Goal: Task Accomplishment & Management: Use online tool/utility

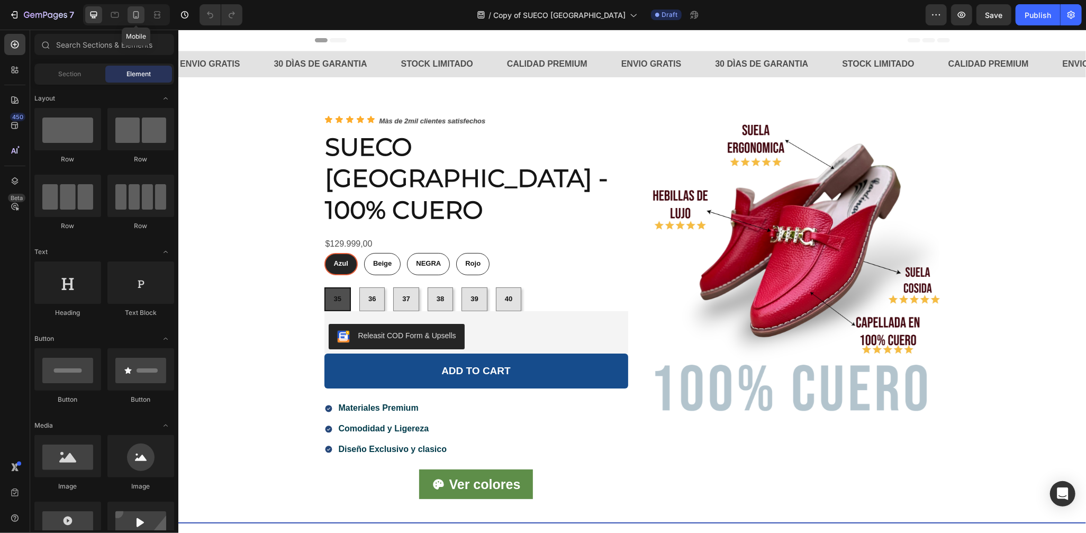
click at [139, 14] on icon at bounding box center [136, 15] width 11 height 11
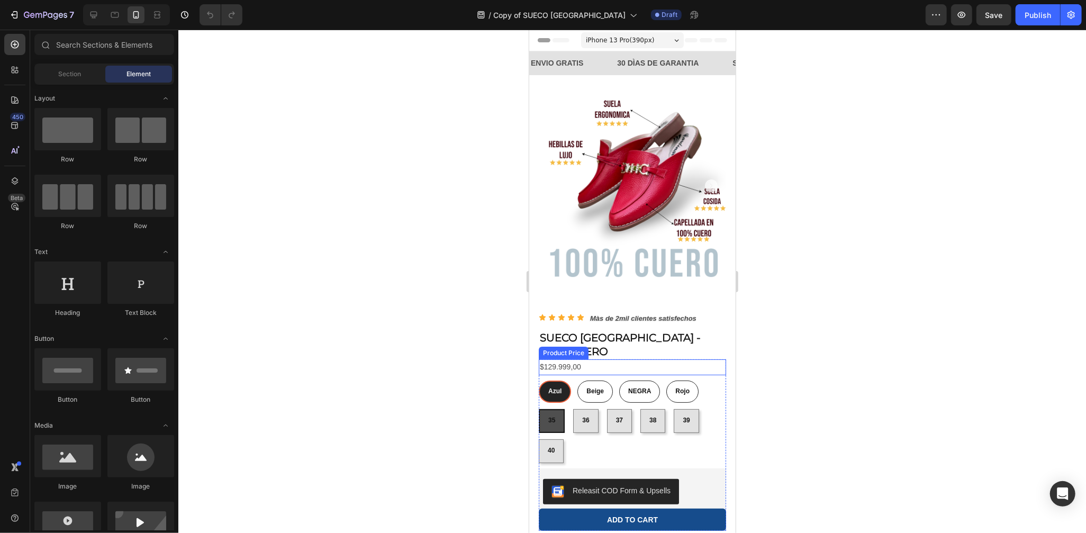
click at [710, 359] on div "$129.999,00" at bounding box center [631, 366] width 187 height 15
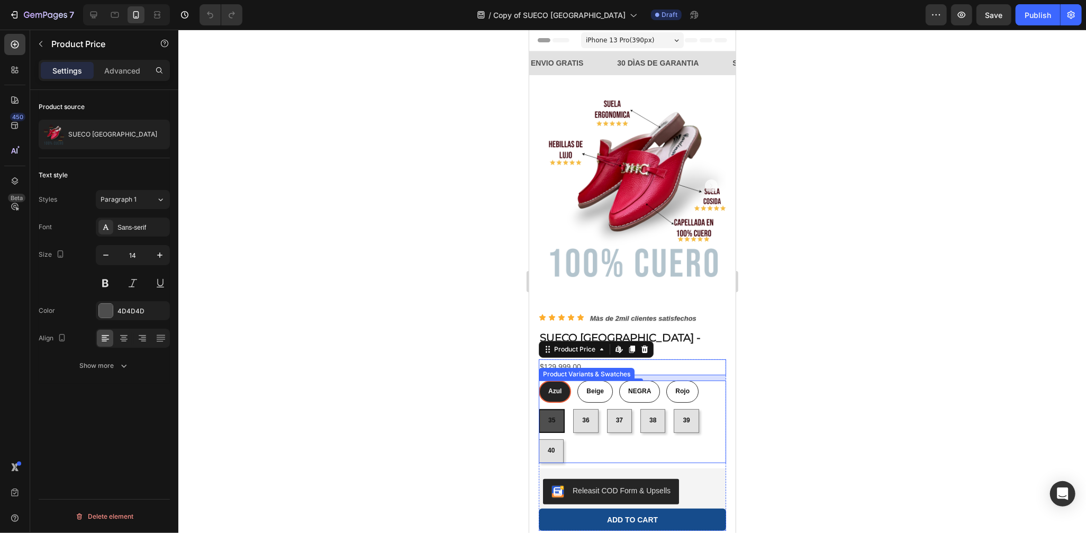
scroll to position [255, 0]
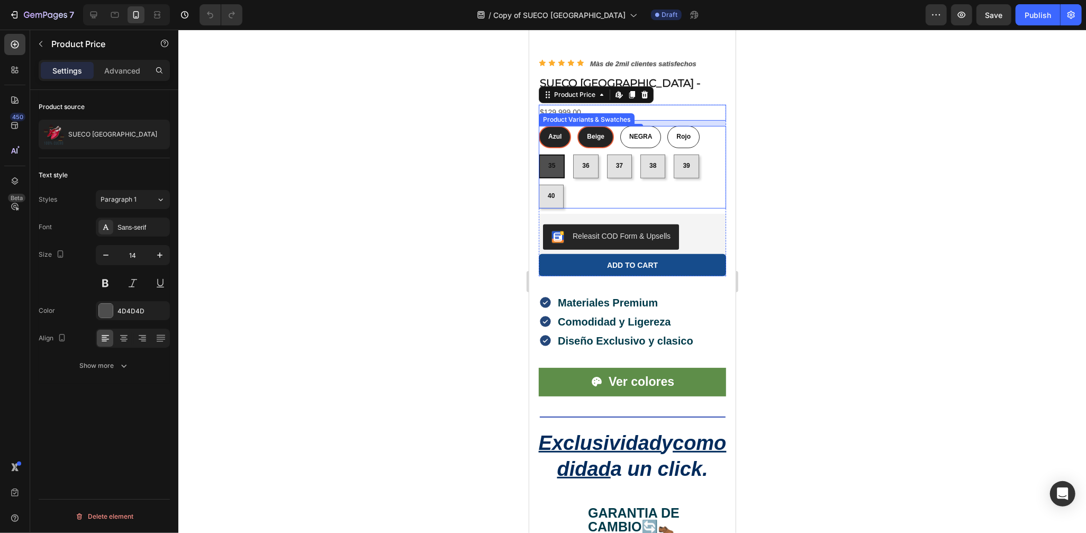
click at [593, 128] on div "Beige" at bounding box center [595, 136] width 34 height 17
click at [577, 125] on input "Beige Beige Beige" at bounding box center [576, 125] width 1 height 1
radio input "true"
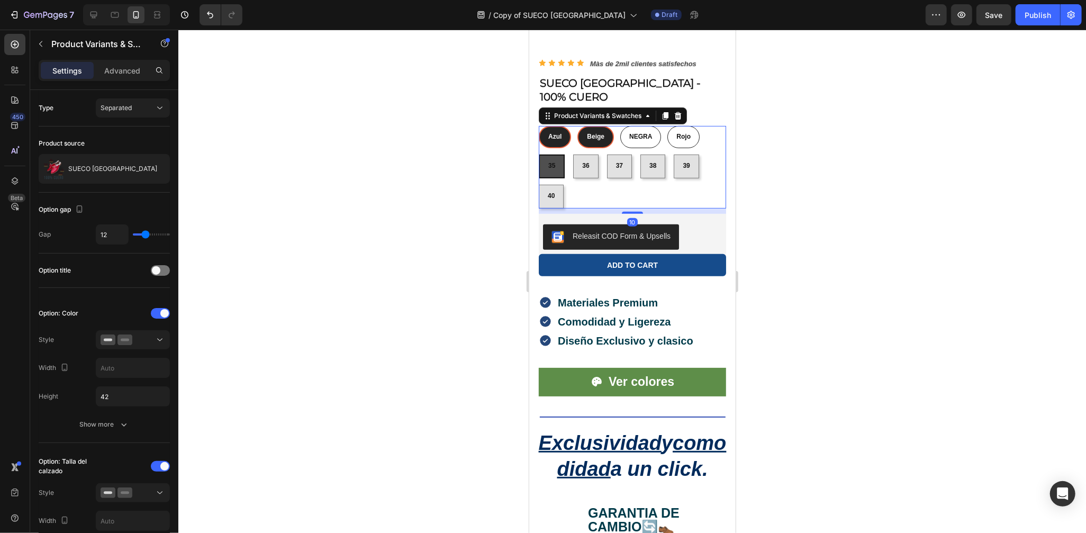
click at [552, 132] on span "Azul" at bounding box center [554, 135] width 13 height 7
click at [538, 125] on input "[PERSON_NAME] Azul" at bounding box center [538, 125] width 1 height 1
radio input "true"
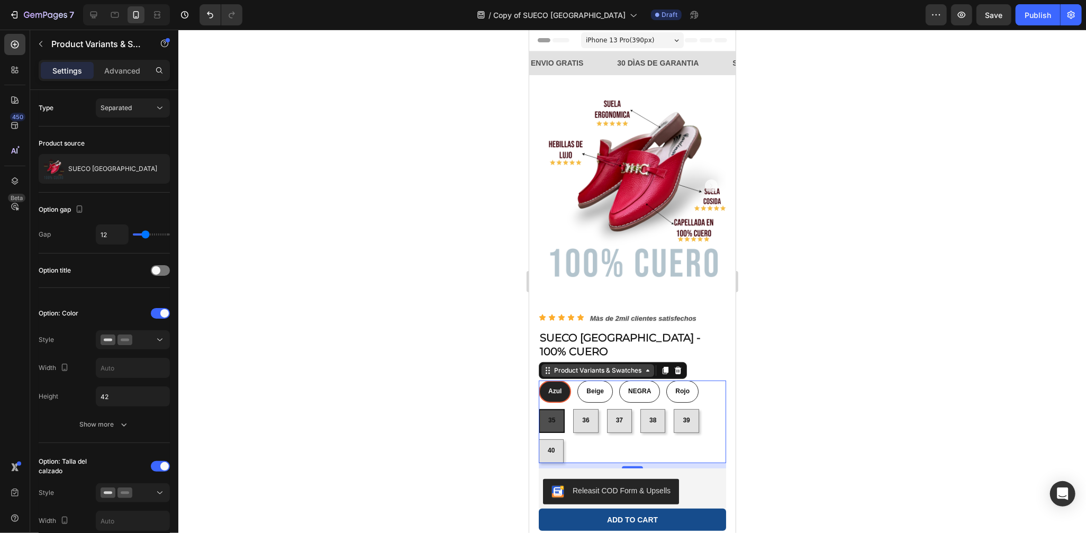
click at [648, 366] on icon at bounding box center [647, 370] width 8 height 8
click at [115, 69] on p "Advanced" at bounding box center [122, 70] width 36 height 11
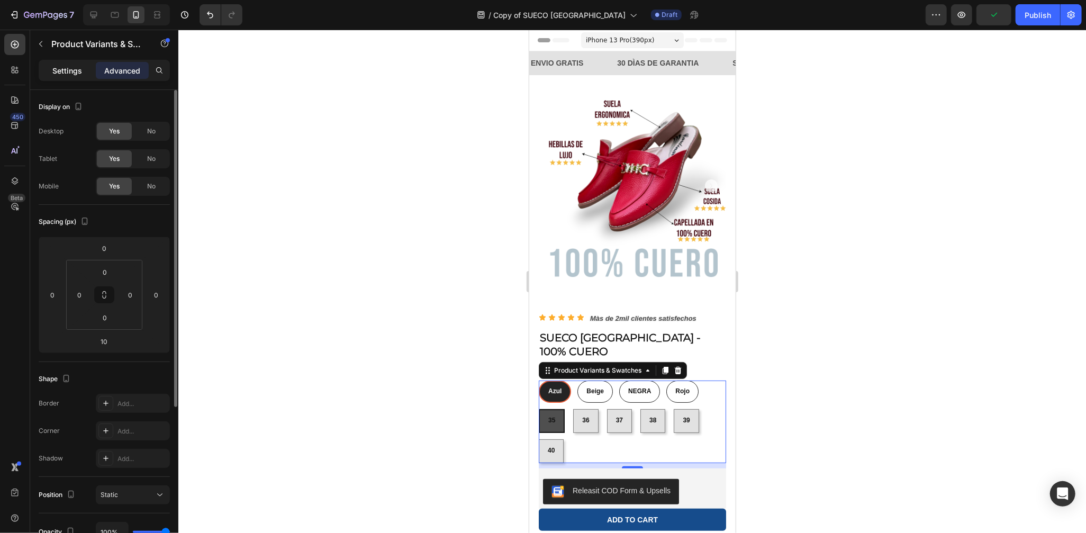
click at [69, 67] on p "Settings" at bounding box center [67, 70] width 30 height 11
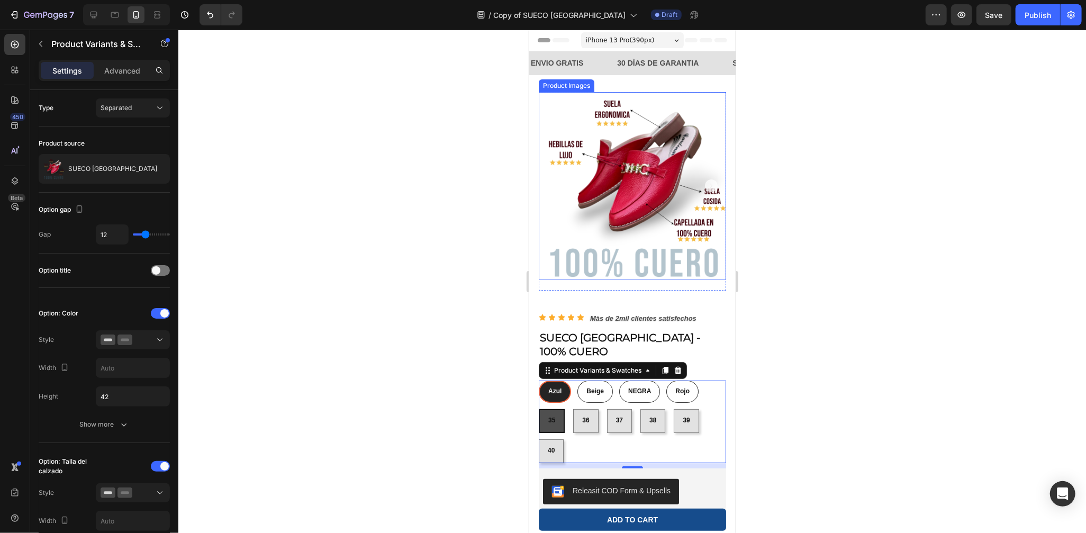
click at [647, 211] on img at bounding box center [631, 185] width 187 height 187
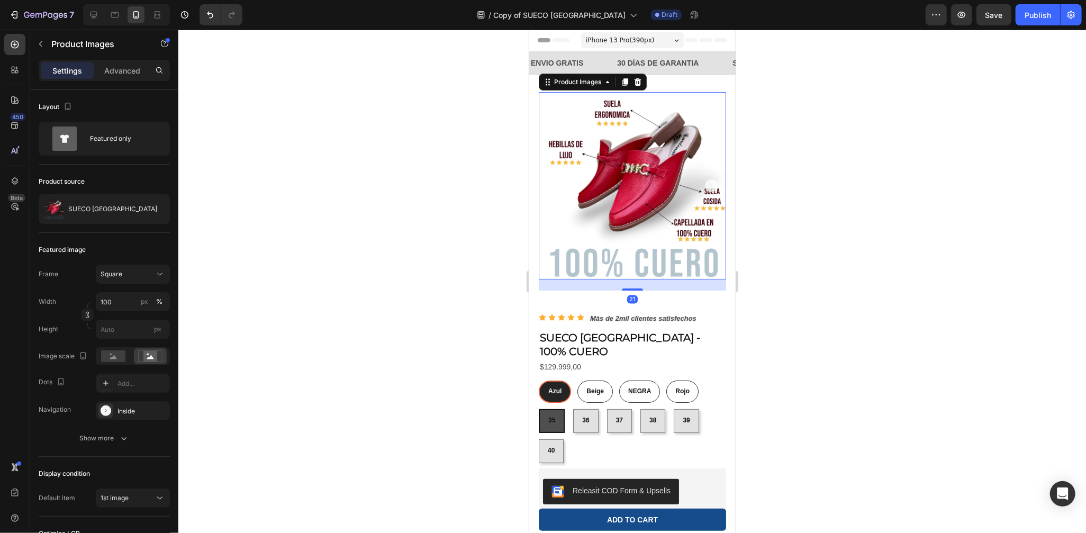
click at [768, 278] on div at bounding box center [632, 281] width 908 height 503
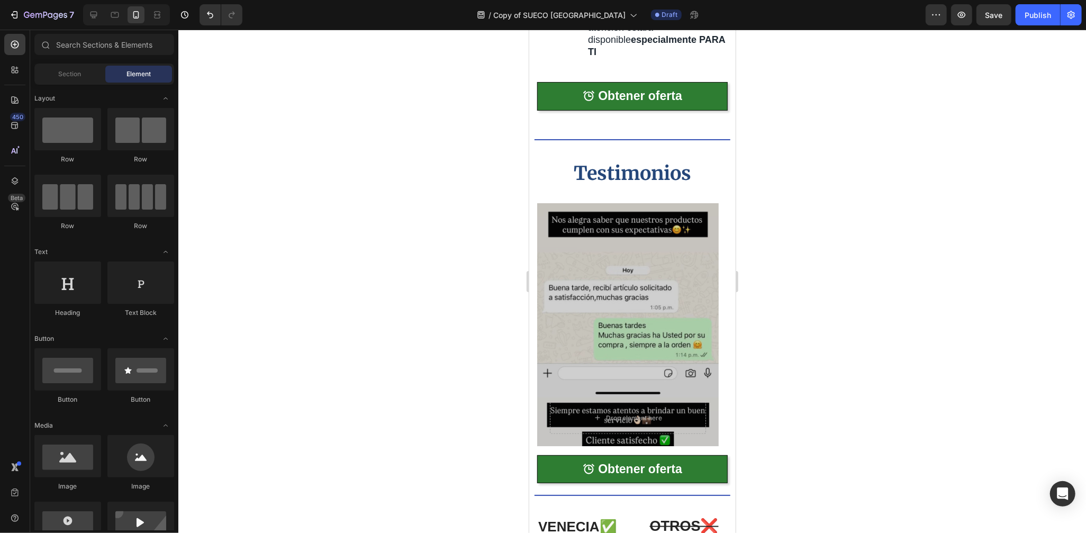
scroll to position [1274, 0]
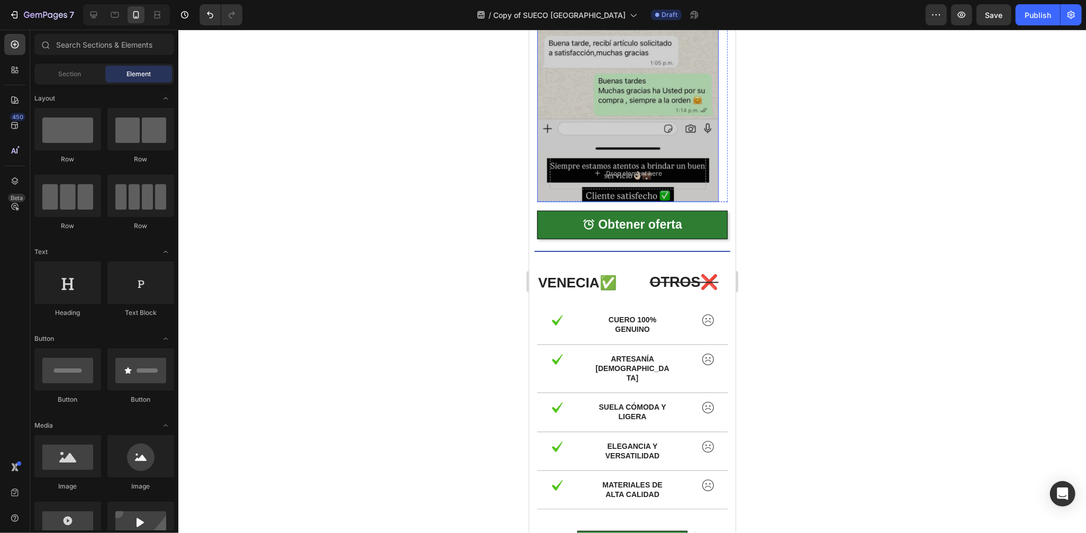
click at [694, 145] on div "Overlay" at bounding box center [628, 80] width 182 height 244
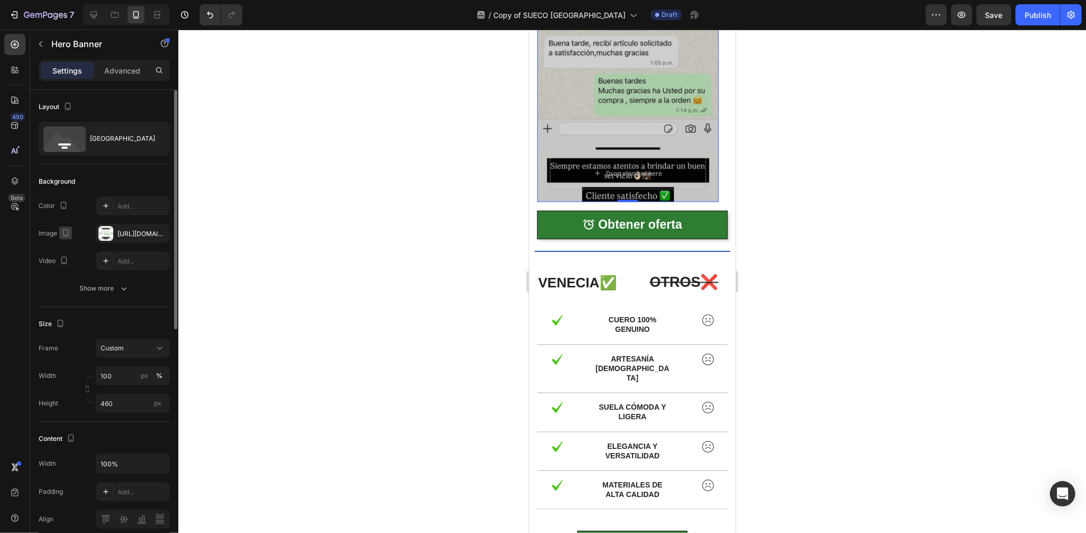
click at [64, 231] on icon "button" at bounding box center [65, 233] width 11 height 11
click at [76, 224] on div "Image [URL][DOMAIN_NAME]" at bounding box center [104, 233] width 131 height 19
click at [100, 291] on div "Show more" at bounding box center [104, 288] width 49 height 11
click at [158, 288] on icon "button" at bounding box center [159, 288] width 8 height 8
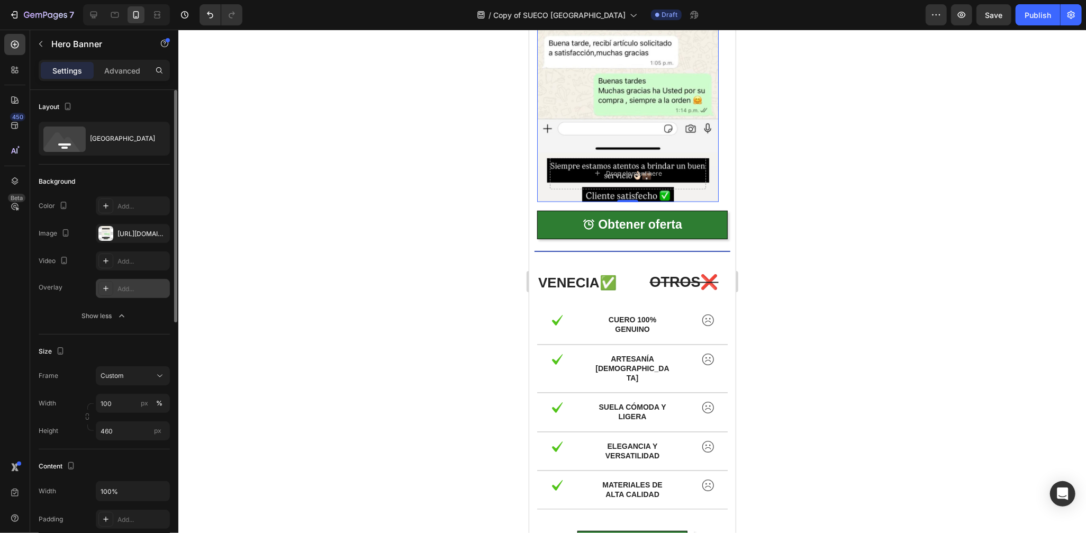
click at [857, 199] on div at bounding box center [632, 281] width 908 height 503
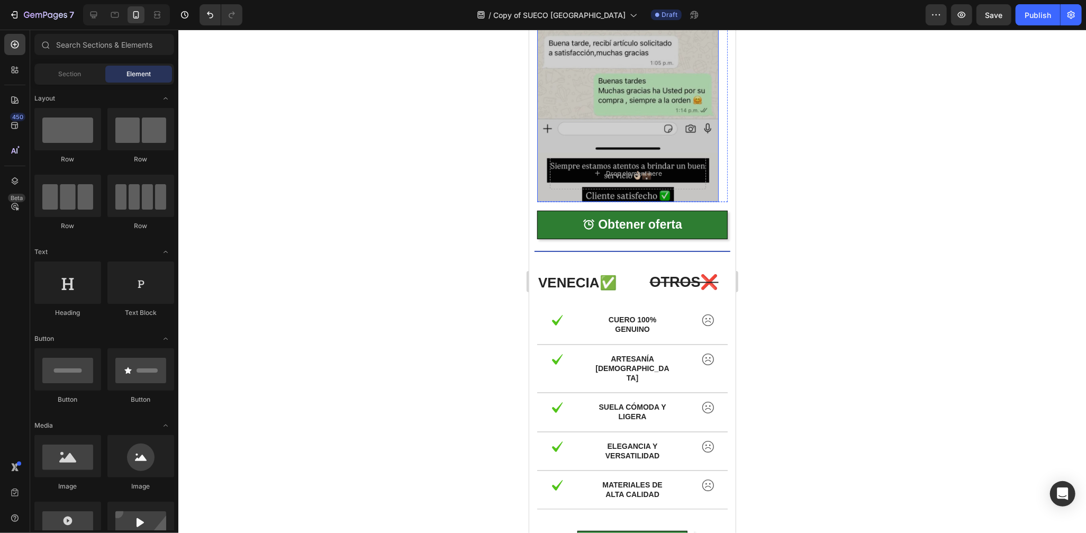
click at [647, 99] on div "Overlay" at bounding box center [628, 80] width 182 height 244
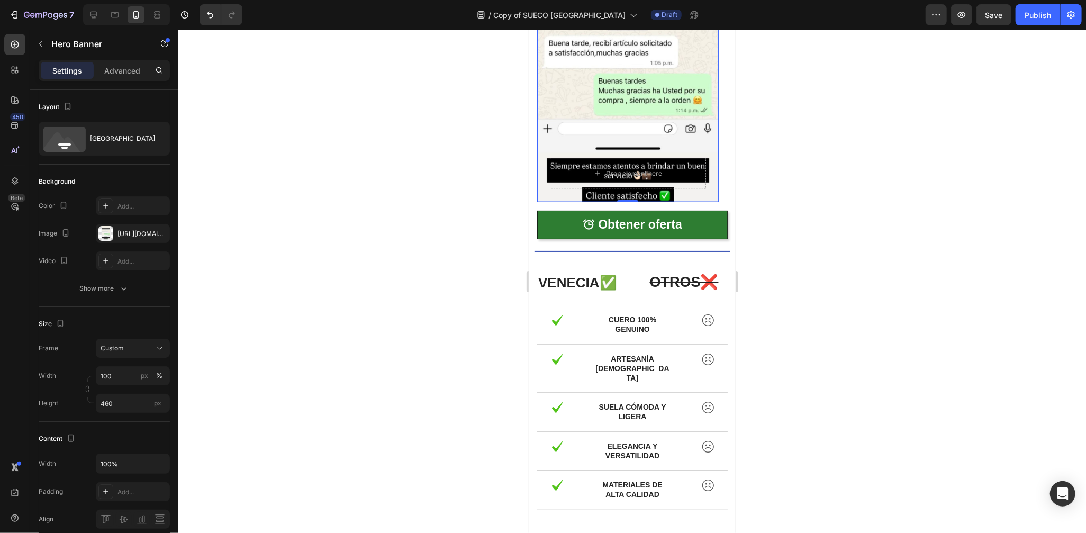
scroll to position [1020, 0]
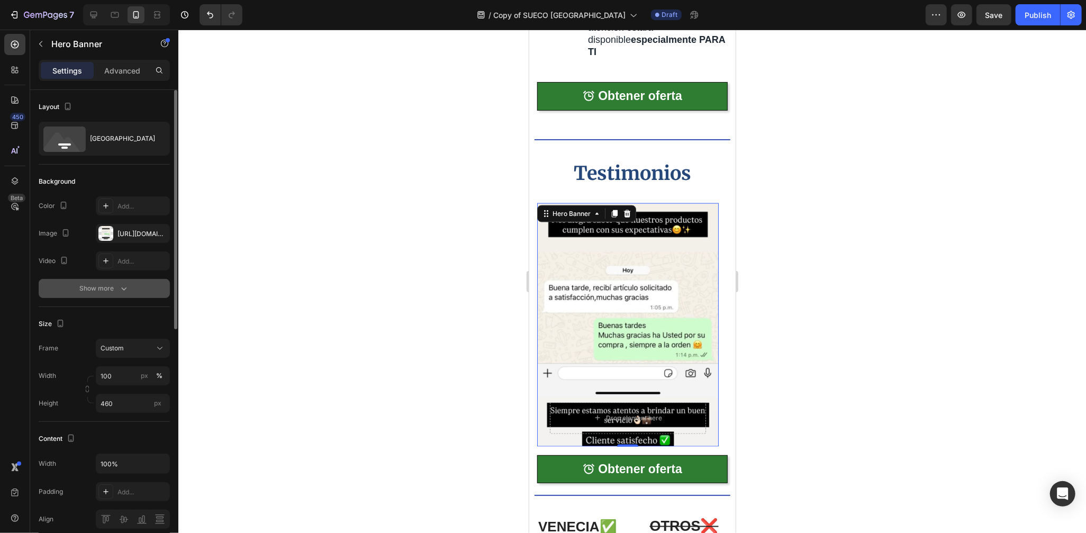
click at [132, 293] on button "Show more" at bounding box center [104, 288] width 131 height 19
click at [109, 289] on icon at bounding box center [106, 288] width 8 height 8
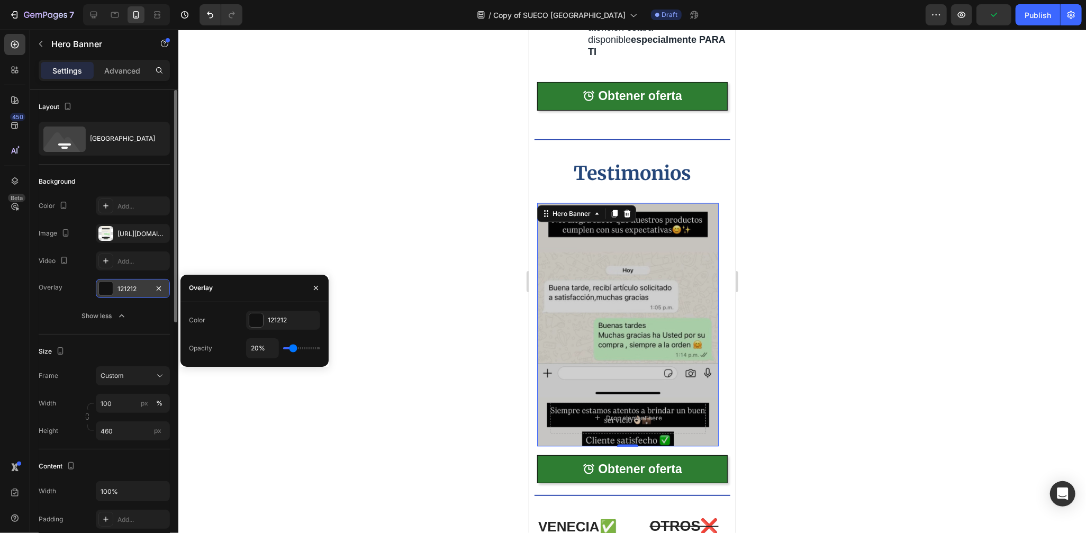
type input "17%"
type input "17"
type input "19%"
type input "19"
type input "23%"
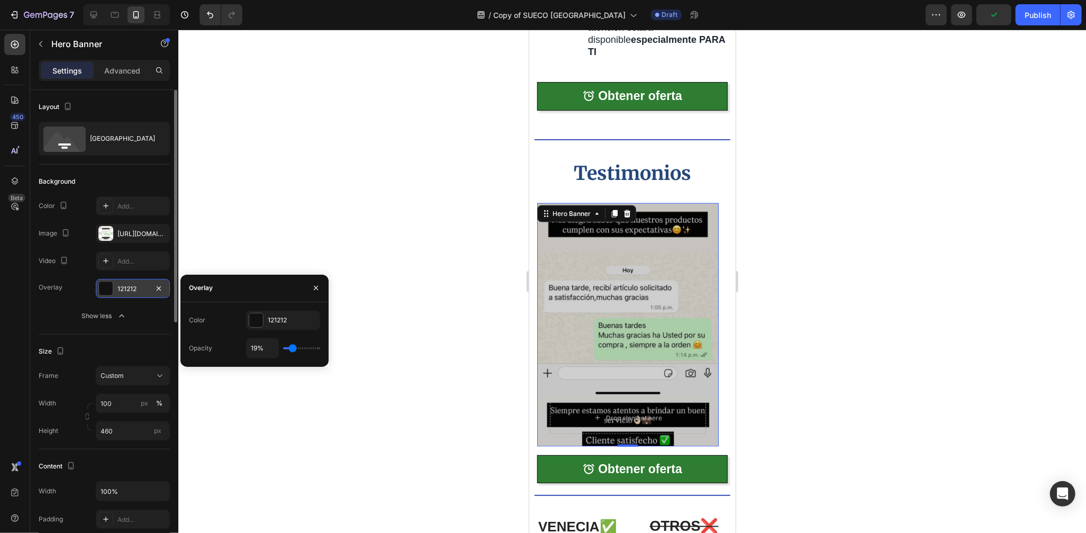
type input "23"
type input "29%"
type input "29"
type input "35%"
type input "35"
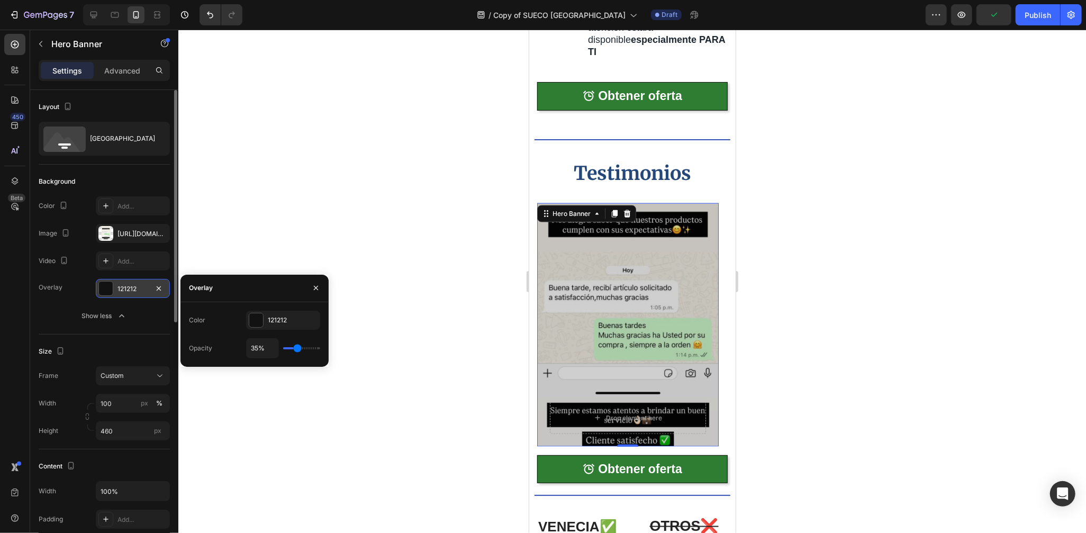
type input "39%"
type input "39"
type input "45%"
type input "45"
type input "55%"
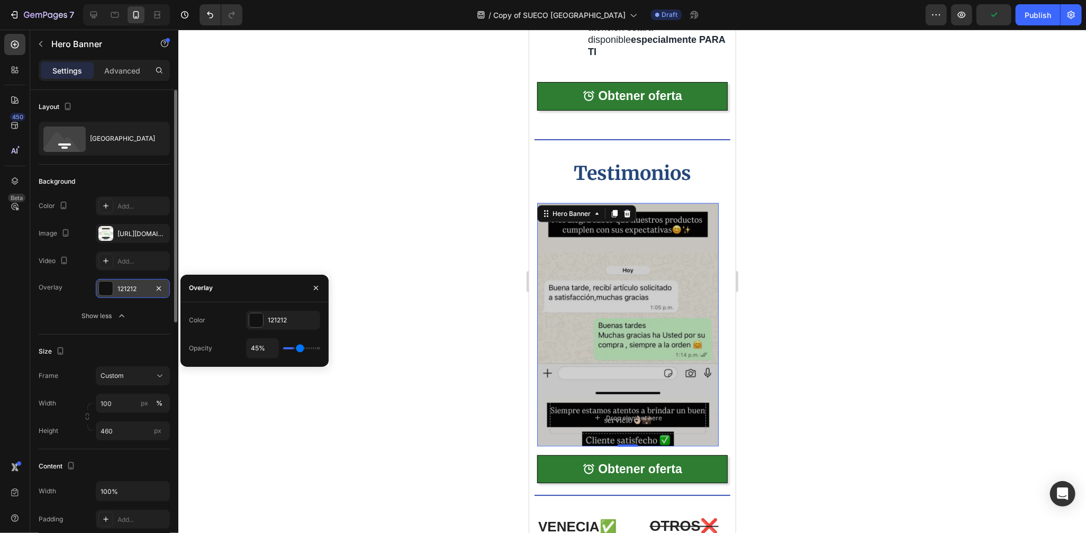
type input "55"
type input "65%"
type input "65"
type input "79%"
type input "79"
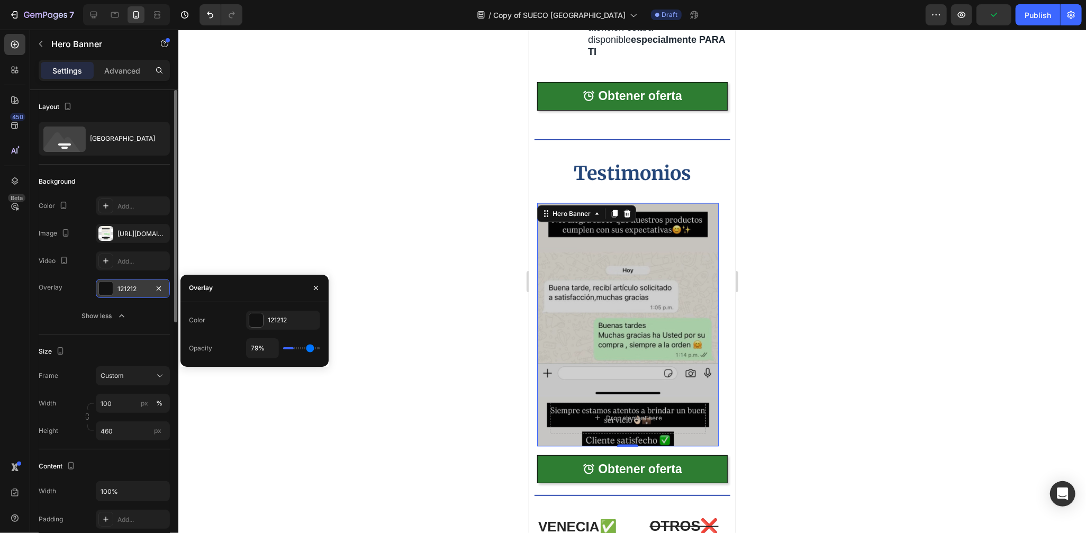
type input "89%"
type input "89"
type input "98%"
type input "98"
type input "100%"
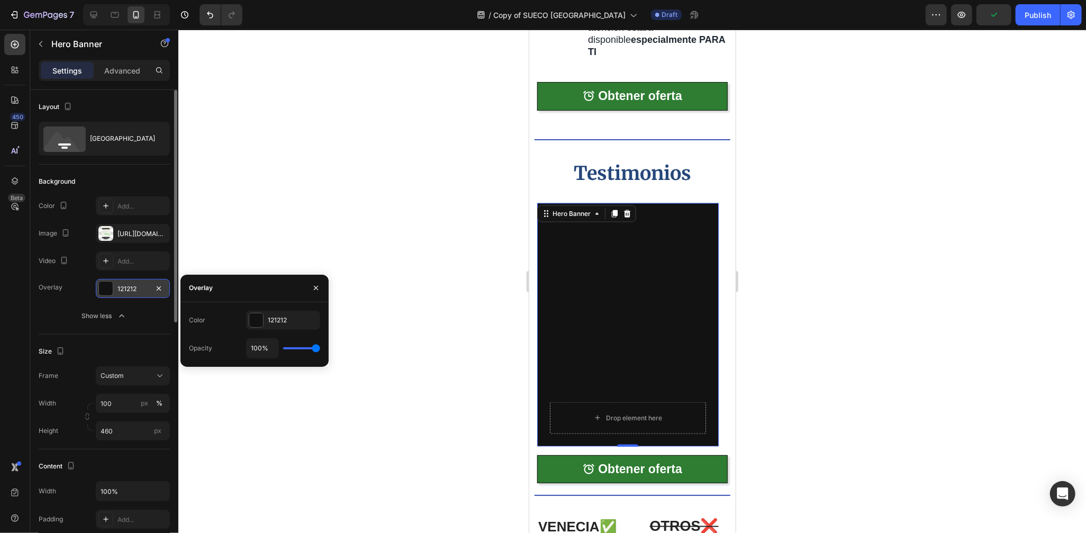
drag, startPoint x: 291, startPoint y: 345, endPoint x: 320, endPoint y: 345, distance: 28.6
type input "100"
click at [320, 347] on input "range" at bounding box center [301, 348] width 37 height 2
type input "77%"
type input "77"
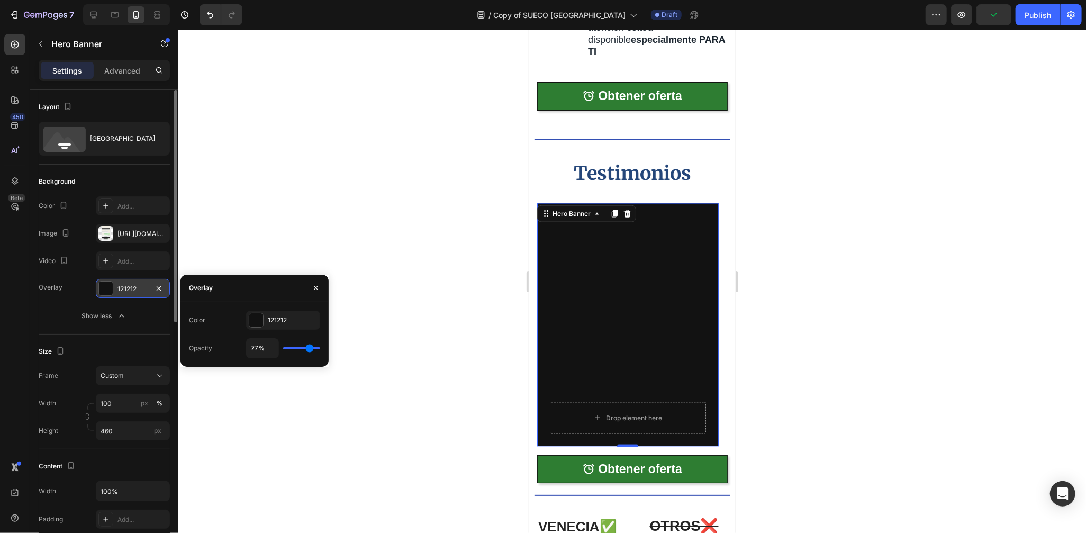
type input "45%"
type input "45"
type input "17%"
type input "17"
type input "0%"
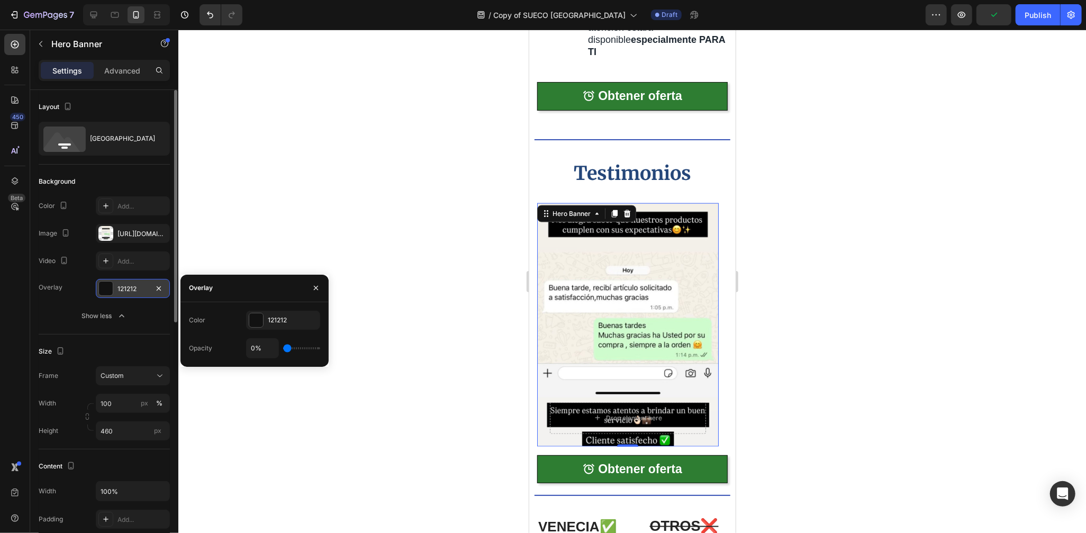
drag, startPoint x: 312, startPoint y: 346, endPoint x: 274, endPoint y: 353, distance: 38.1
type input "0"
click at [283, 349] on input "range" at bounding box center [301, 348] width 37 height 2
click at [265, 347] on input "0%" at bounding box center [263, 348] width 32 height 19
type input "1%"
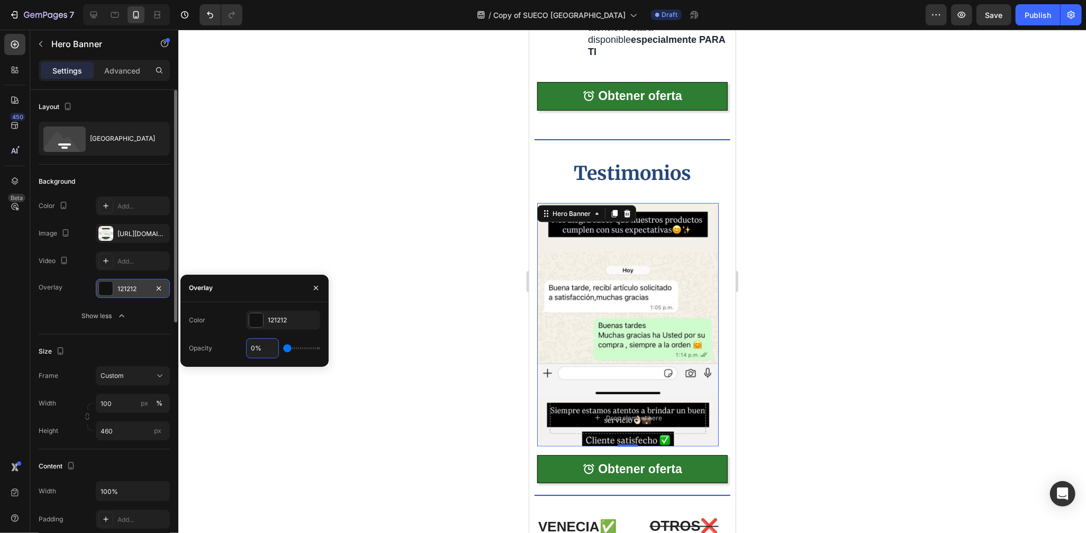
type input "1"
type input "10%"
type input "10"
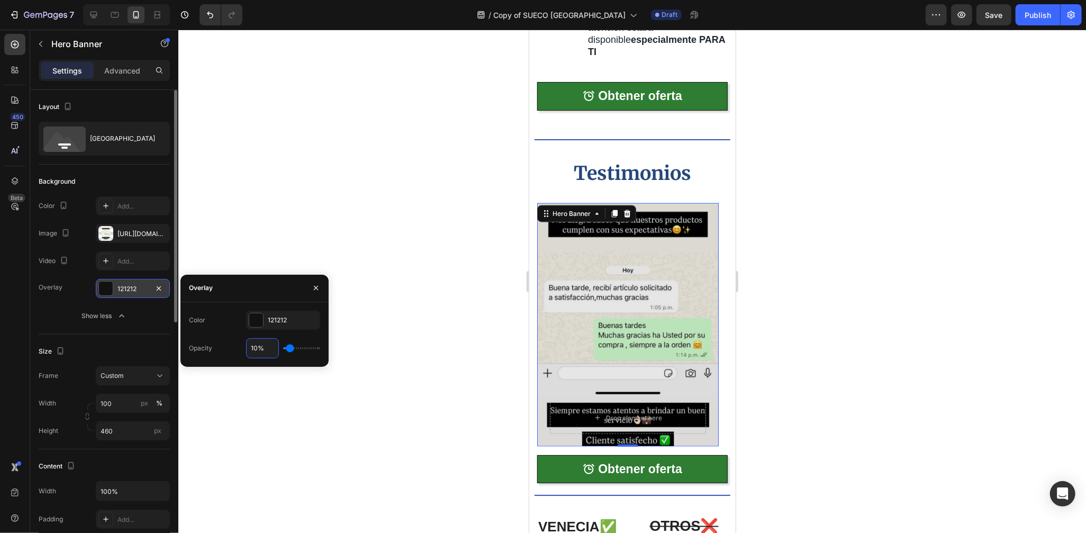
click at [792, 327] on div at bounding box center [632, 281] width 908 height 503
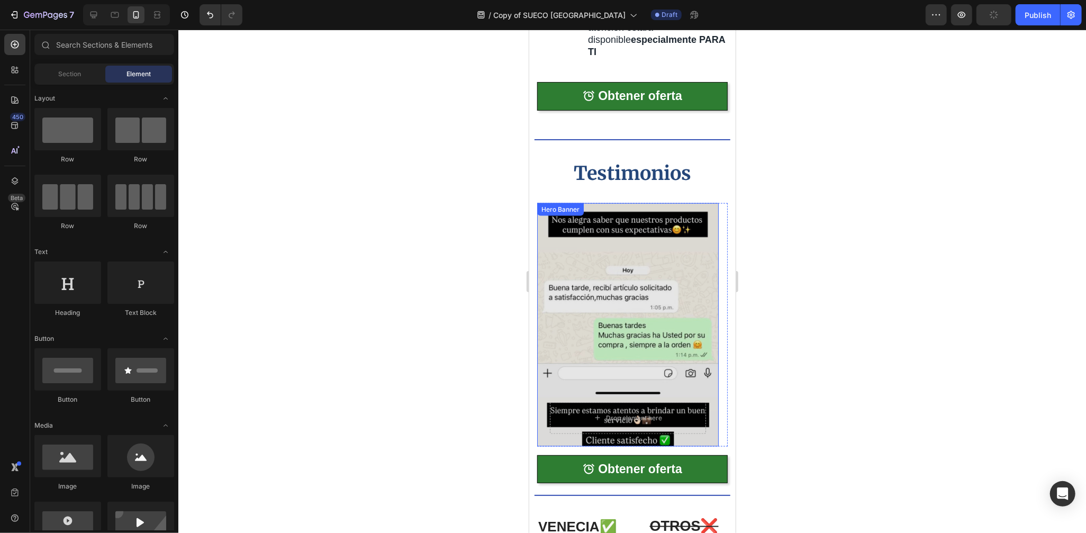
click at [683, 304] on div "Overlay" at bounding box center [628, 325] width 182 height 244
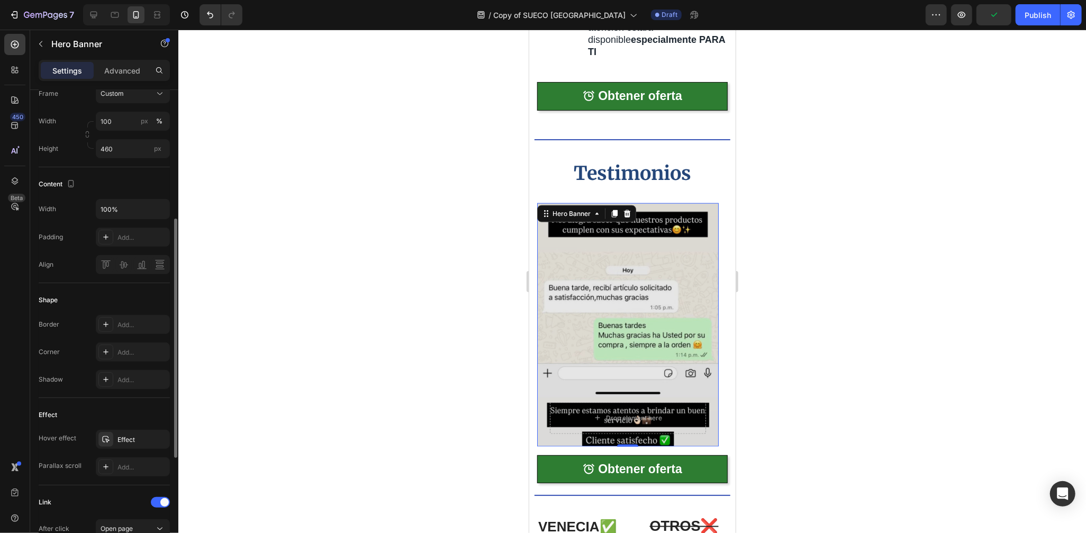
scroll to position [462, 0]
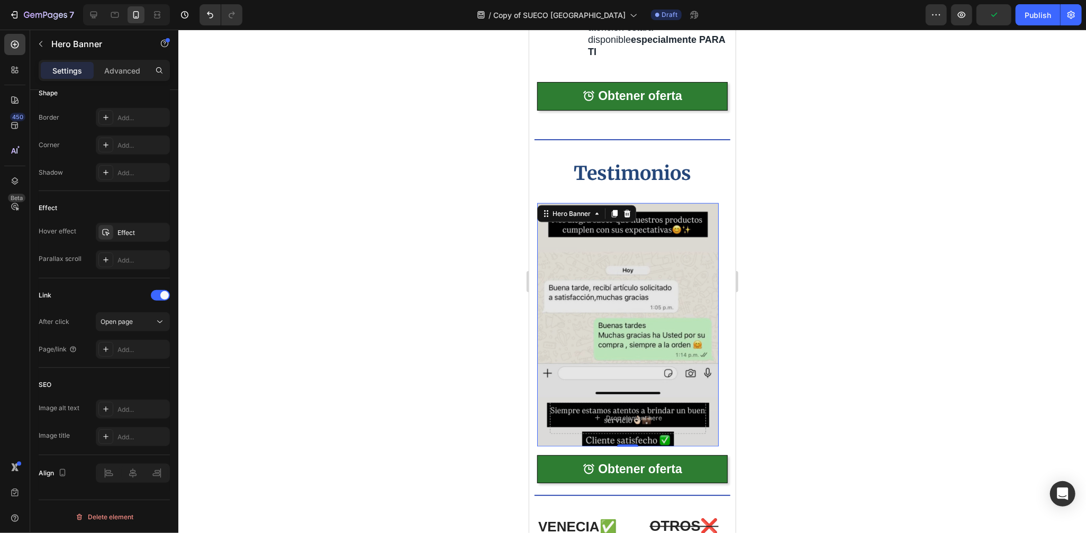
click at [773, 332] on div at bounding box center [632, 281] width 908 height 503
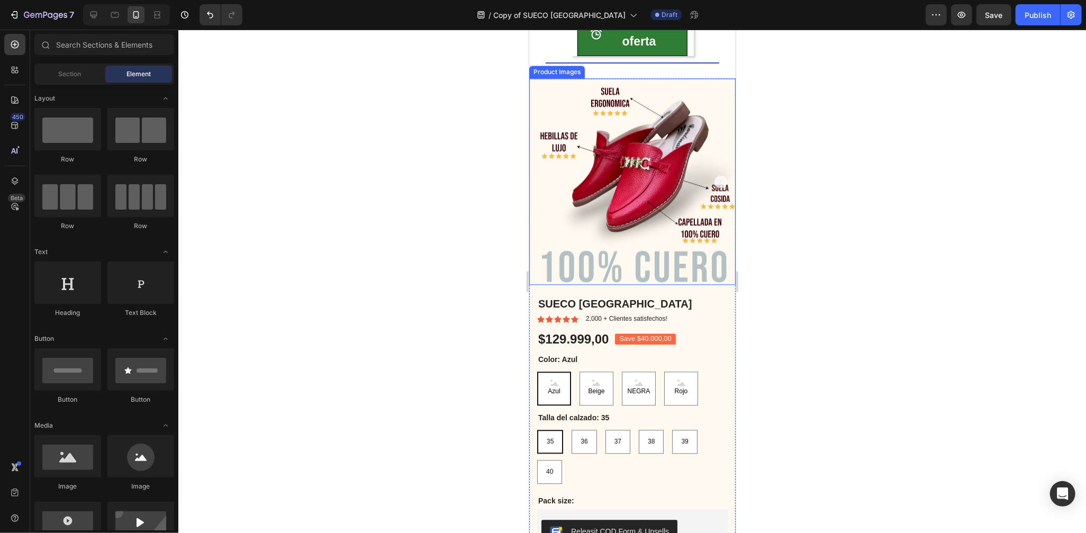
scroll to position [1529, 0]
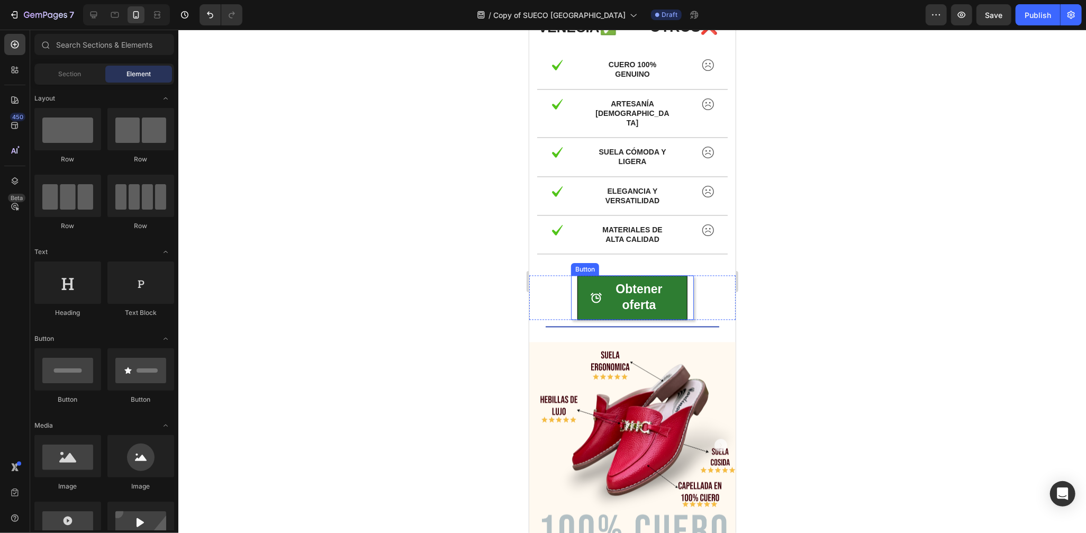
click at [684, 286] on div "Obtener oferta Button" at bounding box center [632, 297] width 122 height 44
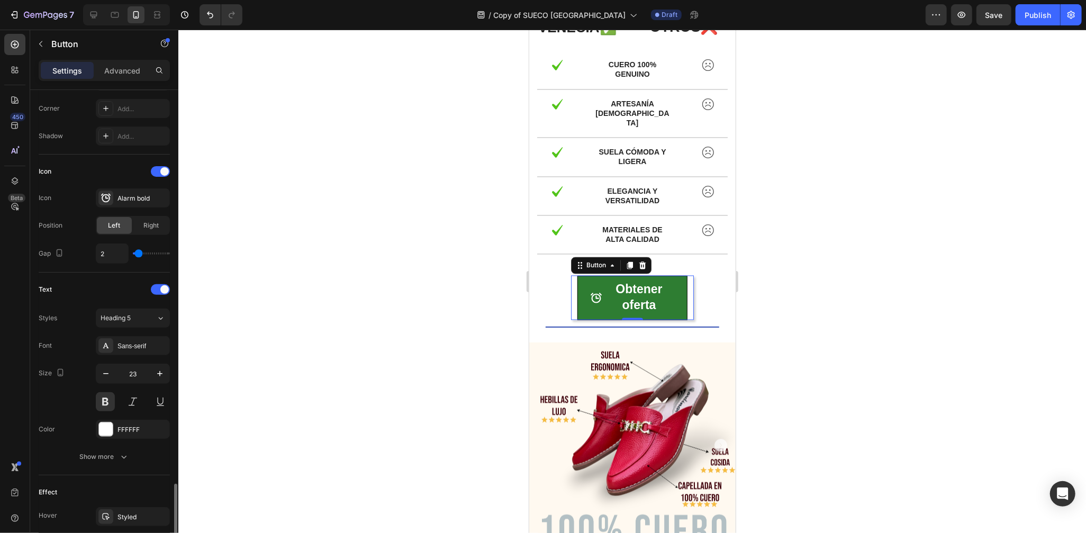
scroll to position [0, 0]
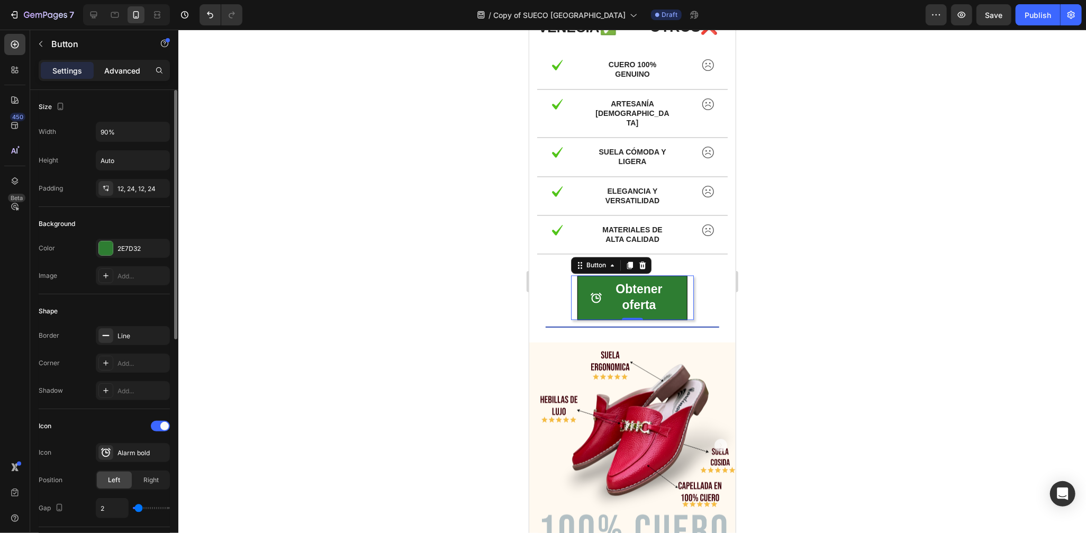
click at [120, 73] on p "Advanced" at bounding box center [122, 70] width 36 height 11
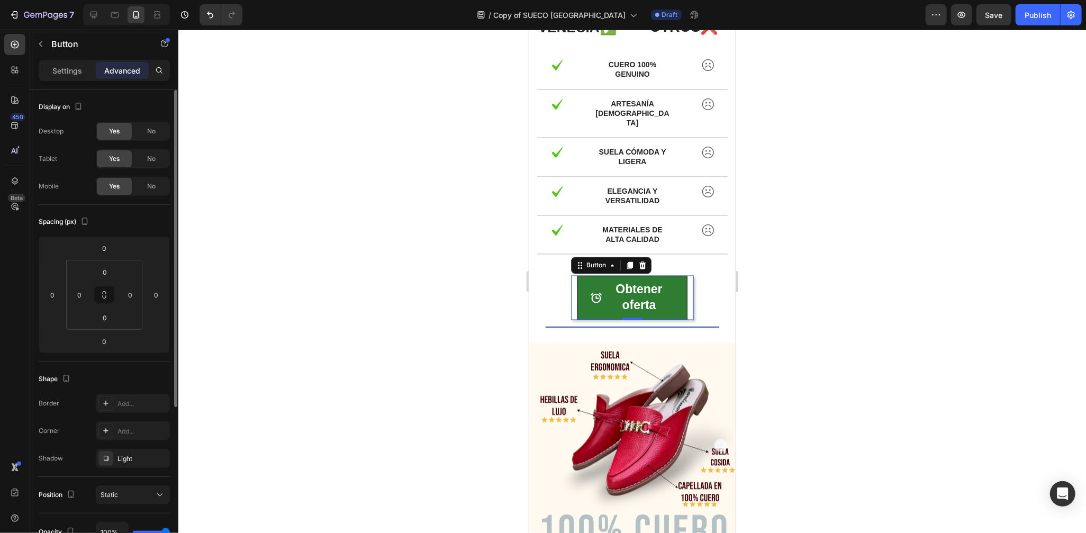
scroll to position [233, 0]
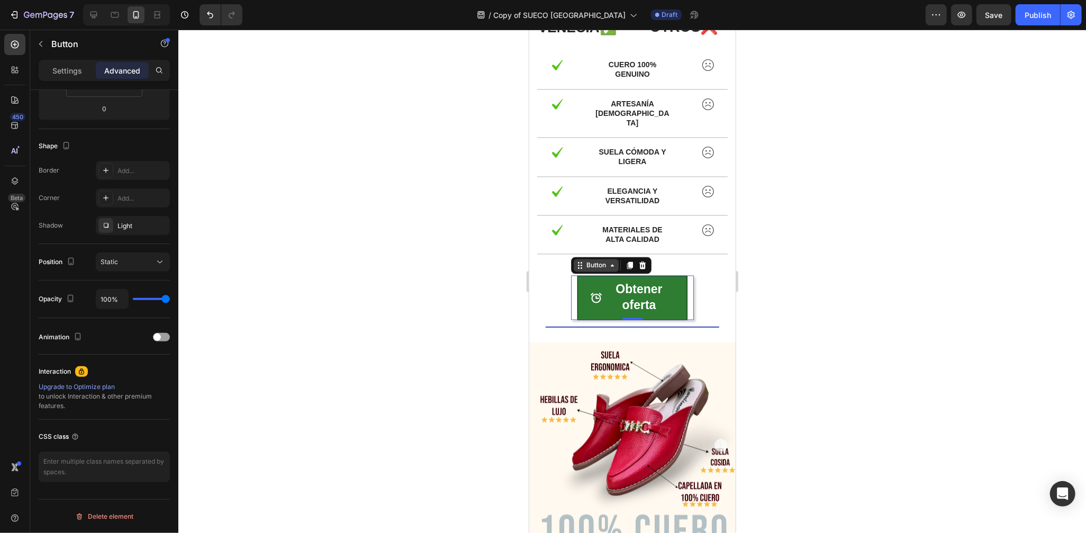
click at [584, 260] on div "Button" at bounding box center [596, 265] width 24 height 10
click at [718, 286] on div "Obtener oferta Button Section 0 Section 8" at bounding box center [632, 297] width 206 height 44
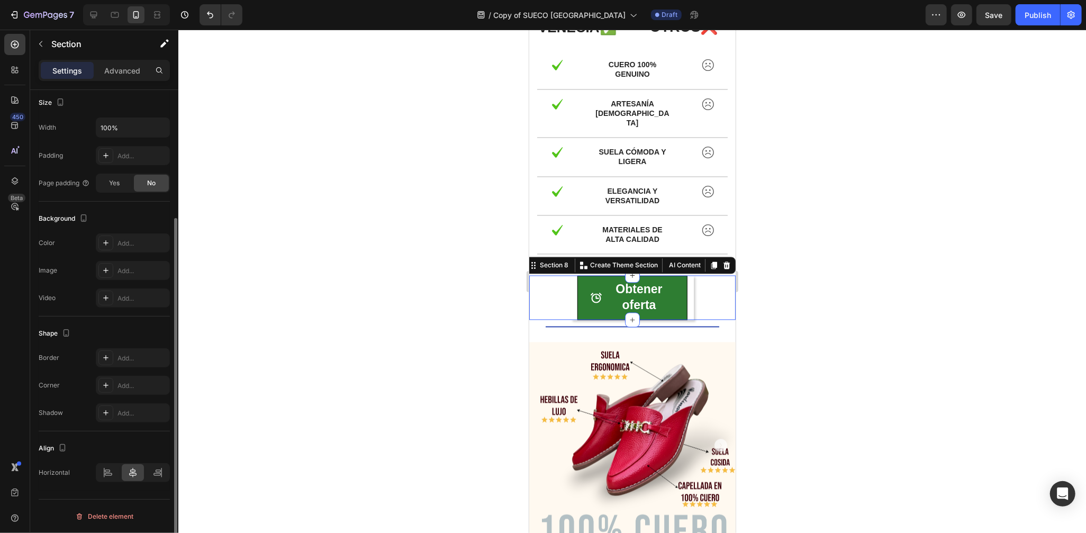
scroll to position [0, 0]
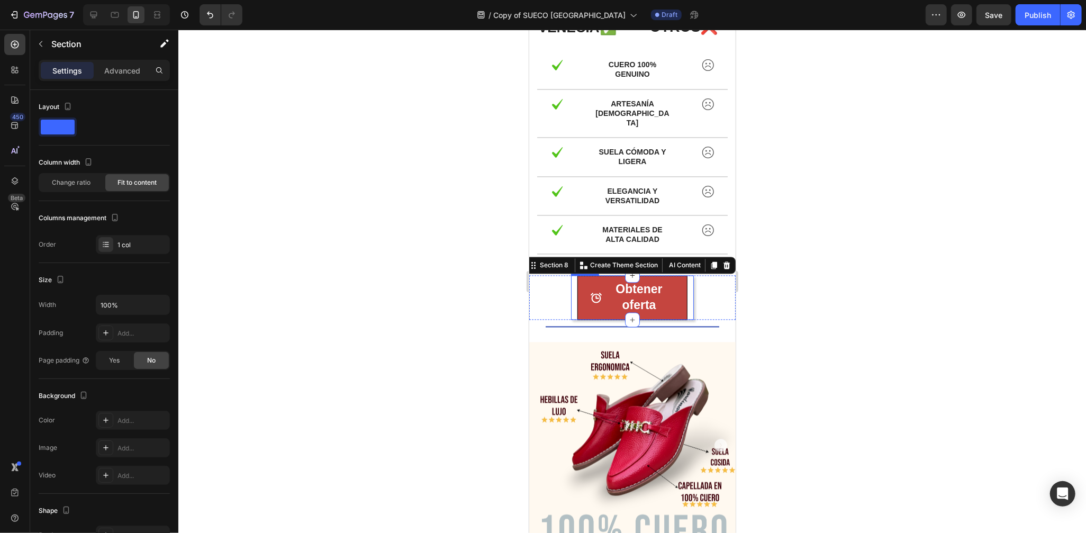
click at [673, 282] on link "Obtener oferta" at bounding box center [632, 297] width 110 height 44
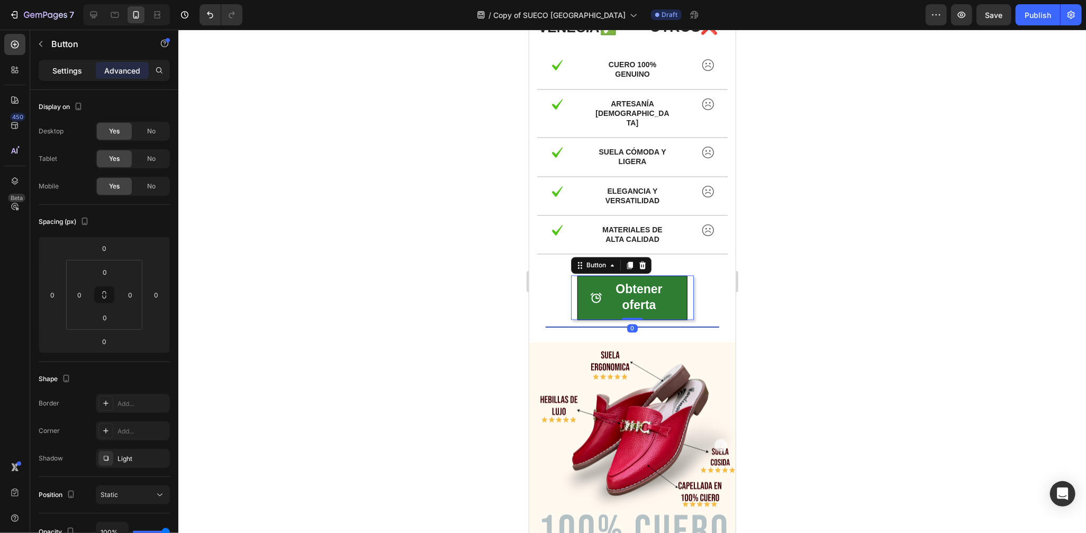
click at [78, 69] on p "Settings" at bounding box center [67, 70] width 30 height 11
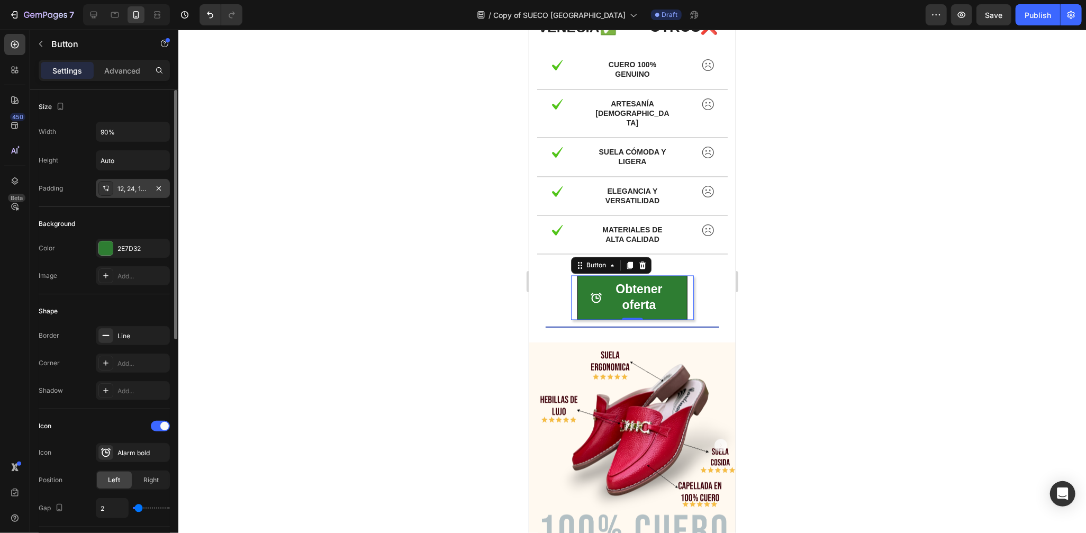
click at [129, 190] on div "12, 24, 12, 24" at bounding box center [133, 189] width 31 height 10
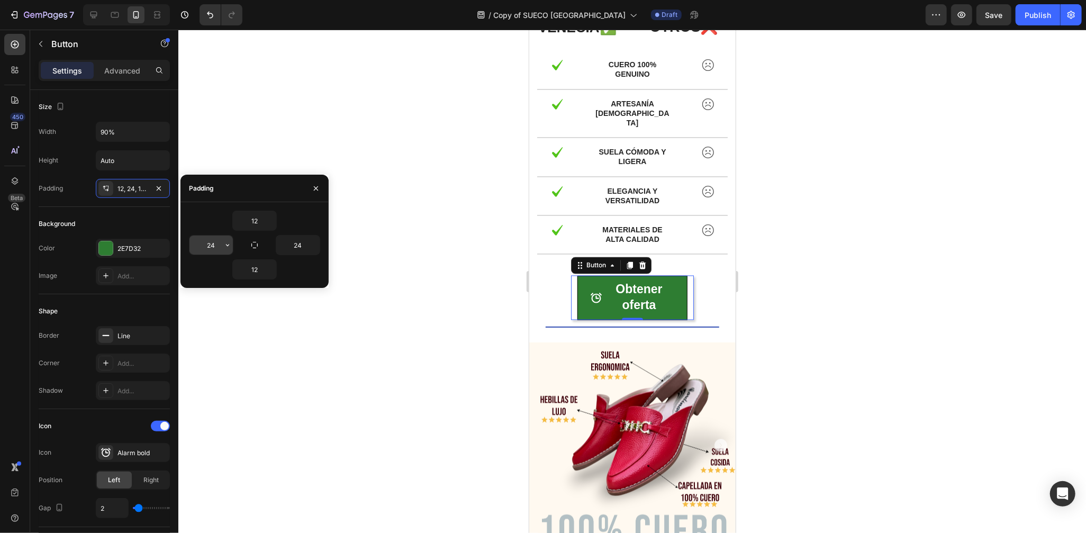
click at [203, 242] on input "24" at bounding box center [211, 245] width 43 height 19
type input "30"
click at [293, 238] on input "24" at bounding box center [297, 245] width 43 height 19
type input "30"
click at [218, 247] on input "30" at bounding box center [211, 245] width 43 height 19
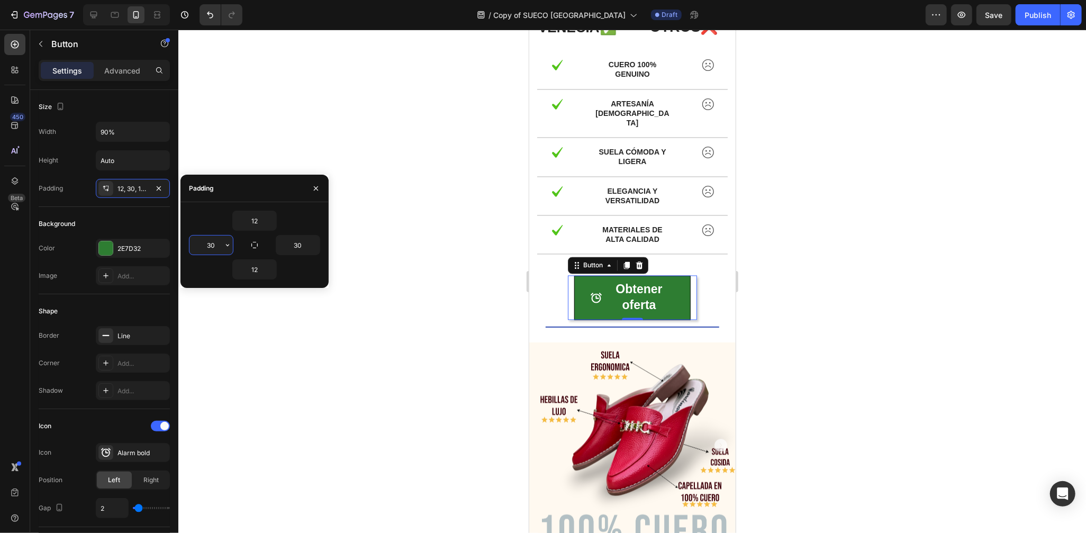
click at [218, 247] on input "30" at bounding box center [211, 245] width 43 height 19
type input "80"
click at [300, 242] on input "30" at bounding box center [297, 245] width 43 height 19
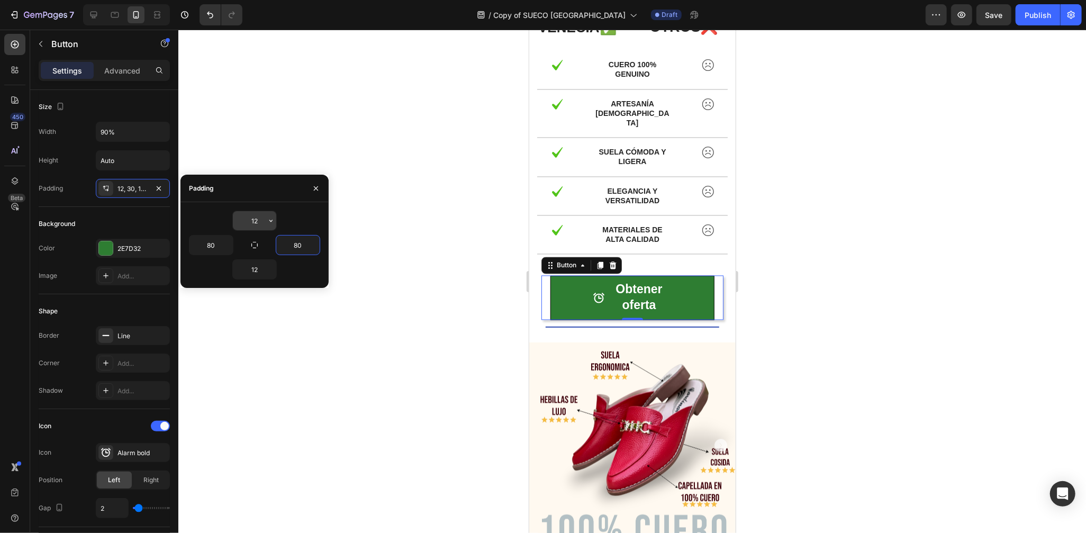
type input "80"
click at [249, 218] on input "12" at bounding box center [254, 220] width 43 height 19
click at [144, 220] on div "Background" at bounding box center [104, 223] width 131 height 17
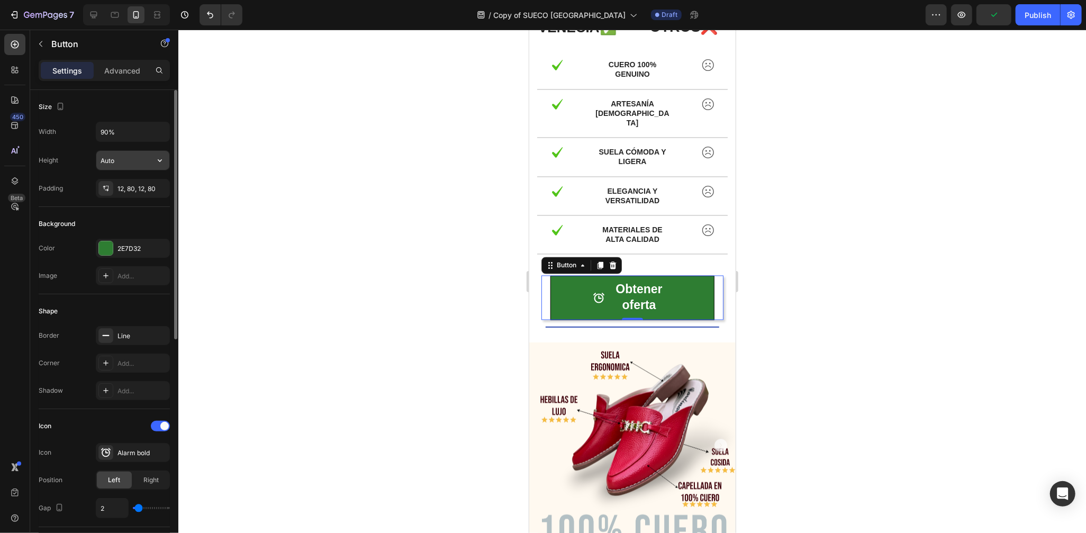
click at [127, 167] on input "Auto" at bounding box center [132, 160] width 73 height 19
click at [141, 165] on input "Auto" at bounding box center [132, 160] width 73 height 19
click at [155, 156] on icon "button" at bounding box center [160, 160] width 11 height 11
click at [130, 134] on input "90%" at bounding box center [132, 131] width 73 height 19
click at [136, 158] on input "Auto" at bounding box center [132, 160] width 73 height 19
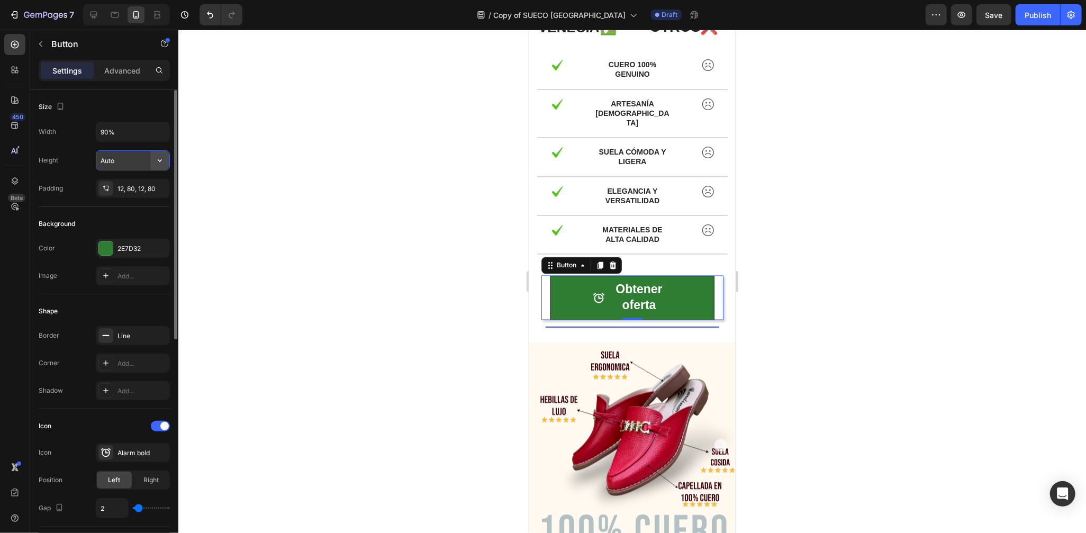
click at [156, 159] on icon "button" at bounding box center [160, 160] width 11 height 11
click at [141, 114] on div "Size" at bounding box center [104, 106] width 131 height 17
click at [119, 129] on input "90%" at bounding box center [132, 131] width 73 height 19
click at [168, 131] on button "button" at bounding box center [159, 131] width 19 height 19
click at [149, 156] on span "Auto" at bounding box center [154, 159] width 14 height 10
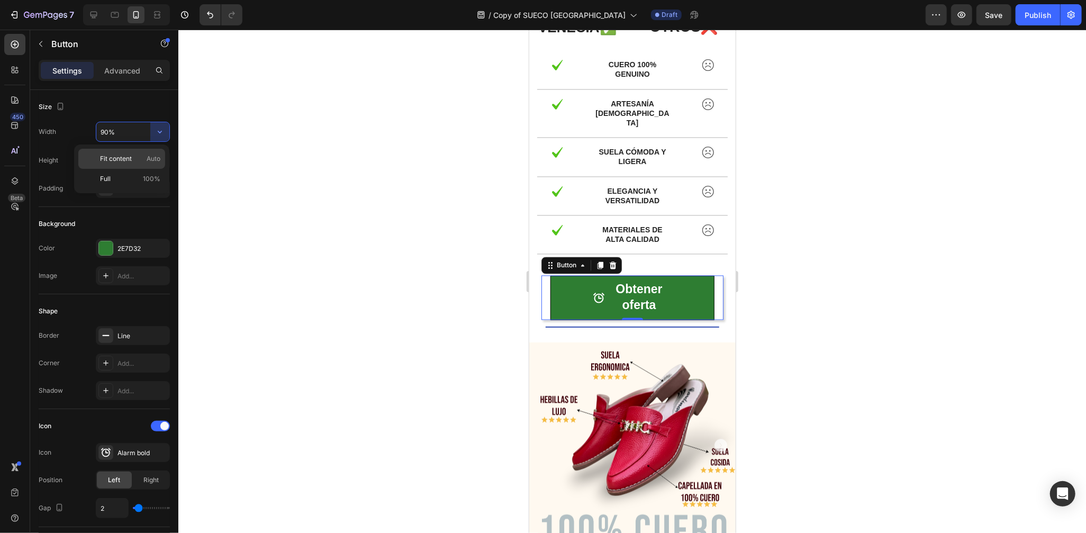
type input "Auto"
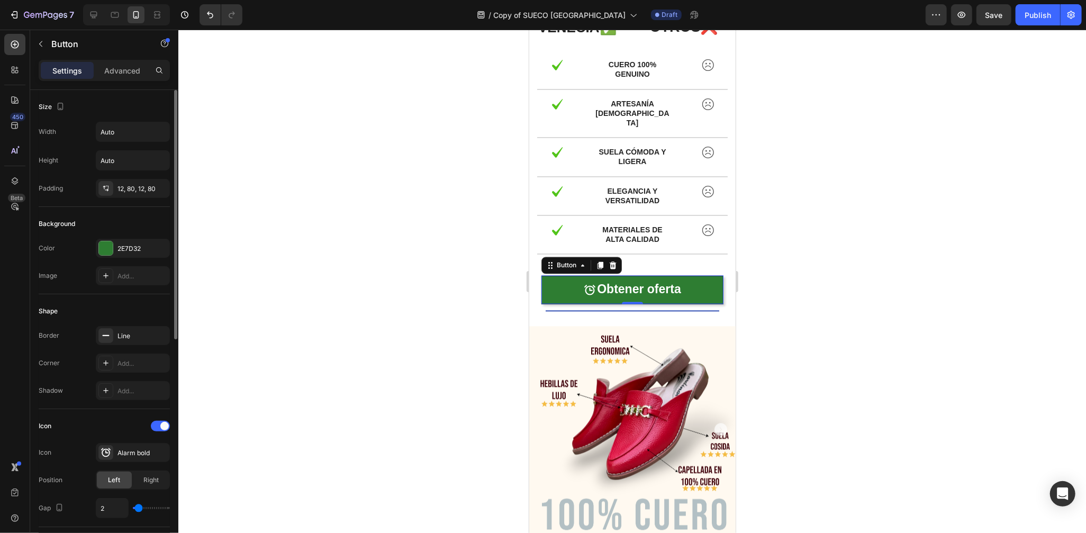
click at [161, 107] on div "Size" at bounding box center [104, 106] width 131 height 17
click at [769, 241] on div at bounding box center [632, 281] width 908 height 503
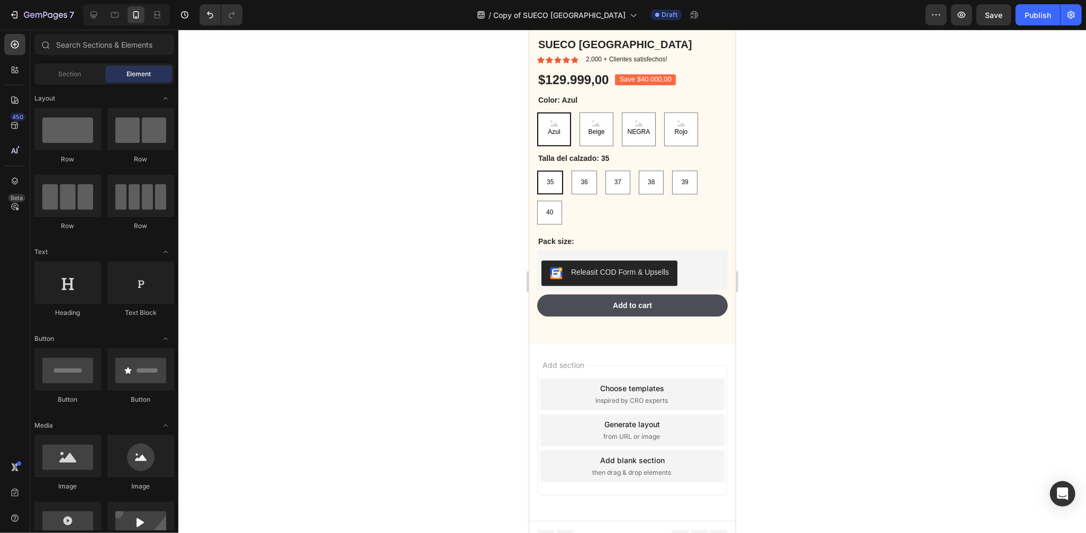
scroll to position [1772, 0]
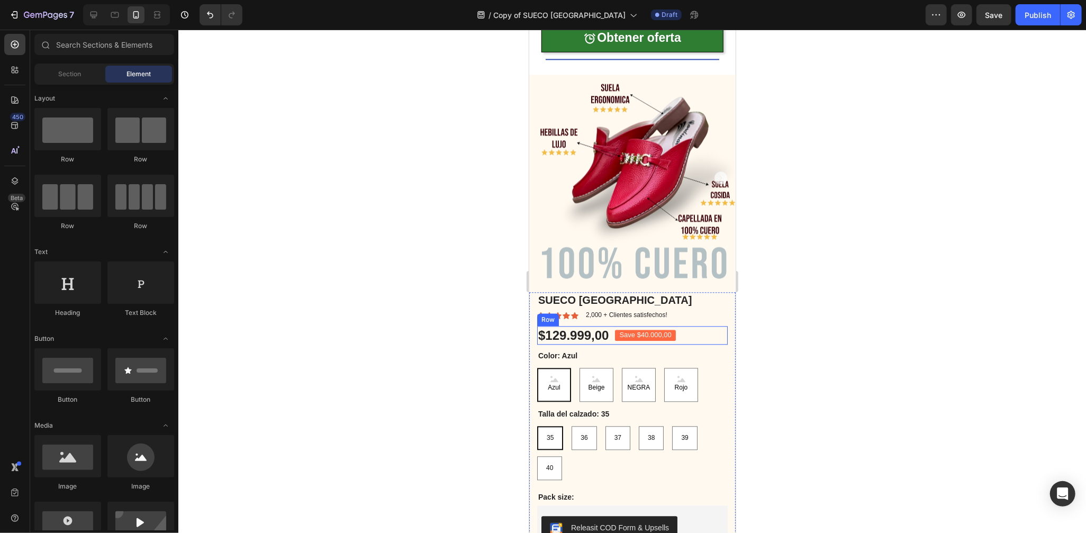
click at [643, 326] on div "Save $40.000,00 Product Badge" at bounding box center [645, 335] width 60 height 19
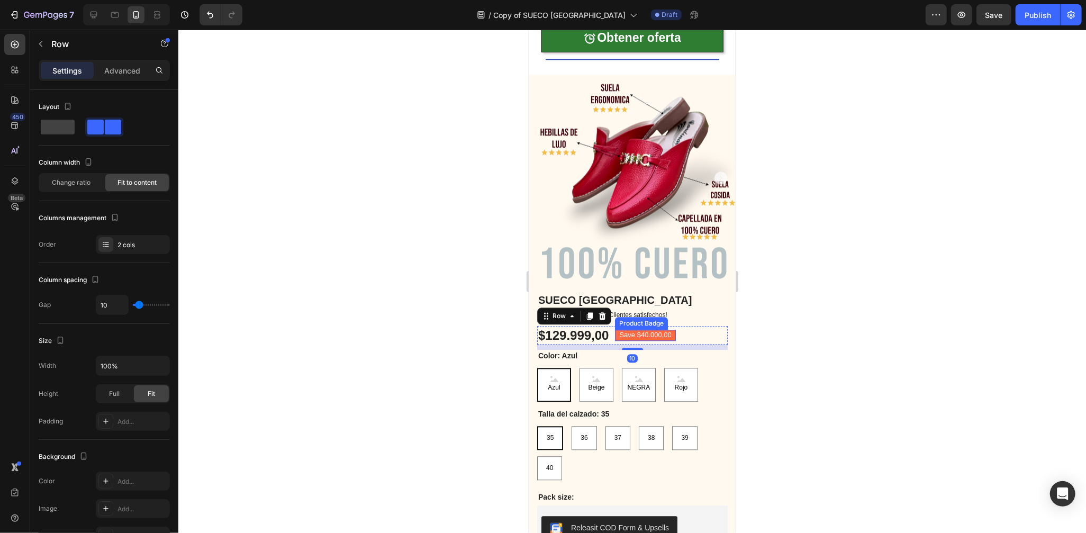
click at [638, 329] on pre "Save $40.000,00" at bounding box center [645, 334] width 60 height 11
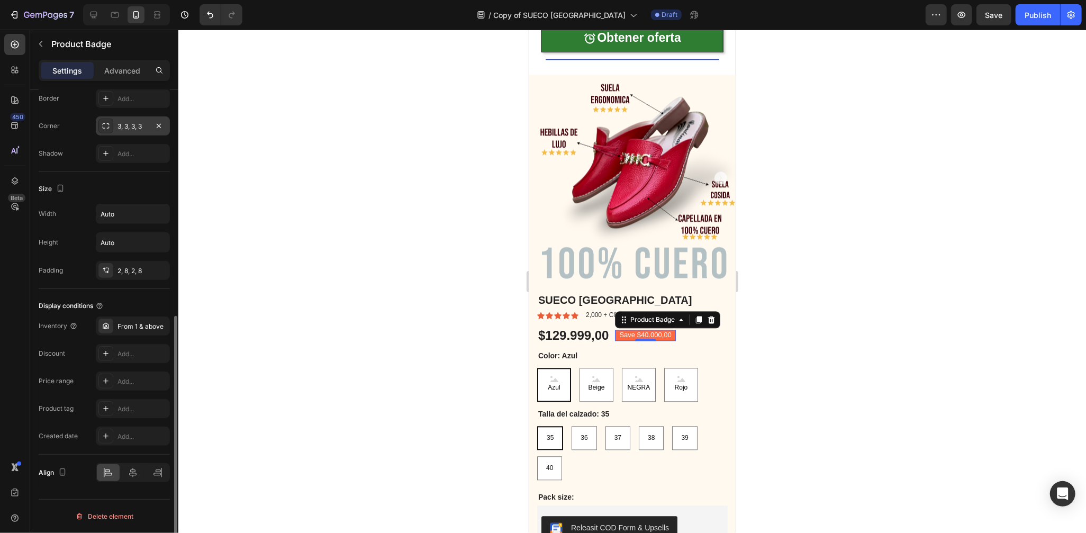
scroll to position [0, 0]
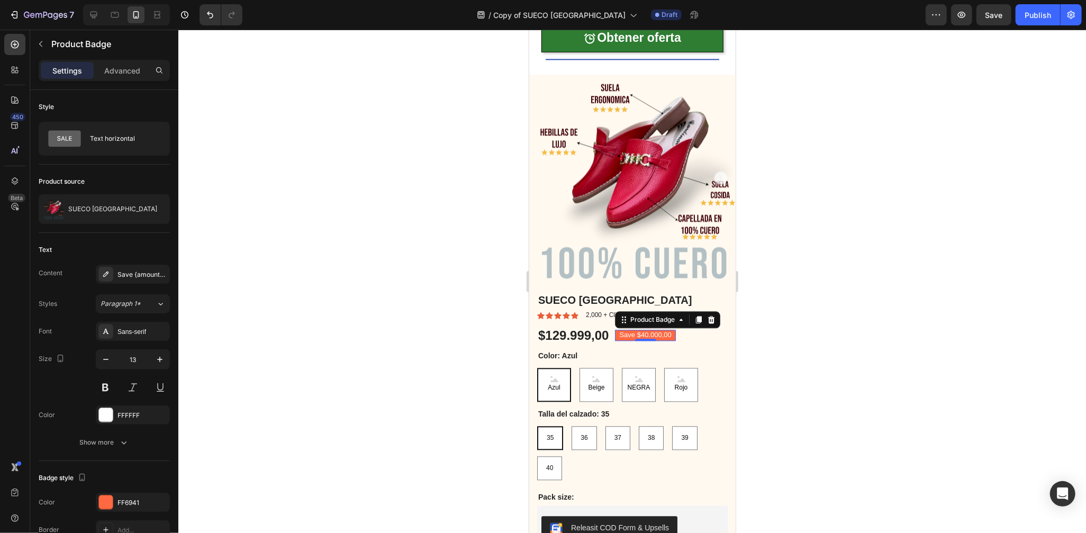
click at [626, 329] on pre "Save $40.000,00" at bounding box center [645, 334] width 60 height 11
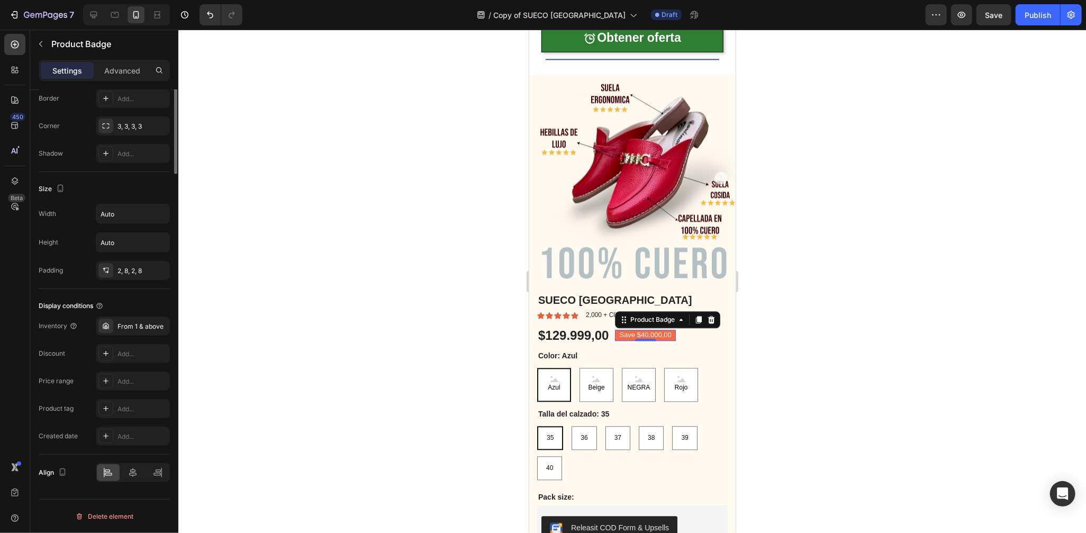
scroll to position [176, 0]
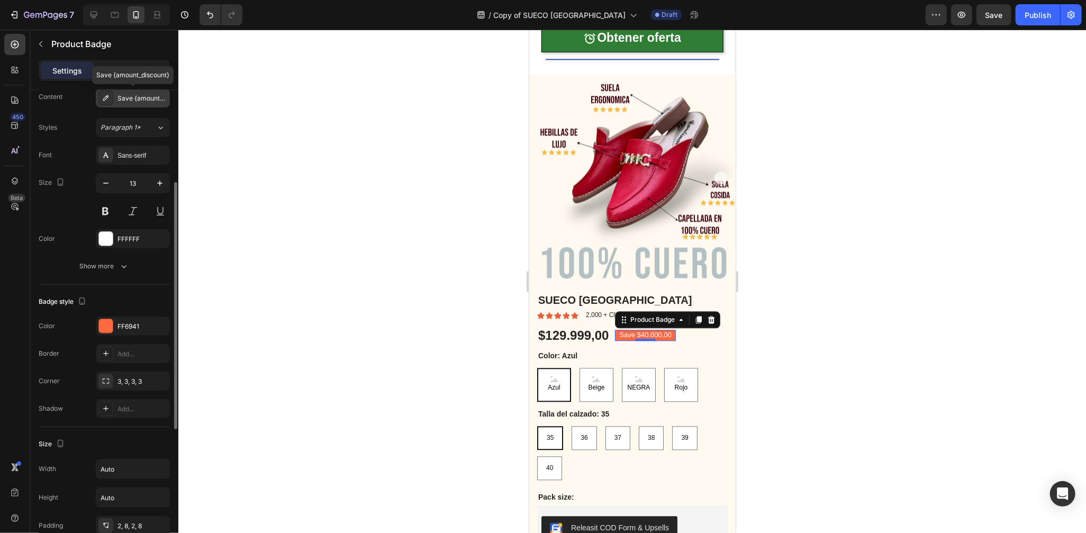
click at [105, 98] on icon at bounding box center [105, 97] width 5 height 5
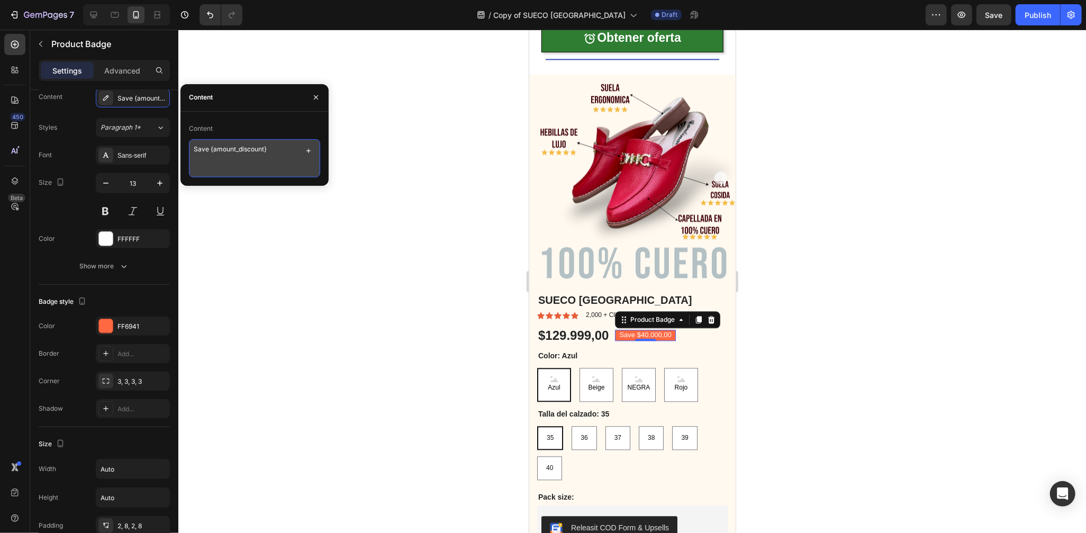
click at [194, 146] on textarea "Save {amount_discount}" at bounding box center [254, 158] width 131 height 38
click at [280, 146] on textarea "Ahorra {amount_discount}" at bounding box center [254, 158] width 131 height 38
click at [313, 102] on button "button" at bounding box center [316, 97] width 17 height 17
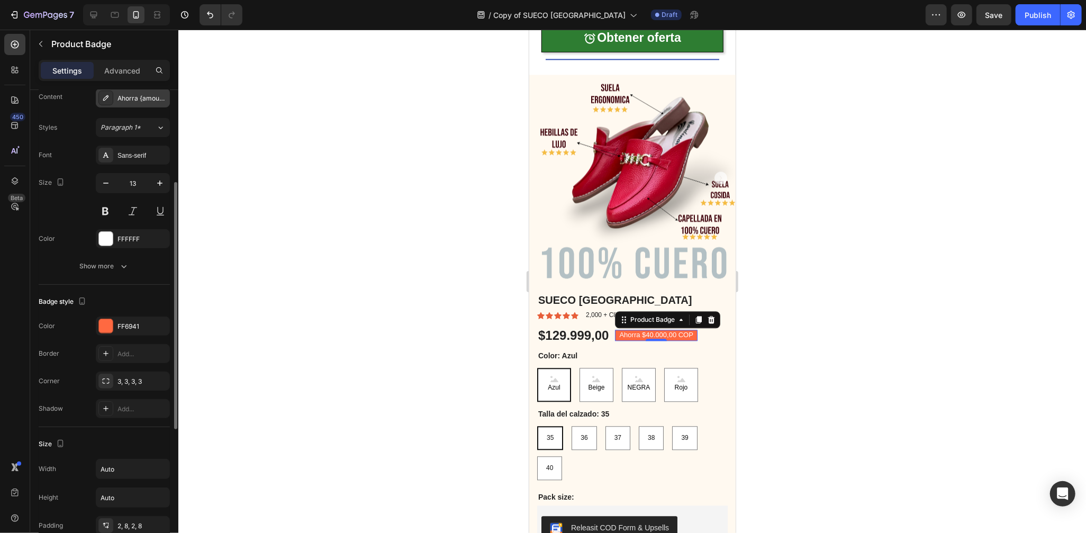
click at [131, 106] on div "Ahorra {amount_discount} COP" at bounding box center [133, 97] width 74 height 19
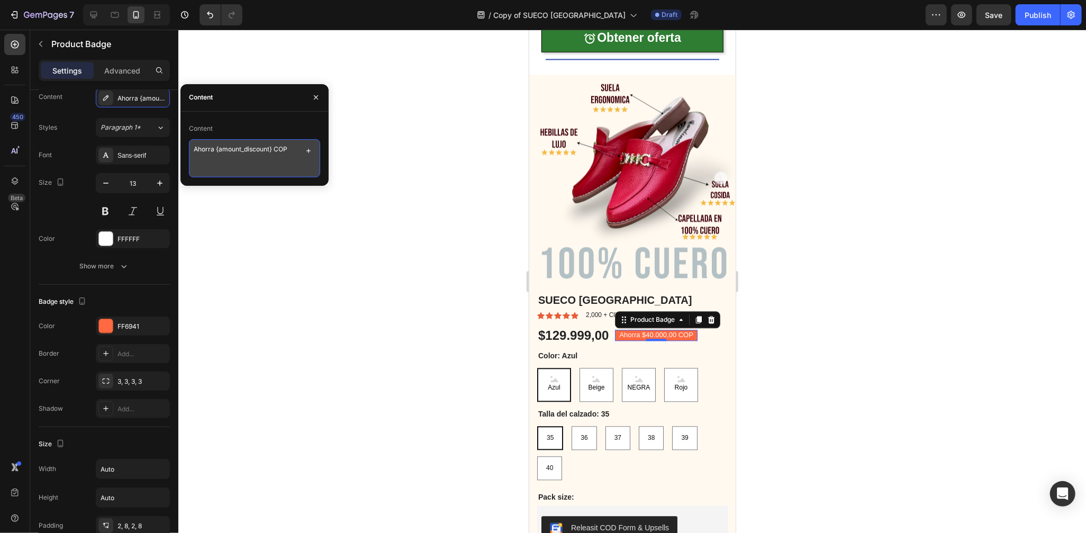
click at [283, 151] on textarea "Ahorra {amount_discount} COP" at bounding box center [254, 158] width 131 height 38
click at [309, 148] on icon "button" at bounding box center [308, 151] width 8 height 8
type textarea "Ahorra {amount_discount} Pesos"
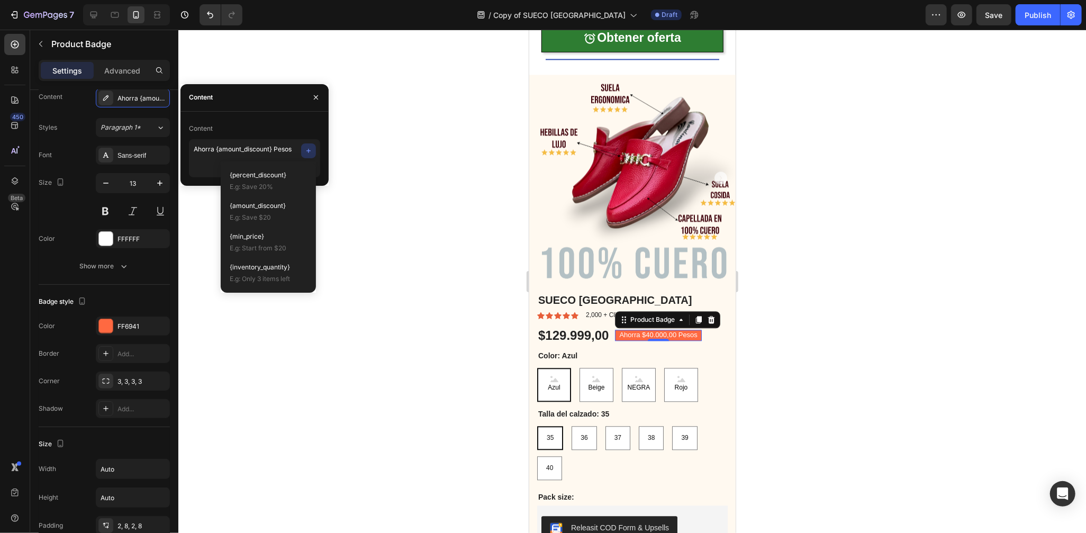
click at [385, 160] on div at bounding box center [632, 281] width 908 height 503
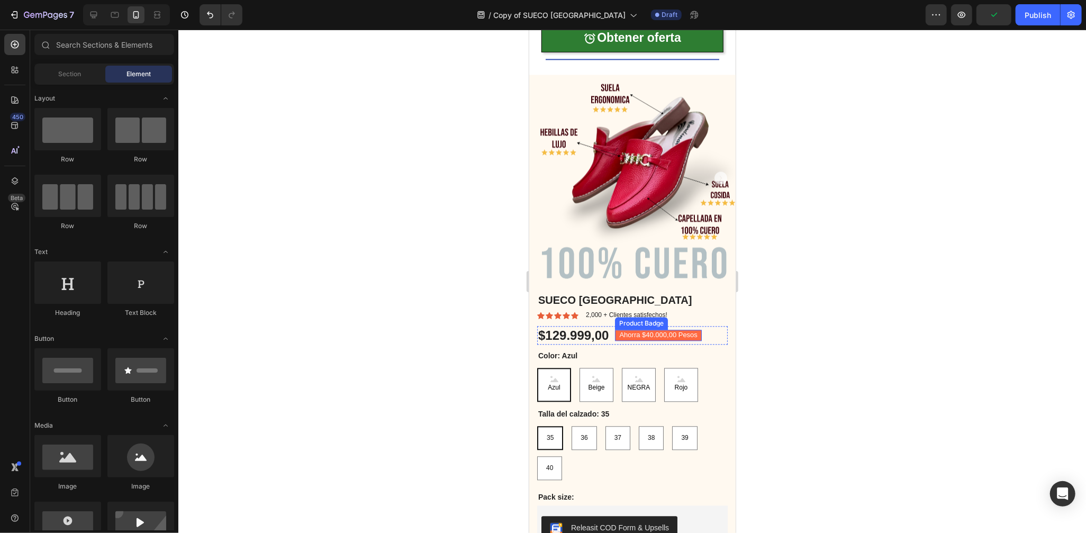
click at [686, 329] on pre "Ahorra $40.000,00 Pesos" at bounding box center [658, 334] width 86 height 11
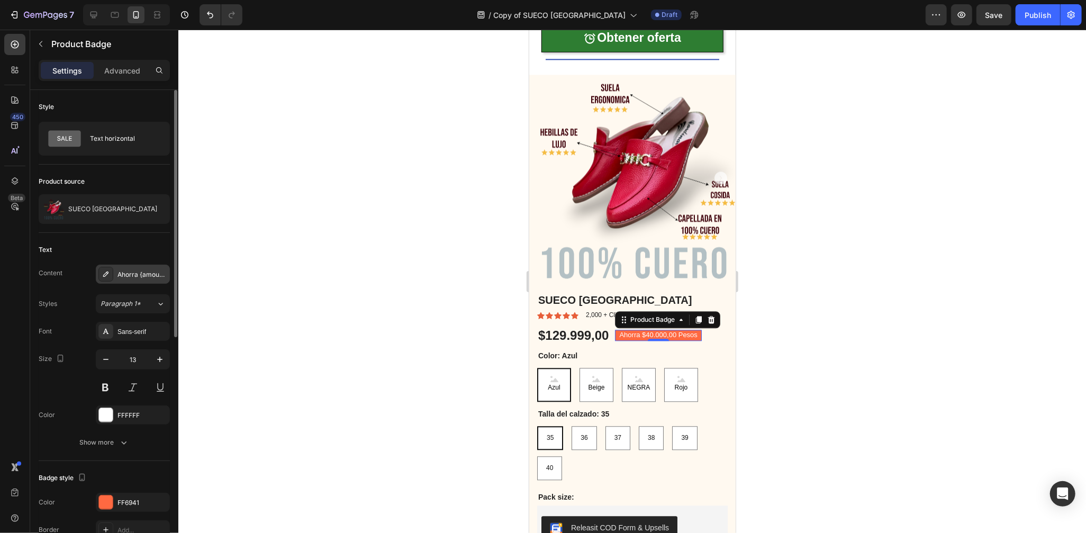
click at [150, 281] on div "Ahorra {amount_discount} Pesos" at bounding box center [133, 274] width 74 height 19
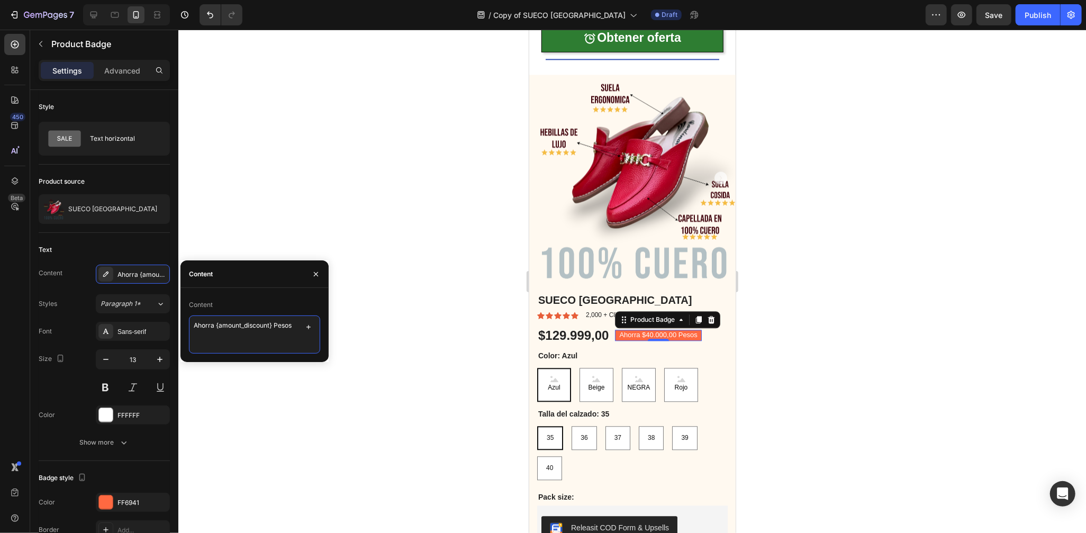
click at [293, 326] on textarea "Ahorra {amount_discount} Pesos" at bounding box center [254, 335] width 131 height 38
click at [284, 325] on textarea "Ahorra {amount_discount} Pesos" at bounding box center [254, 335] width 131 height 38
click at [283, 324] on textarea "Ahorra {amount_discount} Pesos" at bounding box center [254, 335] width 131 height 38
type textarea "Ahorra {amount_discount} COP"
click at [316, 275] on icon "button" at bounding box center [316, 274] width 8 height 8
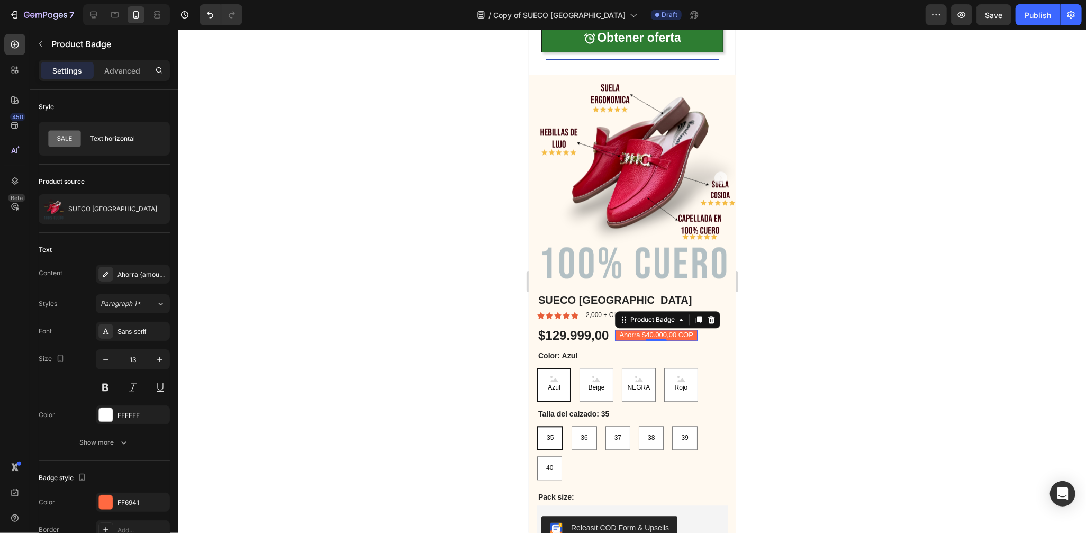
click at [364, 257] on div at bounding box center [632, 281] width 908 height 503
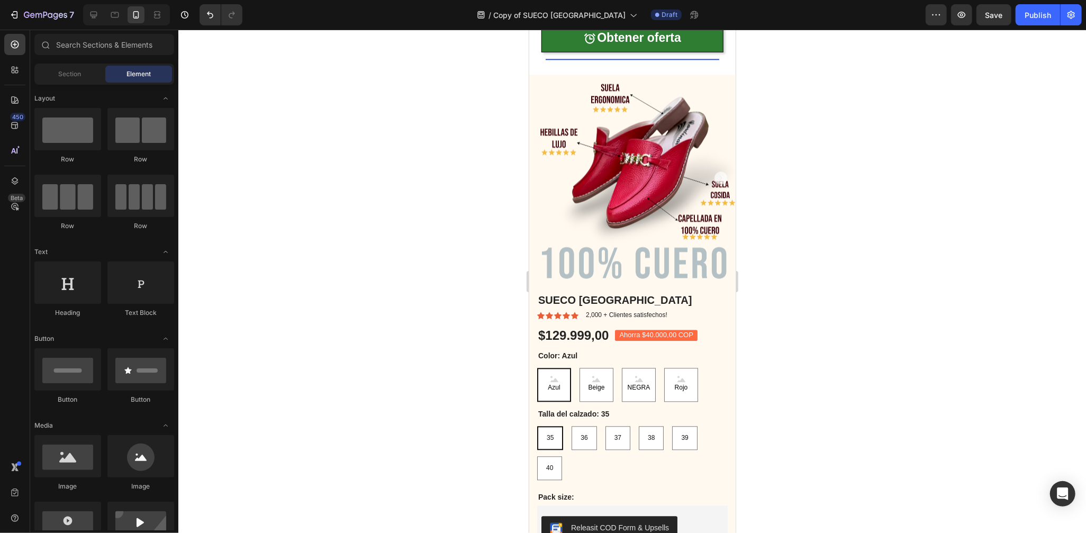
click at [422, 275] on div at bounding box center [632, 281] width 908 height 503
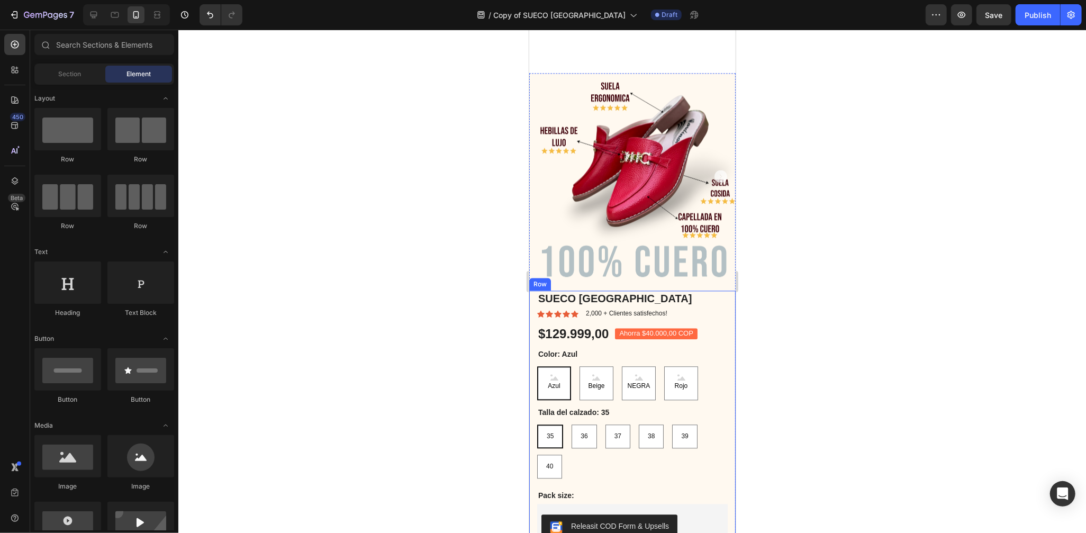
scroll to position [1772, 0]
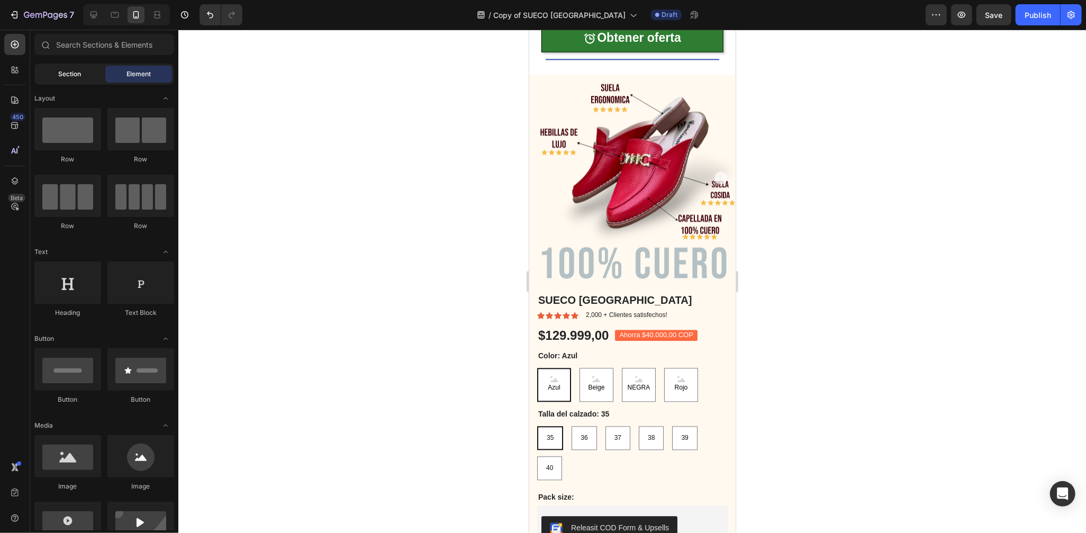
click at [73, 76] on span "Section" at bounding box center [70, 74] width 23 height 10
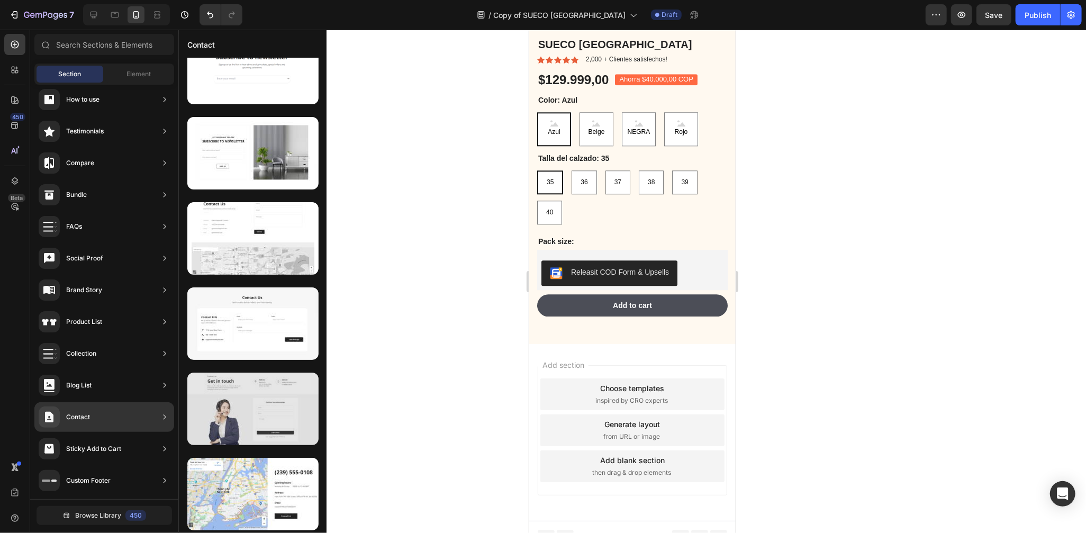
scroll to position [0, 0]
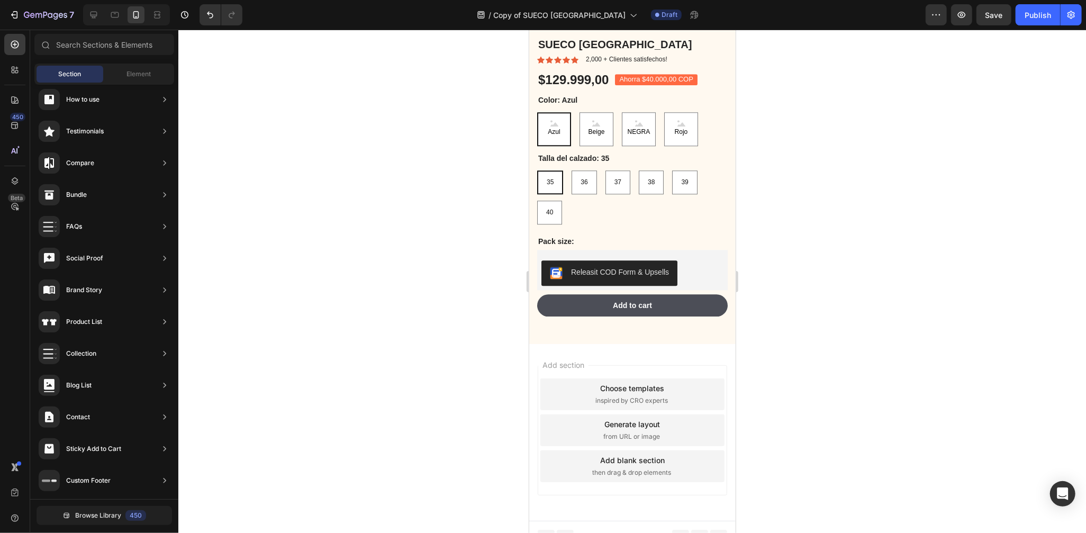
drag, startPoint x: 648, startPoint y: 503, endPoint x: 604, endPoint y: 486, distance: 47.3
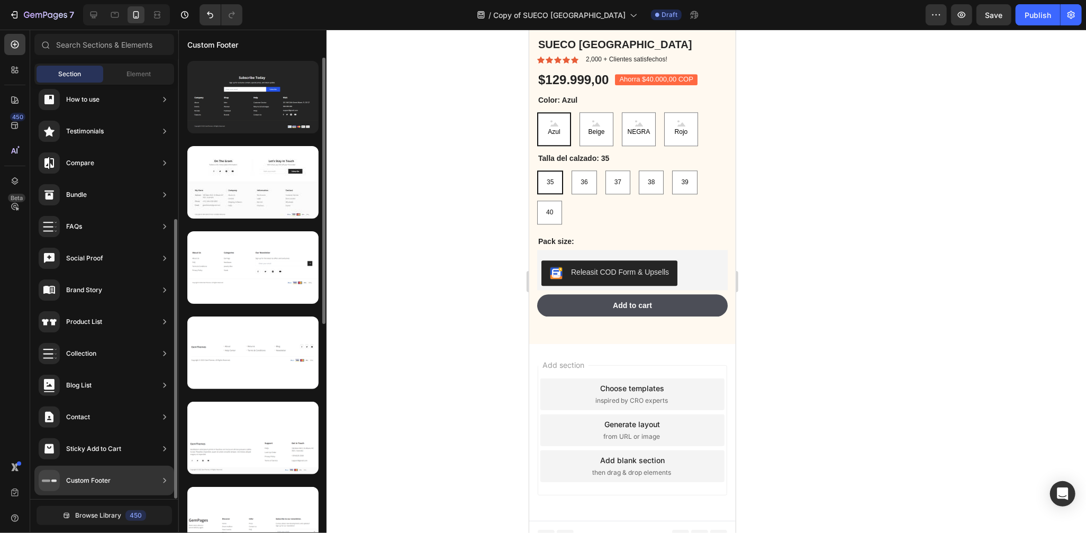
click at [130, 485] on div "Custom Footer" at bounding box center [104, 481] width 140 height 30
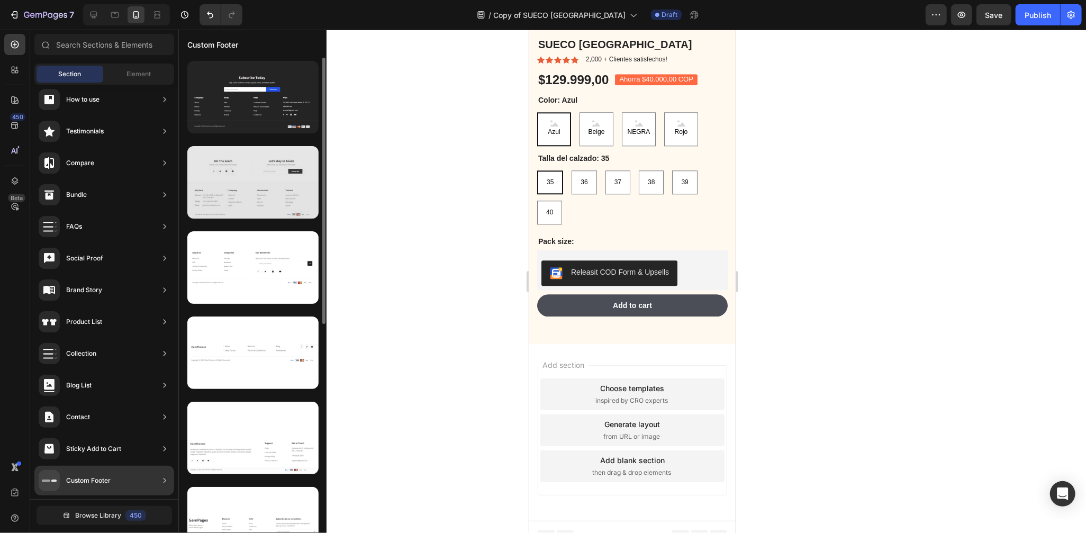
click at [260, 168] on div at bounding box center [252, 182] width 131 height 73
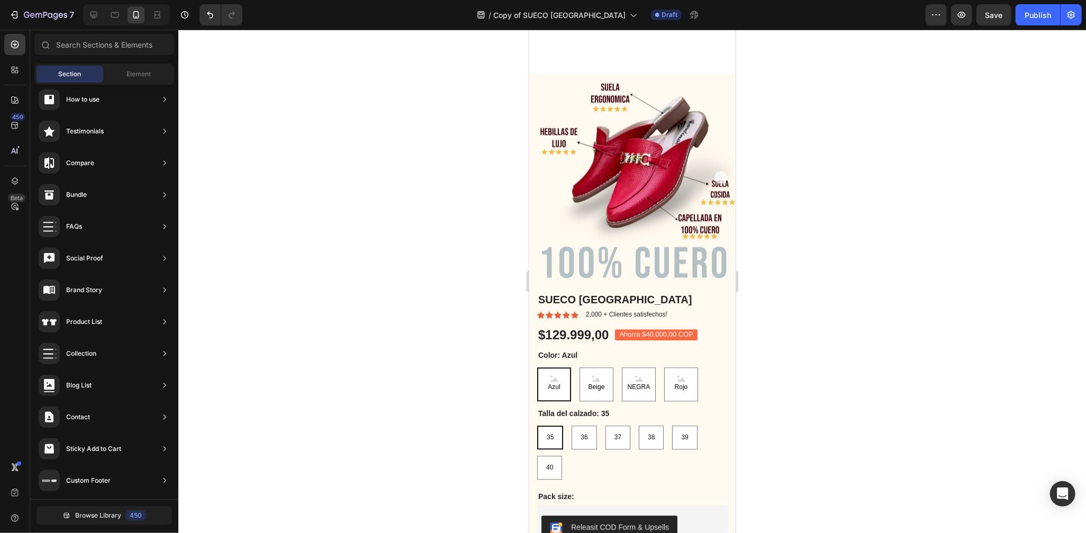
scroll to position [2027, 0]
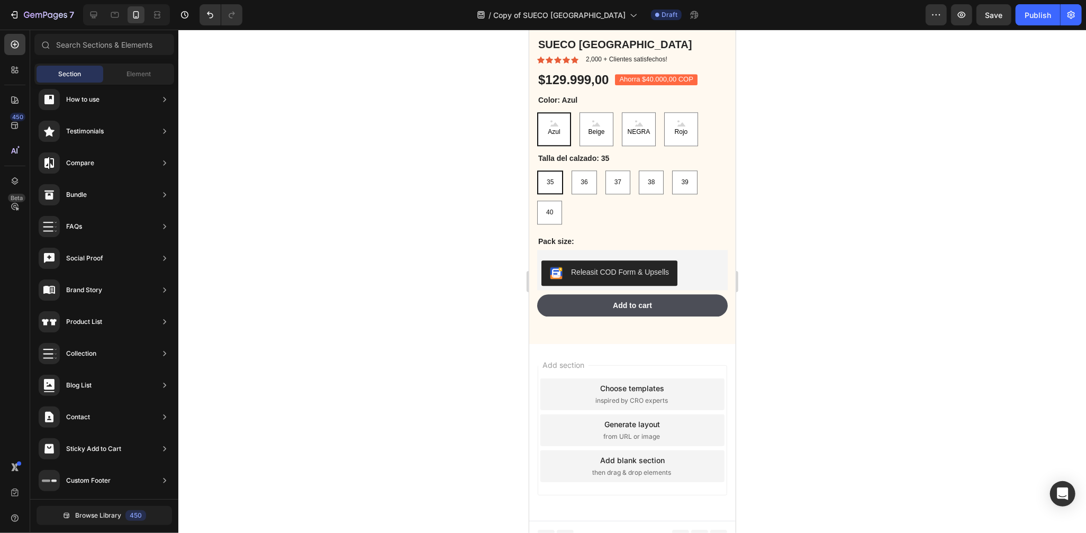
click at [663, 395] on span "inspired by CRO experts" at bounding box center [631, 400] width 73 height 10
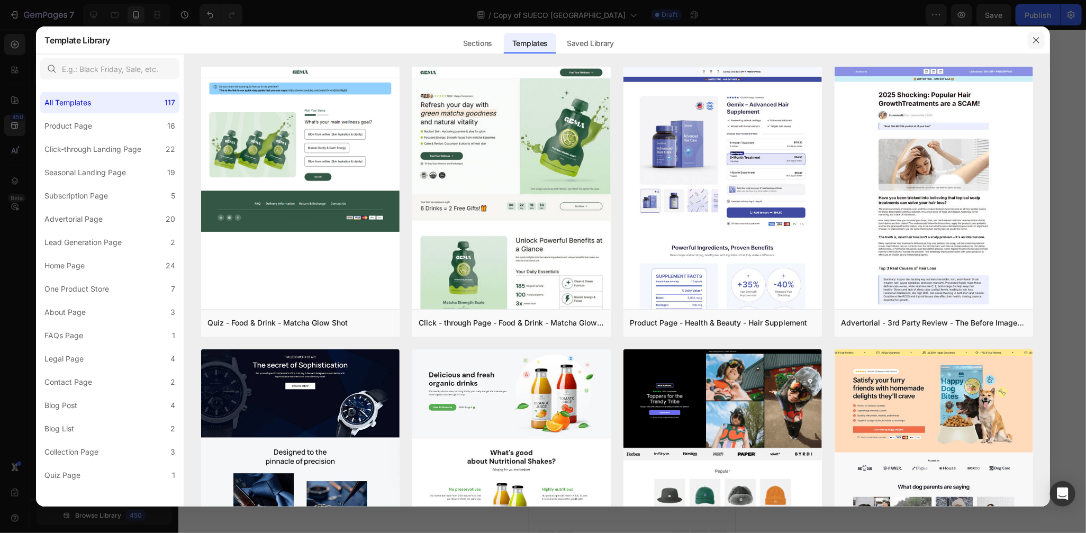
click at [1038, 43] on icon "button" at bounding box center [1036, 40] width 8 height 8
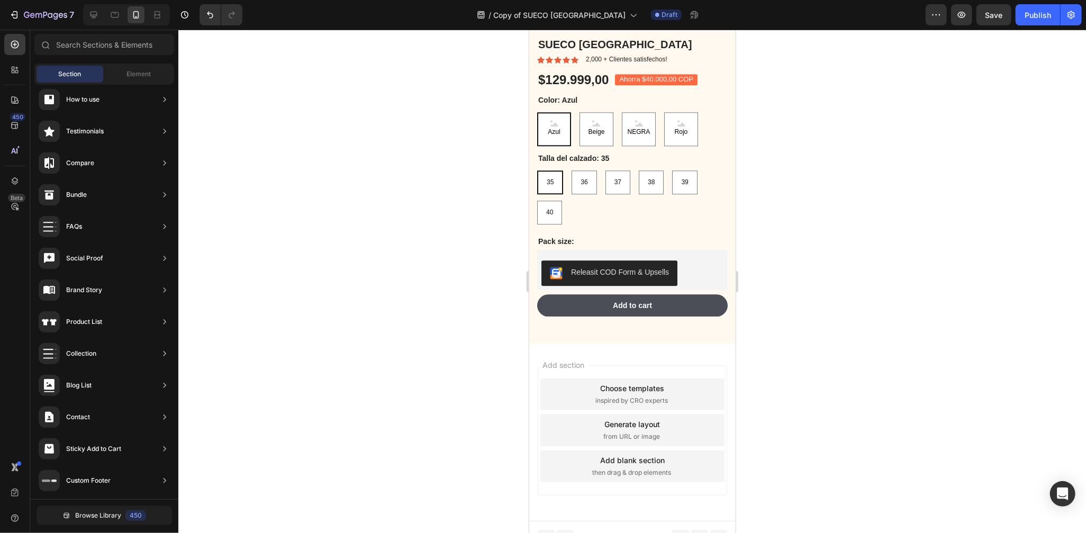
click at [663, 467] on span "then drag & drop elements" at bounding box center [631, 472] width 79 height 10
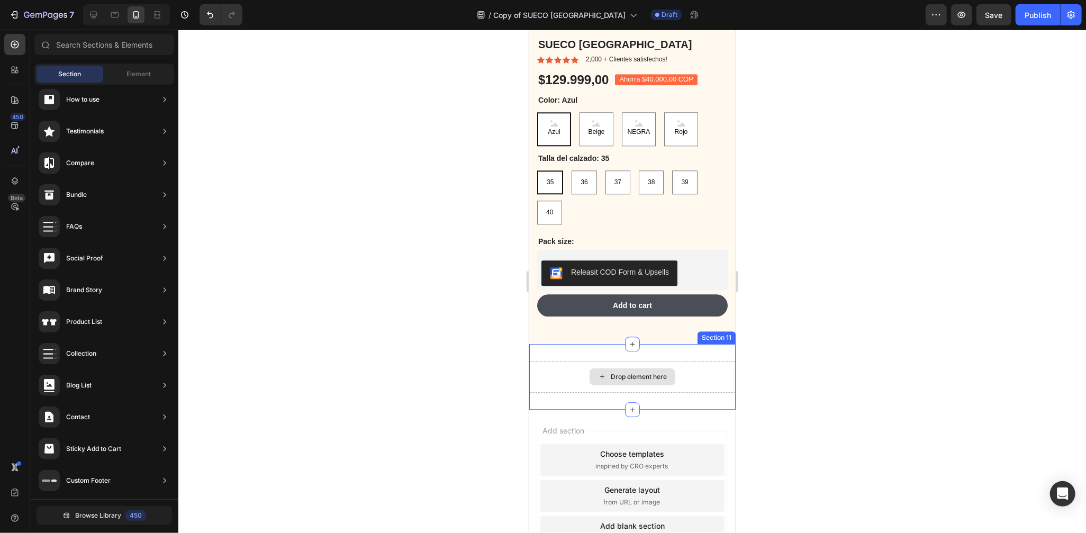
click at [647, 372] on div "Drop element here" at bounding box center [638, 376] width 56 height 8
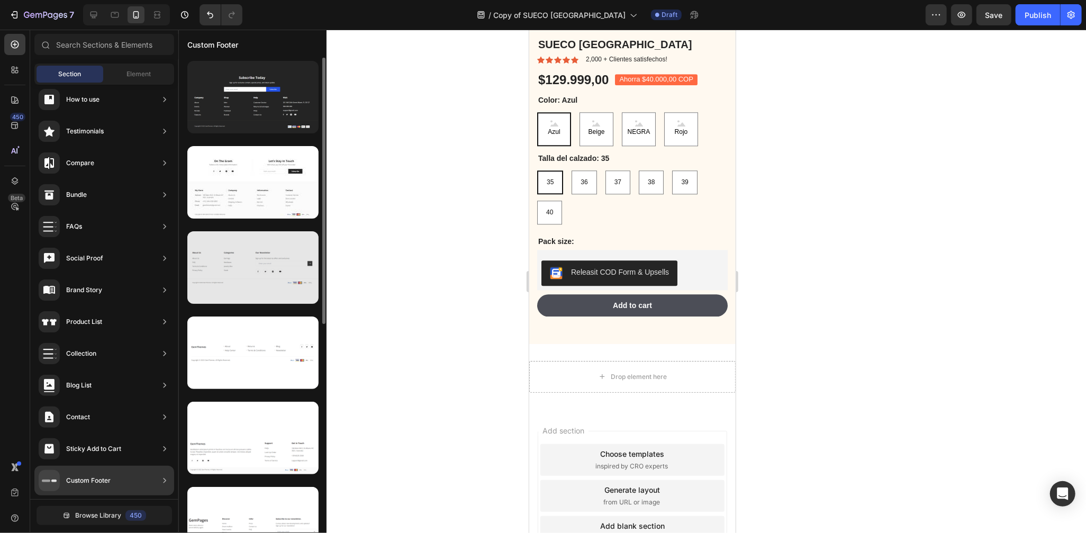
click at [242, 278] on div at bounding box center [252, 267] width 131 height 73
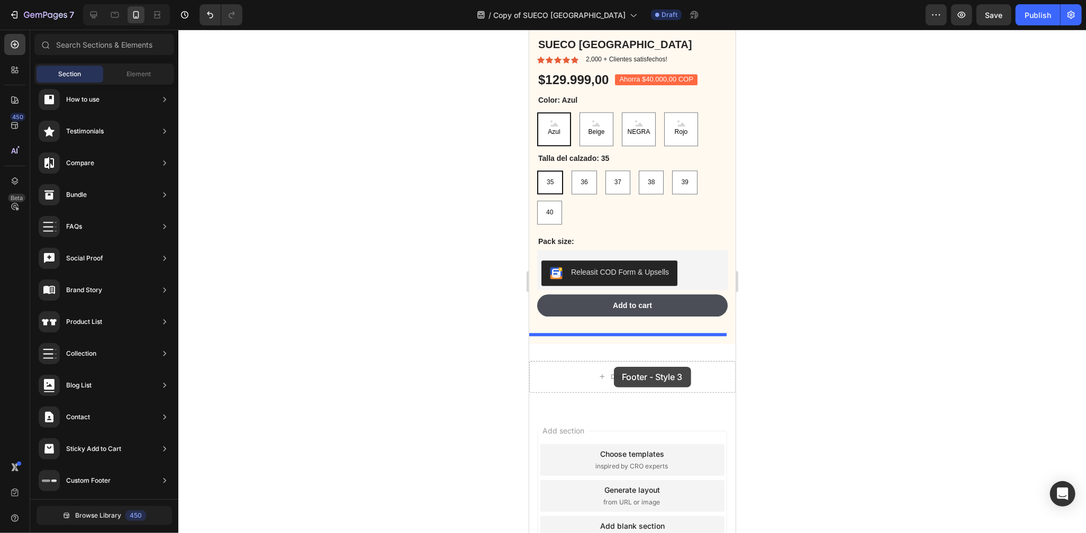
drag, startPoint x: 786, startPoint y: 291, endPoint x: 614, endPoint y: 366, distance: 187.8
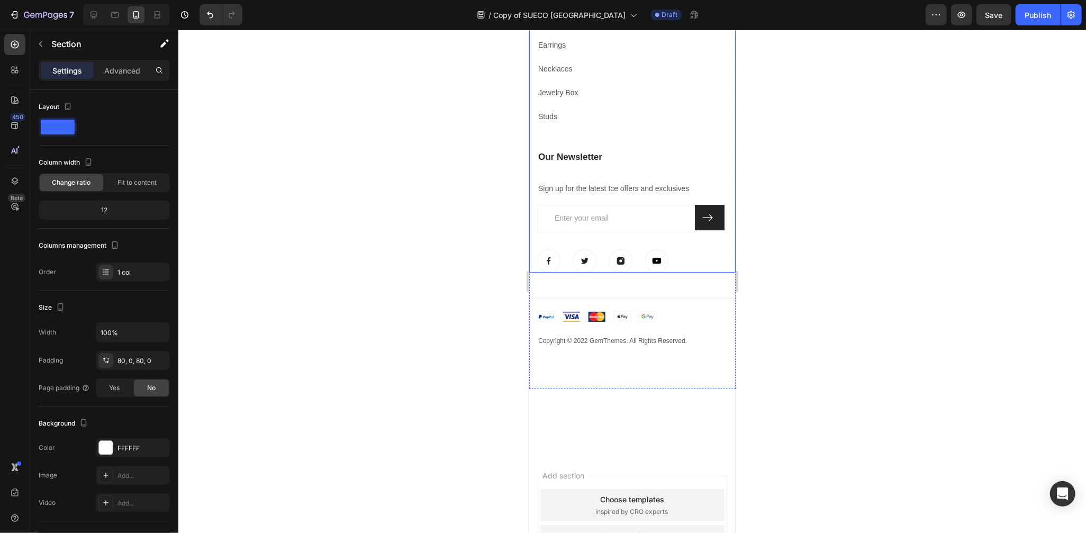
scroll to position [2295, 0]
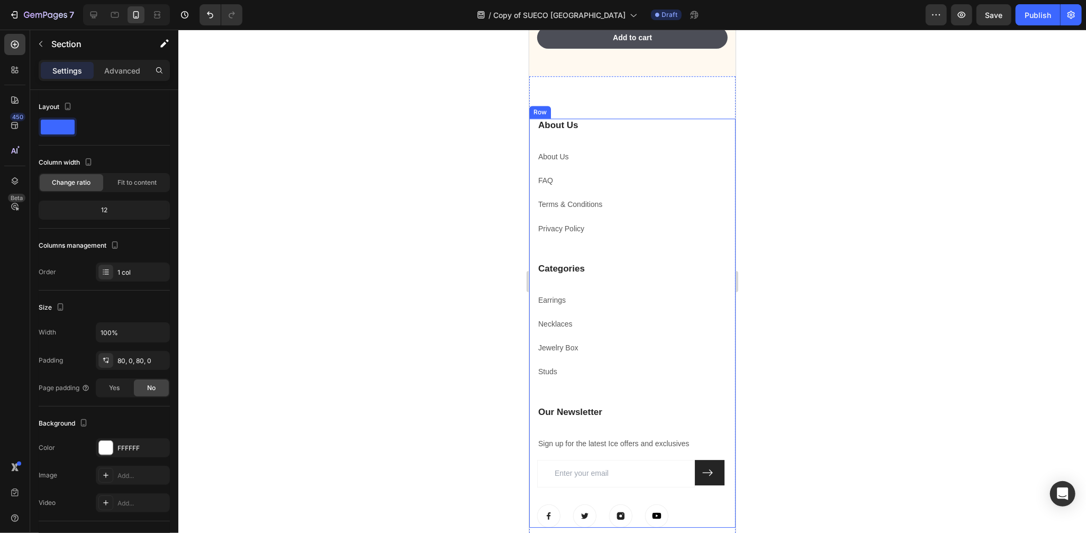
click at [692, 274] on div "Categories Heading Earrings Text block Necklaces Text block Jewelry Box Text bl…" at bounding box center [632, 333] width 191 height 143
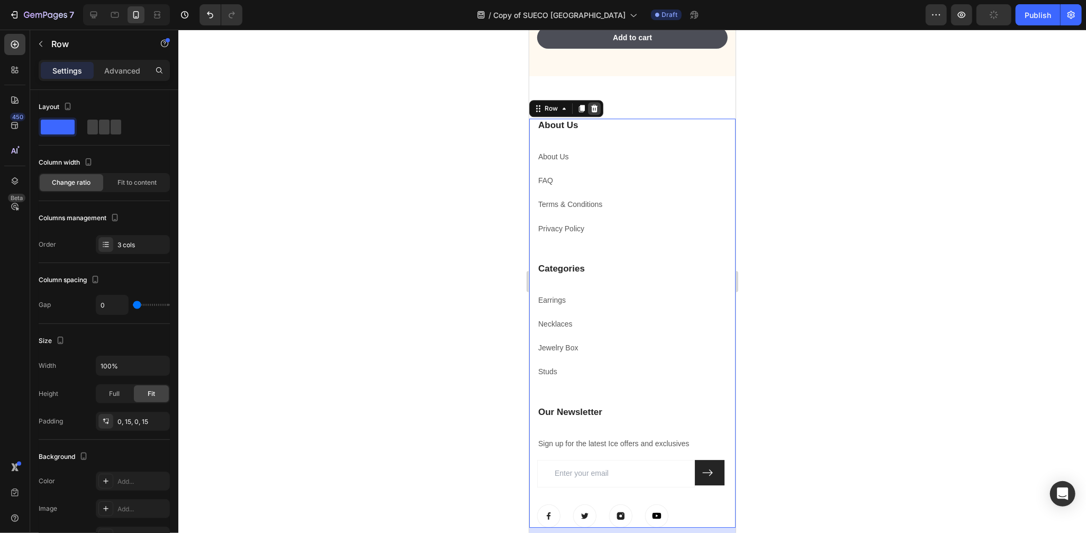
click at [596, 104] on icon at bounding box center [594, 107] width 7 height 7
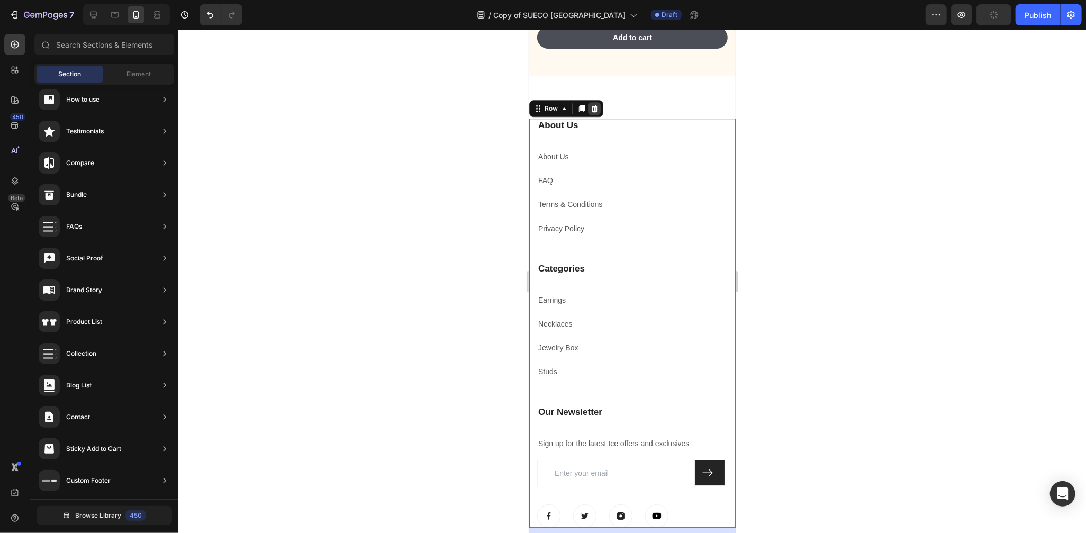
scroll to position [2226, 0]
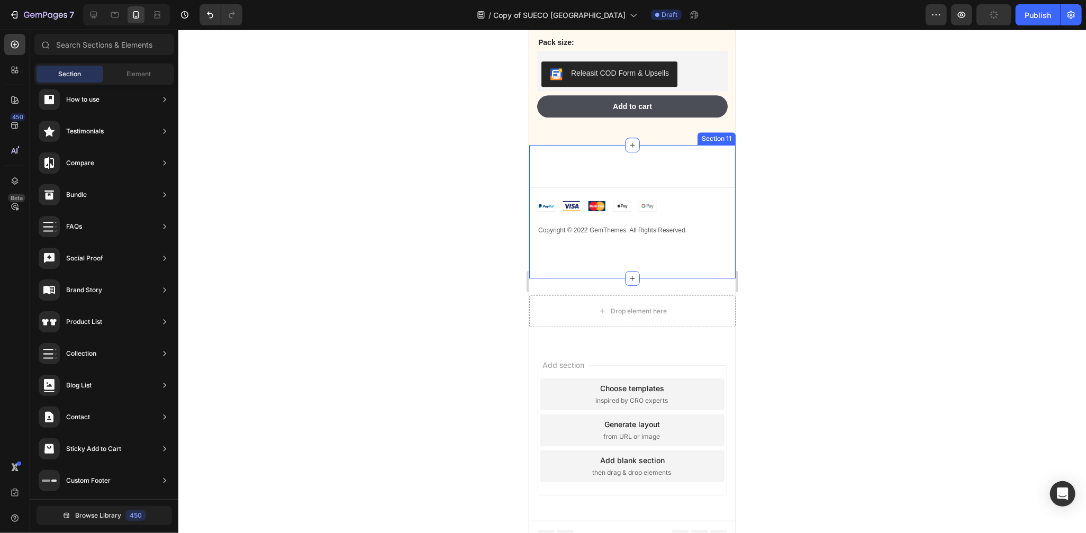
click at [660, 187] on div "Title Line Image Copyright © 2022 GemThemes. All Rights Reserved. Text block Ro…" at bounding box center [632, 211] width 206 height 49
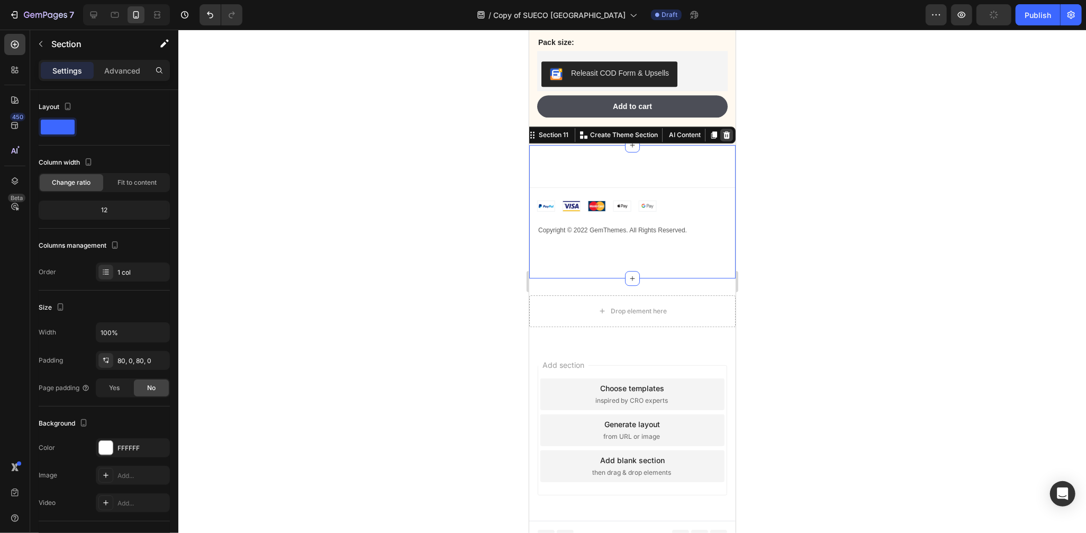
click at [722, 130] on icon at bounding box center [726, 134] width 8 height 8
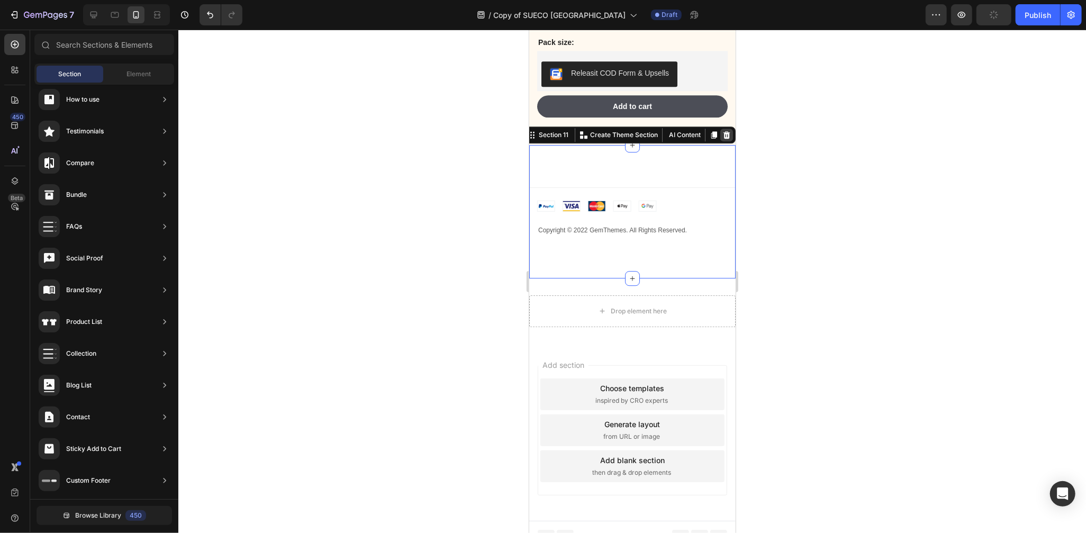
scroll to position [2093, 0]
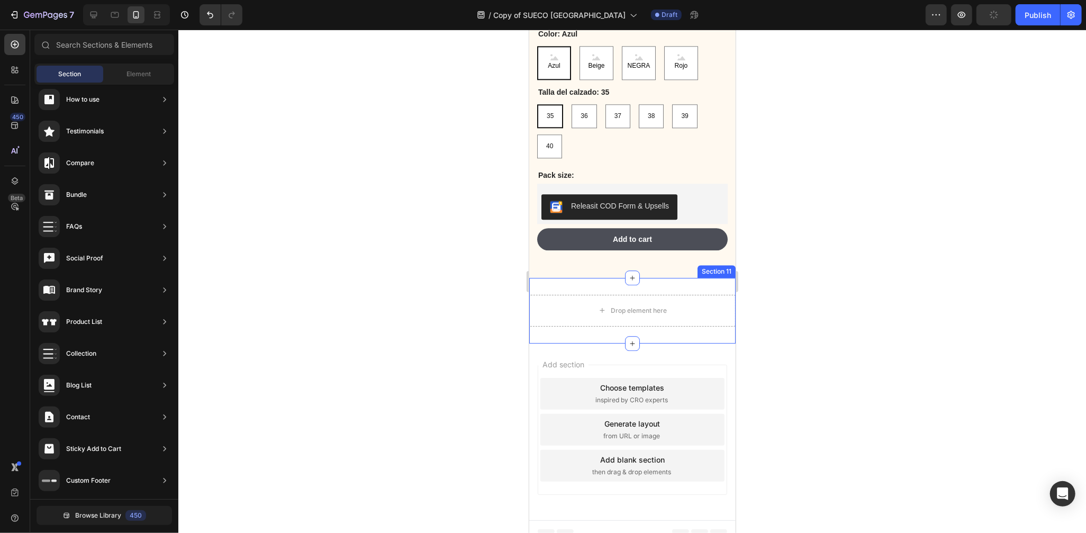
click at [699, 278] on div "Drop element here Section 11" at bounding box center [632, 310] width 206 height 66
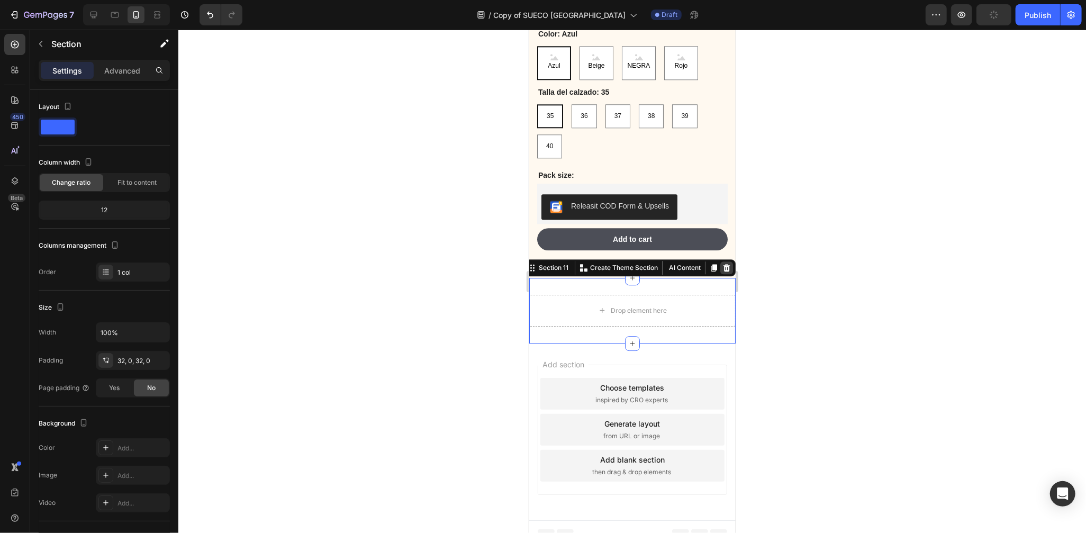
click at [722, 263] on icon at bounding box center [726, 267] width 8 height 8
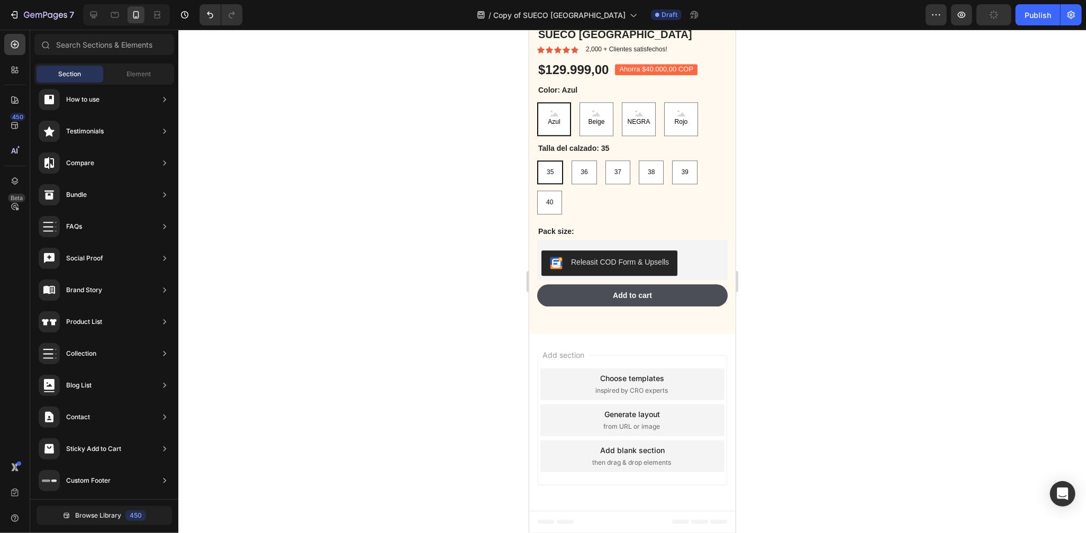
scroll to position [2027, 0]
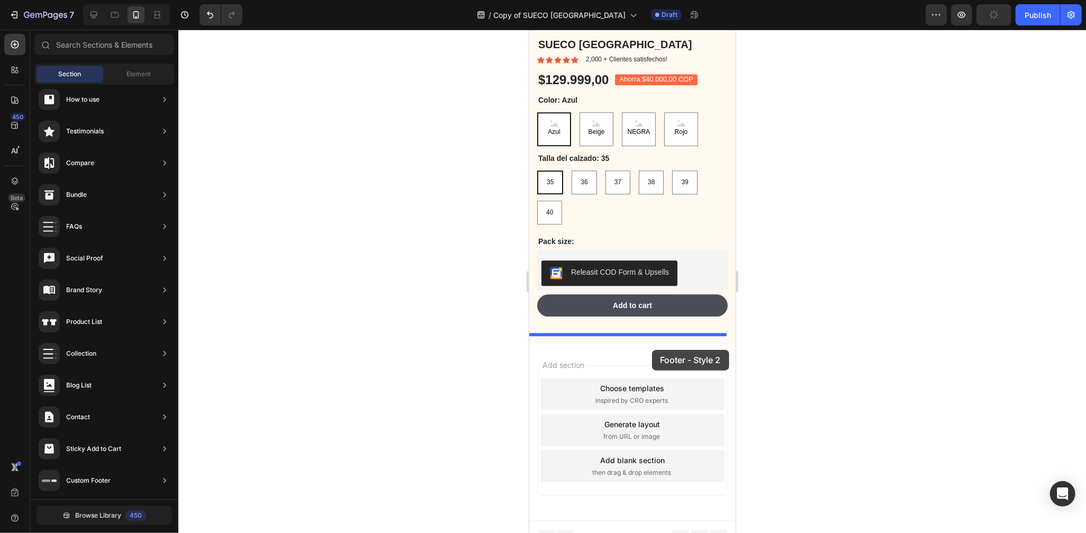
drag, startPoint x: 801, startPoint y: 214, endPoint x: 655, endPoint y: 345, distance: 195.7
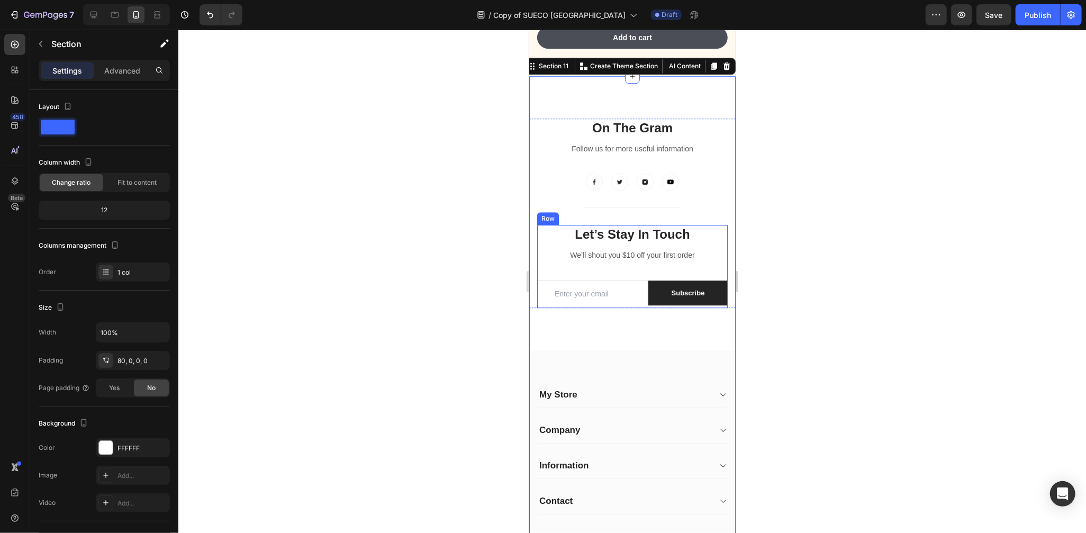
scroll to position [2550, 0]
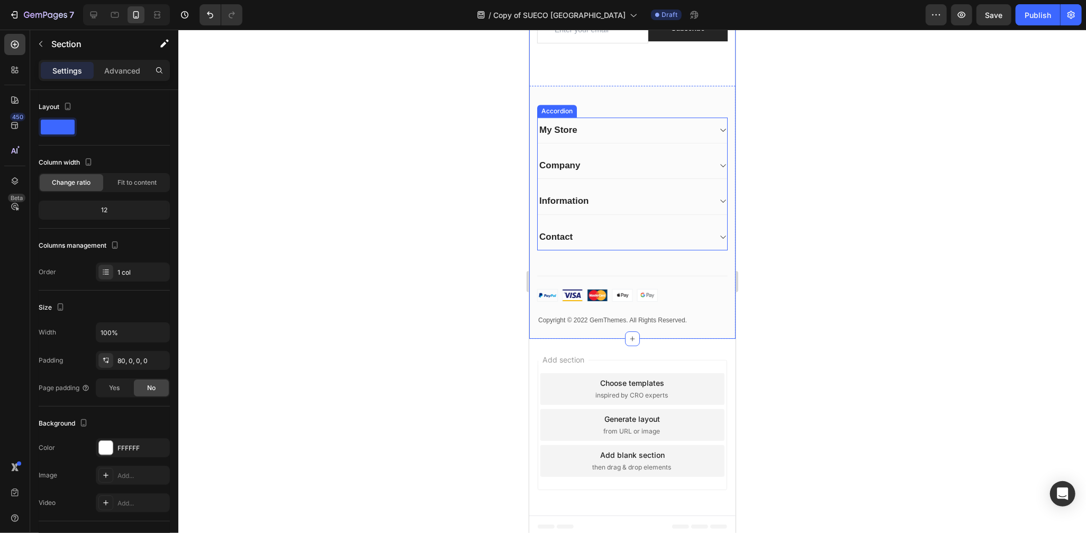
click at [718, 132] on icon at bounding box center [722, 129] width 8 height 8
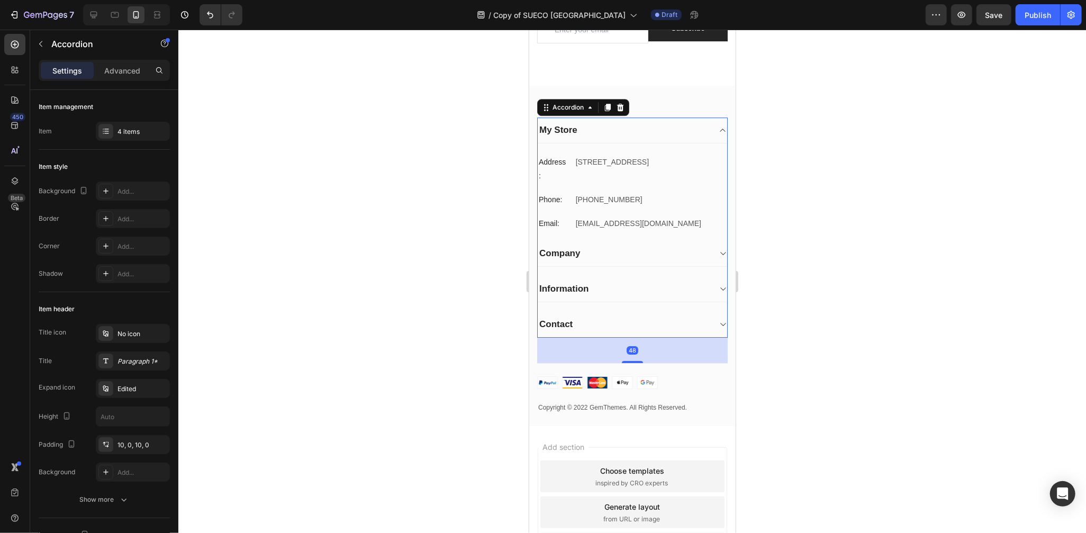
click at [718, 132] on icon at bounding box center [722, 129] width 8 height 8
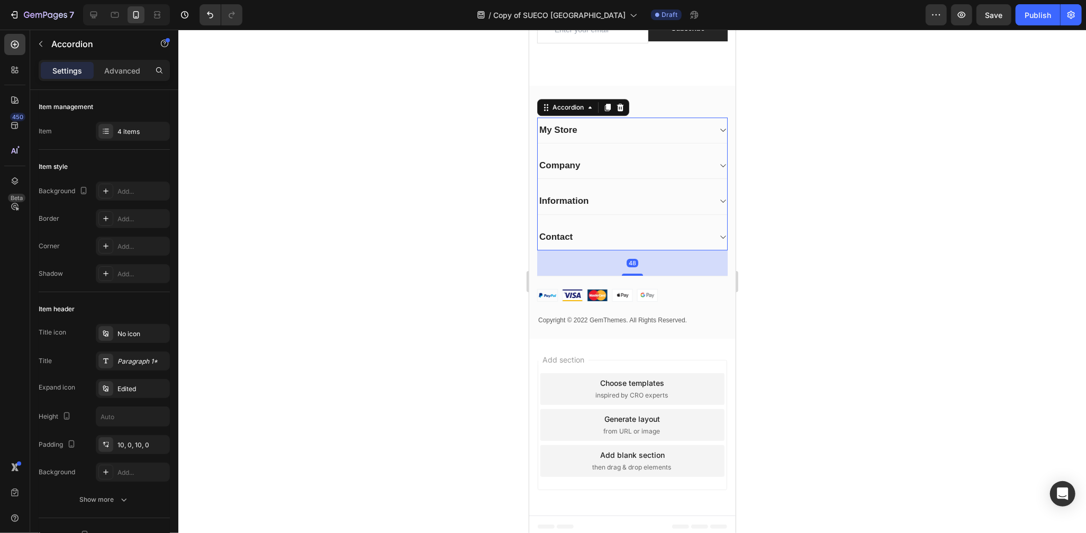
click at [718, 167] on icon at bounding box center [722, 165] width 8 height 8
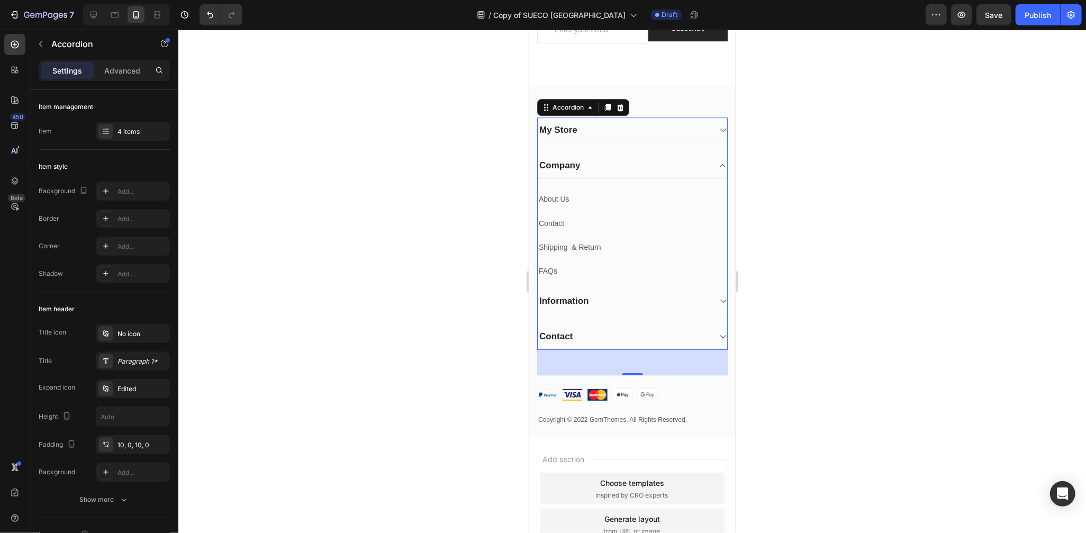
click at [718, 167] on icon at bounding box center [722, 165] width 8 height 8
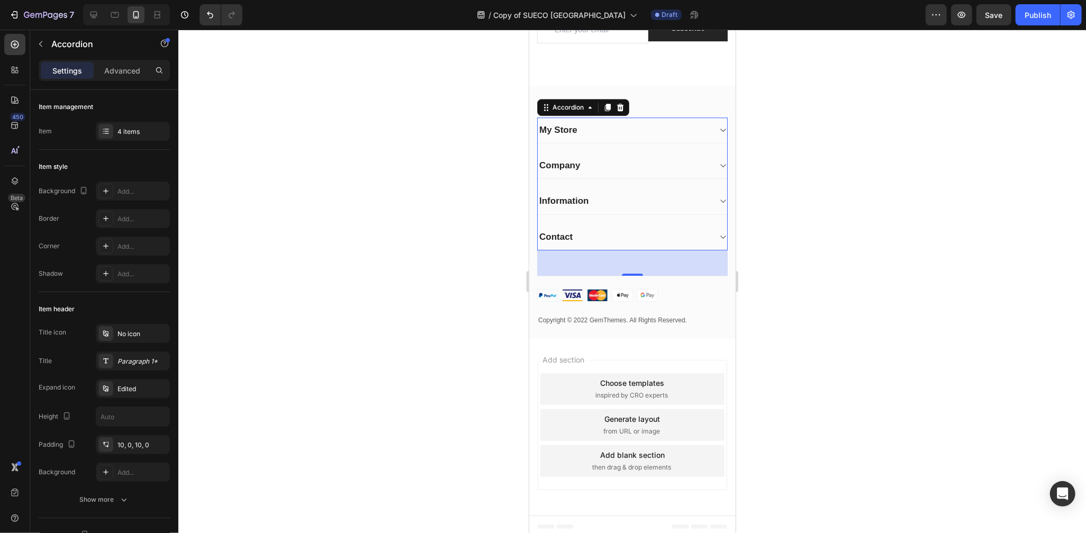
click at [706, 232] on div "Contact" at bounding box center [632, 237] width 190 height 26
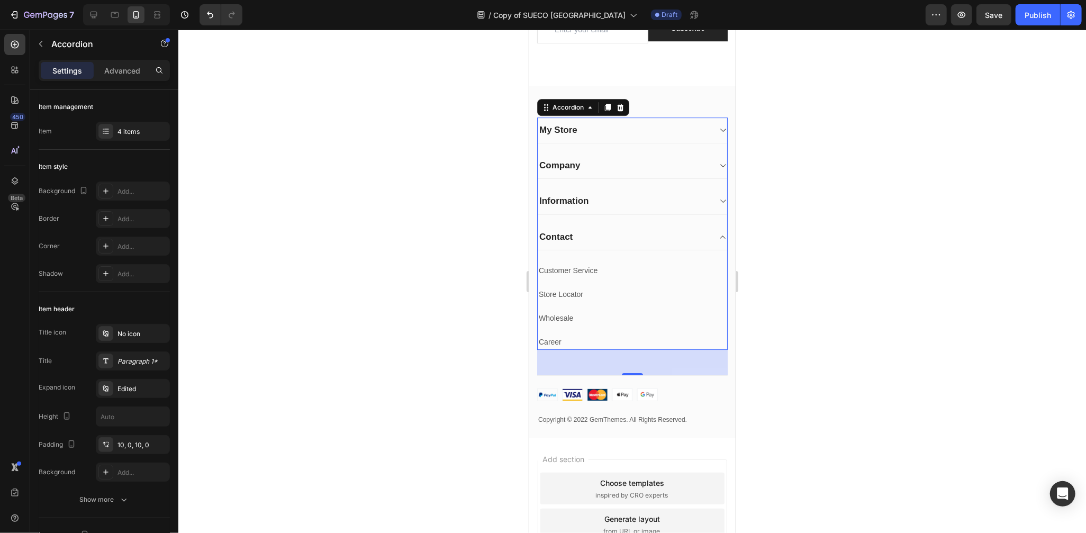
click at [707, 238] on div "Contact" at bounding box center [632, 237] width 190 height 26
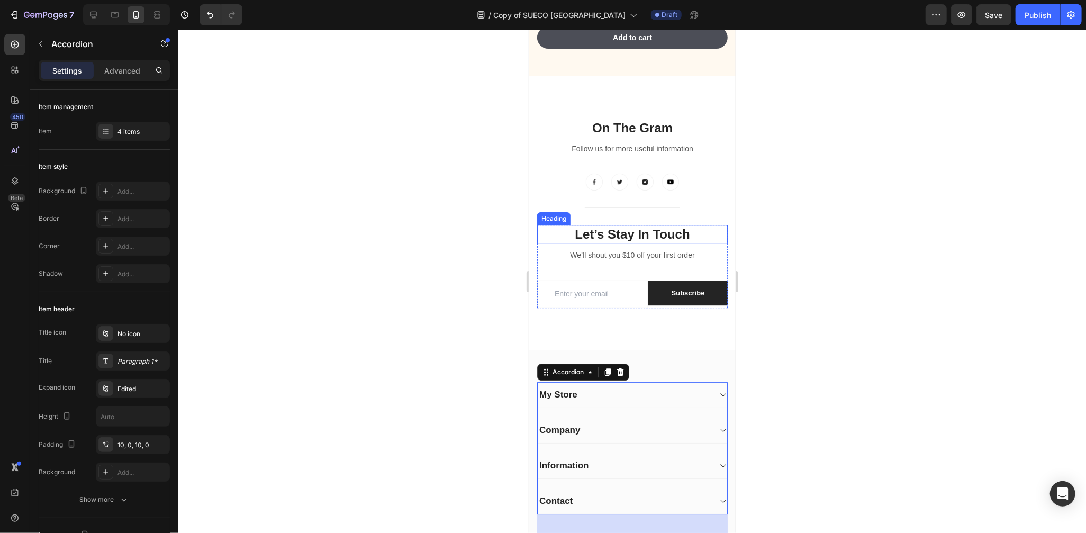
scroll to position [2040, 0]
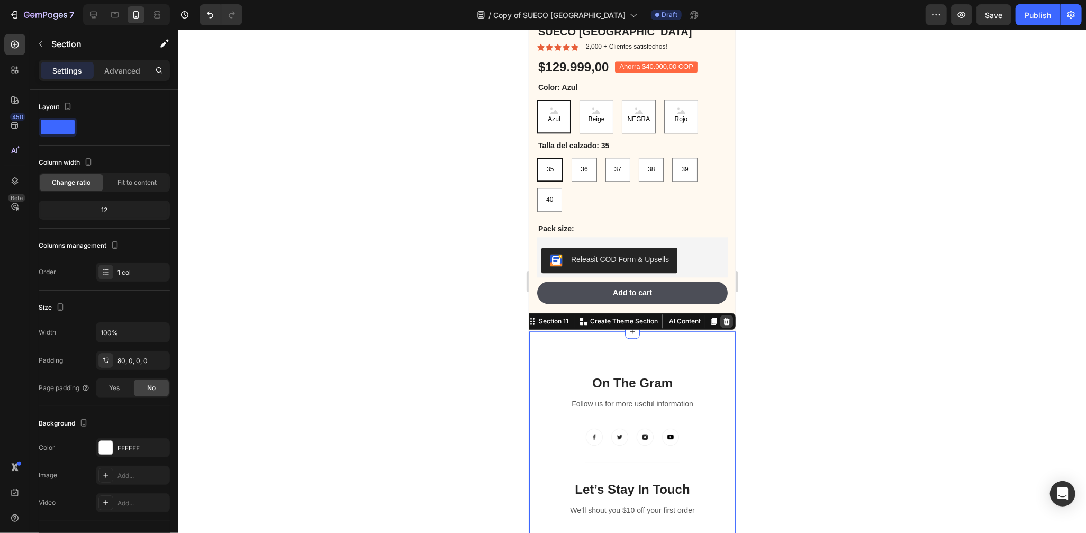
click at [723, 317] on icon at bounding box center [726, 320] width 7 height 7
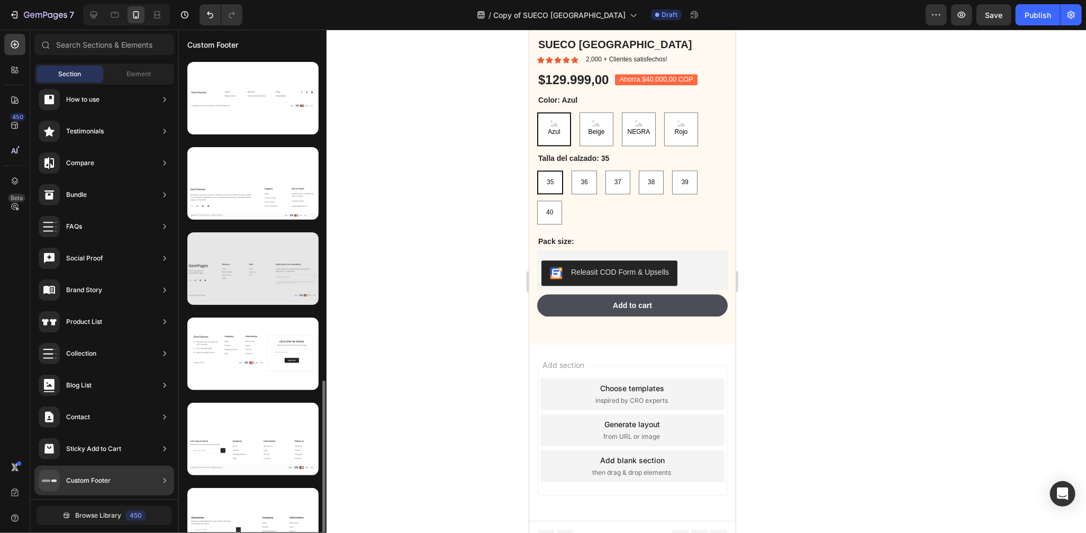
scroll to position [370, 0]
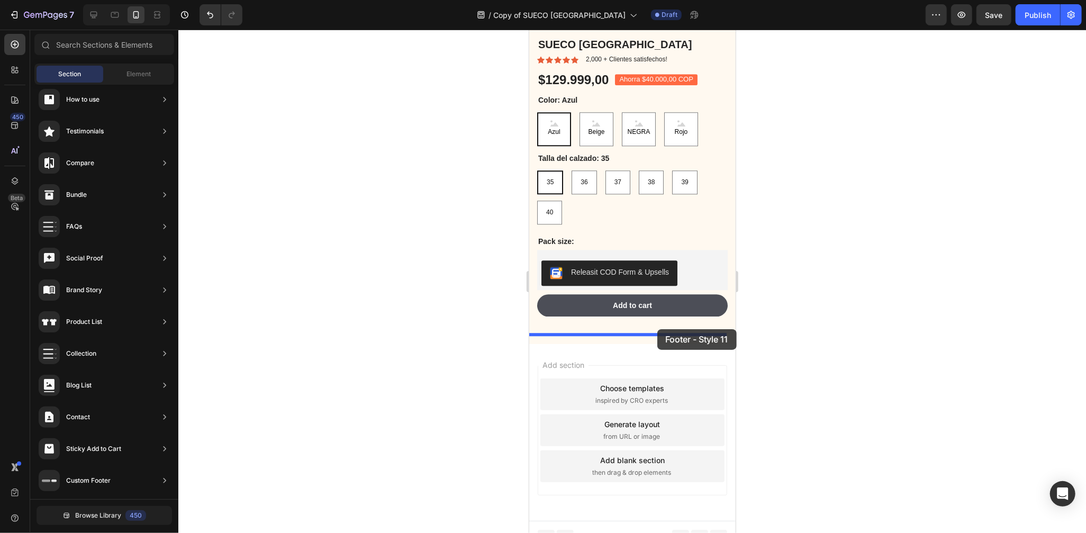
drag, startPoint x: 791, startPoint y: 534, endPoint x: 657, endPoint y: 329, distance: 244.8
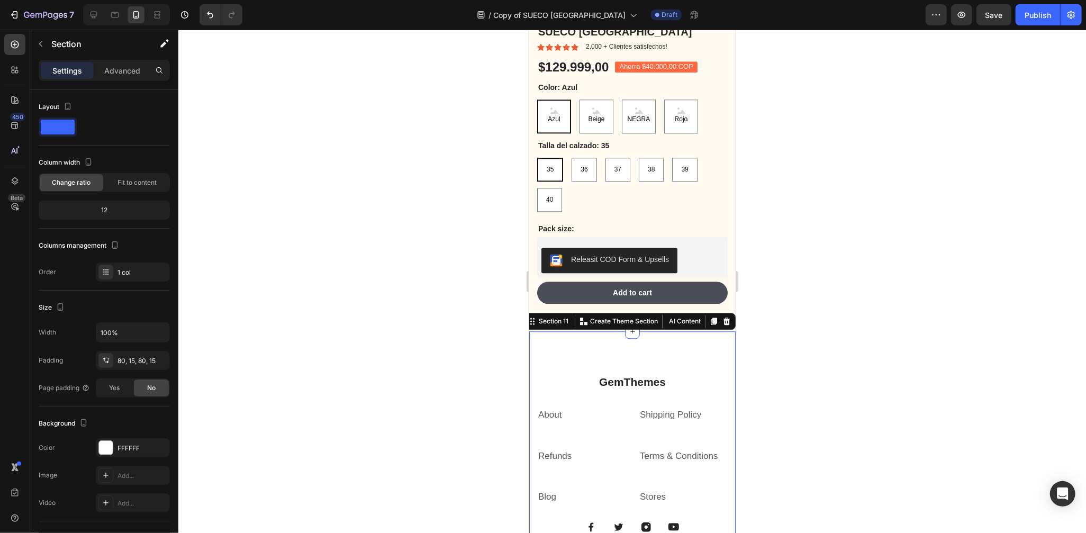
scroll to position [2295, 0]
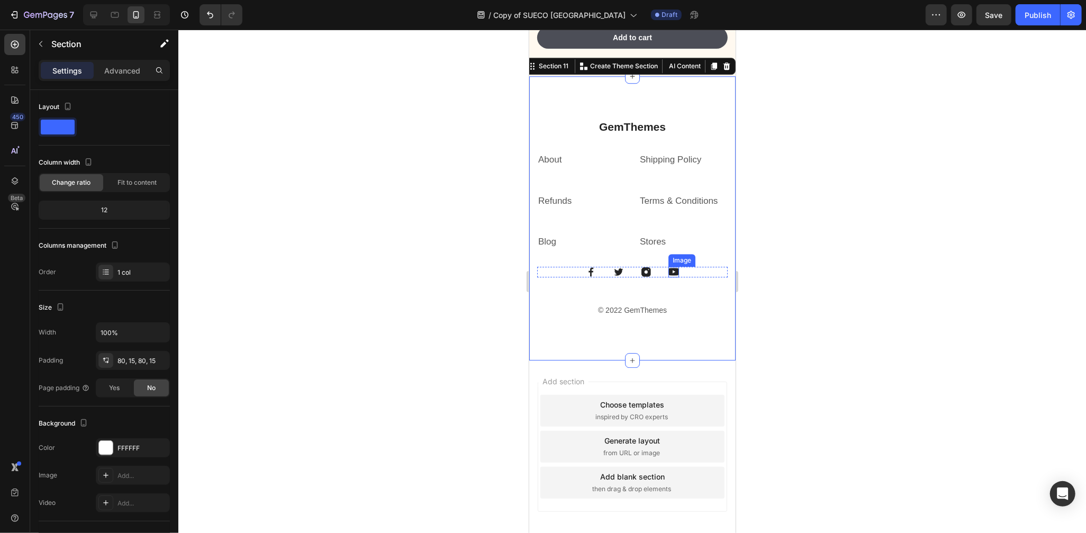
click at [670, 266] on img at bounding box center [673, 271] width 11 height 11
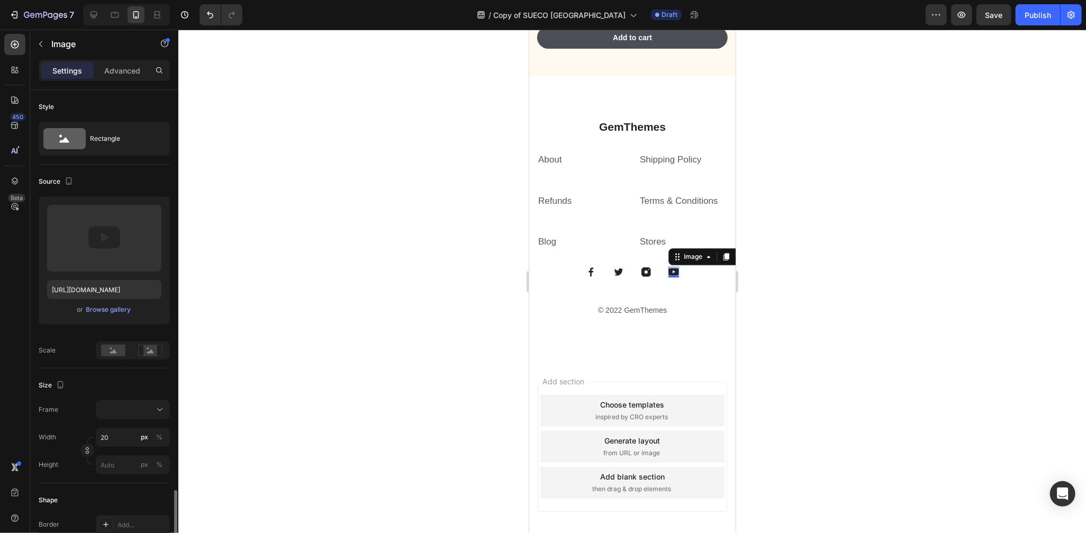
scroll to position [255, 0]
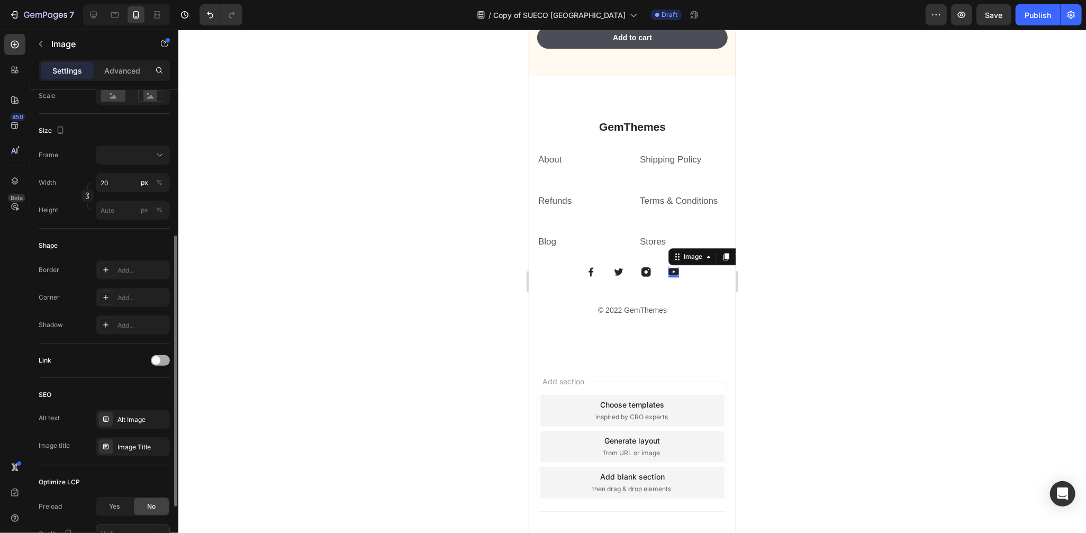
click at [160, 363] on div at bounding box center [160, 360] width 19 height 11
click at [163, 357] on span at bounding box center [164, 360] width 8 height 8
click at [748, 273] on div at bounding box center [632, 281] width 908 height 503
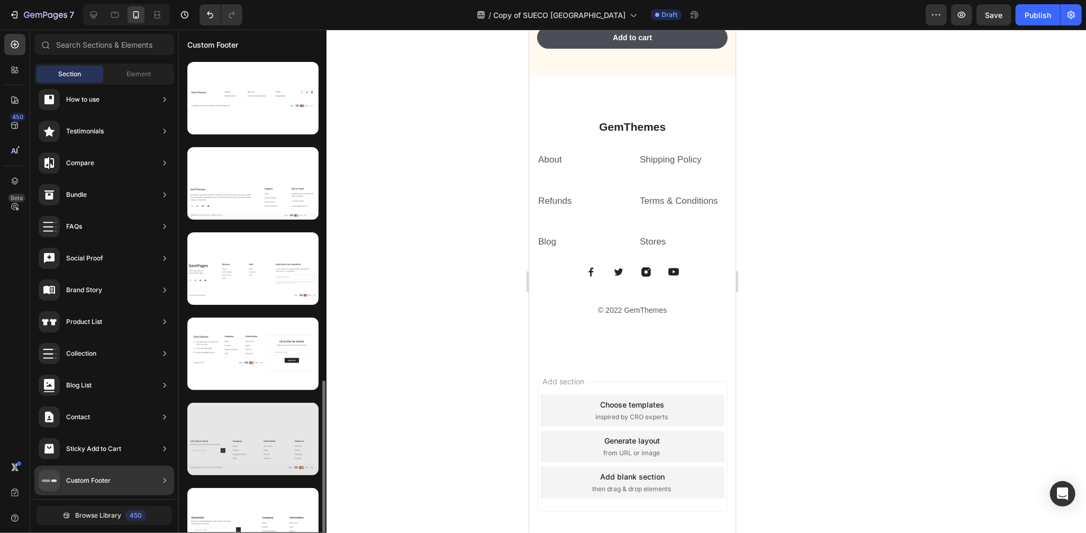
scroll to position [370, 0]
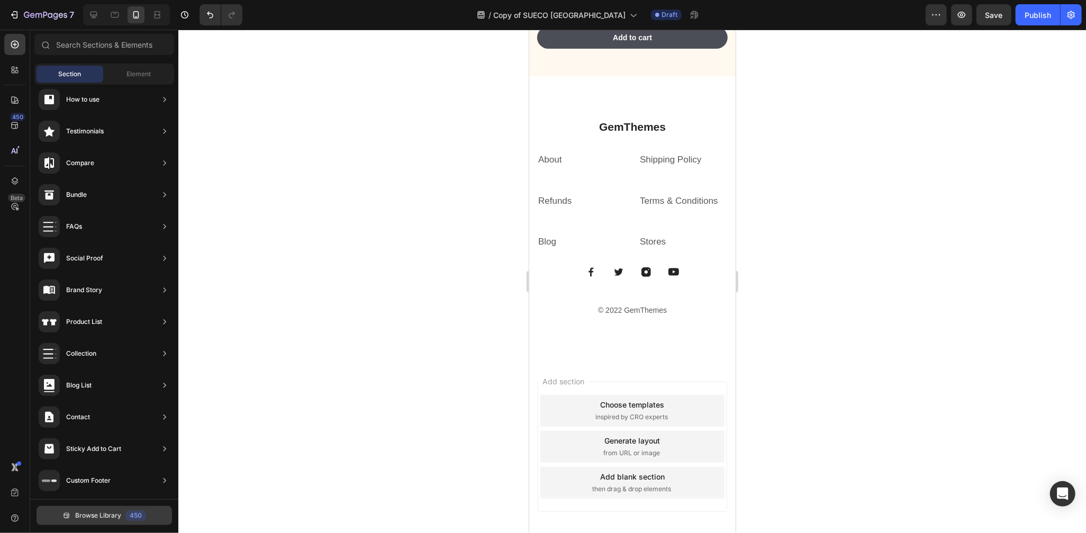
click at [114, 508] on button "Browse Library 450" at bounding box center [105, 515] width 136 height 19
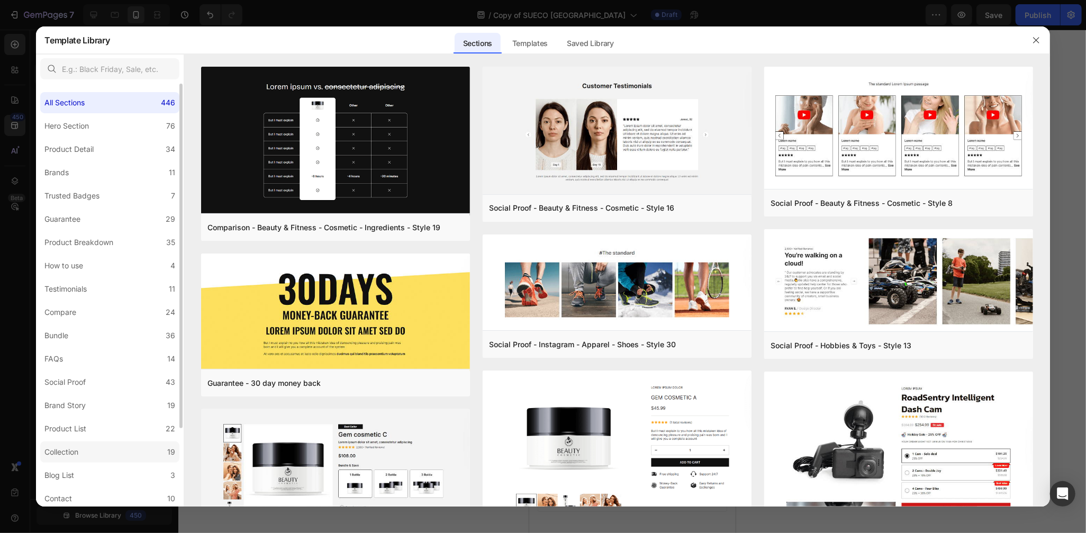
scroll to position [95, 0]
click at [102, 402] on label "Contact 10" at bounding box center [109, 403] width 139 height 21
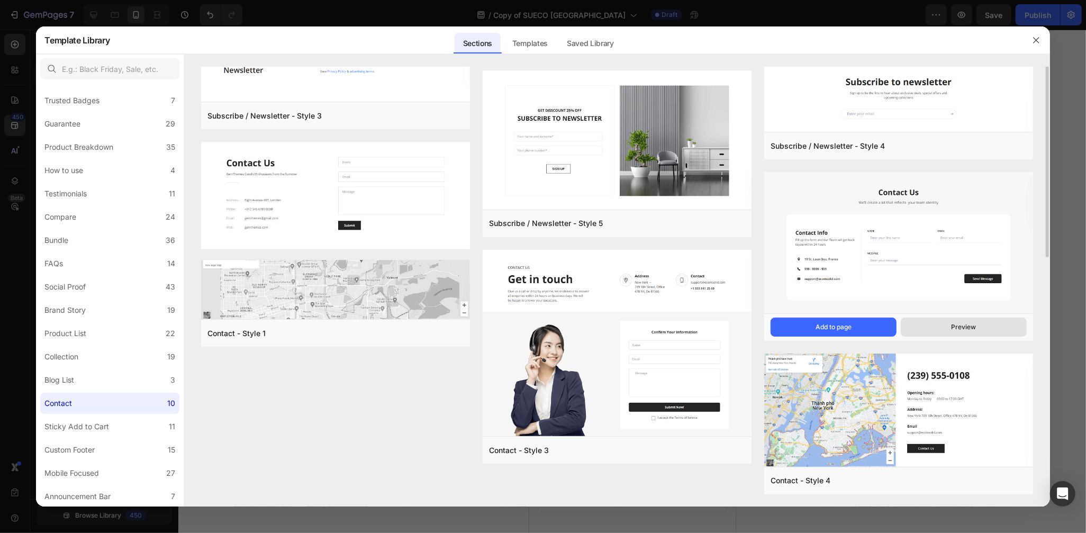
scroll to position [0, 0]
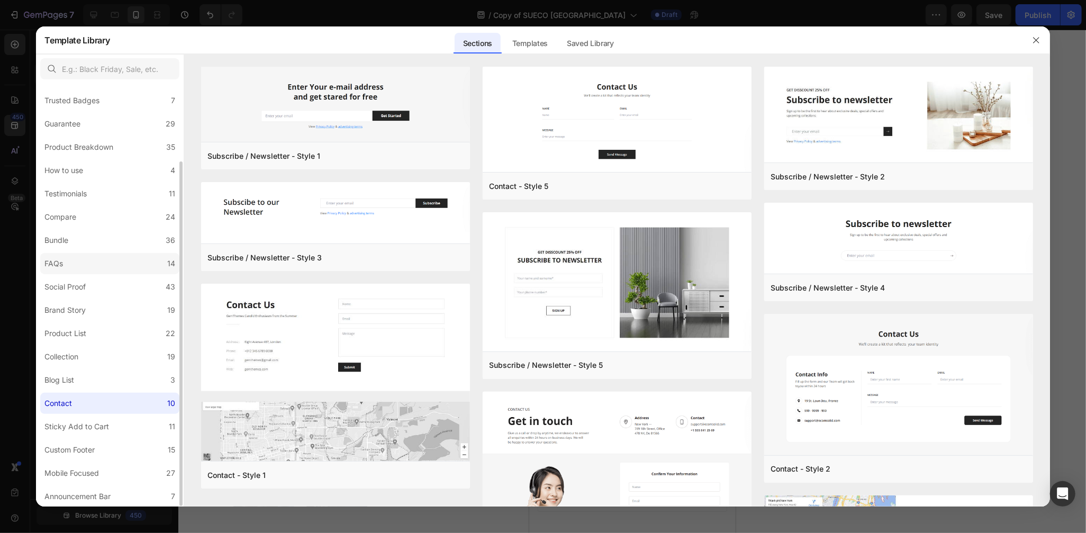
click at [138, 263] on label "FAQs 14" at bounding box center [109, 263] width 139 height 21
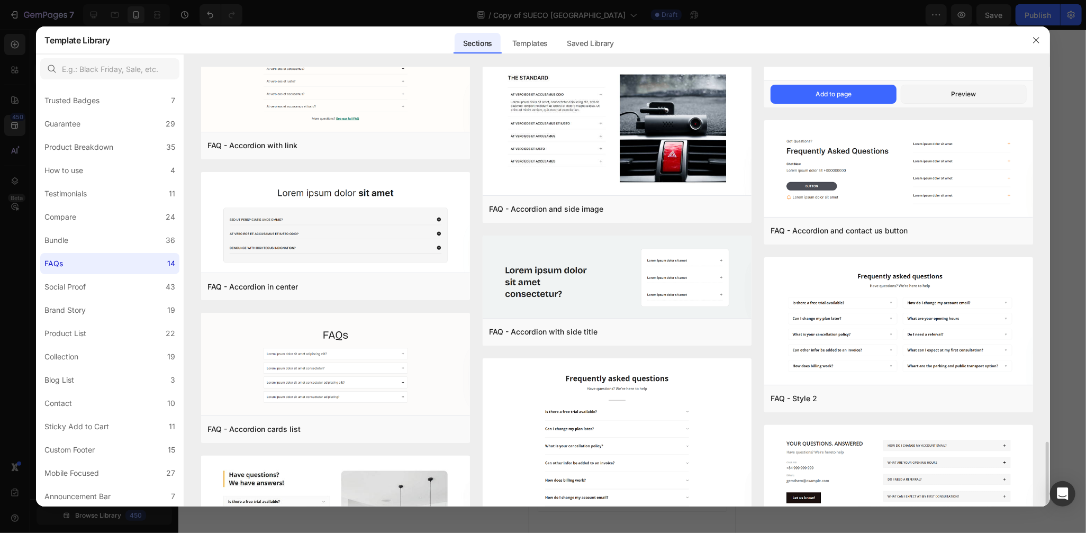
scroll to position [416, 0]
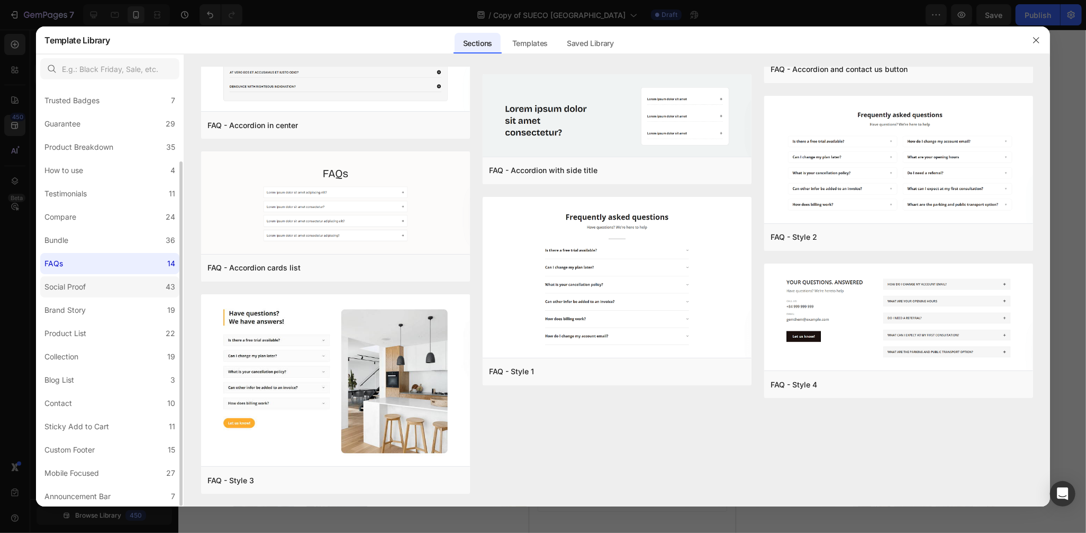
click at [95, 283] on label "Social Proof 43" at bounding box center [109, 286] width 139 height 21
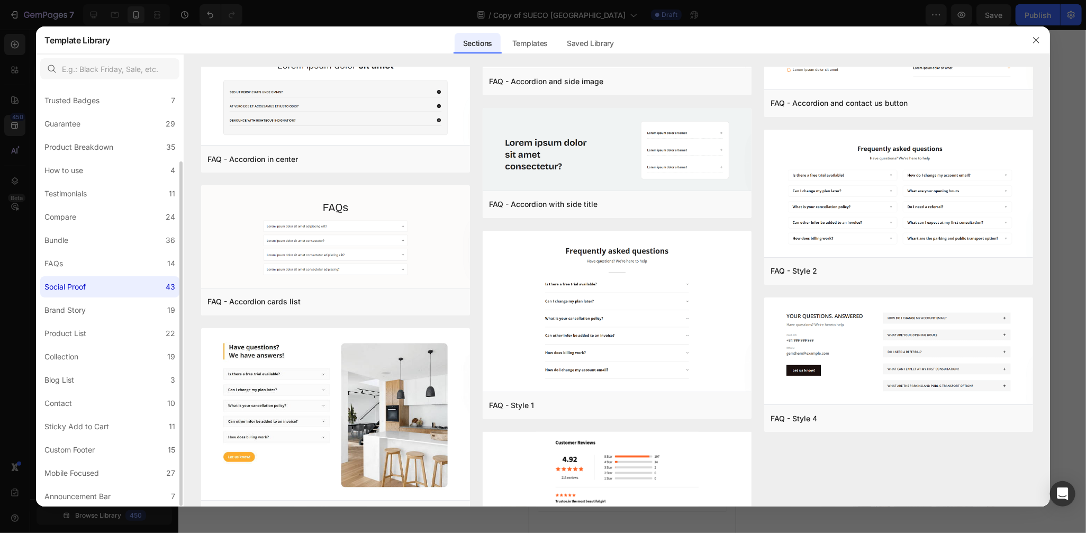
scroll to position [0, 0]
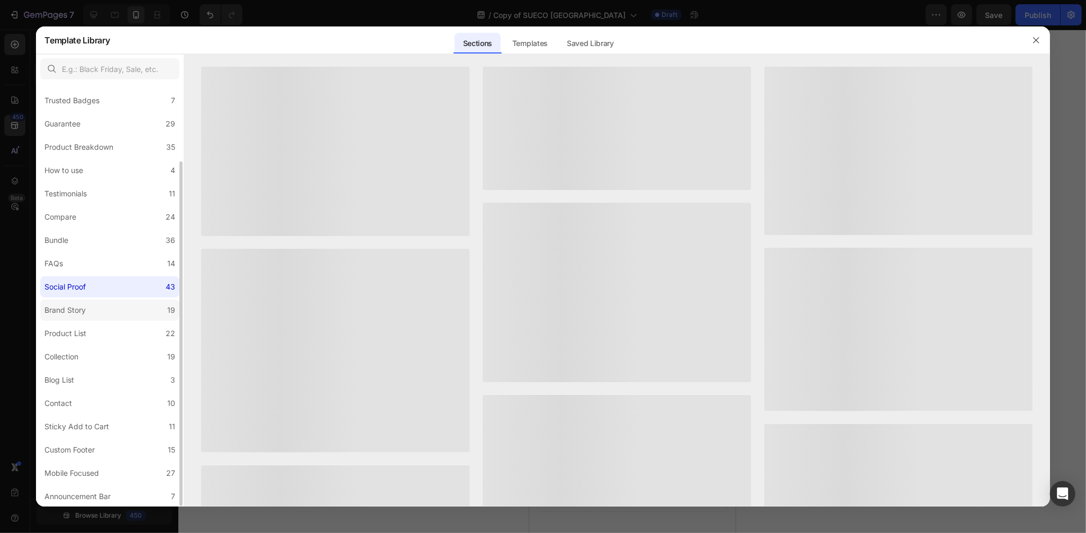
click at [86, 302] on label "Brand Story 19" at bounding box center [109, 310] width 139 height 21
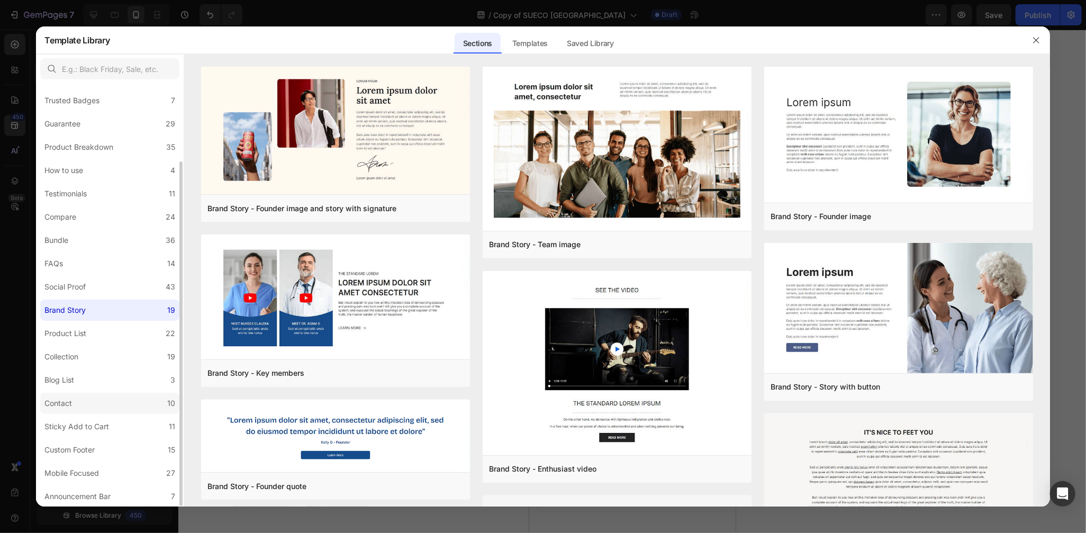
click at [76, 403] on div "Contact" at bounding box center [60, 403] width 32 height 13
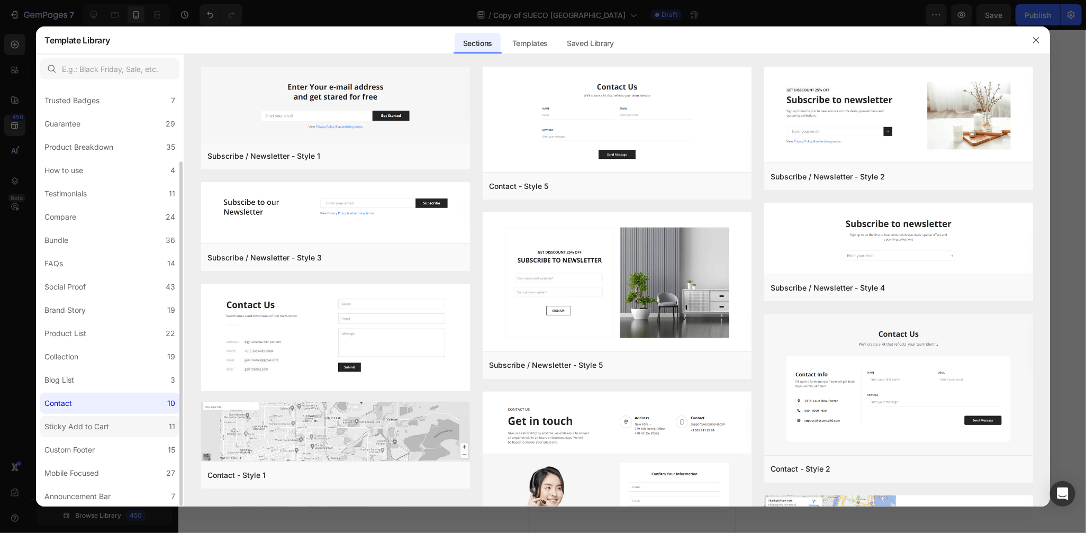
click at [133, 433] on label "Sticky Add to Cart 11" at bounding box center [109, 426] width 139 height 21
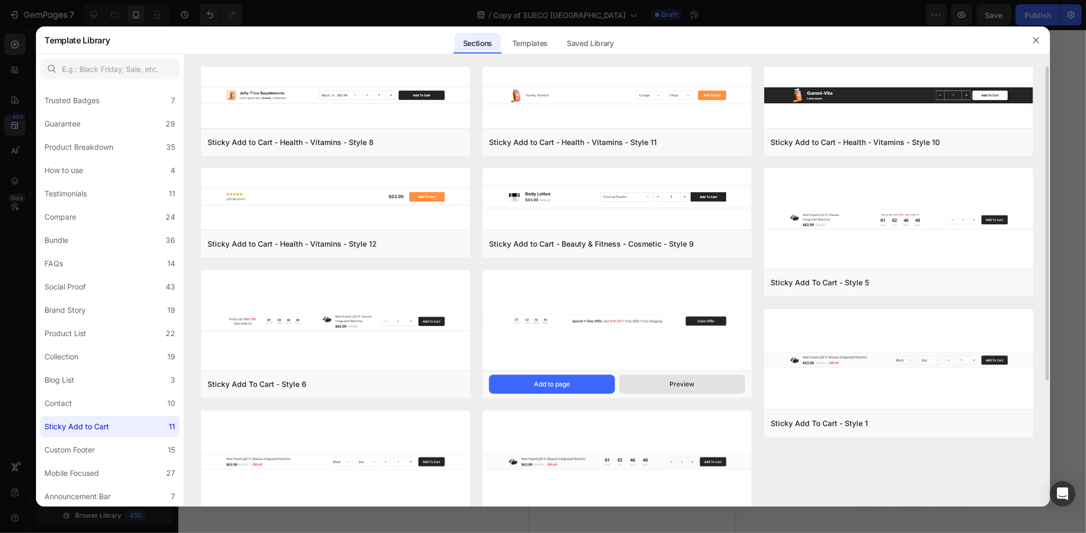
scroll to position [44, 0]
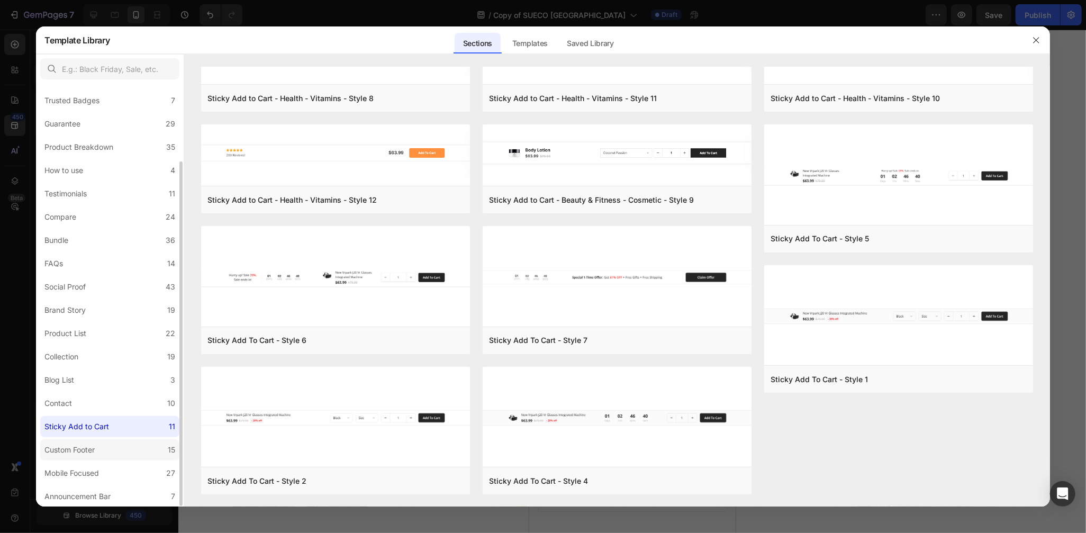
click at [88, 453] on div "Custom Footer" at bounding box center [69, 450] width 50 height 13
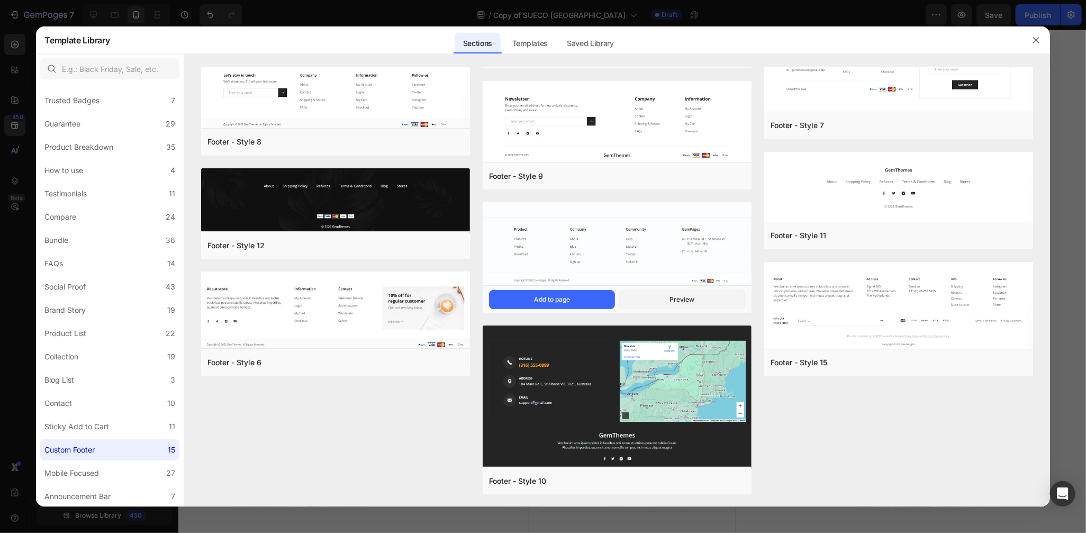
scroll to position [0, 0]
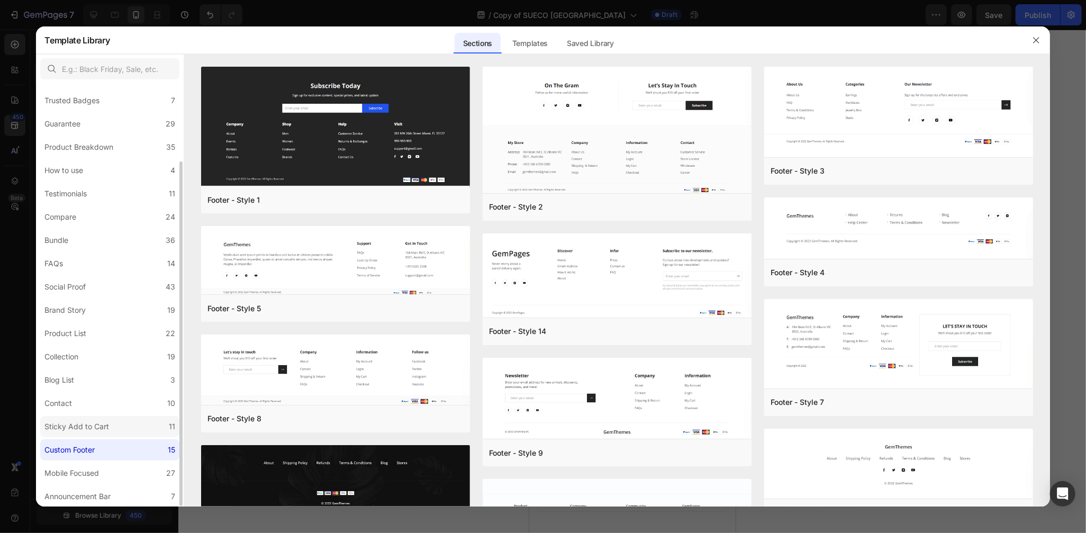
click at [109, 424] on div "Sticky Add to Cart" at bounding box center [78, 426] width 69 height 13
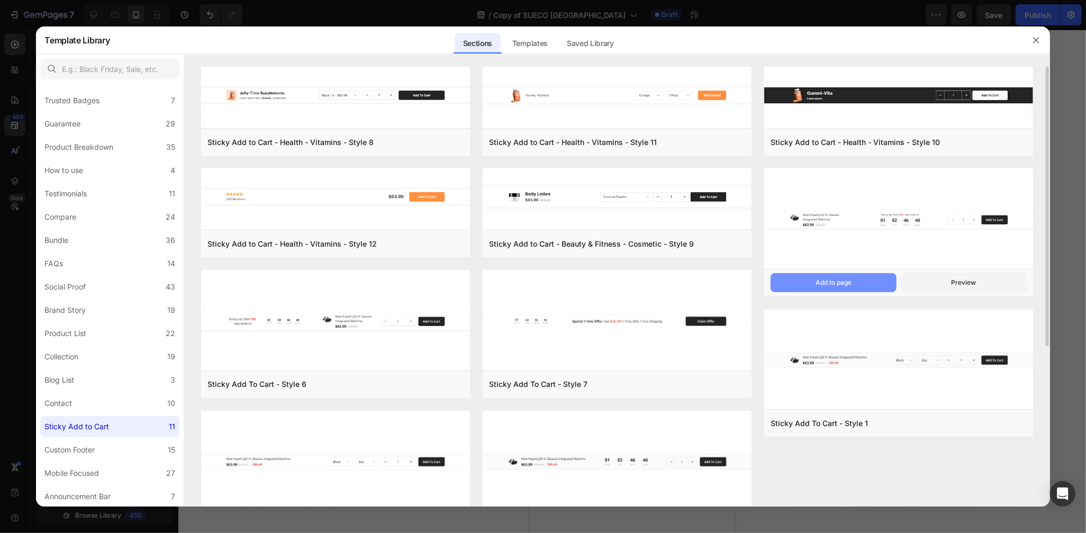
click at [840, 282] on div "Add to page" at bounding box center [834, 283] width 36 height 10
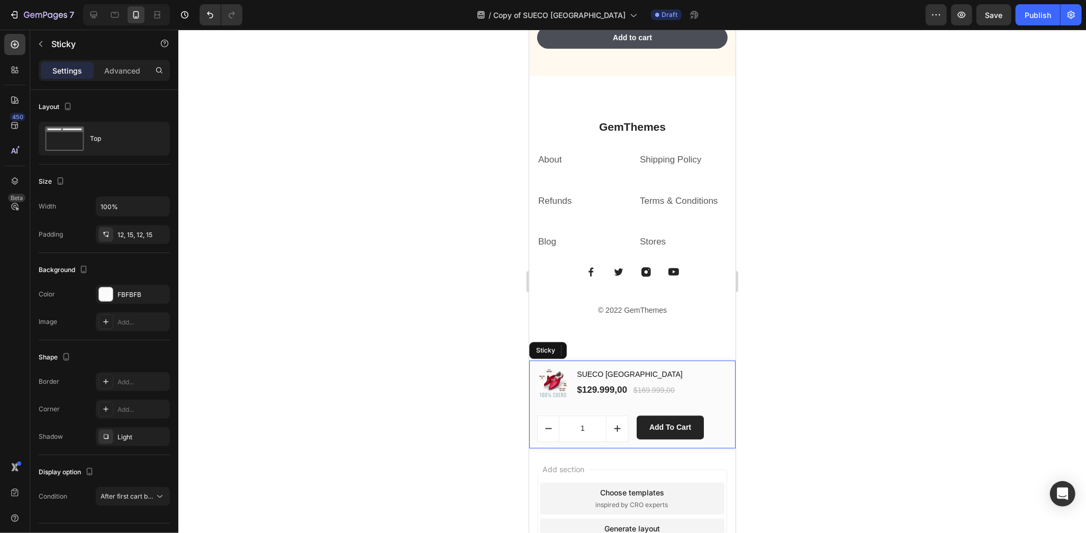
scroll to position [2399, 0]
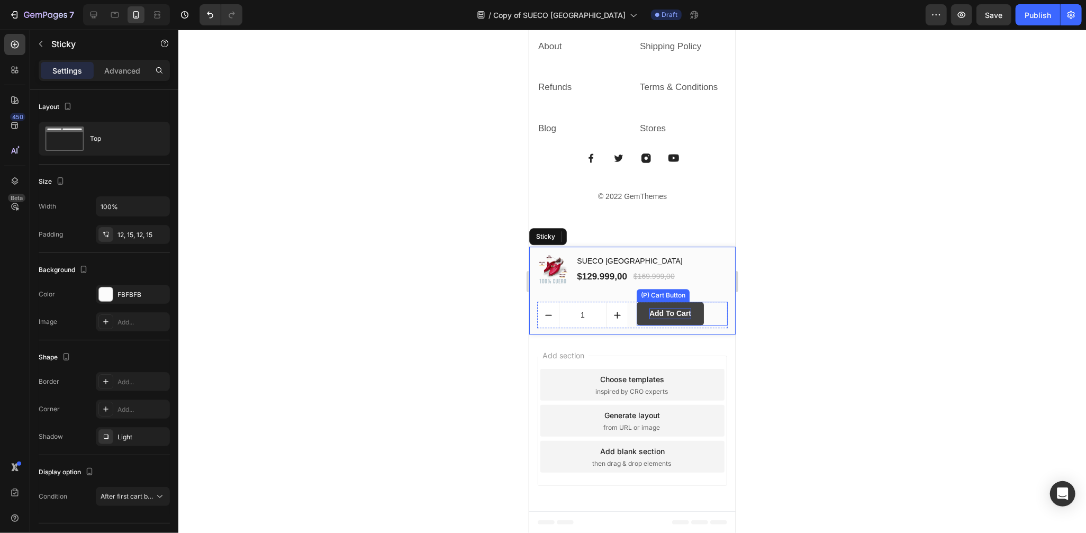
click at [674, 311] on div "Add to Cart" at bounding box center [670, 313] width 42 height 11
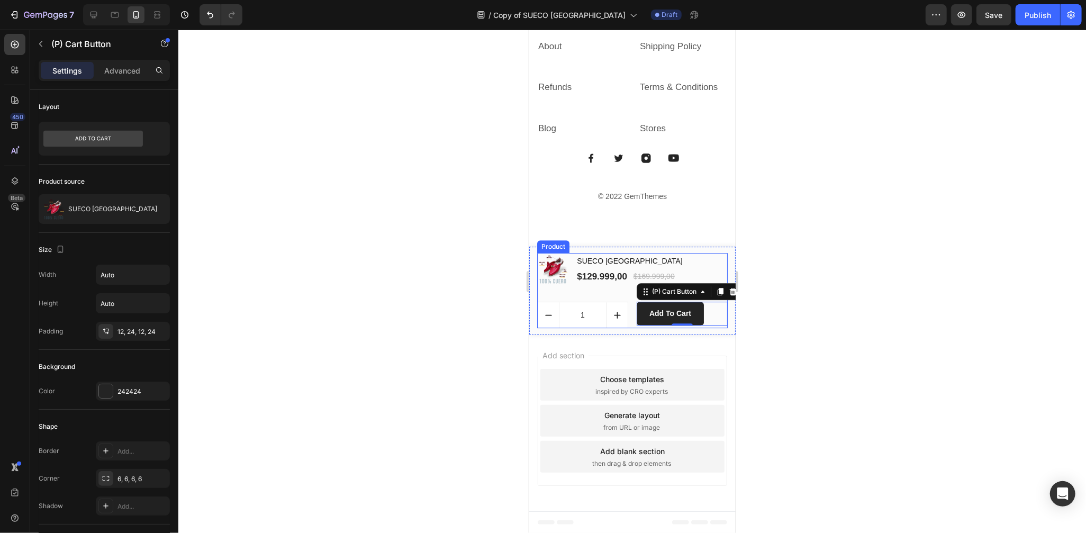
click at [572, 292] on div "(P) Images & Gallery SUECO VENECIA (P) Title $129.999,00 (P) Price (P) Price $1…" at bounding box center [632, 275] width 191 height 44
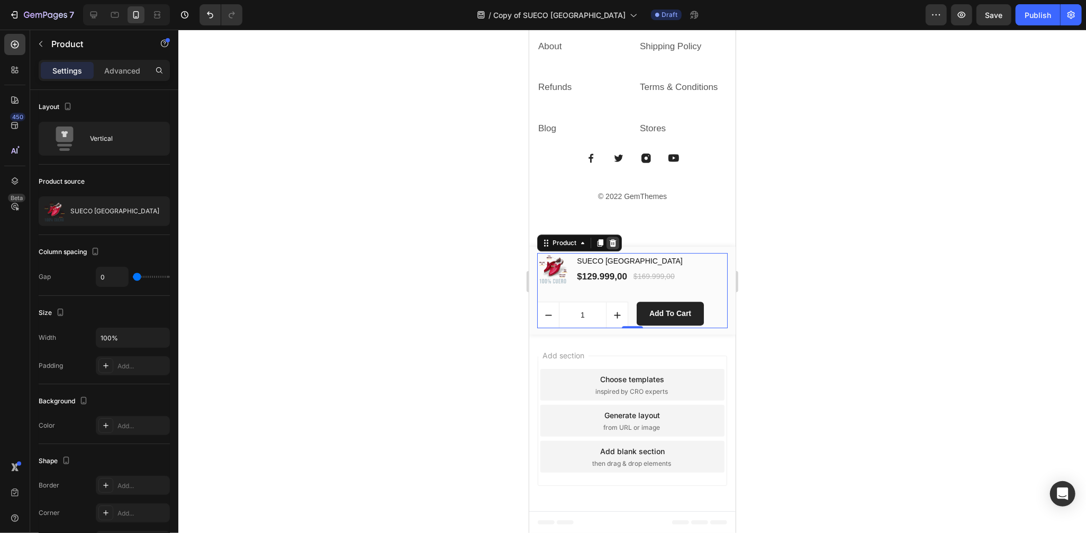
click at [610, 236] on div at bounding box center [612, 242] width 13 height 13
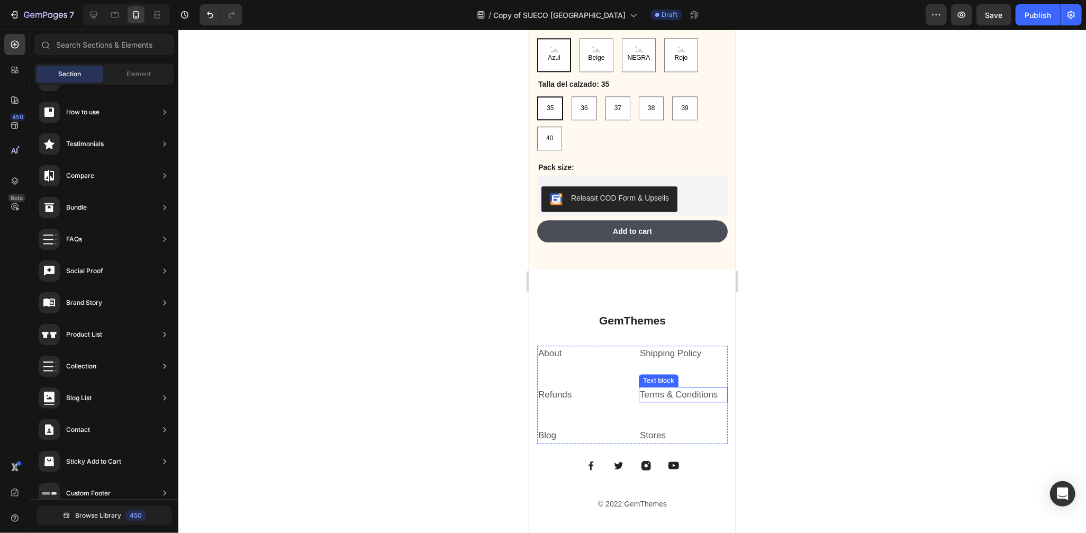
scroll to position [2356, 0]
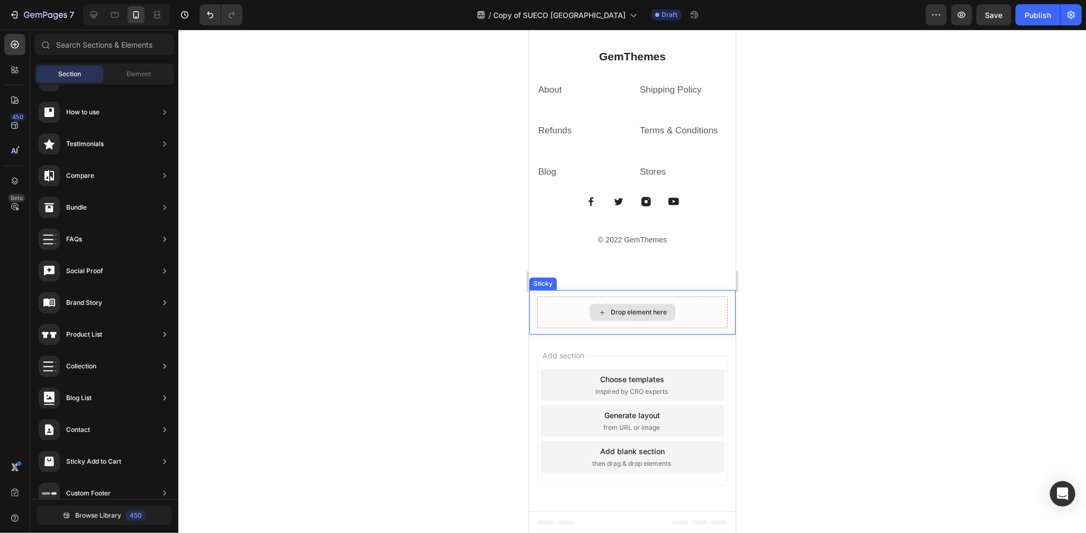
click at [688, 296] on div "Drop element here" at bounding box center [632, 312] width 191 height 32
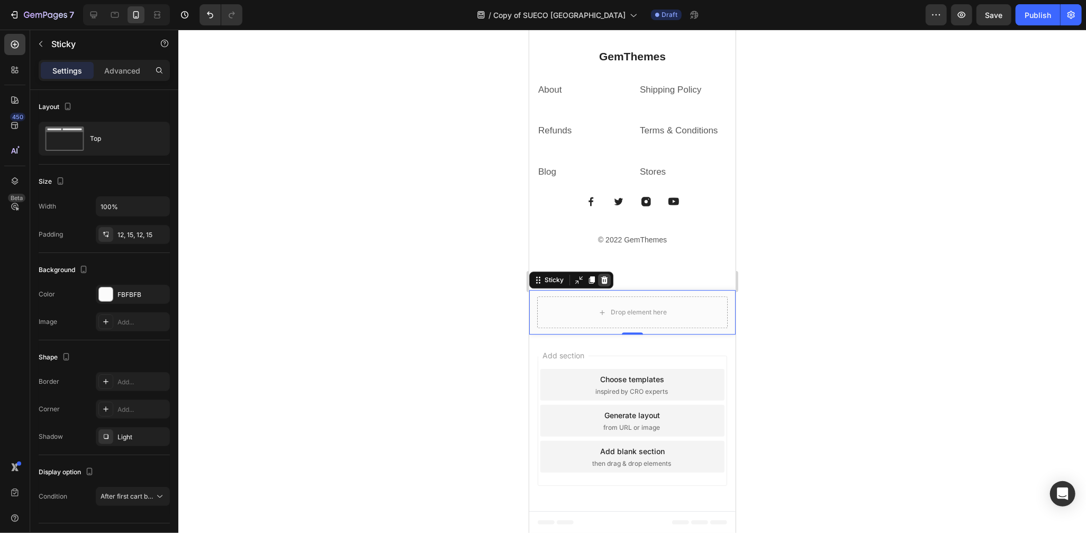
click at [603, 281] on icon at bounding box center [604, 279] width 7 height 7
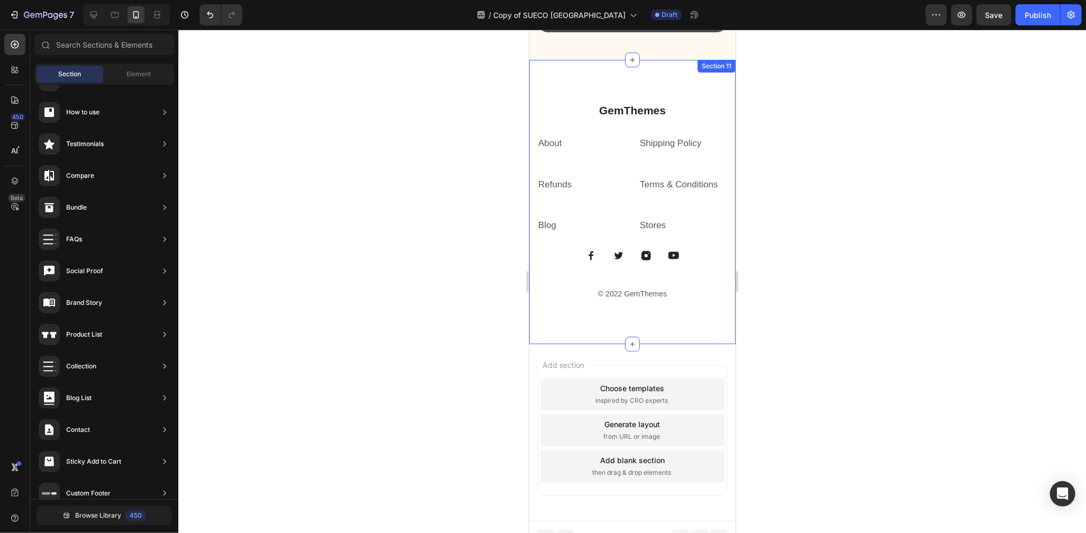
scroll to position [2056, 0]
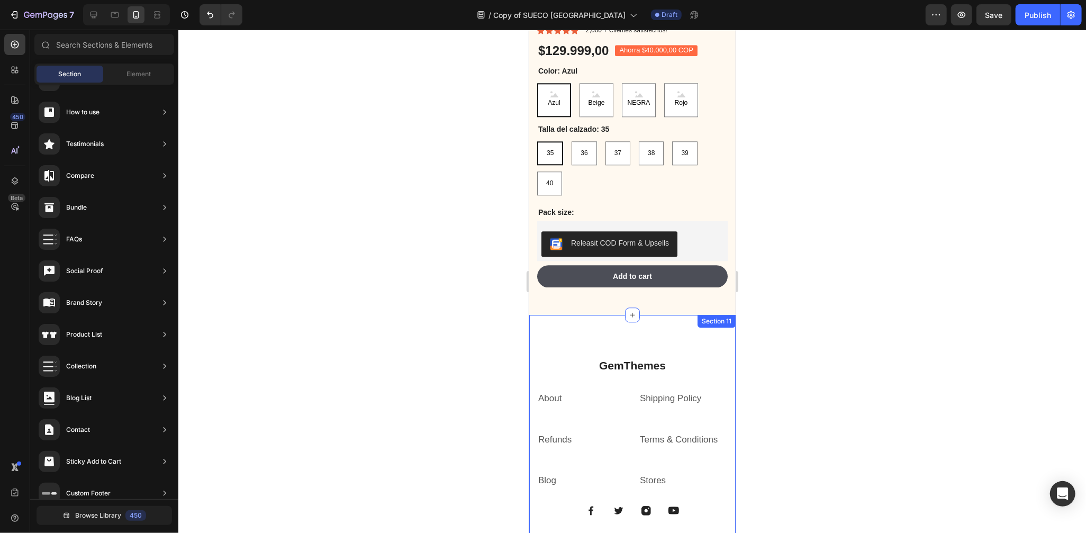
click at [659, 314] on div "GemThemes Heading About Text block Shipping Policy Text block Refunds Text bloc…" at bounding box center [632, 456] width 206 height 284
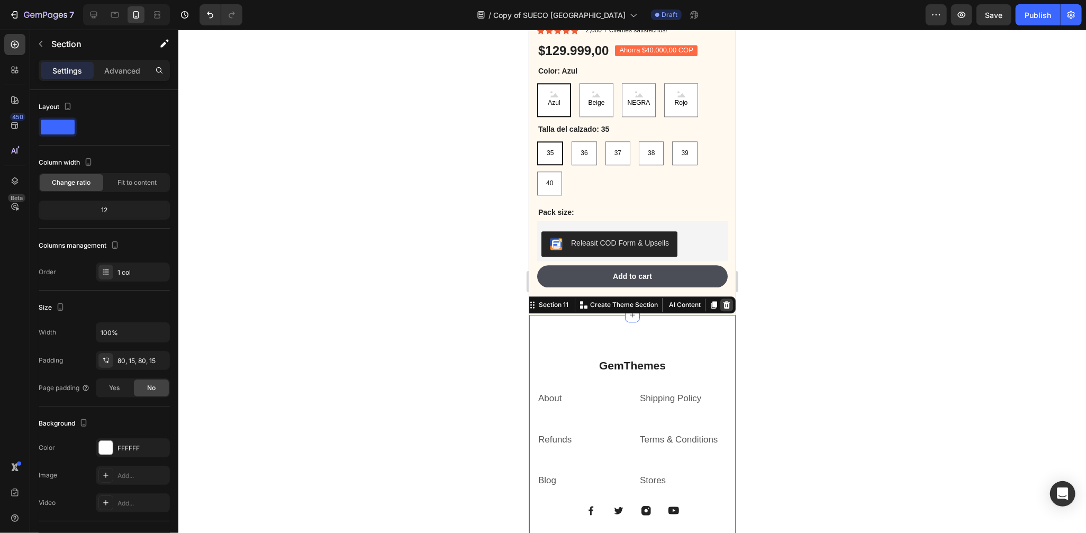
click at [723, 301] on icon at bounding box center [726, 304] width 7 height 7
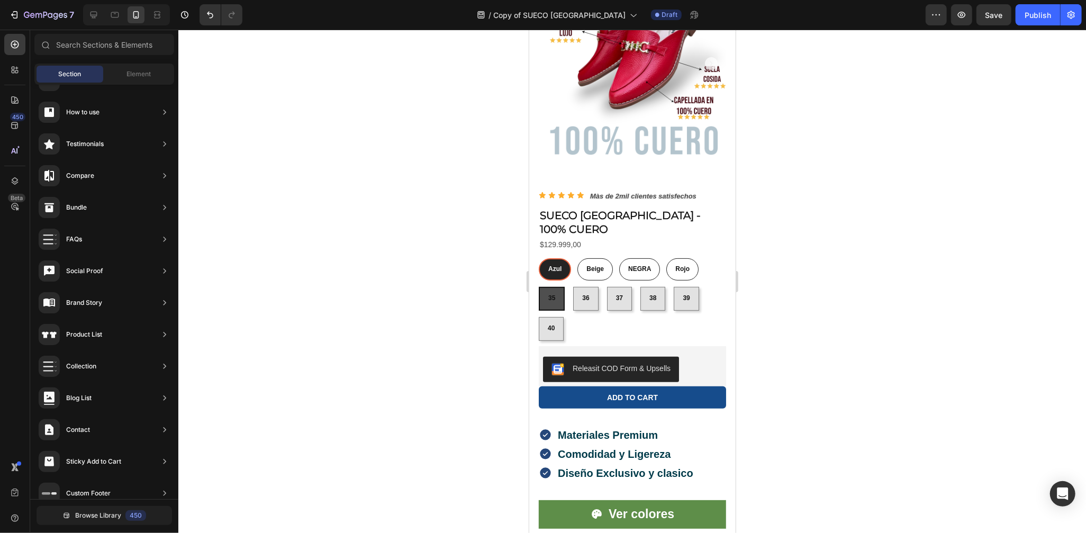
scroll to position [0, 0]
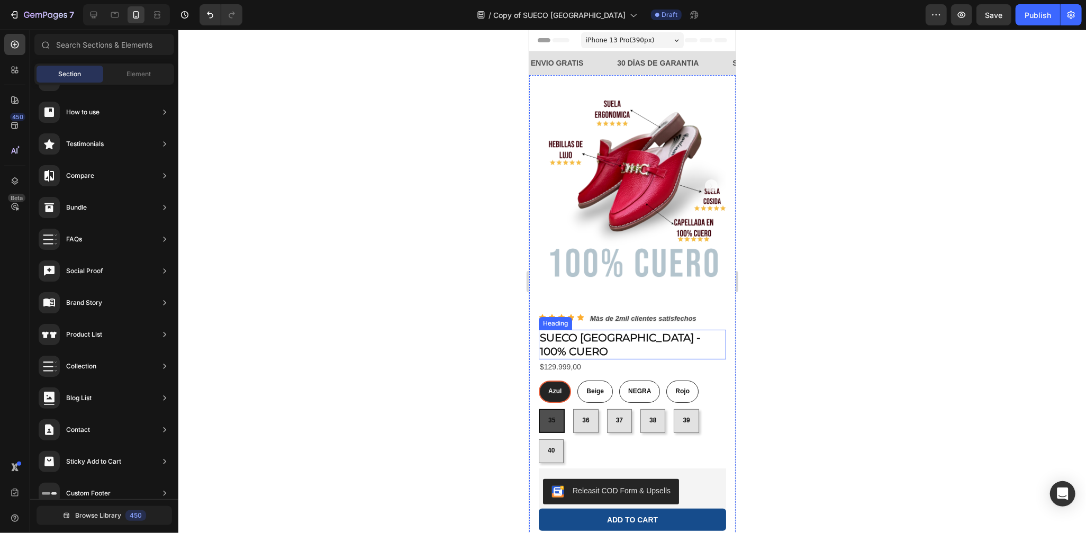
click at [645, 329] on h2 "SUECO [GEOGRAPHIC_DATA] - 100% CUERO" at bounding box center [631, 344] width 187 height 30
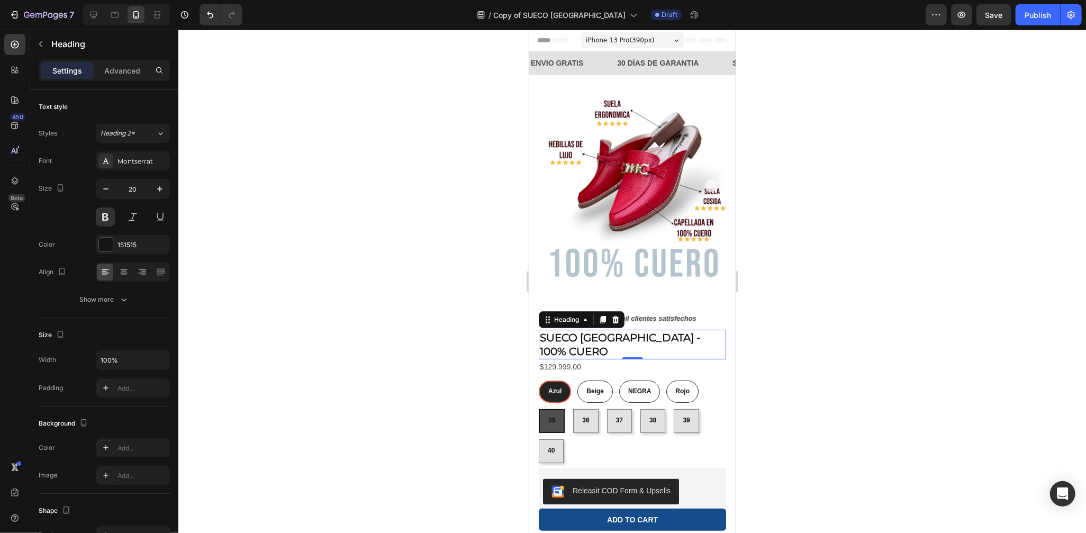
click at [669, 329] on h2 "SUECO [GEOGRAPHIC_DATA] - 100% CUERO" at bounding box center [631, 344] width 187 height 30
click at [669, 330] on p "SUECO [GEOGRAPHIC_DATA] - 100% CUERO" at bounding box center [631, 344] width 185 height 28
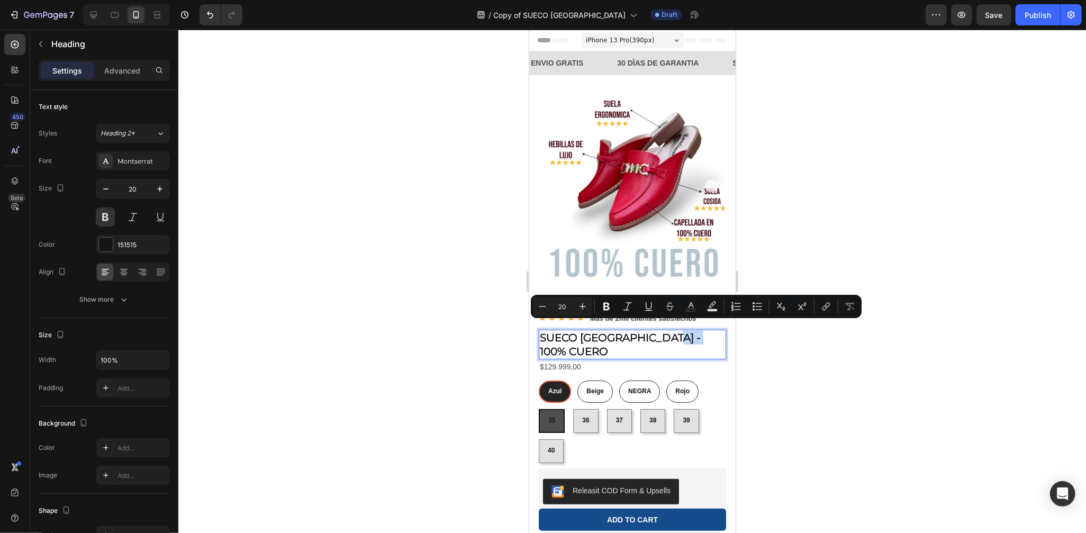
click at [669, 331] on p "SUECO [GEOGRAPHIC_DATA] - 100% CUERO" at bounding box center [631, 344] width 185 height 28
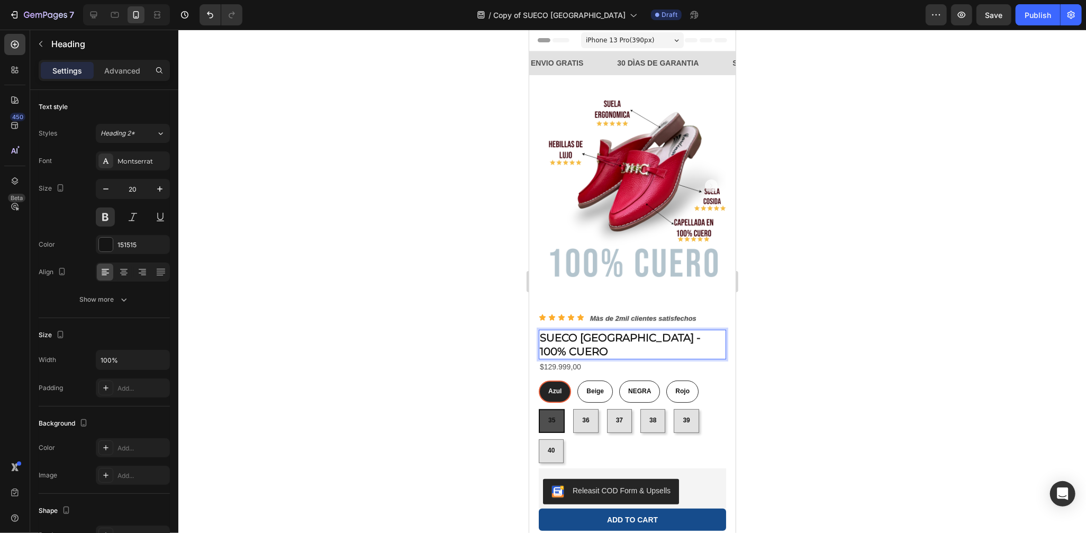
click at [709, 330] on p "SUECO [GEOGRAPHIC_DATA] - 100% CUERO" at bounding box center [631, 344] width 185 height 28
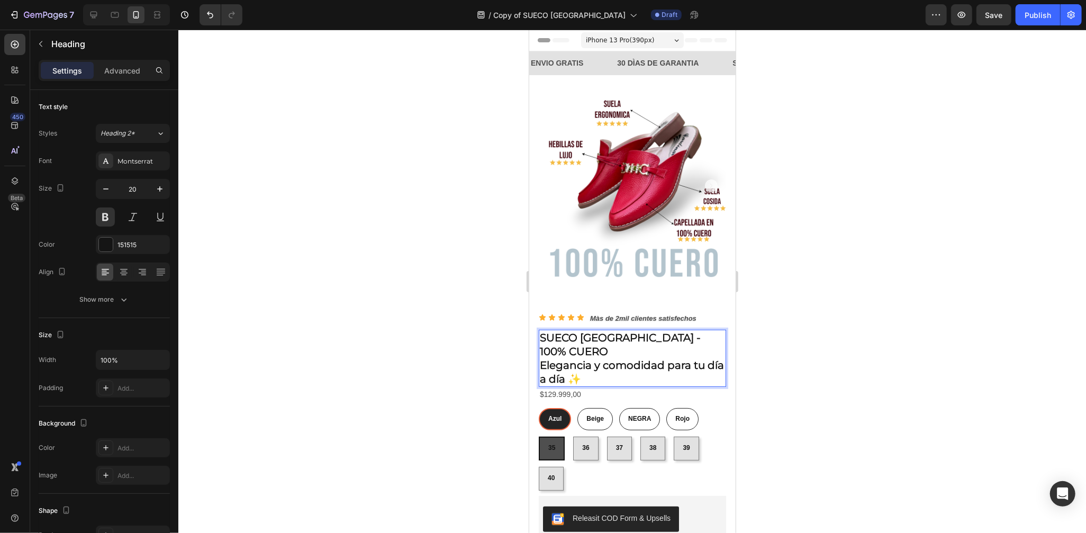
click at [541, 336] on p "SUECO VENECIA - 100% CUERO Elegancia y comodidad para tu día a día ✨" at bounding box center [631, 357] width 185 height 55
click at [570, 350] on p "SUECO VENECIA - 100% CUERO Elegancia y comodidad para tu día a día ✨" at bounding box center [631, 357] width 185 height 55
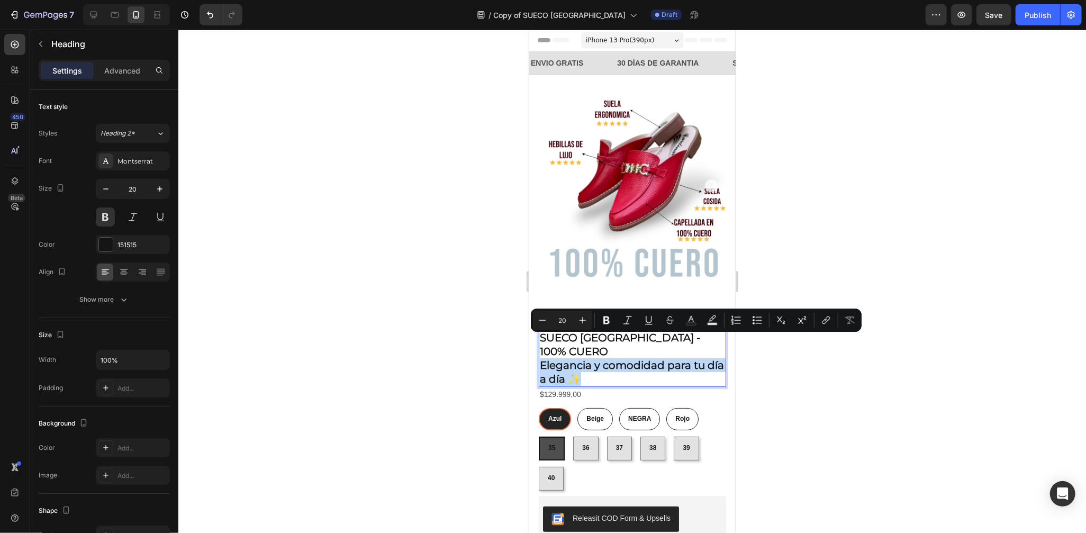
click at [614, 346] on p "SUECO VENECIA - 100% CUERO Elegancia y comodidad para tu día a día ✨" at bounding box center [631, 357] width 185 height 55
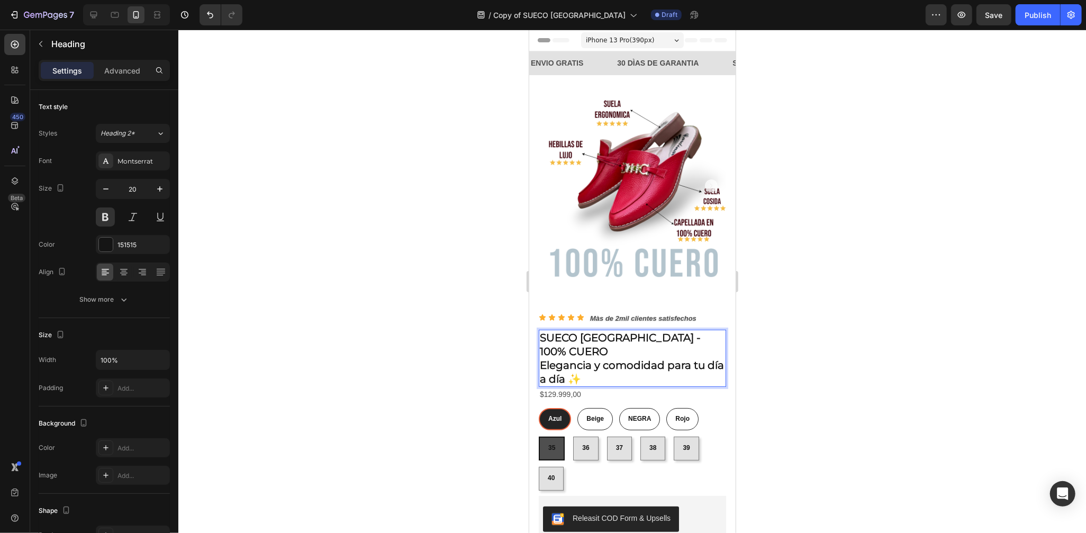
click at [638, 344] on p "SUECO VENECIA - 100% CUERO Elegancia y comodidad para tu día a día ✨" at bounding box center [631, 357] width 185 height 55
click at [632, 338] on p "SUECO VENECIA - 100% CUERO Elegancia y comodidad para tu día a día ✨" at bounding box center [631, 357] width 185 height 55
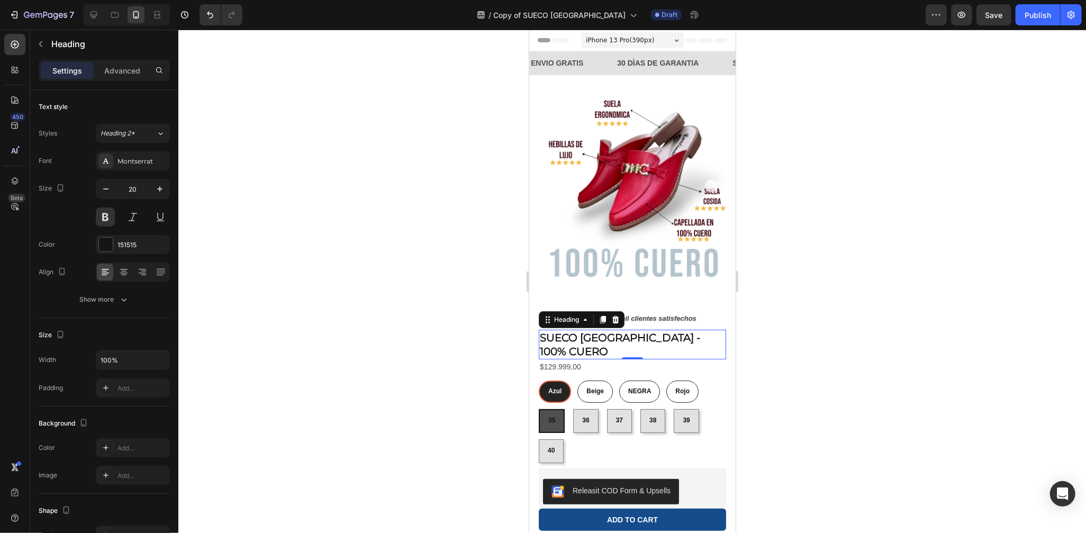
click at [838, 325] on div at bounding box center [632, 281] width 908 height 503
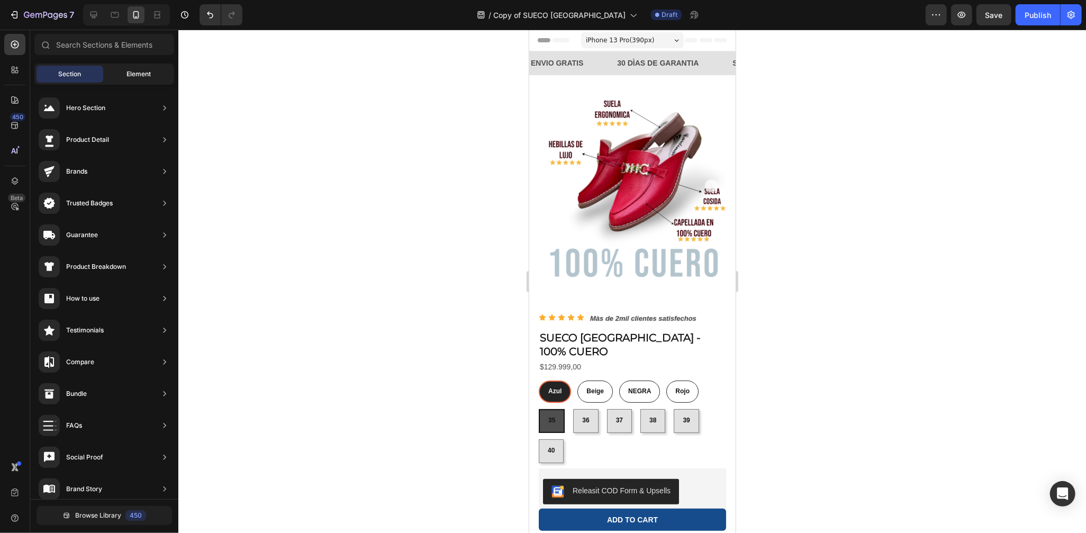
click at [123, 80] on div "Element" at bounding box center [138, 74] width 67 height 17
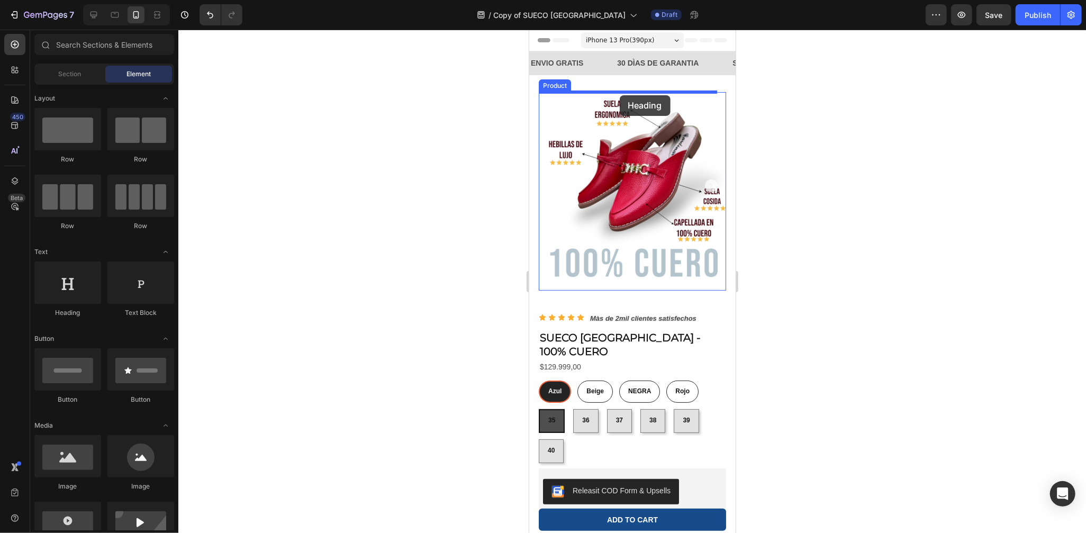
drag, startPoint x: 674, startPoint y: 278, endPoint x: 619, endPoint y: 95, distance: 191.1
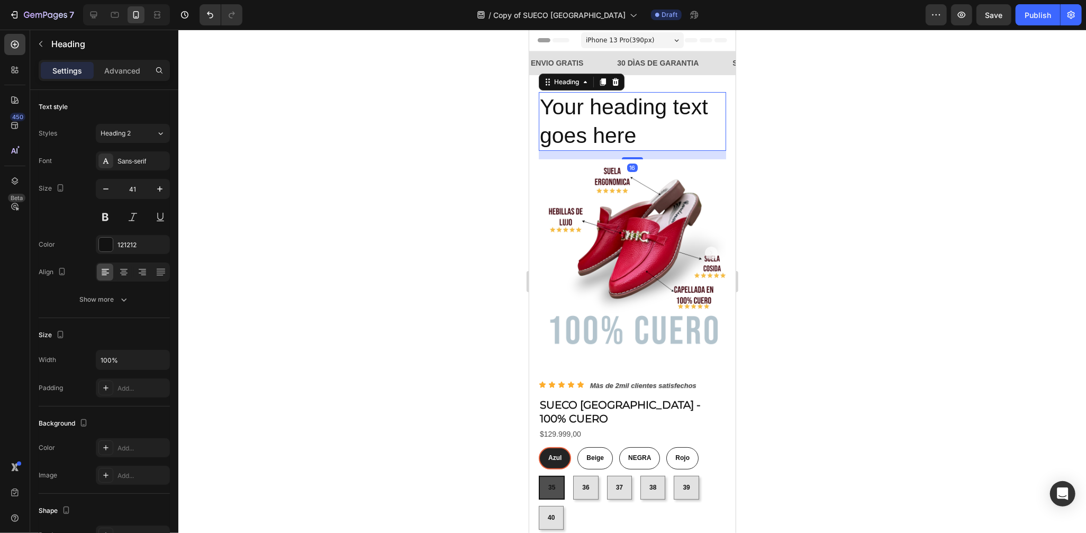
click at [642, 121] on h2 "Your heading text goes here" at bounding box center [631, 121] width 187 height 59
click at [642, 121] on p "Your heading text goes here" at bounding box center [631, 121] width 185 height 57
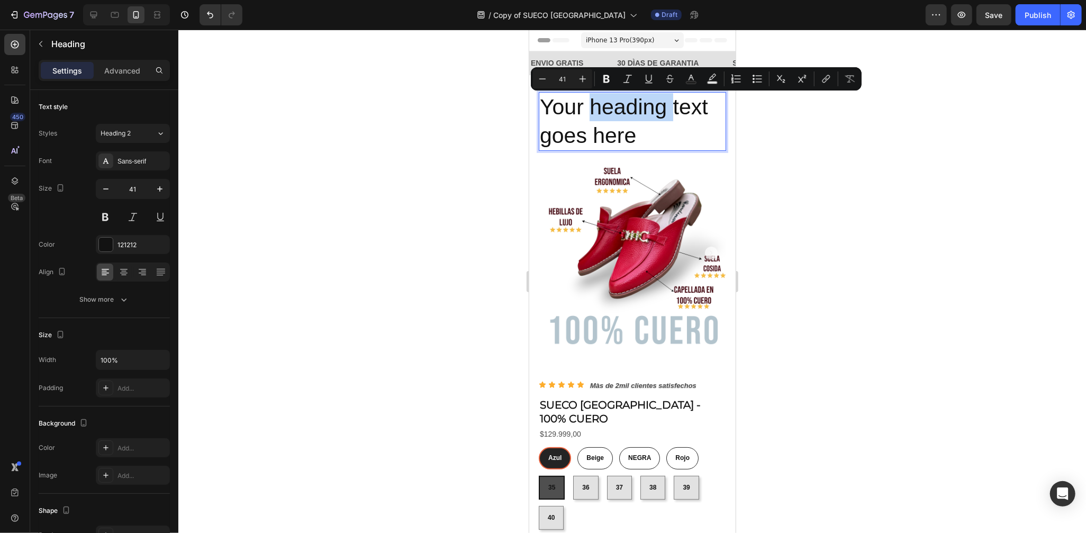
click at [641, 121] on p "Your heading text goes here" at bounding box center [631, 121] width 185 height 57
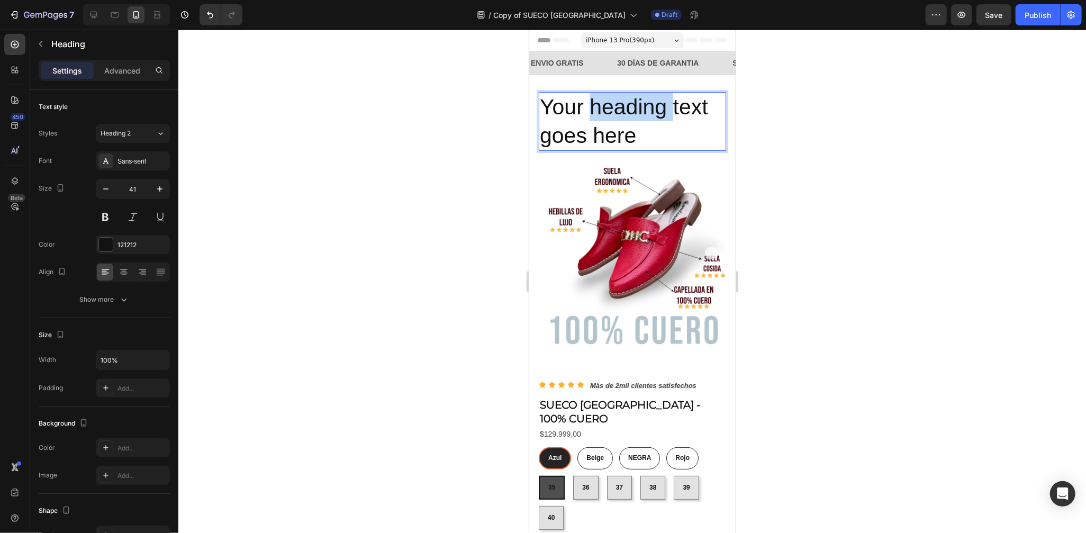
click at [641, 121] on p "Your heading text goes here" at bounding box center [631, 121] width 185 height 57
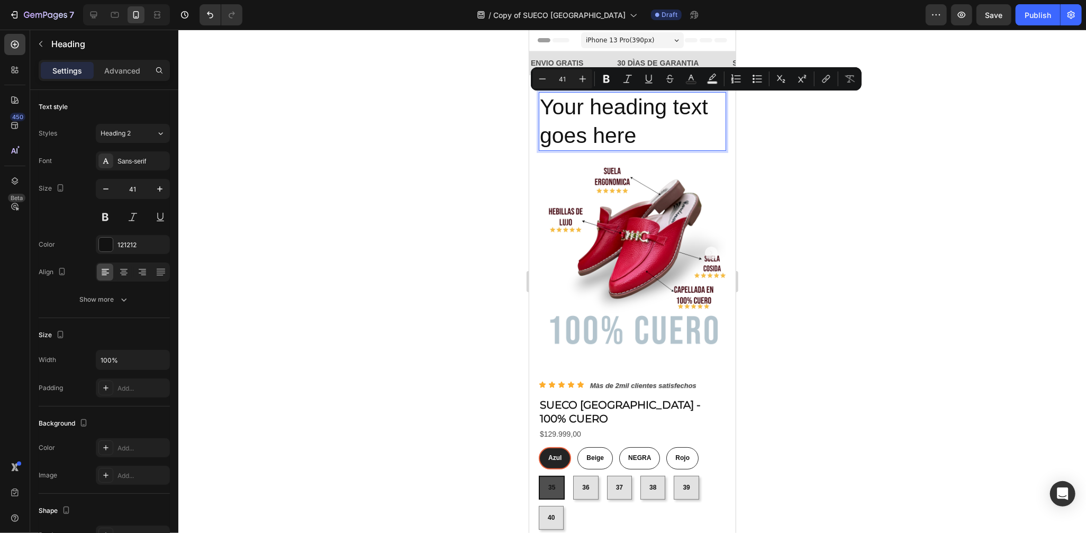
click at [650, 125] on p "Your heading text goes here" at bounding box center [631, 121] width 185 height 57
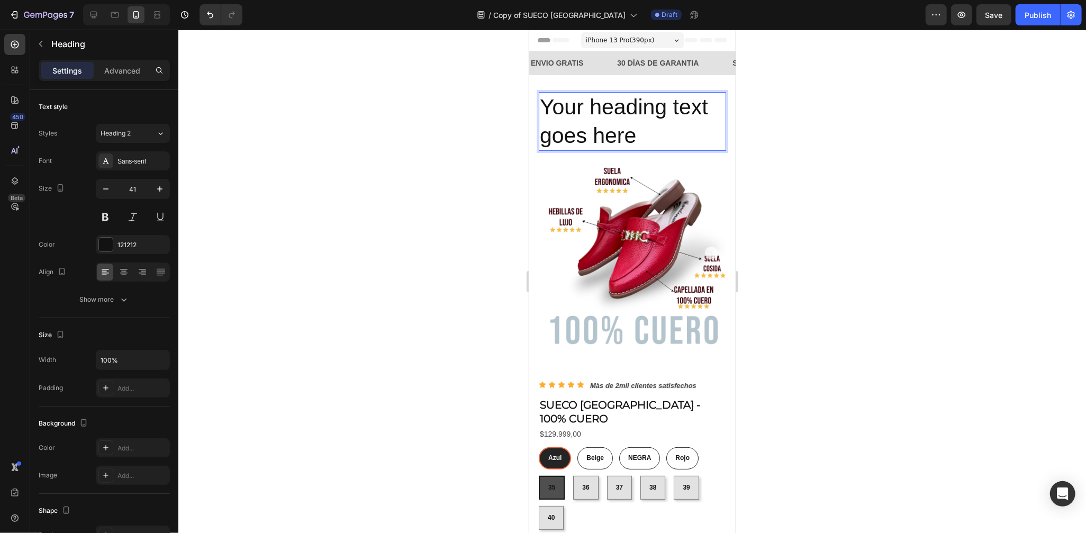
click at [596, 121] on p "Your heading text goes here" at bounding box center [631, 121] width 185 height 57
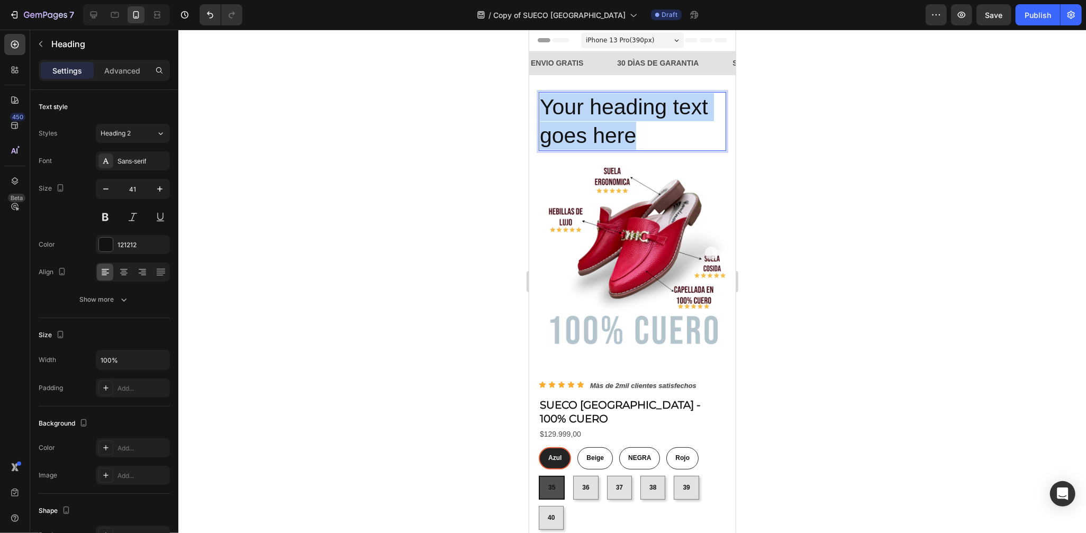
click at [596, 121] on p "Your heading text goes here" at bounding box center [631, 121] width 185 height 57
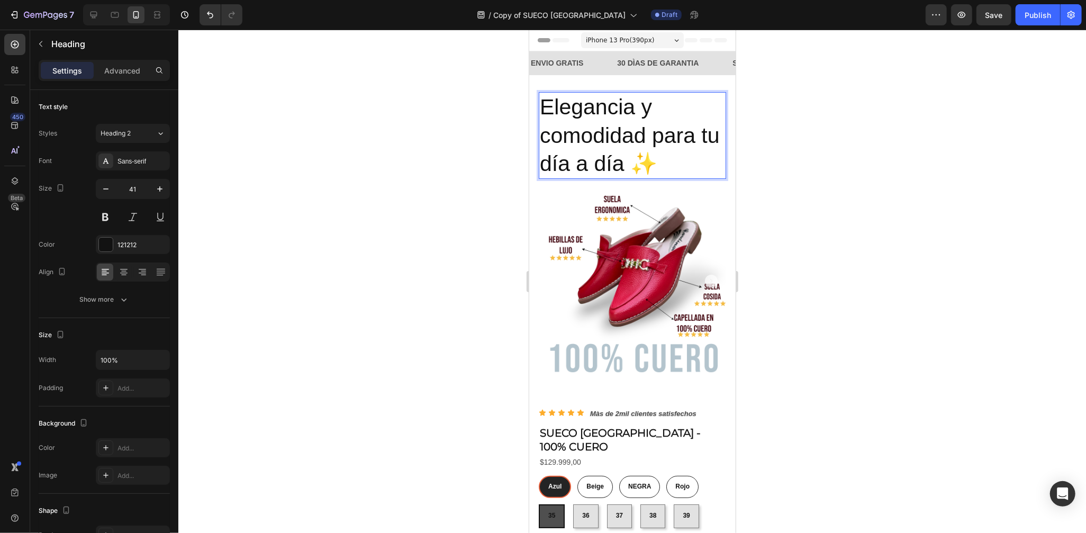
click at [657, 149] on p "Elegancia y comodidad para tu día a día ✨" at bounding box center [631, 135] width 185 height 85
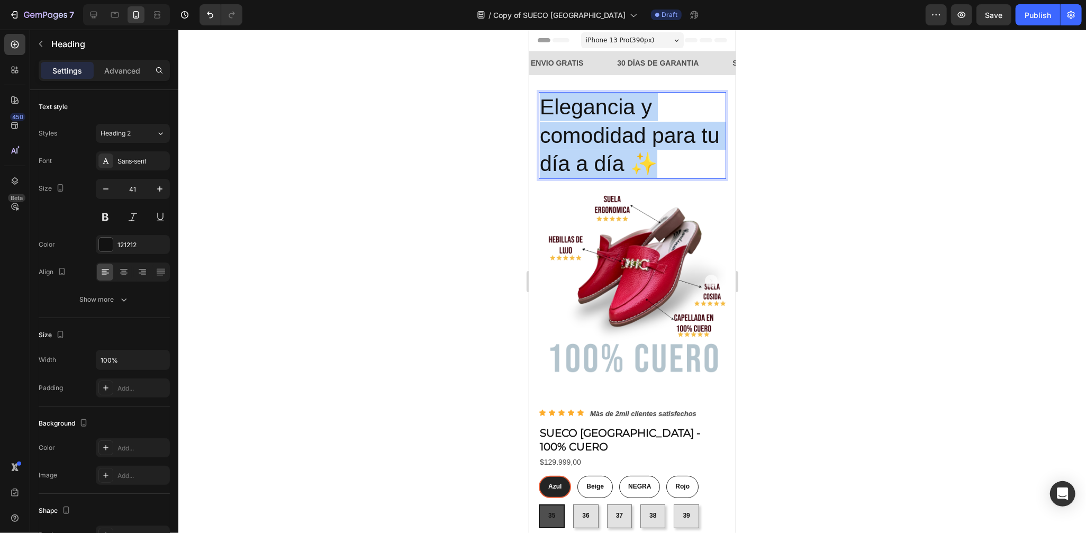
click at [657, 149] on p "Elegancia y comodidad para tu día a día ✨" at bounding box center [631, 135] width 185 height 85
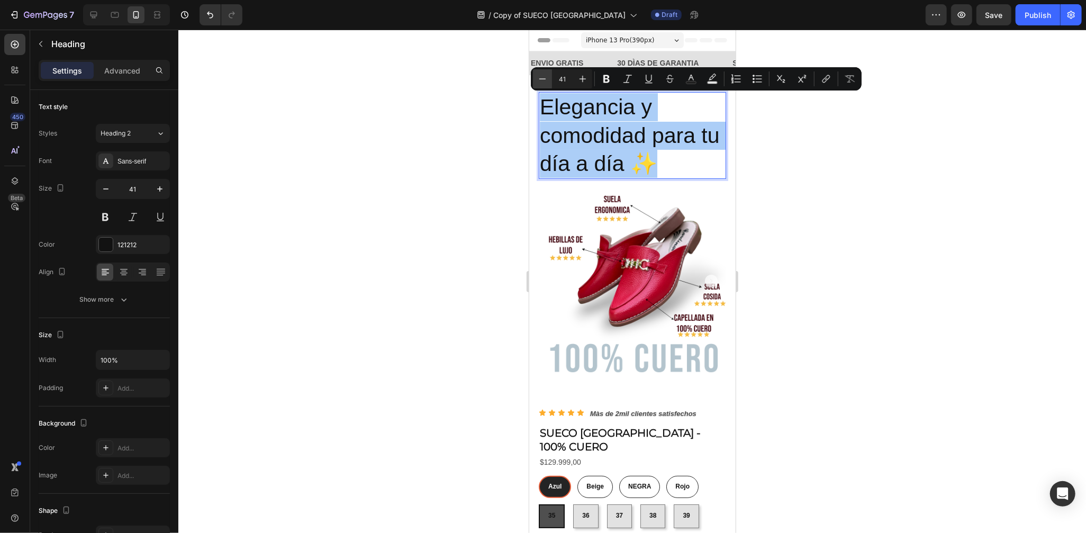
click at [542, 77] on icon "Editor contextual toolbar" at bounding box center [542, 79] width 11 height 11
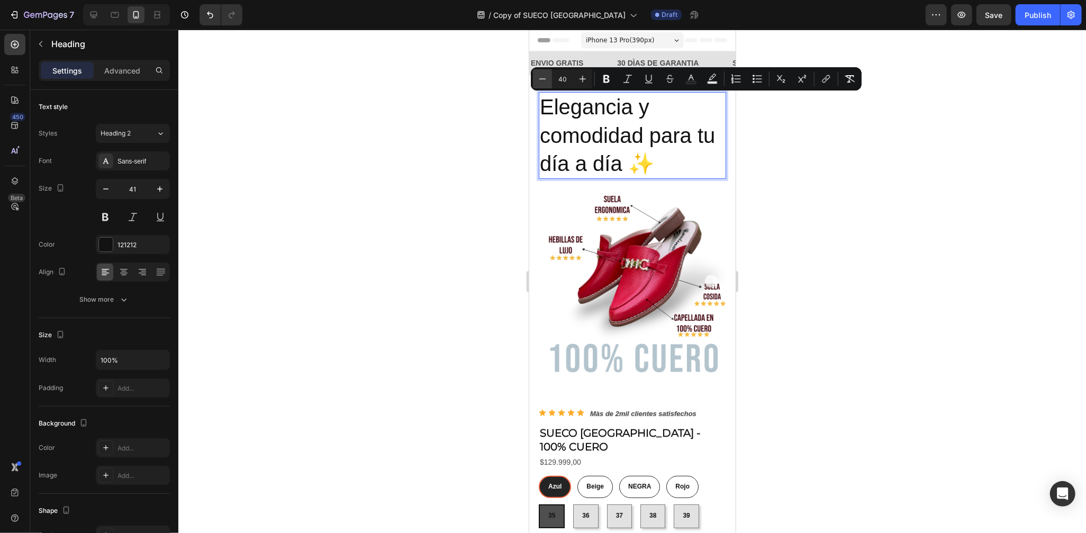
click at [542, 77] on icon "Editor contextual toolbar" at bounding box center [542, 79] width 11 height 11
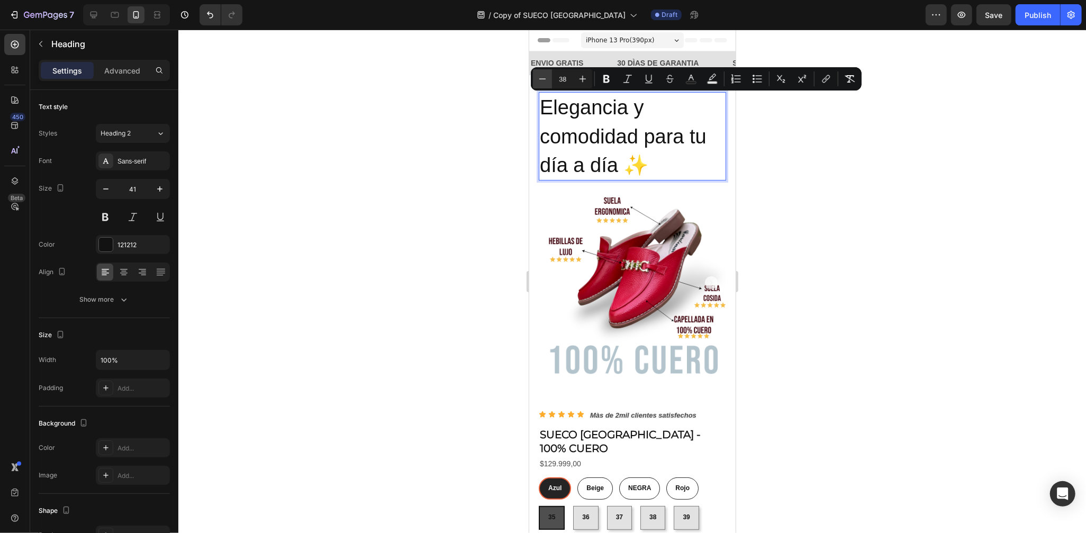
click at [542, 77] on icon "Editor contextual toolbar" at bounding box center [542, 79] width 11 height 11
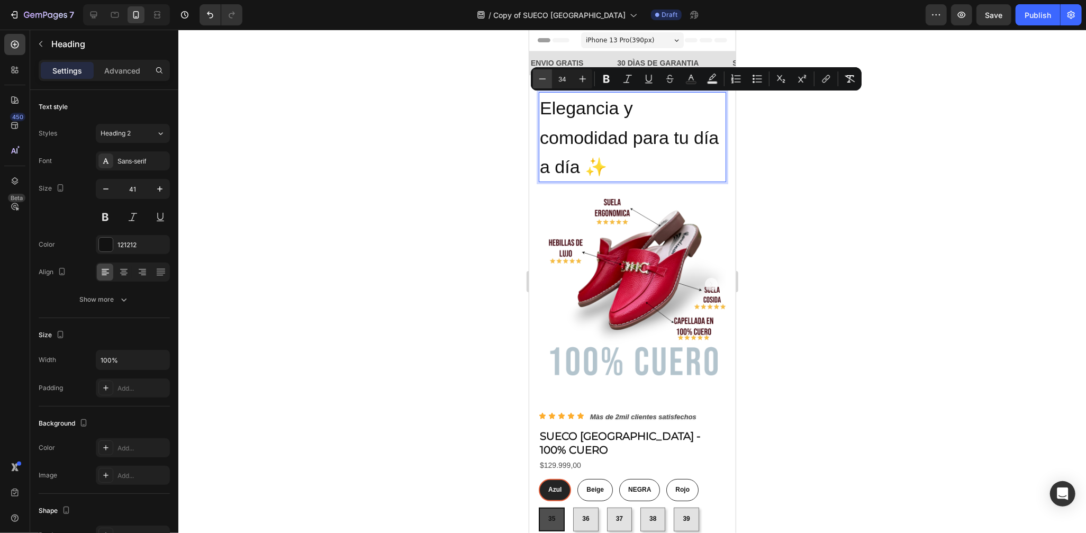
click at [538, 77] on icon "Editor contextual toolbar" at bounding box center [542, 79] width 11 height 11
type input "33"
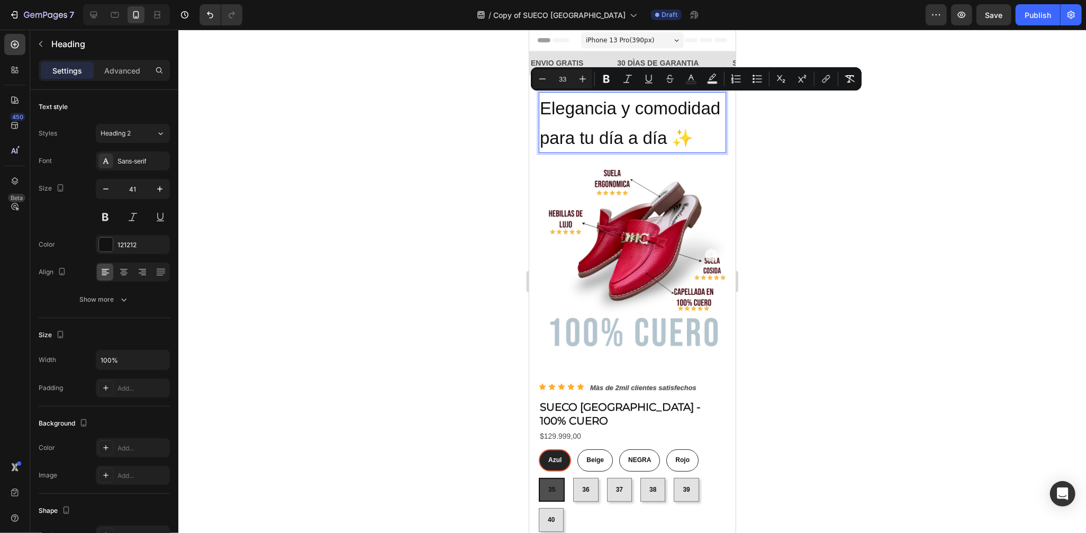
click at [629, 151] on p "Elegancia y comodidad para tu día a día ✨" at bounding box center [631, 122] width 185 height 59
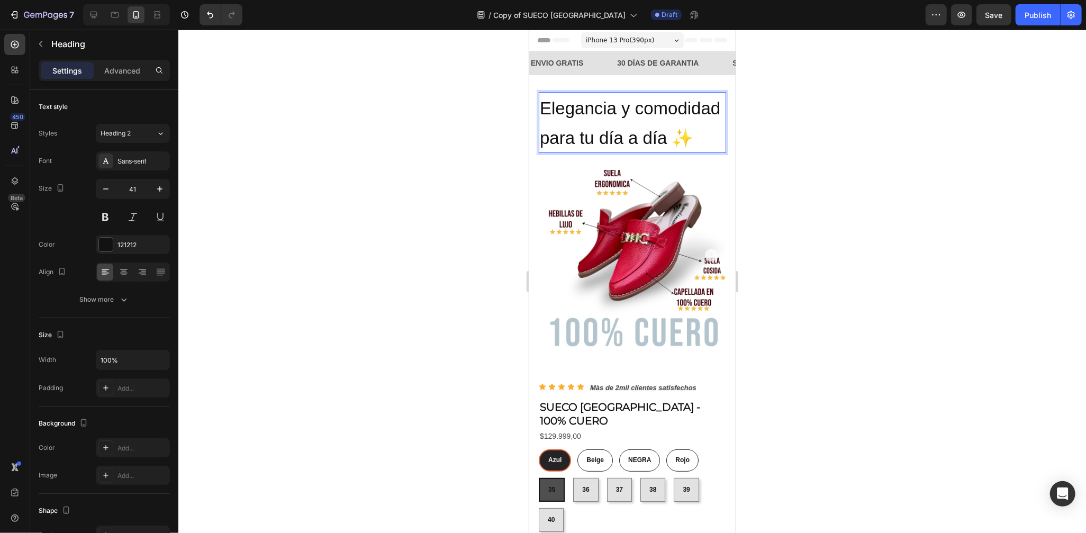
click at [614, 137] on span "Elegancia y comodidad para tu día a día ✨" at bounding box center [629, 122] width 181 height 49
click at [136, 70] on p "Advanced" at bounding box center [122, 70] width 36 height 11
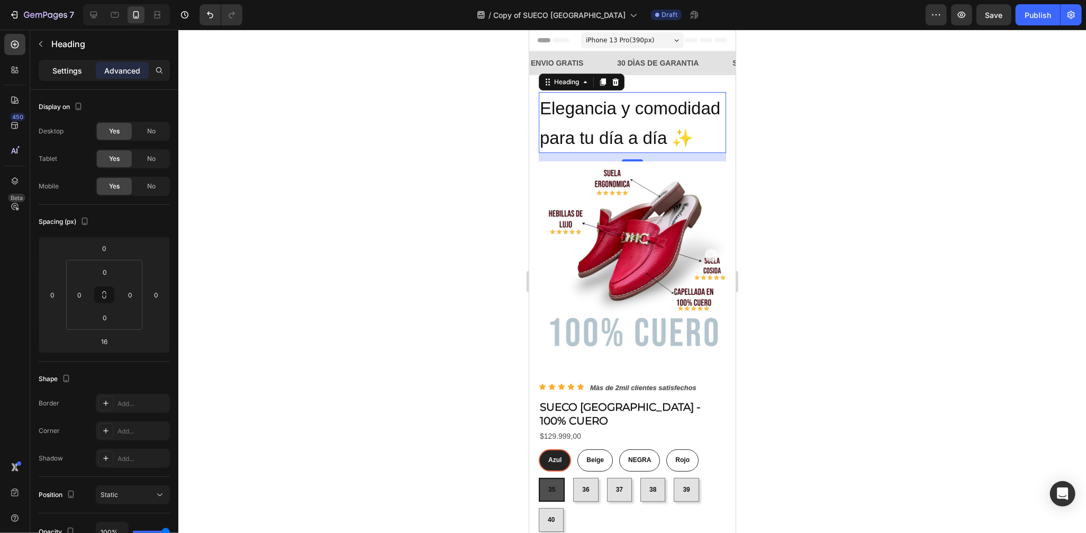
click at [86, 68] on div "Settings" at bounding box center [67, 70] width 53 height 17
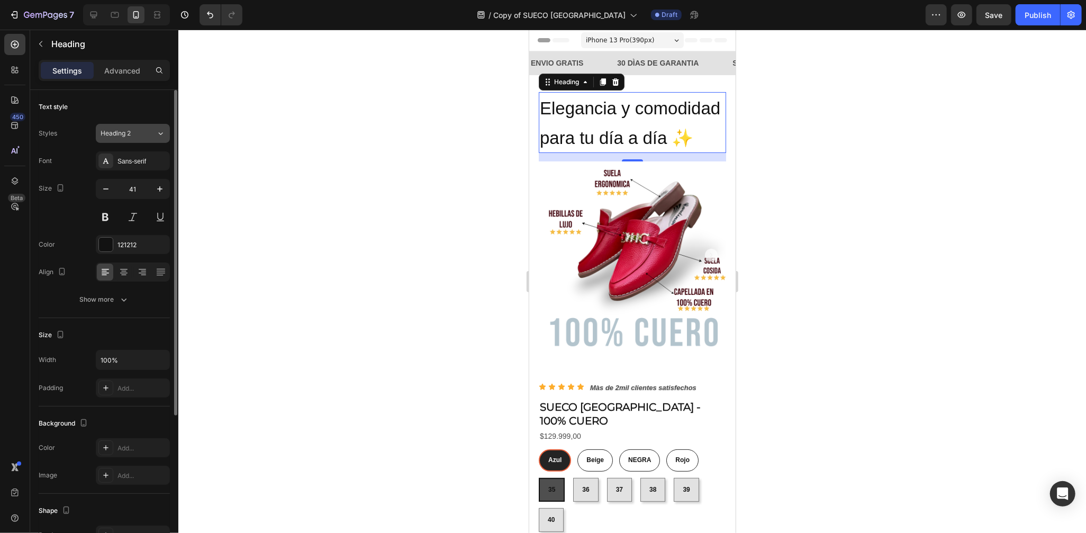
click at [154, 125] on button "Heading 2" at bounding box center [133, 133] width 74 height 19
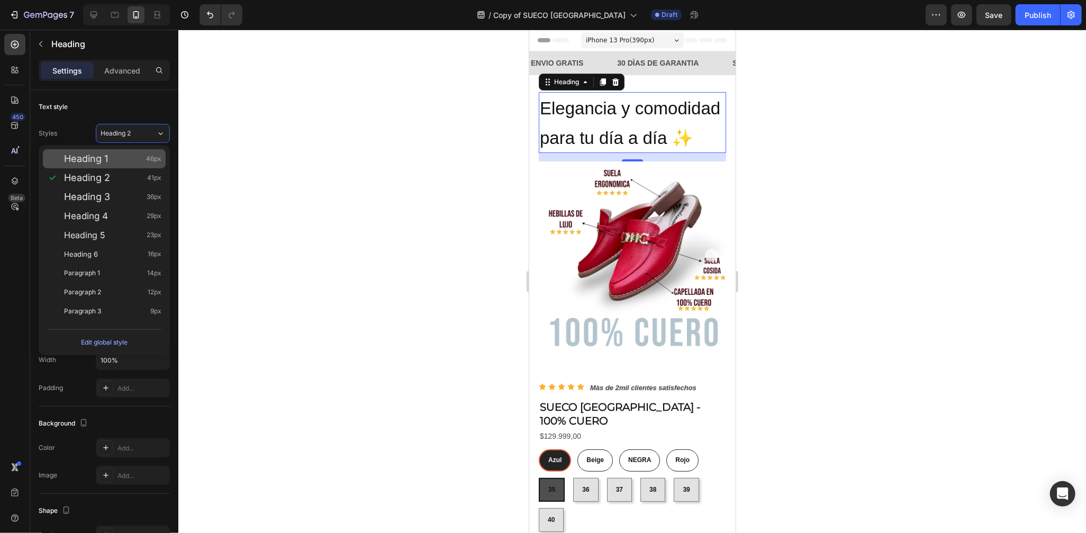
click at [137, 161] on div "Heading 1 46px" at bounding box center [112, 159] width 97 height 11
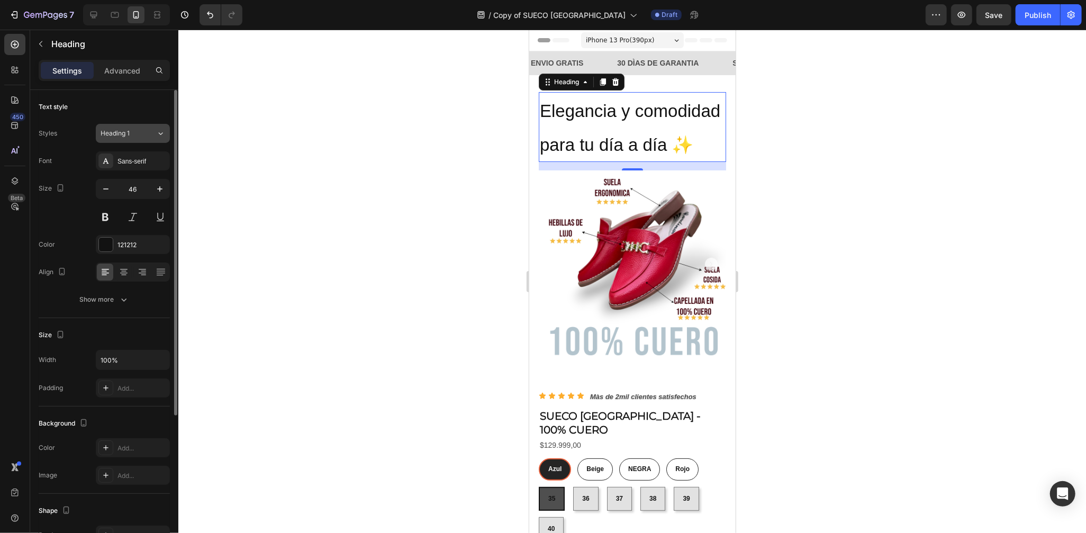
click at [144, 133] on div "Heading 1" at bounding box center [129, 134] width 56 height 10
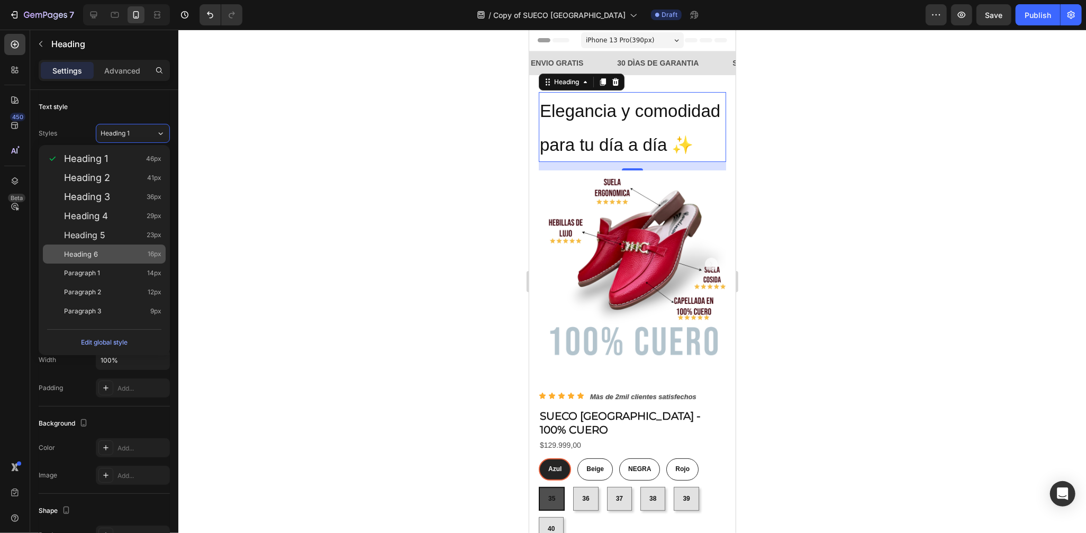
click at [121, 248] on div "Heading 6 16px" at bounding box center [104, 254] width 123 height 19
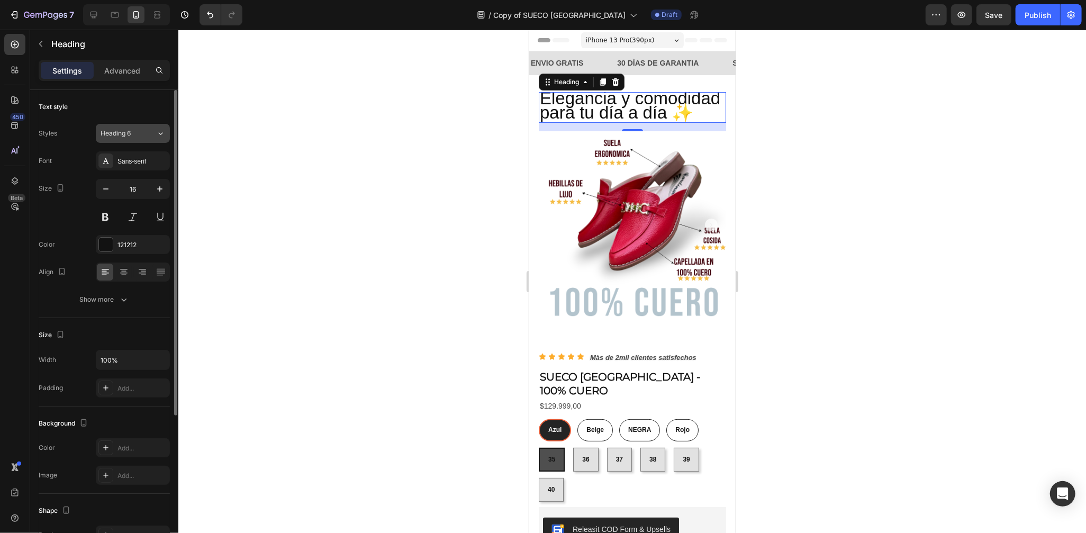
click at [147, 129] on div "Heading 6" at bounding box center [129, 134] width 56 height 10
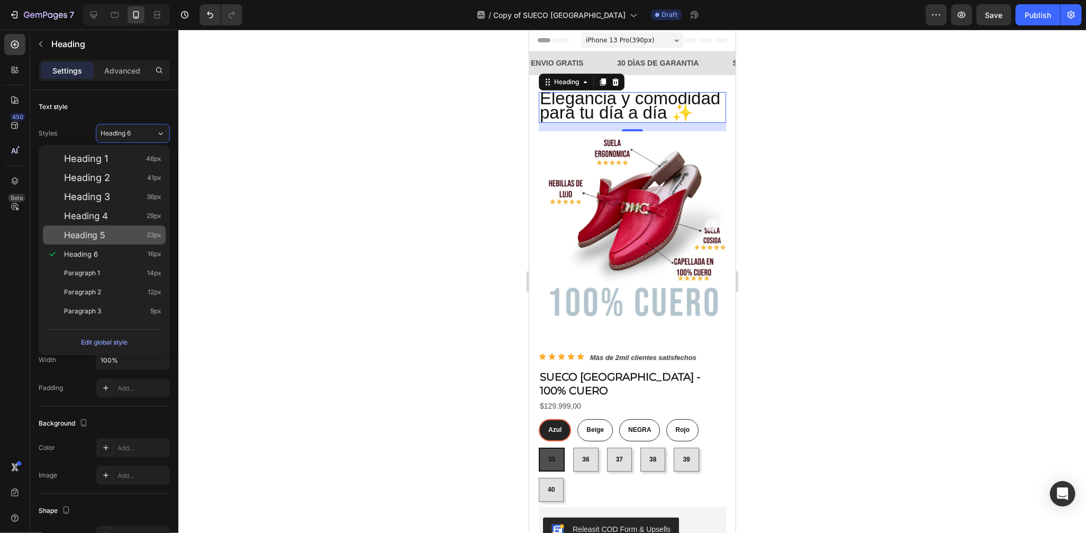
click at [119, 230] on div "Heading 5 23px" at bounding box center [112, 235] width 97 height 11
type input "23"
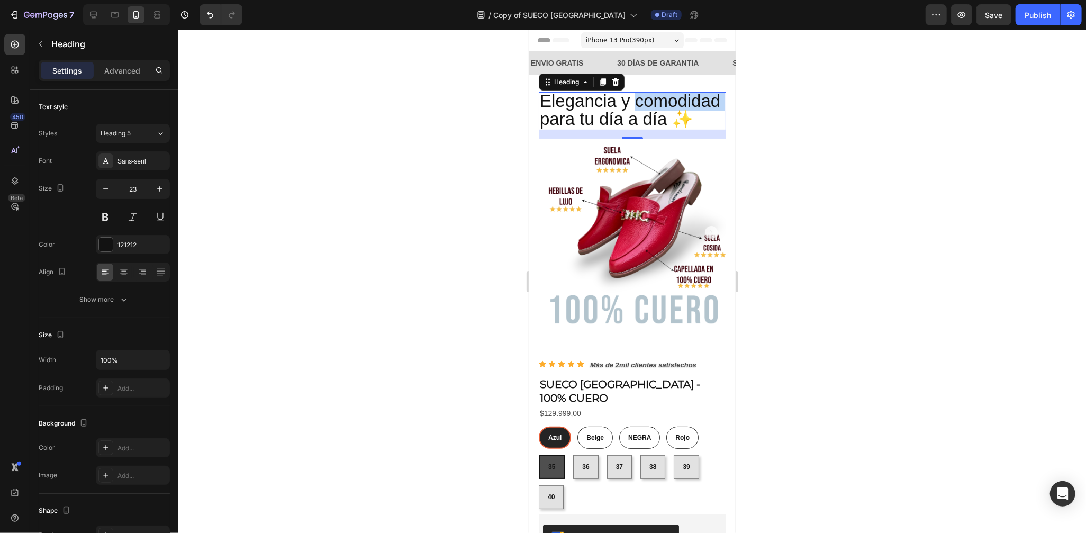
click at [540, 120] on span "Elegancia y comodidad para tu día a día ✨" at bounding box center [629, 110] width 181 height 38
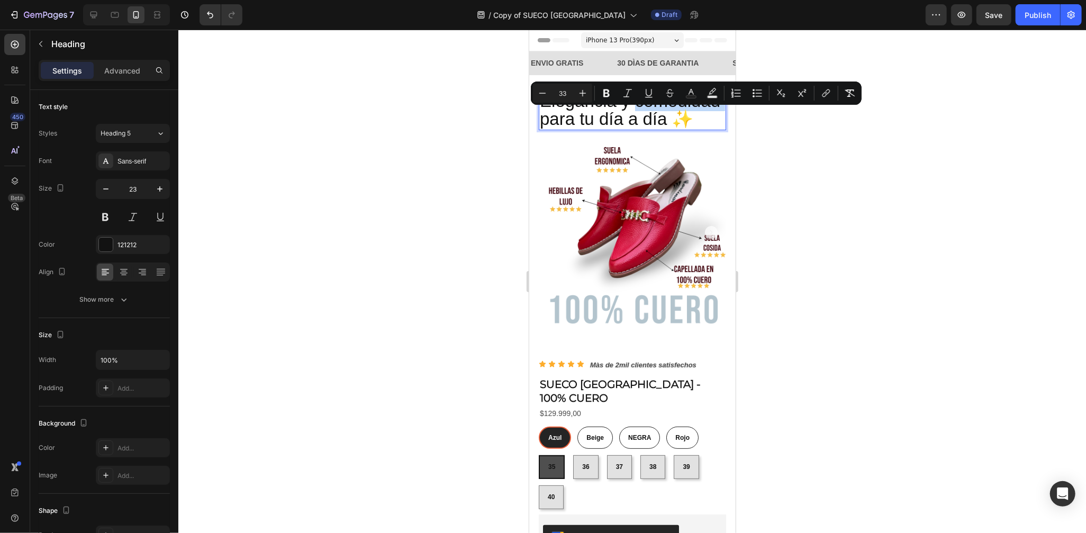
click at [543, 120] on span "Elegancia y comodidad para tu día a día ✨" at bounding box center [629, 110] width 181 height 38
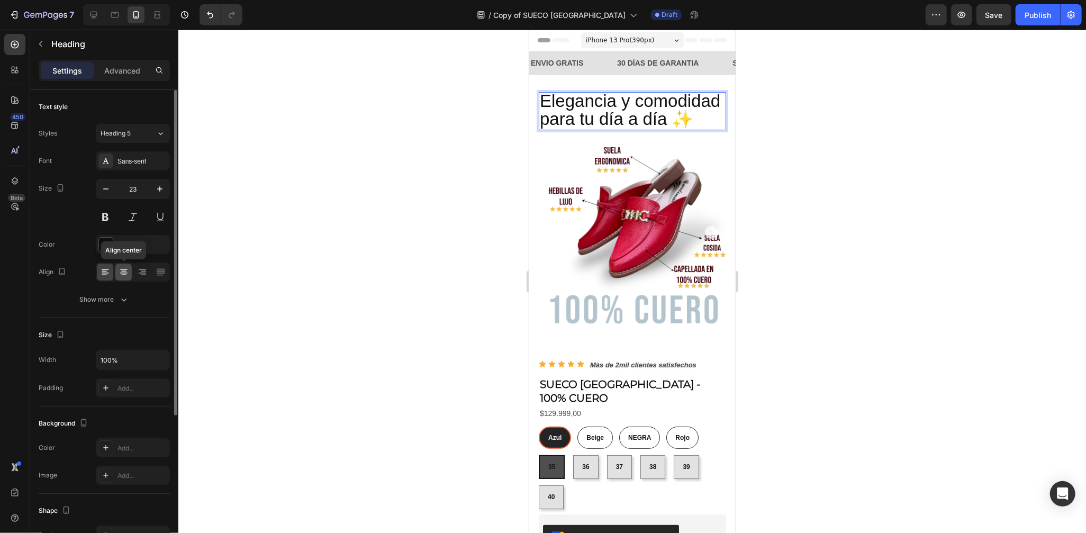
click at [116, 274] on div at bounding box center [123, 272] width 16 height 17
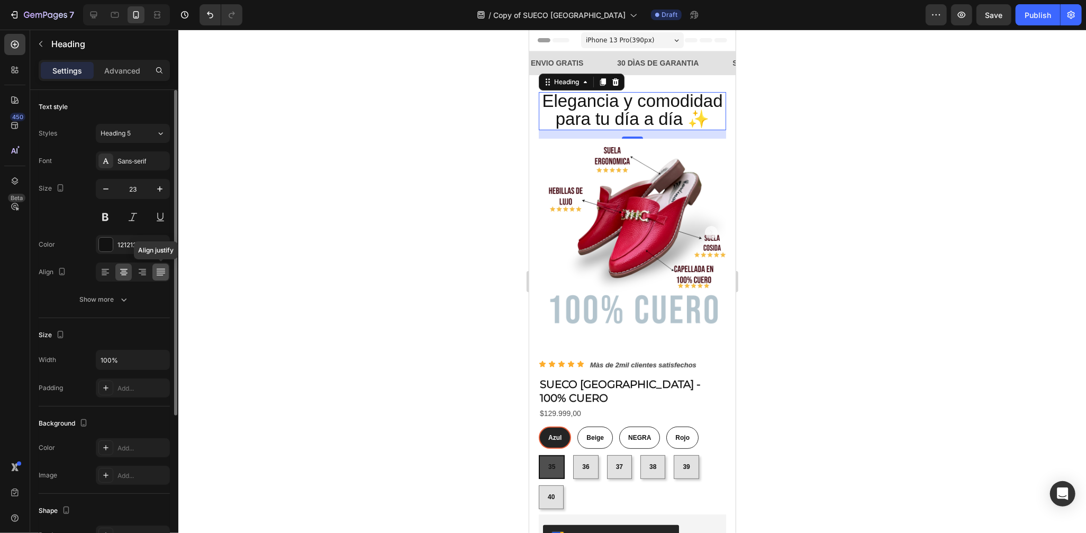
click at [158, 271] on icon at bounding box center [161, 272] width 11 height 11
click at [105, 272] on icon at bounding box center [105, 272] width 11 height 11
click at [118, 272] on div at bounding box center [123, 272] width 16 height 17
click at [116, 300] on div "Show more" at bounding box center [104, 299] width 49 height 11
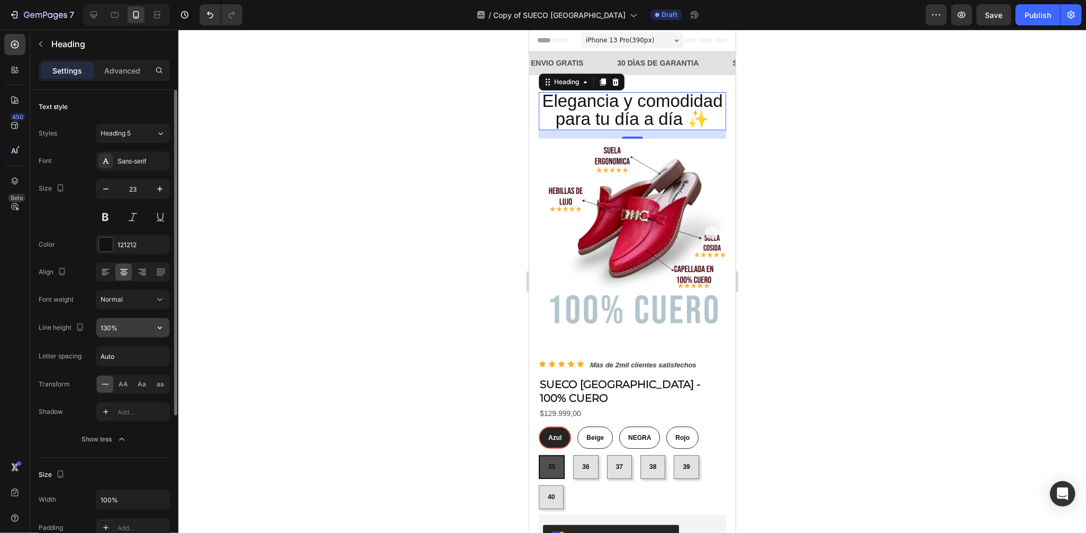
click at [133, 323] on input "130%" at bounding box center [132, 327] width 73 height 19
click at [157, 328] on icon "button" at bounding box center [160, 327] width 11 height 11
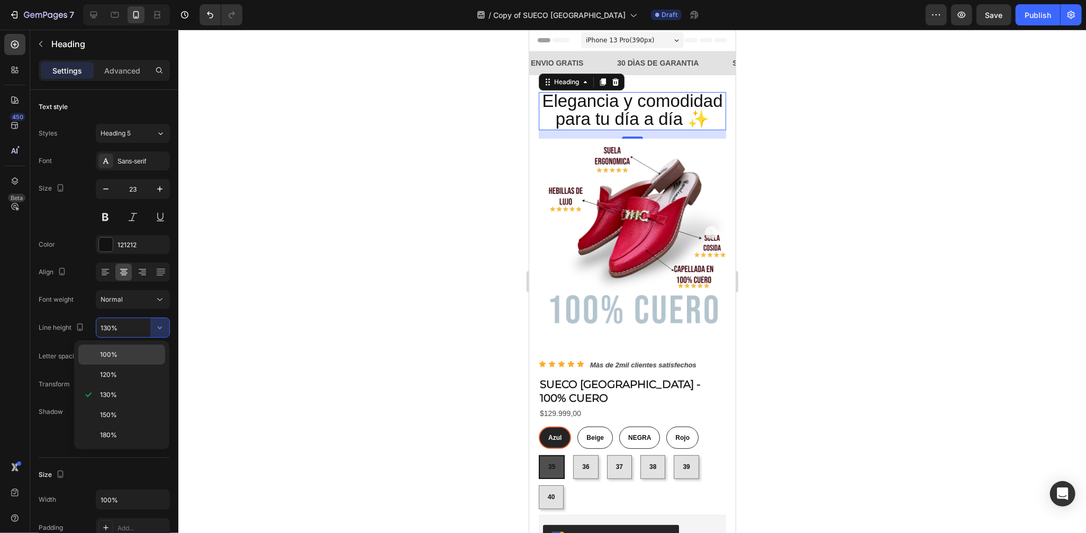
click at [136, 355] on p "100%" at bounding box center [130, 355] width 60 height 10
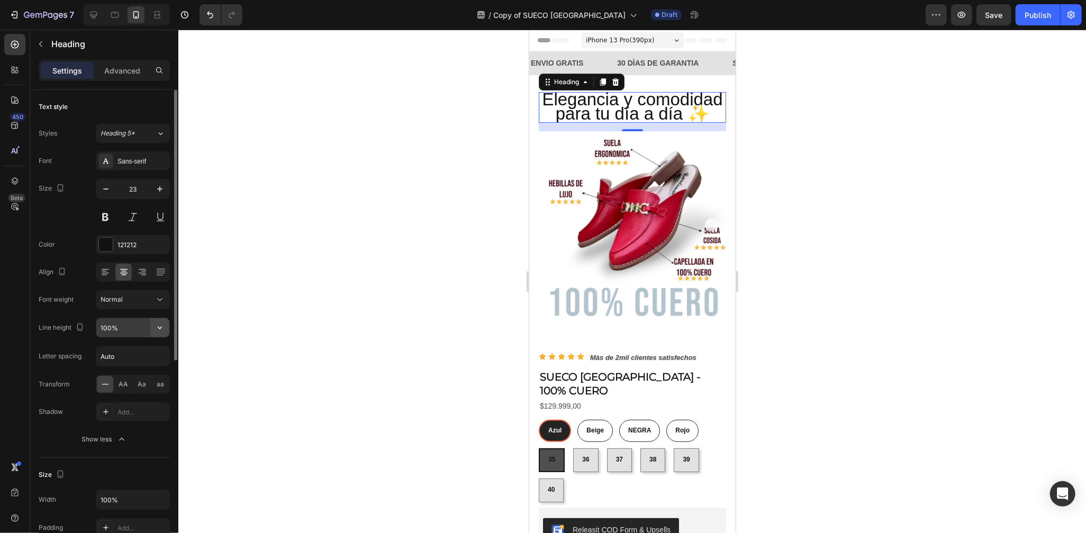
click at [161, 328] on icon "button" at bounding box center [160, 327] width 11 height 11
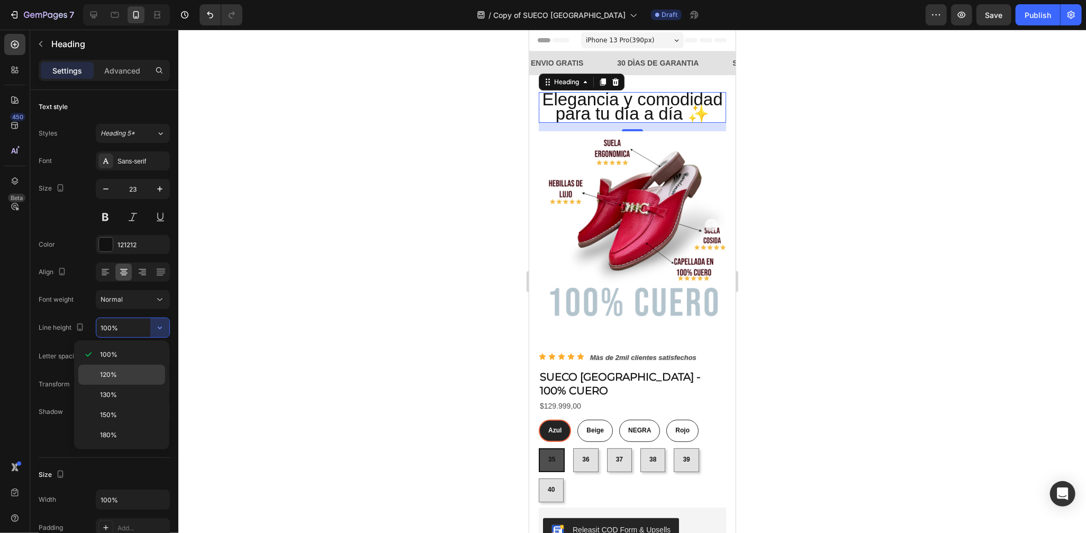
click at [127, 385] on div "120%" at bounding box center [121, 395] width 87 height 20
type input "120%"
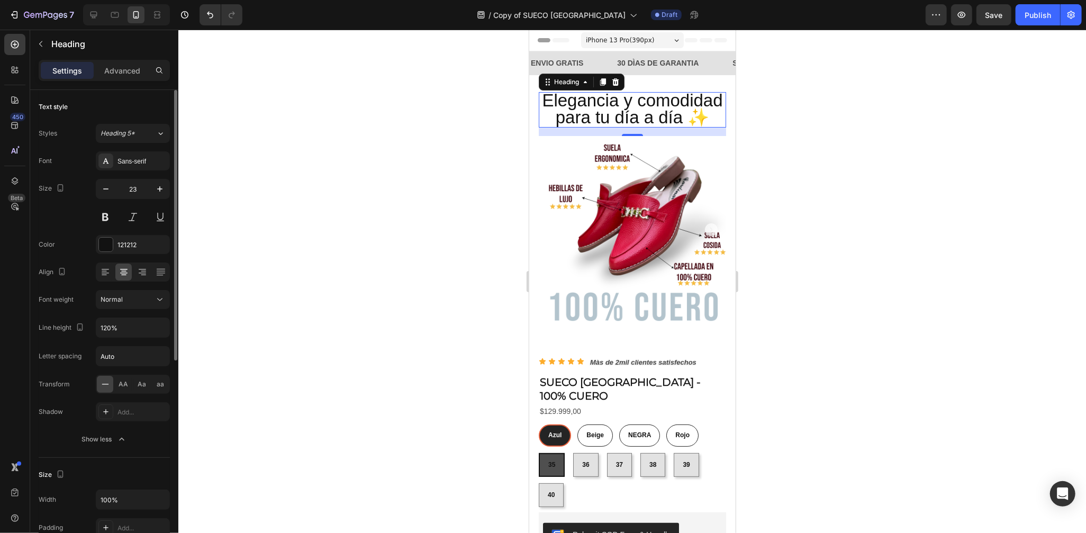
click at [102, 384] on icon at bounding box center [105, 384] width 7 height 1
click at [128, 390] on div "AA" at bounding box center [123, 384] width 16 height 17
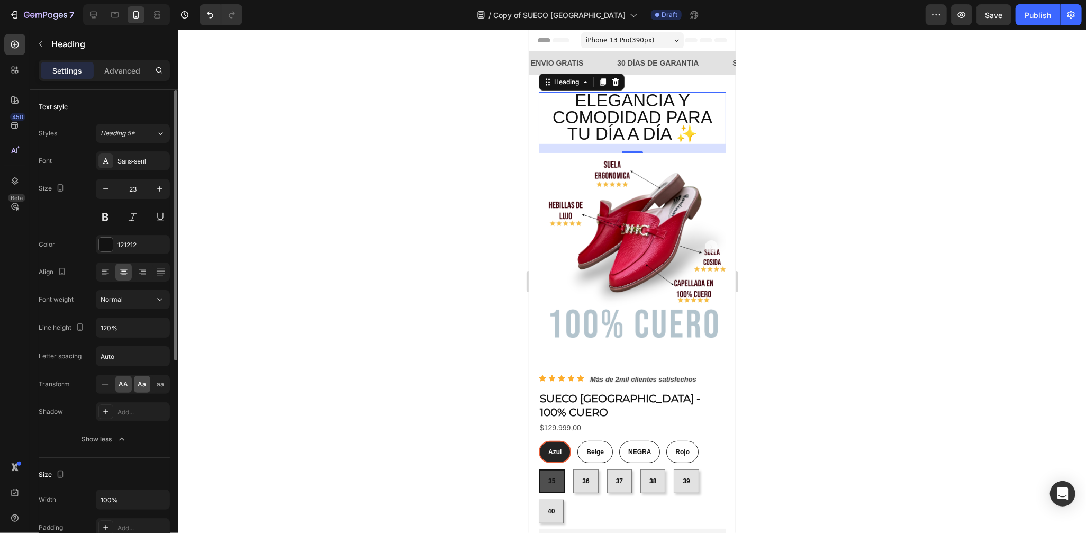
click at [147, 384] on div "Aa" at bounding box center [142, 384] width 16 height 17
click at [112, 415] on div at bounding box center [105, 411] width 15 height 15
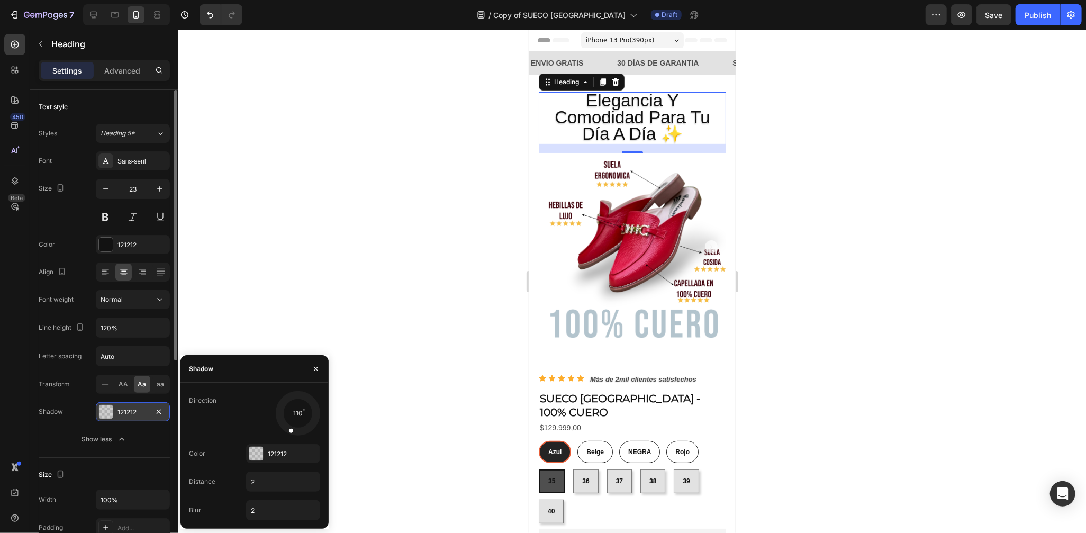
drag, startPoint x: 284, startPoint y: 425, endPoint x: 287, endPoint y: 438, distance: 13.6
click at [287, 438] on div "Direction 110 Color 121212 Distance 2 Blur 2" at bounding box center [255, 455] width 148 height 129
click at [313, 368] on icon "button" at bounding box center [316, 369] width 8 height 8
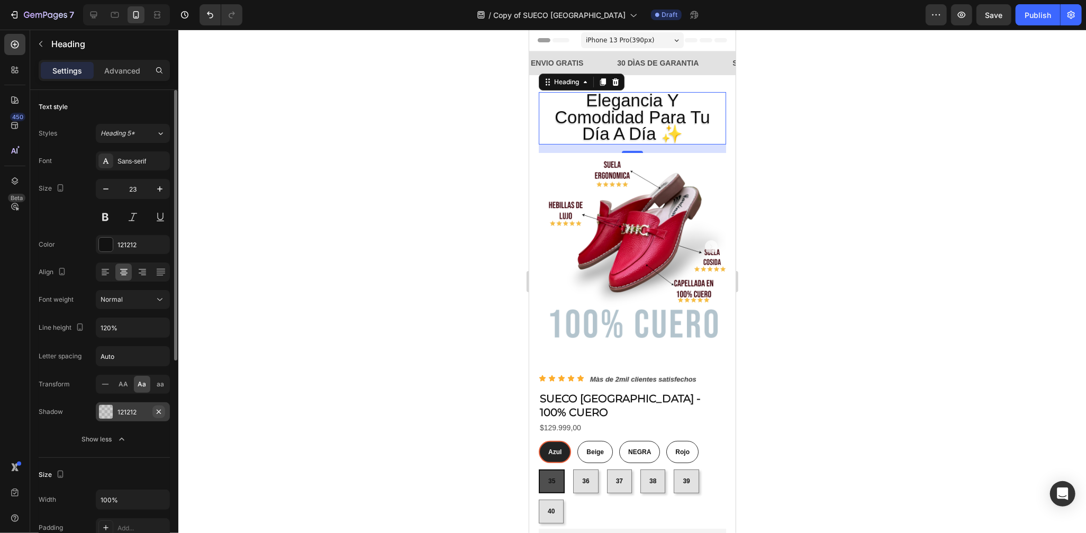
click at [161, 411] on icon "button" at bounding box center [159, 412] width 8 height 8
click at [119, 433] on button "Show less" at bounding box center [104, 439] width 131 height 19
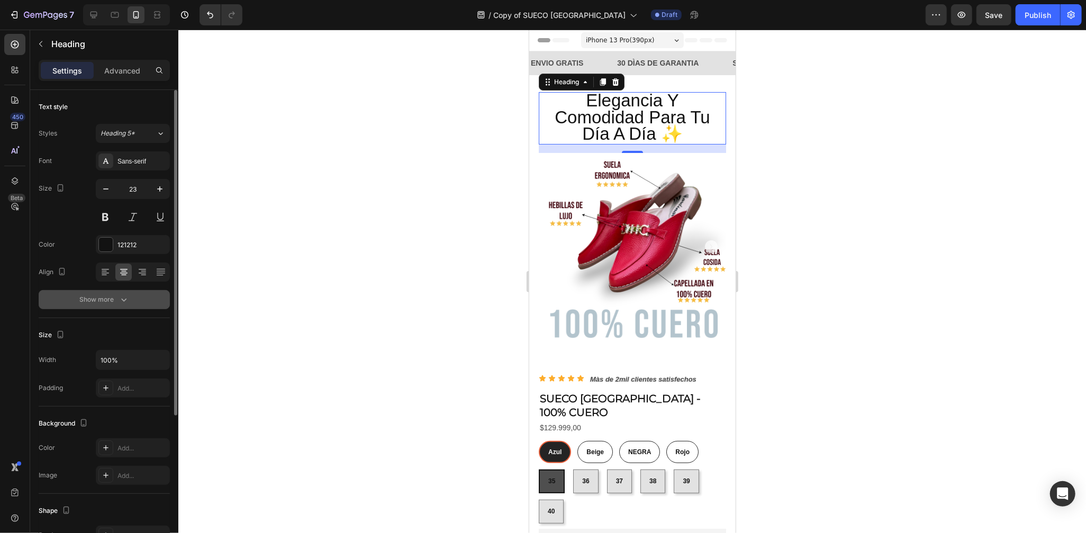
click at [129, 303] on button "Show more" at bounding box center [104, 299] width 131 height 19
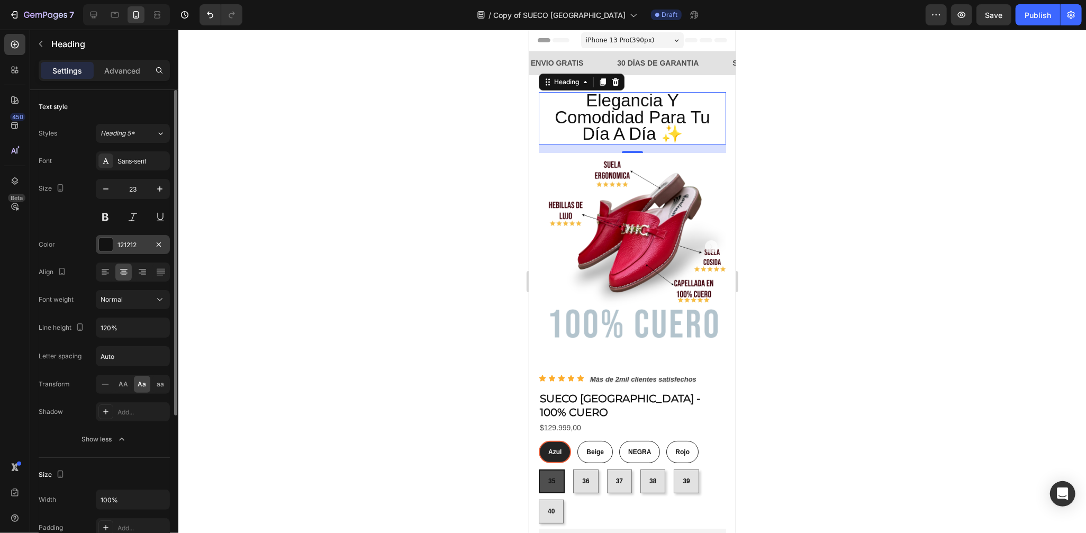
click at [109, 245] on div at bounding box center [106, 245] width 14 height 14
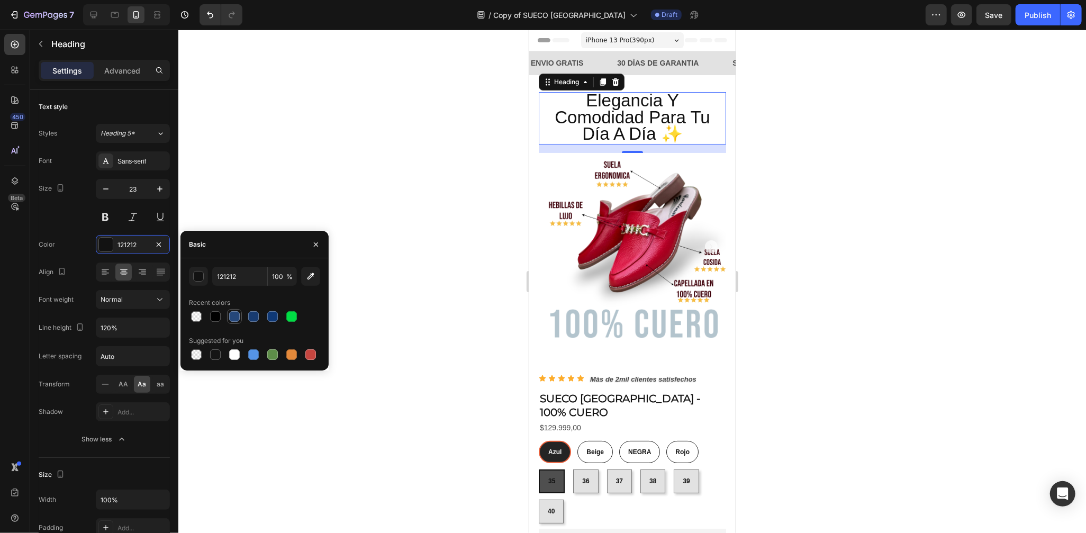
click at [227, 317] on div at bounding box center [234, 316] width 15 height 15
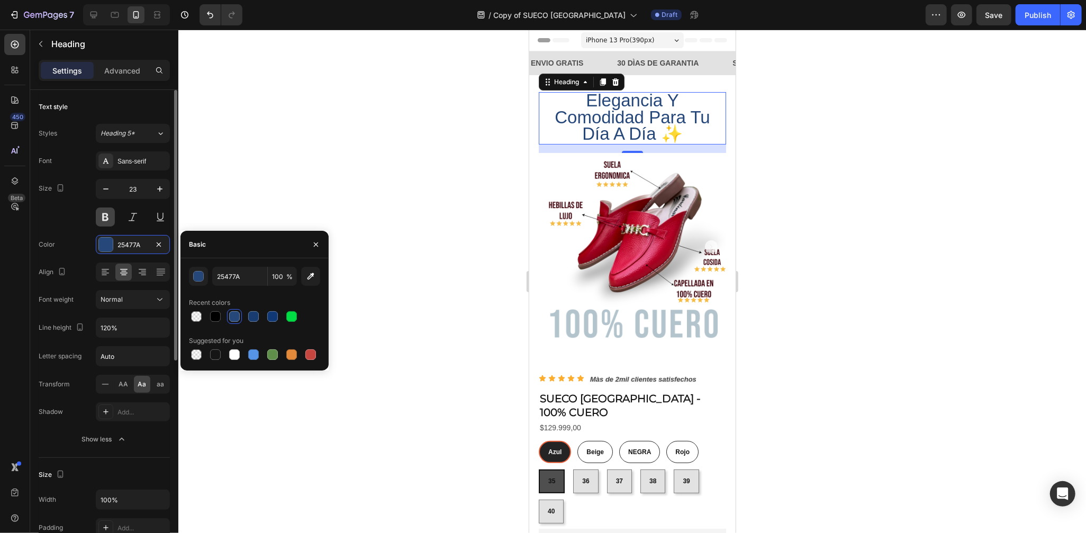
click at [105, 218] on button at bounding box center [105, 217] width 19 height 19
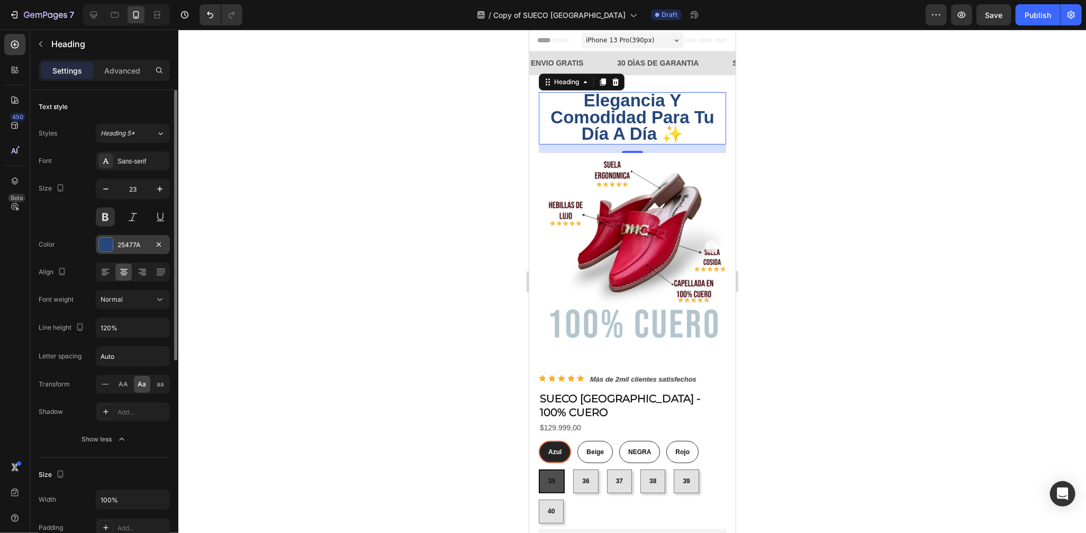
click at [103, 238] on div at bounding box center [106, 245] width 14 height 14
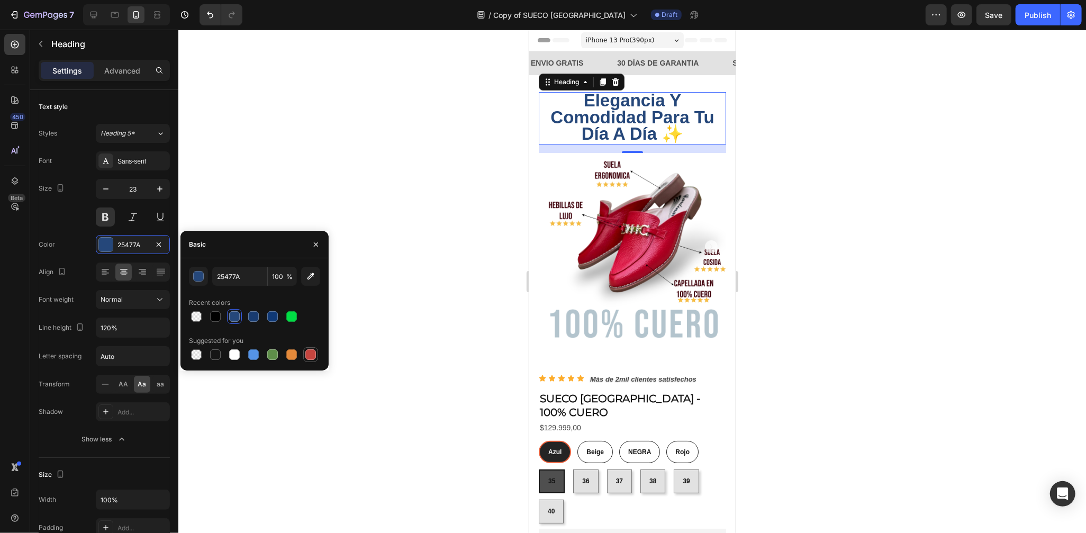
click at [309, 355] on div at bounding box center [310, 354] width 11 height 11
click at [299, 355] on div at bounding box center [291, 354] width 15 height 15
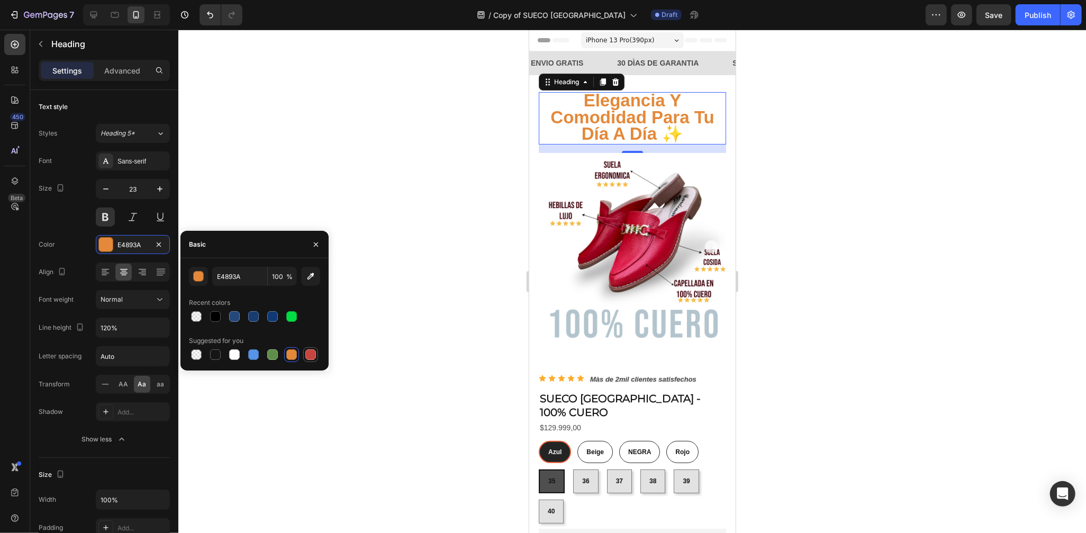
click at [307, 354] on div at bounding box center [310, 354] width 11 height 11
click at [257, 354] on div at bounding box center [253, 354] width 11 height 11
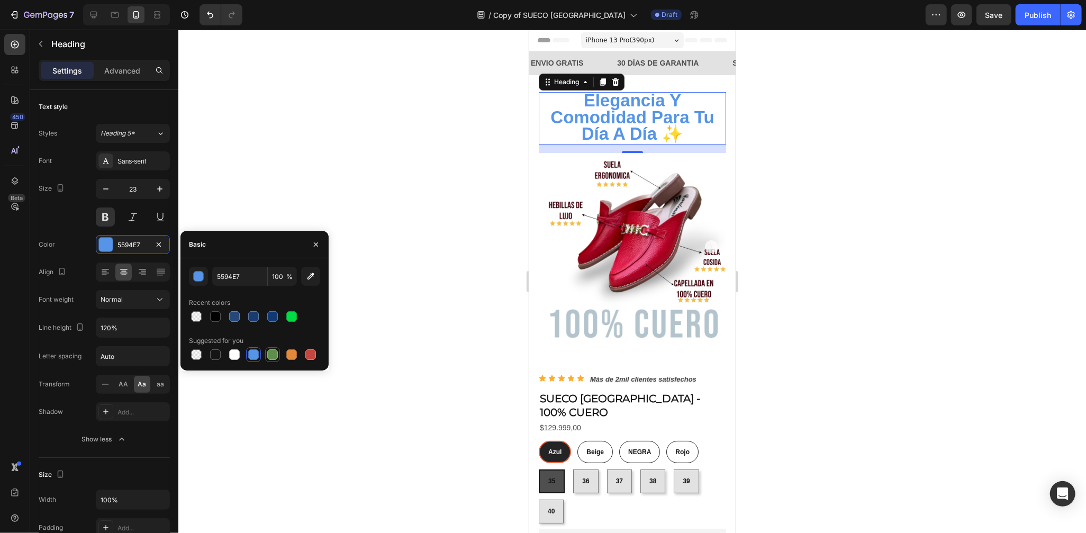
click at [268, 354] on div at bounding box center [272, 354] width 11 height 11
click at [263, 354] on div at bounding box center [254, 354] width 131 height 15
click at [255, 355] on div at bounding box center [253, 354] width 11 height 11
click at [235, 311] on div at bounding box center [234, 316] width 11 height 11
click at [257, 314] on div at bounding box center [253, 316] width 11 height 11
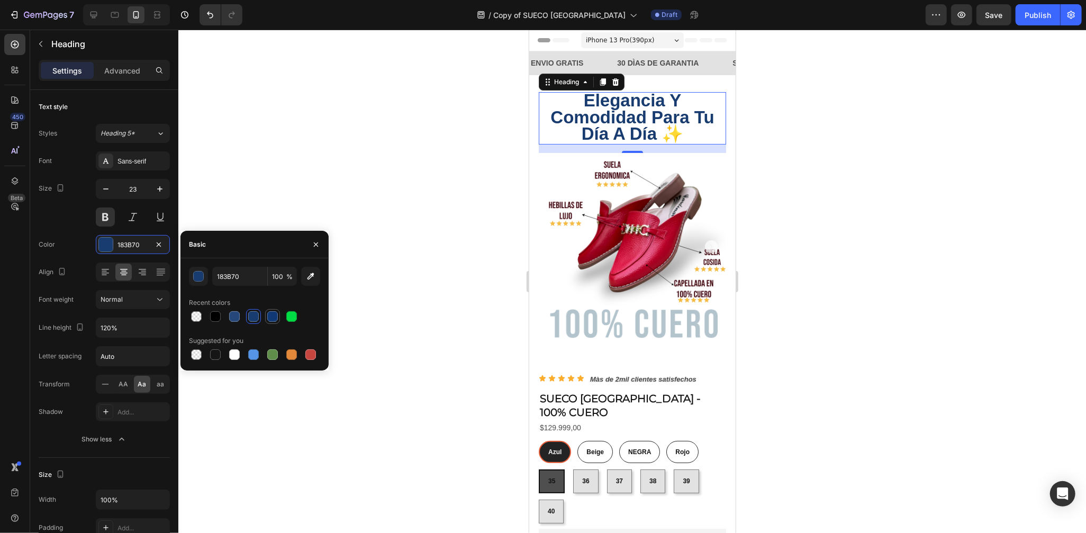
click at [276, 317] on div at bounding box center [272, 316] width 11 height 11
click at [235, 317] on div at bounding box center [234, 316] width 11 height 11
type input "25477A"
click at [90, 223] on div "Size 23" at bounding box center [104, 203] width 131 height 48
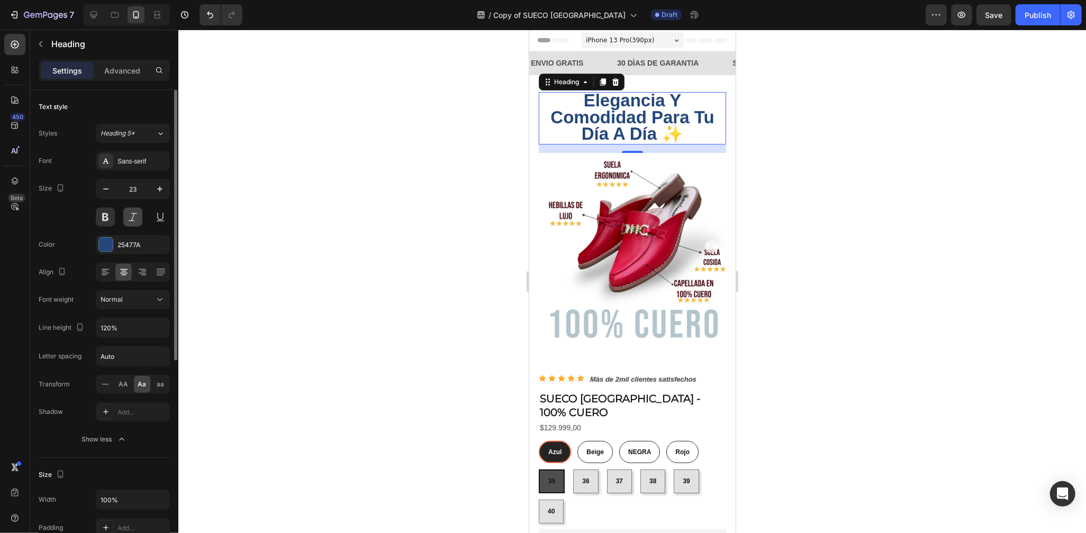
click at [134, 220] on button at bounding box center [132, 217] width 19 height 19
click at [161, 220] on button at bounding box center [160, 217] width 19 height 19
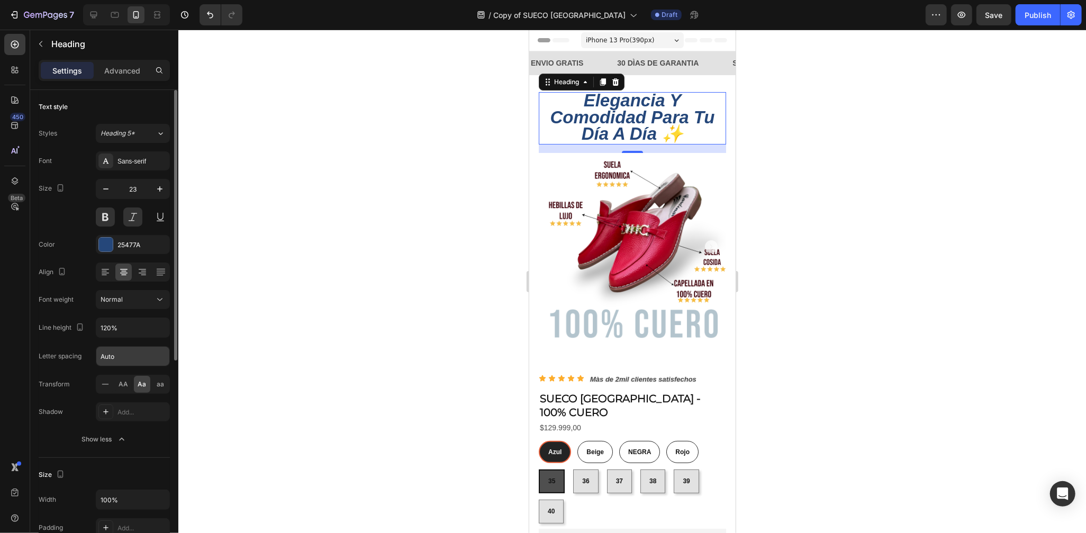
click at [141, 354] on input "Auto" at bounding box center [132, 356] width 73 height 19
click at [158, 357] on input "Auto" at bounding box center [132, 356] width 73 height 19
click at [878, 314] on div at bounding box center [632, 281] width 908 height 503
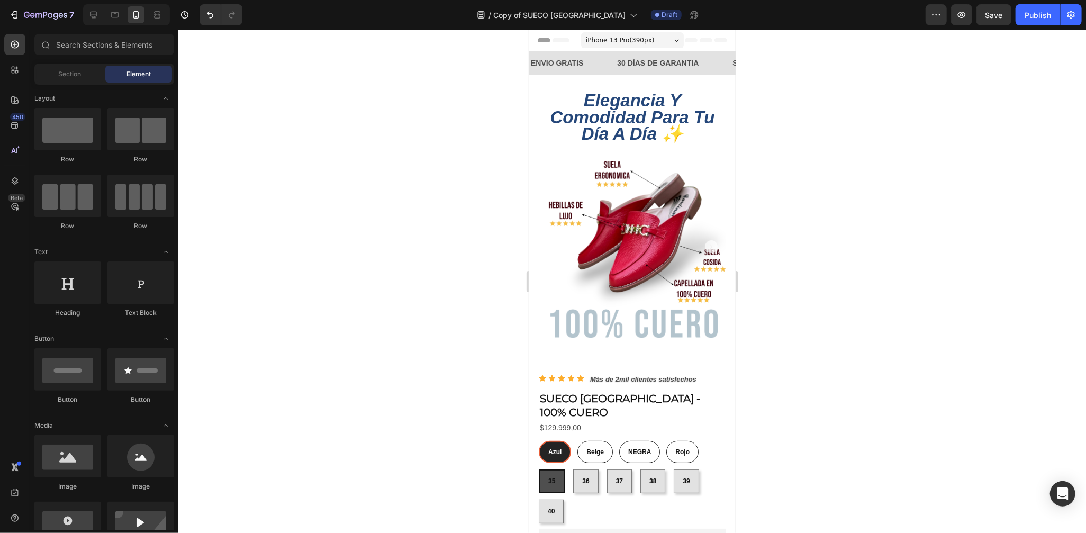
click at [660, 113] on span "elegancia y comodidad para tu día a día ✨" at bounding box center [631, 116] width 165 height 53
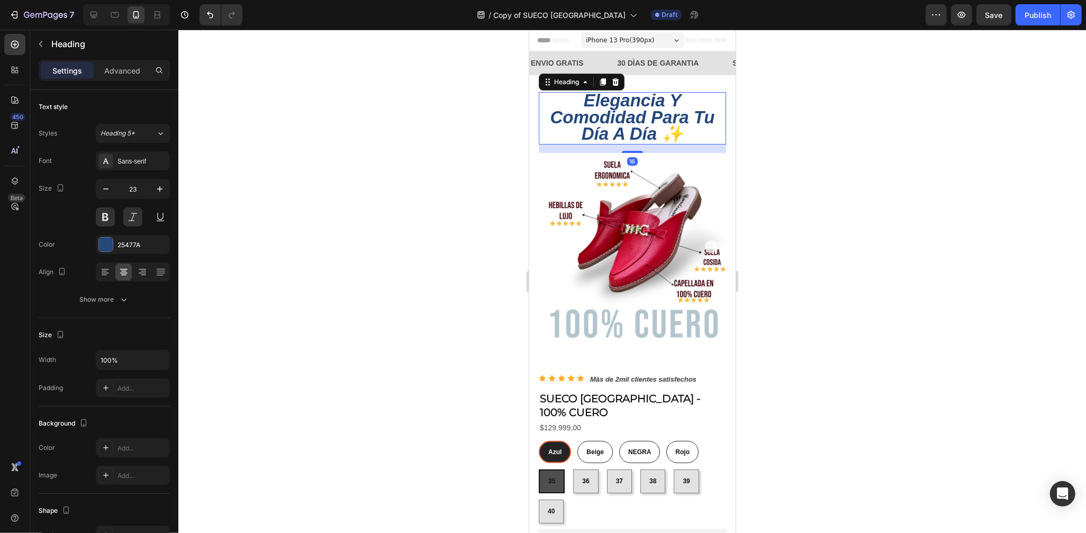
click at [762, 341] on div at bounding box center [632, 281] width 908 height 503
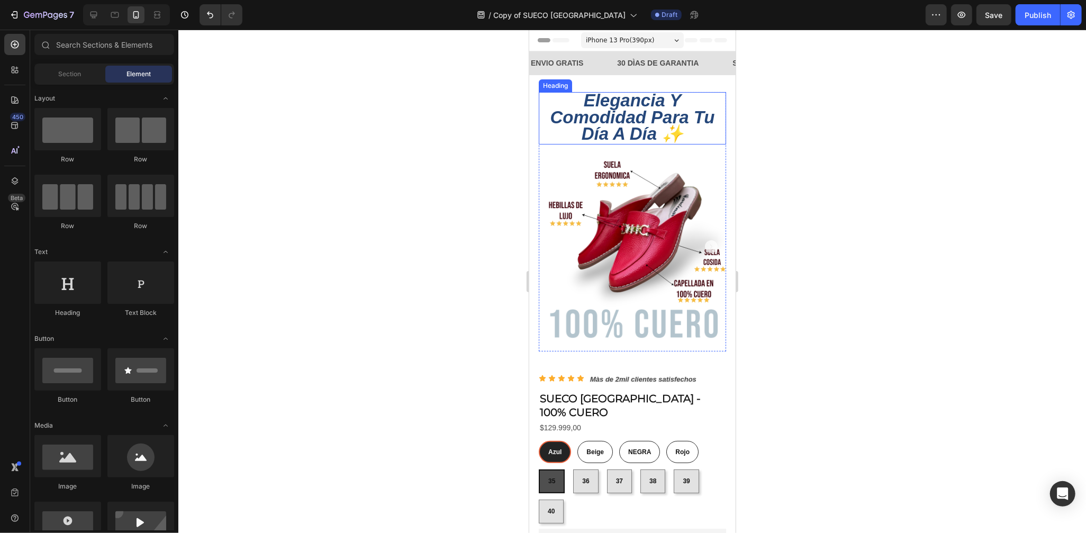
click at [673, 126] on span "elegancia y comodidad para tu día a día ✨" at bounding box center [631, 116] width 165 height 53
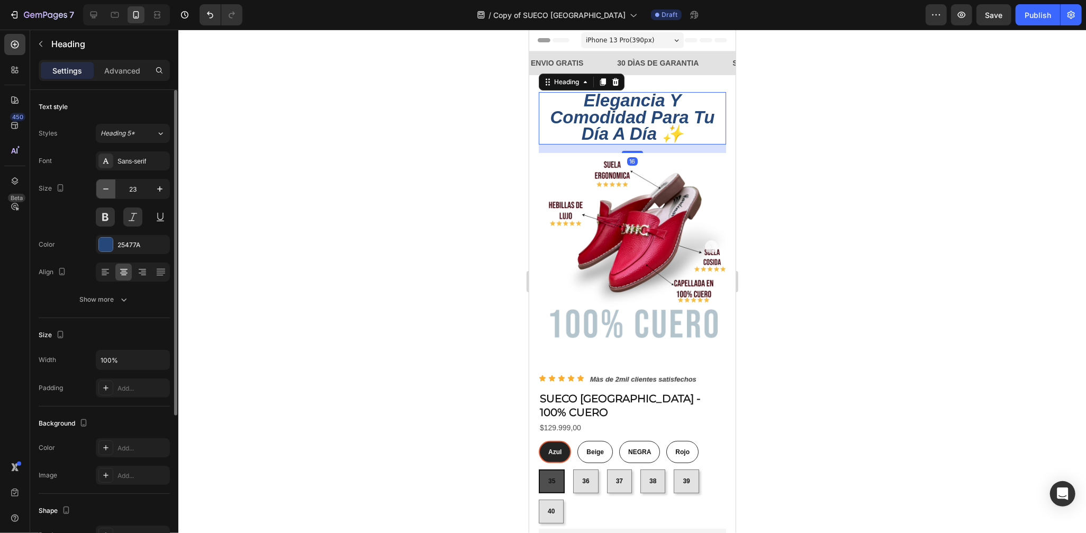
click at [102, 186] on icon "button" at bounding box center [106, 189] width 11 height 11
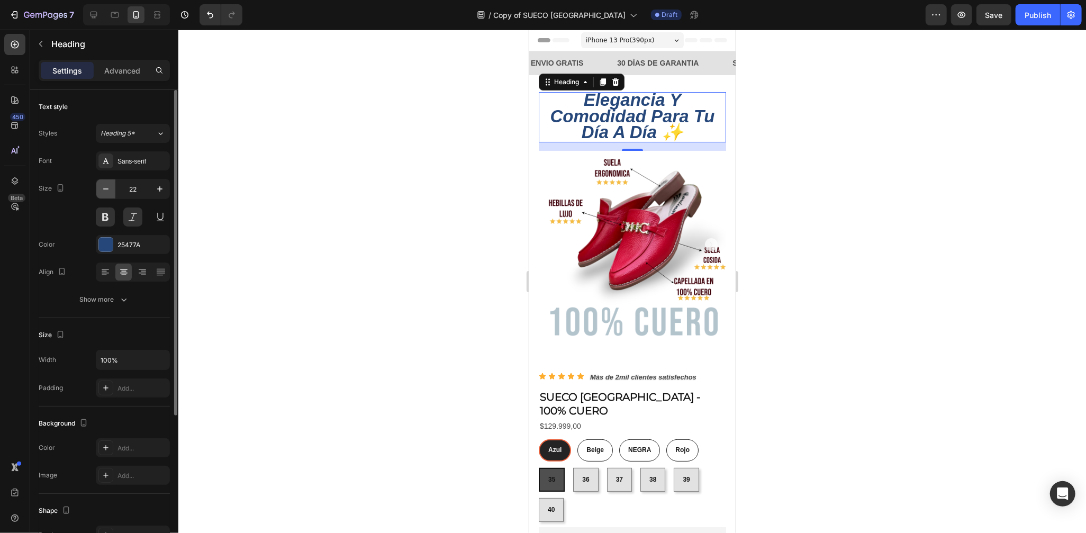
click at [102, 186] on icon "button" at bounding box center [106, 189] width 11 height 11
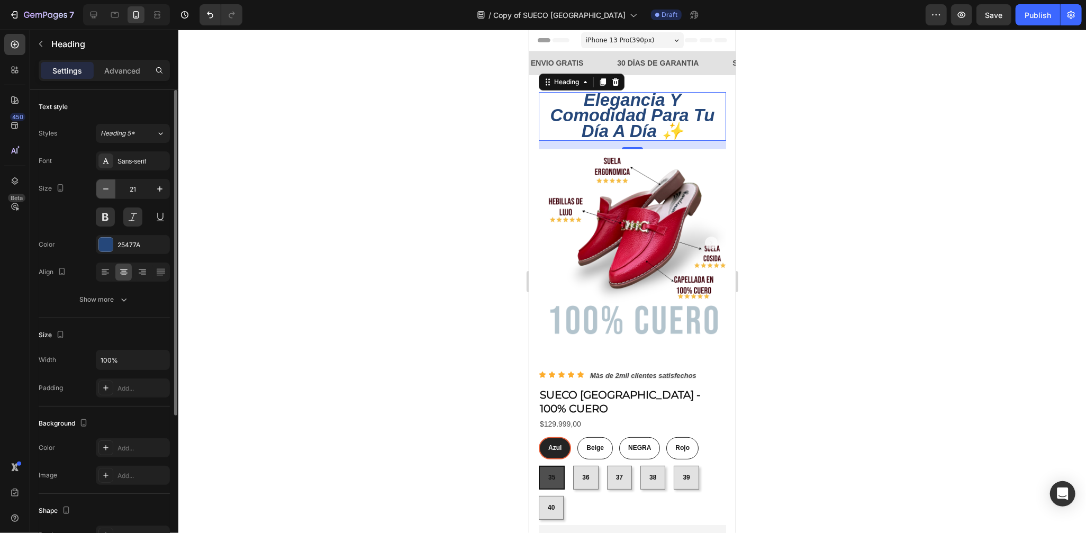
click at [110, 185] on icon "button" at bounding box center [106, 189] width 11 height 11
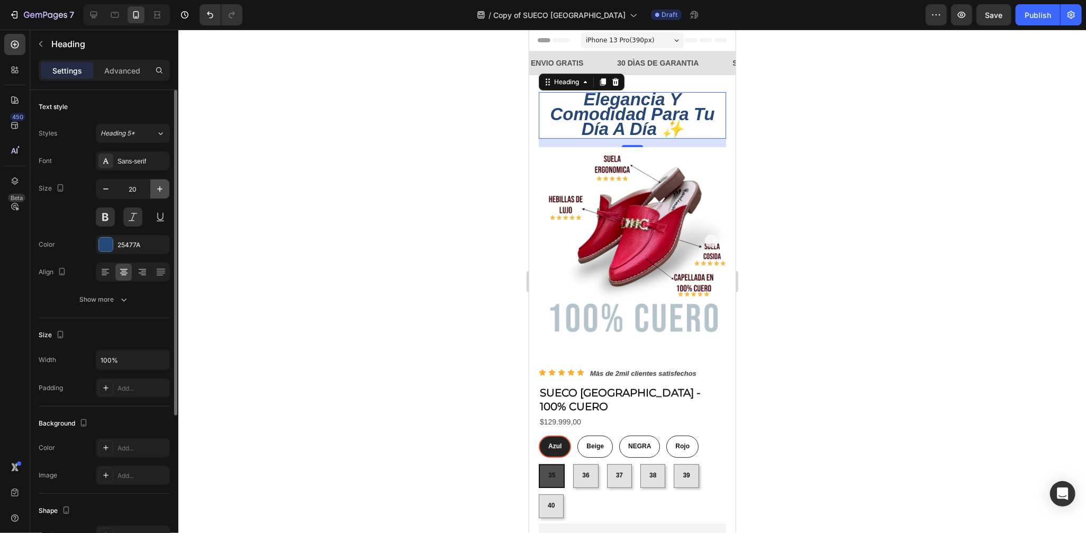
click at [159, 186] on icon "button" at bounding box center [160, 189] width 11 height 11
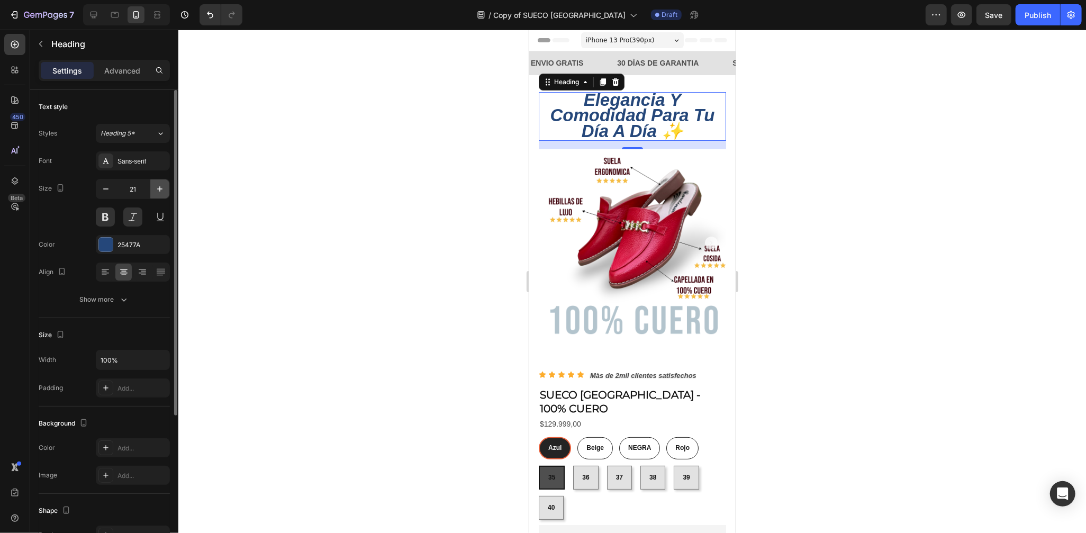
click at [159, 186] on icon "button" at bounding box center [160, 189] width 11 height 11
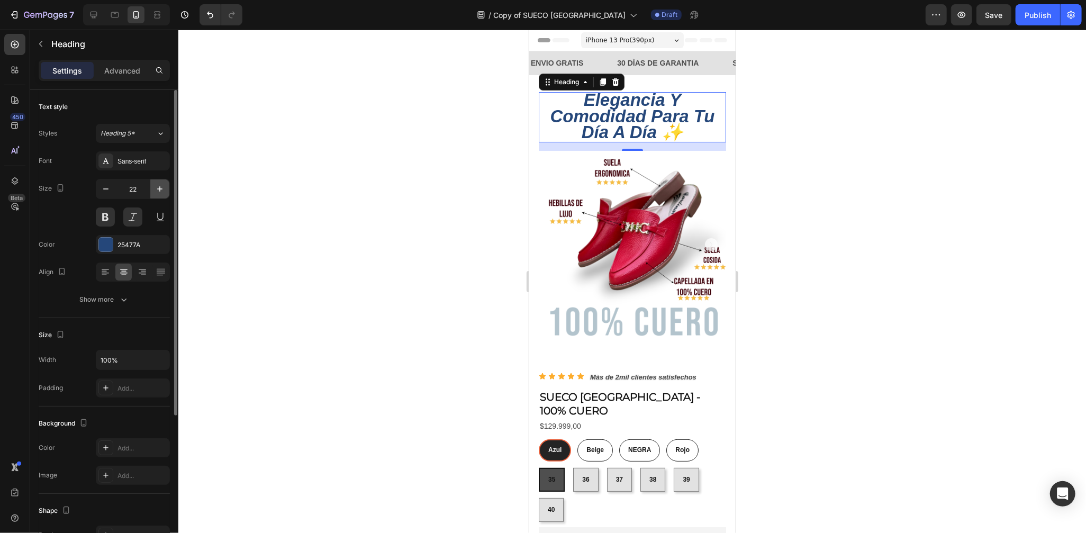
click at [166, 195] on button "button" at bounding box center [159, 188] width 19 height 19
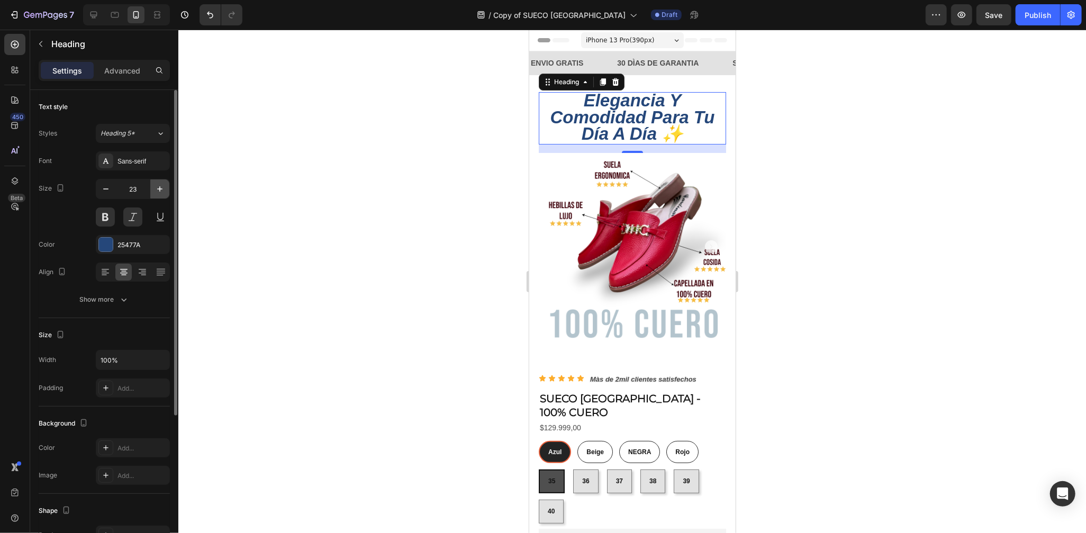
click at [166, 195] on button "button" at bounding box center [159, 188] width 19 height 19
click at [155, 190] on icon "button" at bounding box center [160, 189] width 11 height 11
click at [112, 190] on button "button" at bounding box center [105, 188] width 19 height 19
type input "24"
click at [766, 243] on div at bounding box center [632, 281] width 908 height 503
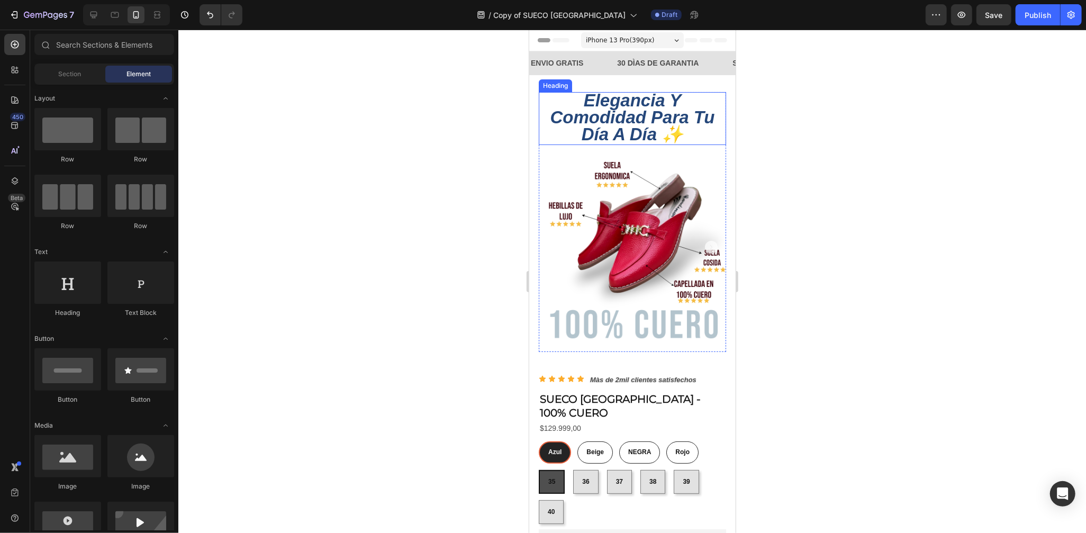
click at [630, 113] on span "elegancia y comodidad para tu día a día ✨" at bounding box center [631, 116] width 165 height 53
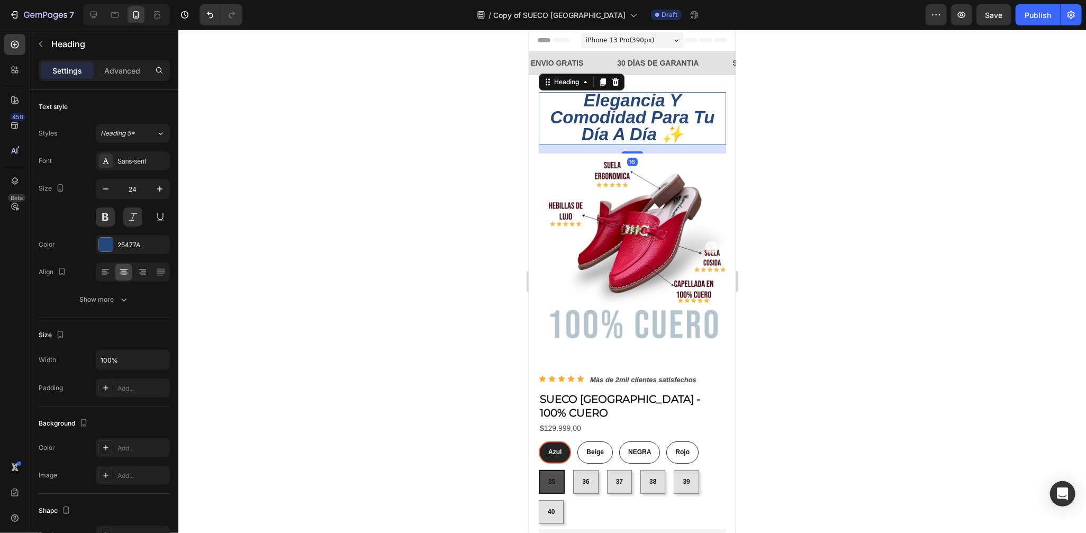
click at [826, 281] on div at bounding box center [632, 281] width 908 height 503
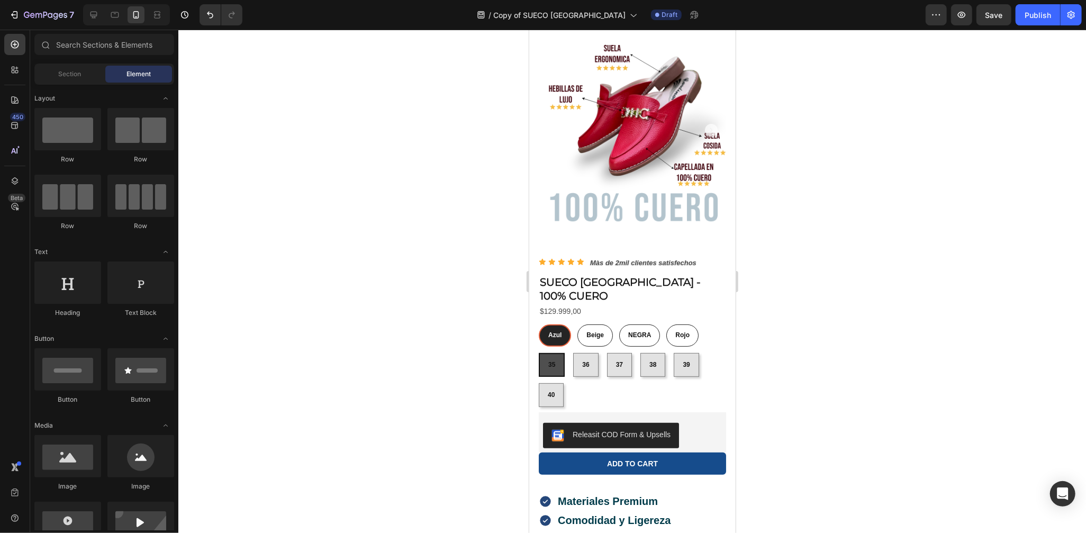
scroll to position [190, 0]
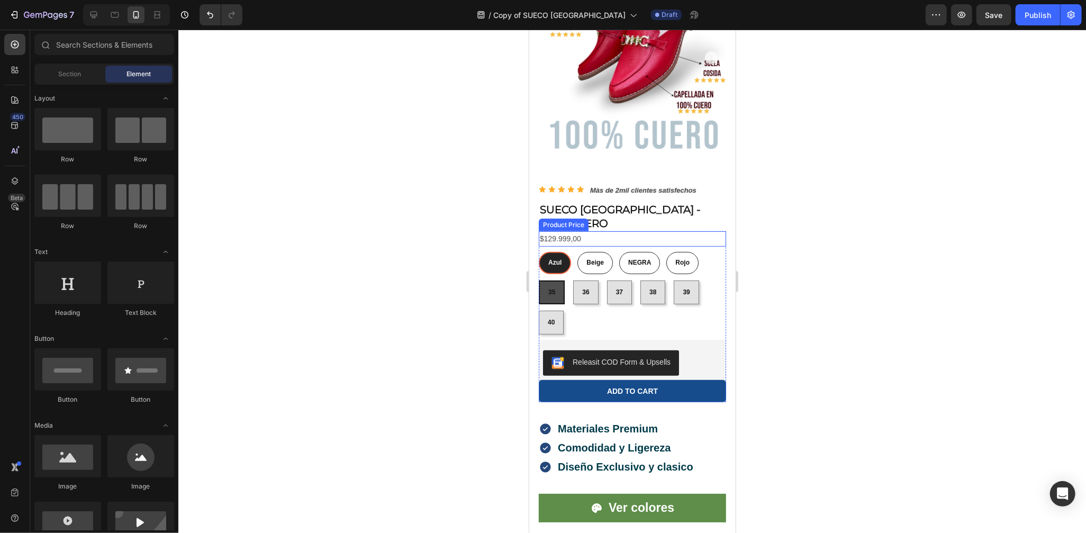
click at [552, 231] on div "$129.999,00" at bounding box center [631, 238] width 187 height 15
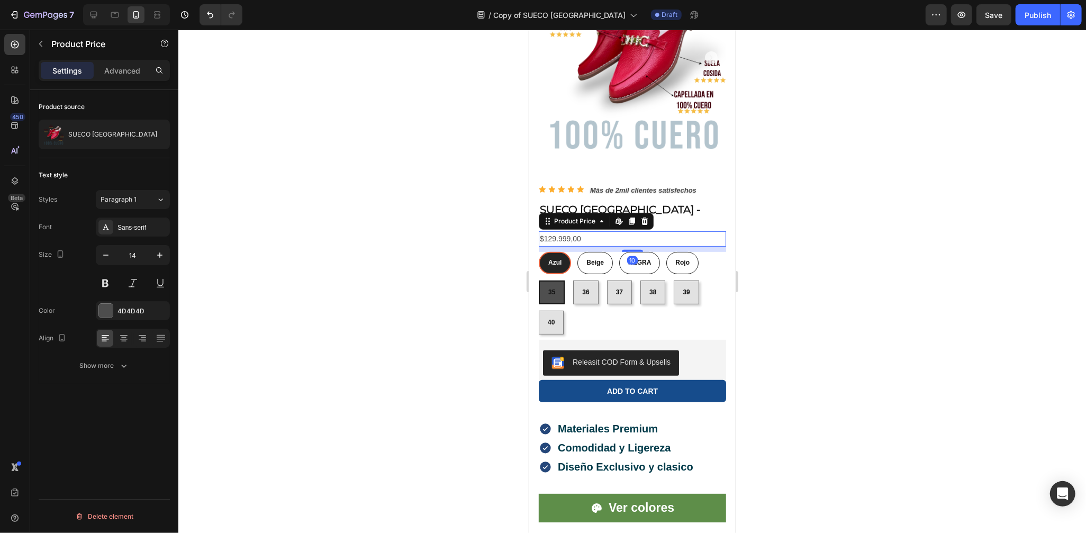
click at [552, 231] on div "$129.999,00" at bounding box center [631, 238] width 187 height 15
click at [606, 231] on div "$129.999,00" at bounding box center [631, 238] width 187 height 15
click at [567, 231] on div "$129.999,00" at bounding box center [631, 238] width 187 height 15
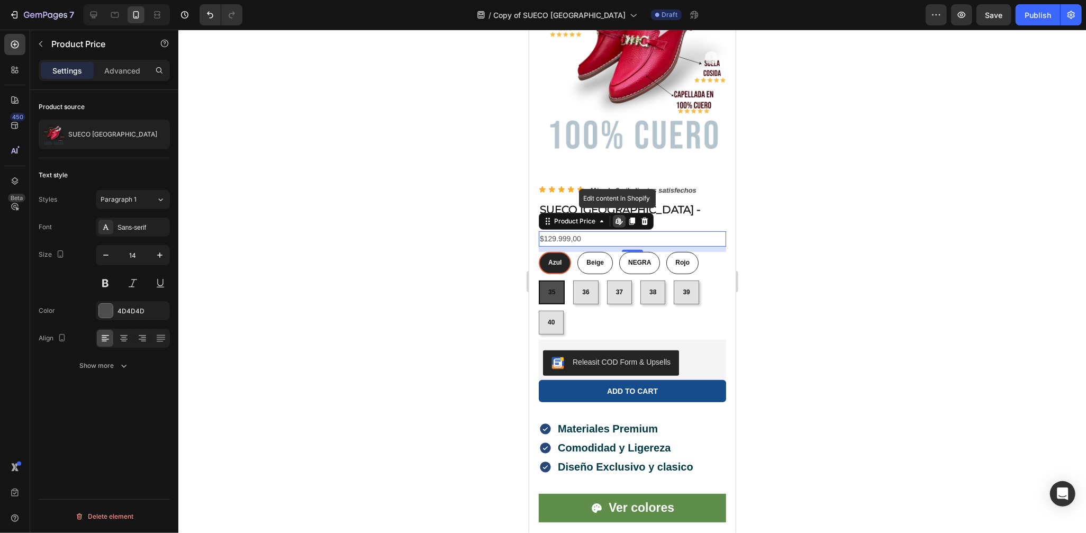
click at [567, 231] on div "$129.999,00" at bounding box center [631, 238] width 187 height 15
click at [131, 363] on button "Show more" at bounding box center [104, 365] width 131 height 19
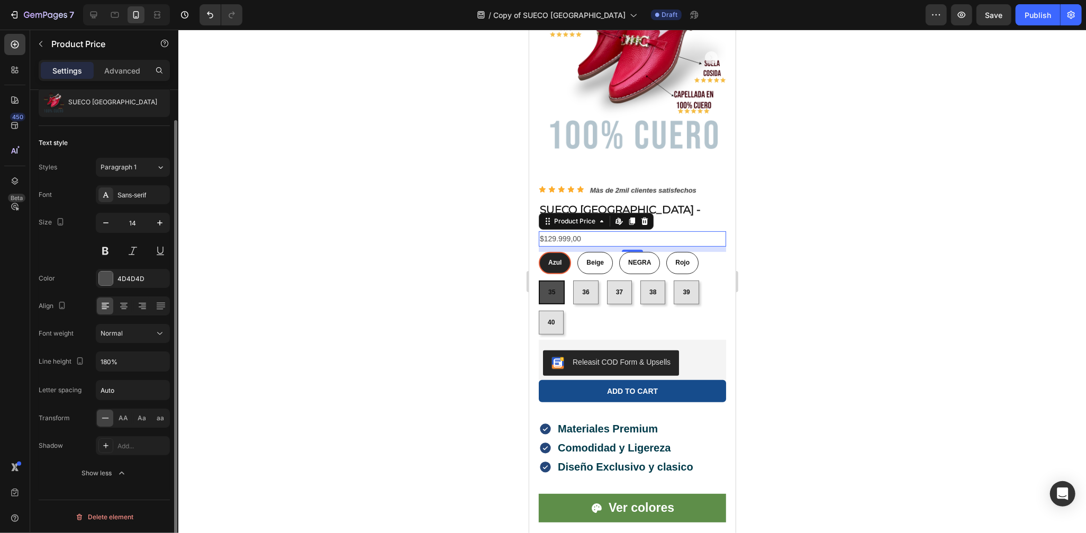
scroll to position [0, 0]
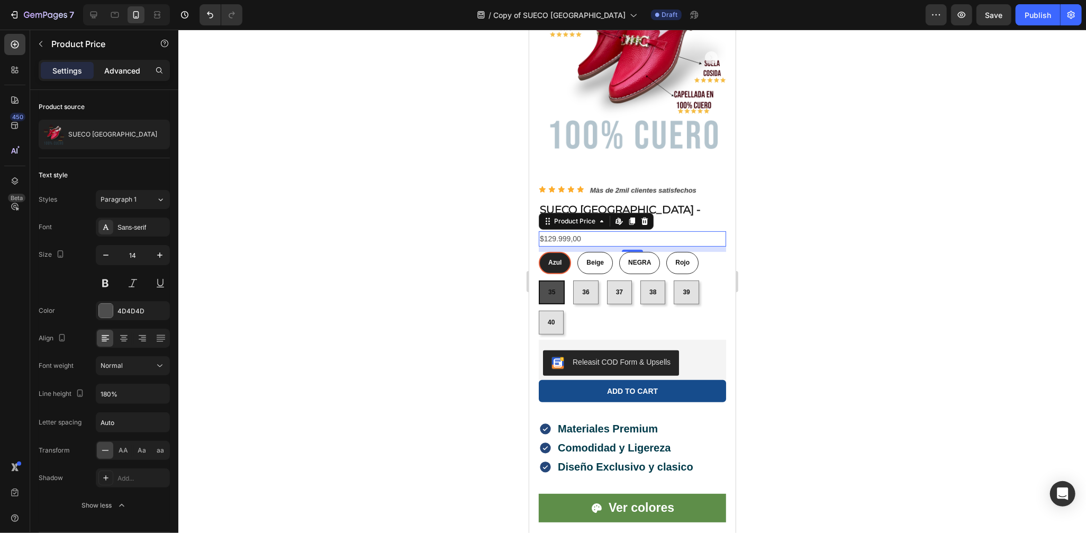
click at [136, 66] on p "Advanced" at bounding box center [122, 70] width 36 height 11
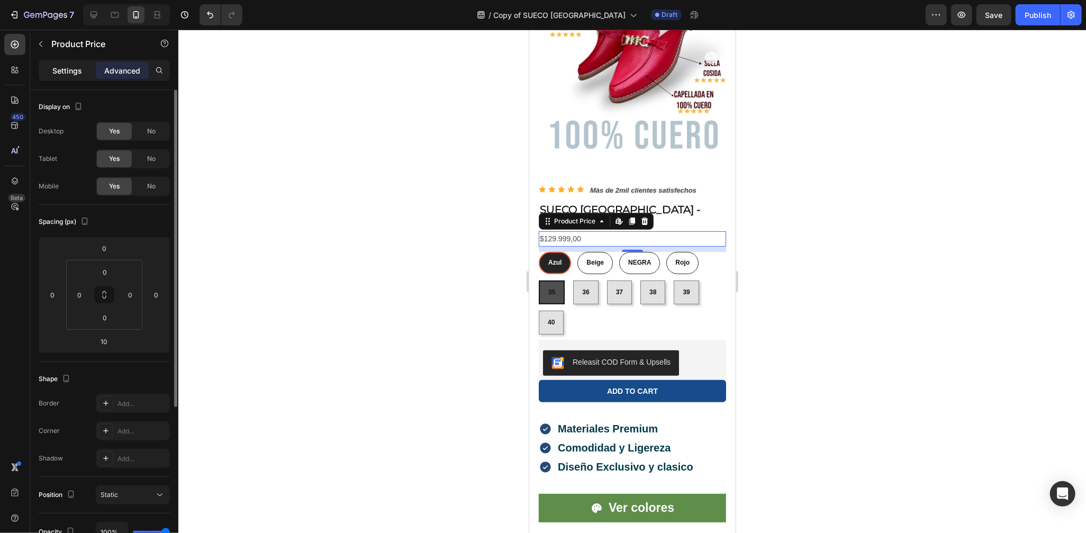
click at [76, 64] on div "Settings" at bounding box center [67, 70] width 53 height 17
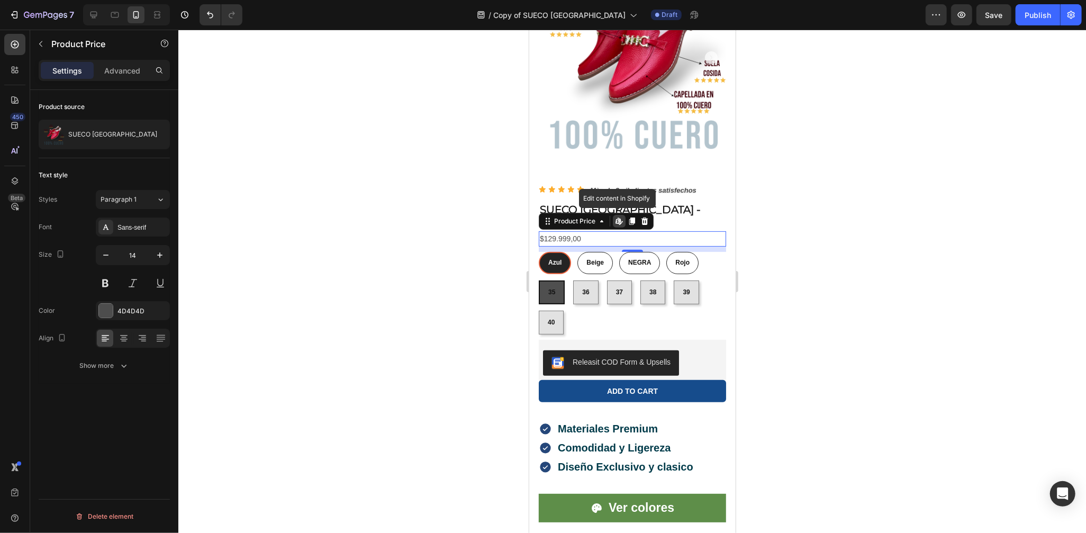
click at [620, 221] on icon at bounding box center [620, 222] width 3 height 3
click at [598, 217] on icon at bounding box center [601, 221] width 8 height 8
click at [593, 231] on div "$129.999,00" at bounding box center [631, 238] width 187 height 15
click at [7, 70] on div at bounding box center [14, 69] width 21 height 21
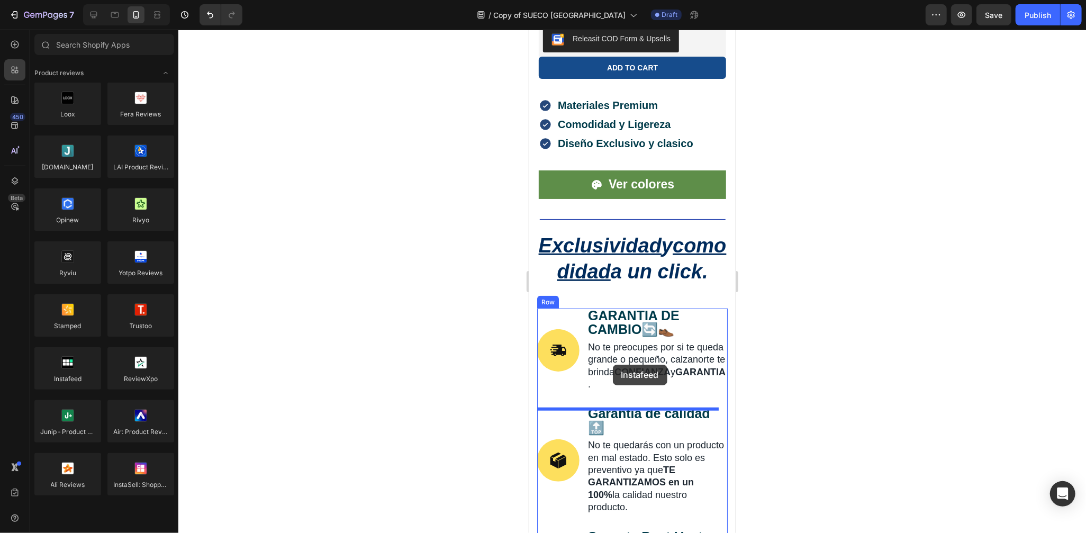
scroll to position [515, 0]
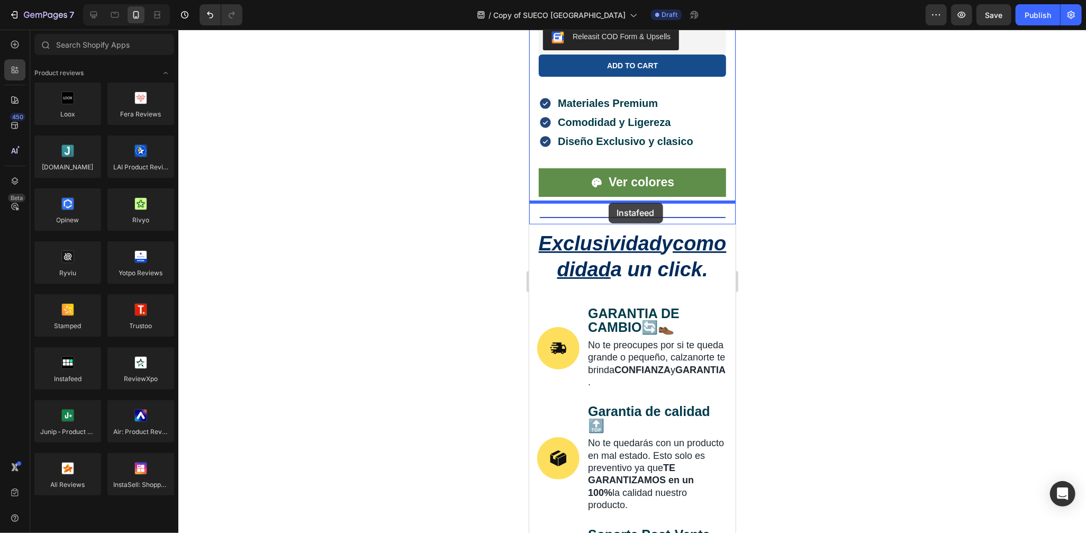
drag, startPoint x: 601, startPoint y: 406, endPoint x: 608, endPoint y: 202, distance: 203.4
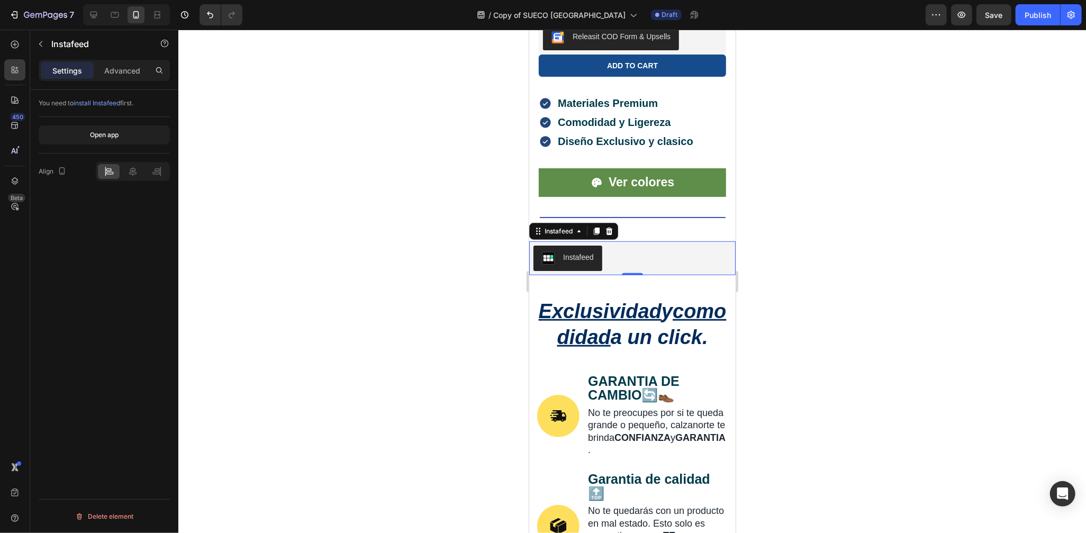
click at [581, 251] on div "Instafeed" at bounding box center [578, 256] width 31 height 11
click at [576, 227] on icon at bounding box center [578, 231] width 8 height 8
click at [969, 10] on button "button" at bounding box center [961, 14] width 21 height 21
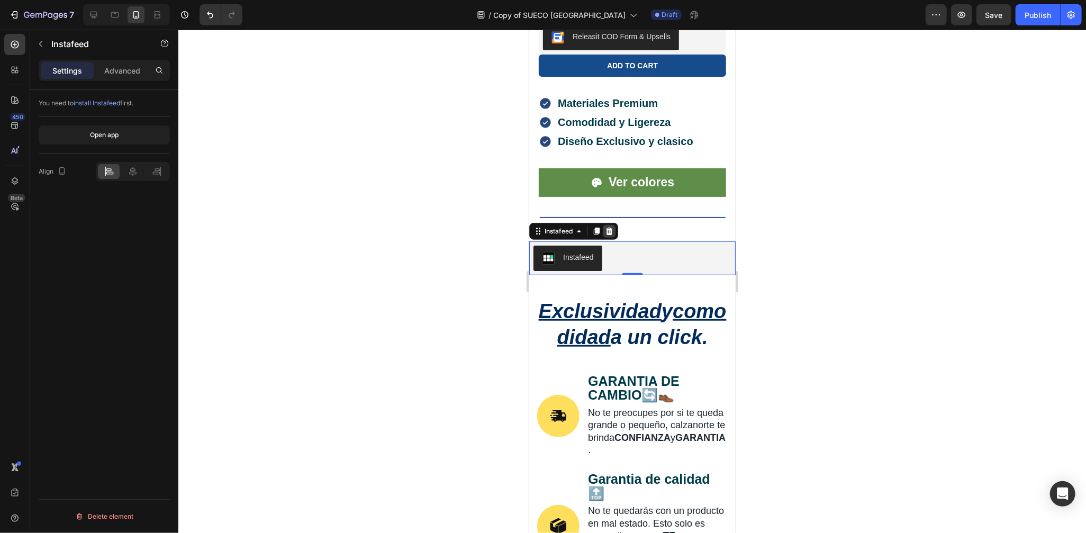
click at [611, 227] on icon at bounding box center [609, 230] width 7 height 7
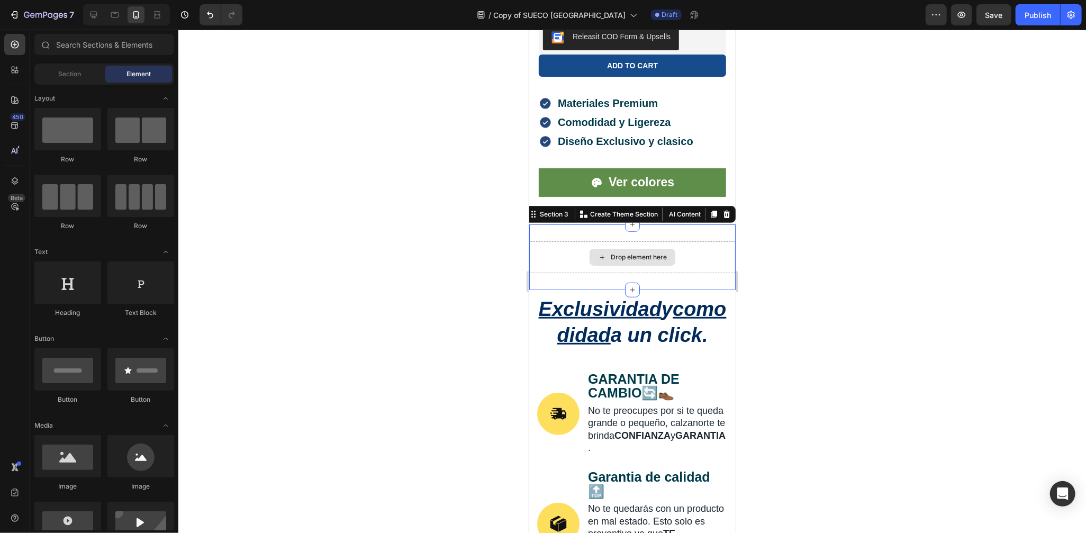
click at [679, 241] on div "Drop element here" at bounding box center [632, 257] width 206 height 32
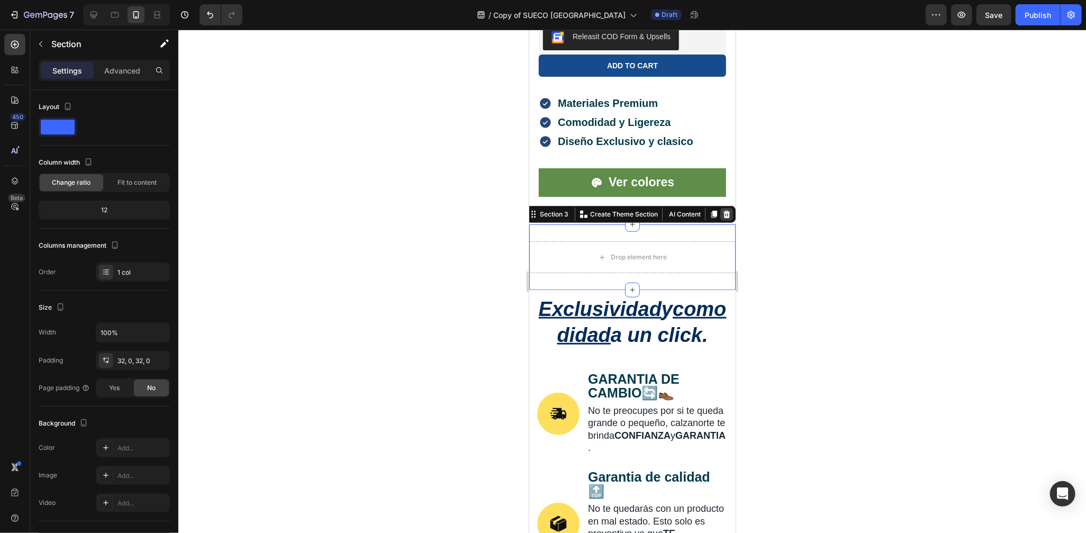
click at [722, 210] on icon at bounding box center [726, 214] width 8 height 8
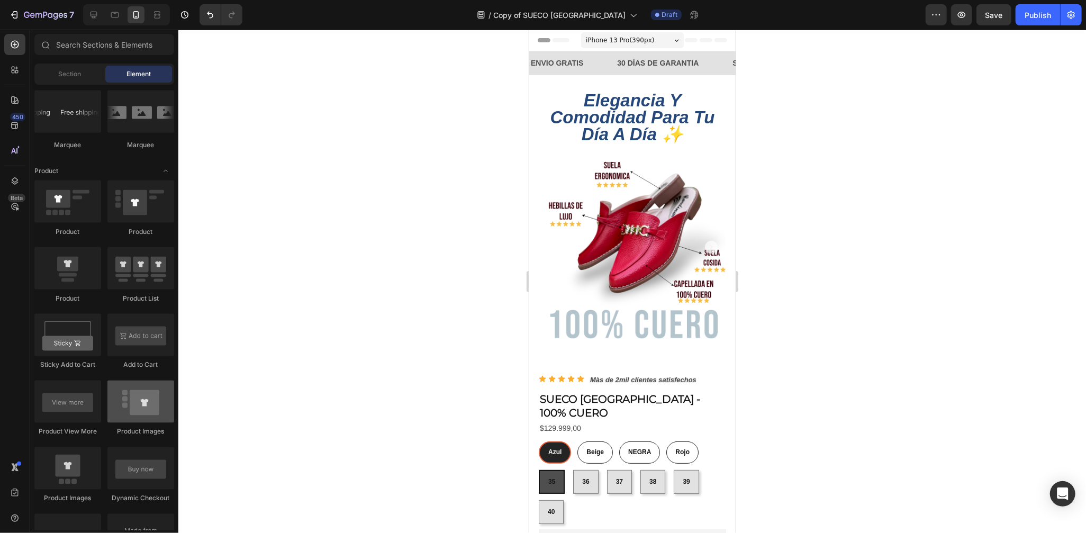
scroll to position [1530, 0]
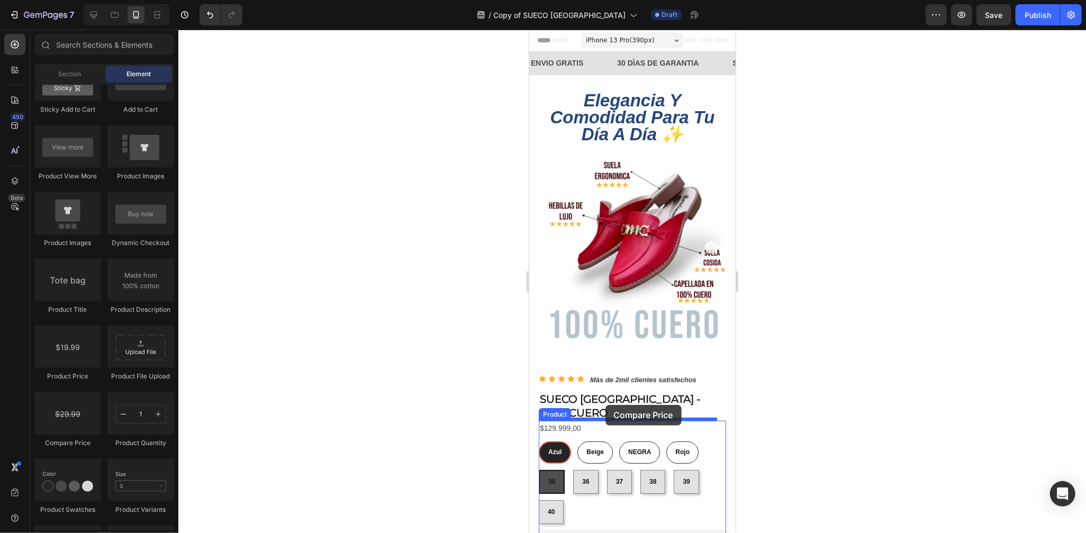
drag, startPoint x: 585, startPoint y: 451, endPoint x: 605, endPoint y: 404, distance: 50.7
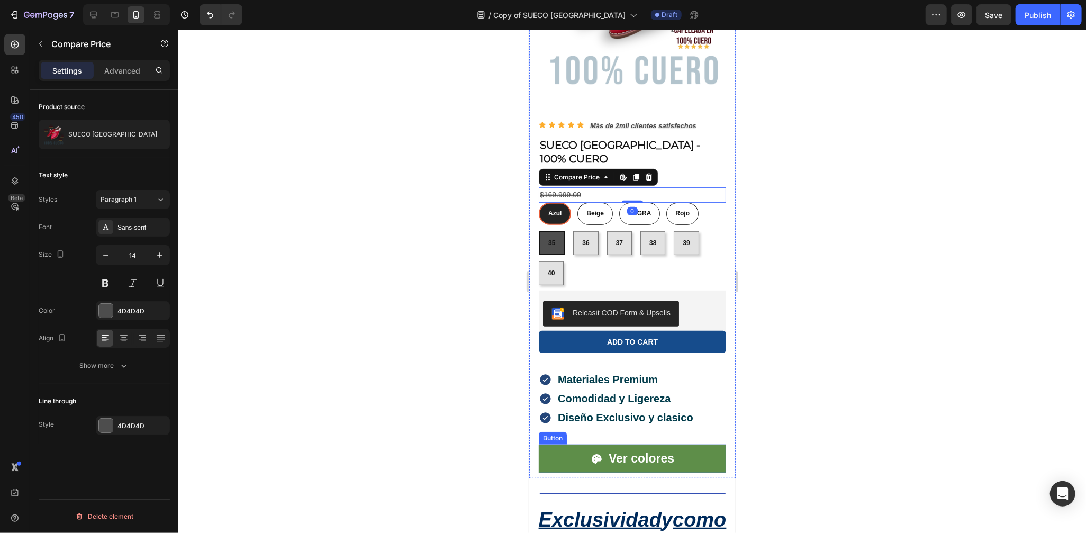
scroll to position [255, 0]
click at [784, 298] on div at bounding box center [632, 281] width 908 height 503
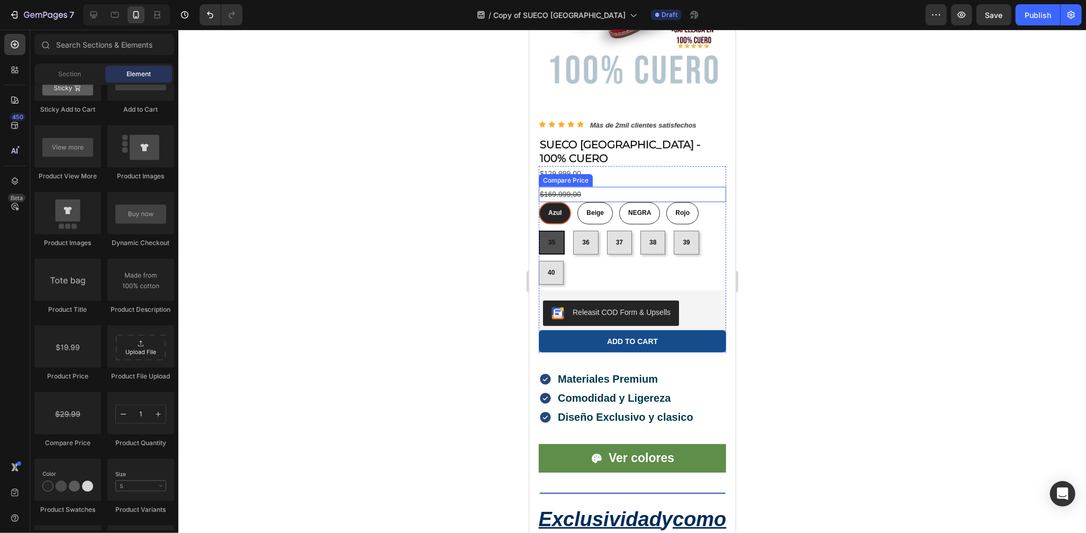
click at [574, 186] on div "$169.999,00" at bounding box center [631, 193] width 187 height 15
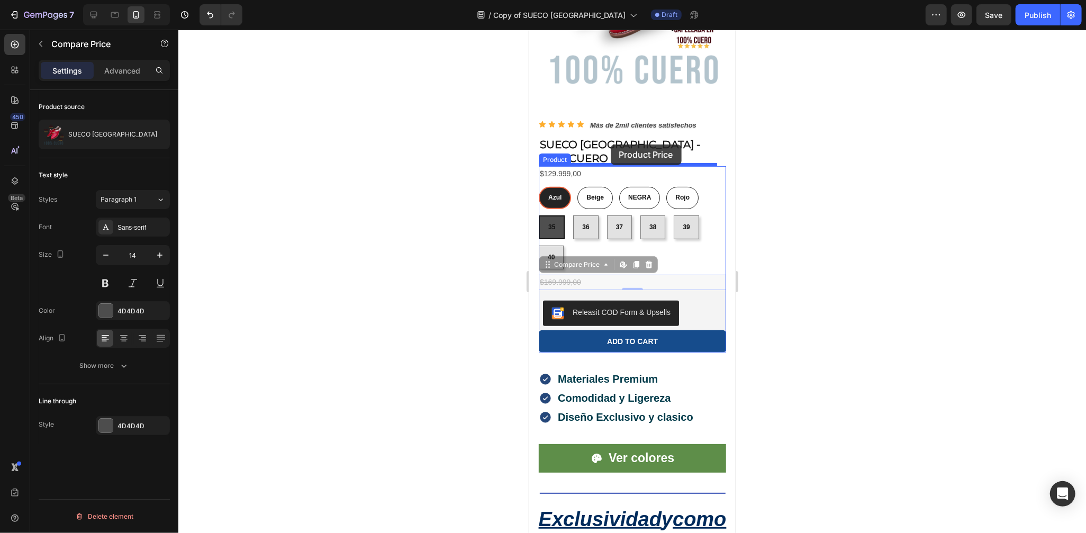
drag, startPoint x: 552, startPoint y: 240, endPoint x: 610, endPoint y: 144, distance: 112.1
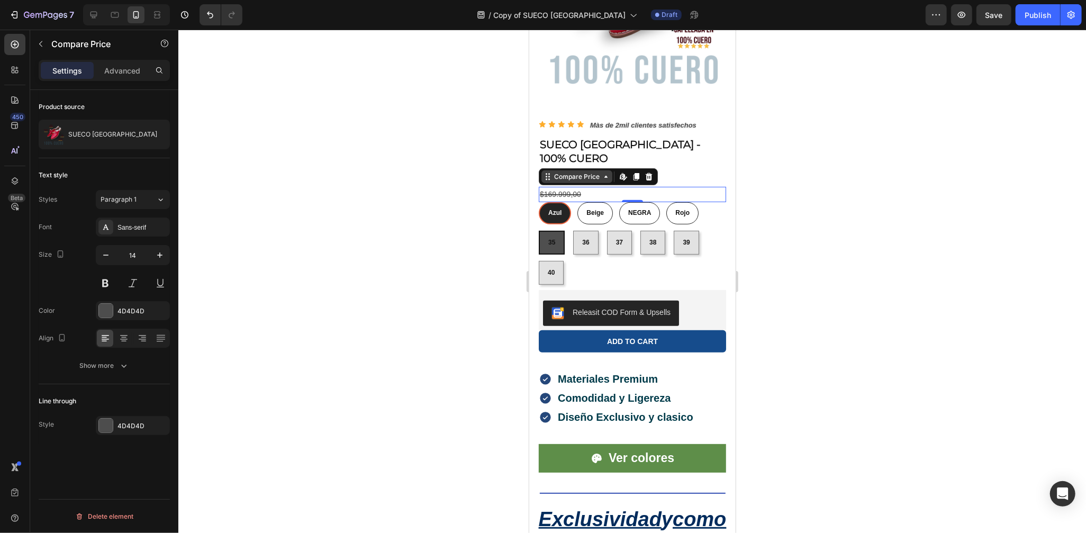
click at [607, 172] on icon at bounding box center [605, 176] width 8 height 8
click at [769, 163] on div at bounding box center [632, 281] width 908 height 503
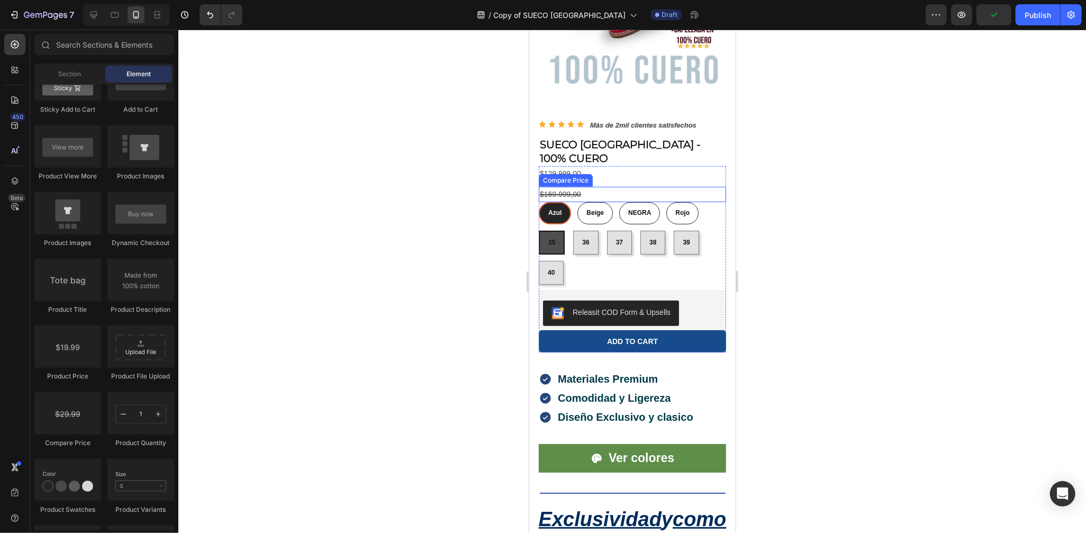
click at [596, 186] on div "$169.999,00" at bounding box center [631, 193] width 187 height 15
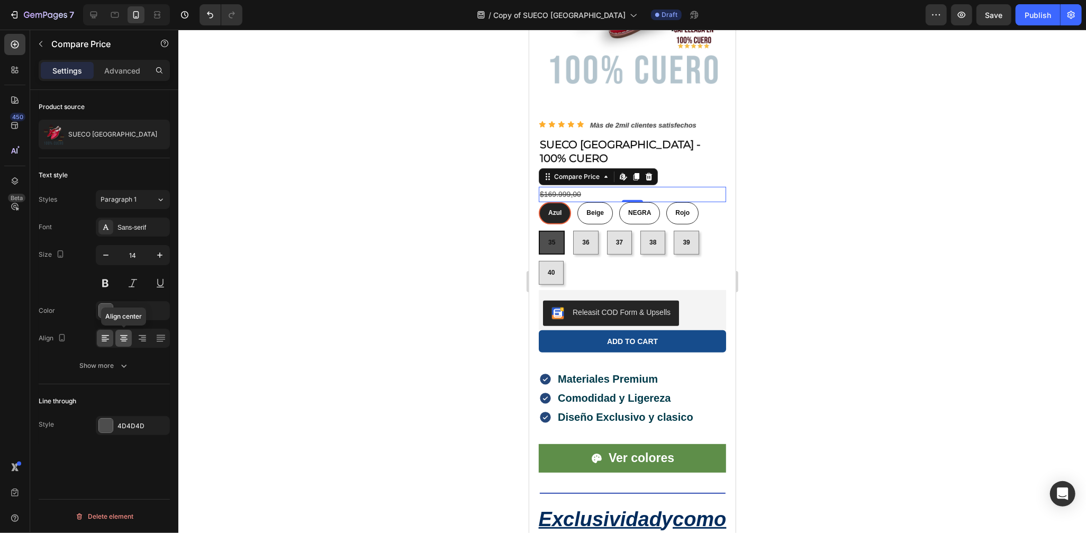
click at [119, 336] on icon at bounding box center [124, 338] width 11 height 11
click at [107, 336] on icon at bounding box center [105, 338] width 11 height 11
click at [109, 361] on div "Show more" at bounding box center [104, 366] width 49 height 11
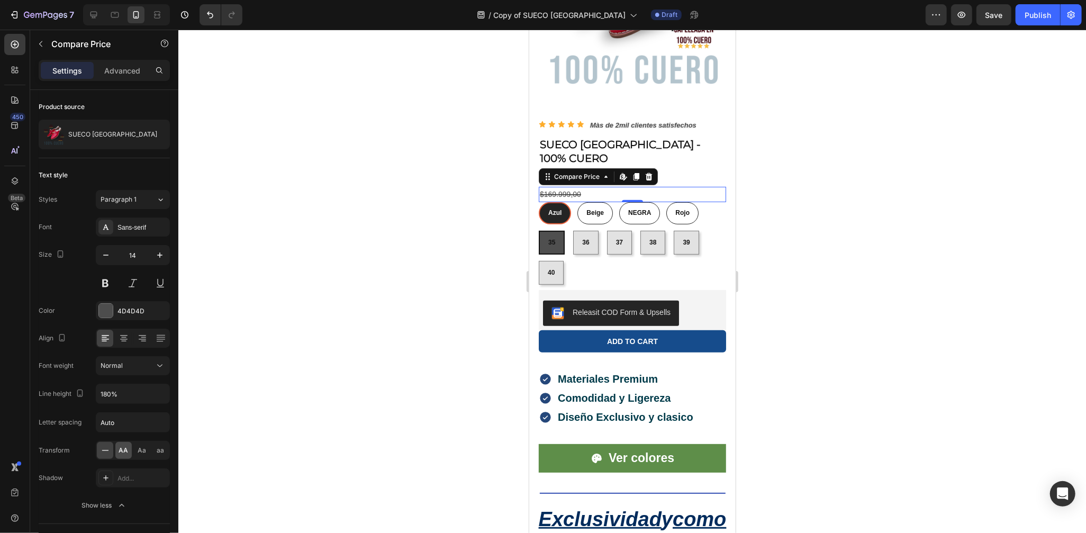
scroll to position [93, 0]
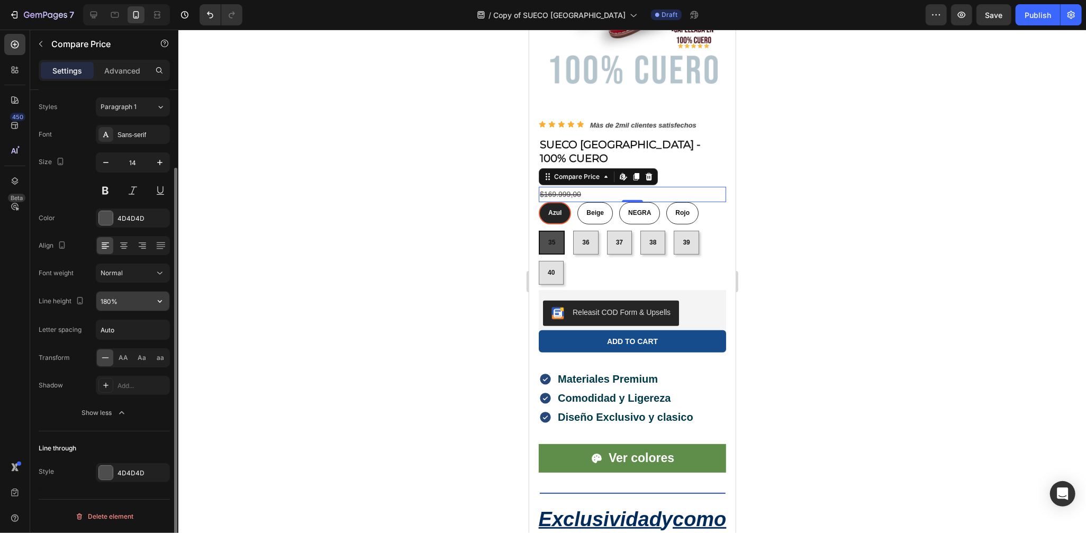
click at [136, 297] on input "180%" at bounding box center [132, 301] width 73 height 19
click at [158, 298] on icon "button" at bounding box center [160, 301] width 11 height 11
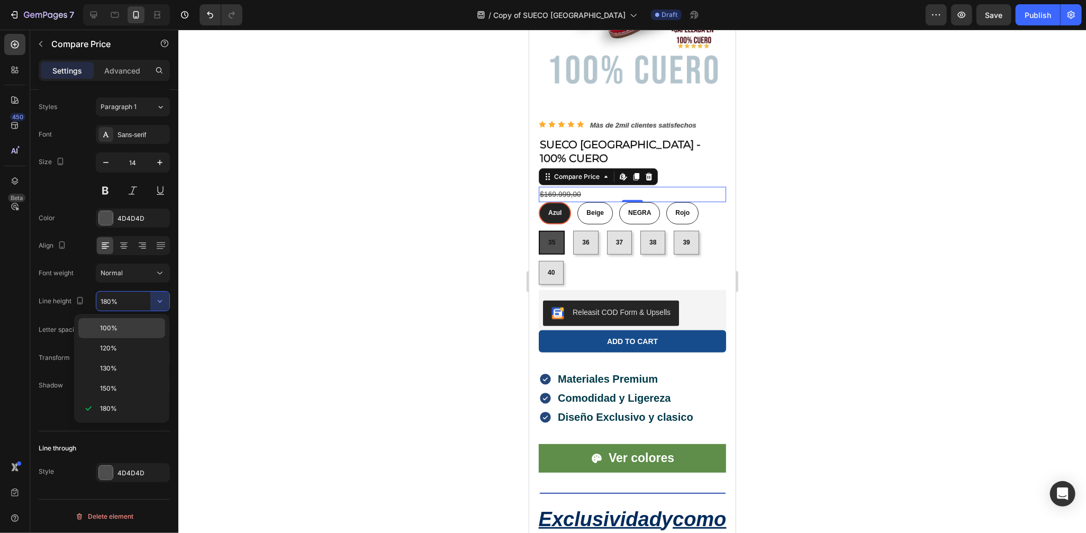
click at [127, 332] on p "100%" at bounding box center [130, 328] width 60 height 10
type input "100%"
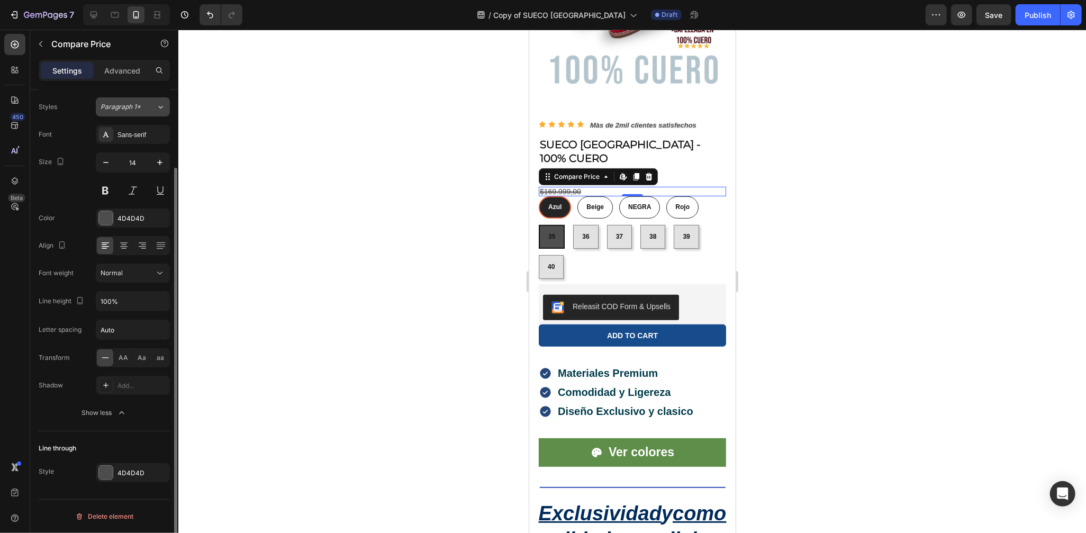
click at [141, 102] on div "Paragraph 1*" at bounding box center [122, 107] width 43 height 10
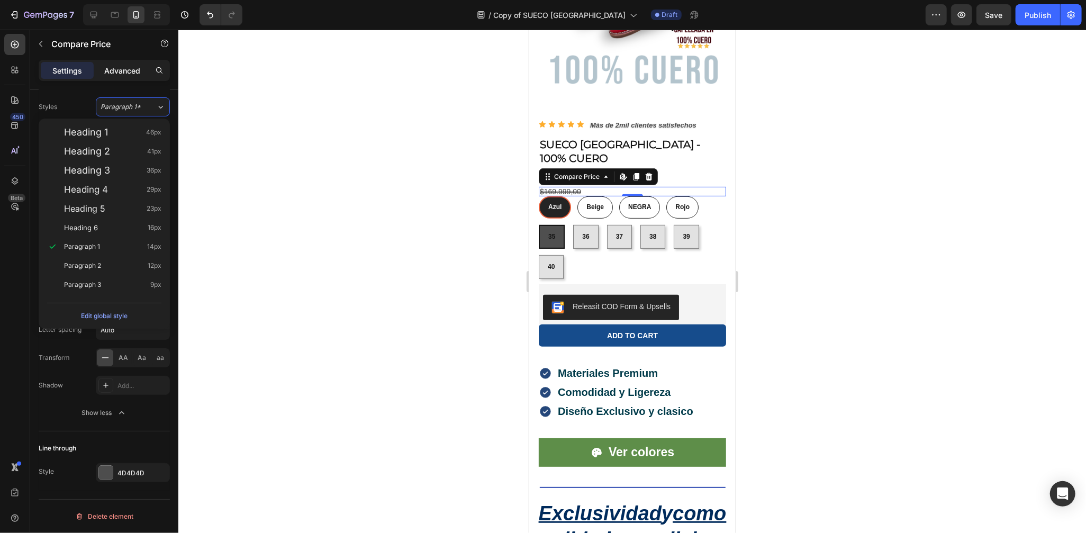
click at [130, 63] on div "Advanced" at bounding box center [122, 70] width 53 height 17
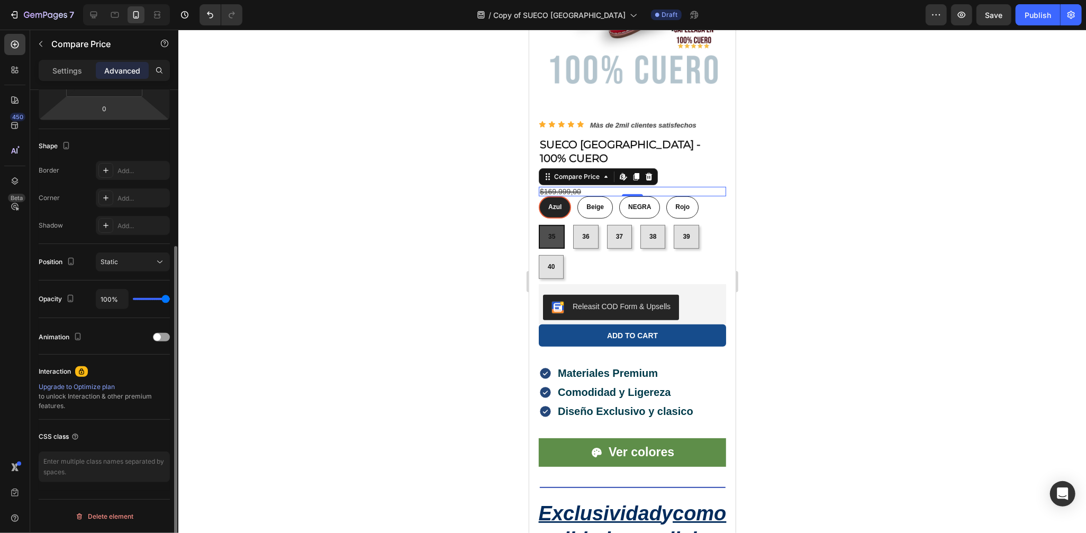
scroll to position [0, 0]
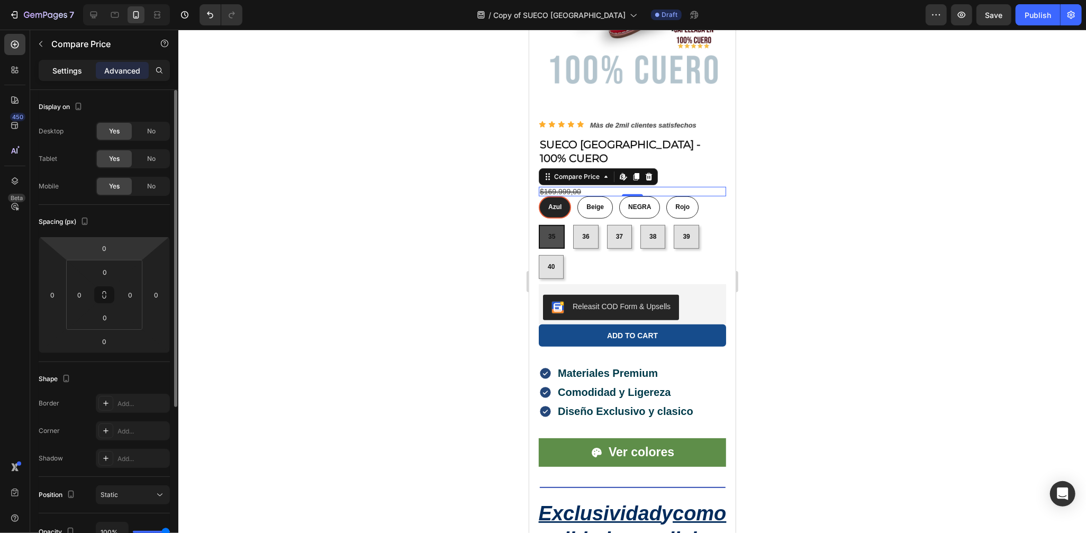
click at [64, 64] on div "Settings" at bounding box center [67, 70] width 53 height 17
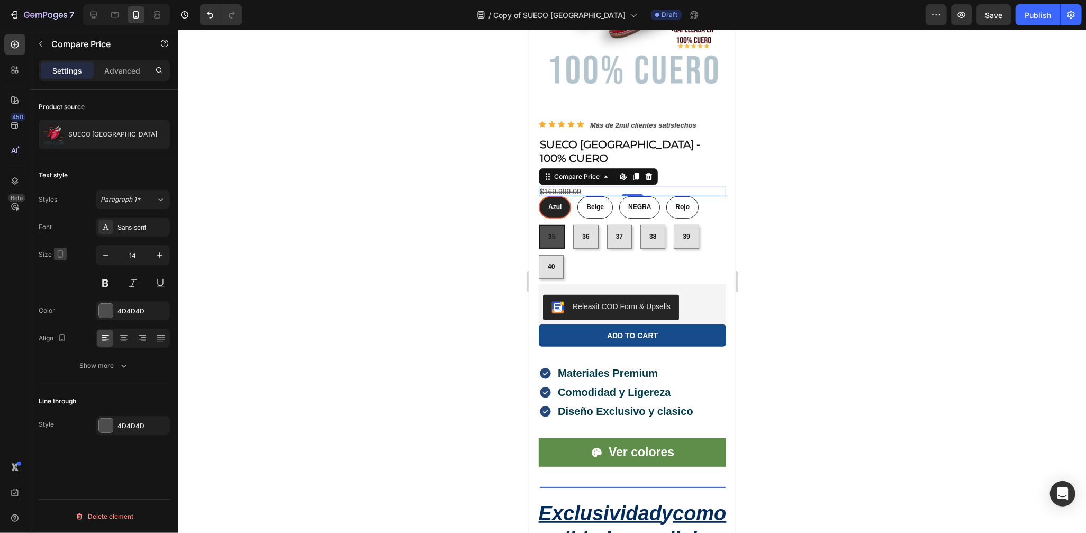
click at [64, 256] on icon "button" at bounding box center [60, 254] width 11 height 11
click at [81, 247] on div "Size 14" at bounding box center [104, 269] width 131 height 48
click at [776, 217] on div at bounding box center [632, 281] width 908 height 503
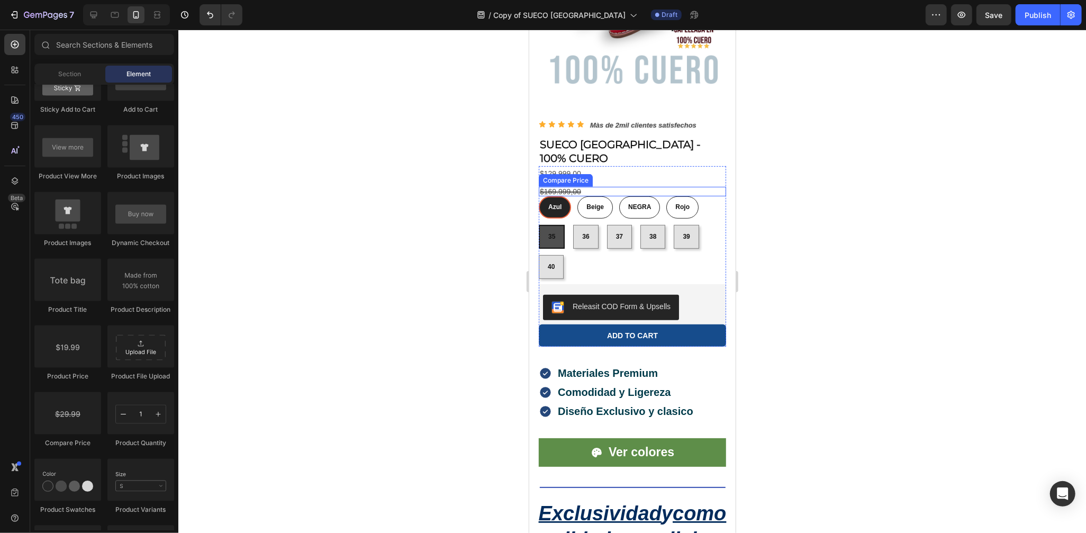
click at [659, 186] on div "$169.999,00" at bounding box center [631, 191] width 187 height 10
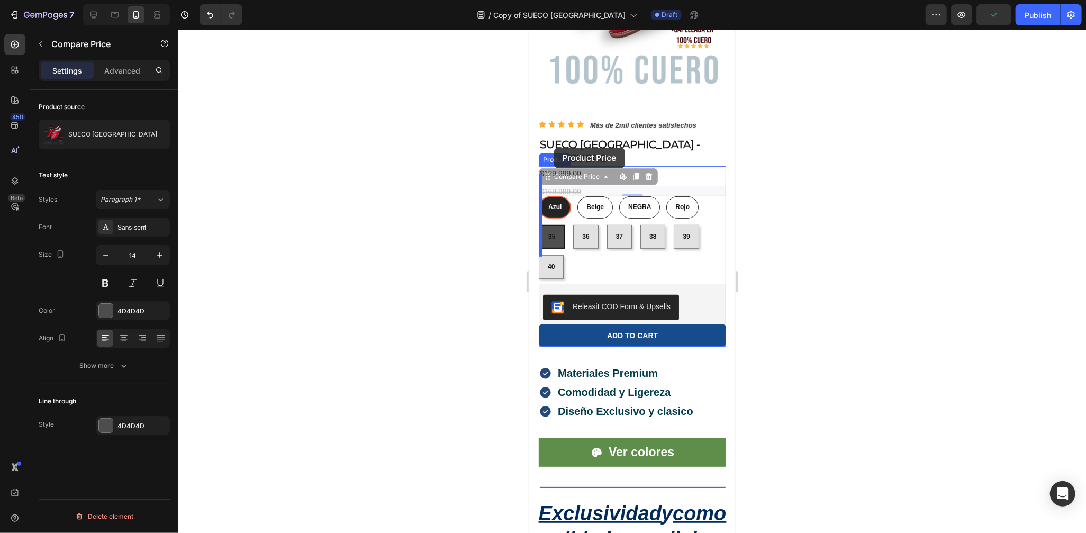
drag, startPoint x: 551, startPoint y: 157, endPoint x: 554, endPoint y: 147, distance: 9.9
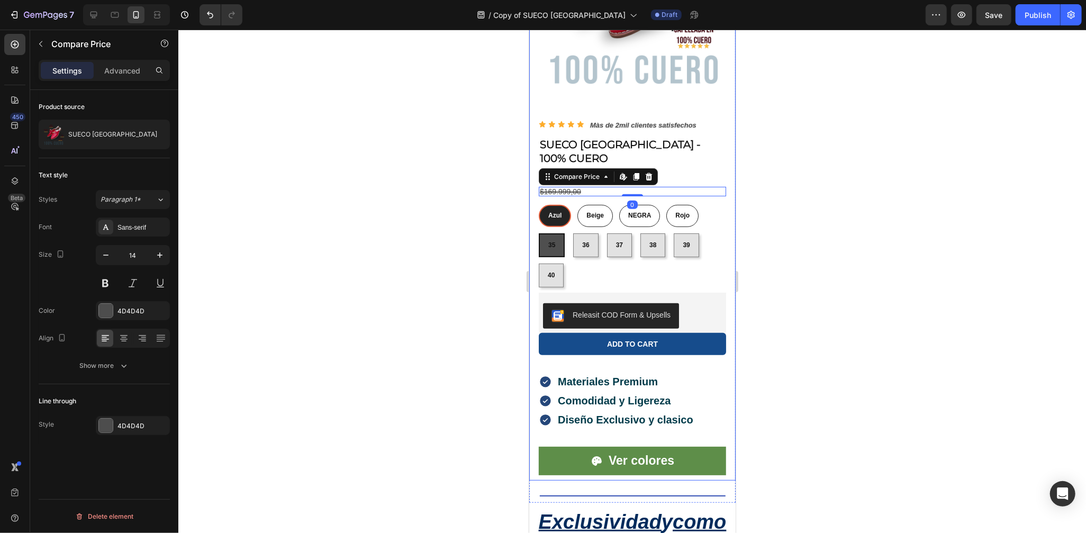
click at [788, 174] on div at bounding box center [632, 281] width 908 height 503
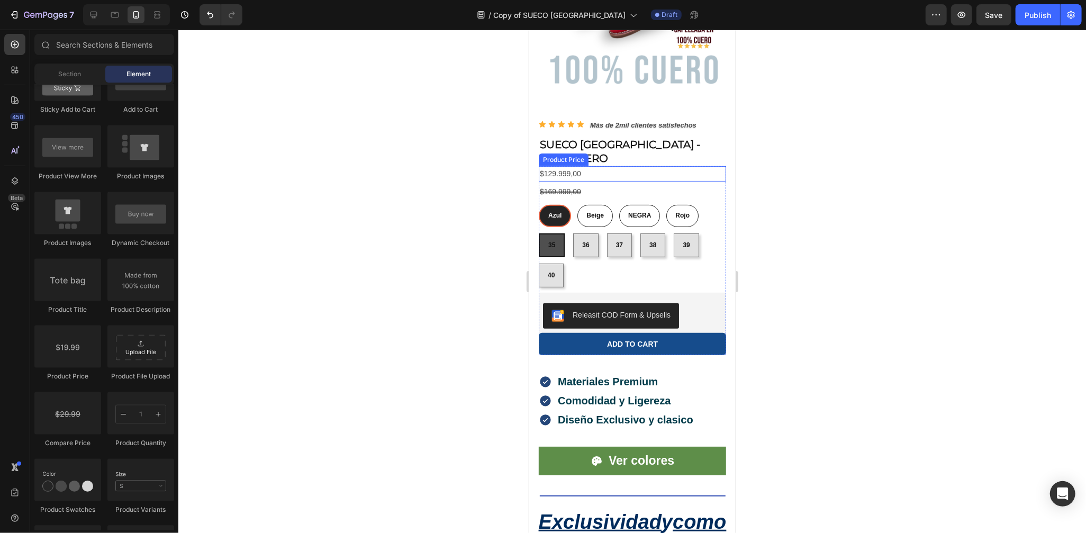
click at [651, 166] on div "$129.999,00" at bounding box center [631, 173] width 187 height 15
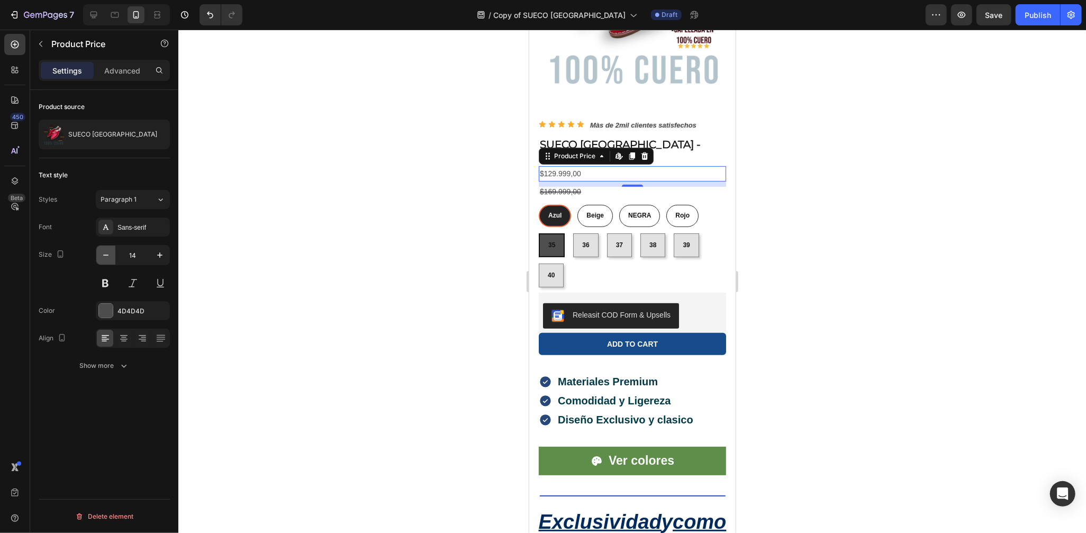
click at [111, 264] on button "button" at bounding box center [105, 255] width 19 height 19
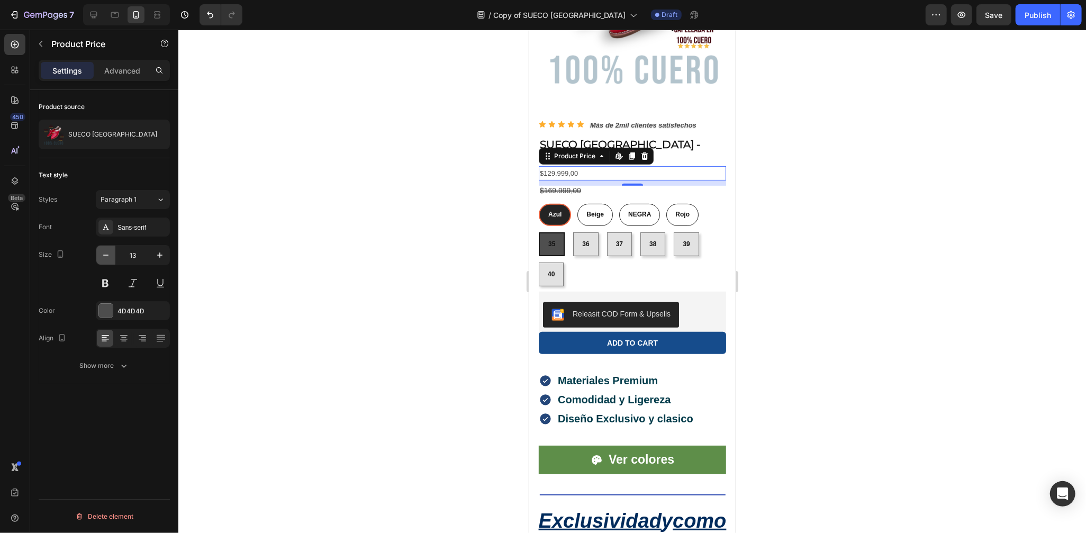
click at [111, 264] on button "button" at bounding box center [105, 255] width 19 height 19
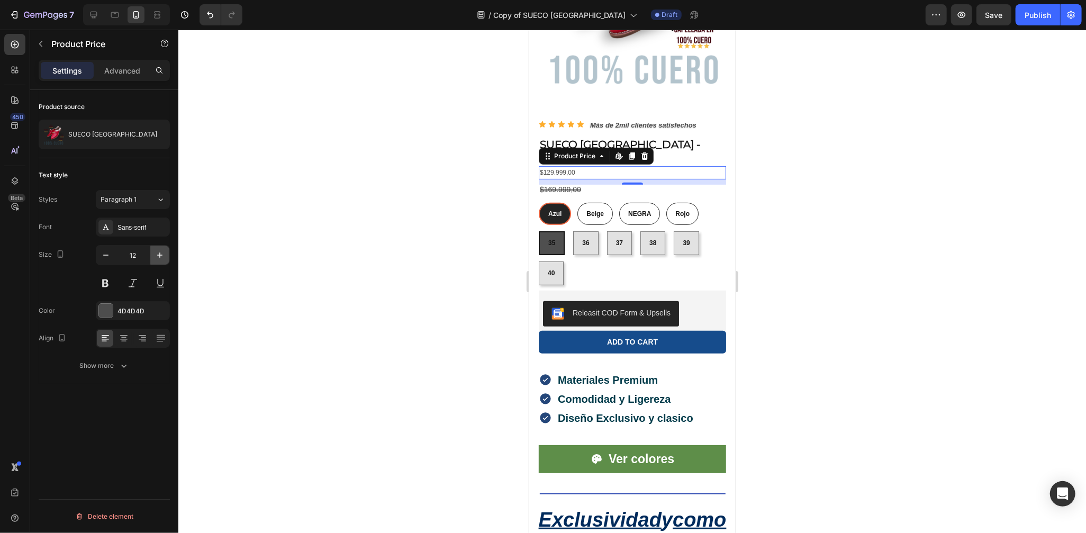
click at [165, 256] on button "button" at bounding box center [159, 255] width 19 height 19
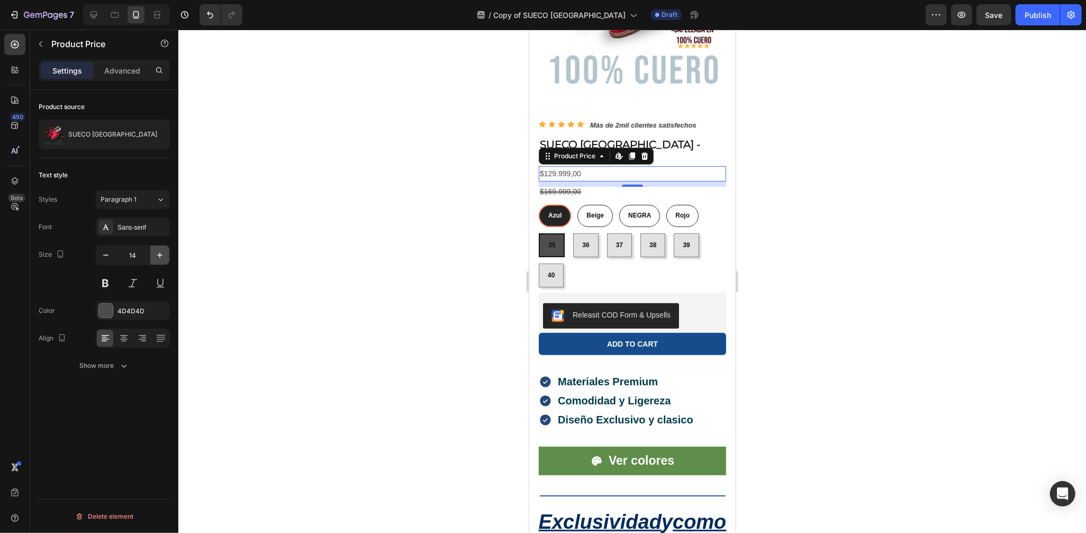
click at [165, 256] on button "button" at bounding box center [159, 255] width 19 height 19
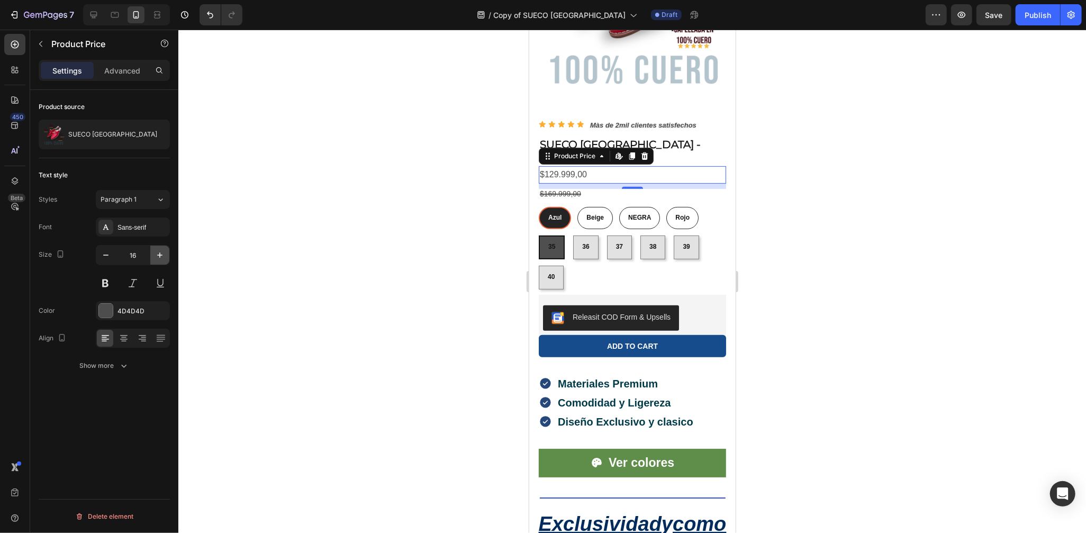
click at [165, 256] on button "button" at bounding box center [159, 255] width 19 height 19
type input "18"
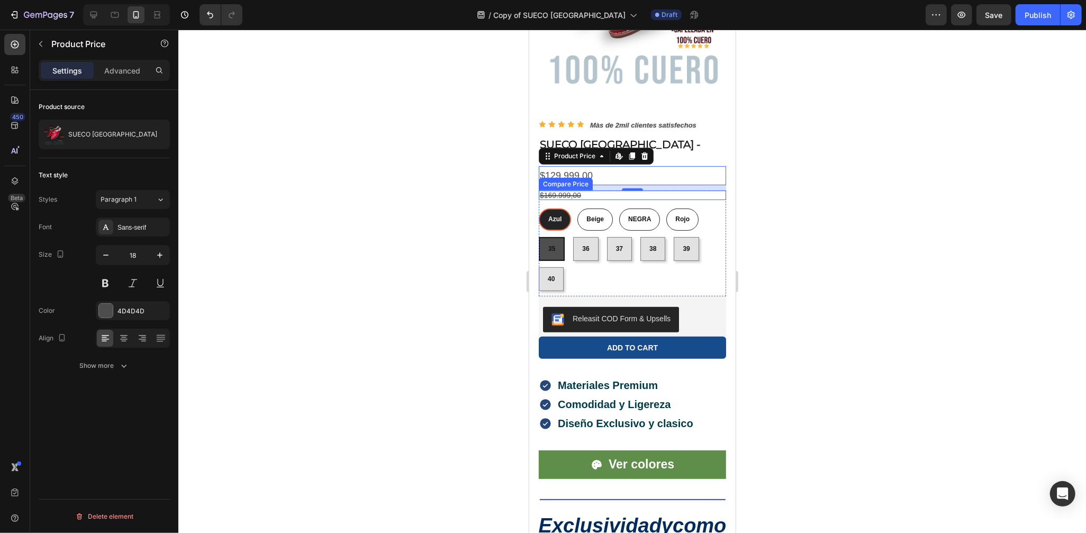
click at [558, 190] on div "$169.999,00" at bounding box center [631, 195] width 187 height 10
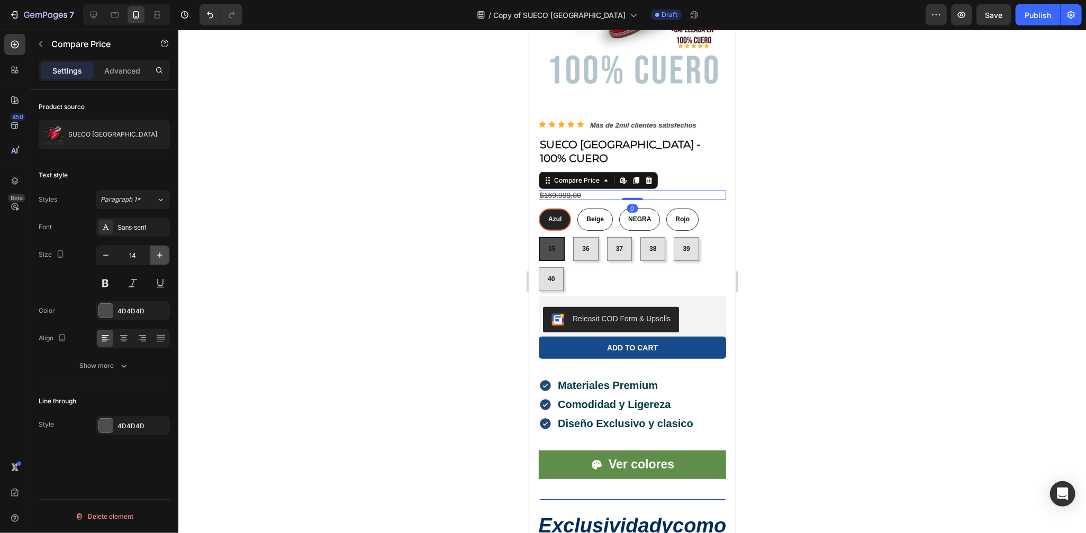
click at [156, 257] on icon "button" at bounding box center [160, 255] width 11 height 11
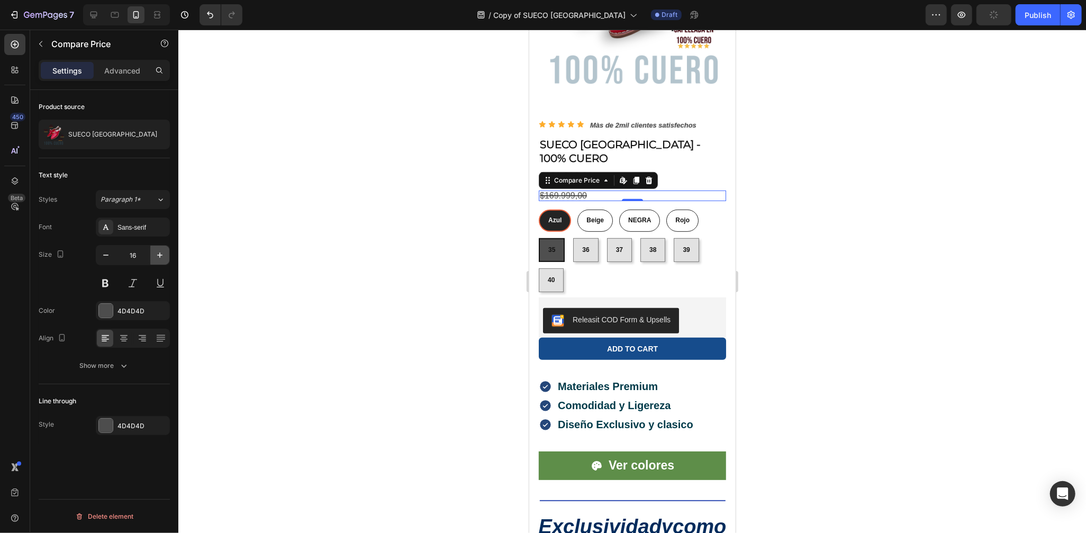
click at [156, 257] on icon "button" at bounding box center [160, 255] width 11 height 11
type input "18"
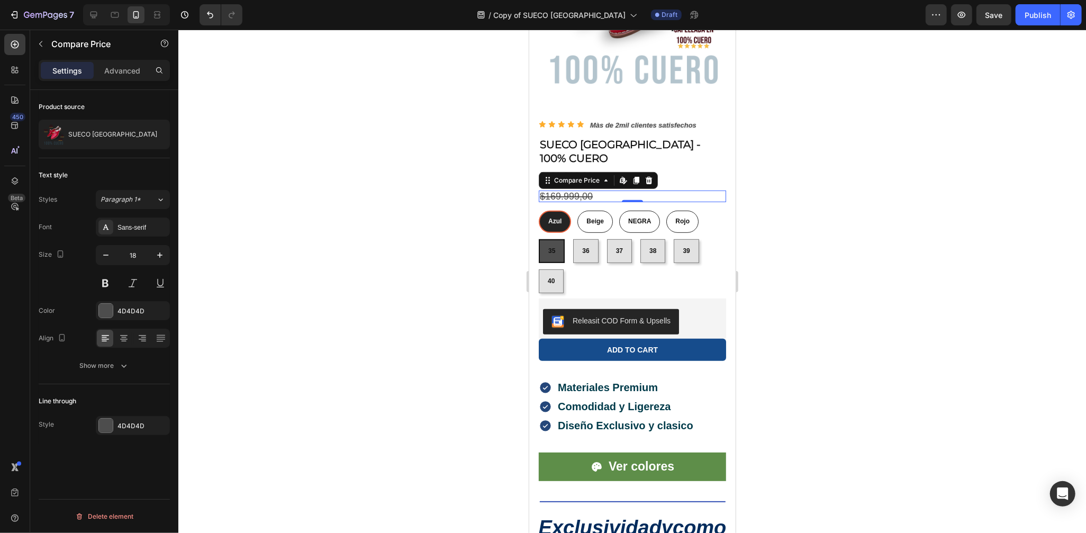
click at [808, 237] on div at bounding box center [632, 281] width 908 height 503
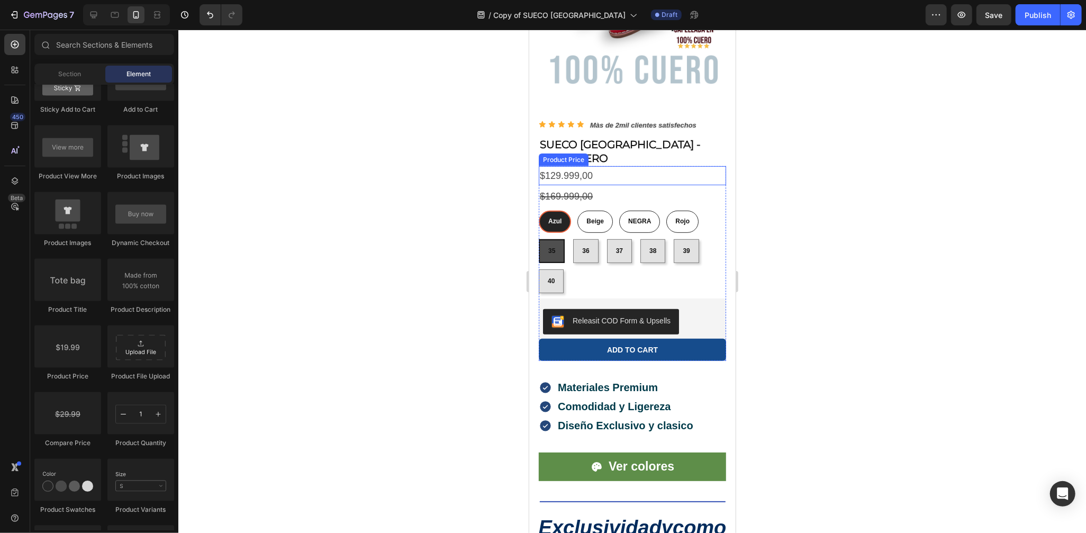
click at [596, 166] on div "$129.999,00" at bounding box center [631, 175] width 187 height 19
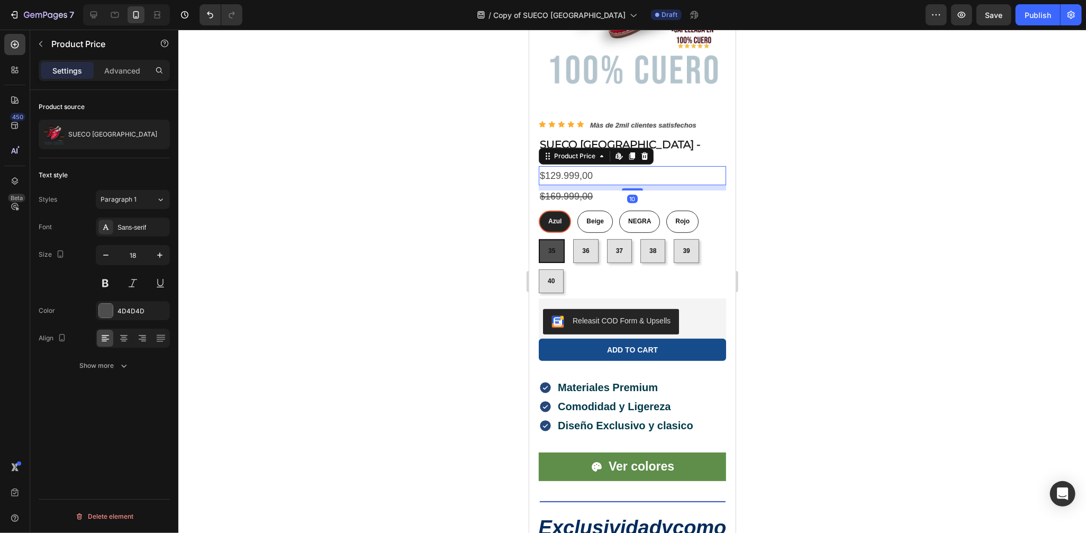
click at [571, 166] on div "$129.999,00" at bounding box center [631, 175] width 187 height 19
click at [106, 311] on div at bounding box center [106, 311] width 14 height 14
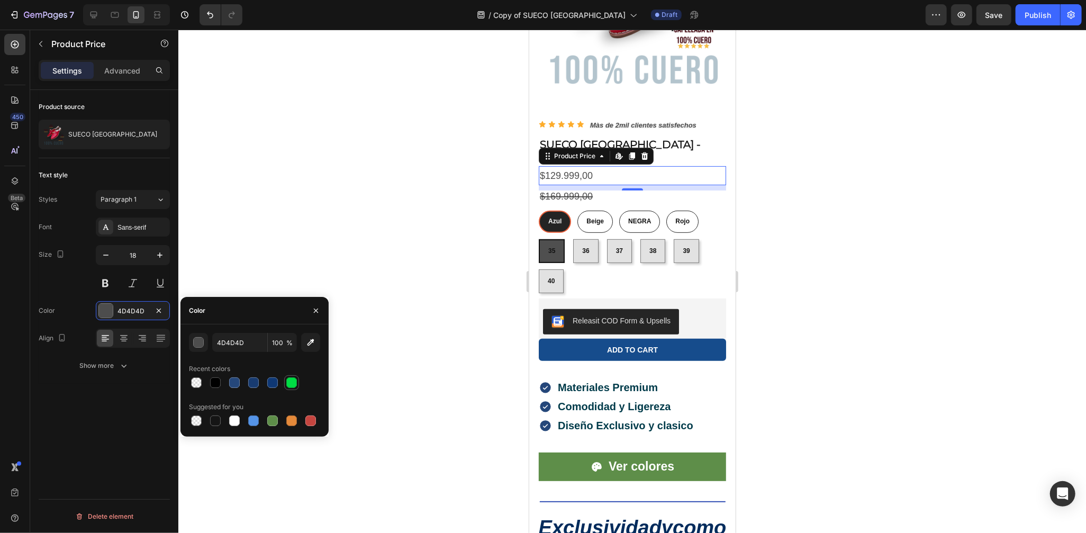
click at [293, 382] on div at bounding box center [291, 382] width 11 height 11
click at [276, 386] on div at bounding box center [272, 382] width 11 height 11
type input "0F3875"
click at [584, 190] on div "$169.999,00" at bounding box center [631, 196] width 187 height 12
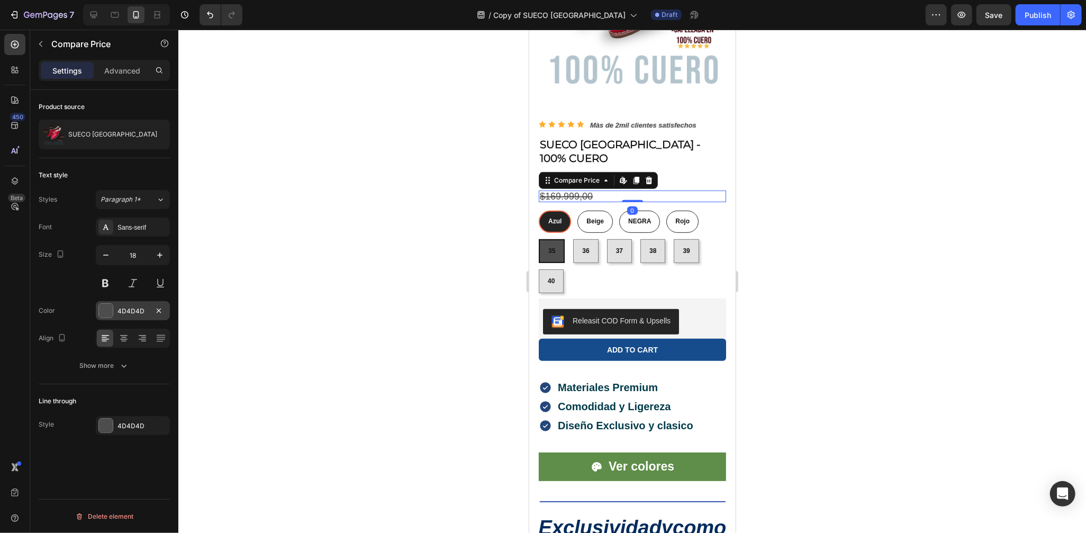
click at [109, 312] on div at bounding box center [106, 311] width 14 height 14
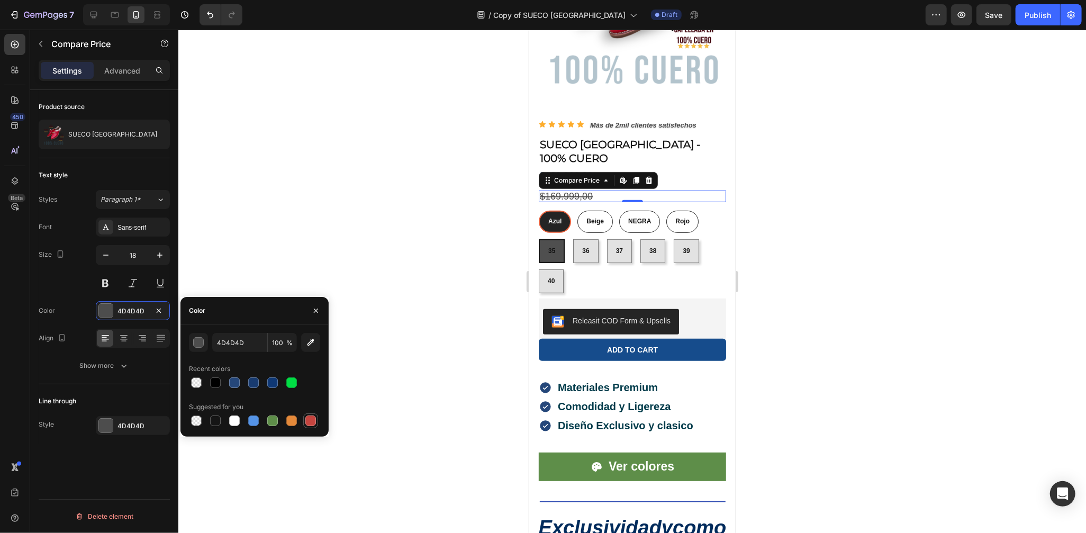
click at [305, 417] on div at bounding box center [310, 421] width 11 height 11
click at [316, 310] on icon "button" at bounding box center [316, 310] width 4 height 4
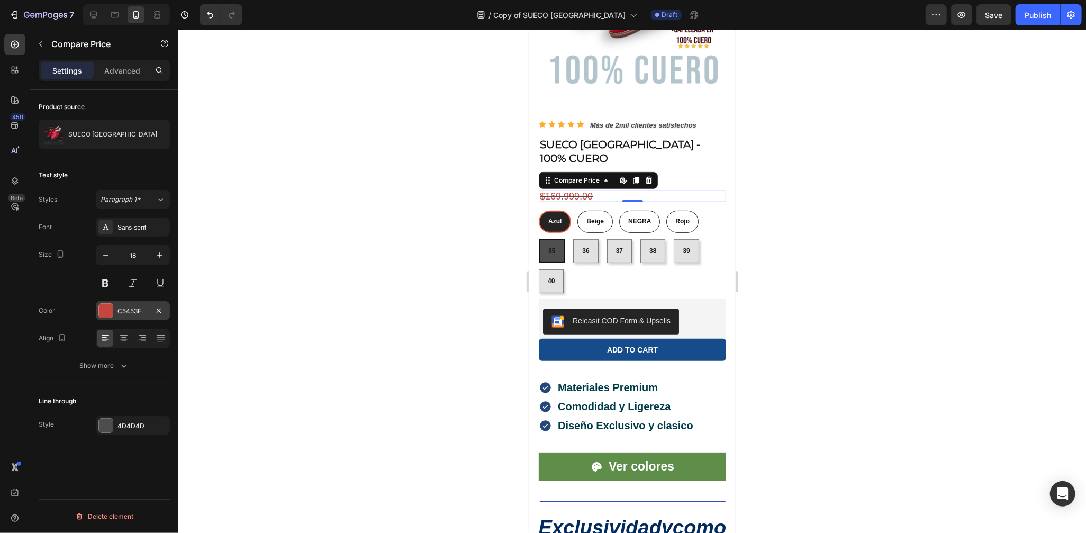
click at [121, 309] on div "C5453F" at bounding box center [133, 312] width 31 height 10
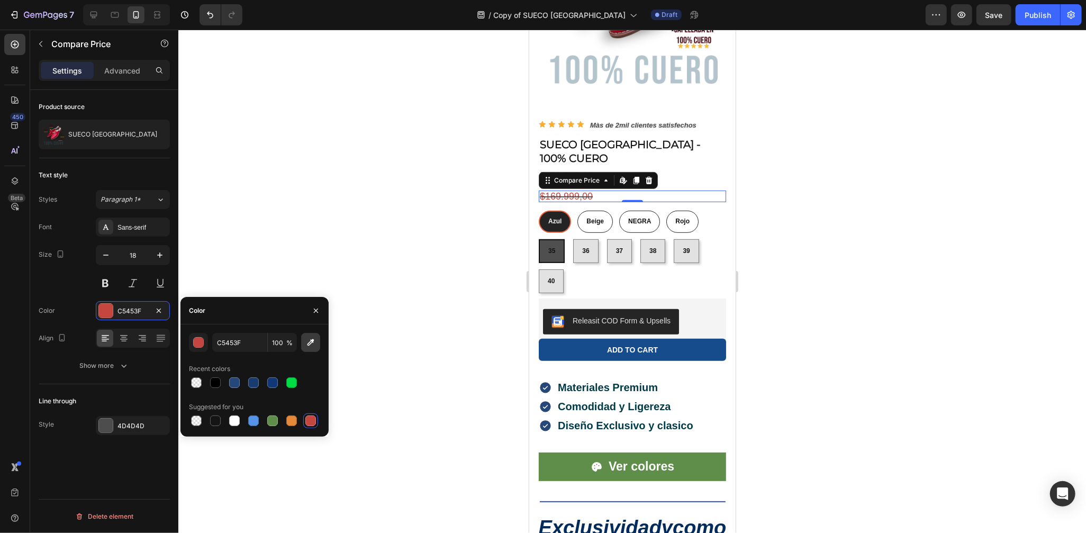
click at [317, 337] on button "button" at bounding box center [310, 342] width 19 height 19
click at [305, 417] on div at bounding box center [310, 421] width 11 height 11
click at [203, 341] on div "button" at bounding box center [199, 343] width 11 height 11
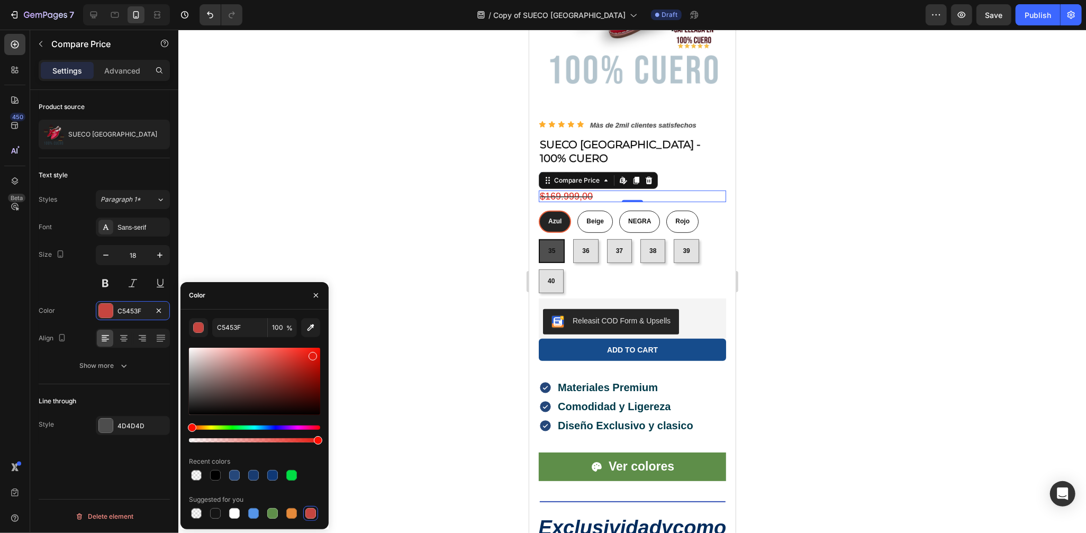
drag, startPoint x: 285, startPoint y: 367, endPoint x: 311, endPoint y: 354, distance: 29.4
click at [311, 354] on div at bounding box center [254, 381] width 131 height 67
type input "E51A10"
click at [371, 326] on div at bounding box center [632, 281] width 908 height 503
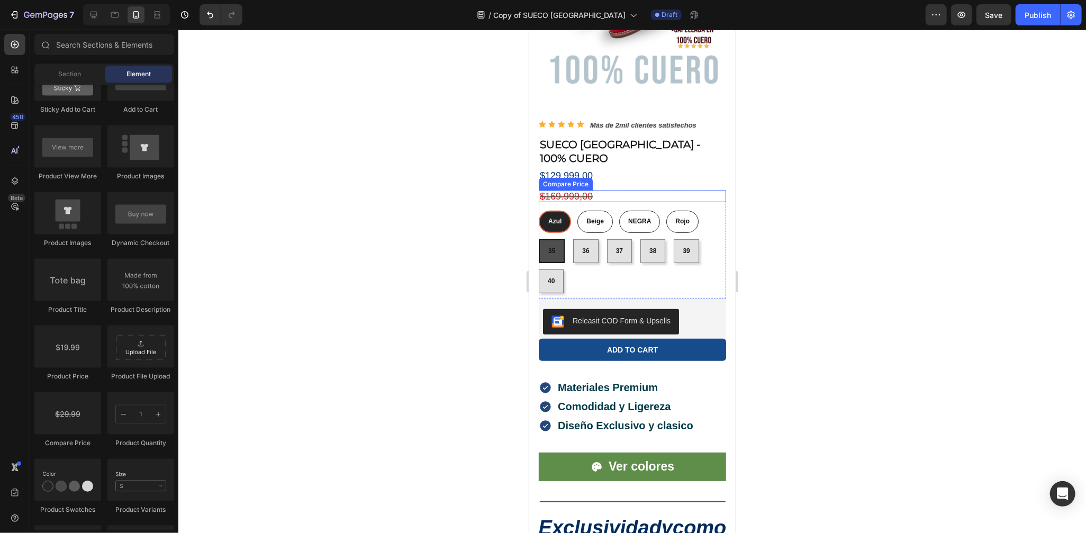
click at [570, 190] on div "$169.999,00" at bounding box center [631, 196] width 187 height 12
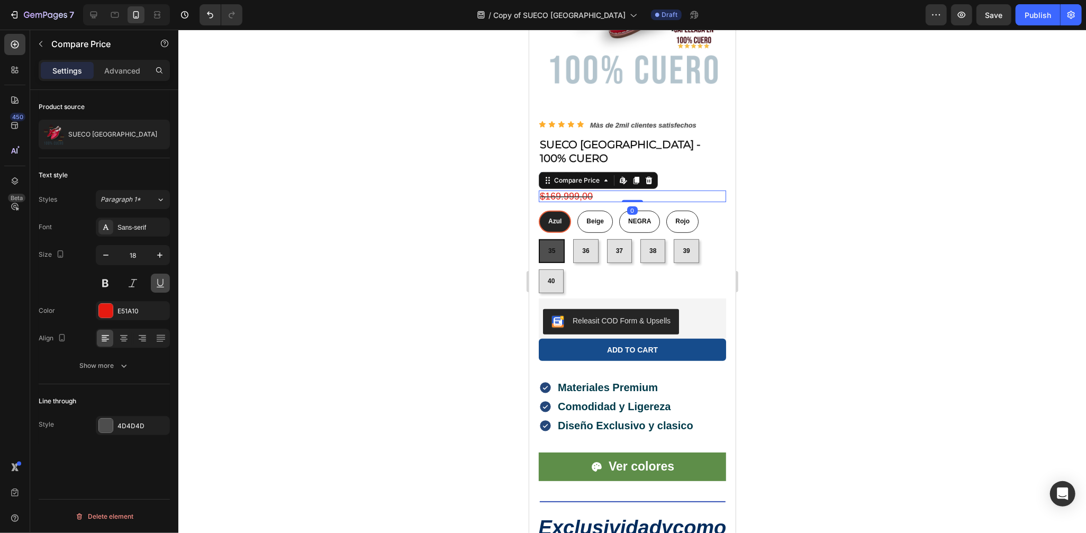
click at [154, 277] on button at bounding box center [160, 283] width 19 height 19
click at [118, 430] on div "4D4D4D" at bounding box center [133, 425] width 74 height 19
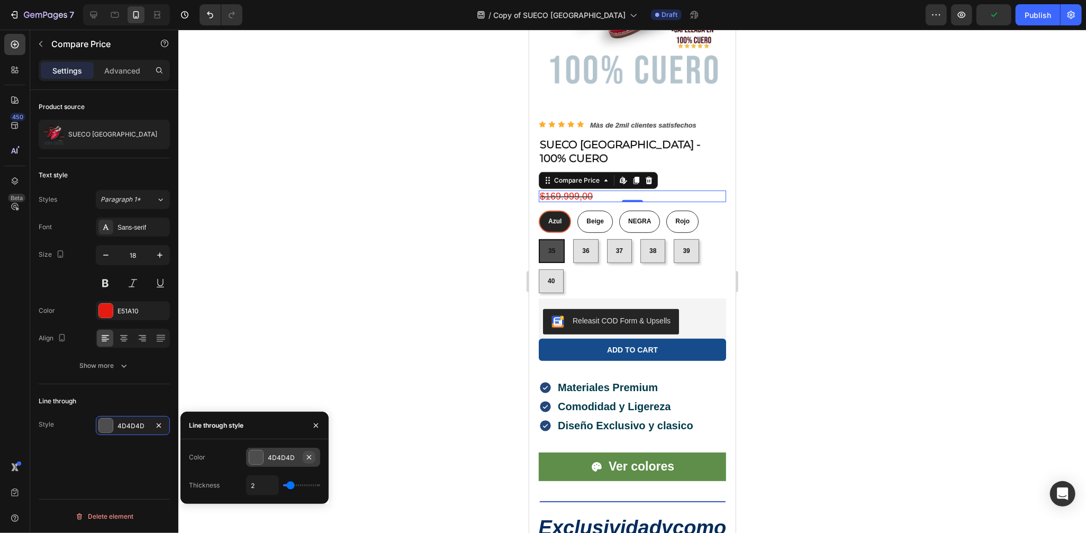
click at [312, 456] on icon "button" at bounding box center [309, 457] width 8 height 8
click at [102, 429] on icon at bounding box center [106, 425] width 8 height 8
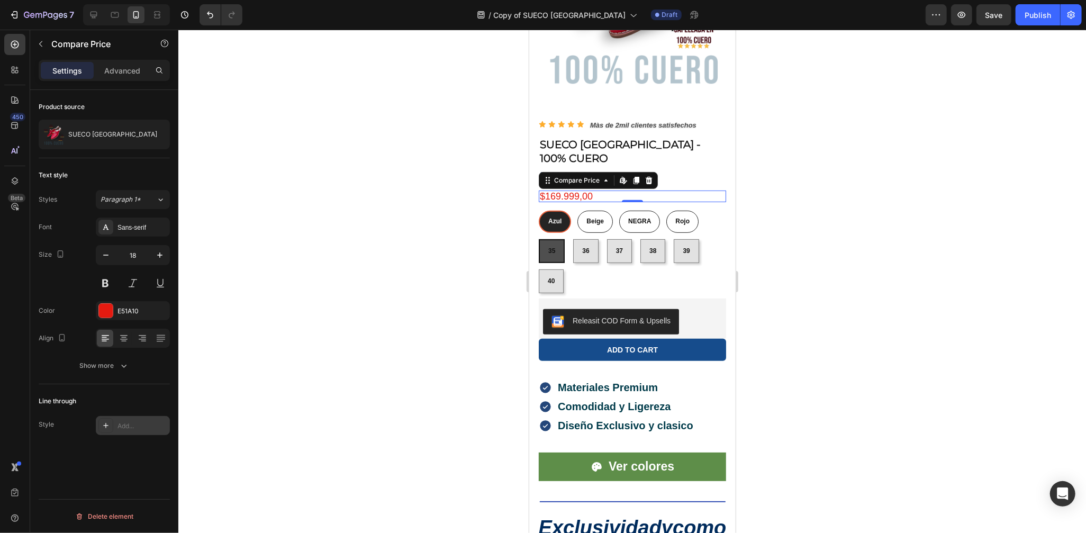
click at [106, 429] on icon at bounding box center [106, 425] width 8 height 8
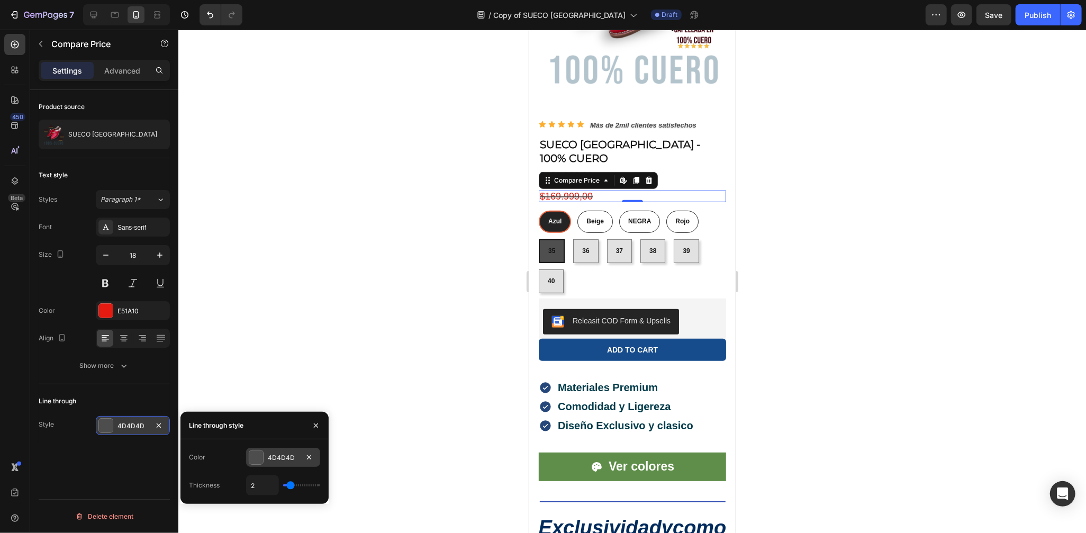
type input "3"
type input "5"
type input "6"
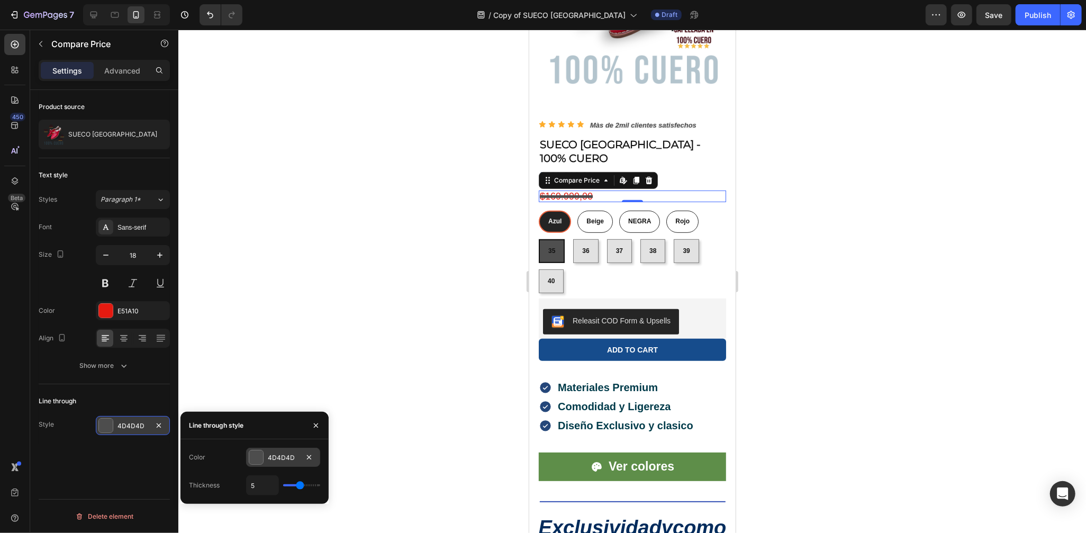
type input "6"
type input "5"
type input "3"
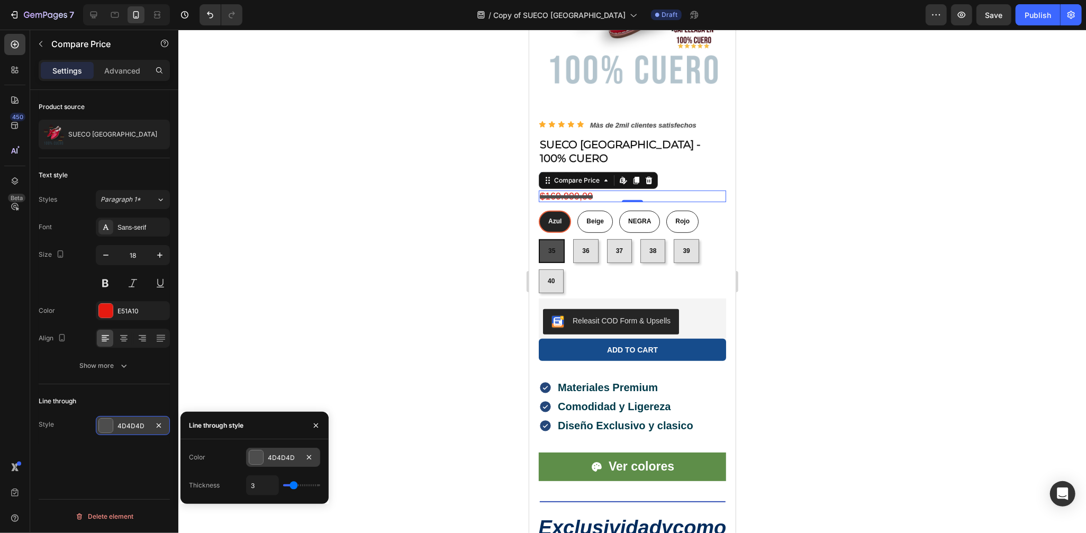
type input "2"
type input "1"
type input "2"
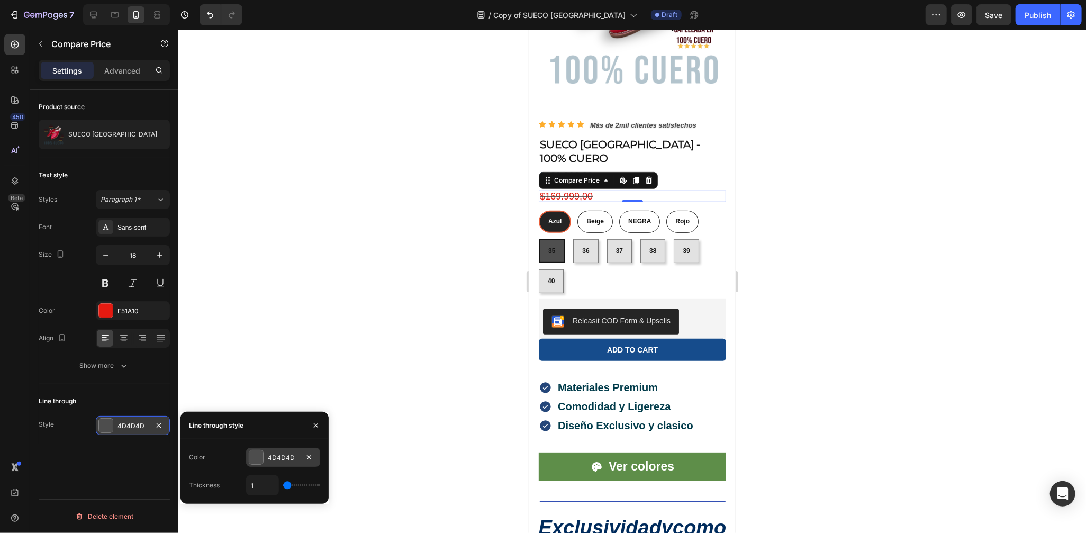
type input "2"
click at [292, 484] on input "range" at bounding box center [301, 485] width 37 height 2
click at [257, 457] on div at bounding box center [256, 458] width 14 height 14
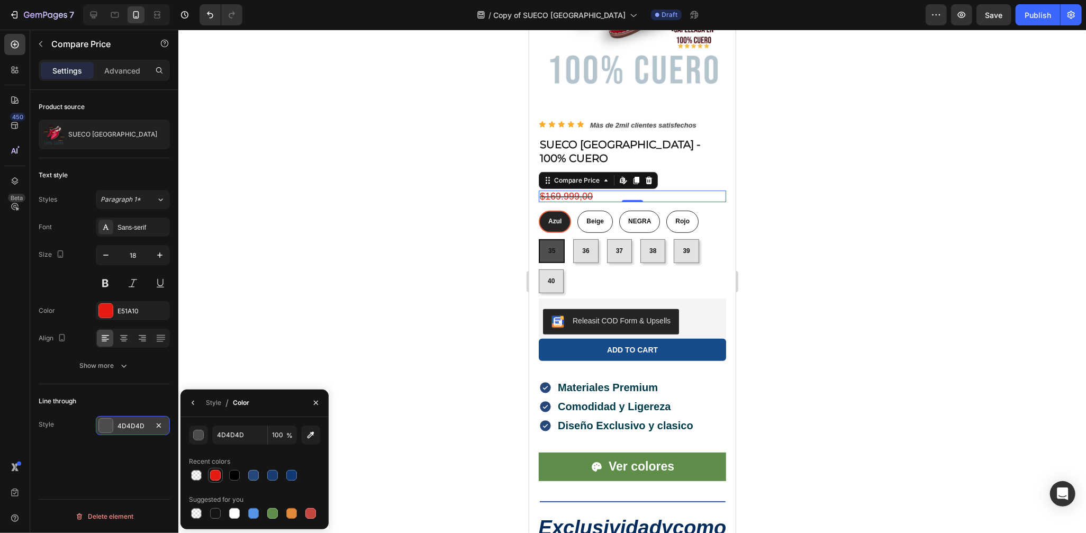
click at [218, 475] on div at bounding box center [215, 475] width 11 height 11
click at [235, 478] on div at bounding box center [234, 475] width 11 height 11
click at [212, 474] on div at bounding box center [215, 475] width 11 height 11
click at [274, 478] on div at bounding box center [272, 475] width 11 height 11
click at [214, 479] on div at bounding box center [215, 475] width 11 height 11
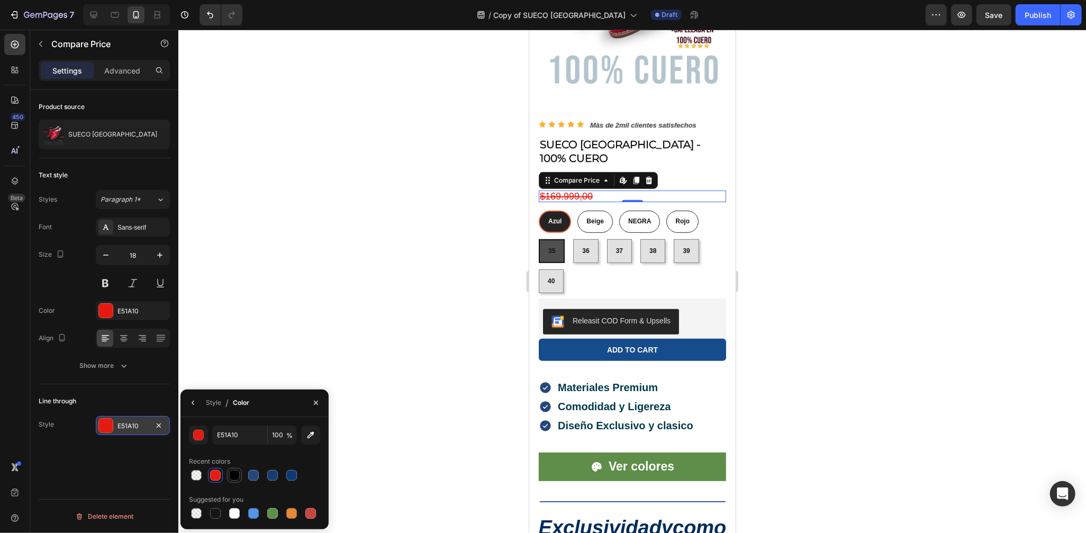
click at [227, 477] on div at bounding box center [234, 475] width 15 height 15
type input "000000"
click at [205, 439] on button "button" at bounding box center [198, 435] width 19 height 19
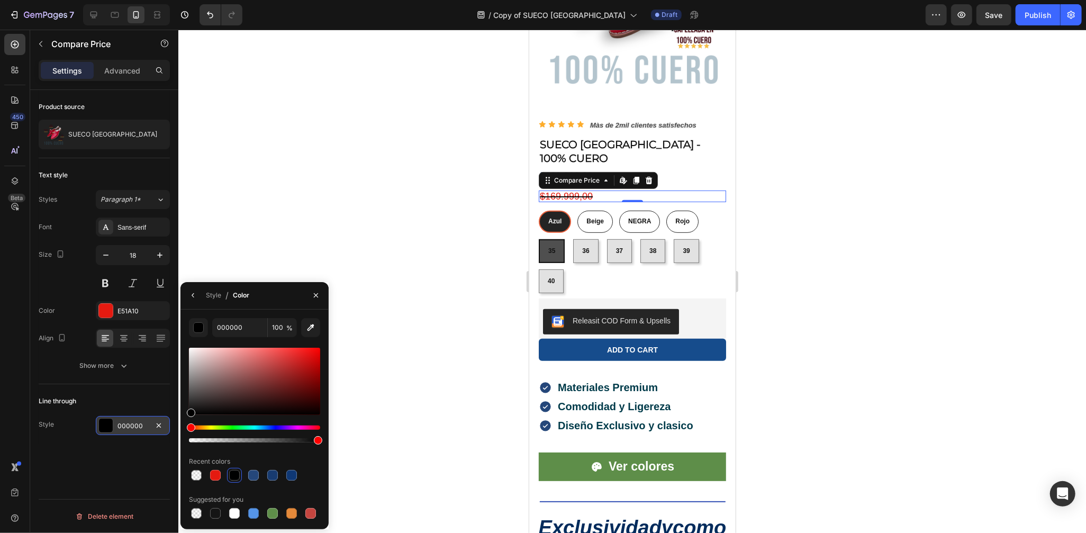
click at [160, 405] on div "Line through" at bounding box center [104, 401] width 131 height 17
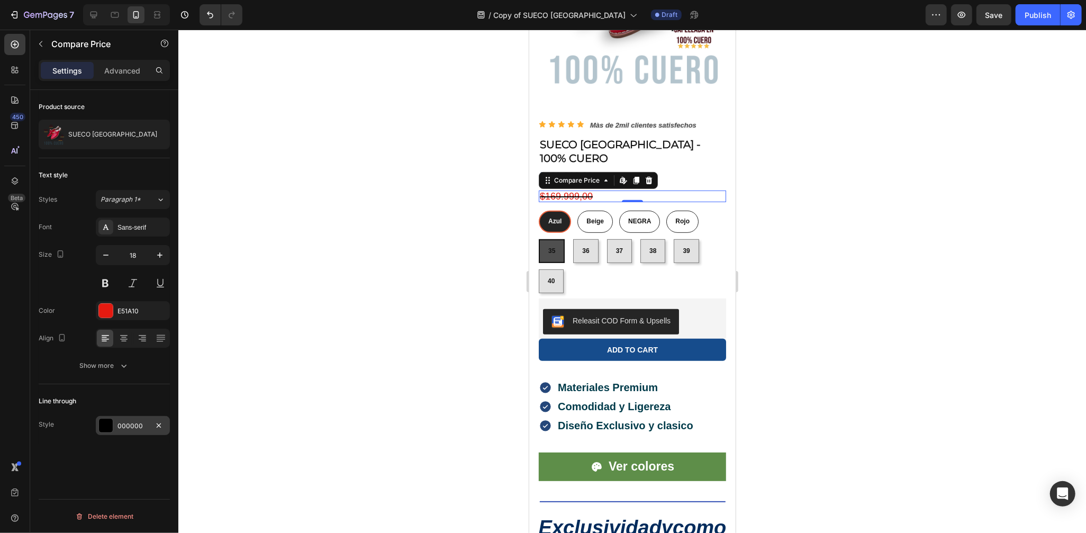
click at [111, 423] on div at bounding box center [106, 426] width 14 height 14
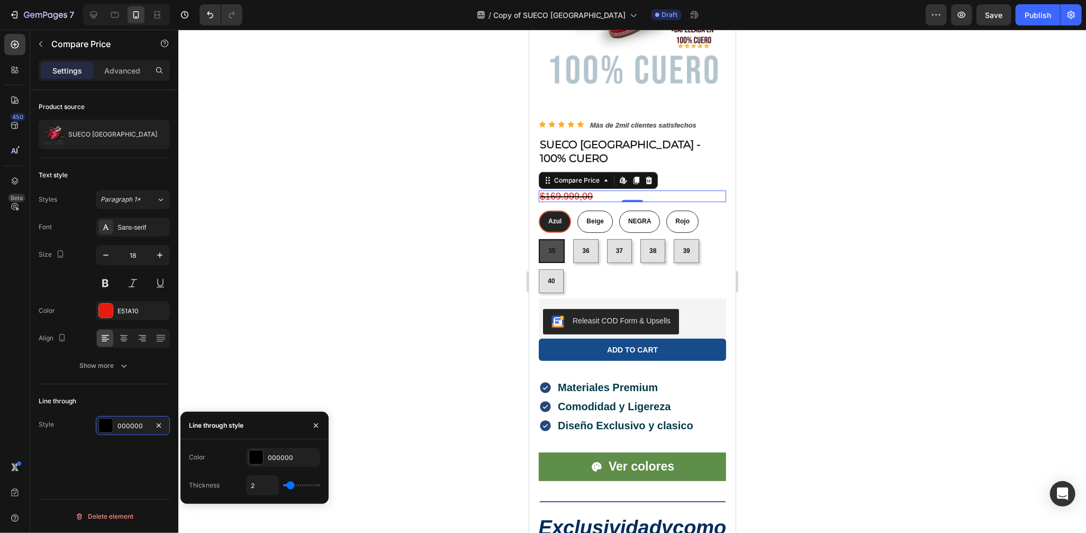
type input "1"
type input "2"
type input "3"
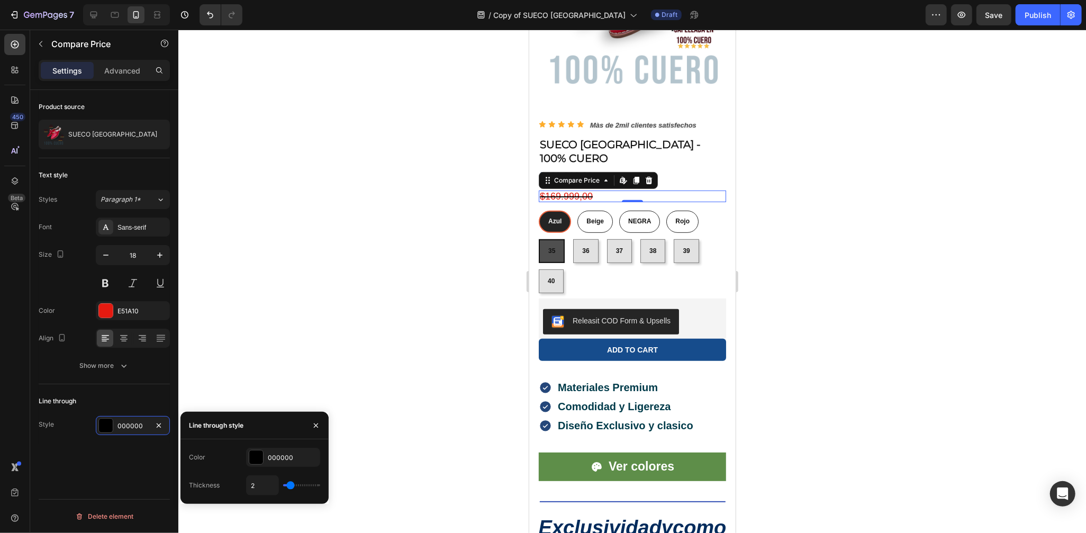
type input "3"
type input "4"
type input "5"
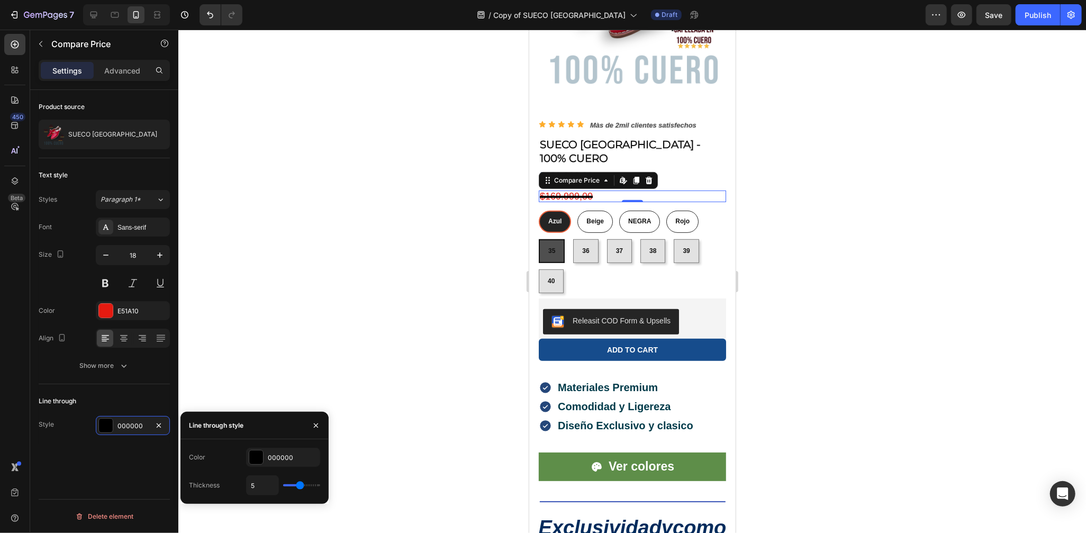
type input "6"
type input "7"
type input "8"
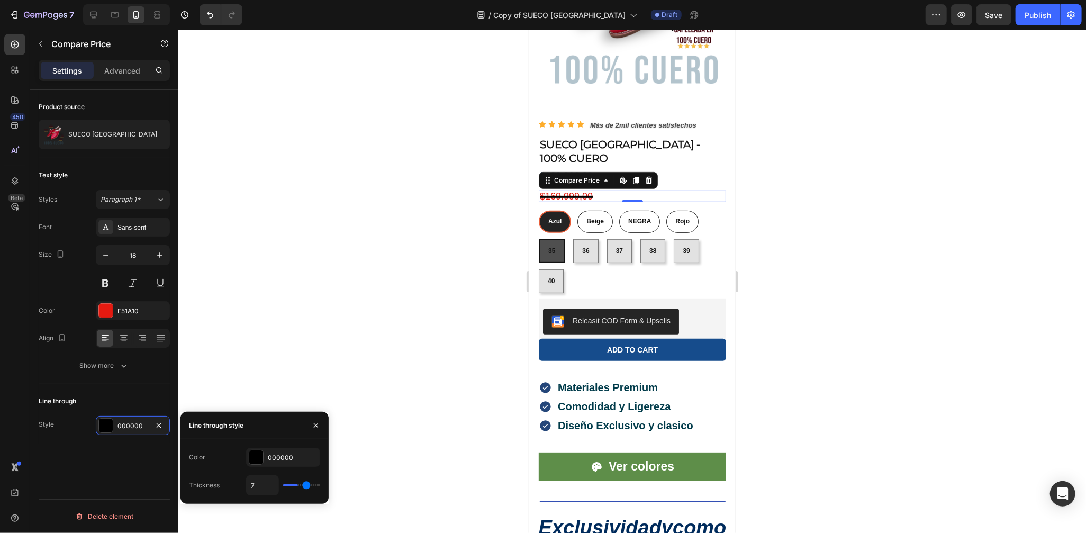
type input "8"
type input "5"
type input "3"
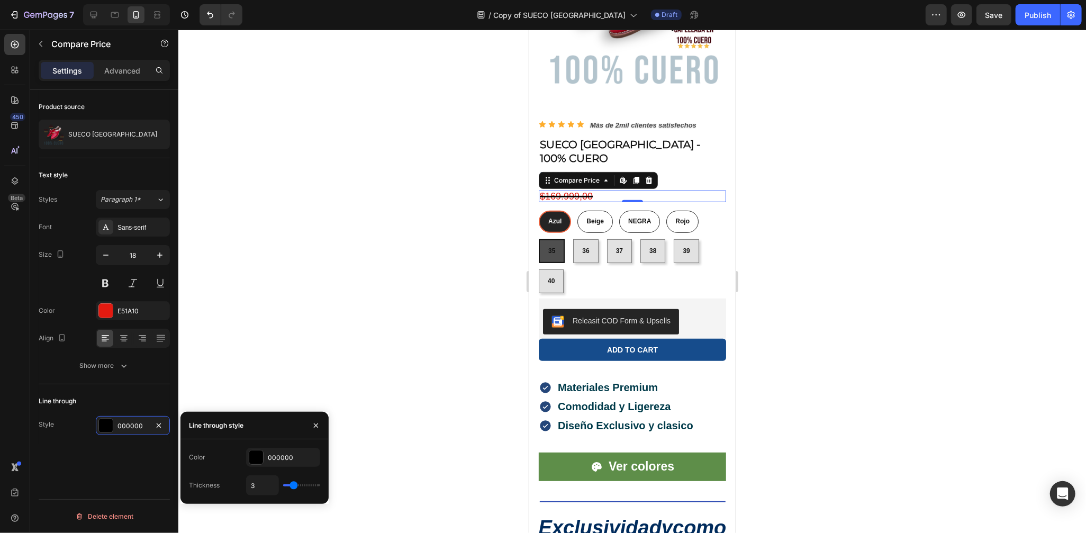
type input "2"
type input "1"
drag, startPoint x: 286, startPoint y: 484, endPoint x: 278, endPoint y: 487, distance: 8.4
type input "1"
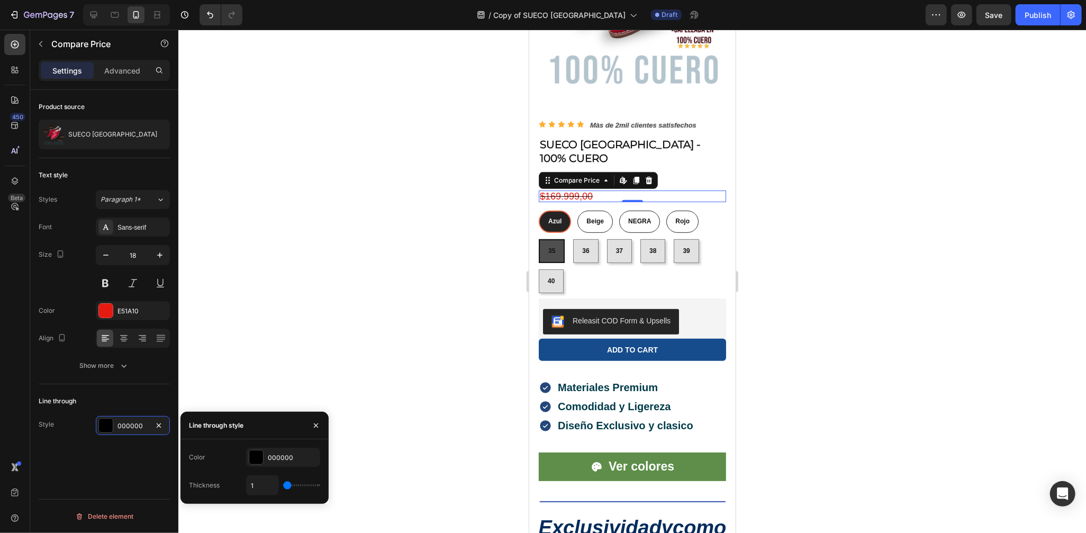
click at [283, 487] on input "range" at bounding box center [301, 485] width 37 height 2
click at [264, 486] on input "1" at bounding box center [263, 485] width 32 height 19
type input "2"
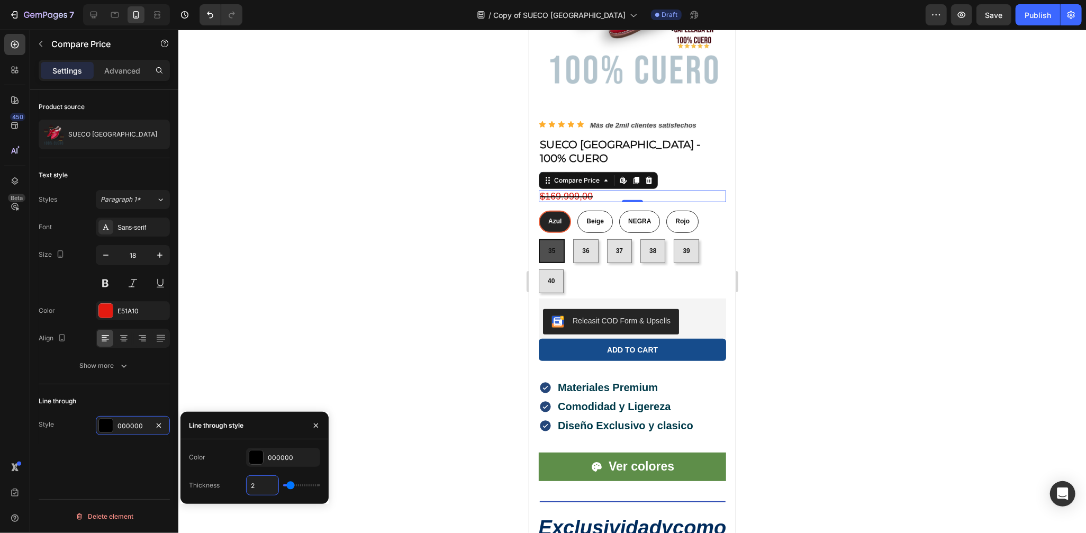
type input "2"
click at [285, 430] on div "Line through style" at bounding box center [255, 426] width 148 height 28
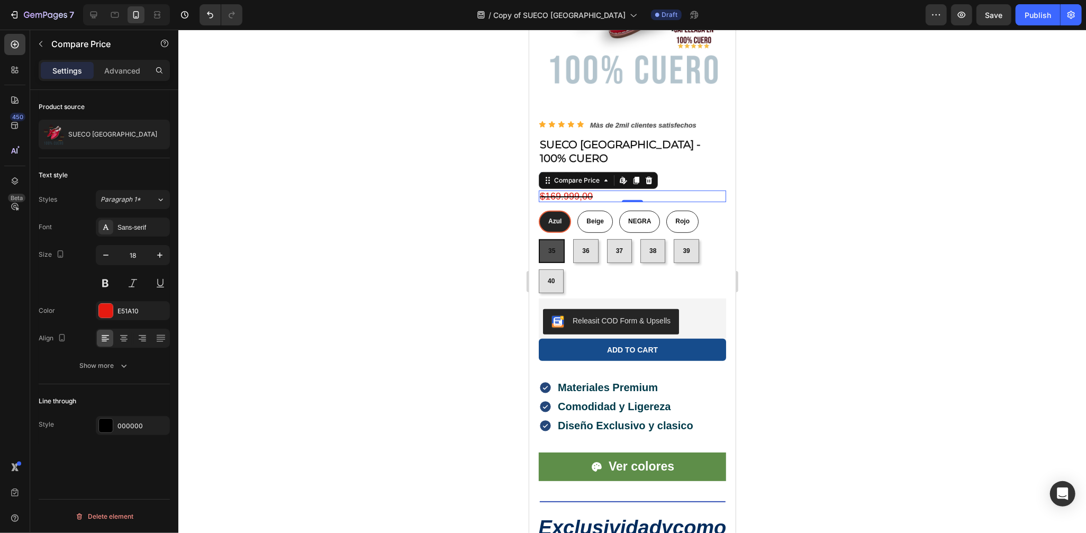
click at [189, 350] on div at bounding box center [632, 281] width 908 height 503
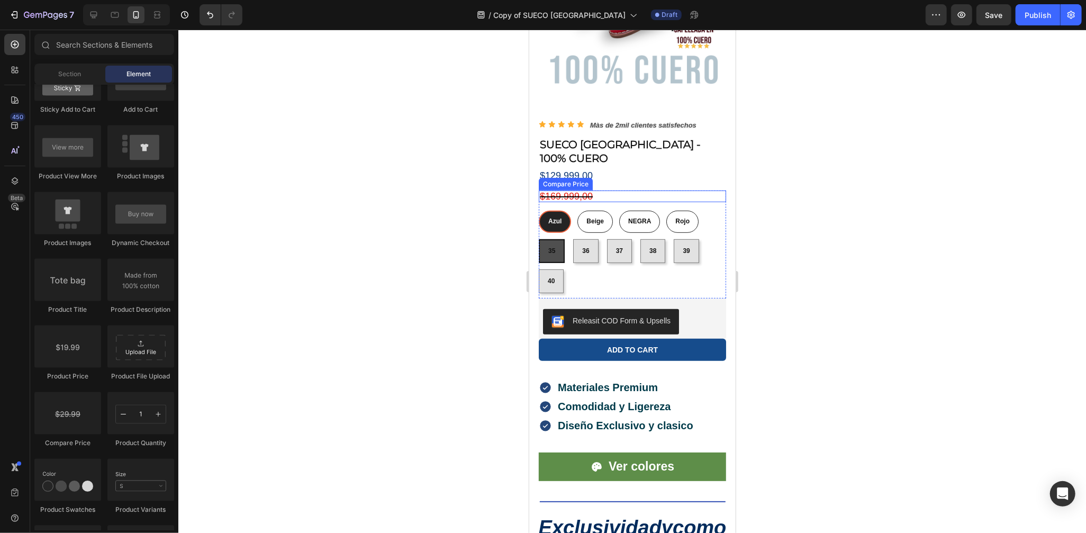
click at [599, 190] on div "$169.999,00" at bounding box center [631, 196] width 187 height 12
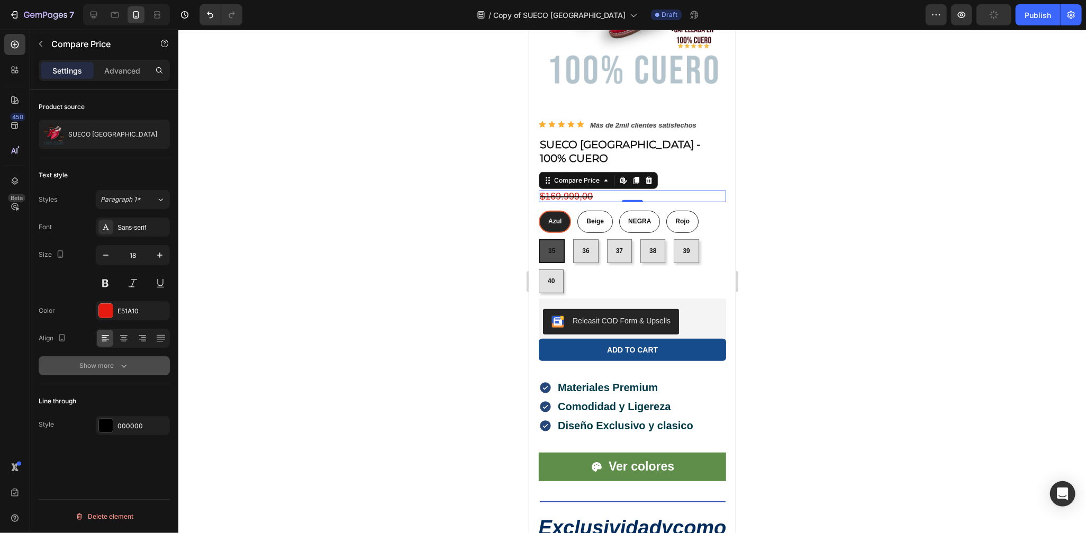
click at [113, 361] on div "Show more" at bounding box center [104, 366] width 49 height 11
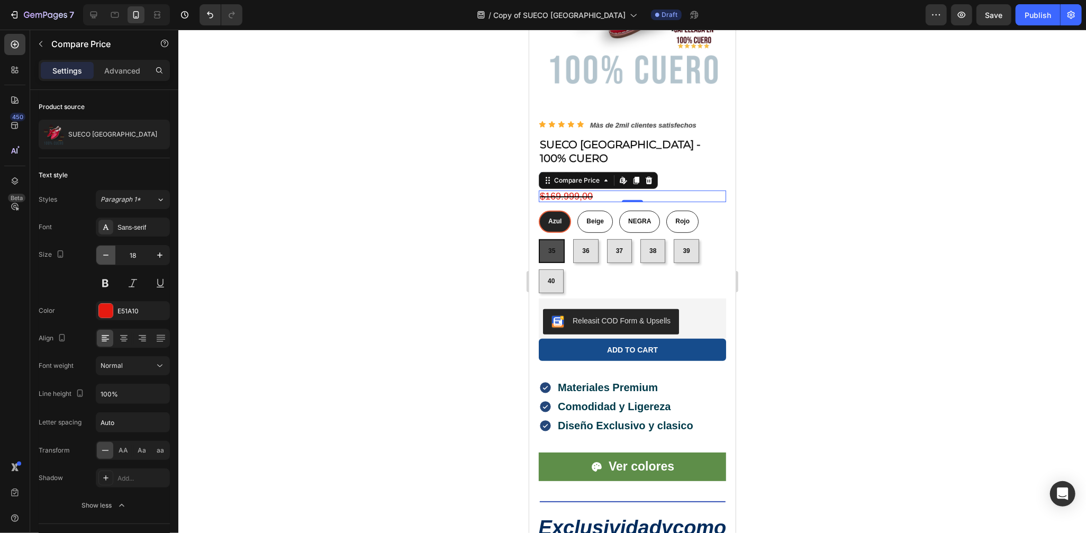
click at [109, 255] on icon "button" at bounding box center [106, 255] width 11 height 11
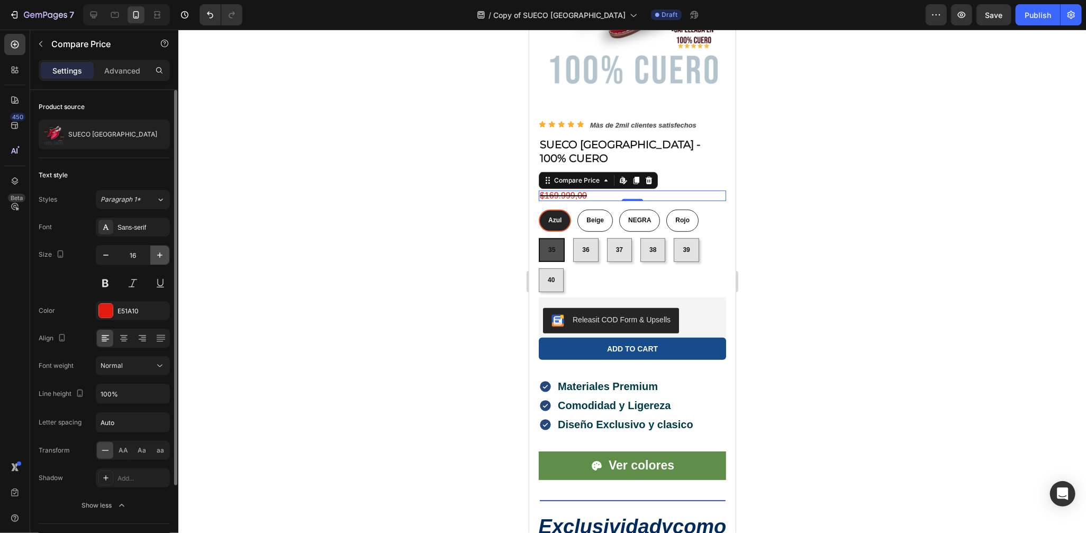
click at [161, 254] on icon "button" at bounding box center [160, 255] width 11 height 11
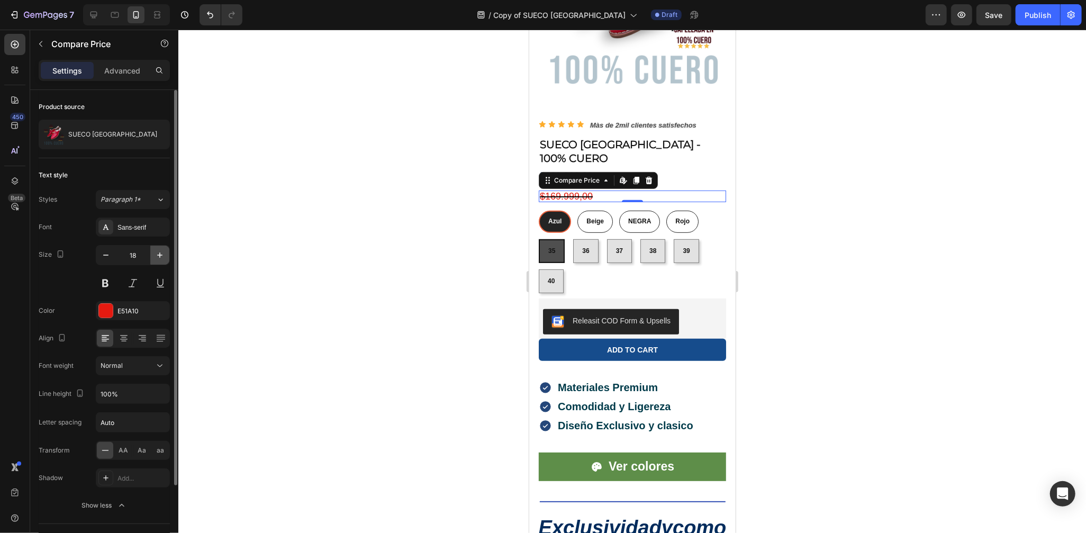
click at [161, 254] on icon "button" at bounding box center [160, 255] width 11 height 11
type input "19"
drag, startPoint x: 787, startPoint y: 199, endPoint x: 177, endPoint y: 158, distance: 610.7
click at [787, 199] on div at bounding box center [632, 281] width 908 height 503
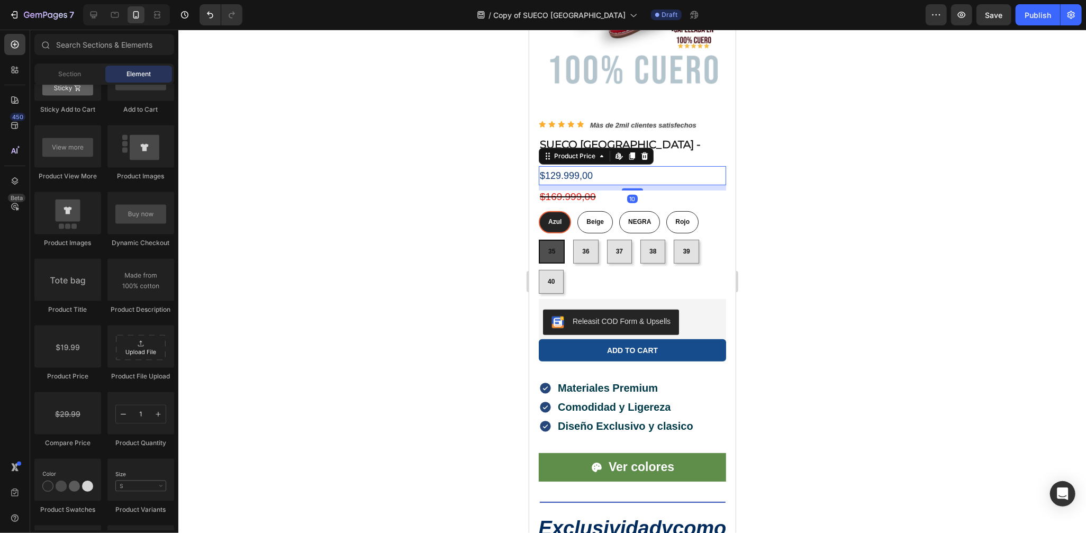
click at [614, 166] on div "$129.999,00" at bounding box center [631, 175] width 187 height 19
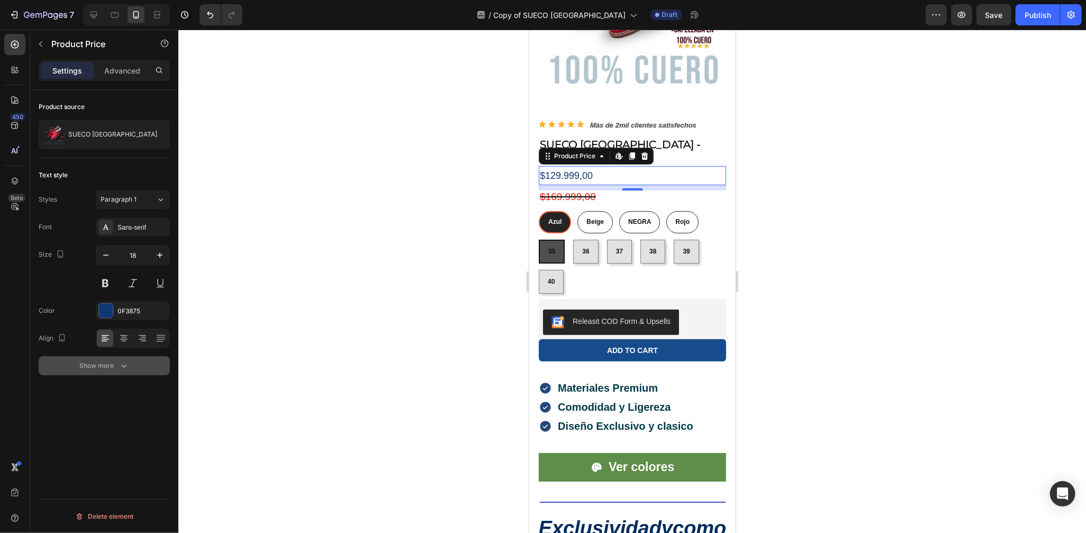
click at [123, 363] on icon "button" at bounding box center [124, 366] width 11 height 11
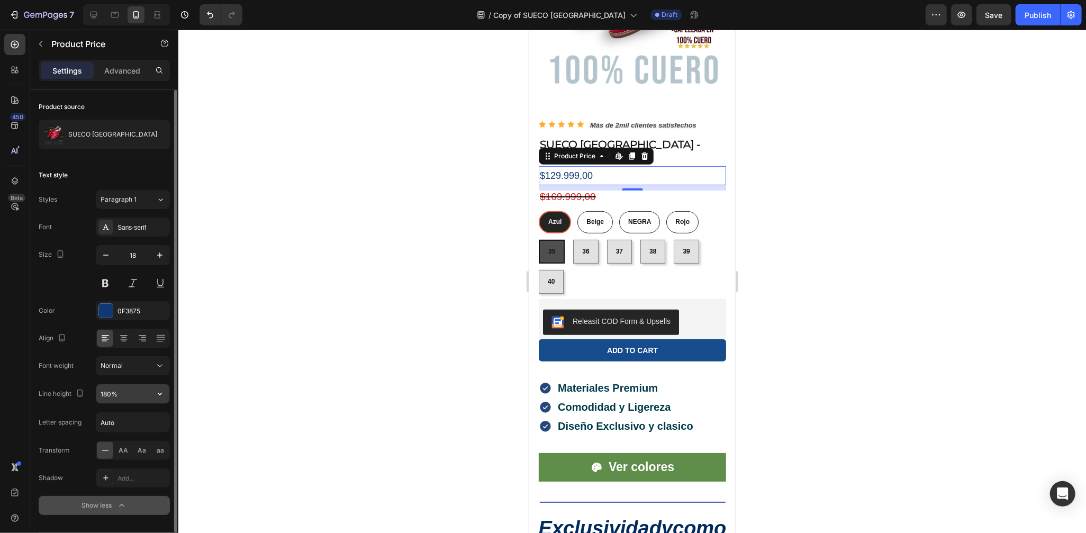
click at [139, 384] on input "180%" at bounding box center [132, 393] width 73 height 19
click at [153, 394] on button "button" at bounding box center [159, 393] width 19 height 19
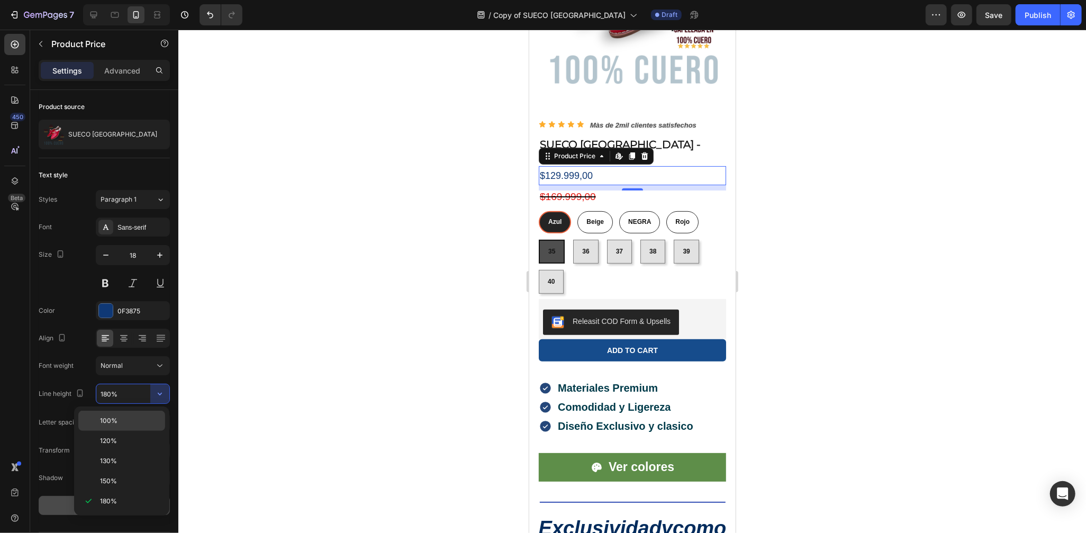
click at [141, 431] on div "100%" at bounding box center [121, 441] width 87 height 20
type input "100%"
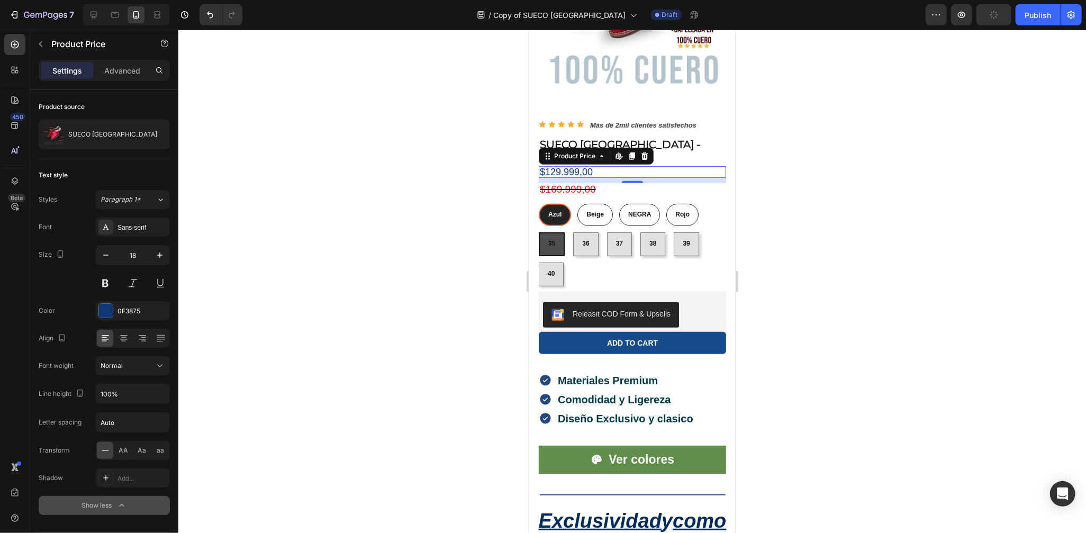
click at [799, 242] on div at bounding box center [632, 281] width 908 height 503
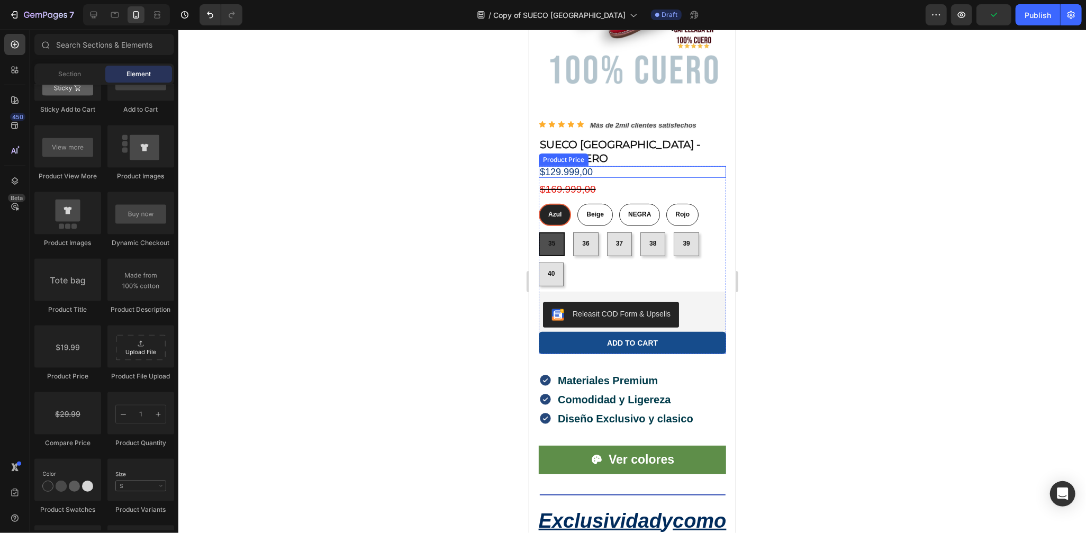
click at [598, 166] on div "$129.999,00" at bounding box center [631, 172] width 187 height 12
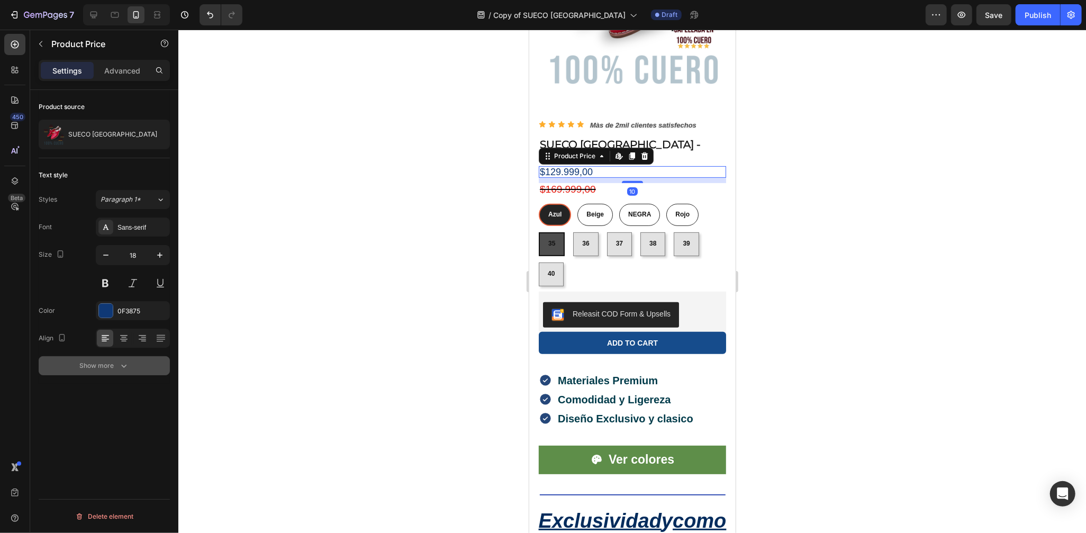
click at [125, 365] on icon "button" at bounding box center [123, 366] width 5 height 3
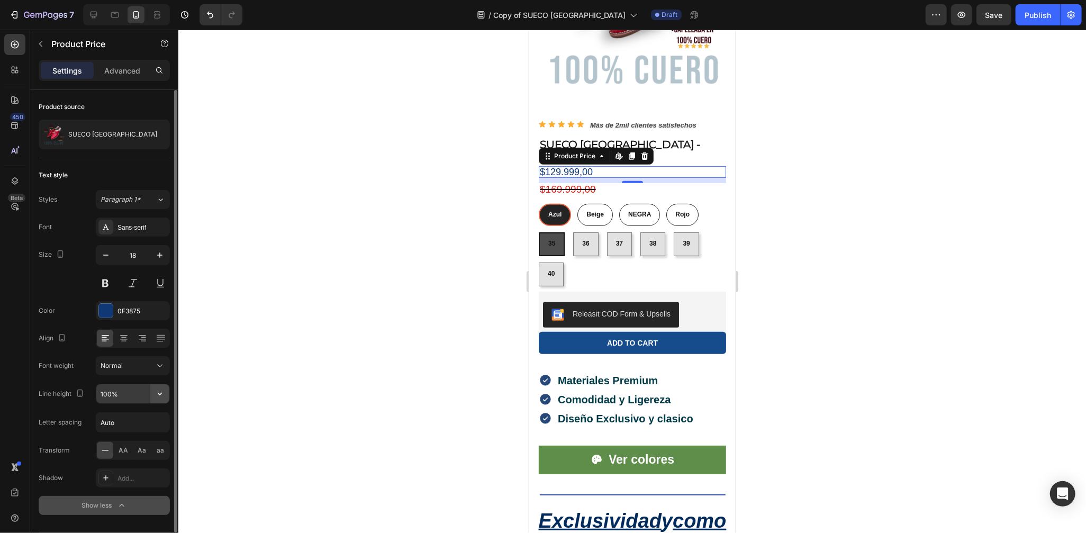
click at [163, 385] on button "button" at bounding box center [159, 393] width 19 height 19
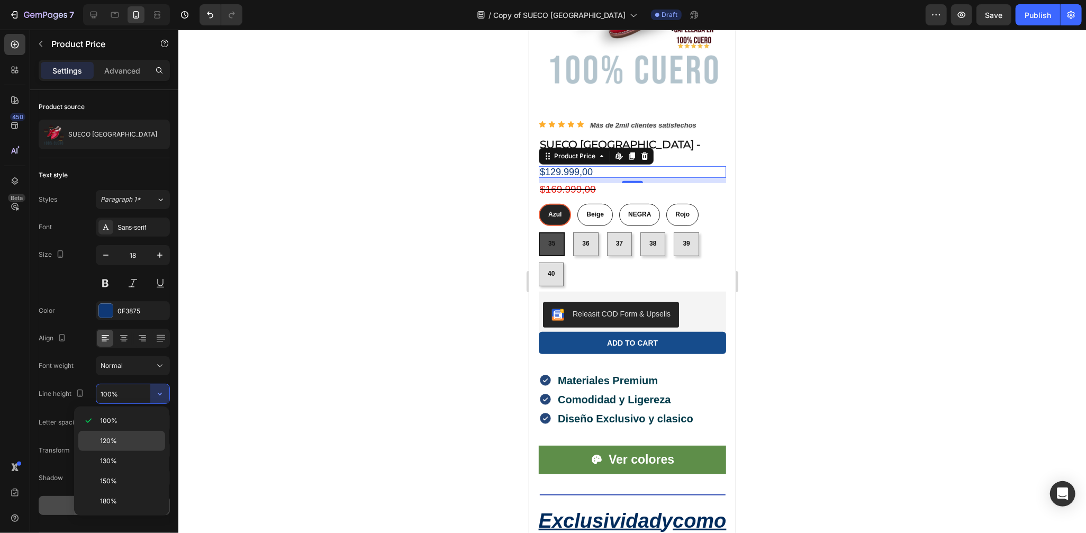
click at [130, 451] on div "120%" at bounding box center [121, 461] width 87 height 20
type input "120%"
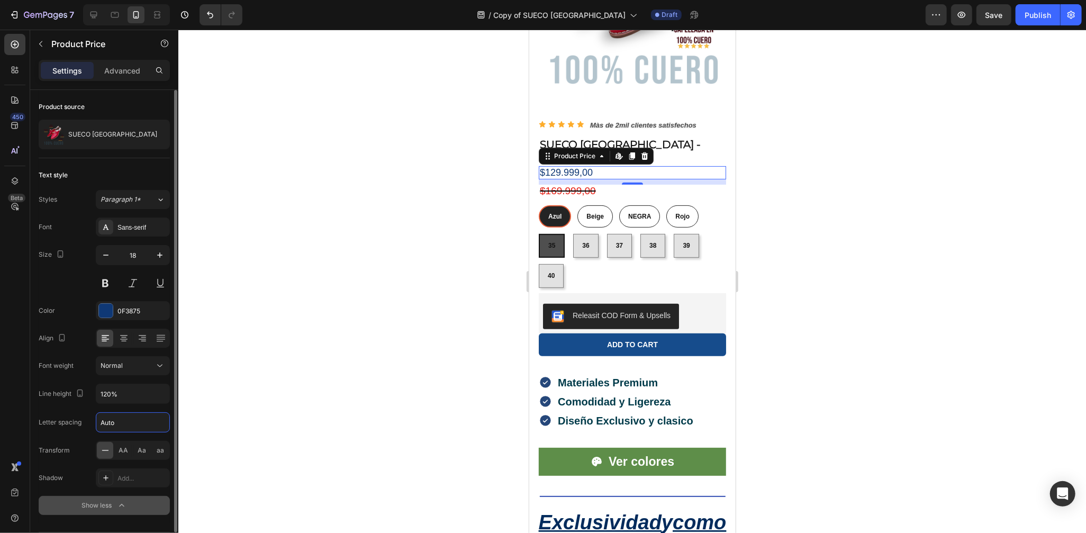
click at [155, 430] on input "Auto" at bounding box center [132, 422] width 73 height 19
click at [158, 422] on input "Auto" at bounding box center [132, 422] width 73 height 19
click at [166, 419] on input "Auto" at bounding box center [132, 422] width 73 height 19
click at [101, 424] on input "Auto" at bounding box center [132, 422] width 73 height 19
click at [90, 422] on div "Letter spacing Auto" at bounding box center [104, 422] width 131 height 20
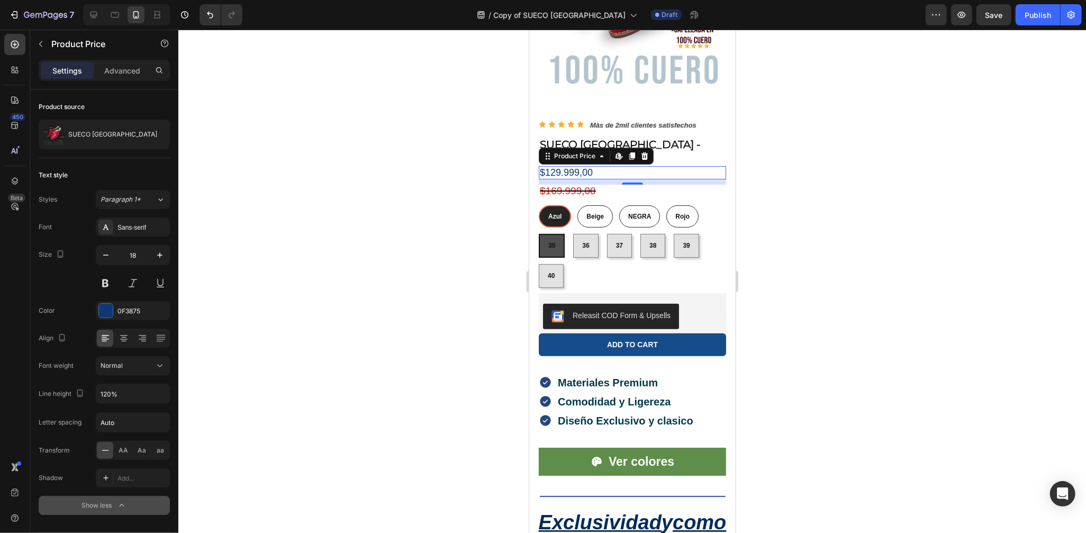
click at [183, 420] on div at bounding box center [632, 281] width 908 height 503
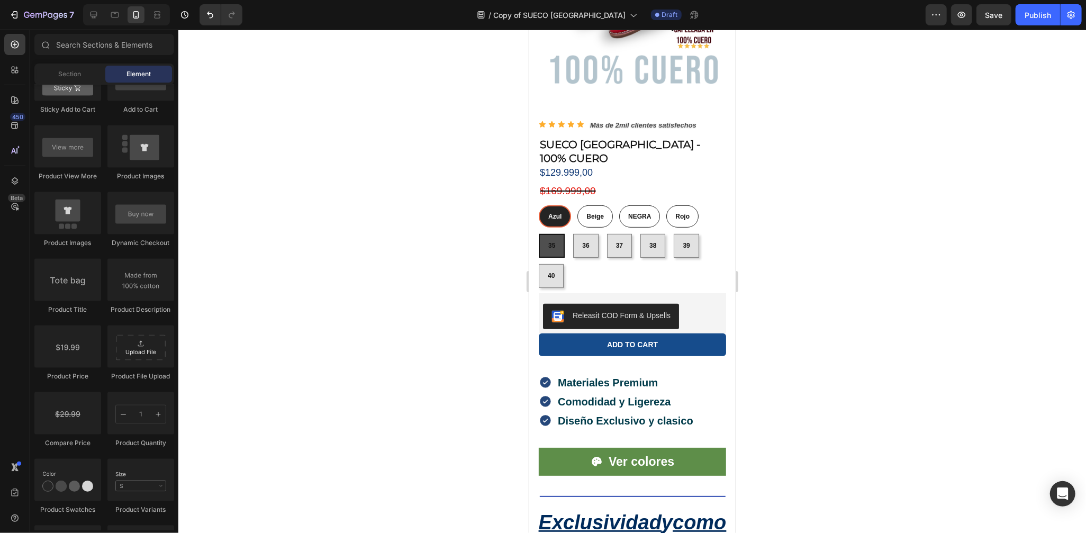
scroll to position [1785, 0]
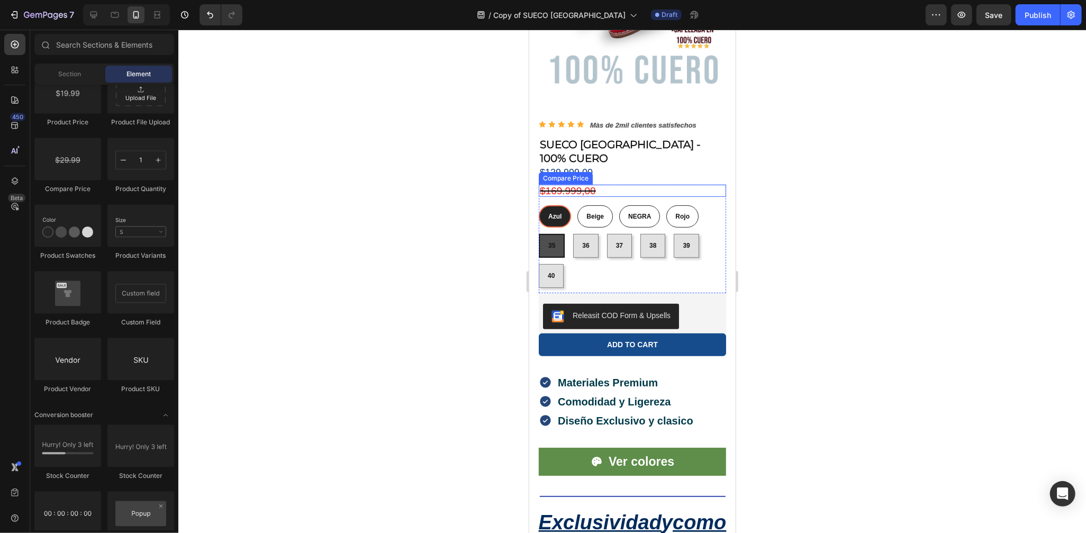
click at [607, 184] on div "$169.999,00" at bounding box center [631, 190] width 187 height 12
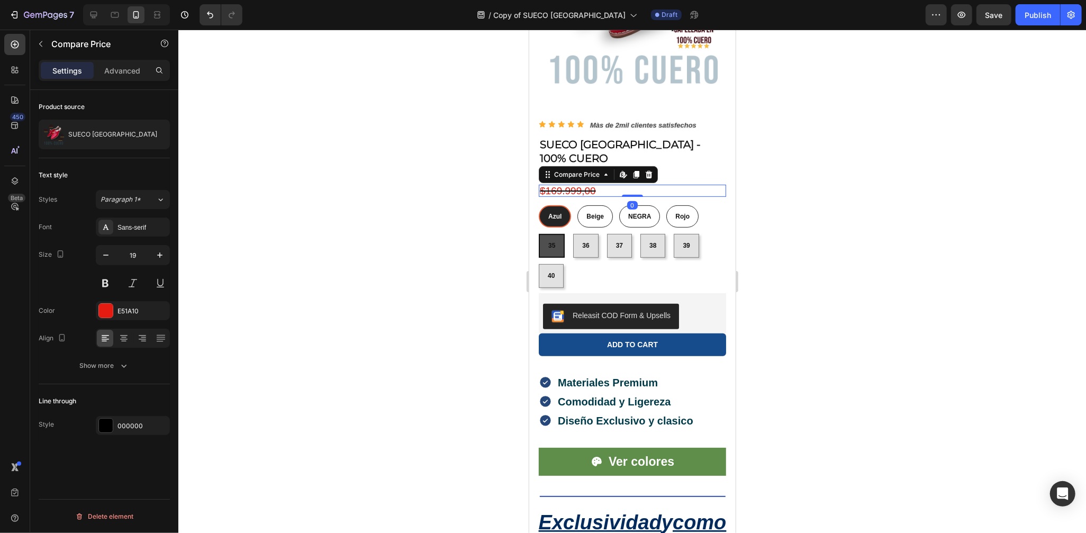
click at [542, 166] on div "Compare Price Edit content in Shopify" at bounding box center [597, 174] width 119 height 17
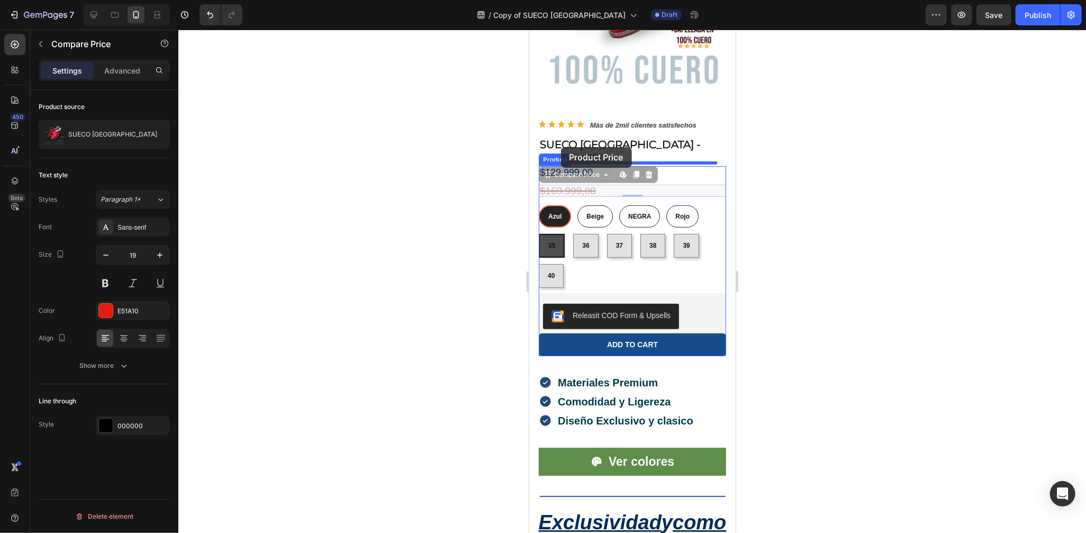
drag, startPoint x: 545, startPoint y: 155, endPoint x: 561, endPoint y: 147, distance: 17.3
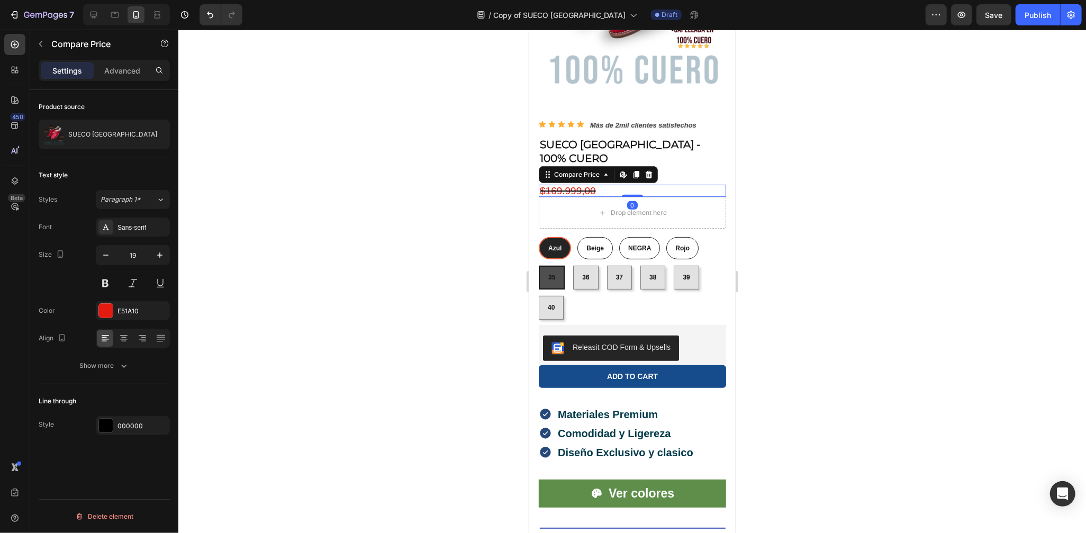
click at [790, 175] on div at bounding box center [632, 281] width 908 height 503
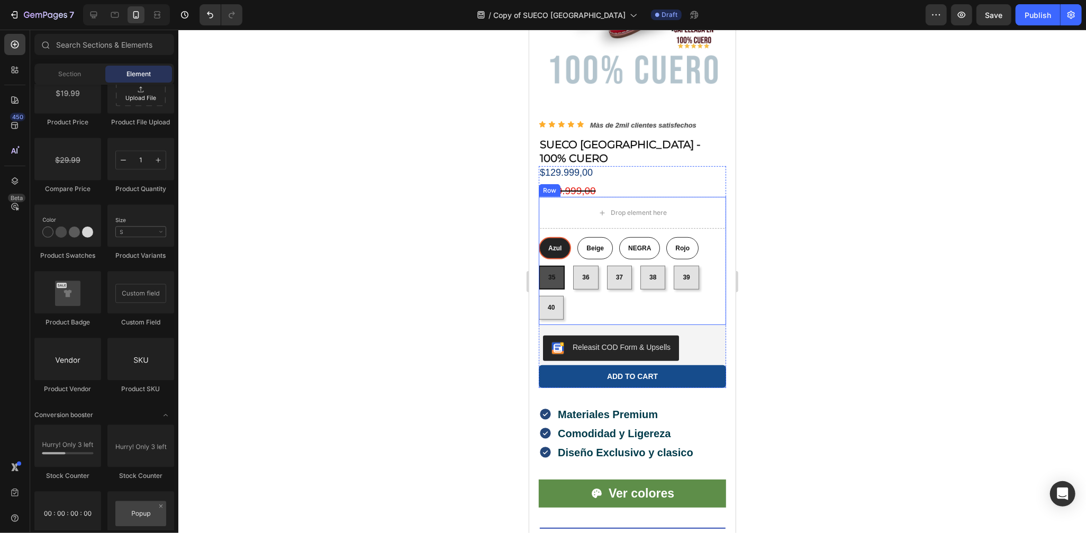
click at [690, 196] on div "Drop element here" at bounding box center [631, 212] width 187 height 32
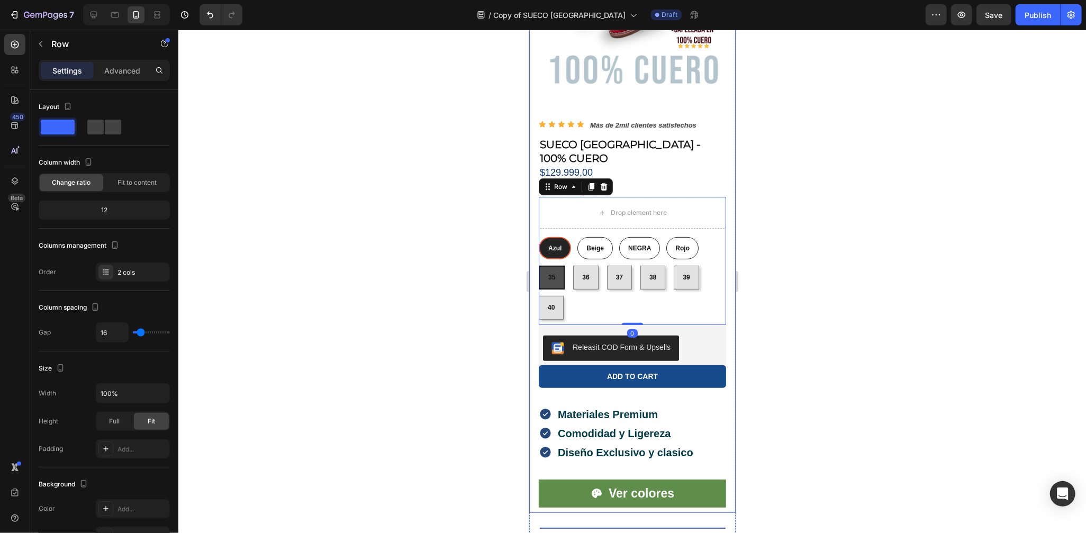
click at [783, 202] on div at bounding box center [632, 281] width 908 height 503
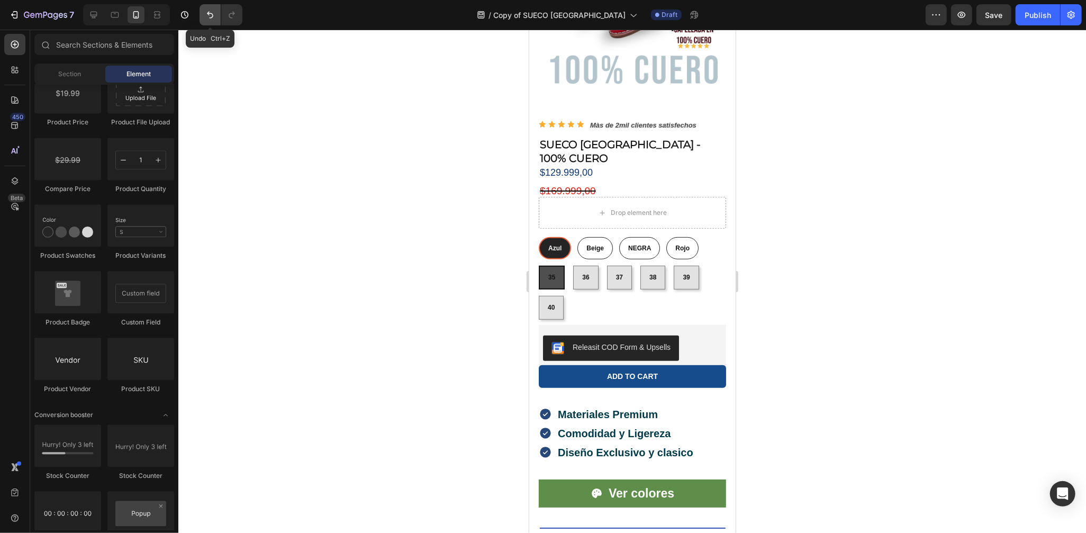
click at [214, 18] on icon "Undo/Redo" at bounding box center [210, 15] width 11 height 11
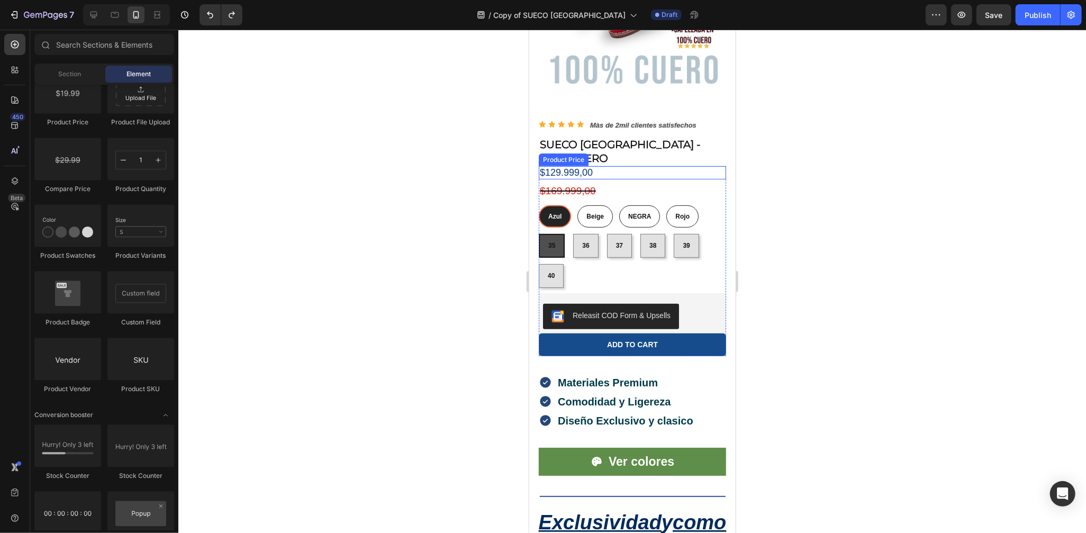
click at [598, 166] on div "$129.999,00" at bounding box center [631, 173] width 187 height 14
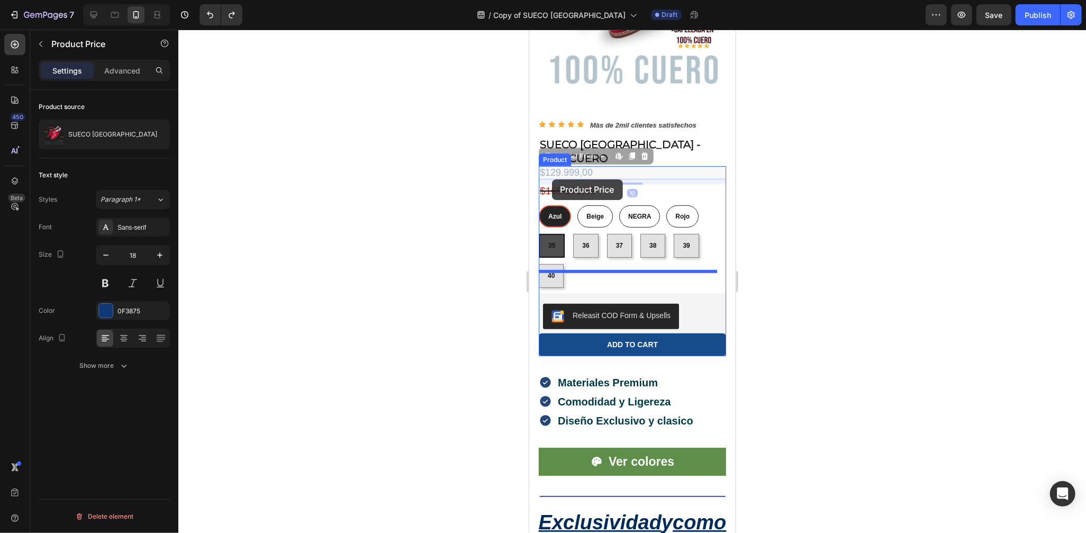
drag, startPoint x: 549, startPoint y: 134, endPoint x: 552, endPoint y: 179, distance: 45.1
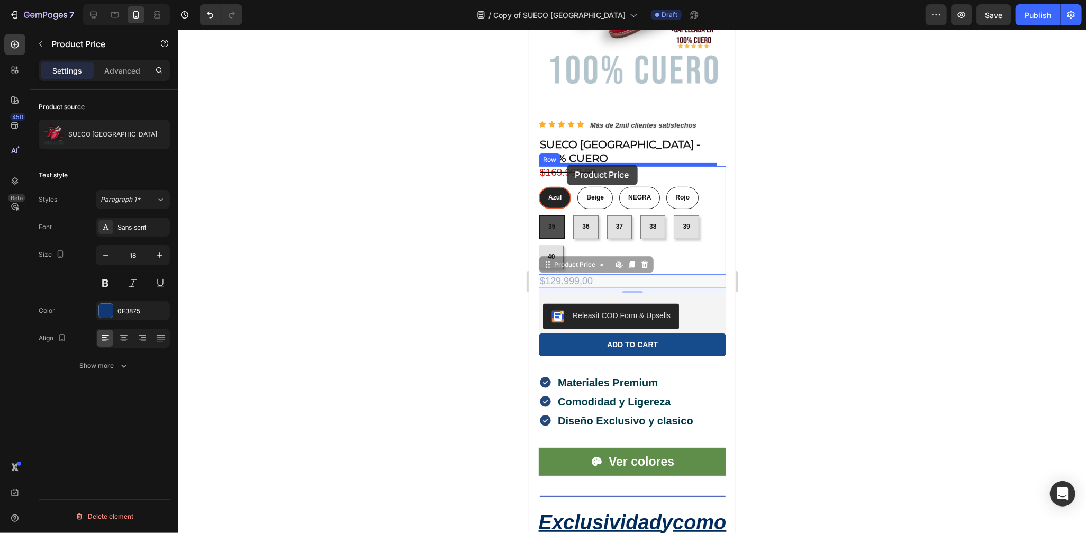
drag, startPoint x: 546, startPoint y: 240, endPoint x: 566, endPoint y: 164, distance: 78.3
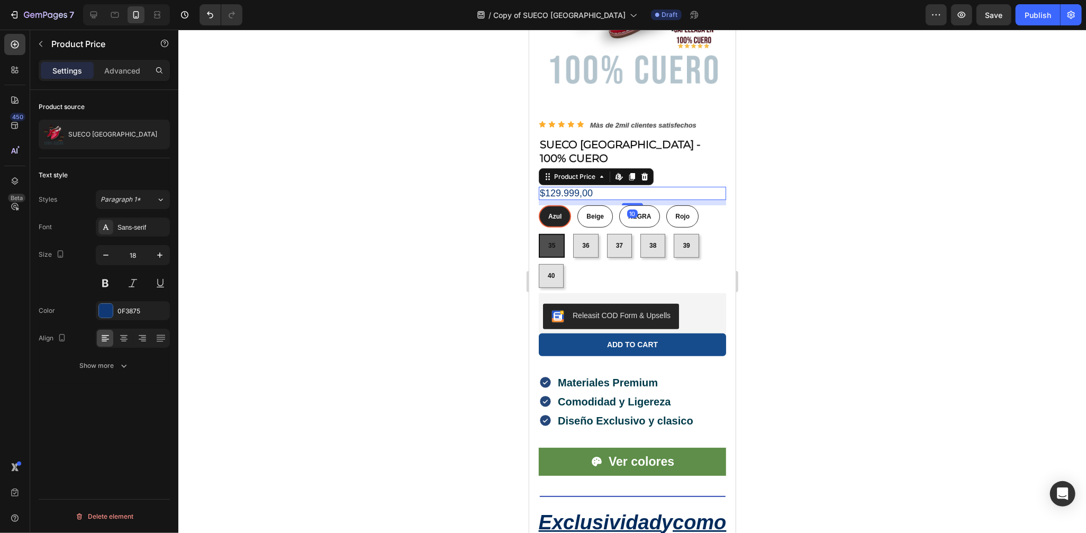
click at [780, 199] on div at bounding box center [632, 281] width 908 height 503
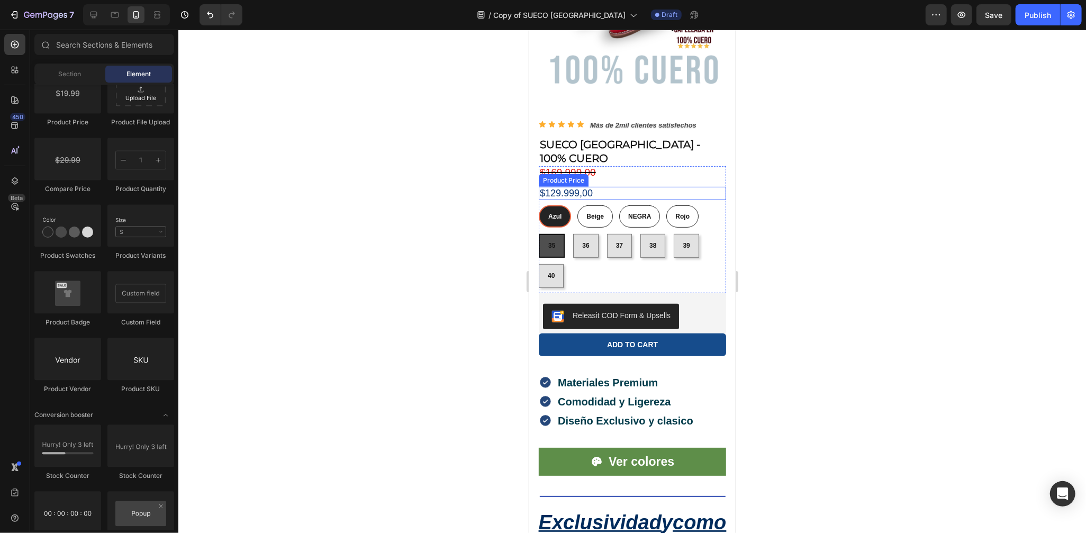
click at [598, 186] on div "$129.999,00" at bounding box center [631, 193] width 187 height 14
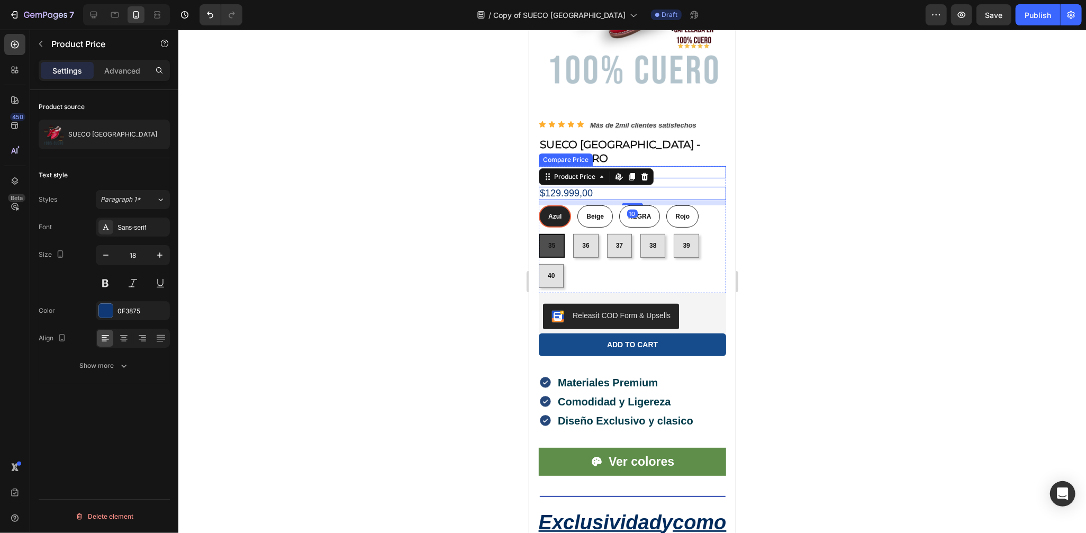
click at [682, 166] on div "$169.999,00" at bounding box center [631, 172] width 187 height 12
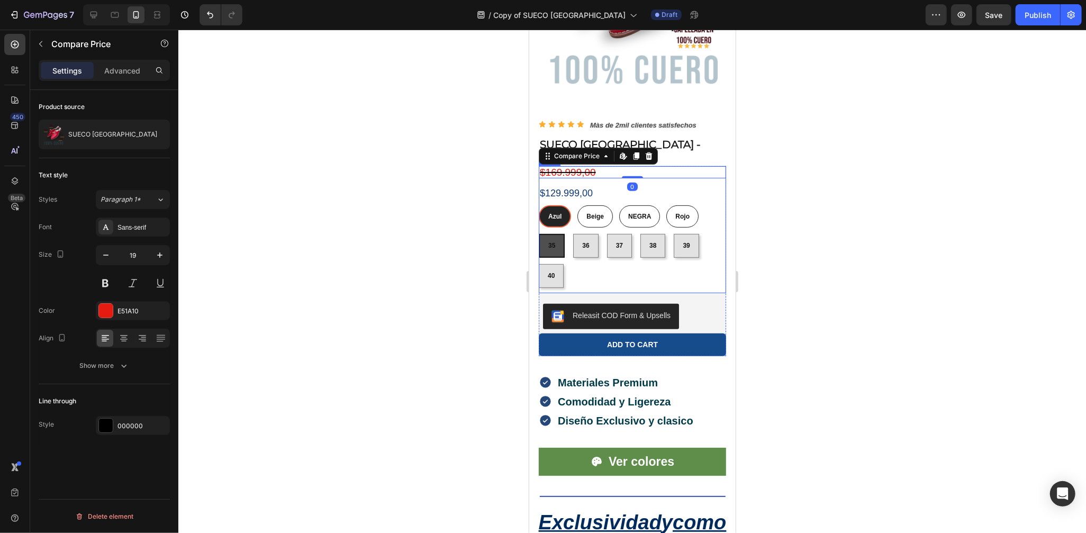
click at [580, 166] on div "$169.999,00 Compare Price Edit content in Shopify 0 Compare Price Edit content …" at bounding box center [631, 230] width 187 height 128
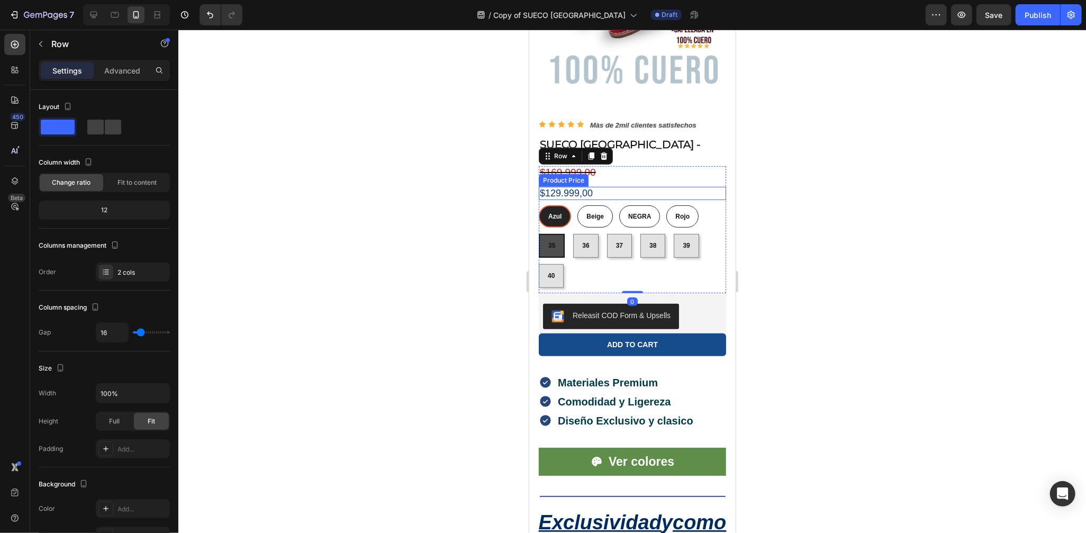
click at [575, 186] on div "$129.999,00" at bounding box center [631, 193] width 187 height 14
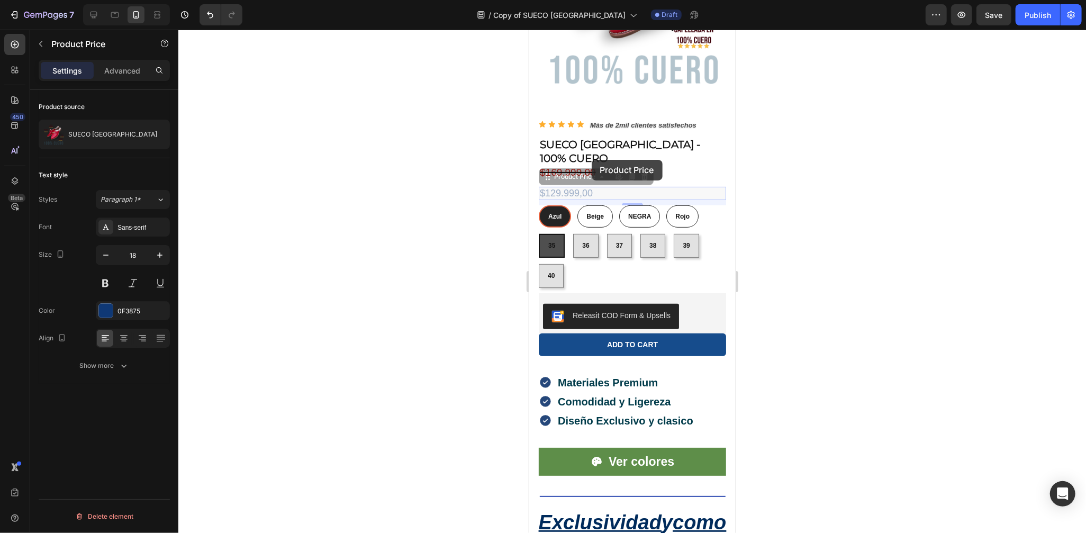
drag, startPoint x: 582, startPoint y: 170, endPoint x: 590, endPoint y: 160, distance: 12.5
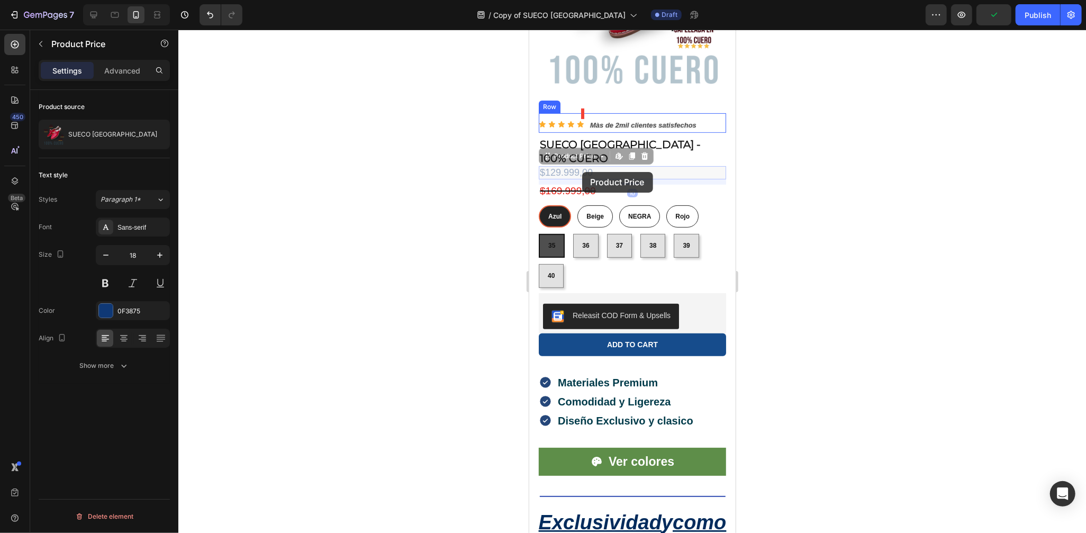
drag, startPoint x: 678, startPoint y: 146, endPoint x: 582, endPoint y: 172, distance: 99.6
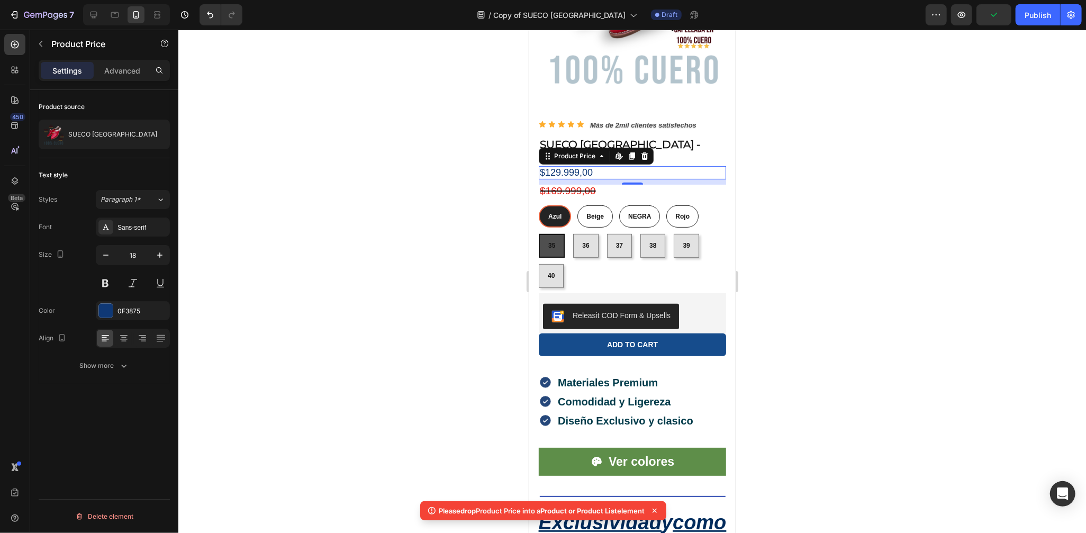
click at [794, 161] on div at bounding box center [632, 281] width 908 height 503
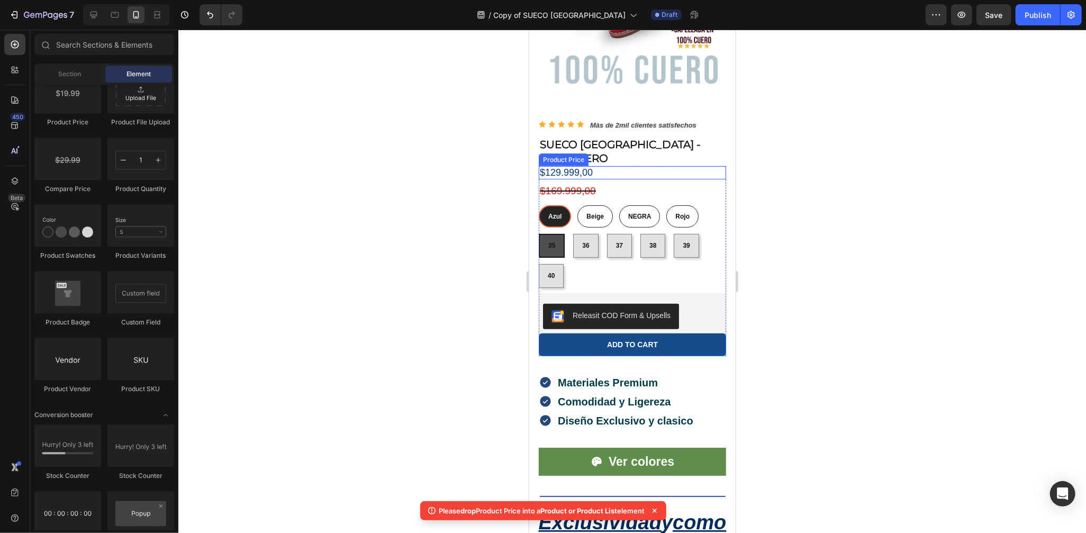
click at [594, 166] on div "$129.999,00" at bounding box center [631, 173] width 187 height 14
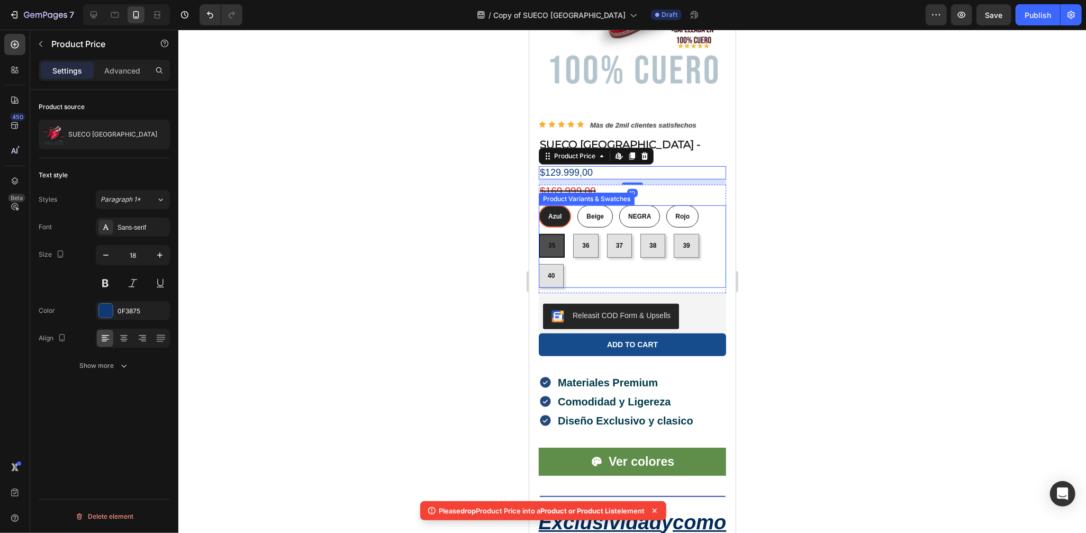
click at [795, 213] on div at bounding box center [632, 281] width 908 height 503
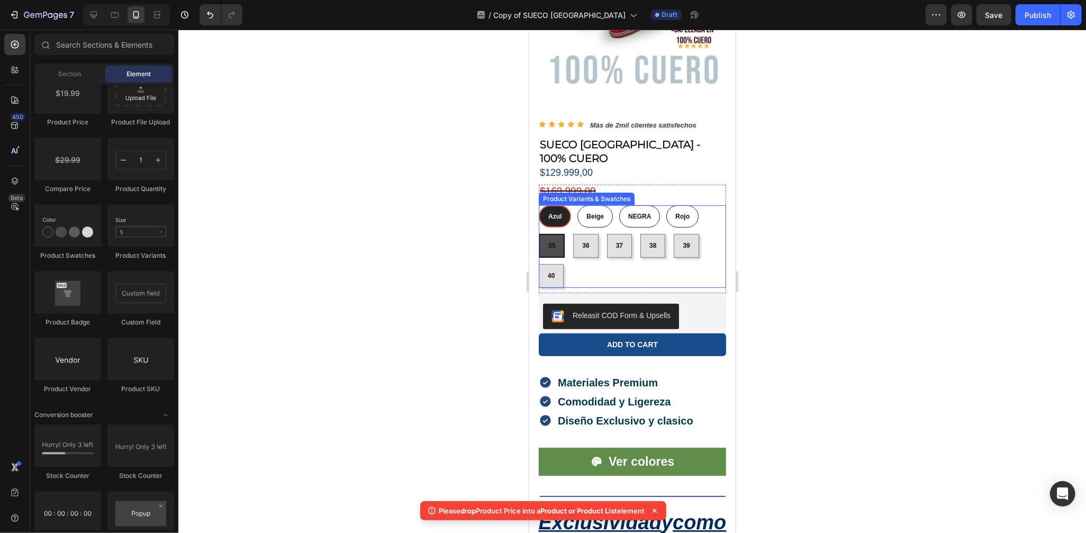
click at [795, 213] on div at bounding box center [632, 281] width 908 height 503
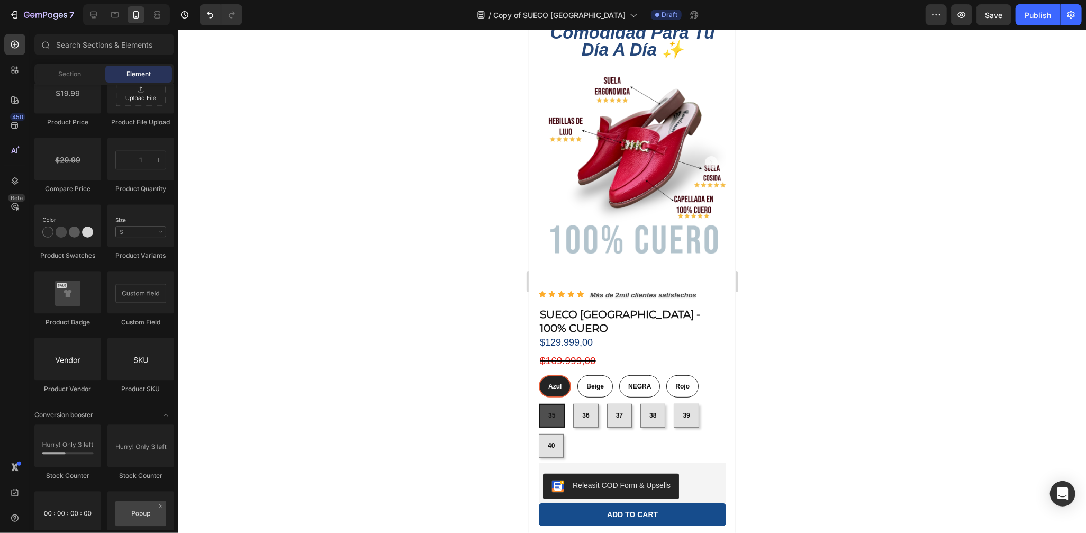
scroll to position [78, 0]
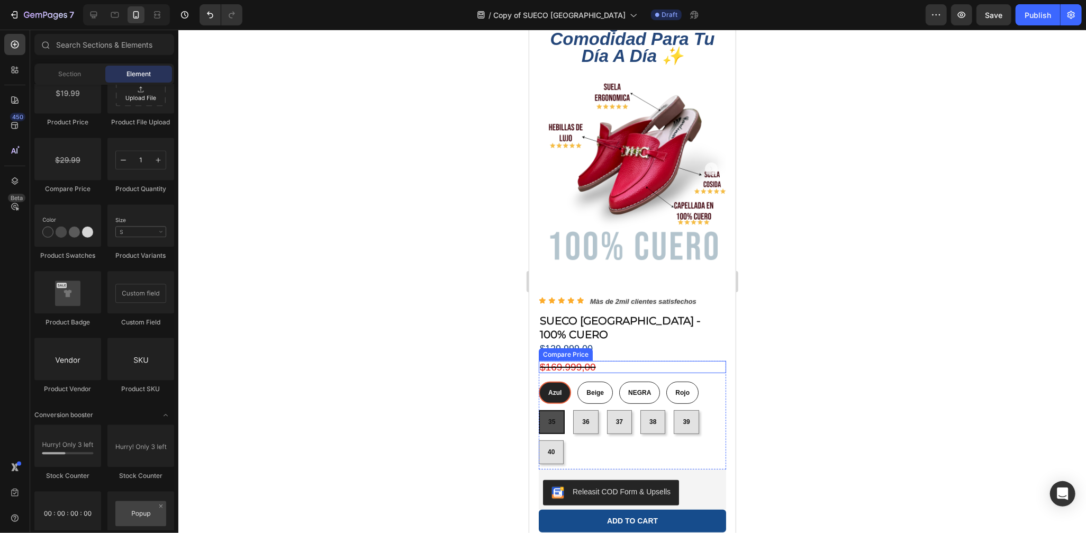
click at [566, 361] on div "$169.999,00" at bounding box center [631, 367] width 187 height 12
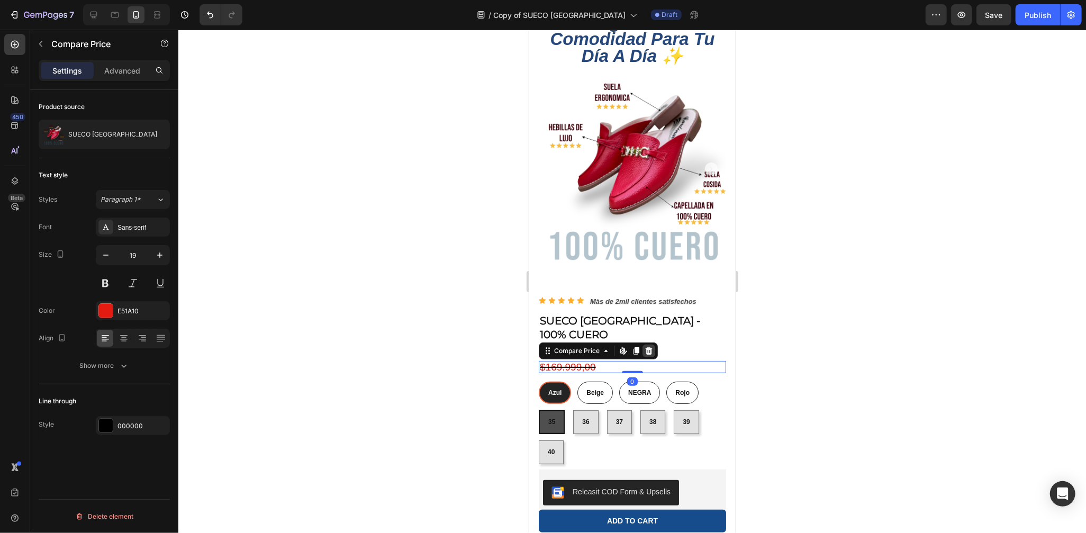
click at [645, 346] on icon at bounding box center [648, 350] width 8 height 8
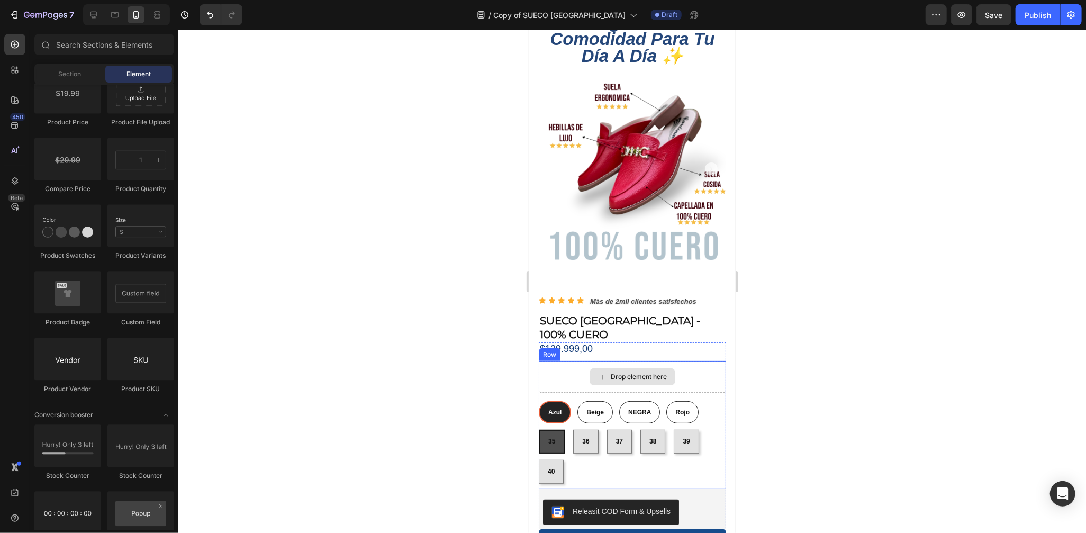
click at [689, 361] on div "Drop element here" at bounding box center [631, 377] width 187 height 32
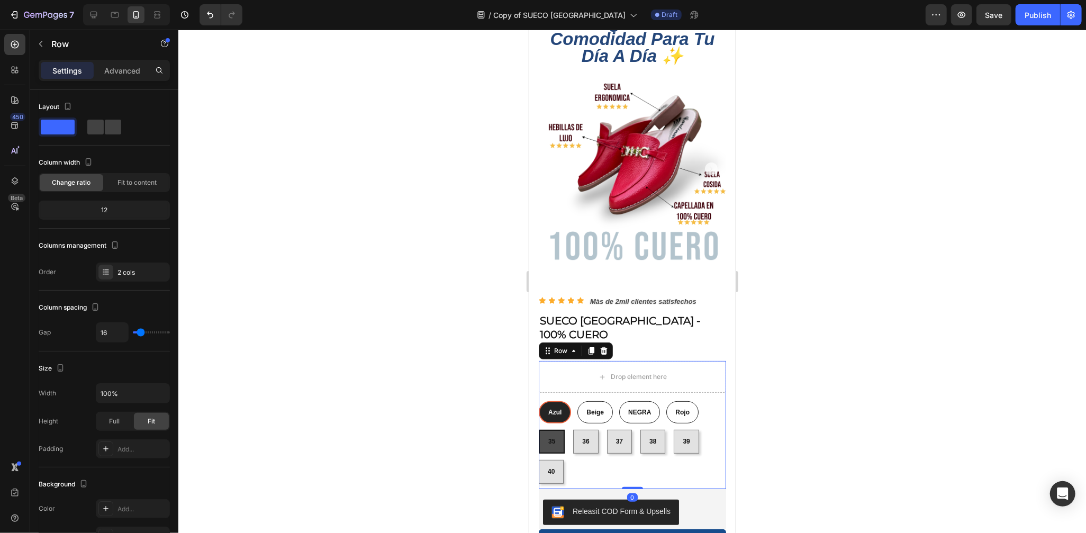
click at [818, 341] on div at bounding box center [632, 281] width 908 height 503
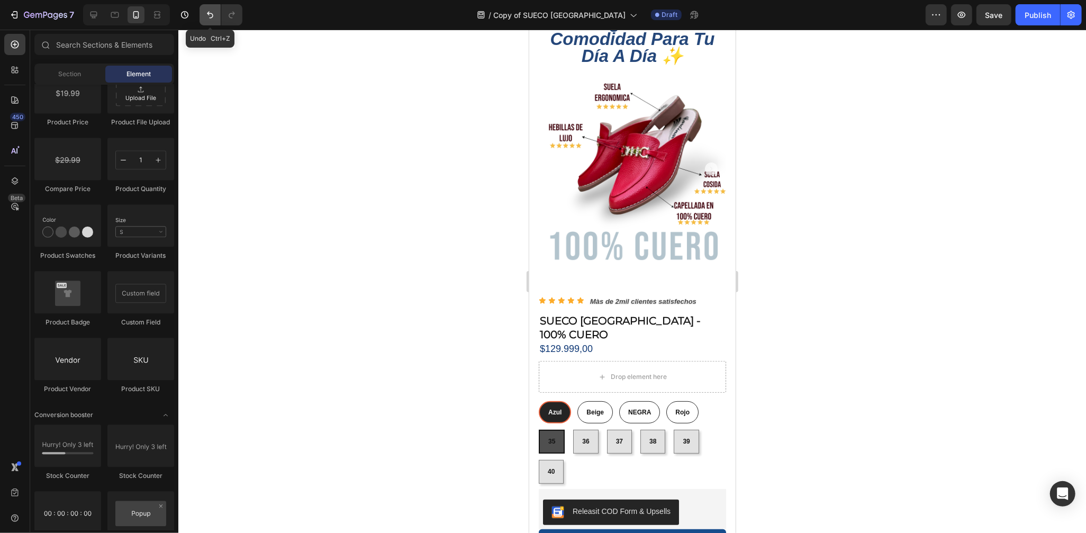
click at [220, 10] on button "Undo/Redo" at bounding box center [210, 14] width 21 height 21
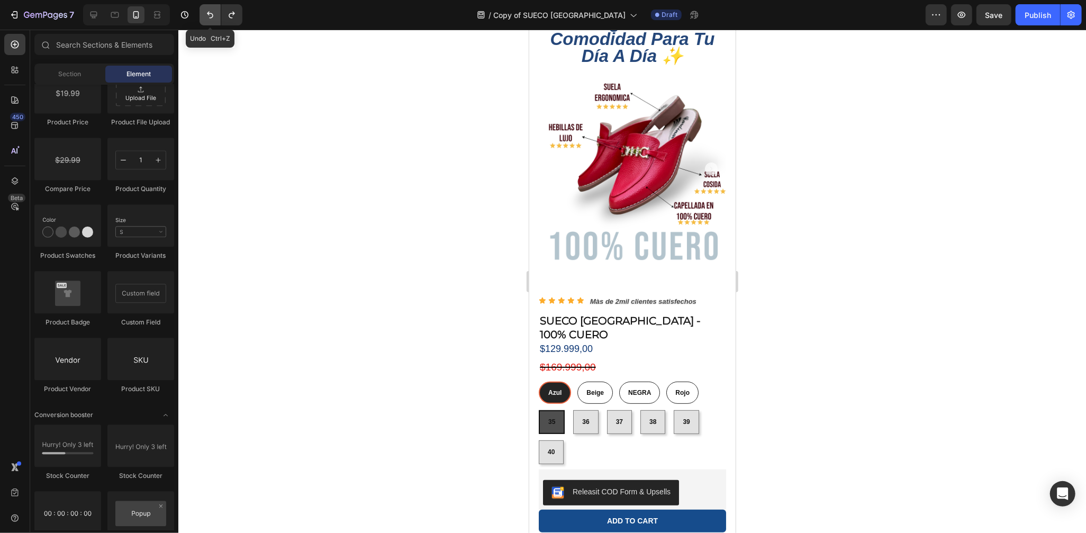
click at [219, 12] on button "Undo/Redo" at bounding box center [210, 14] width 21 height 21
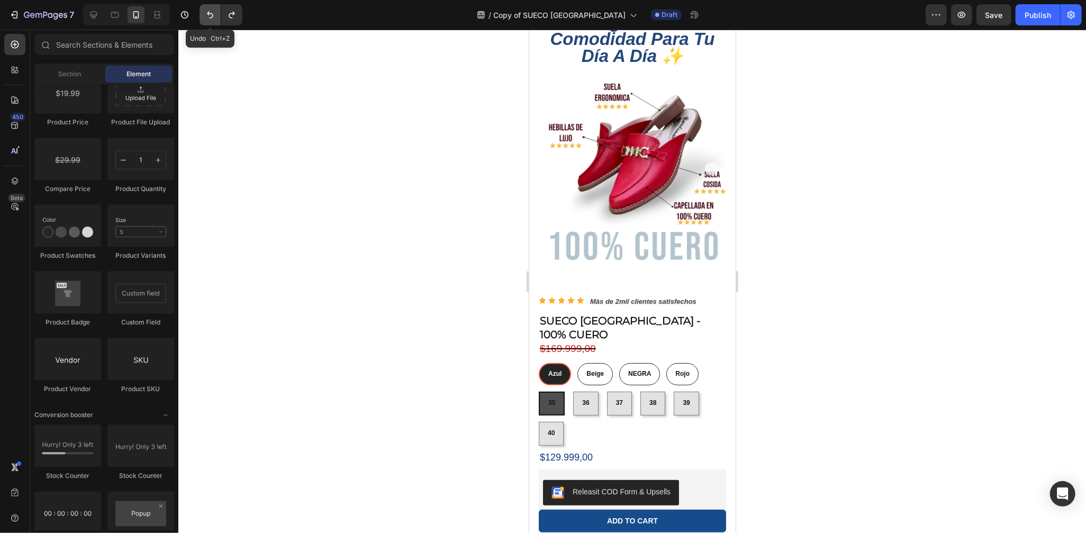
click at [219, 12] on button "Undo/Redo" at bounding box center [210, 14] width 21 height 21
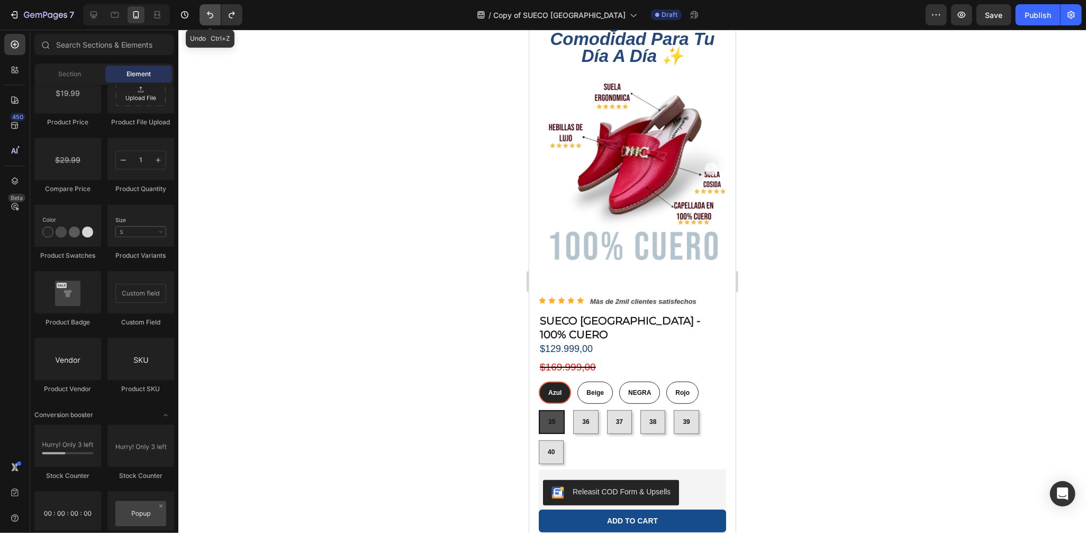
click at [219, 12] on button "Undo/Redo" at bounding box center [210, 14] width 21 height 21
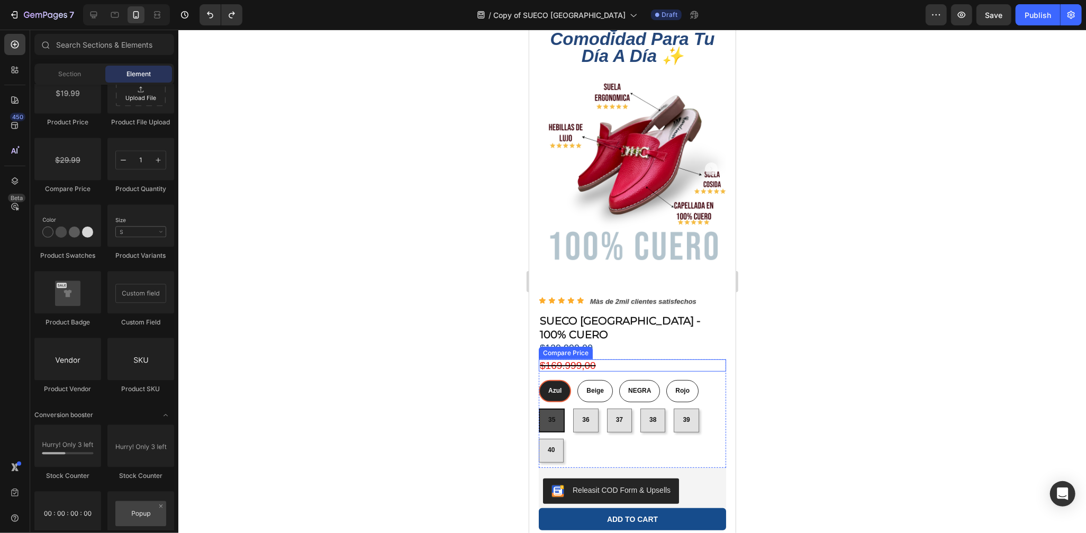
click at [591, 359] on div "$169.999,00" at bounding box center [631, 365] width 187 height 12
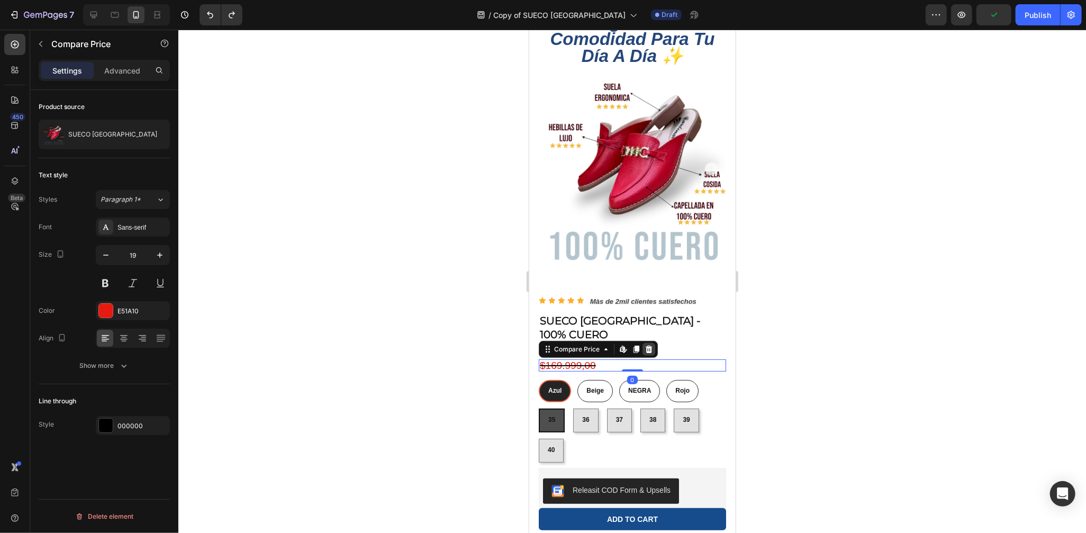
click at [648, 345] on icon at bounding box center [648, 349] width 8 height 8
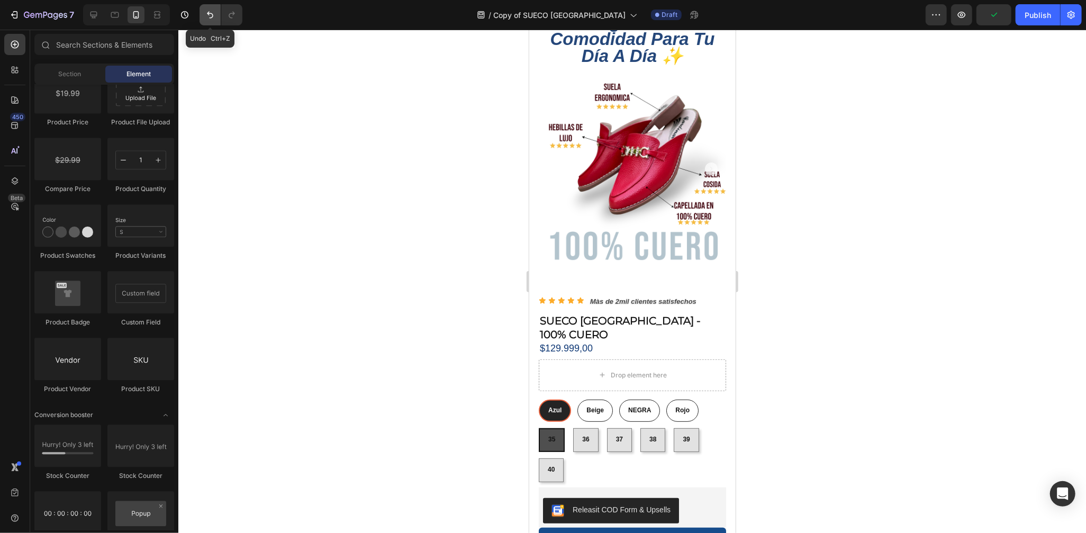
click at [205, 12] on icon "Undo/Redo" at bounding box center [210, 15] width 11 height 11
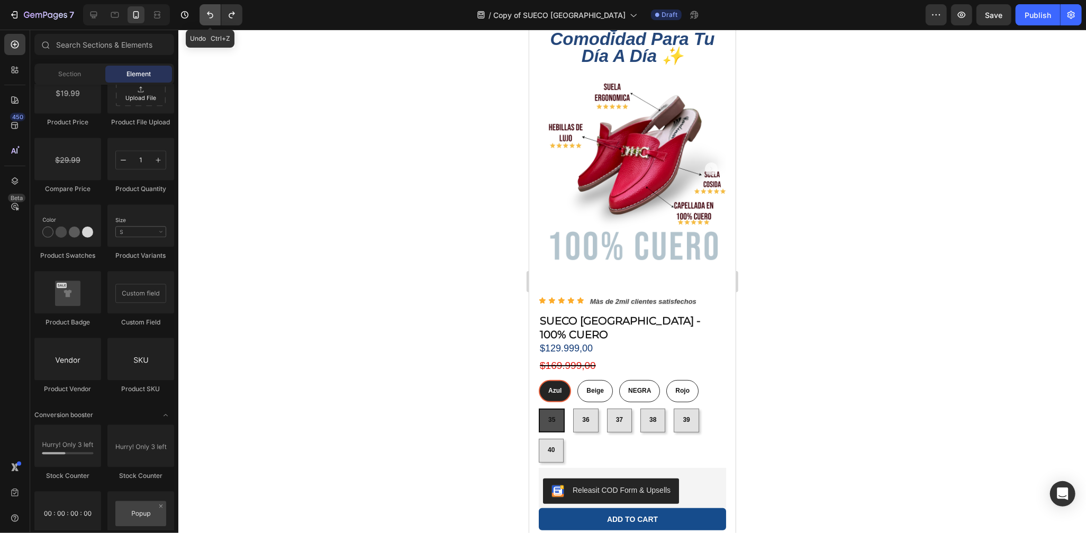
click at [205, 12] on icon "Undo/Redo" at bounding box center [210, 15] width 11 height 11
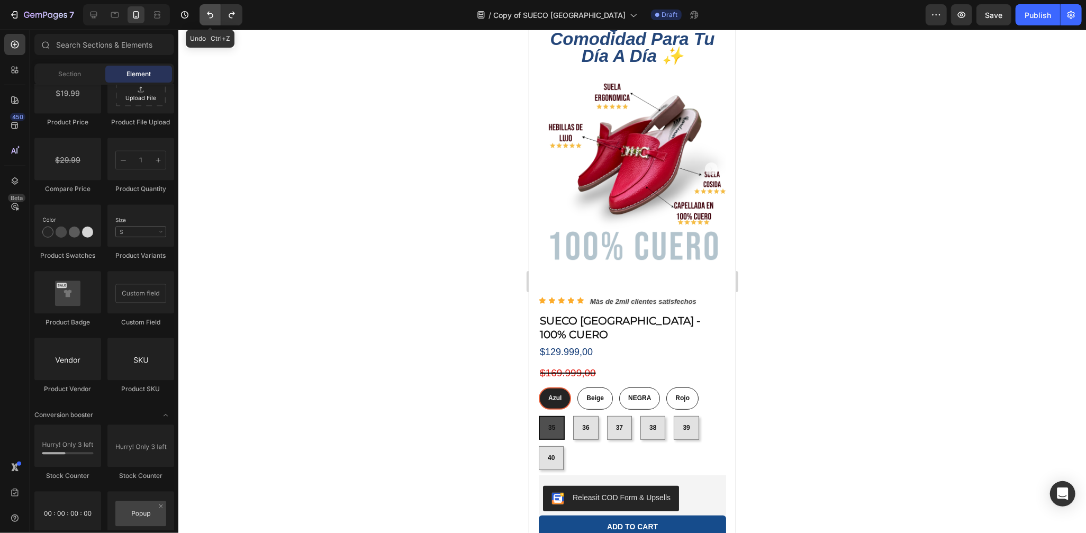
click at [205, 12] on icon "Undo/Redo" at bounding box center [210, 15] width 11 height 11
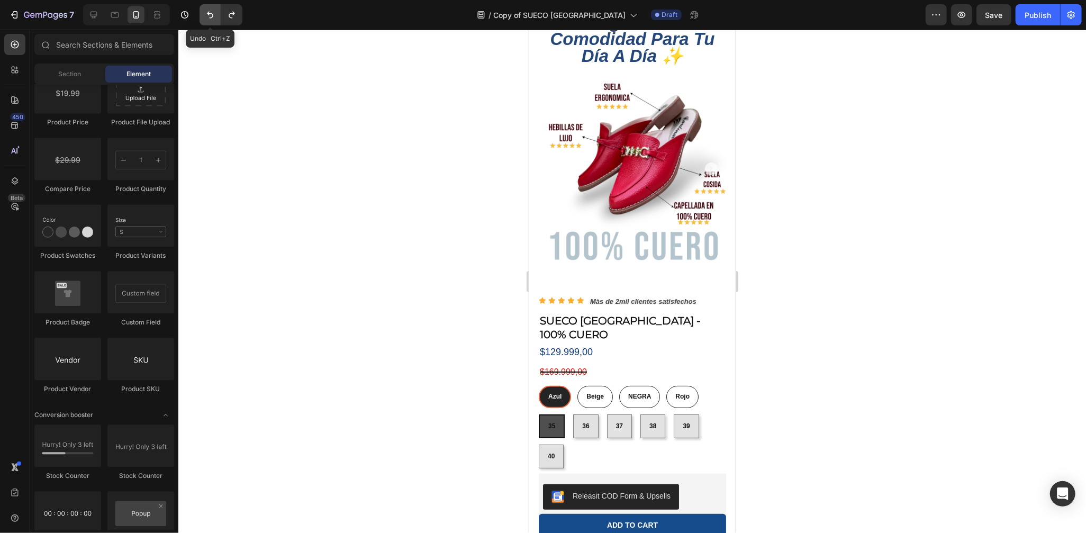
click at [205, 12] on icon "Undo/Redo" at bounding box center [210, 15] width 11 height 11
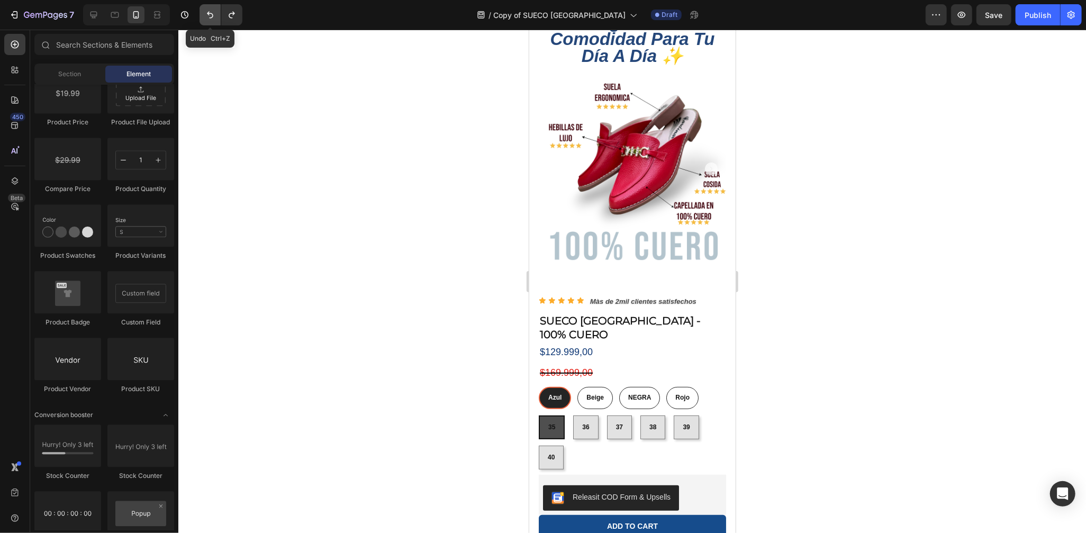
click at [205, 12] on icon "Undo/Redo" at bounding box center [210, 15] width 11 height 11
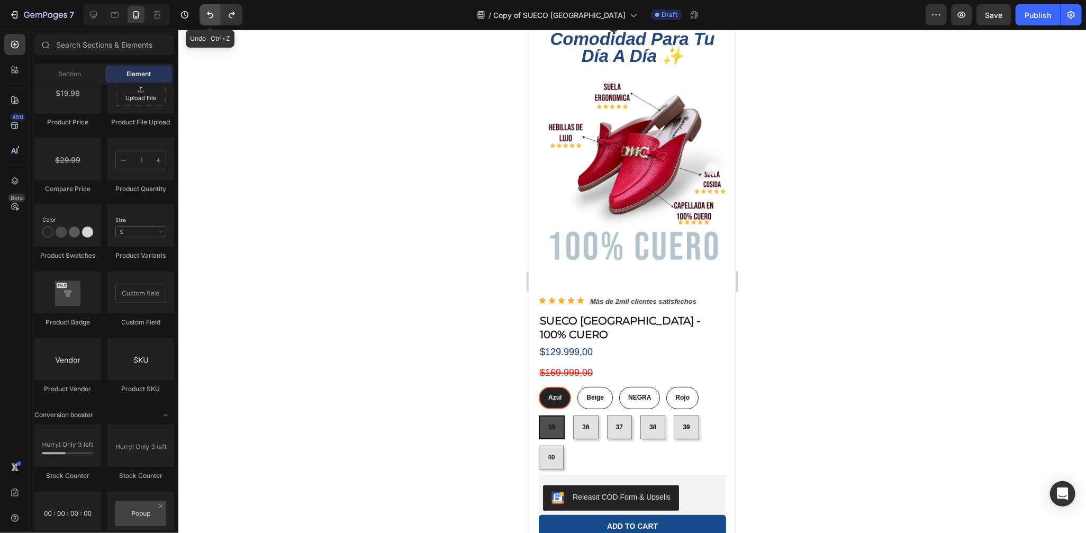
click at [205, 12] on icon "Undo/Redo" at bounding box center [210, 15] width 11 height 11
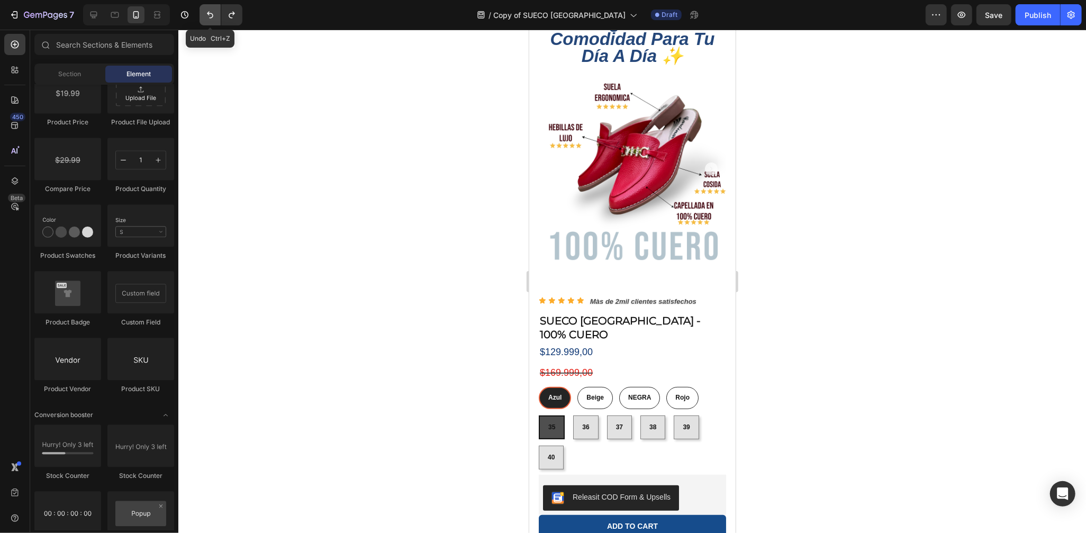
click at [205, 12] on icon "Undo/Redo" at bounding box center [210, 15] width 11 height 11
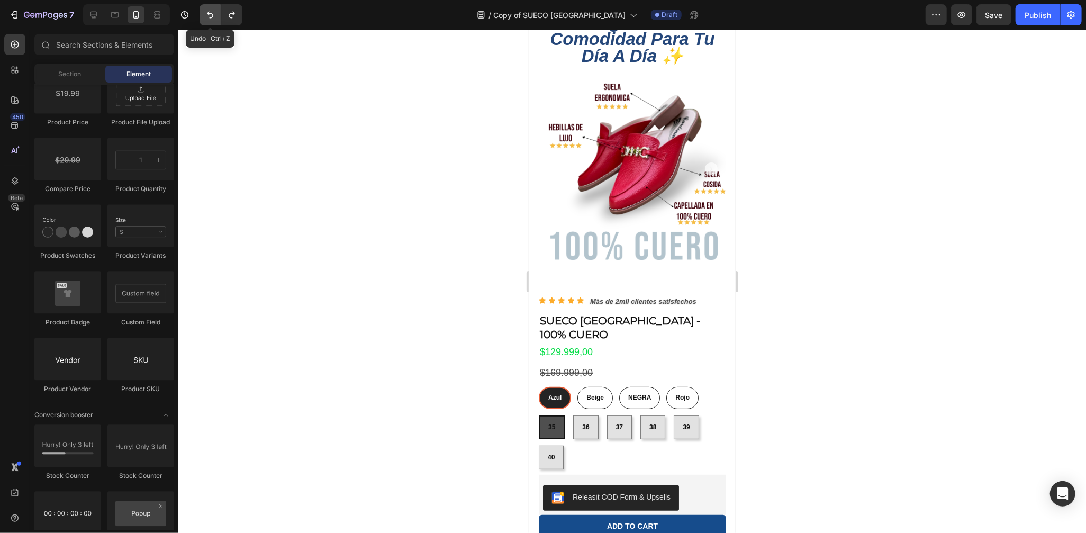
click at [205, 12] on icon "Undo/Redo" at bounding box center [210, 15] width 11 height 11
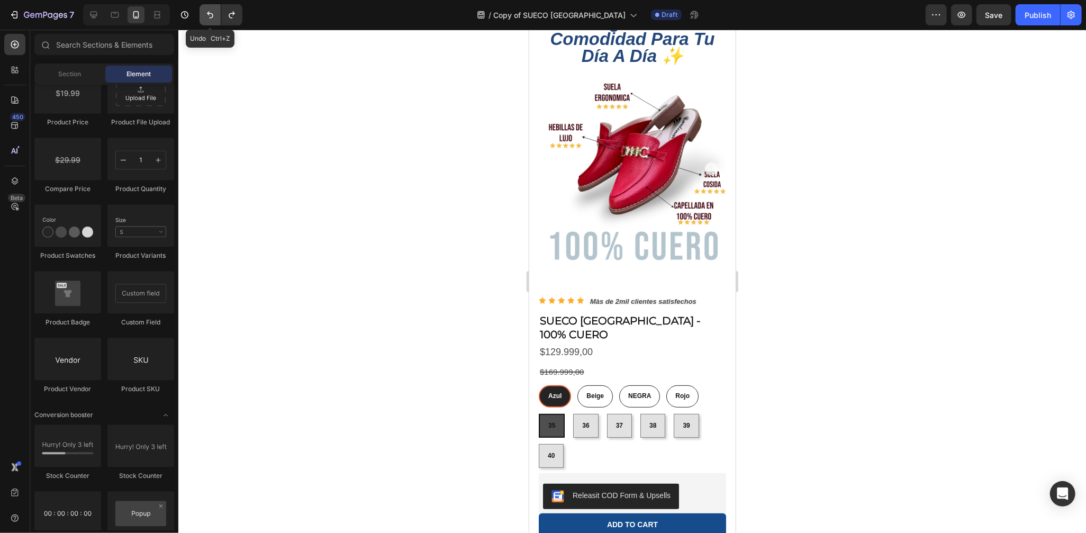
click at [205, 12] on icon "Undo/Redo" at bounding box center [210, 15] width 11 height 11
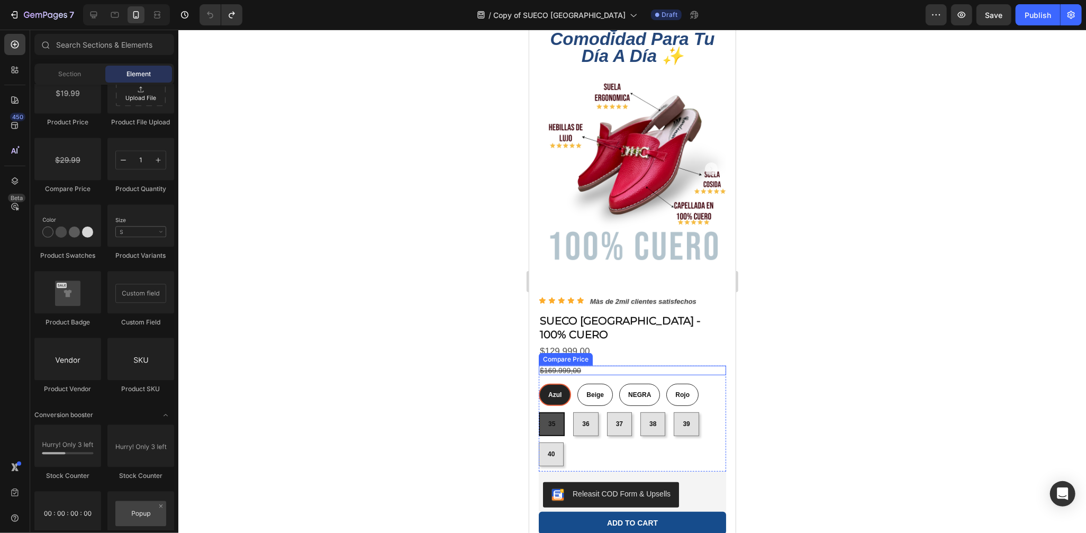
click at [579, 365] on div "$169.999,00" at bounding box center [631, 370] width 187 height 10
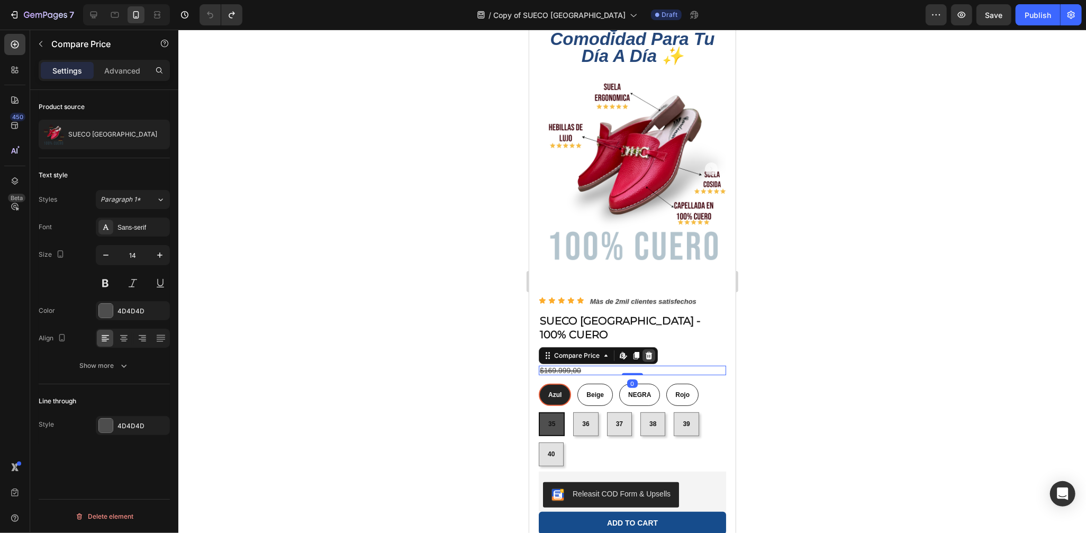
click at [648, 349] on div at bounding box center [648, 355] width 13 height 13
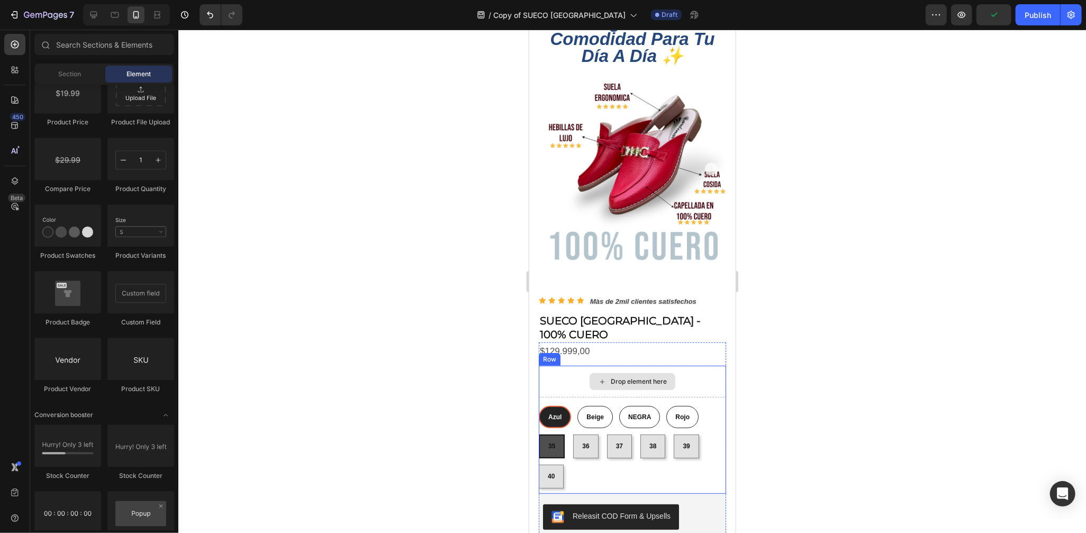
click at [693, 365] on div "Drop element here" at bounding box center [631, 381] width 187 height 32
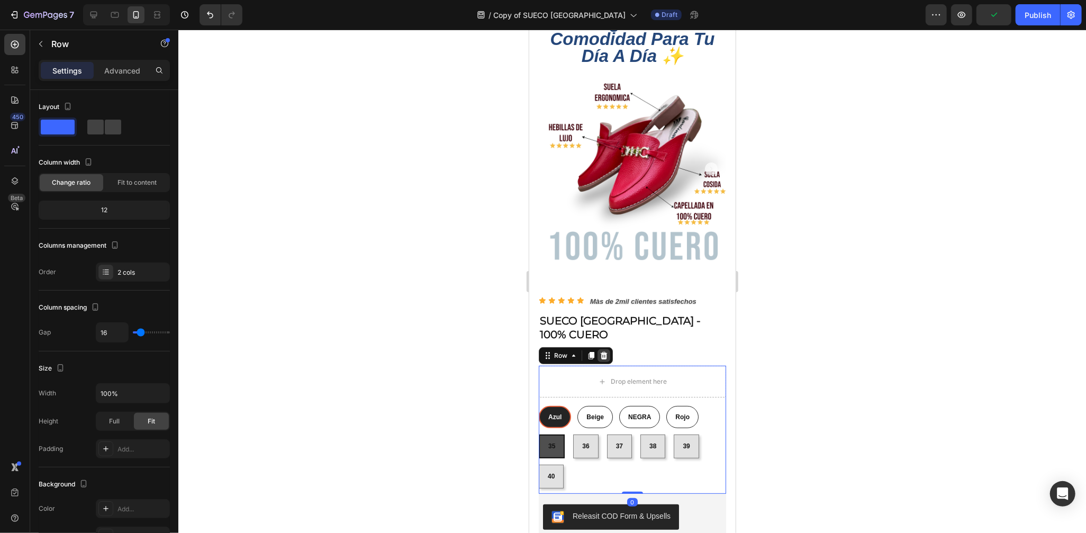
click at [605, 349] on div at bounding box center [603, 355] width 13 height 13
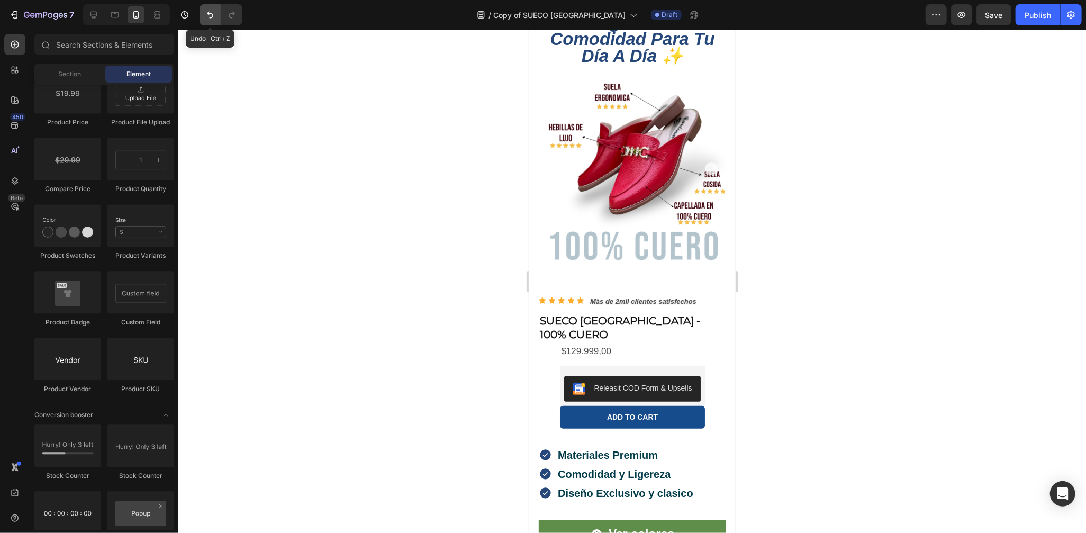
click at [200, 16] on button "Undo/Redo" at bounding box center [210, 14] width 21 height 21
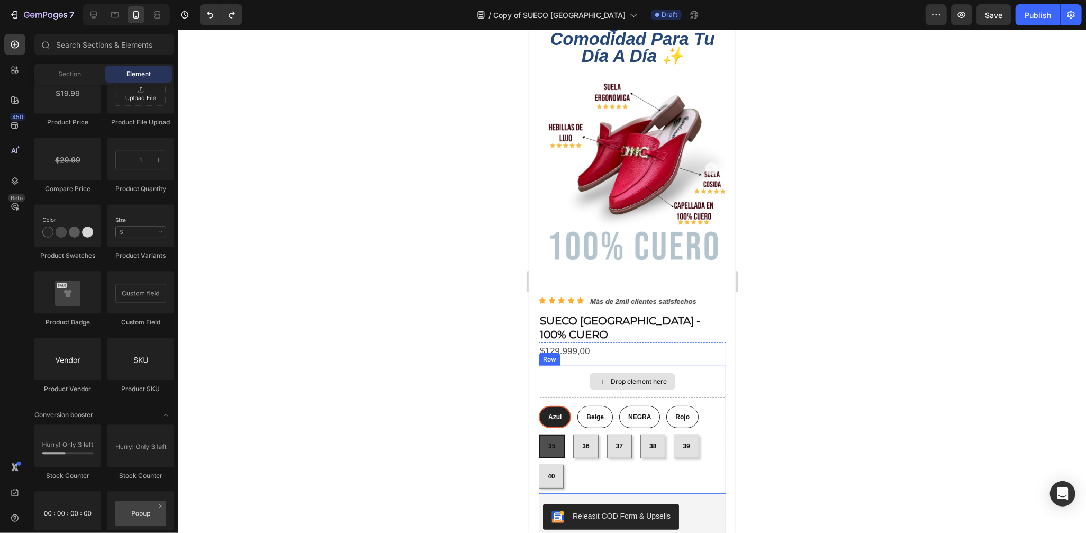
click at [568, 365] on div "Drop element here" at bounding box center [631, 381] width 187 height 32
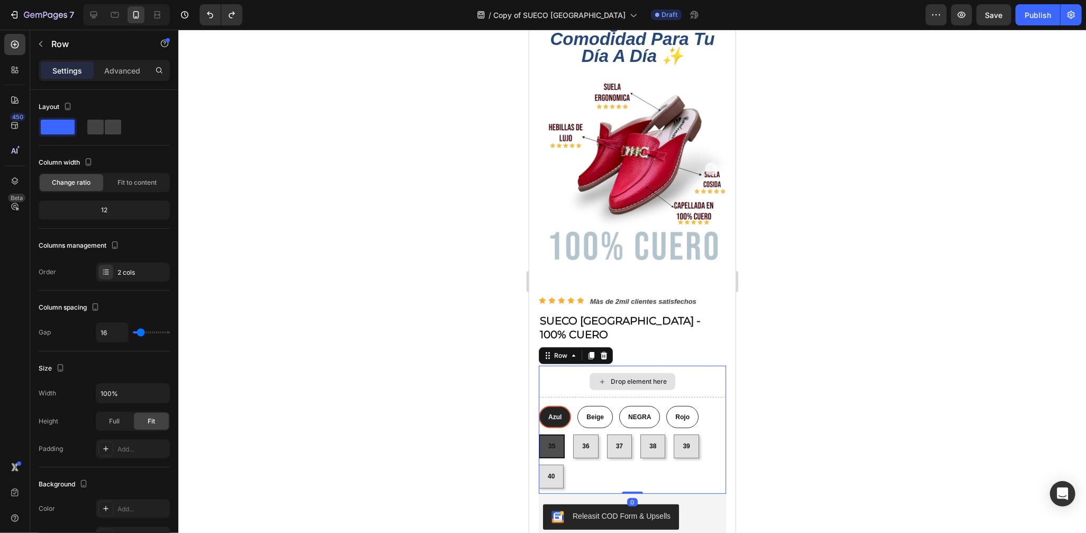
click at [579, 365] on div "Drop element here" at bounding box center [631, 381] width 187 height 32
click at [756, 348] on div at bounding box center [632, 281] width 908 height 503
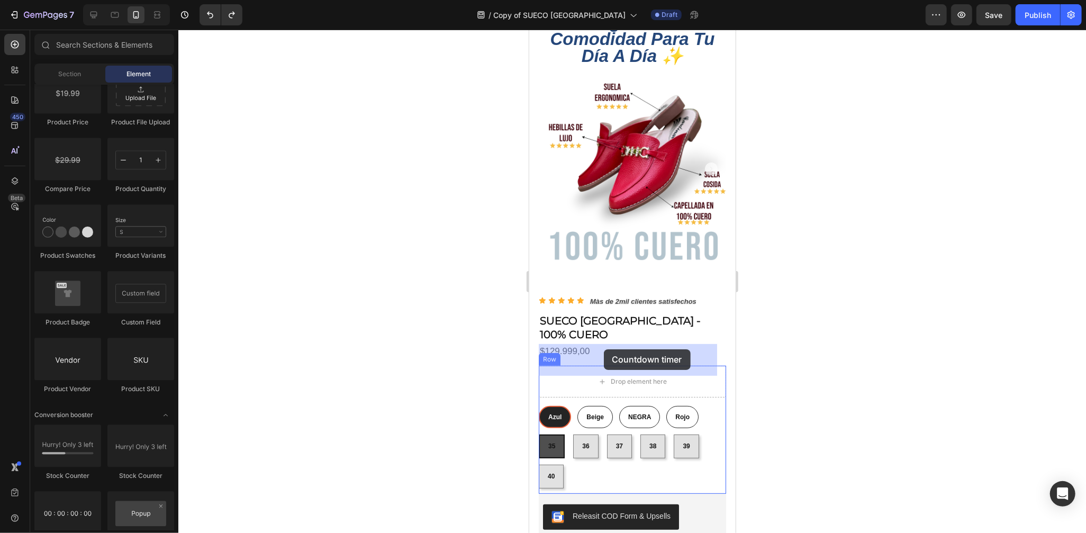
drag, startPoint x: 603, startPoint y: 536, endPoint x: 603, endPoint y: 349, distance: 187.4
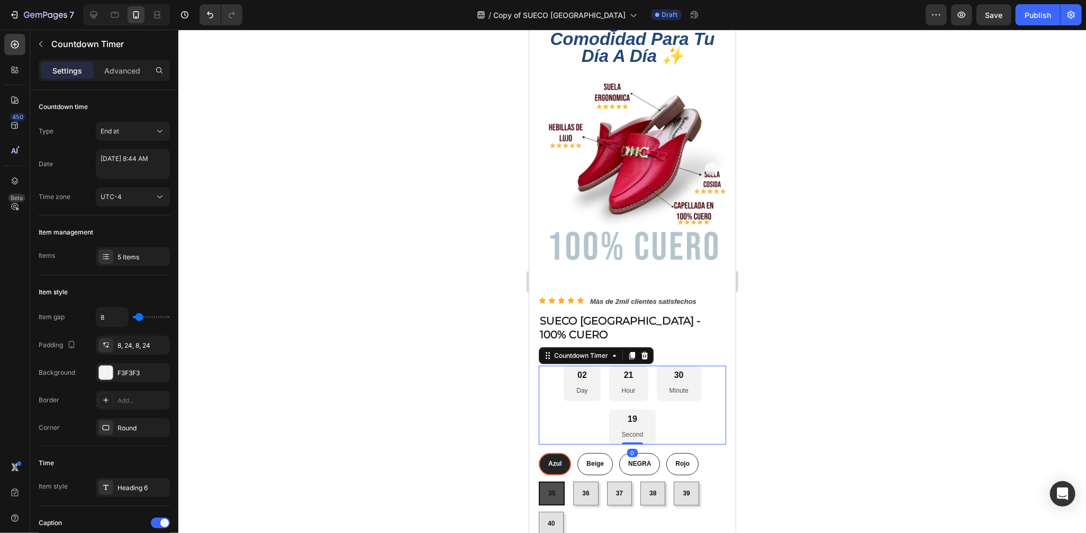
click at [798, 379] on div at bounding box center [632, 281] width 908 height 503
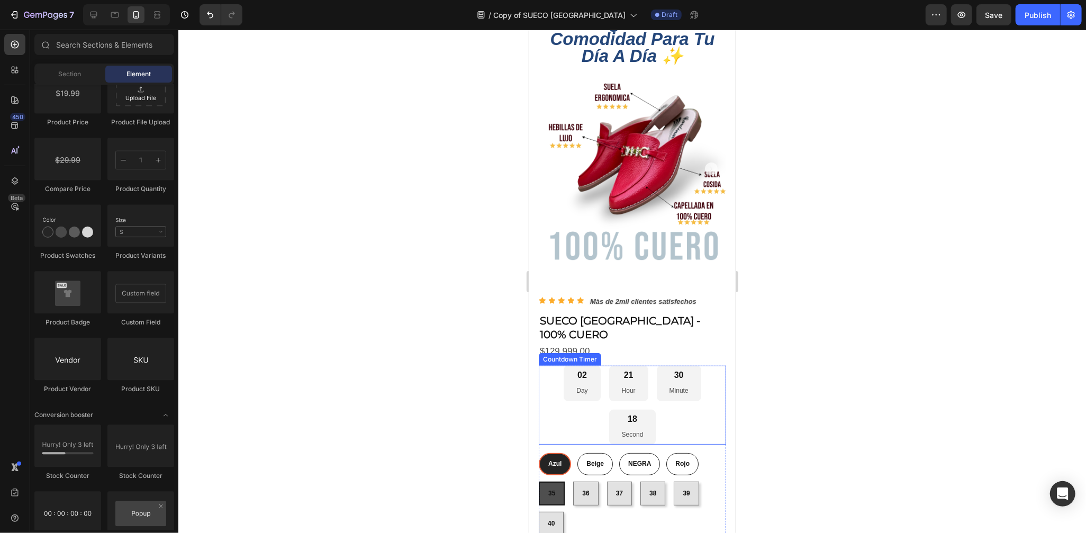
click at [672, 382] on div "02 Day 21 Hour 30 Minute 18 Second" at bounding box center [631, 404] width 187 height 79
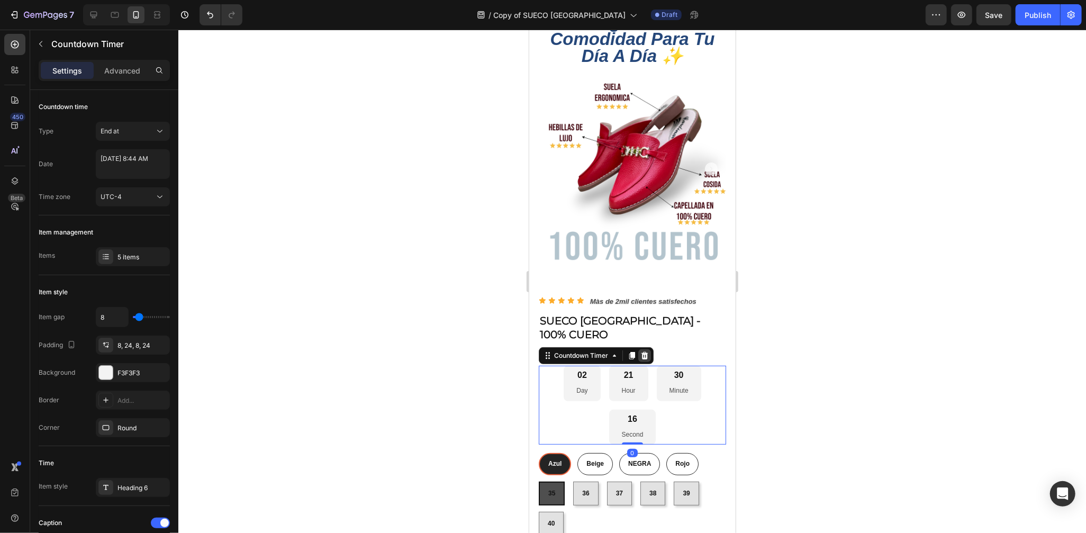
click at [645, 351] on icon at bounding box center [644, 355] width 8 height 8
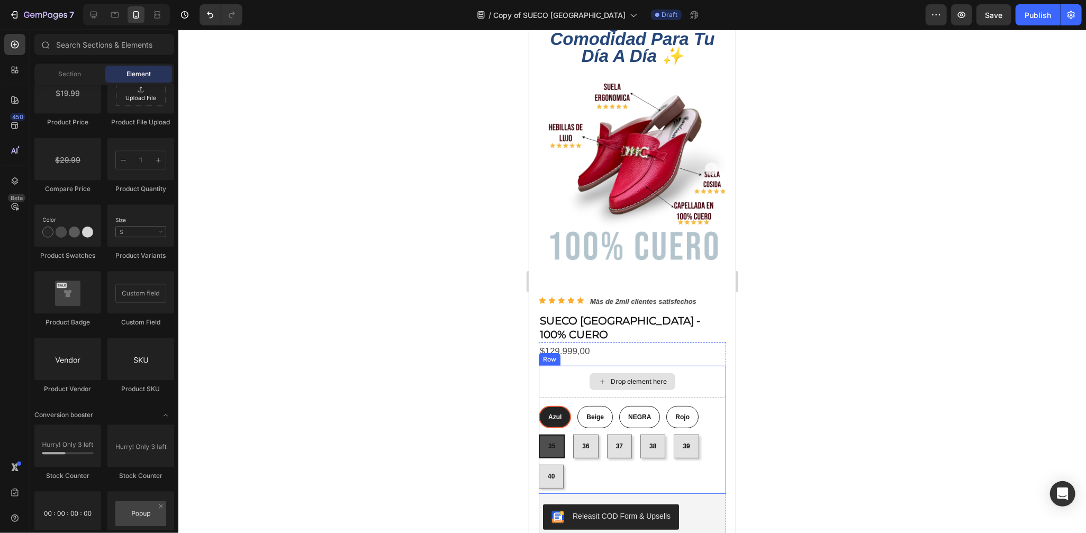
click at [693, 365] on div "Drop element here" at bounding box center [631, 381] width 187 height 32
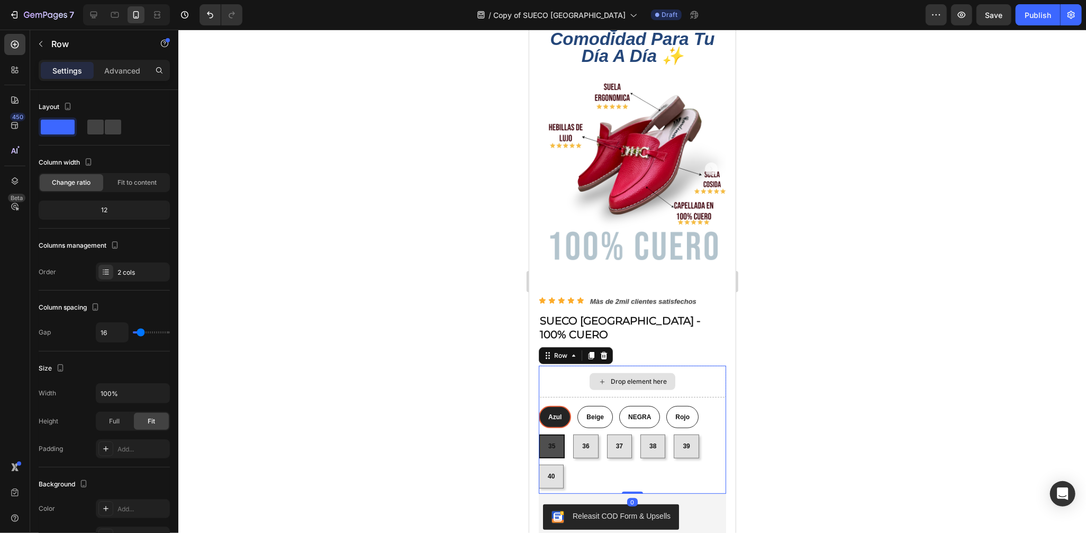
click at [564, 365] on div "Drop element here" at bounding box center [631, 381] width 187 height 32
click at [575, 351] on icon at bounding box center [573, 355] width 8 height 8
click at [869, 359] on div at bounding box center [632, 281] width 908 height 503
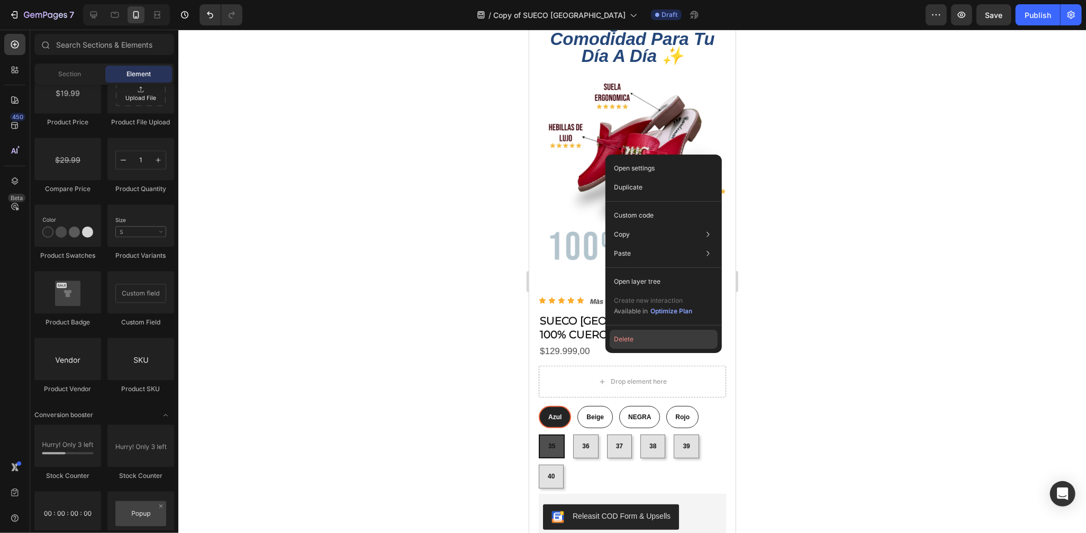
click at [635, 339] on button "Delete" at bounding box center [664, 339] width 108 height 19
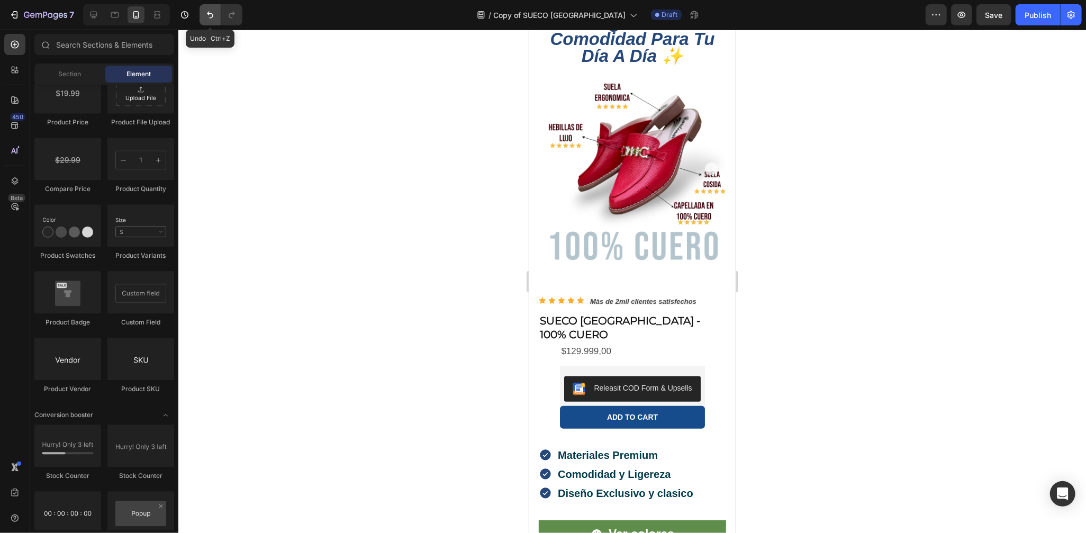
click at [205, 18] on icon "Undo/Redo" at bounding box center [210, 15] width 11 height 11
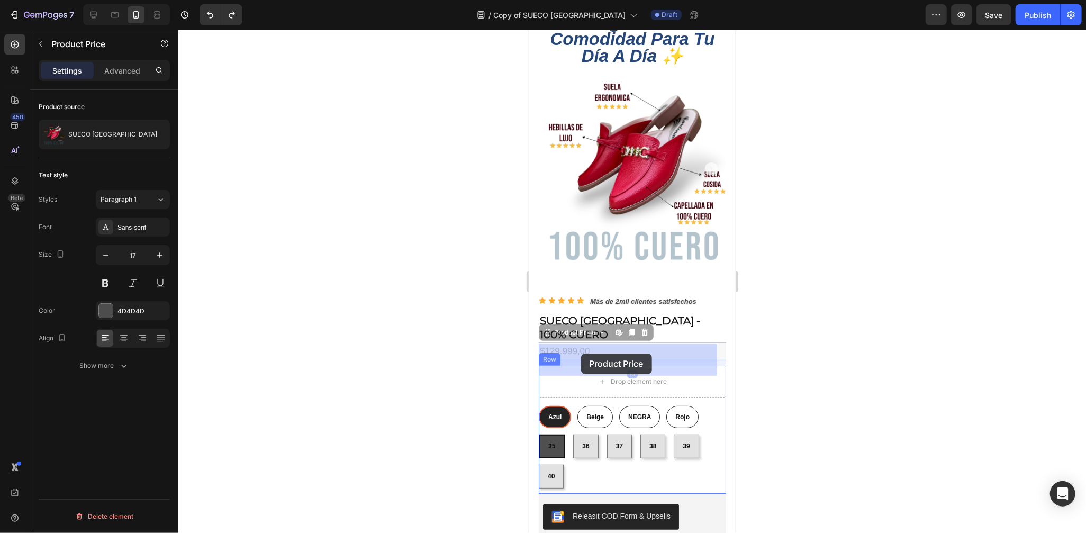
drag, startPoint x: 589, startPoint y: 325, endPoint x: 581, endPoint y: 353, distance: 29.8
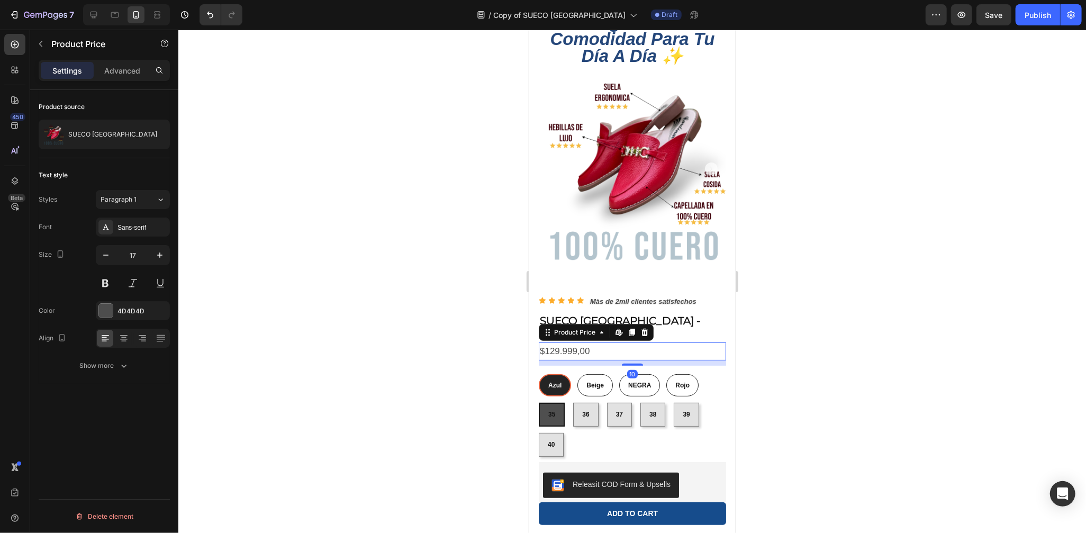
click at [763, 350] on div at bounding box center [632, 281] width 908 height 503
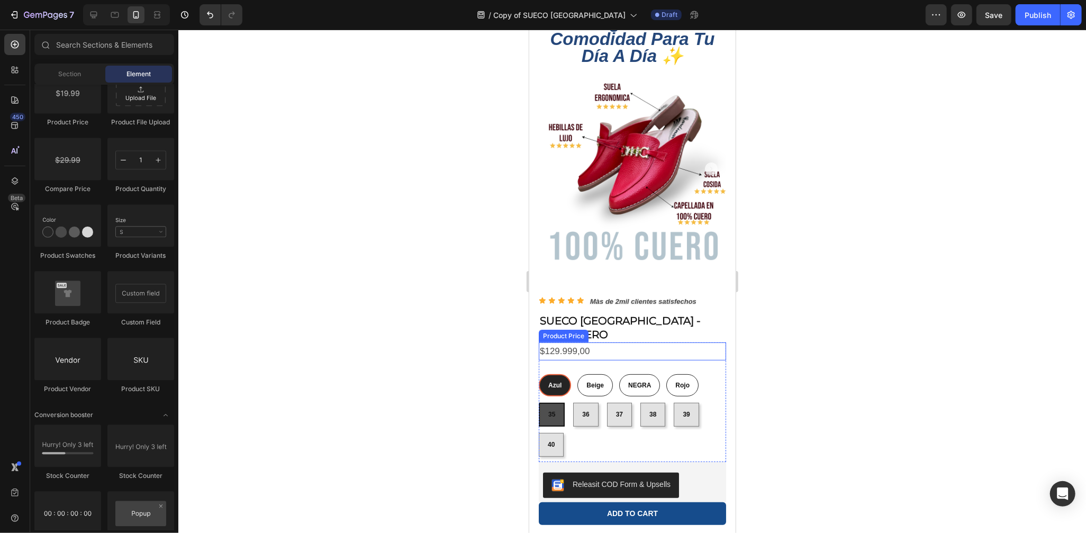
click at [580, 342] on div "$129.999,00" at bounding box center [631, 351] width 187 height 19
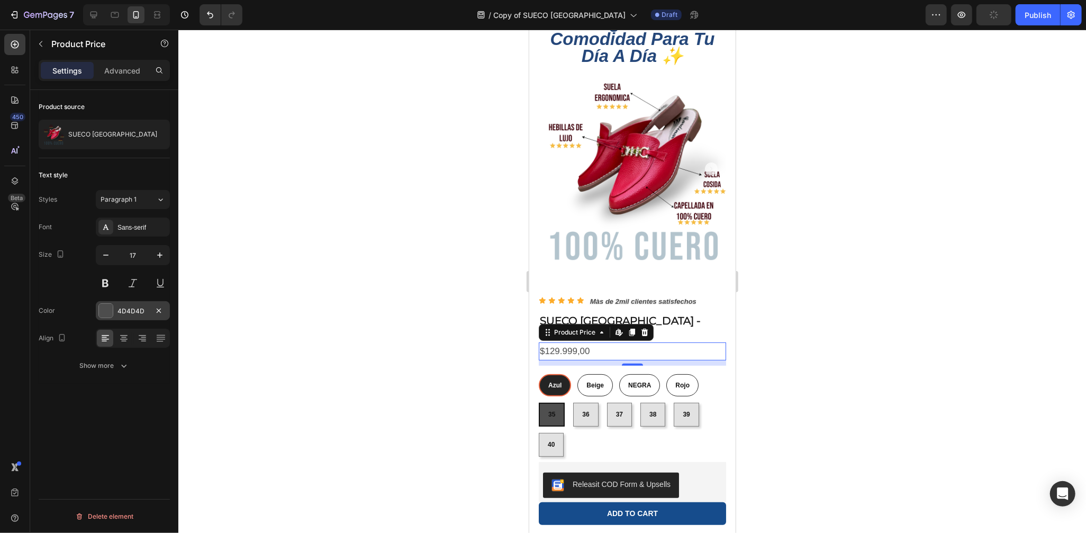
click at [112, 305] on div at bounding box center [106, 311] width 14 height 14
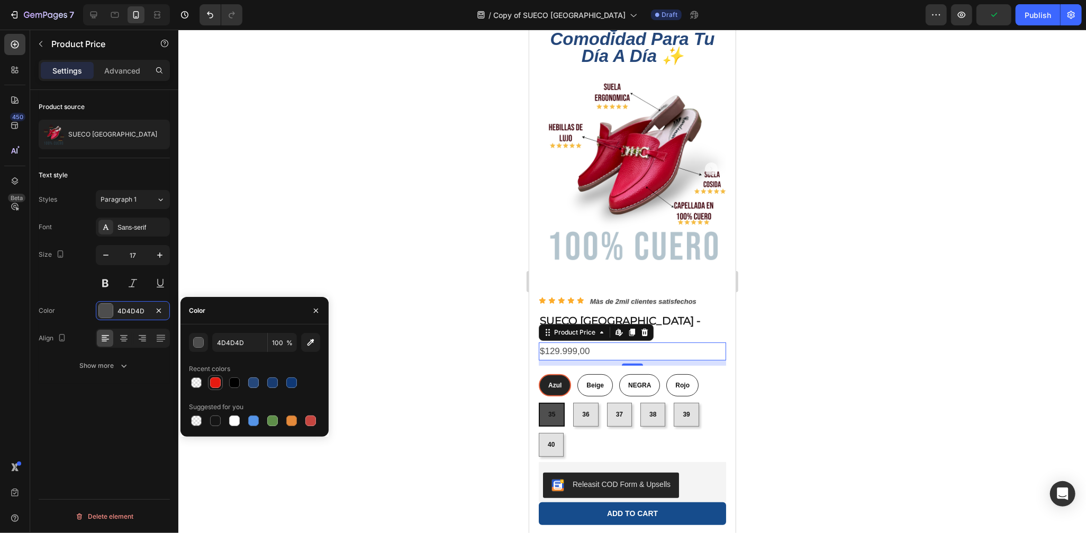
click at [219, 381] on div at bounding box center [215, 382] width 11 height 11
click at [255, 381] on div at bounding box center [253, 382] width 11 height 11
click at [269, 381] on div at bounding box center [272, 382] width 11 height 11
click at [293, 382] on div at bounding box center [291, 382] width 11 height 11
type input "0F3875"
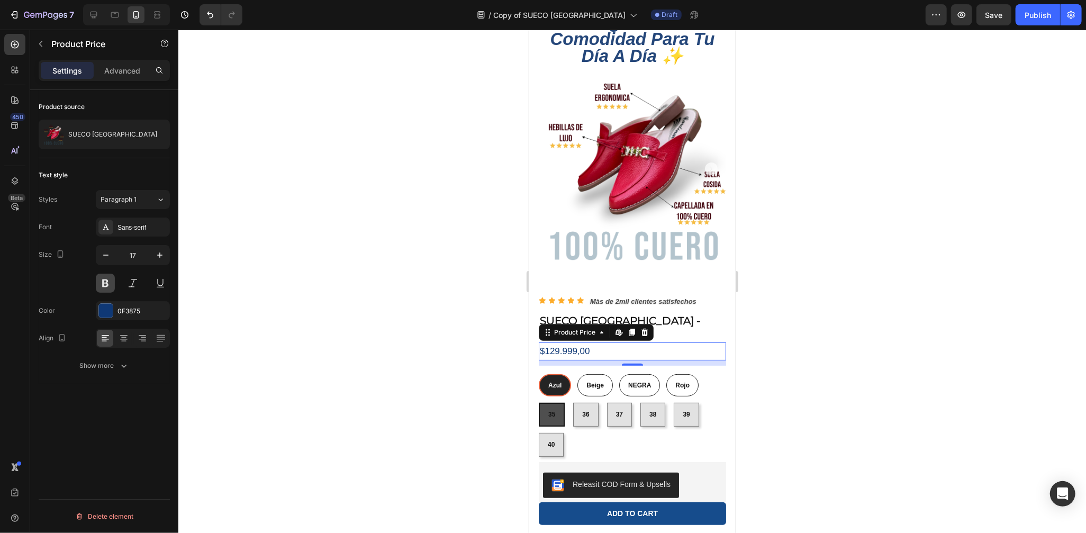
click at [114, 278] on button at bounding box center [105, 283] width 19 height 19
click at [156, 257] on icon "button" at bounding box center [160, 255] width 11 height 11
type input "18"
click at [762, 344] on div at bounding box center [632, 281] width 908 height 503
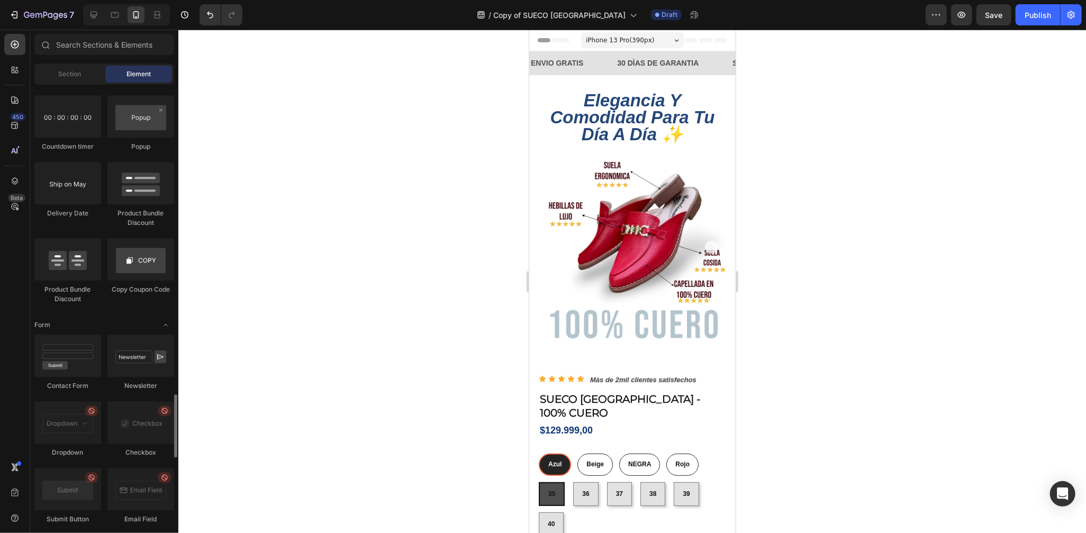
scroll to position [1926, 0]
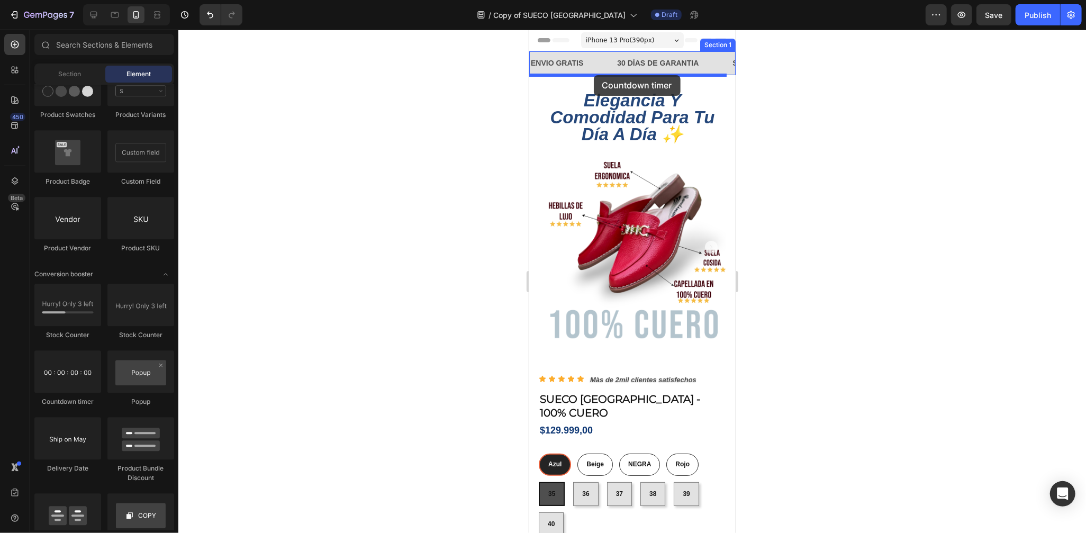
drag, startPoint x: 584, startPoint y: 417, endPoint x: 593, endPoint y: 75, distance: 342.6
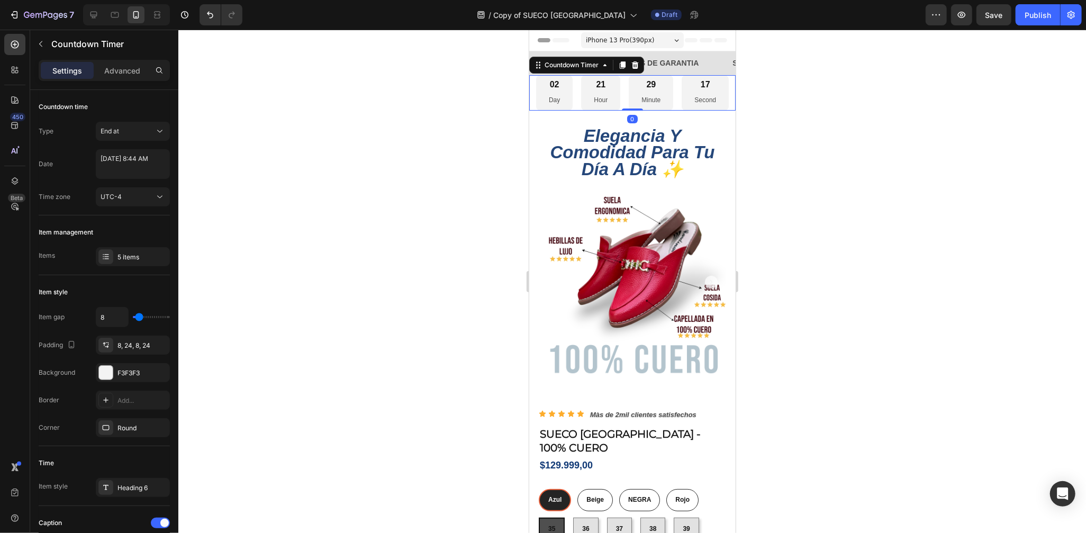
click at [809, 147] on div at bounding box center [632, 281] width 908 height 503
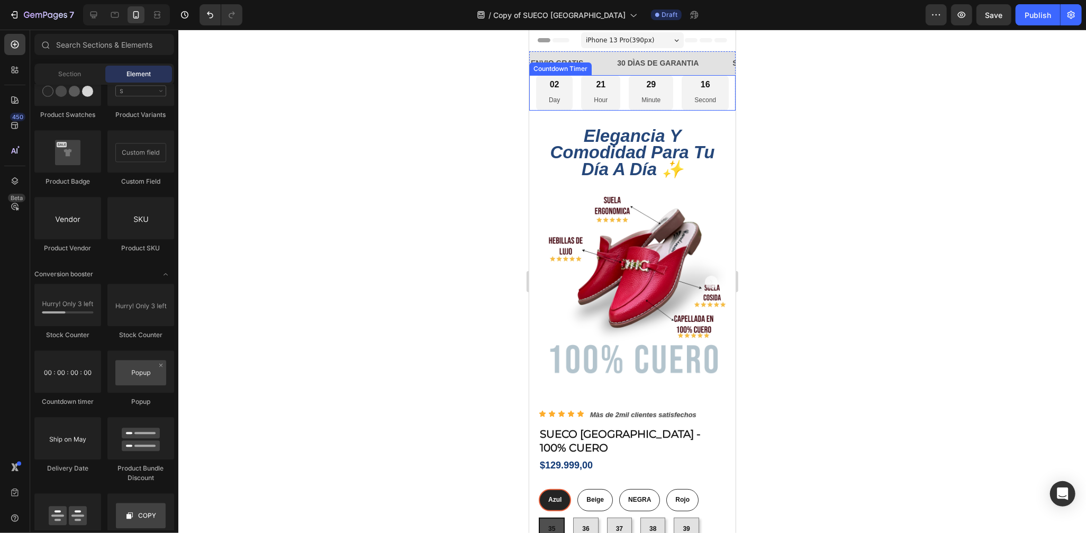
click at [672, 105] on div "02 Day 21 Hour 29 Minute 16 Second" at bounding box center [632, 92] width 193 height 35
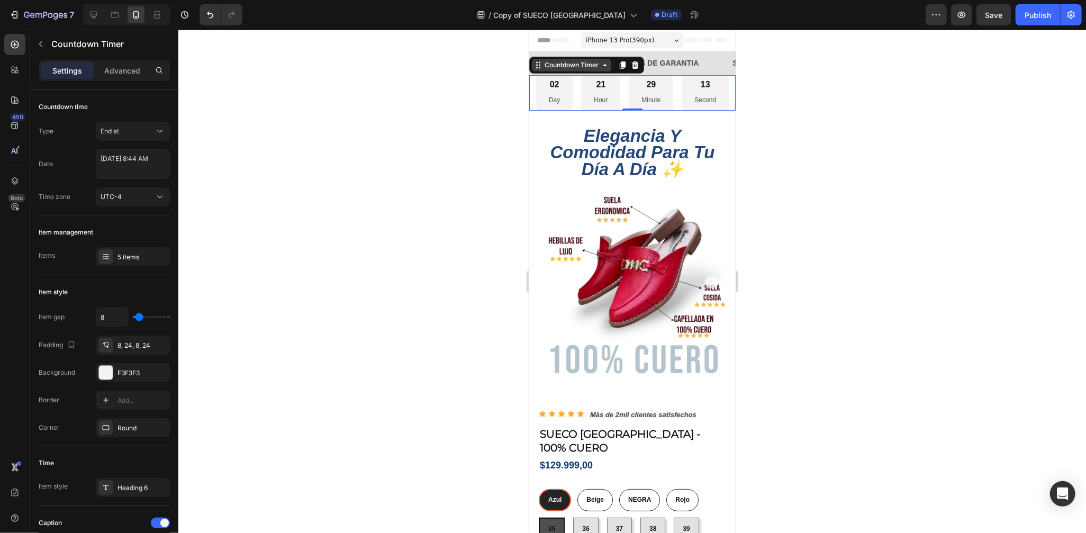
click at [604, 63] on icon at bounding box center [604, 64] width 8 height 8
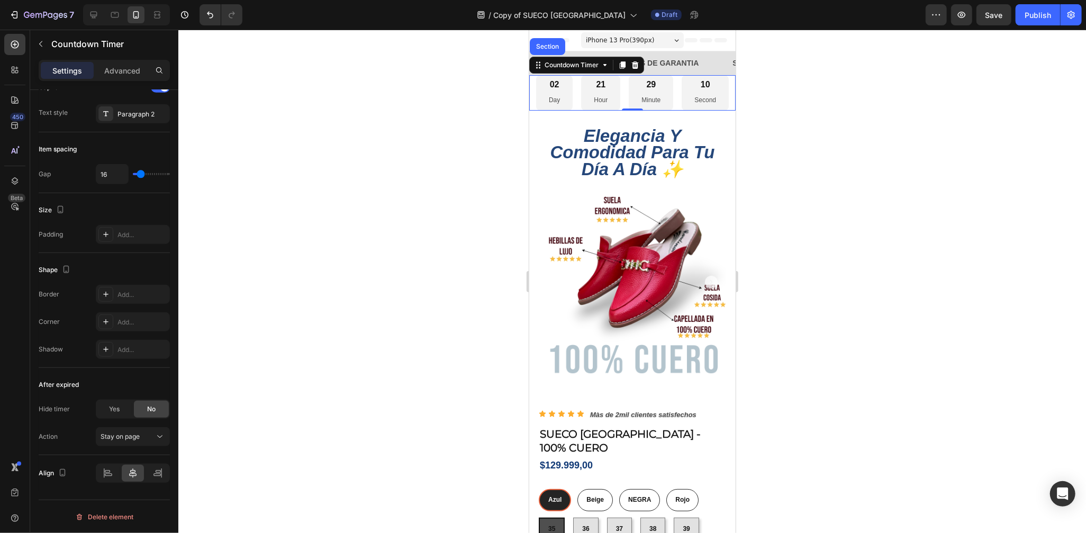
scroll to position [0, 0]
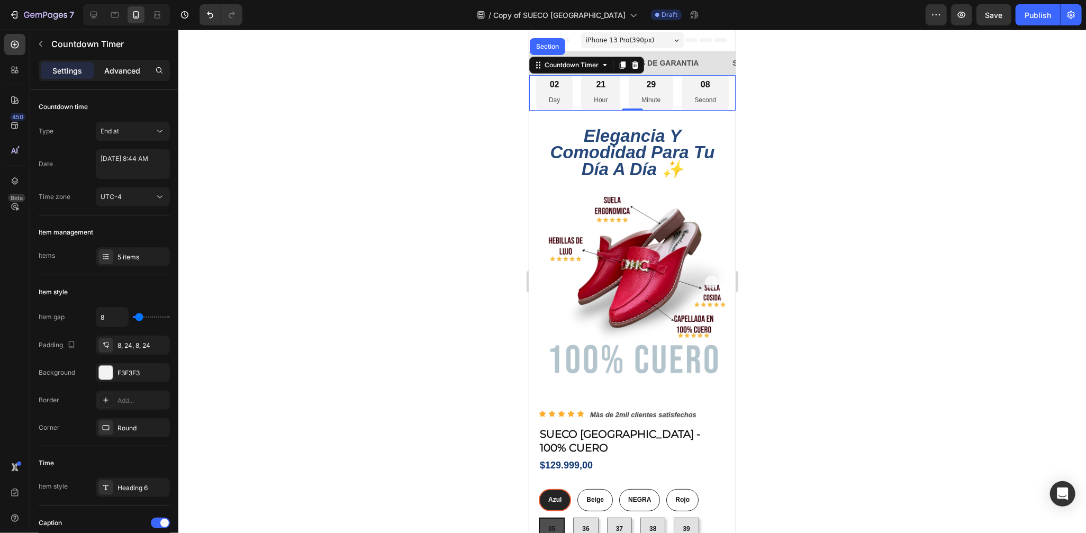
click at [138, 71] on p "Advanced" at bounding box center [122, 70] width 36 height 11
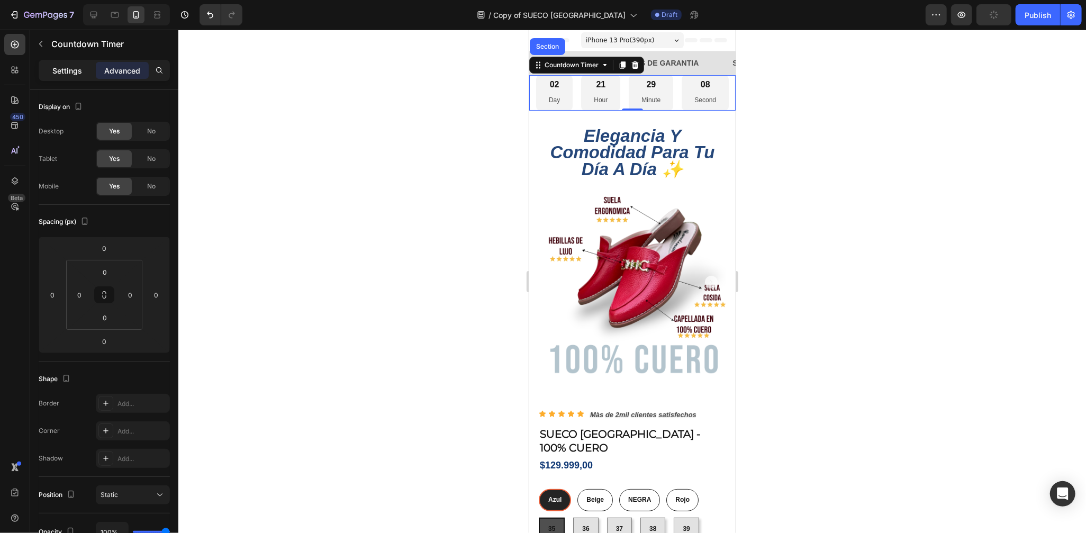
click at [55, 73] on p "Settings" at bounding box center [67, 70] width 30 height 11
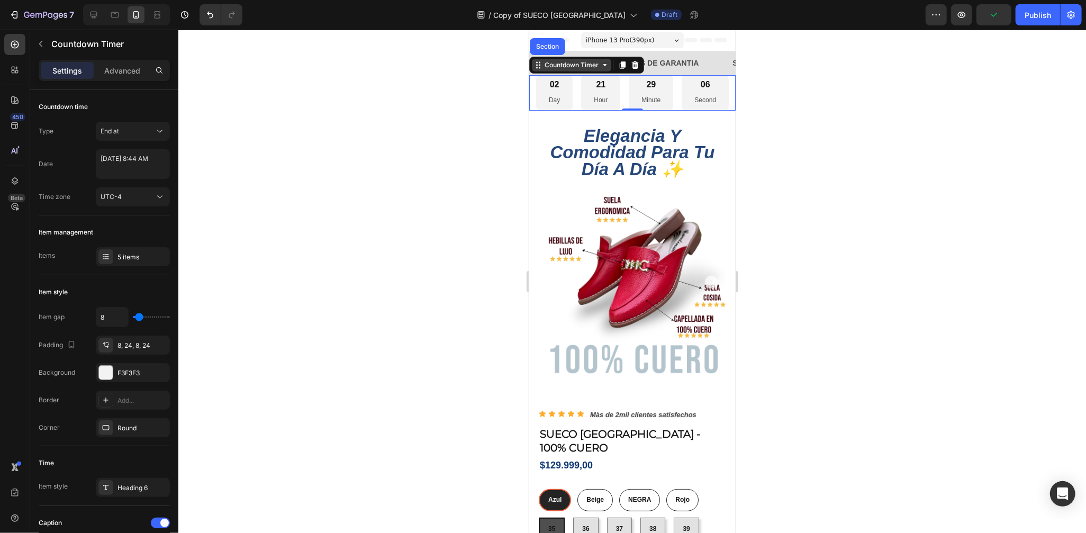
click at [601, 62] on icon at bounding box center [604, 64] width 8 height 8
click at [600, 64] on icon at bounding box center [604, 64] width 8 height 8
click at [593, 101] on p "Hour" at bounding box center [600, 100] width 14 height 12
click at [137, 258] on div "5 items" at bounding box center [143, 258] width 50 height 10
click at [334, 372] on div at bounding box center [632, 281] width 908 height 503
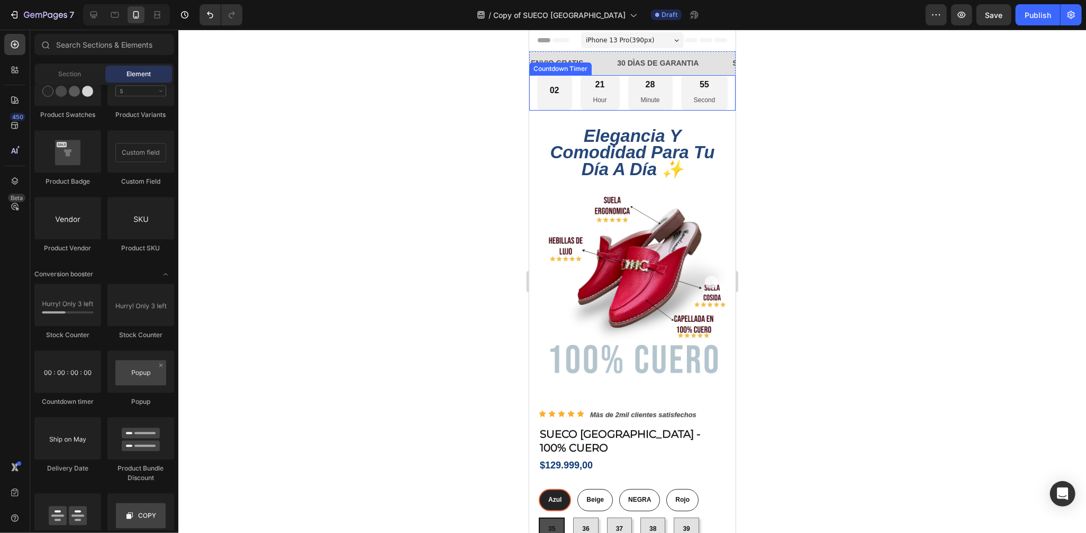
click at [635, 98] on div "28 Minute" at bounding box center [650, 92] width 44 height 35
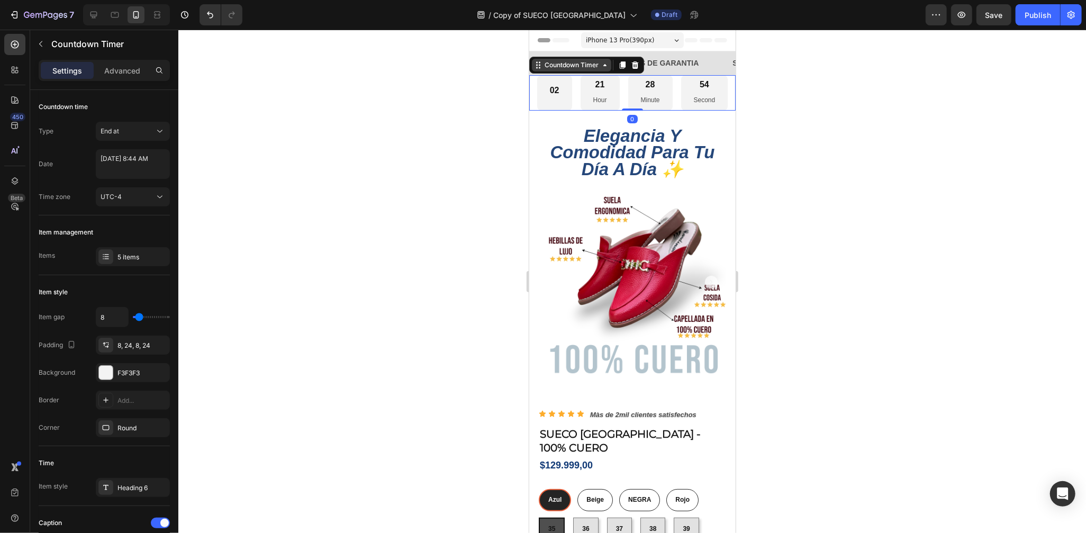
click at [598, 64] on div "Countdown Timer" at bounding box center [571, 65] width 58 height 10
click at [133, 259] on div "5 items" at bounding box center [143, 258] width 50 height 10
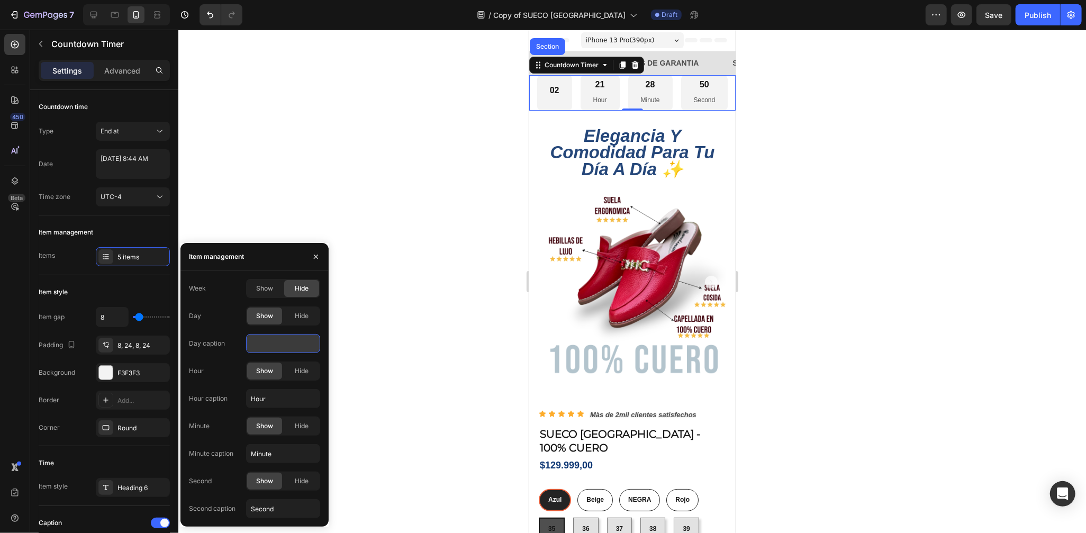
click at [295, 348] on input "text" at bounding box center [283, 343] width 74 height 19
type input "D"
click at [310, 320] on div "Hide" at bounding box center [301, 316] width 35 height 17
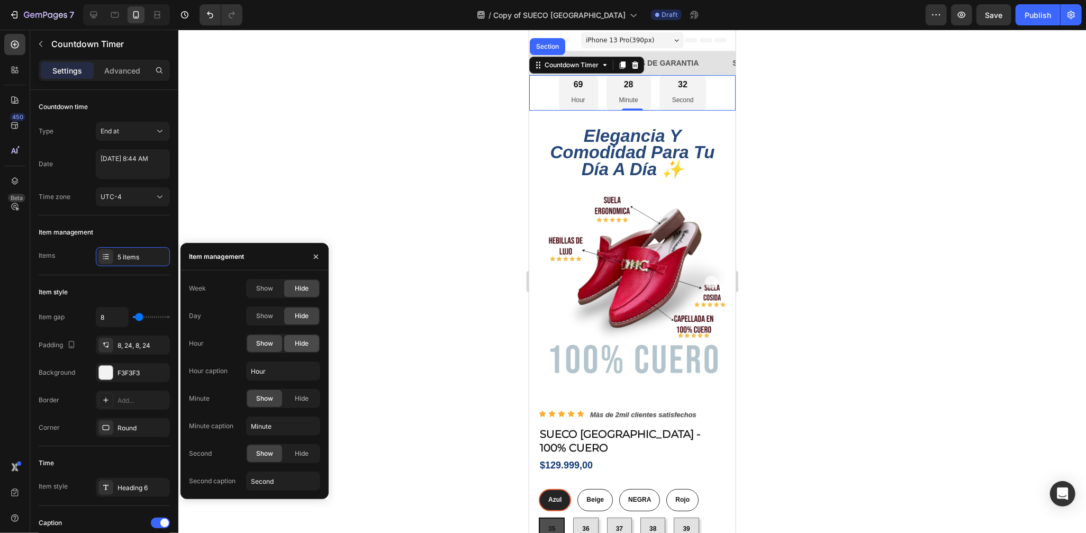
click at [297, 349] on div "Hide" at bounding box center [301, 343] width 35 height 17
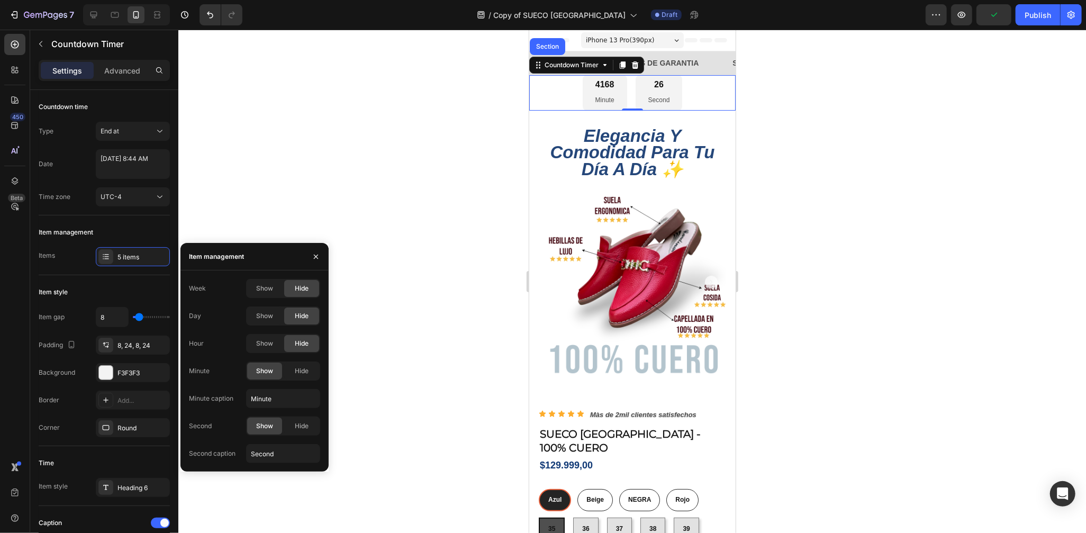
click at [193, 371] on div "Minute" at bounding box center [199, 371] width 21 height 10
click at [611, 84] on div "4168 Minute" at bounding box center [604, 92] width 44 height 35
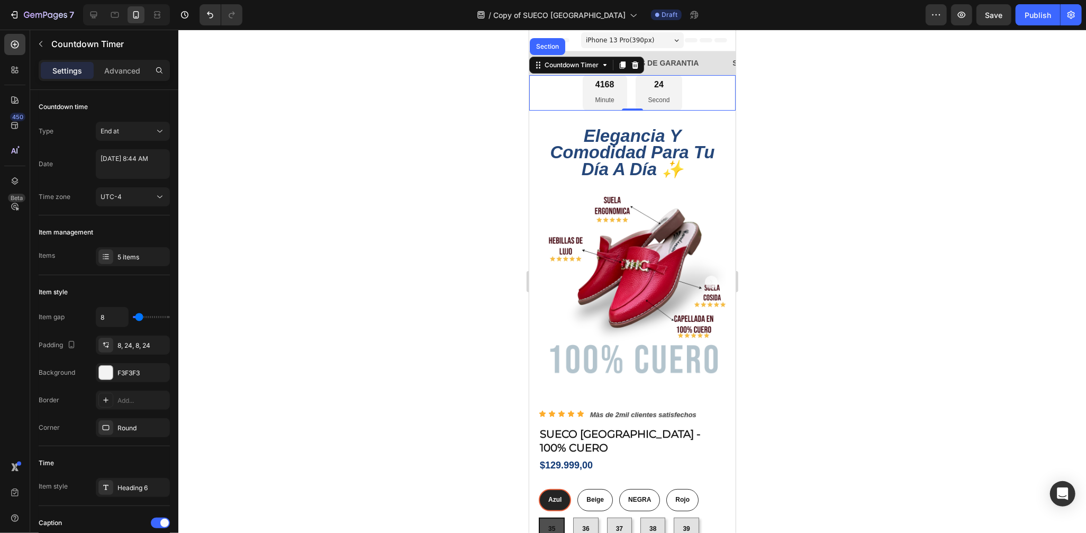
click at [610, 84] on div "4168 Minute" at bounding box center [604, 92] width 44 height 35
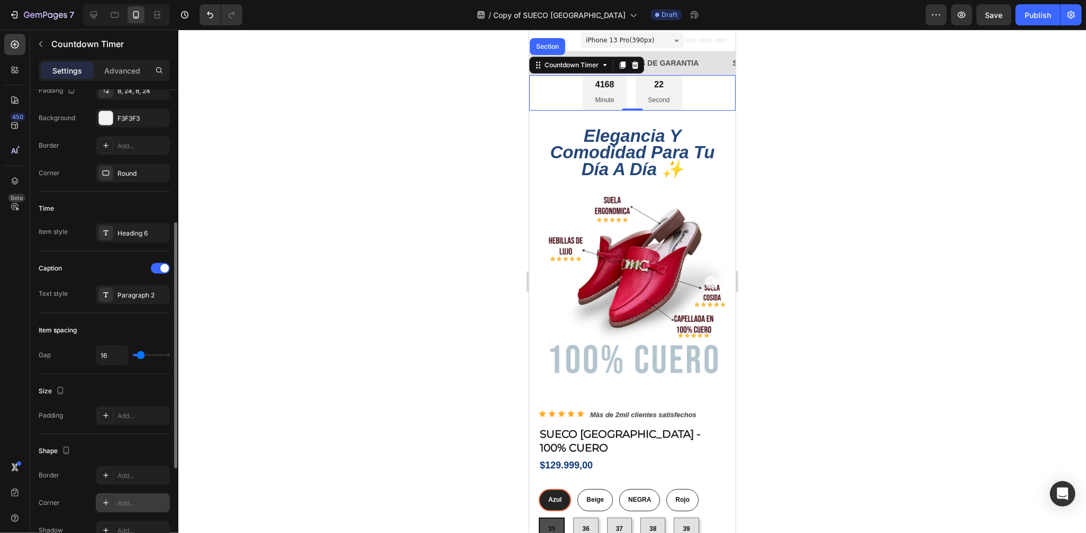
scroll to position [436, 0]
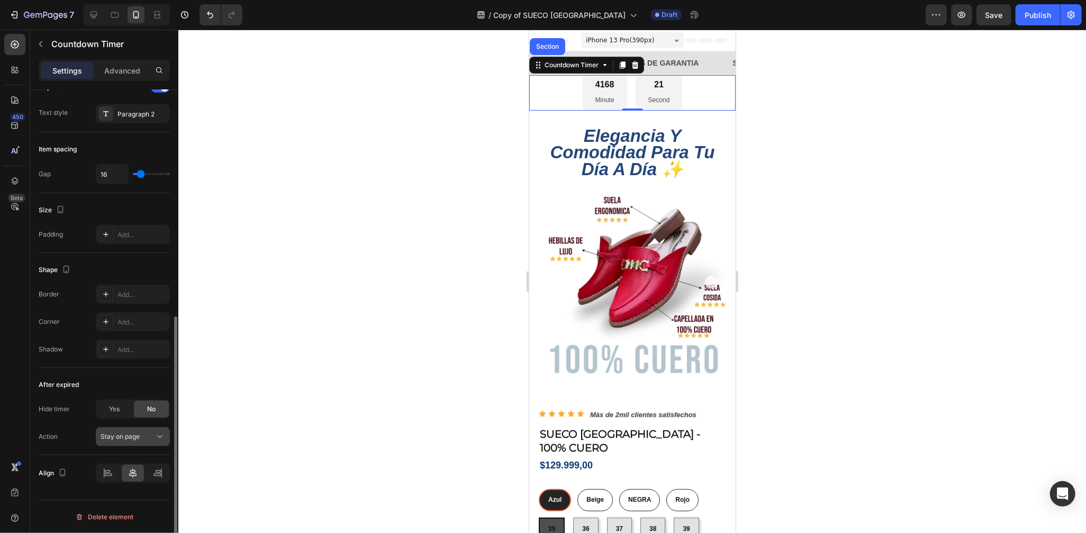
click at [142, 437] on div "Stay on page" at bounding box center [128, 437] width 54 height 10
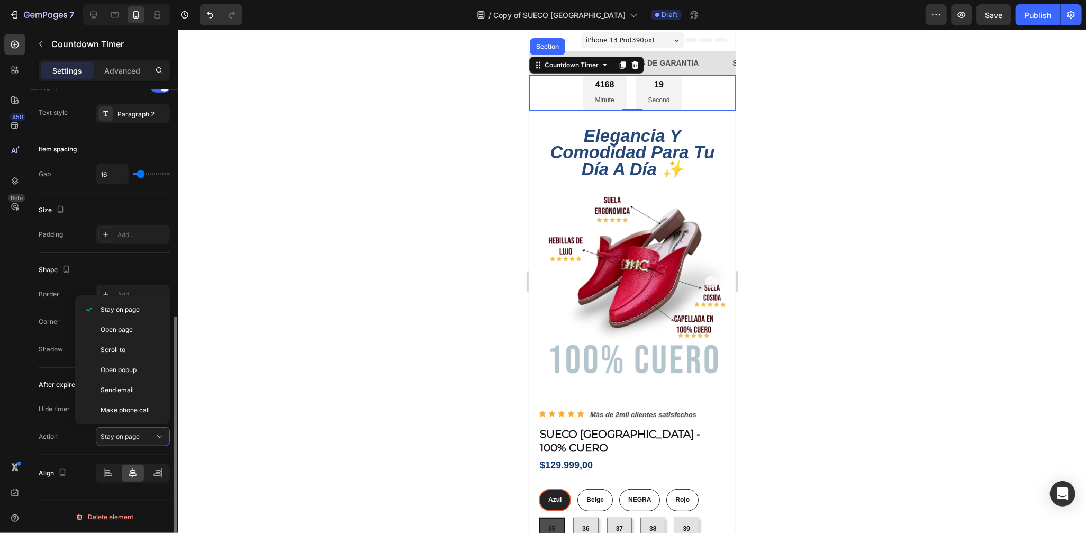
click at [125, 260] on div "Shape Border Add... Corner Add... Shadow Add..." at bounding box center [104, 310] width 131 height 115
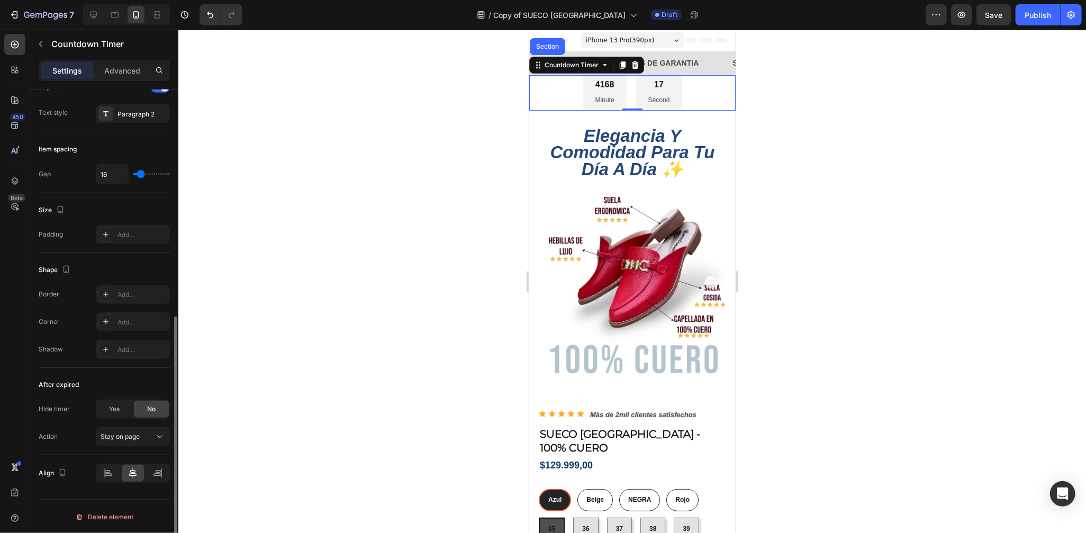
scroll to position [181, 0]
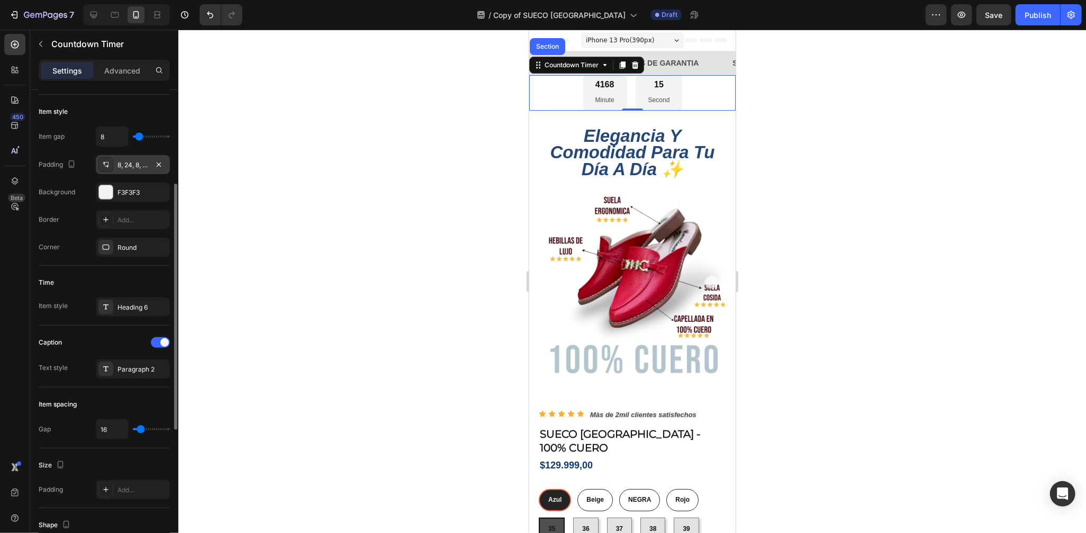
click at [128, 171] on div "8, 24, 8, 24" at bounding box center [133, 164] width 74 height 19
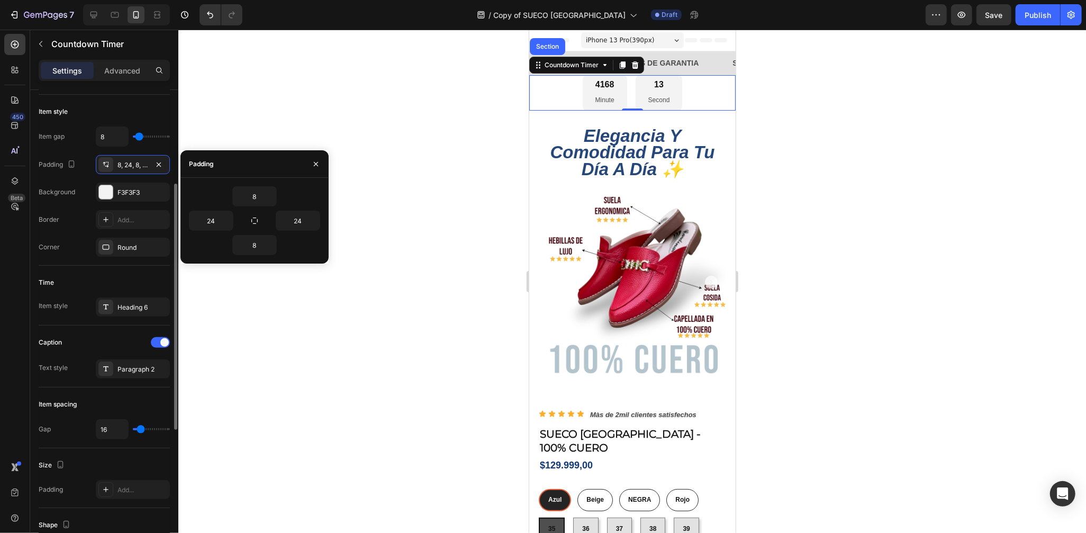
click at [84, 175] on div "Item gap 8 Padding 8, 24, 8, 24 Background F3F3F3 Border Add... Corner Round" at bounding box center [104, 192] width 131 height 130
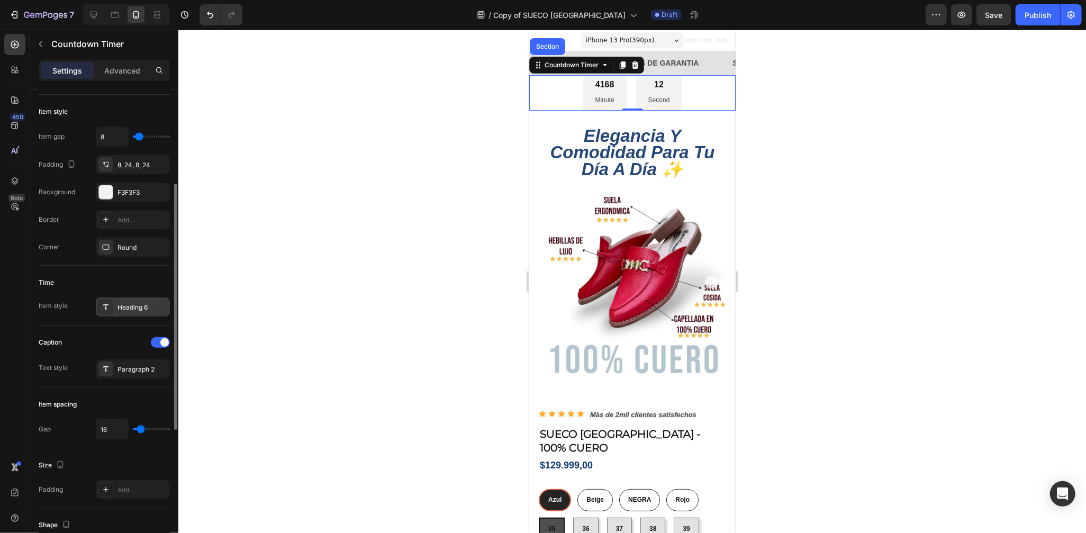
click at [139, 298] on div "Heading 6" at bounding box center [133, 307] width 74 height 19
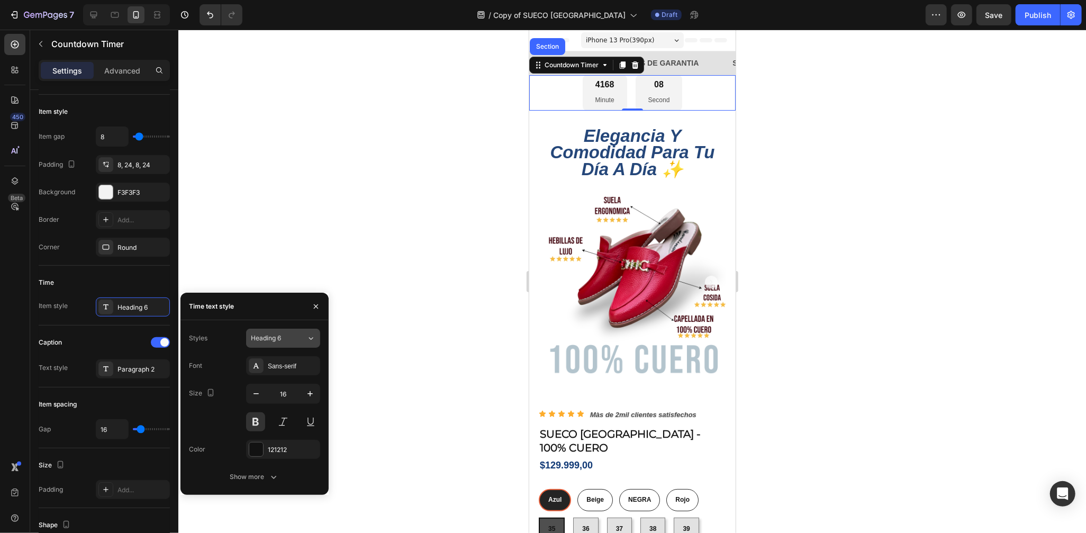
click at [302, 332] on button "Heading 6" at bounding box center [283, 338] width 74 height 19
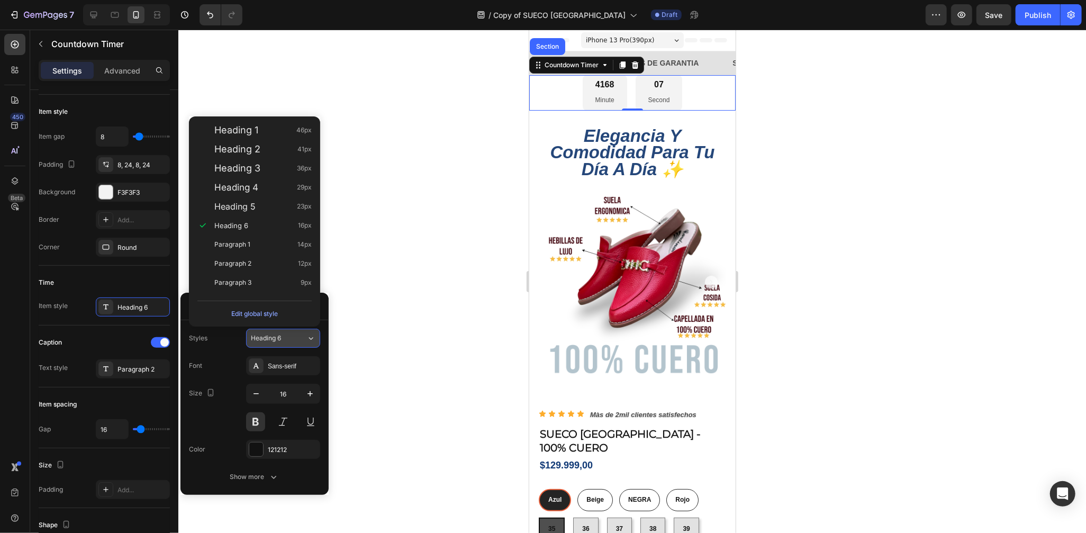
click at [302, 332] on button "Heading 6" at bounding box center [283, 338] width 74 height 19
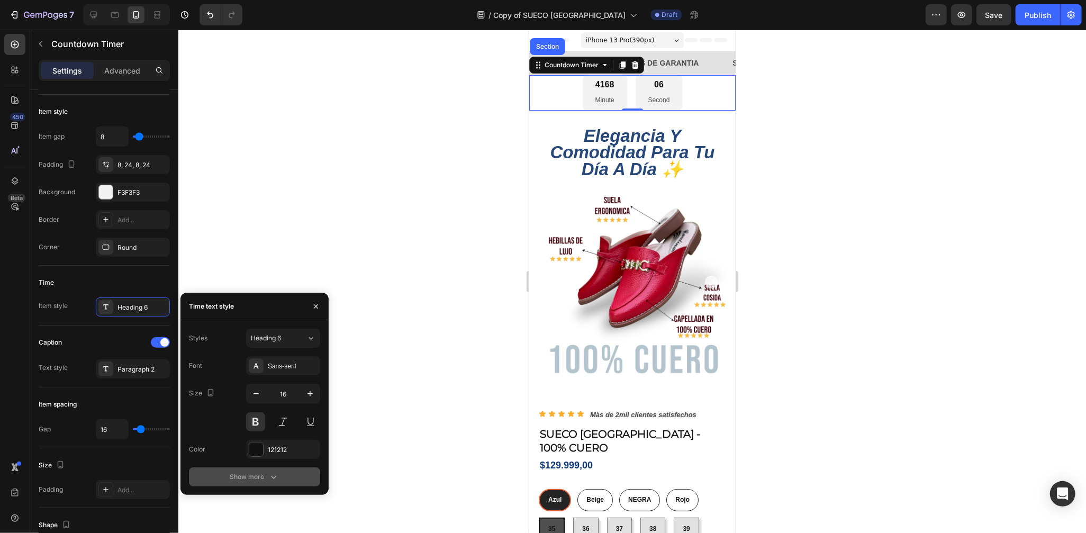
click at [262, 474] on div "Show more" at bounding box center [254, 477] width 49 height 11
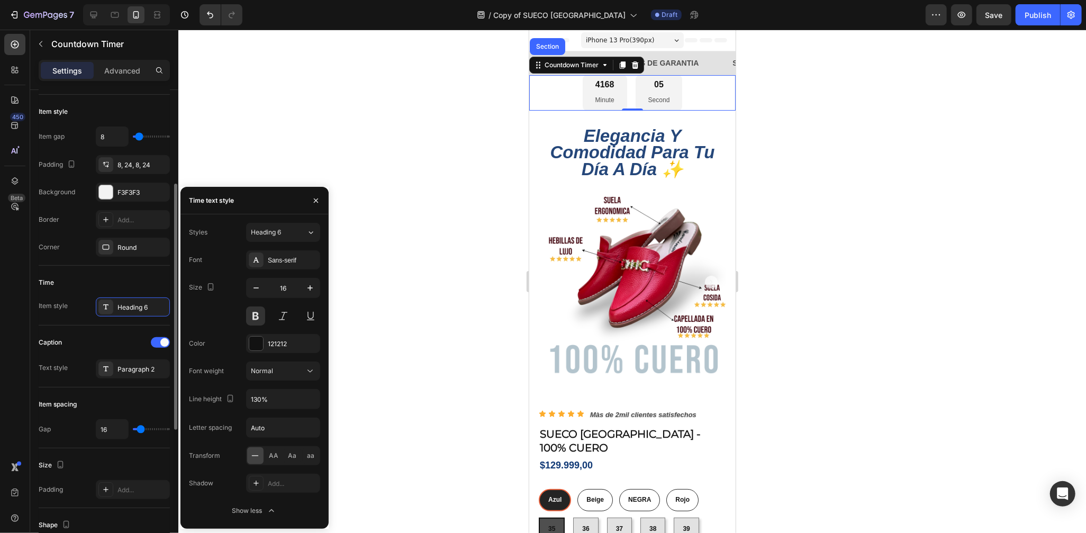
click at [127, 281] on div "Time" at bounding box center [104, 282] width 131 height 17
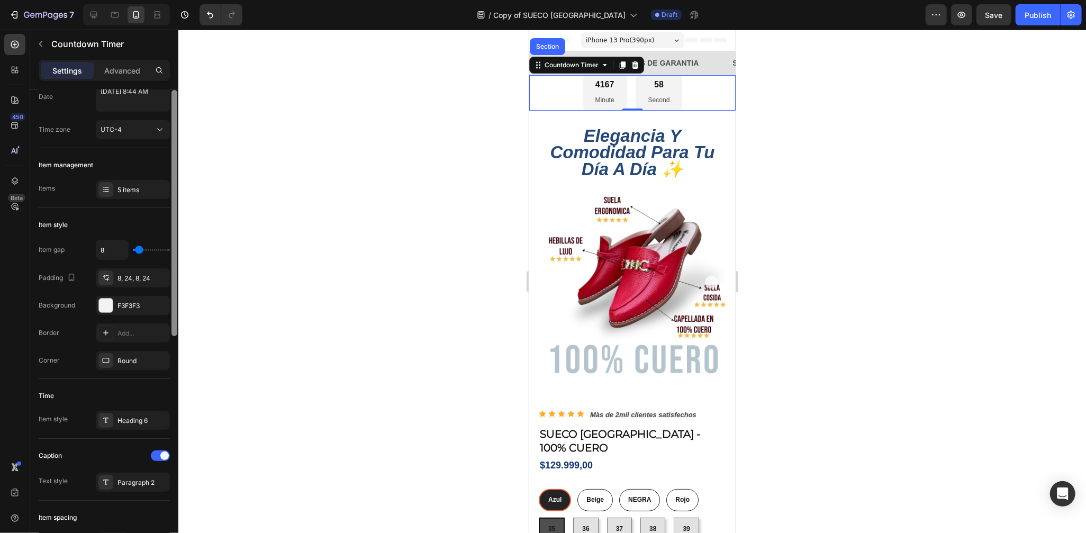
scroll to position [0, 0]
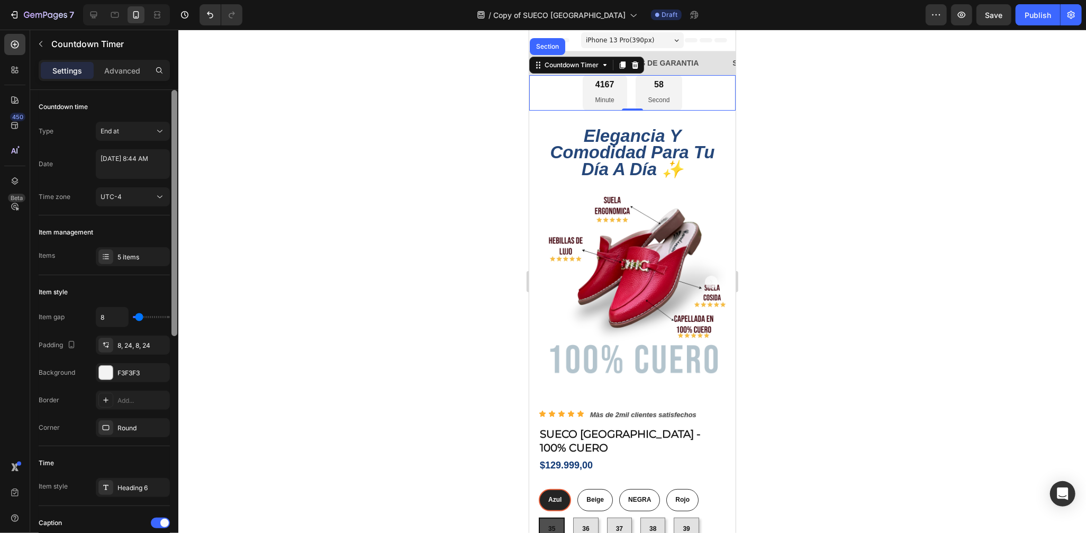
drag, startPoint x: 171, startPoint y: 286, endPoint x: 229, endPoint y: 163, distance: 135.9
click at [229, 0] on div "7 Version history / Copy of SUECO VENECIA Draft Preview Save Publish 450 Beta S…" at bounding box center [543, 0] width 1086 height 0
click at [144, 132] on div "End at" at bounding box center [128, 132] width 54 height 10
click at [132, 170] on div "Auto-renew" at bounding box center [122, 177] width 87 height 20
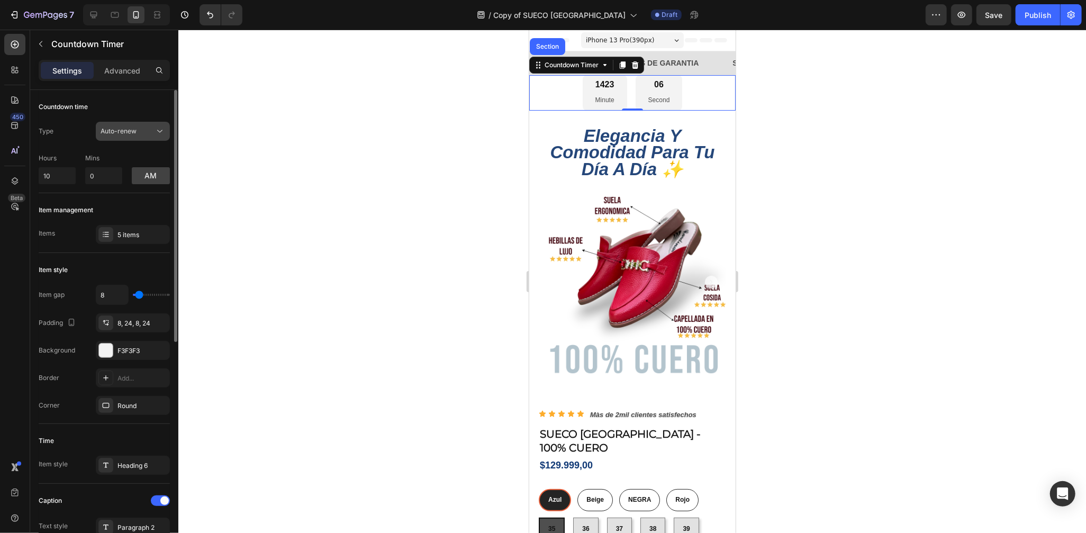
click at [145, 130] on div "Auto-renew" at bounding box center [128, 132] width 54 height 10
click at [144, 158] on p "End at" at bounding box center [131, 157] width 60 height 10
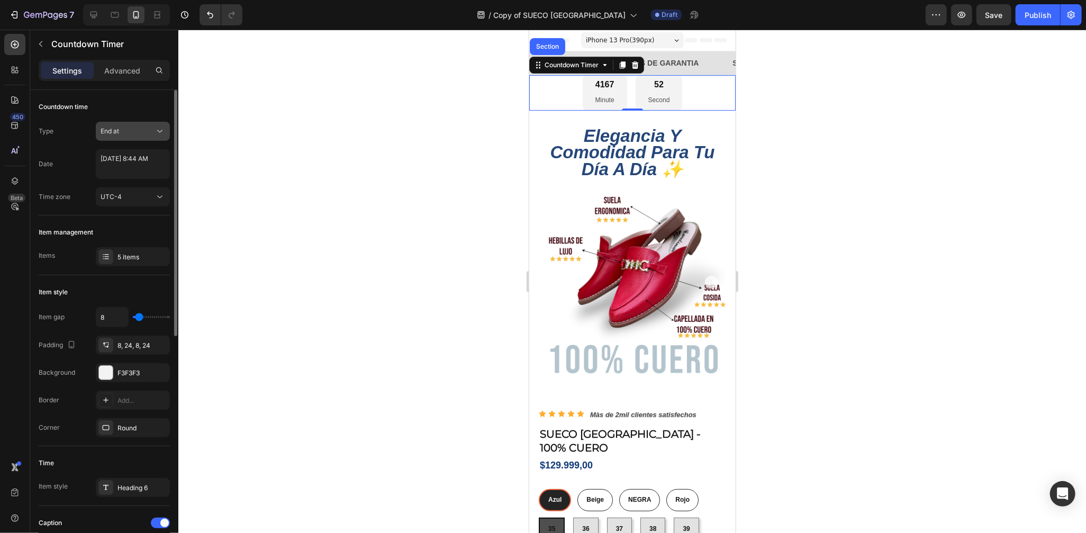
click at [152, 127] on div "End at" at bounding box center [128, 132] width 54 height 10
click at [136, 173] on p "Auto-renew" at bounding box center [131, 178] width 60 height 10
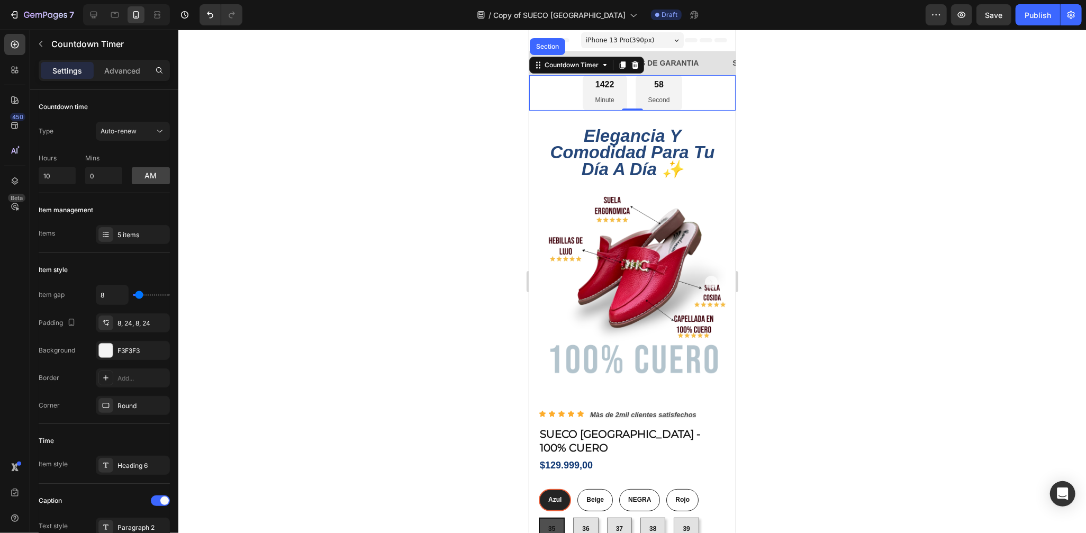
click at [989, 151] on div at bounding box center [632, 281] width 908 height 503
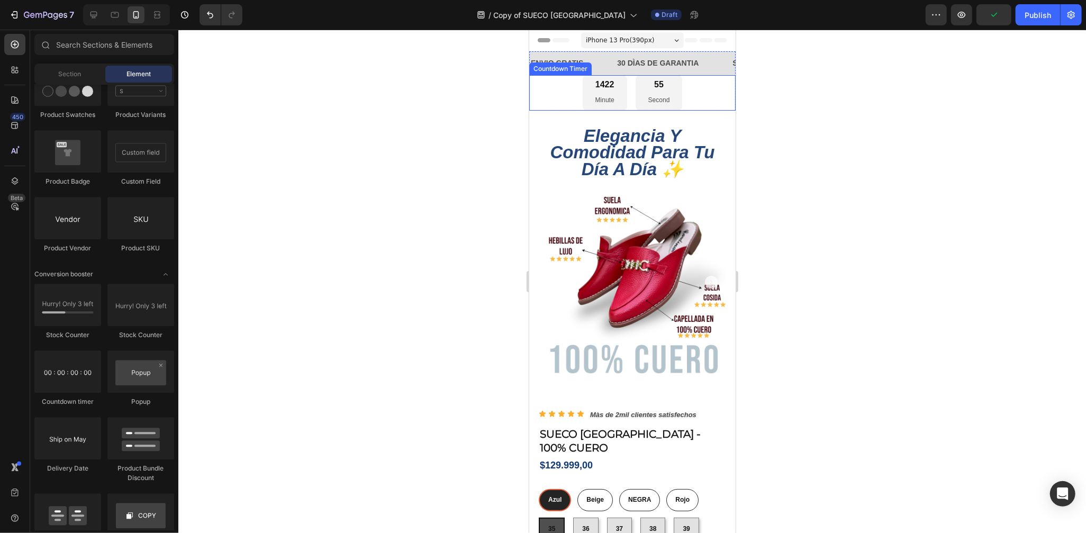
click at [653, 94] on p "Second" at bounding box center [659, 100] width 22 height 12
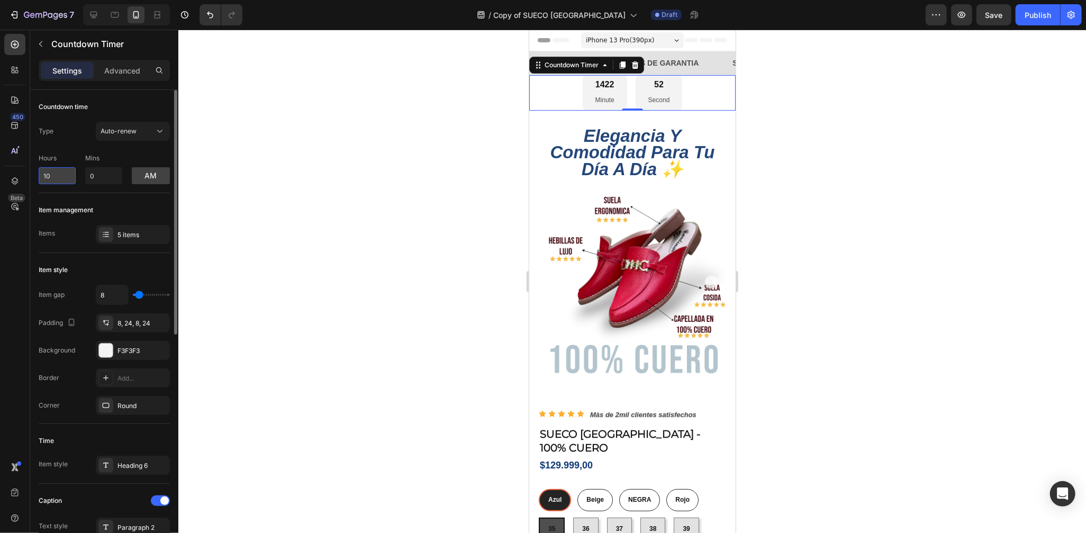
click at [60, 175] on input "10" at bounding box center [57, 175] width 37 height 17
click at [52, 175] on input "100" at bounding box center [57, 175] width 37 height 17
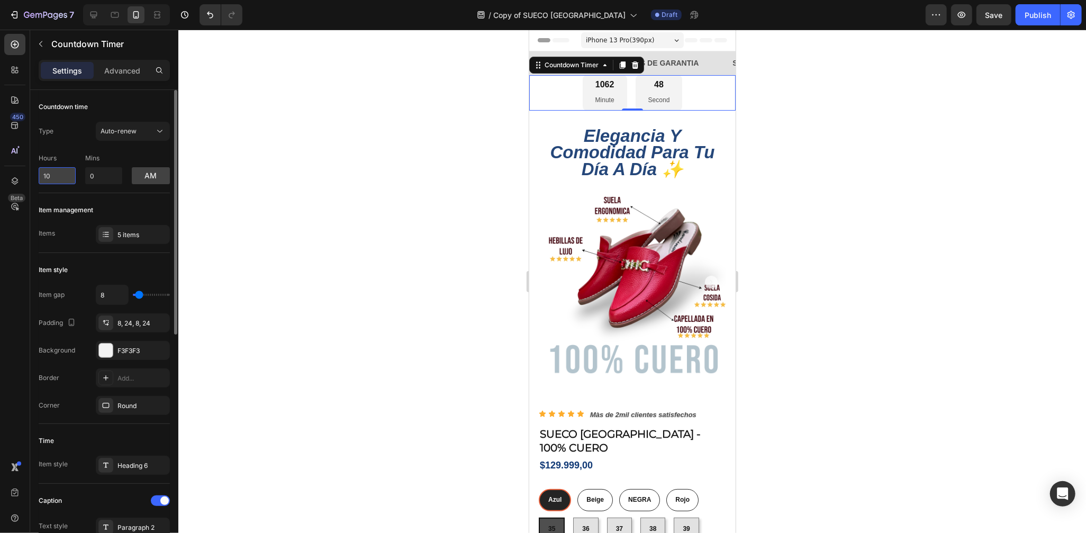
type input "1"
type input "0"
click at [109, 178] on input "0" at bounding box center [103, 175] width 37 height 17
type input "1"
type input "15"
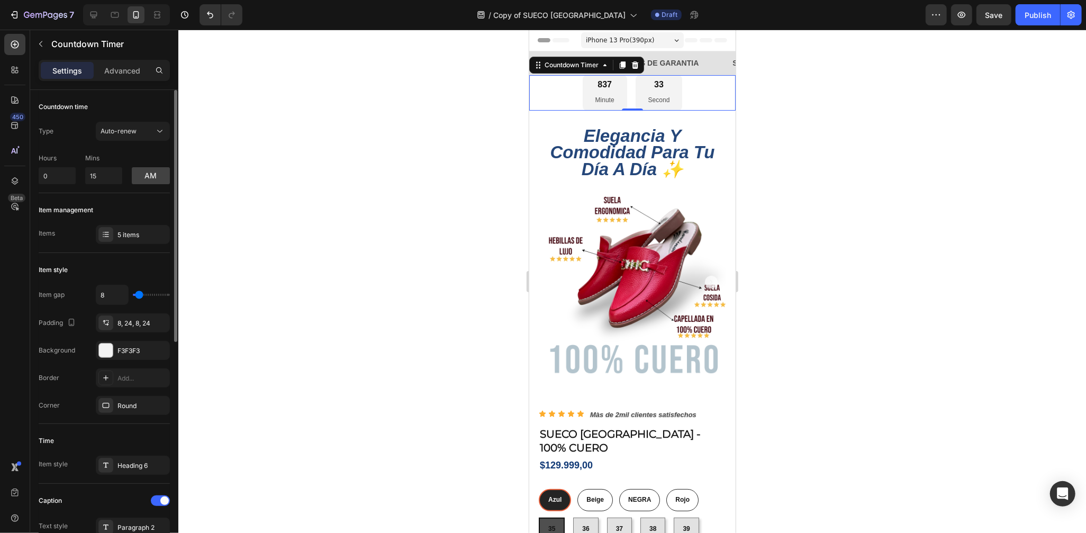
click at [152, 149] on div "Hours 0 Mins 15 am" at bounding box center [104, 166] width 131 height 35
click at [158, 123] on button "Auto-renew" at bounding box center [133, 131] width 74 height 19
click at [131, 197] on p "Manual" at bounding box center [131, 198] width 60 height 10
click at [100, 177] on input "3" at bounding box center [104, 176] width 37 height 17
type input "0"
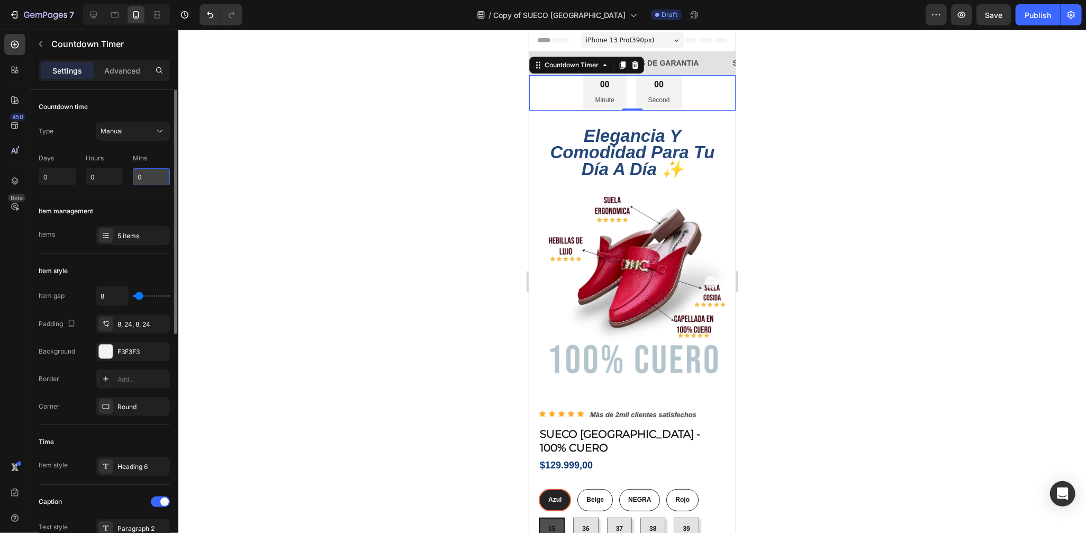
click at [142, 179] on input "0" at bounding box center [151, 176] width 37 height 17
type input "0"
type input "10"
click at [168, 157] on p "Mins" at bounding box center [151, 159] width 37 height 10
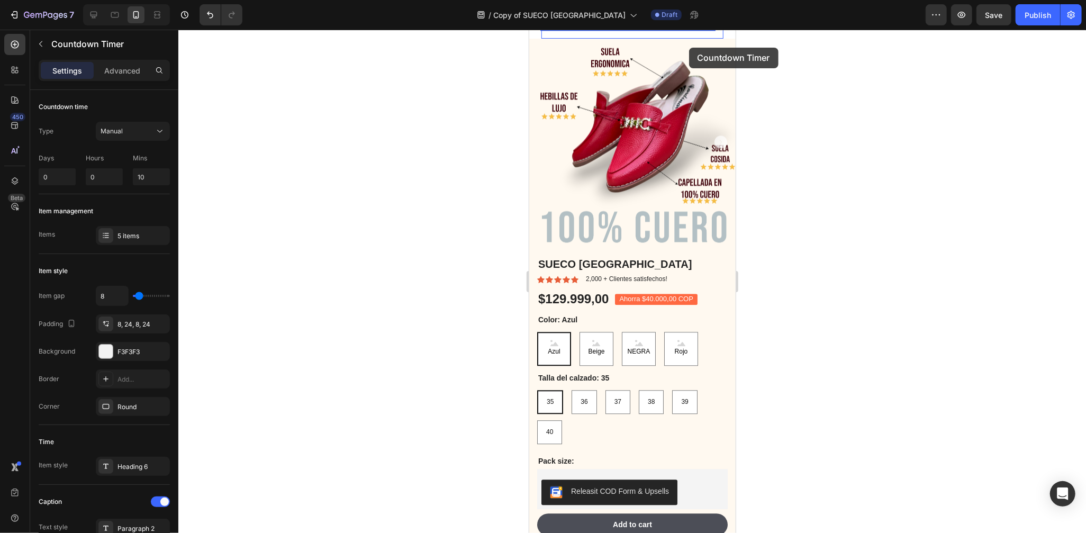
scroll to position [1830, 0]
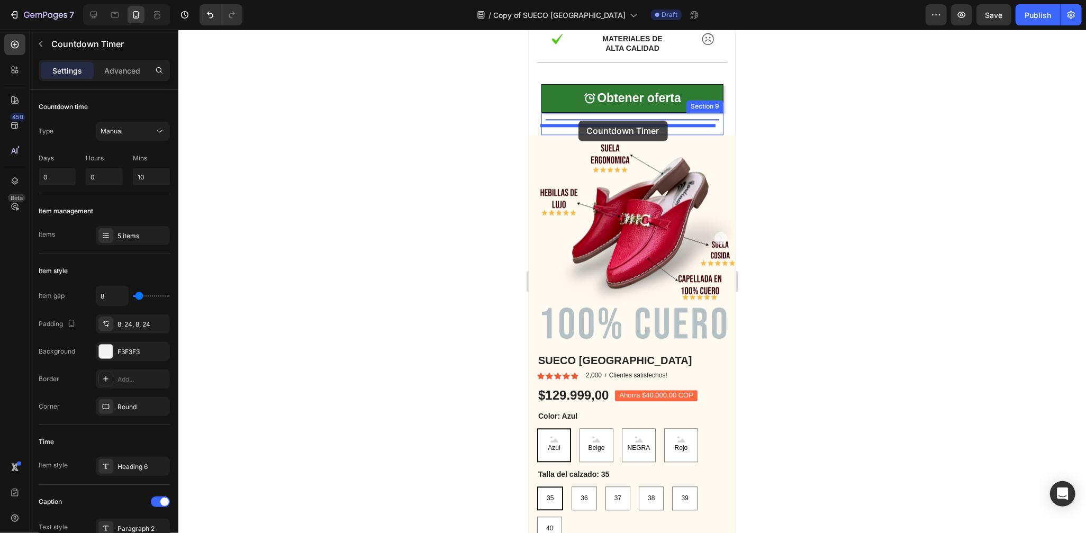
drag, startPoint x: 577, startPoint y: 65, endPoint x: 578, endPoint y: 120, distance: 55.6
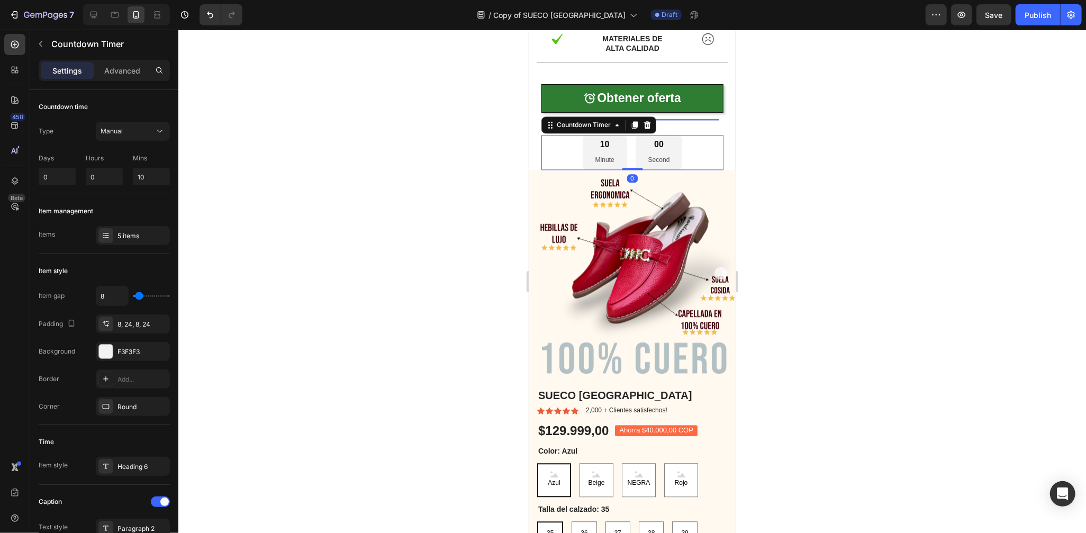
click at [785, 195] on div at bounding box center [632, 281] width 908 height 503
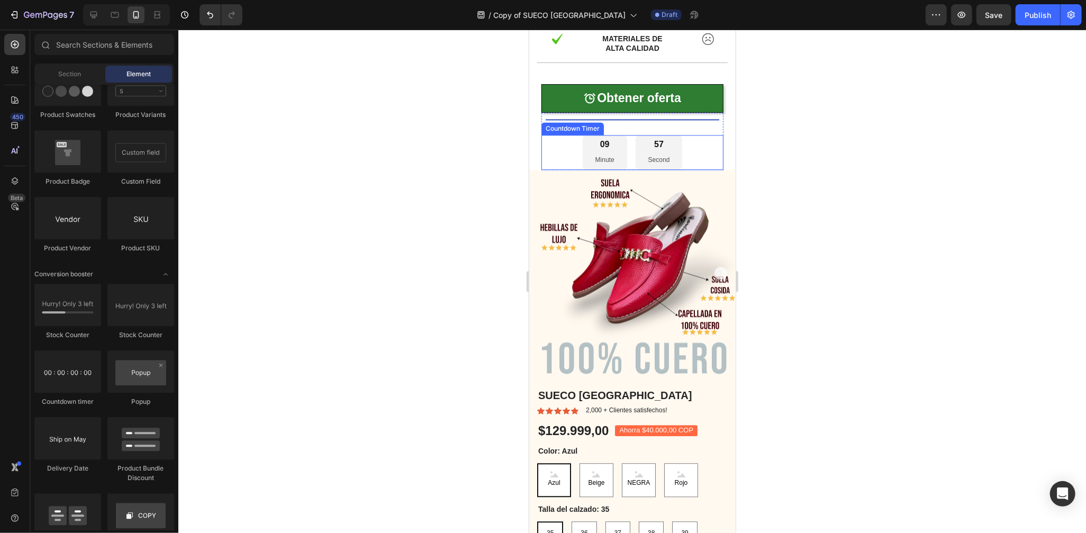
click at [674, 154] on div "57 Second" at bounding box center [658, 151] width 47 height 35
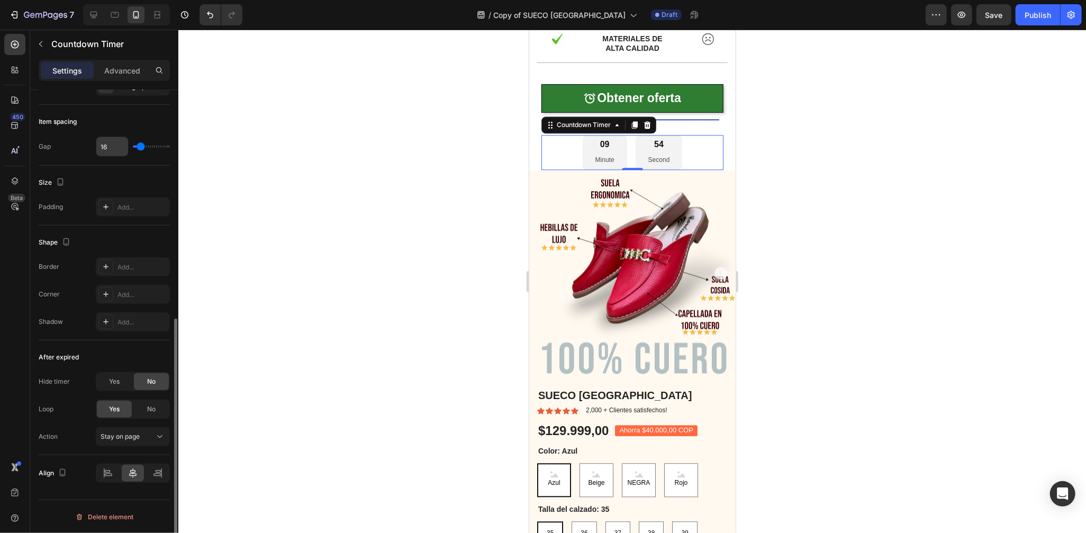
scroll to position [0, 0]
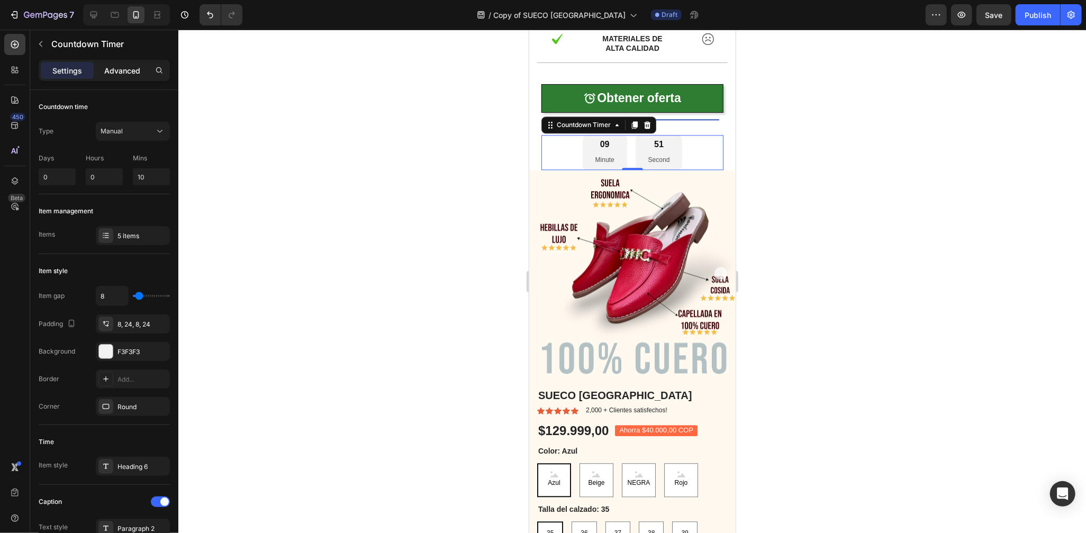
click at [137, 72] on p "Advanced" at bounding box center [122, 70] width 36 height 11
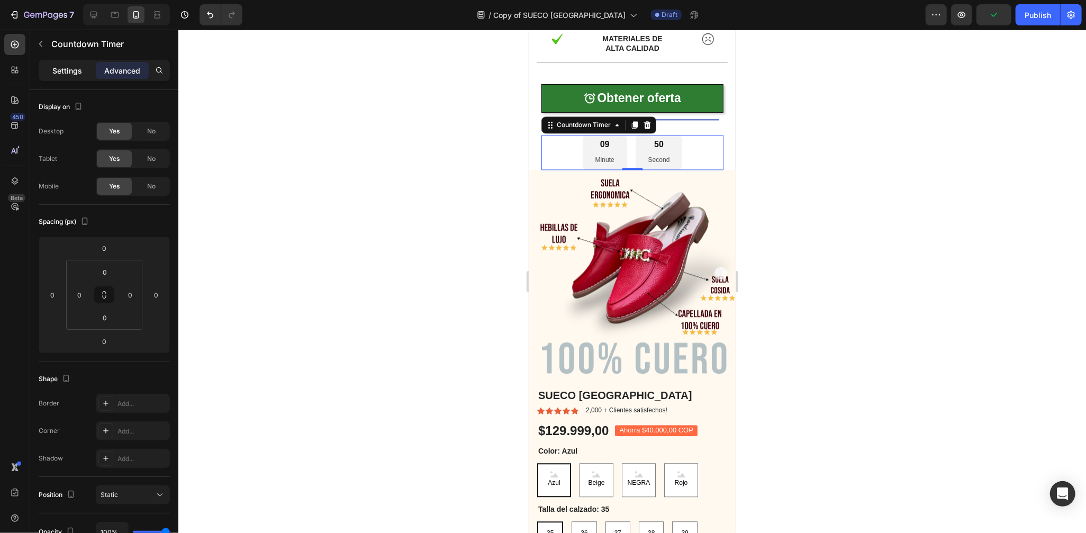
click at [71, 69] on p "Settings" at bounding box center [67, 70] width 30 height 11
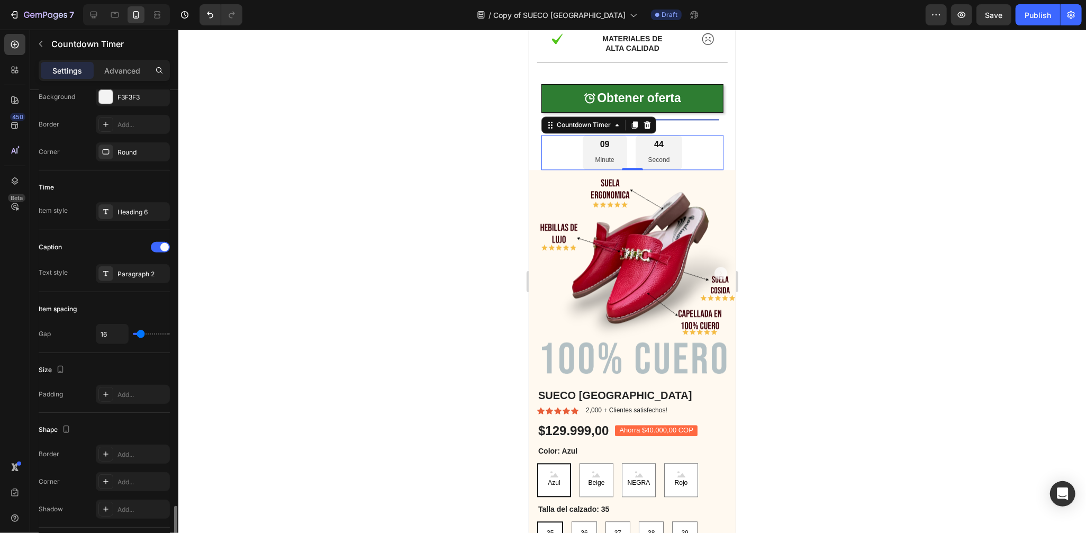
scroll to position [442, 0]
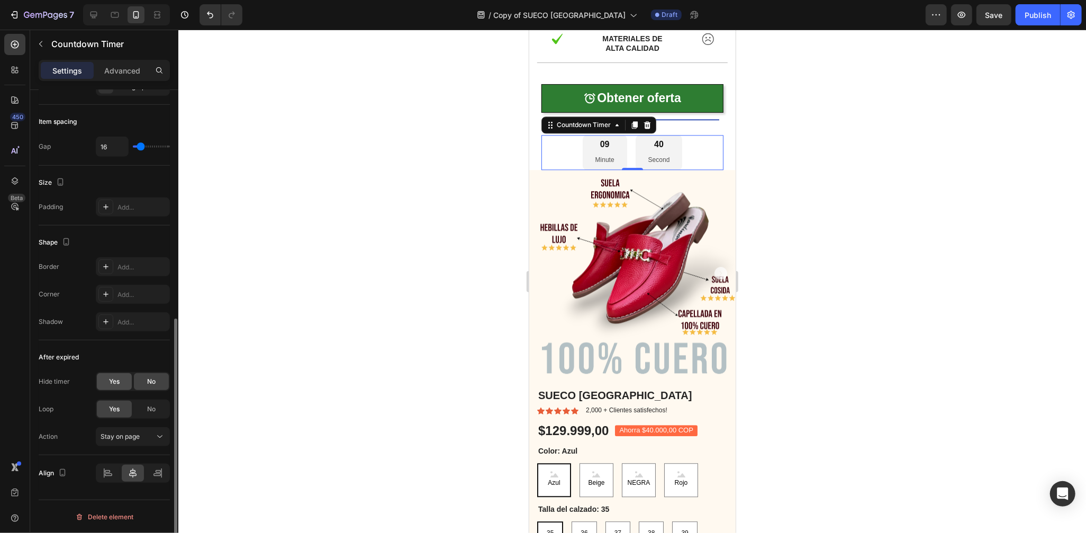
click at [120, 386] on div "Yes" at bounding box center [114, 381] width 35 height 17
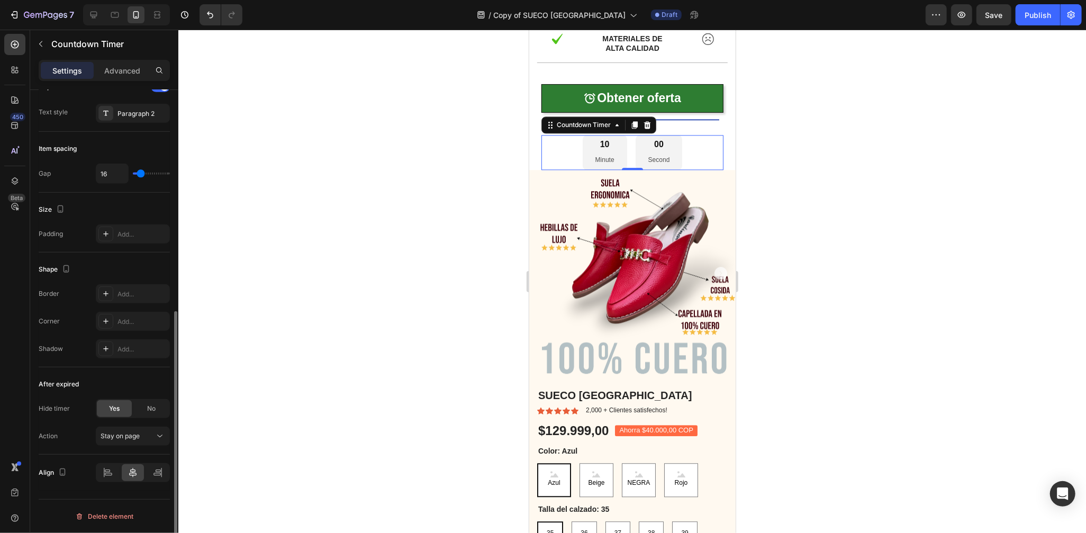
scroll to position [415, 0]
click at [148, 410] on span "No" at bounding box center [151, 409] width 8 height 10
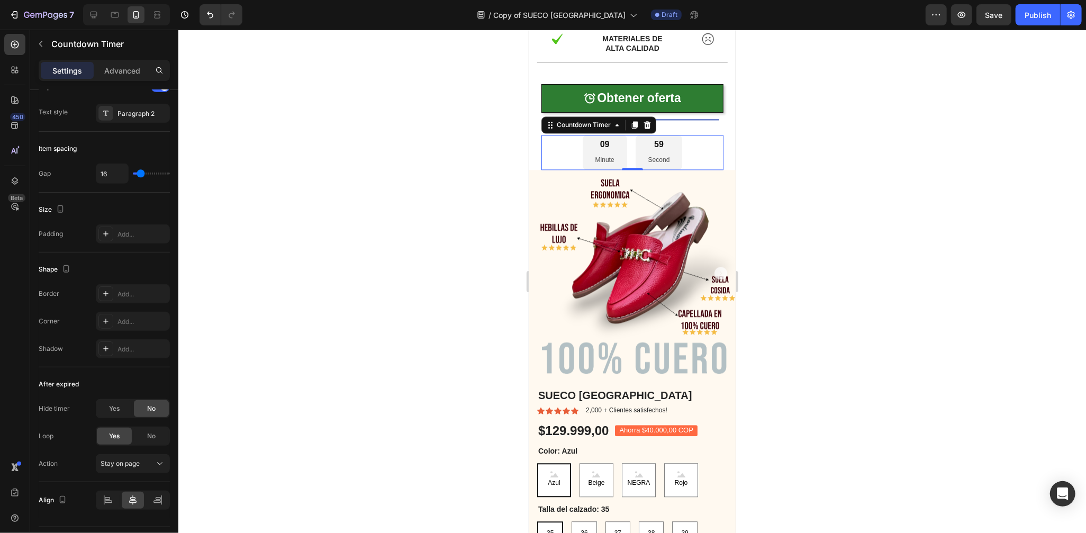
scroll to position [0, 0]
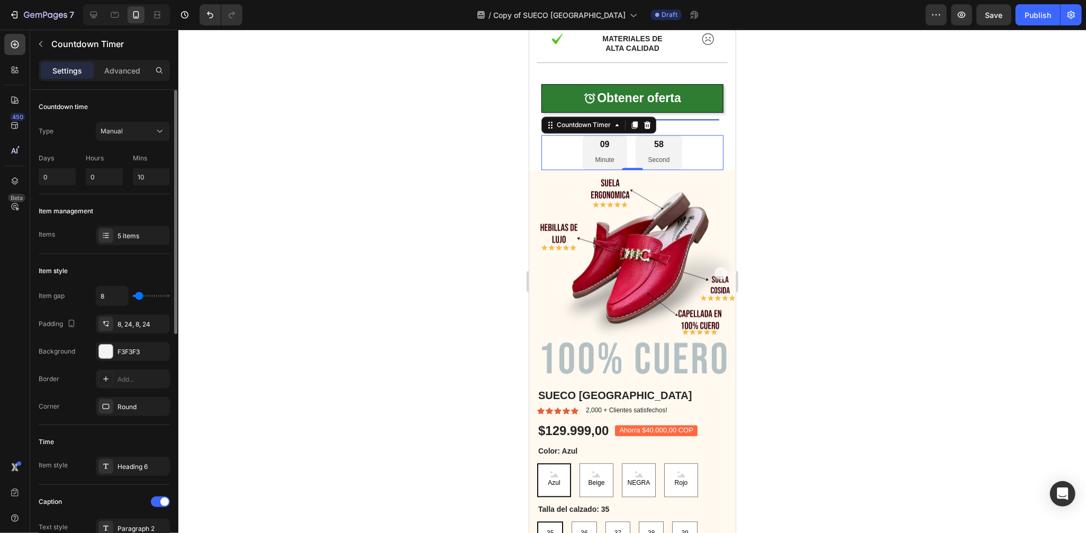
click at [327, 390] on div at bounding box center [632, 281] width 908 height 503
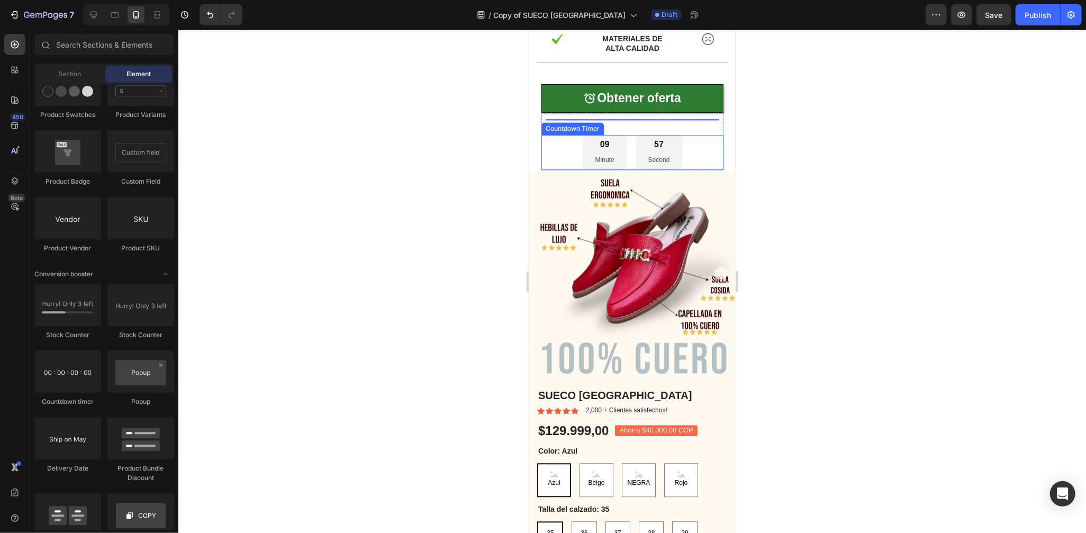
click at [708, 134] on div "09 Minute 57 Second" at bounding box center [632, 151] width 183 height 35
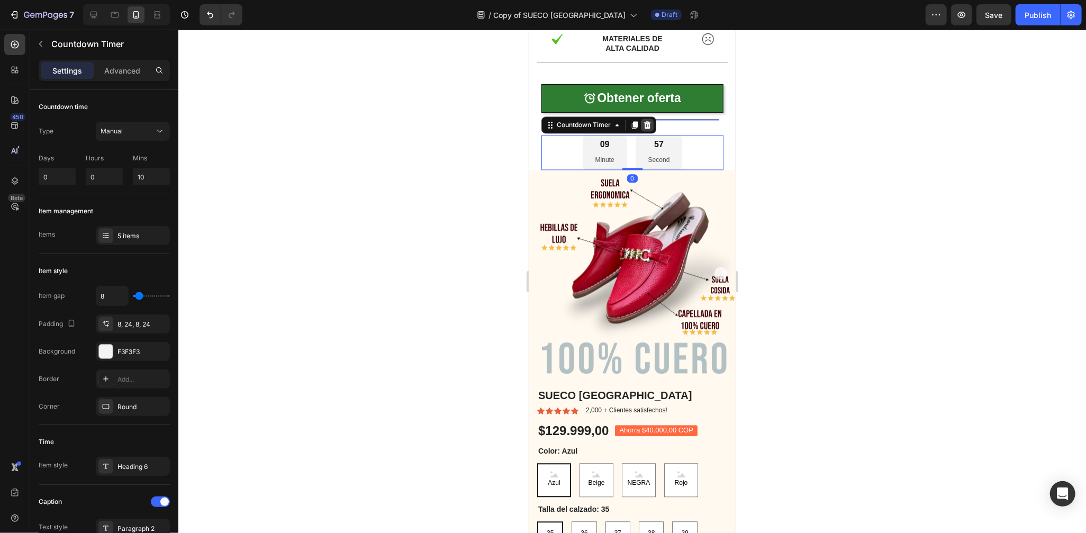
click at [643, 120] on icon at bounding box center [647, 124] width 8 height 8
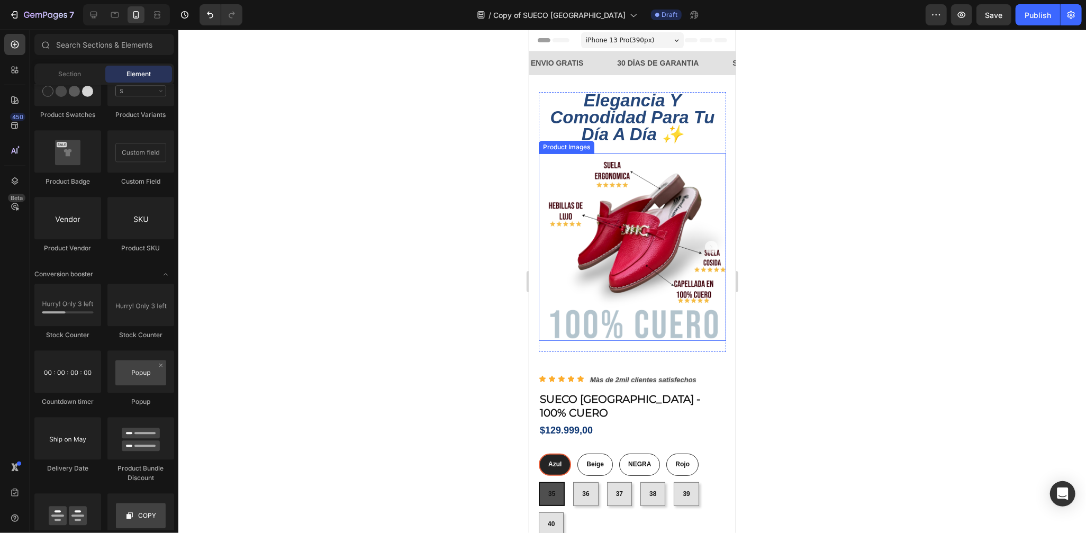
click at [646, 175] on img at bounding box center [631, 246] width 187 height 187
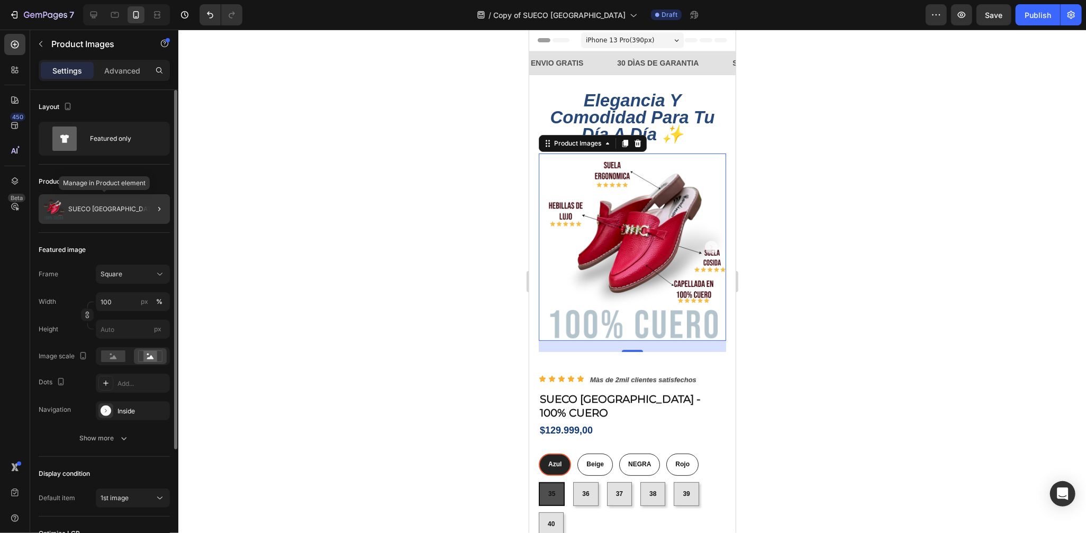
click at [100, 210] on p "SUECO [GEOGRAPHIC_DATA]" at bounding box center [112, 208] width 89 height 7
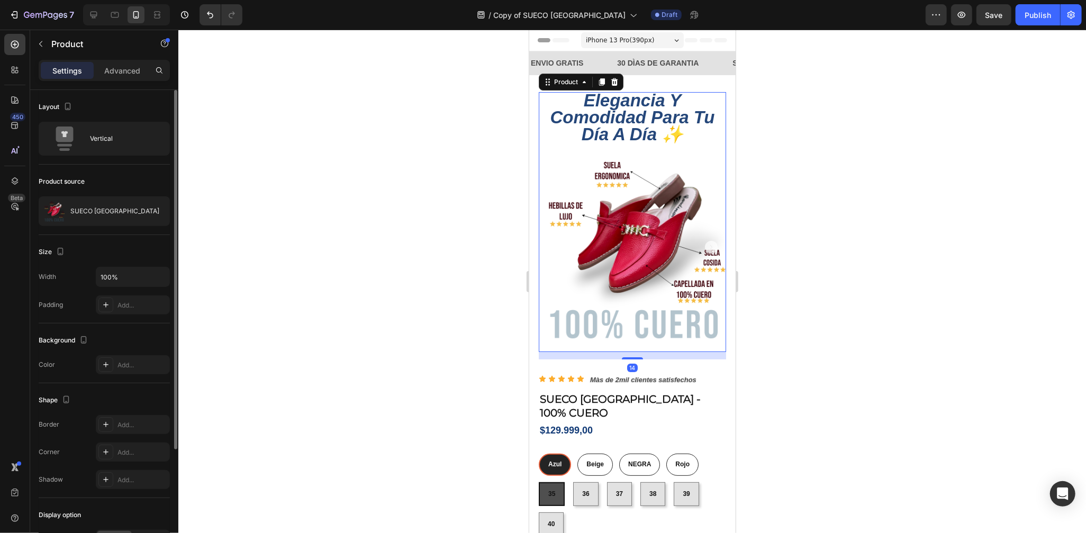
click at [363, 210] on div at bounding box center [632, 281] width 908 height 503
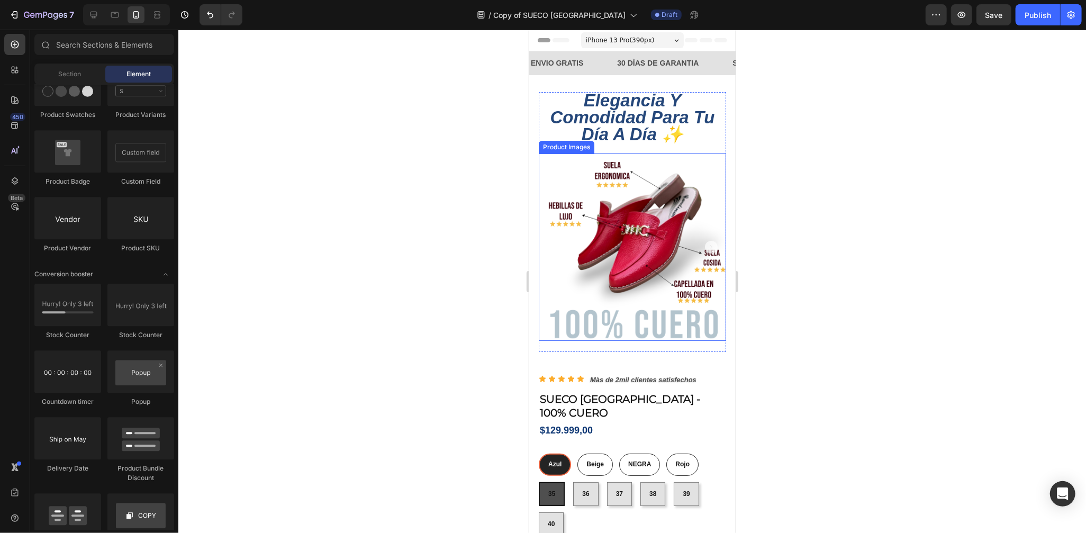
click at [615, 235] on img at bounding box center [631, 246] width 187 height 187
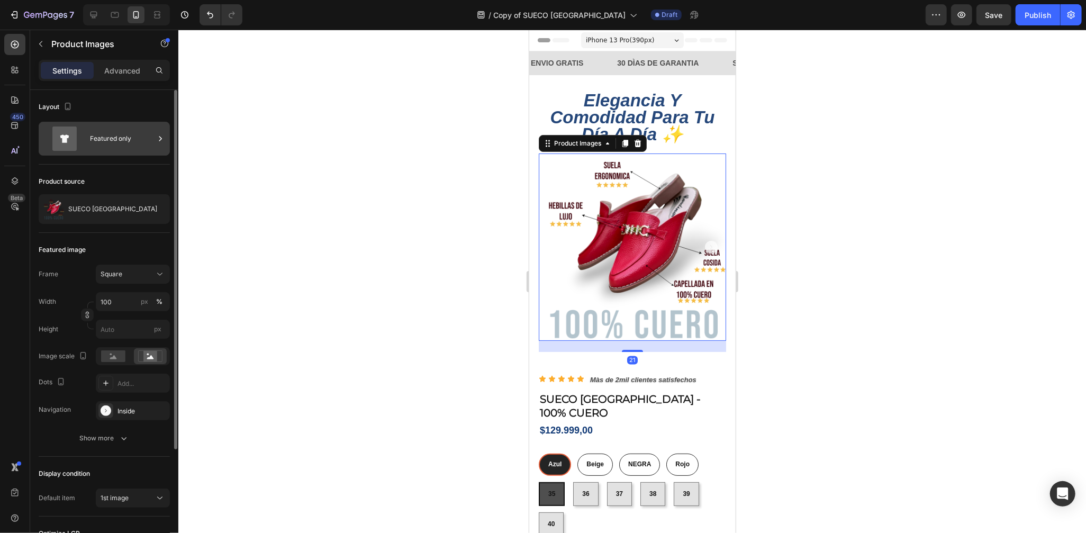
click at [113, 144] on div "Featured only" at bounding box center [122, 139] width 65 height 24
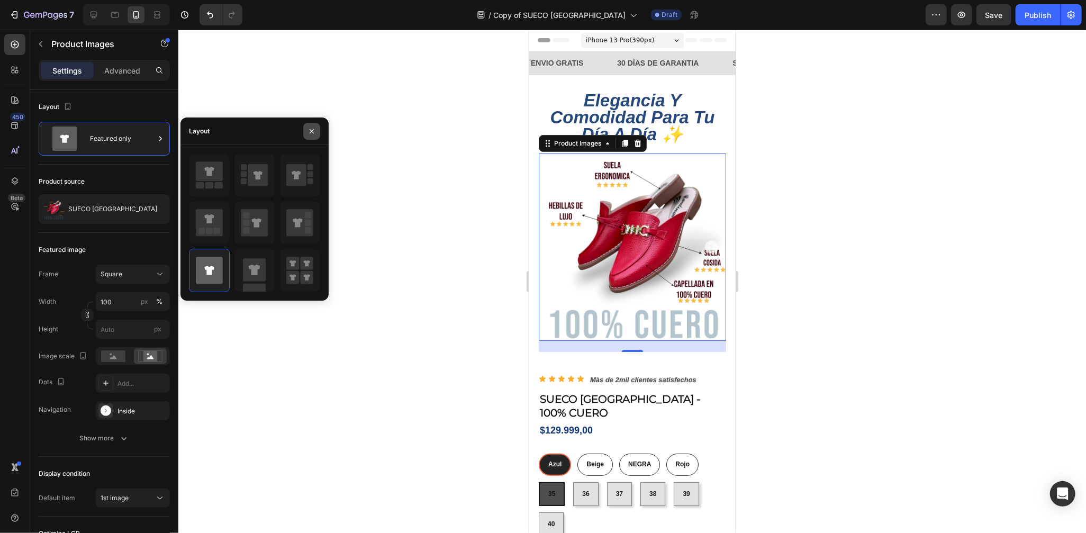
click at [312, 132] on icon "button" at bounding box center [312, 131] width 4 height 4
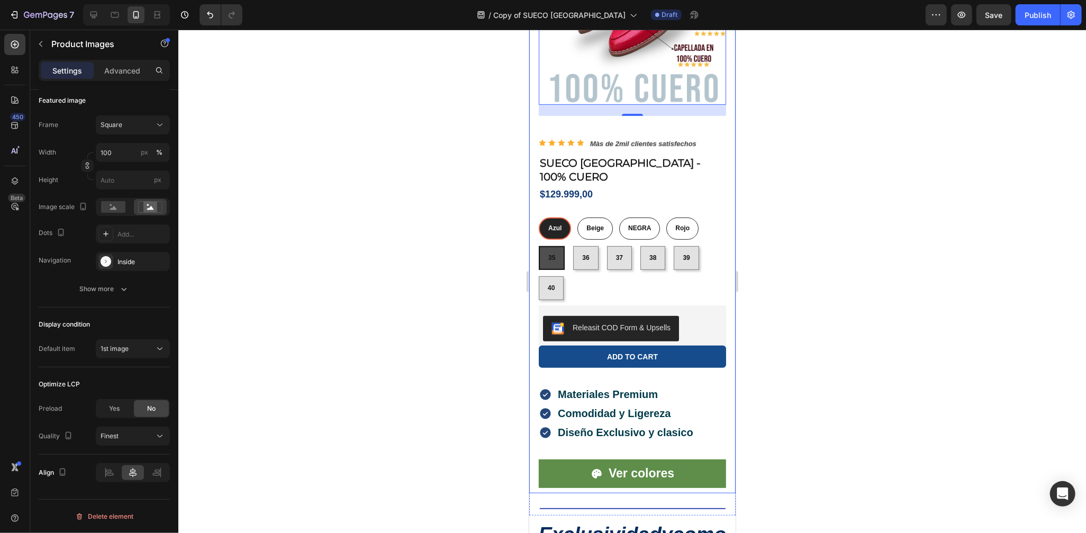
scroll to position [255, 0]
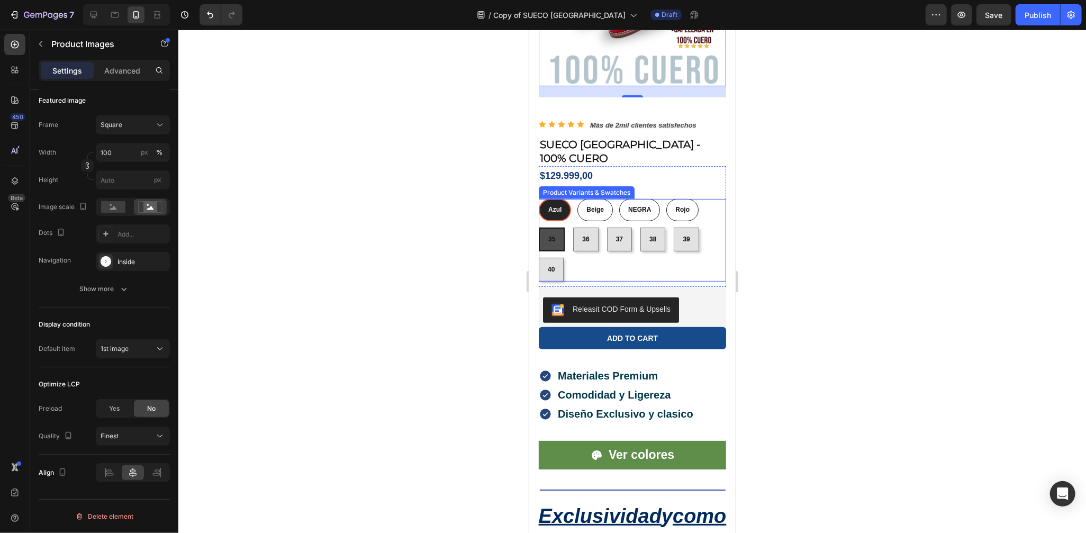
click at [680, 248] on div "35 35 35 36 36 36 37 37 37 38 38 38 39 39 39 40 40 40" at bounding box center [631, 254] width 187 height 54
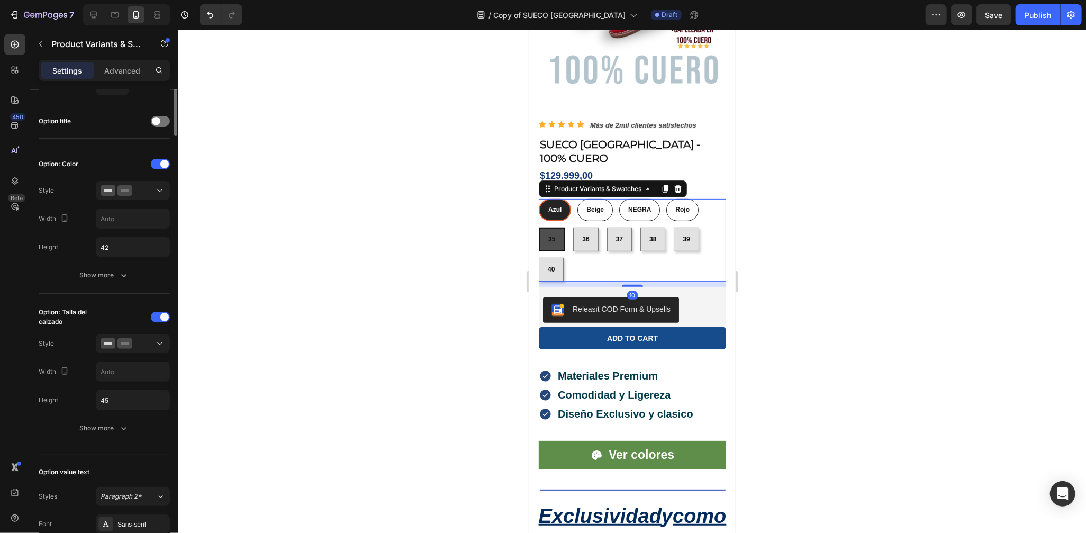
scroll to position [0, 0]
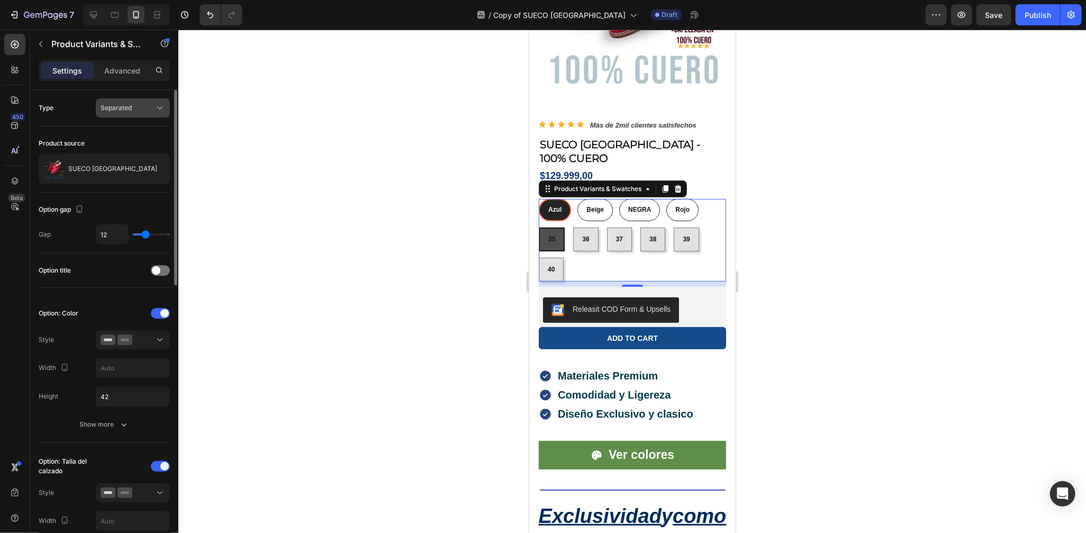
click at [148, 114] on button "Separated" at bounding box center [133, 107] width 74 height 19
click at [125, 70] on p "Advanced" at bounding box center [122, 70] width 36 height 11
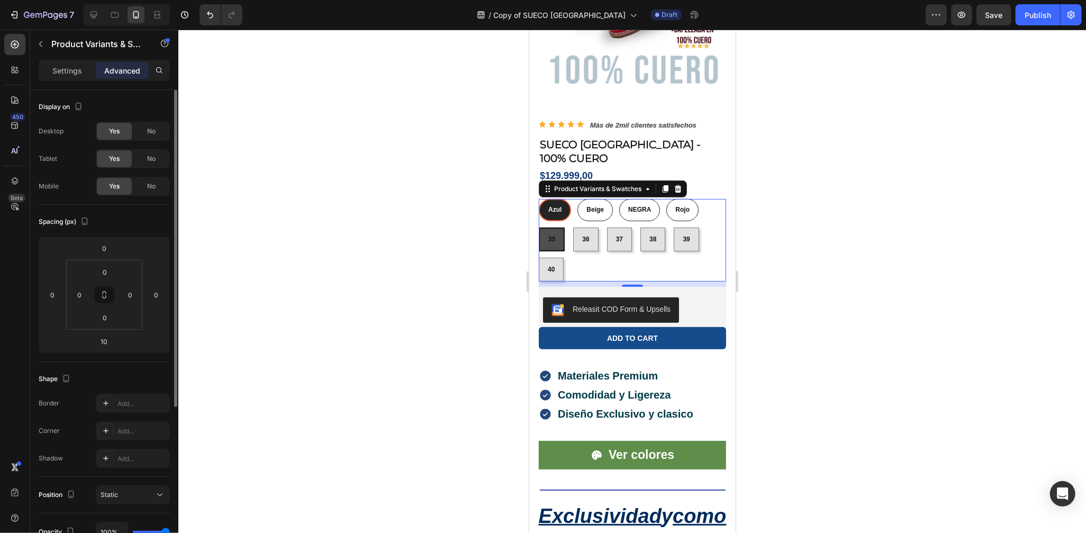
click at [70, 80] on div "Settings Advanced" at bounding box center [104, 70] width 131 height 21
click at [70, 73] on p "Settings" at bounding box center [67, 70] width 30 height 11
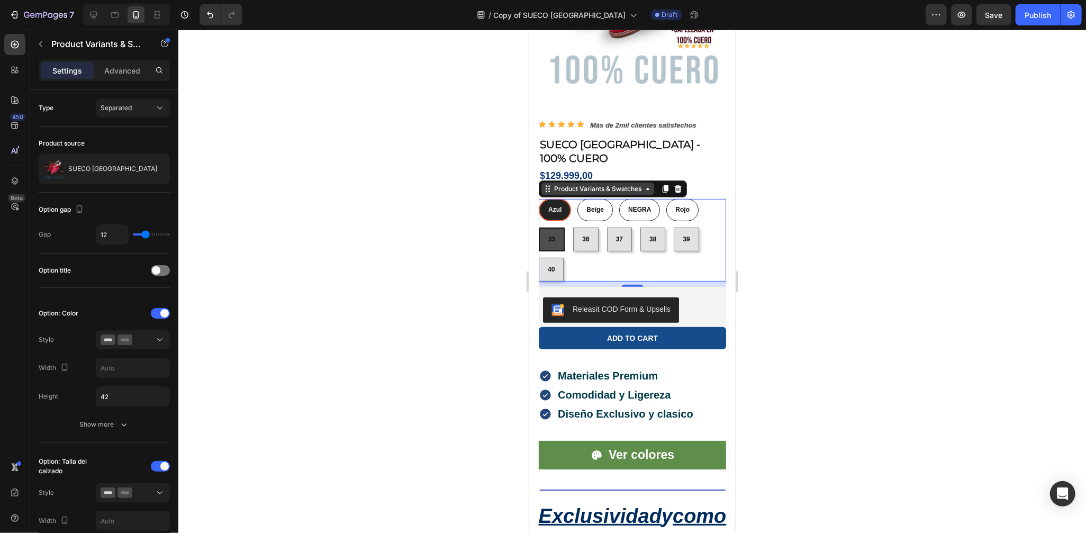
click at [633, 182] on div "Product Variants & Swatches" at bounding box center [597, 188] width 113 height 13
click at [771, 247] on div at bounding box center [632, 281] width 908 height 503
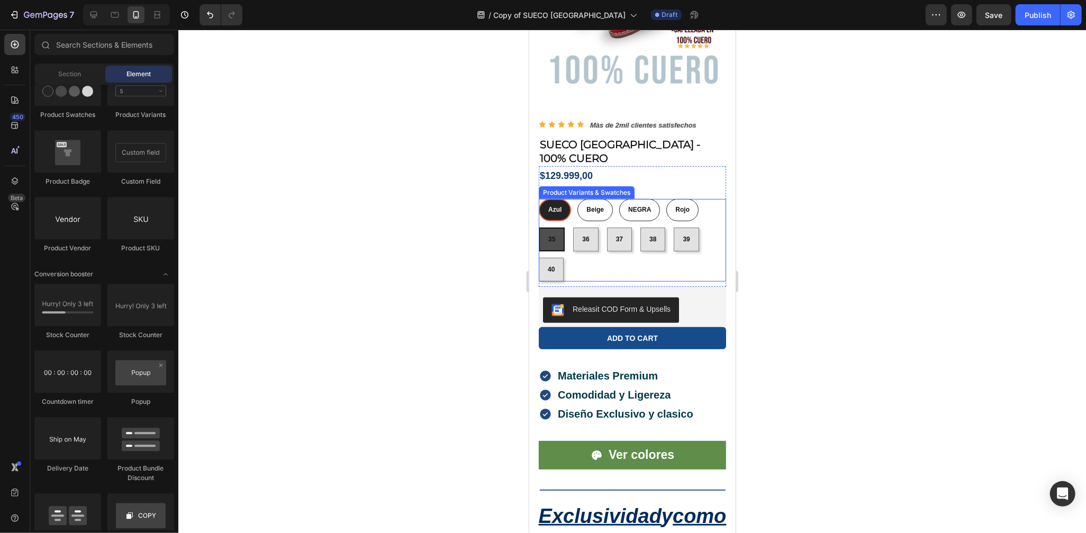
click at [670, 257] on div "35 35 35 36 36 36 37 37 37 38 38 38 39 39 39 40 40 40" at bounding box center [631, 254] width 187 height 54
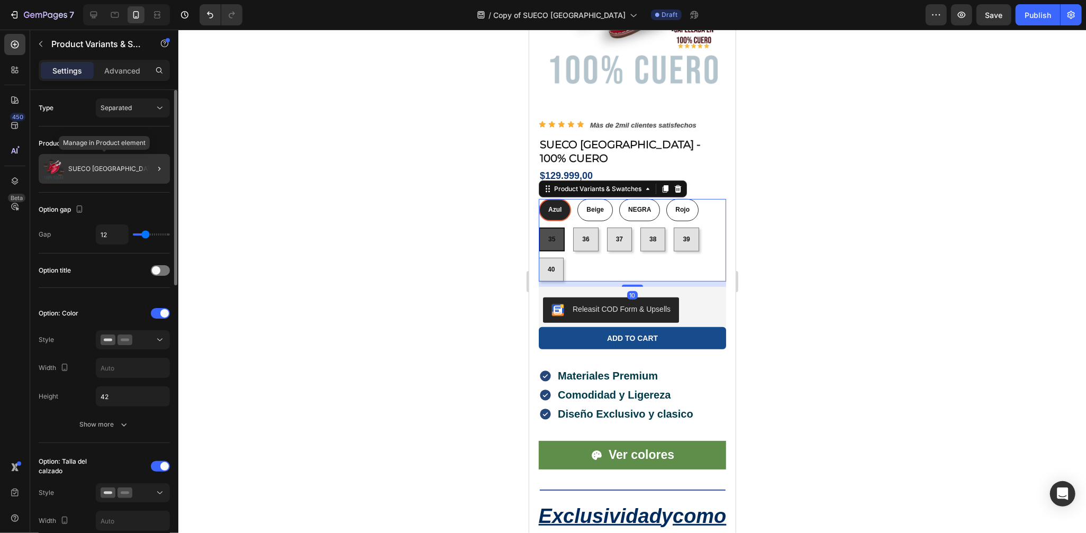
click at [79, 158] on div "SUECO [GEOGRAPHIC_DATA]" at bounding box center [104, 169] width 131 height 30
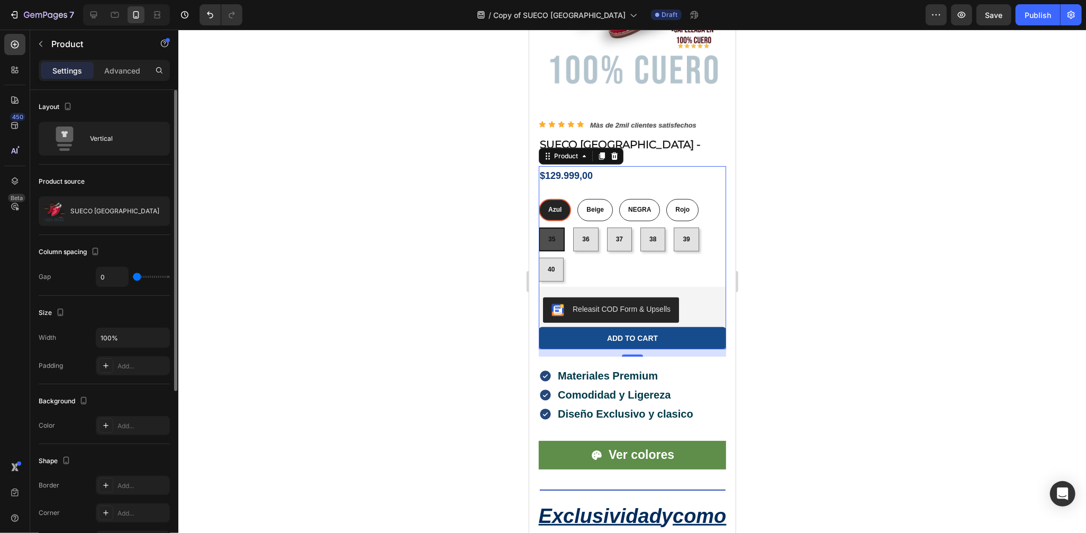
scroll to position [269, 0]
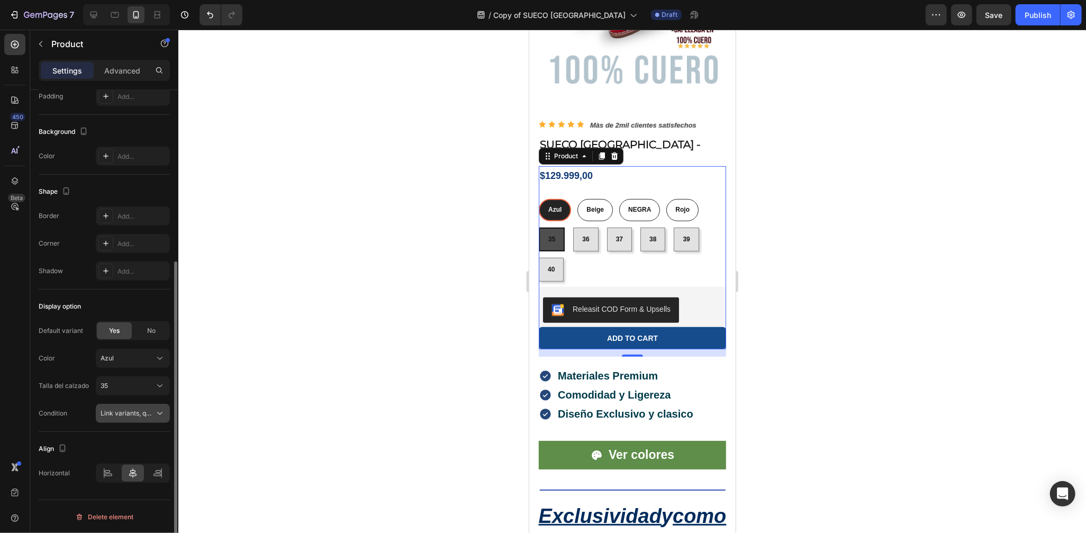
click at [131, 410] on span "Link variants, quantity <br> between same products" at bounding box center [179, 413] width 156 height 8
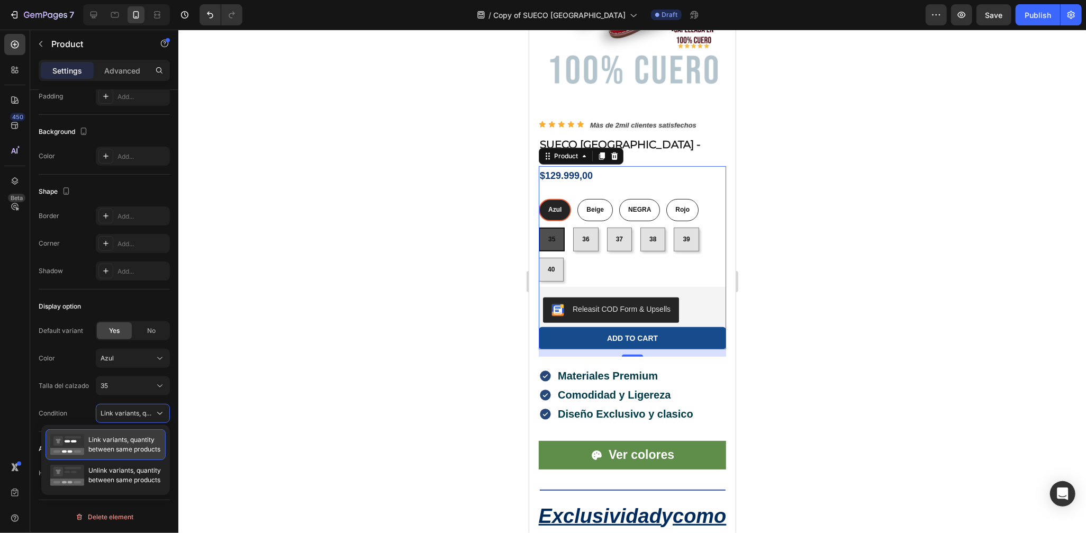
click at [121, 446] on span "Link variants, quantity between same products" at bounding box center [124, 444] width 72 height 19
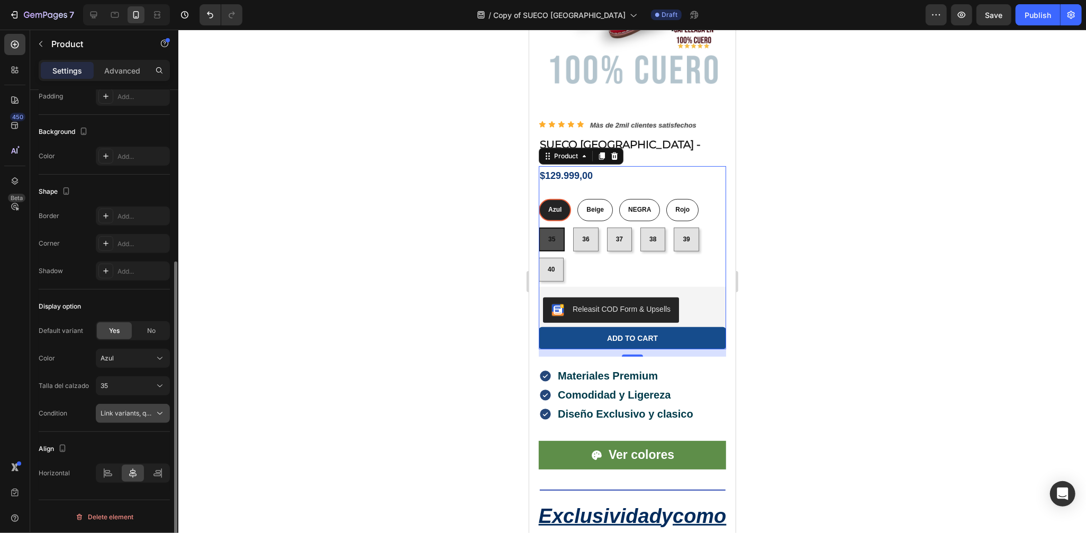
click at [132, 417] on span "Link variants, quantity <br> between same products" at bounding box center [128, 414] width 54 height 10
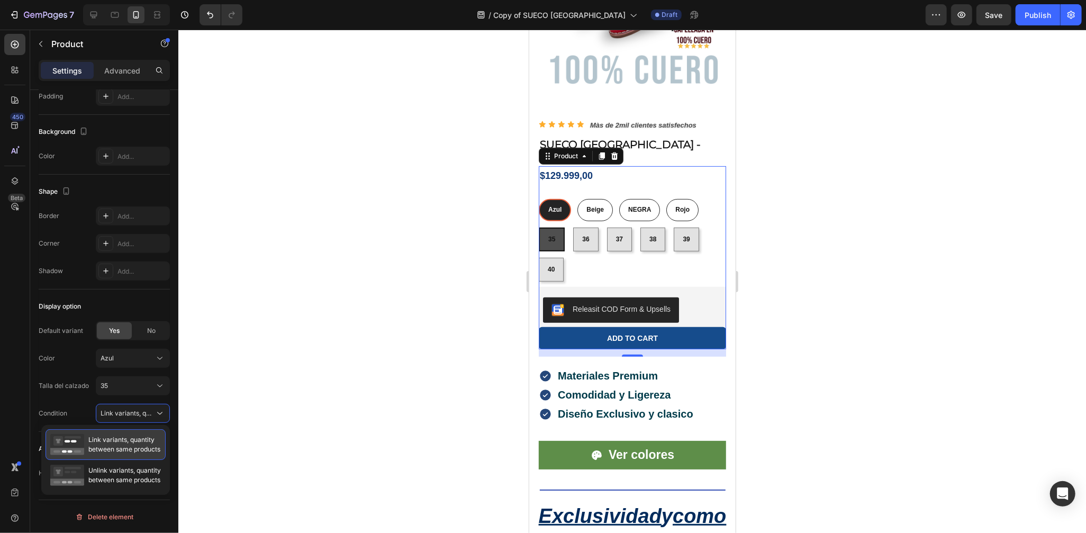
click at [124, 440] on span "Link variants, quantity between same products" at bounding box center [124, 444] width 72 height 19
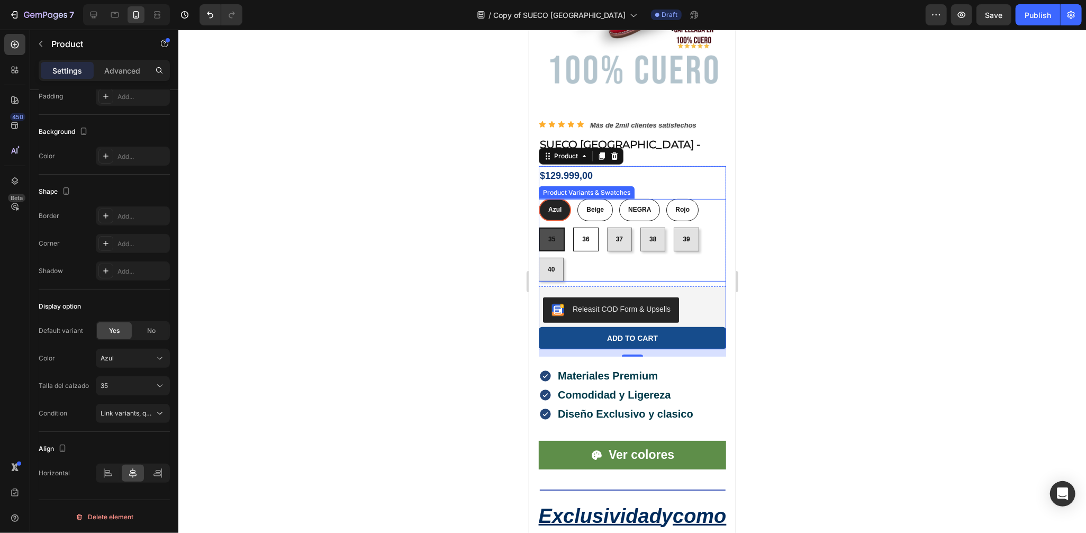
click at [591, 231] on div "36" at bounding box center [585, 239] width 24 height 17
click at [573, 227] on input "36 36 36" at bounding box center [572, 227] width 1 height 1
radio input "true"
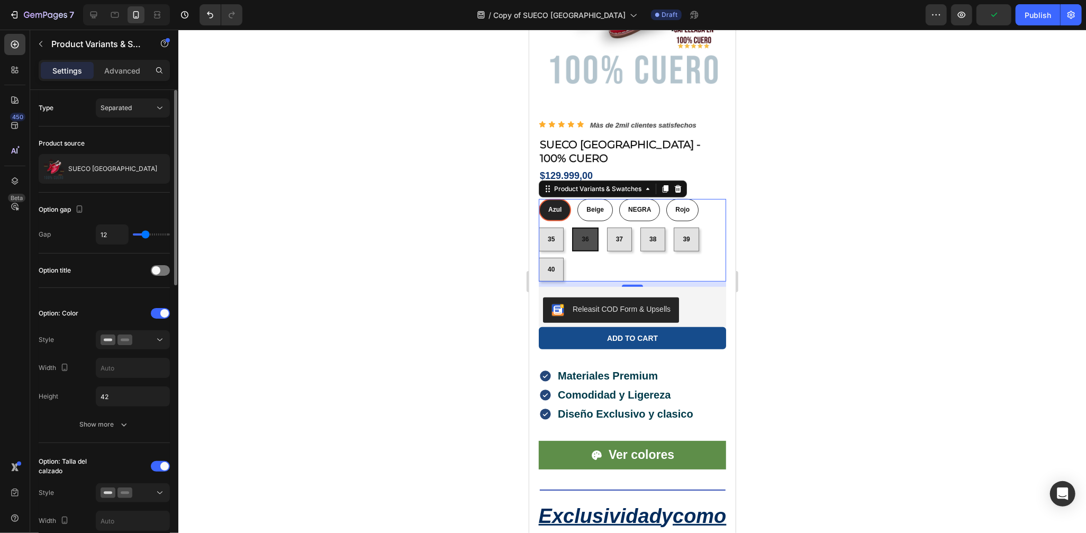
scroll to position [671, 0]
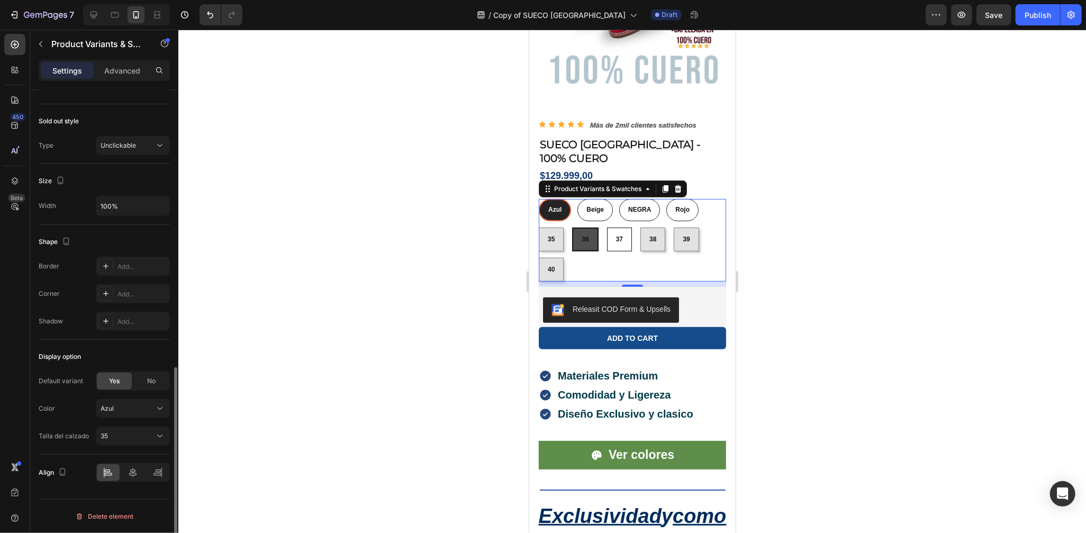
click at [624, 231] on div "37" at bounding box center [619, 239] width 24 height 17
click at [607, 227] on input "37 37 37" at bounding box center [606, 227] width 1 height 1
radio input "true"
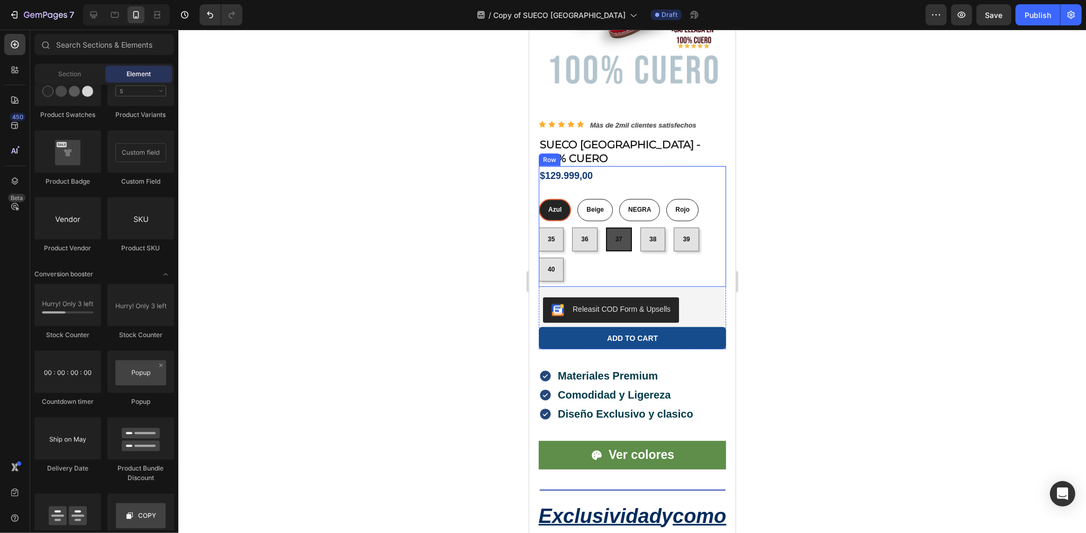
click at [712, 172] on div "$129.999,00 Product Price Product Price [PERSON_NAME] Azul Beige Beige Beige NE…" at bounding box center [631, 226] width 187 height 121
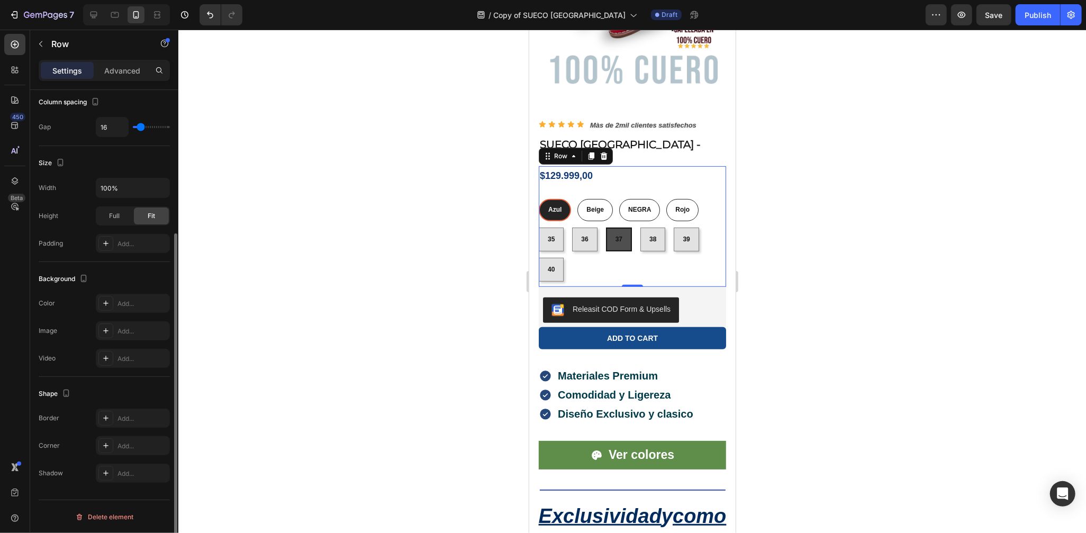
scroll to position [0, 0]
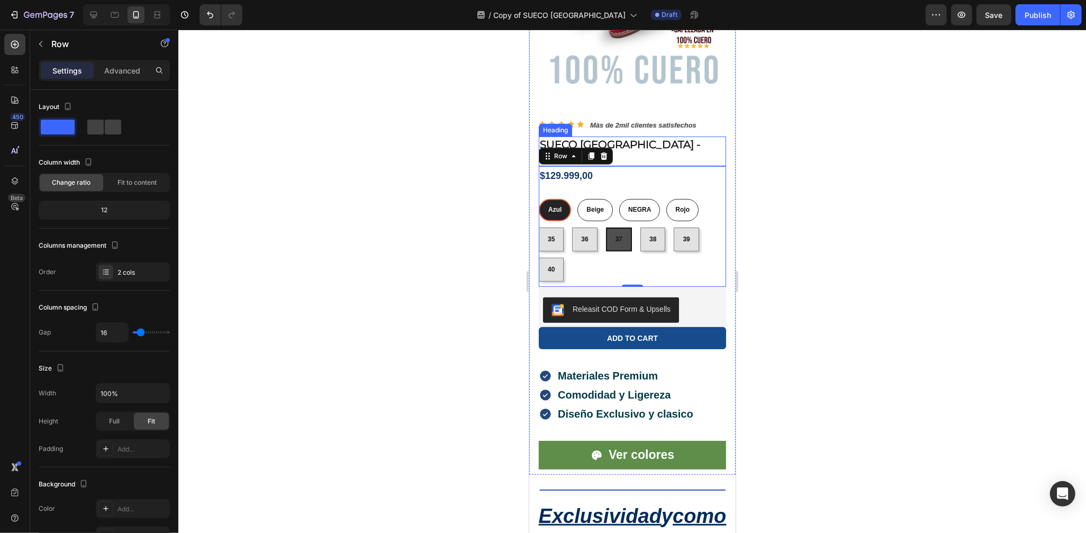
click at [702, 126] on div "Icon Icon Icon Icon Icon Icon List Màs de 2mil clientes satisfechos Text Block …" at bounding box center [631, 291] width 187 height 357
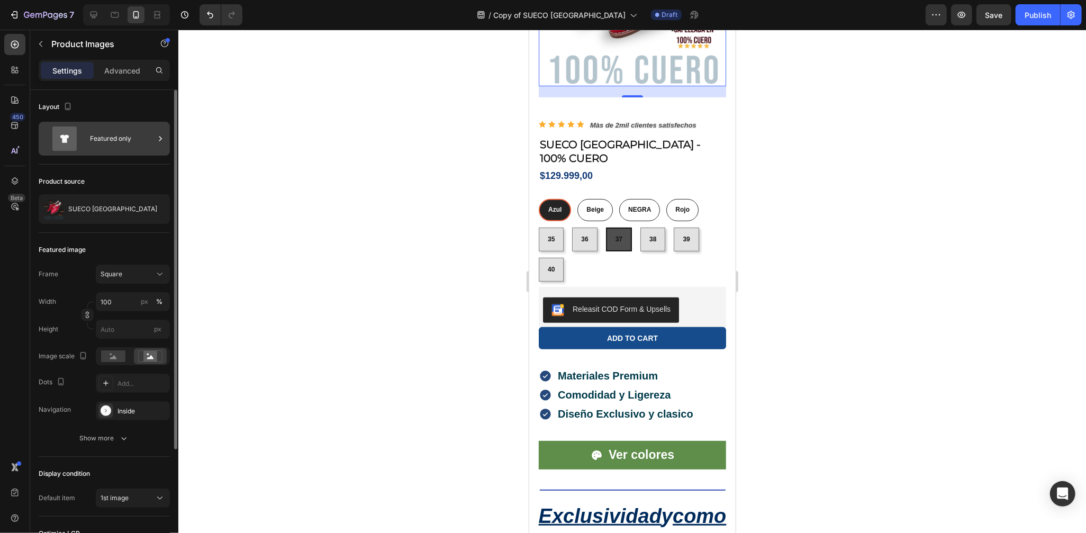
click at [73, 134] on icon at bounding box center [64, 139] width 24 height 24
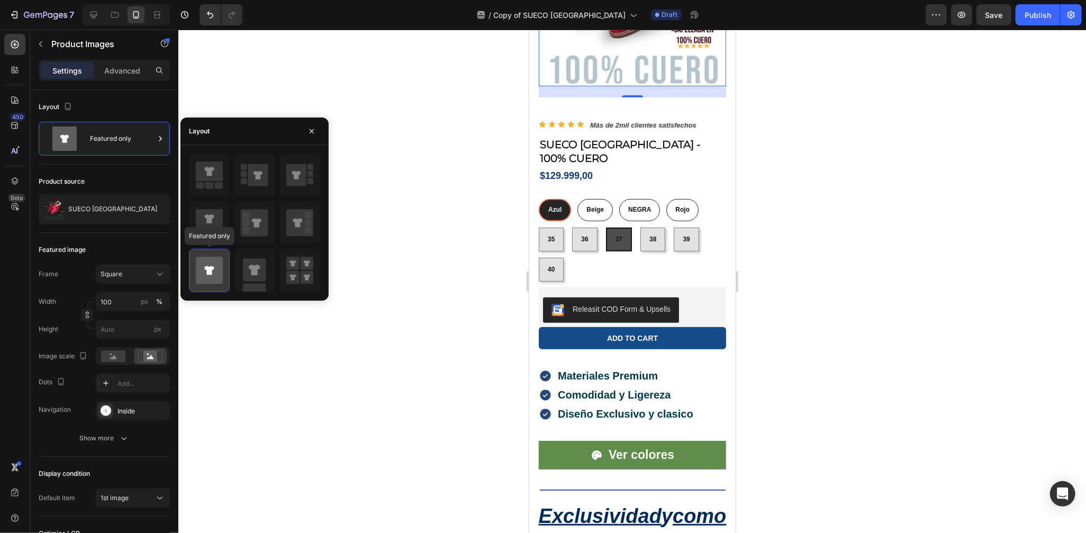
click at [203, 269] on icon at bounding box center [209, 270] width 27 height 27
click at [317, 133] on button "button" at bounding box center [311, 131] width 17 height 17
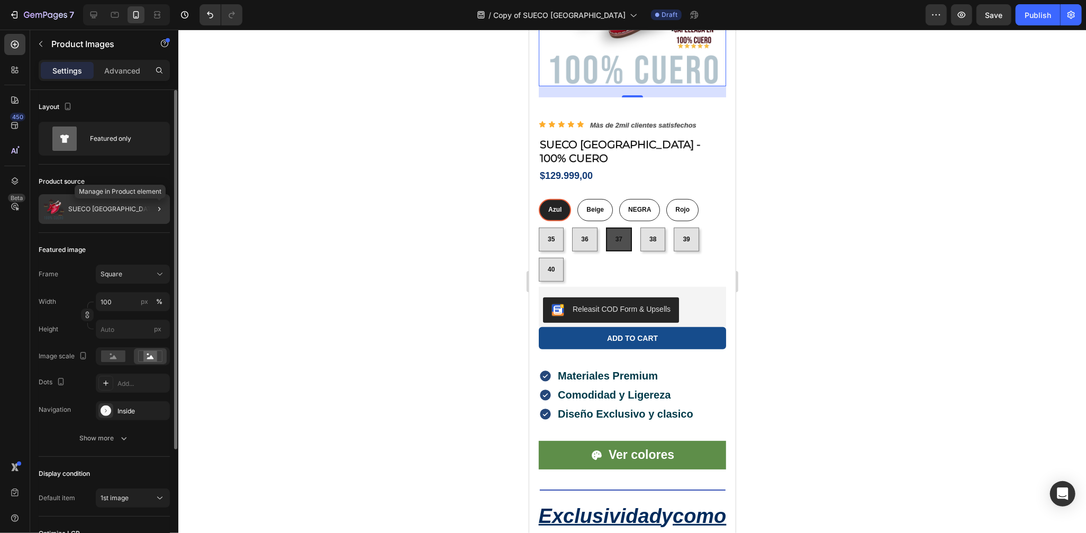
click at [153, 204] on div at bounding box center [159, 209] width 13 height 13
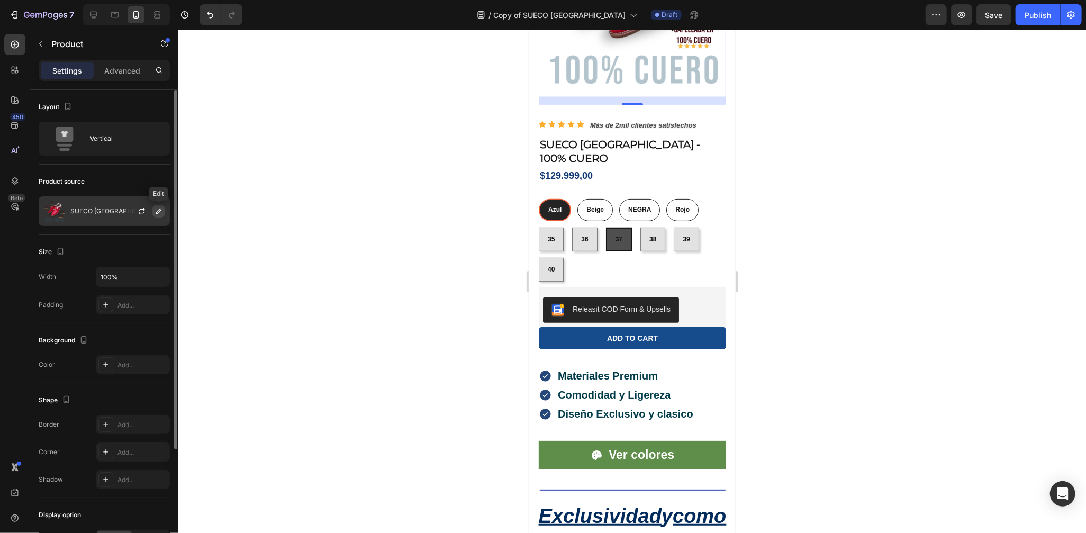
click at [156, 213] on icon "button" at bounding box center [159, 211] width 8 height 8
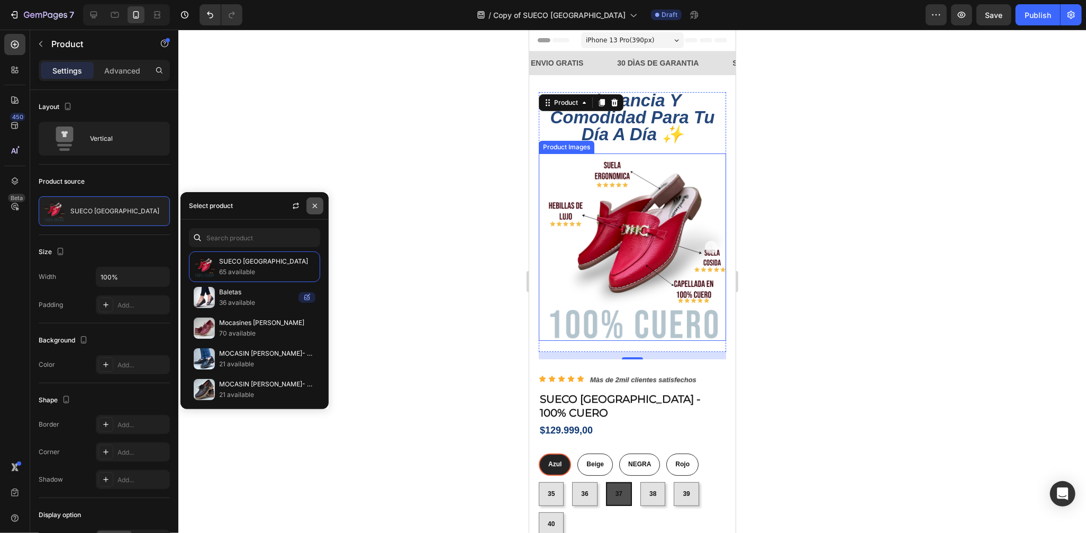
click at [319, 208] on button "button" at bounding box center [315, 205] width 17 height 17
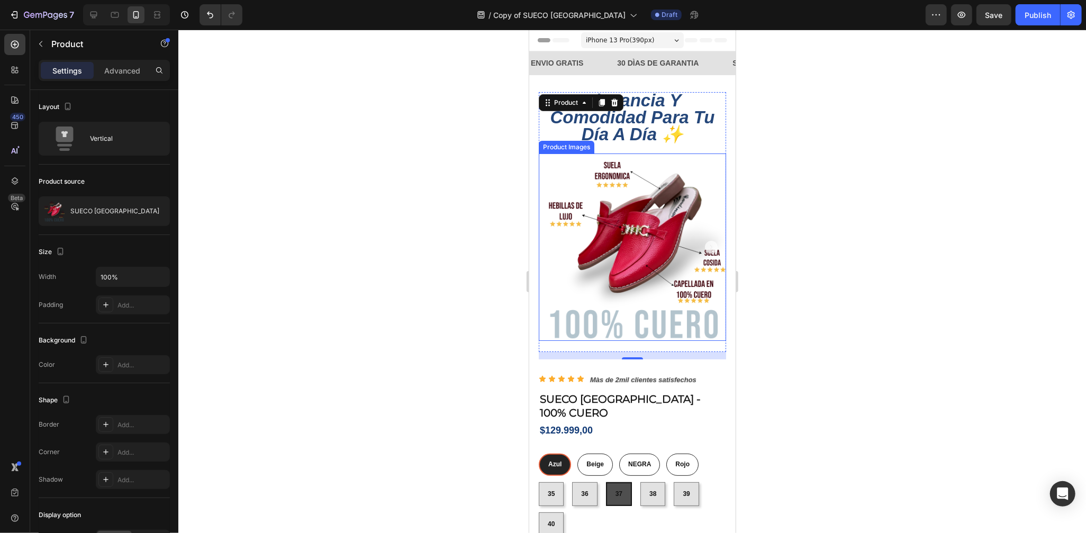
click at [300, 199] on div at bounding box center [632, 281] width 908 height 503
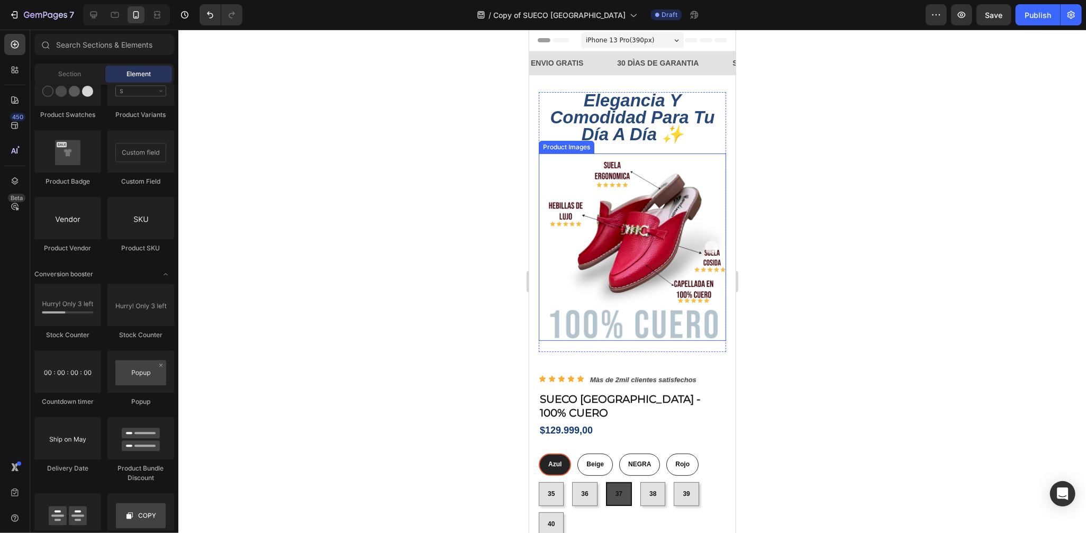
click at [776, 283] on div at bounding box center [632, 281] width 908 height 503
click at [617, 223] on img at bounding box center [631, 246] width 187 height 187
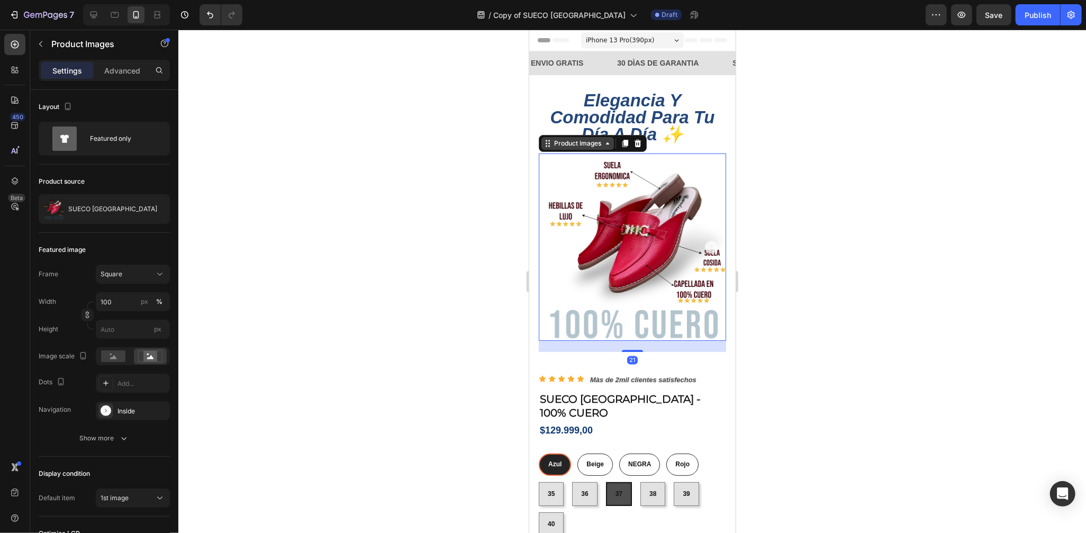
click at [601, 140] on div "Product Images" at bounding box center [577, 143] width 51 height 10
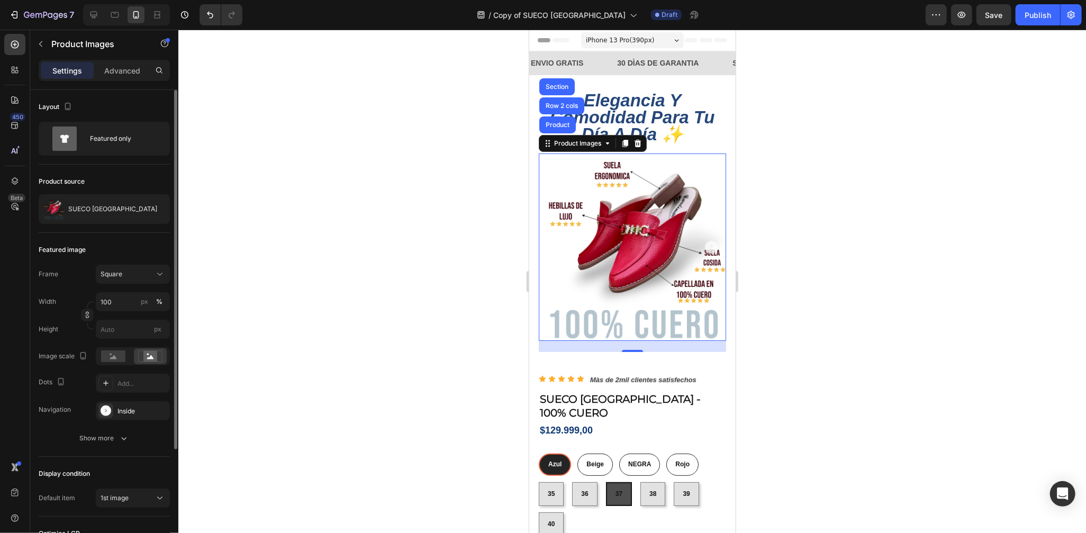
click at [119, 179] on div "Product source" at bounding box center [104, 181] width 131 height 17
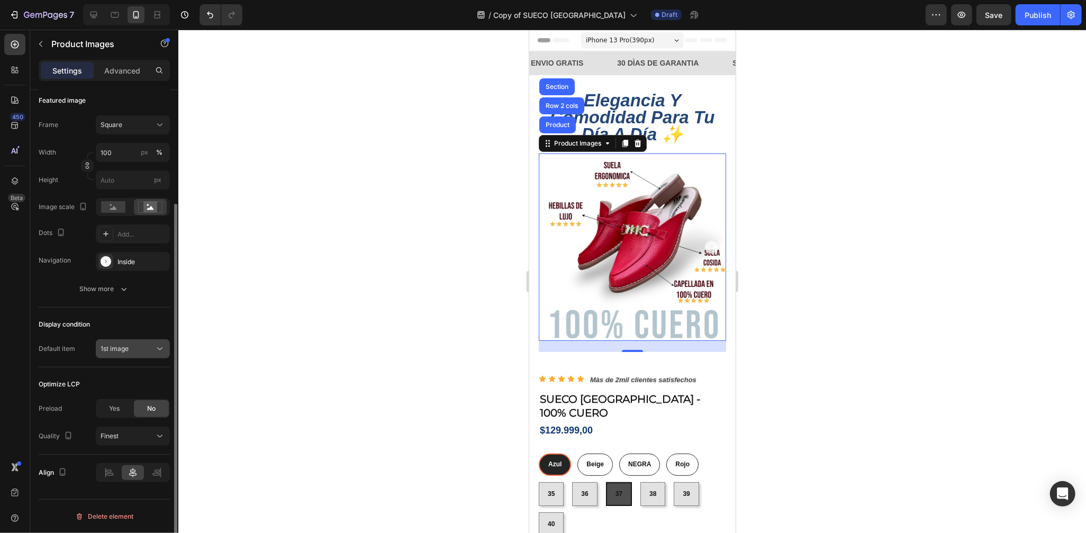
click at [150, 358] on button "1st image" at bounding box center [133, 348] width 74 height 19
click at [152, 319] on div "Display condition" at bounding box center [104, 324] width 131 height 17
click at [110, 436] on span "Finest" at bounding box center [110, 436] width 18 height 8
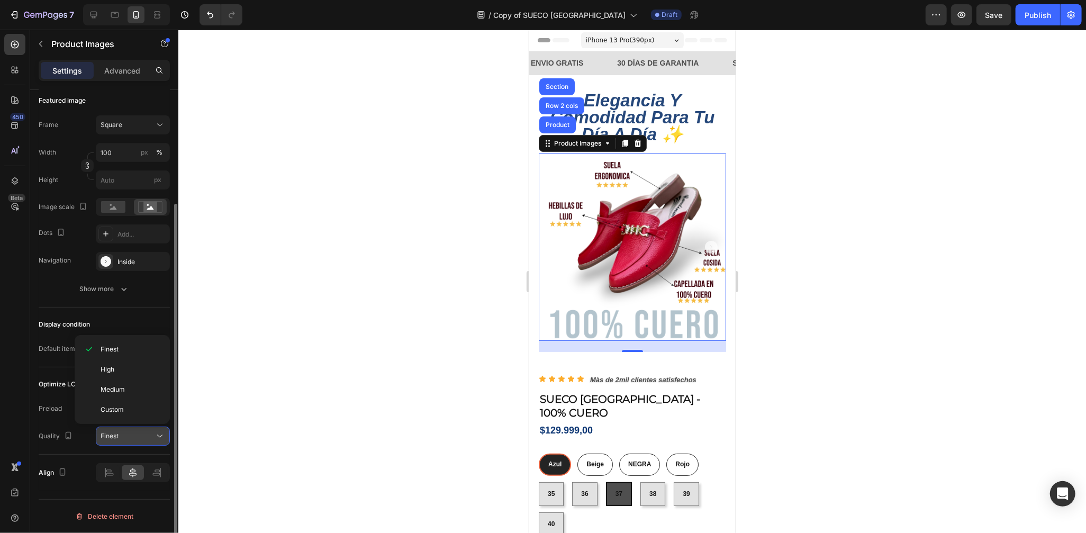
click at [110, 436] on span "Finest" at bounding box center [110, 436] width 18 height 8
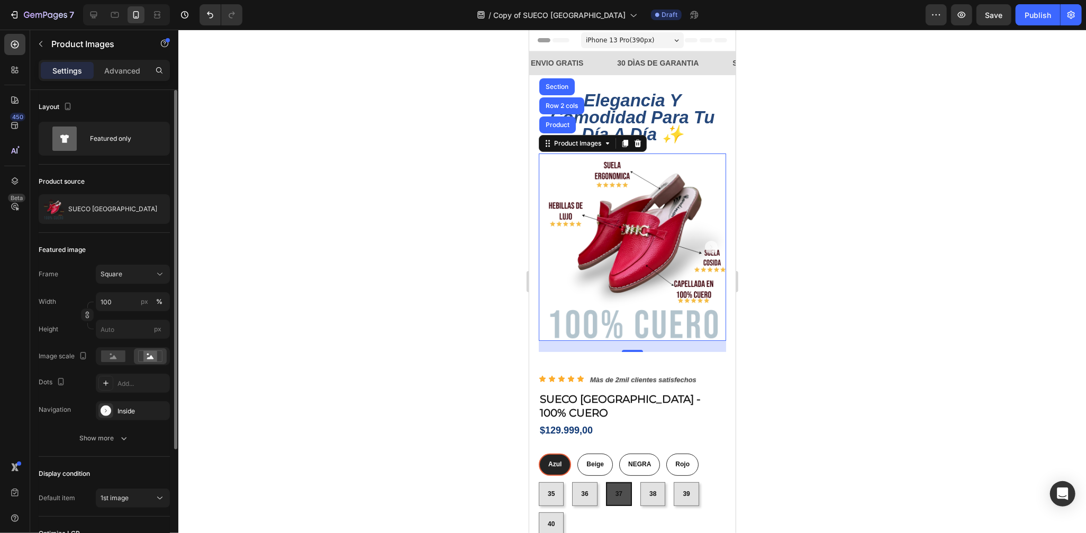
click at [848, 331] on div at bounding box center [632, 281] width 908 height 503
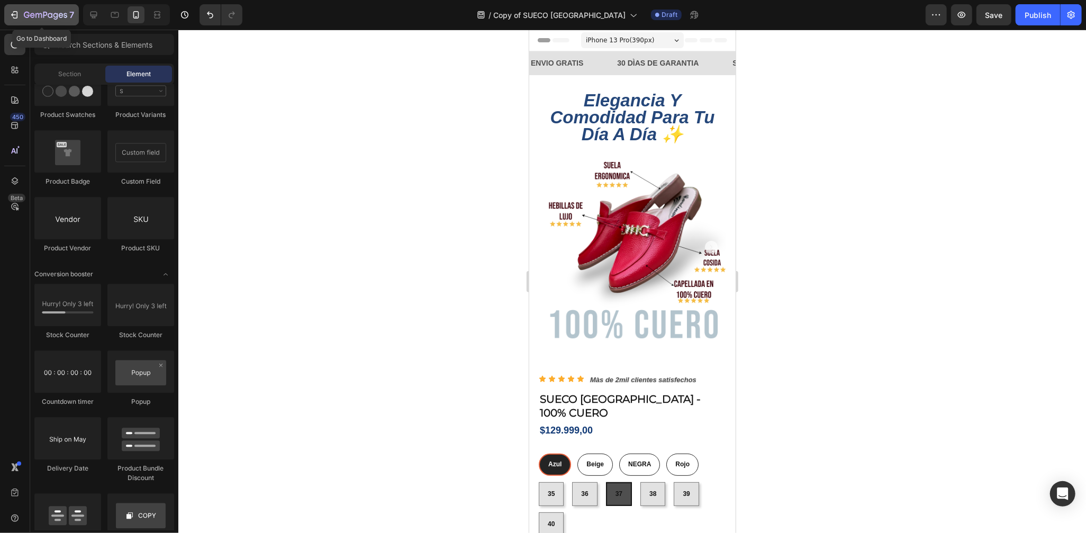
click at [60, 22] on button "7" at bounding box center [41, 14] width 75 height 21
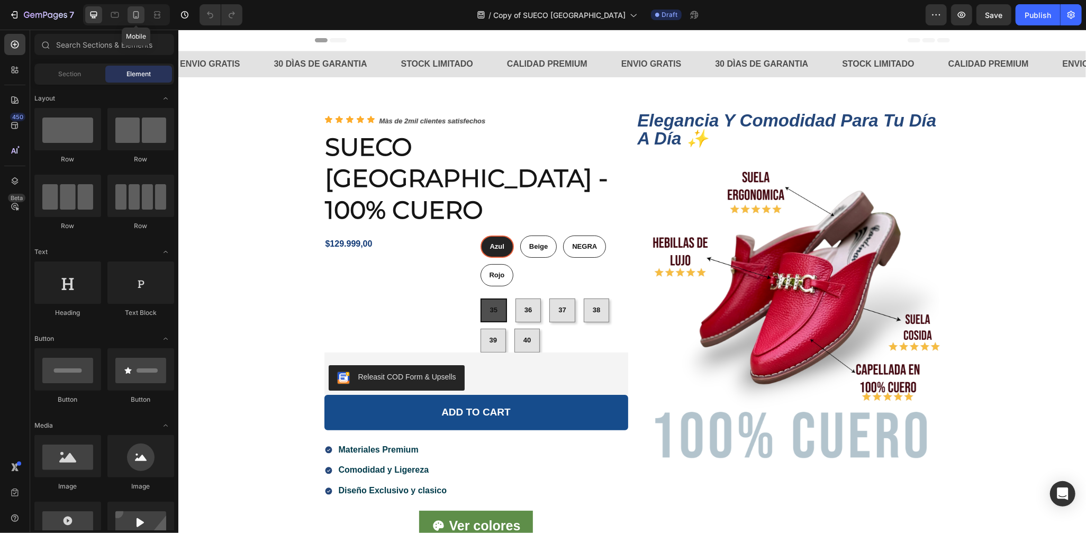
click at [129, 16] on div at bounding box center [136, 14] width 17 height 17
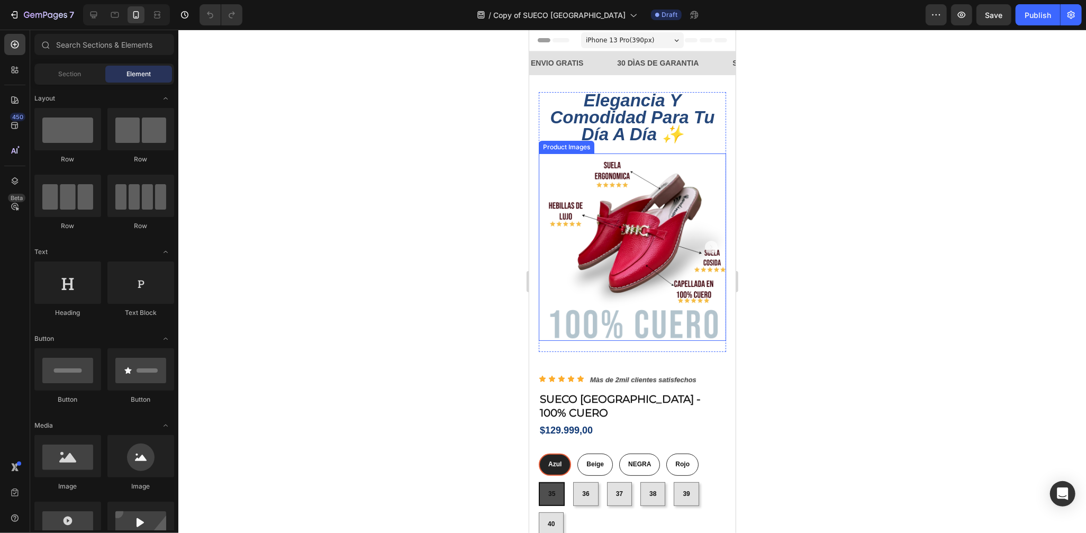
click at [671, 210] on img at bounding box center [631, 246] width 187 height 187
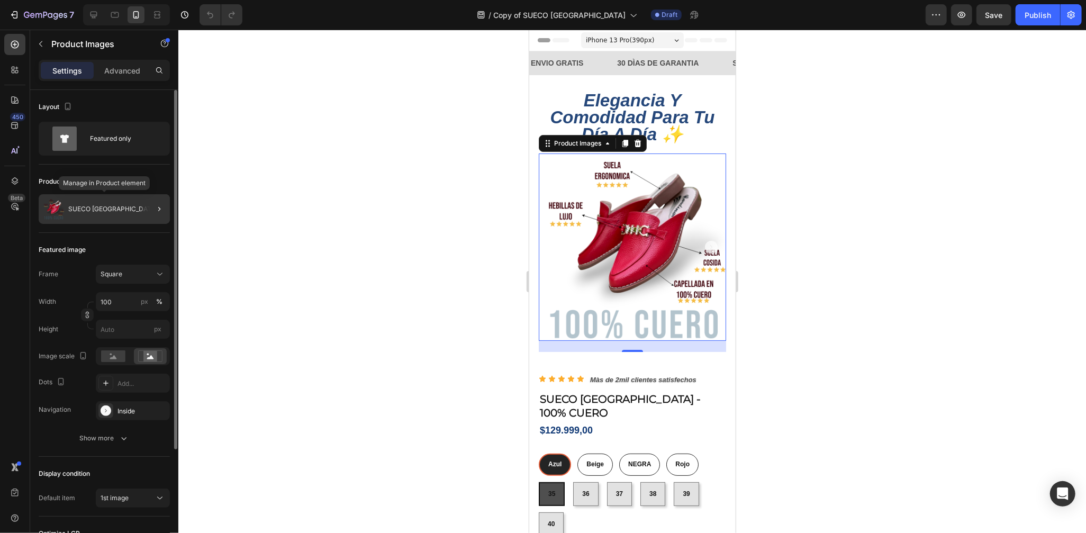
click at [77, 217] on div "SUECO [GEOGRAPHIC_DATA]" at bounding box center [104, 209] width 131 height 30
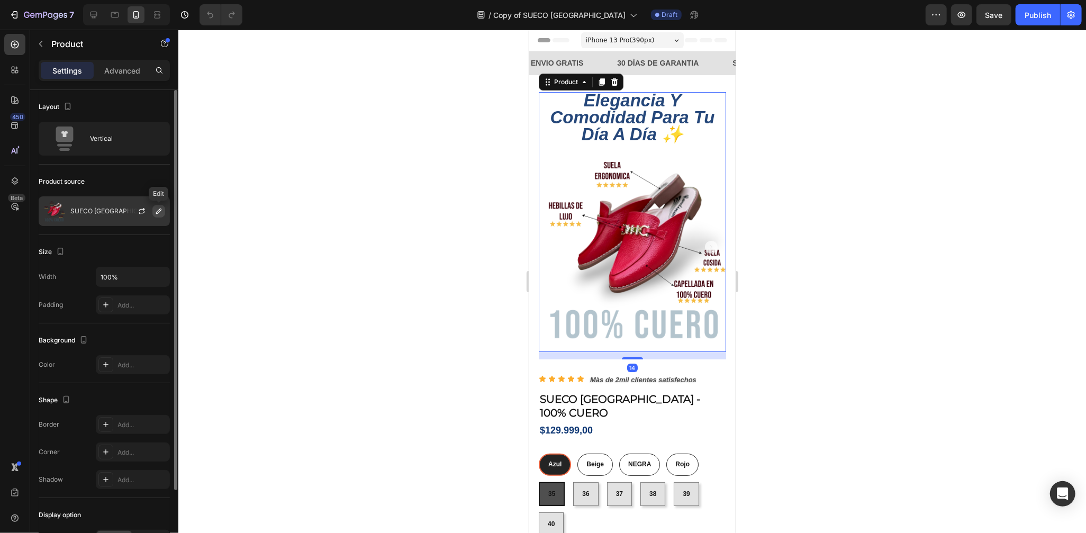
click at [156, 207] on icon "button" at bounding box center [159, 211] width 8 height 8
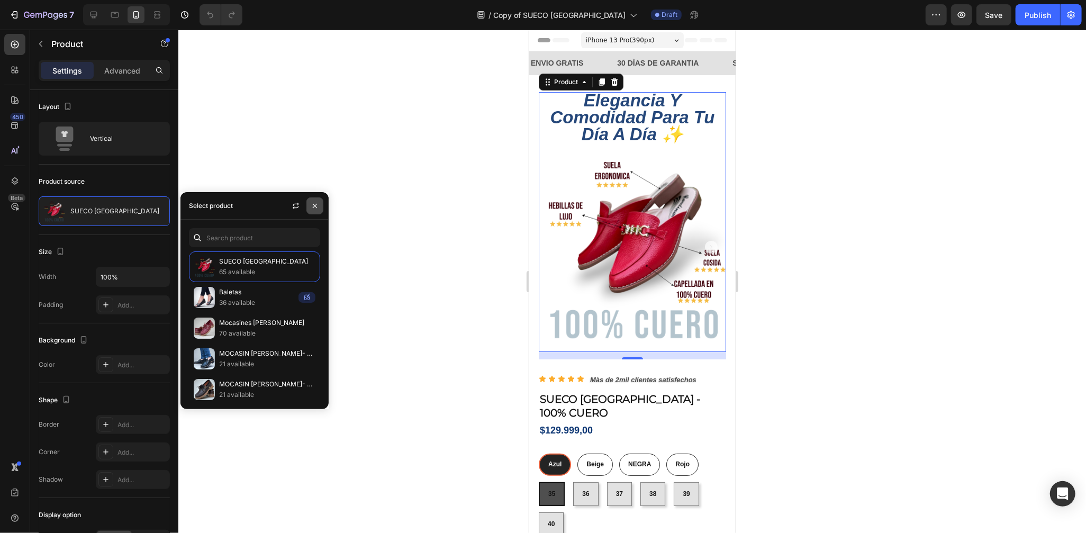
click at [318, 211] on button "button" at bounding box center [315, 205] width 17 height 17
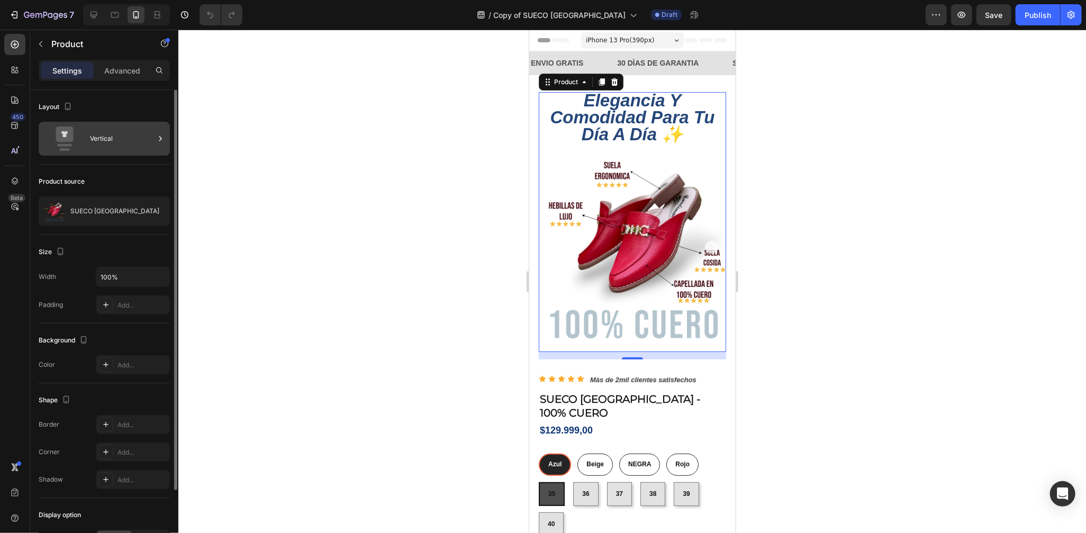
click at [120, 129] on div "Vertical" at bounding box center [122, 139] width 65 height 24
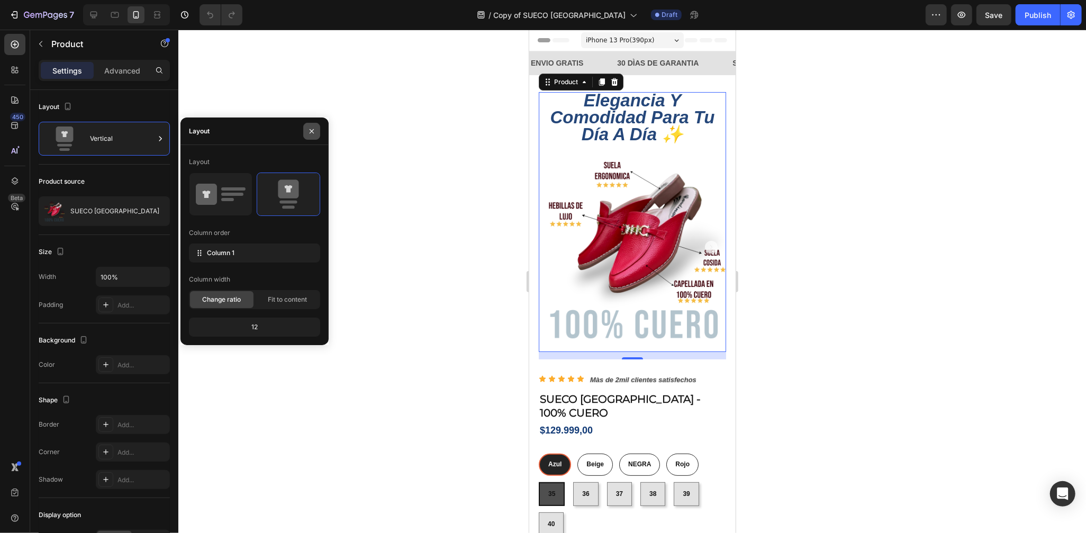
click at [317, 127] on button "button" at bounding box center [311, 131] width 17 height 17
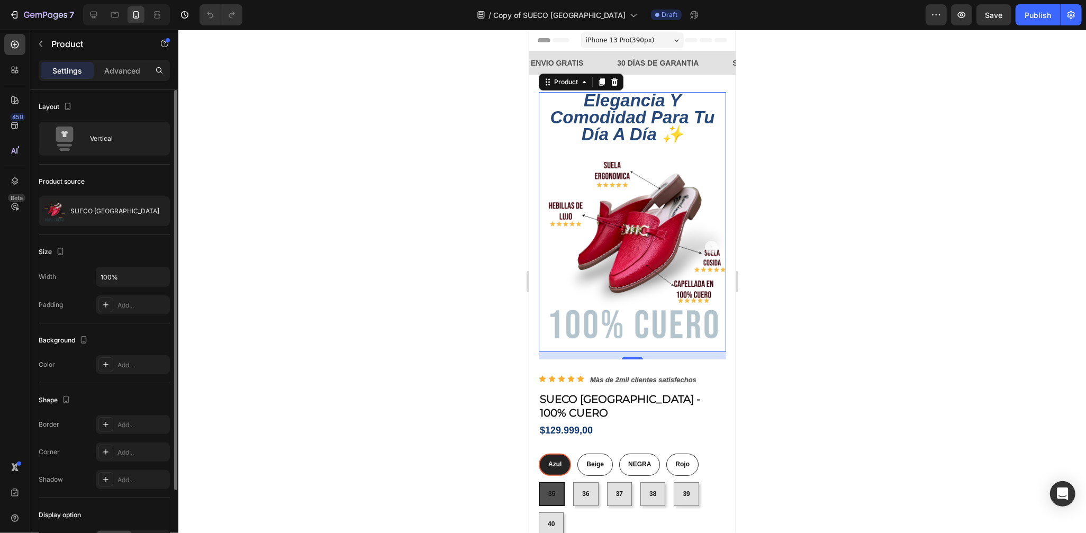
scroll to position [149, 0]
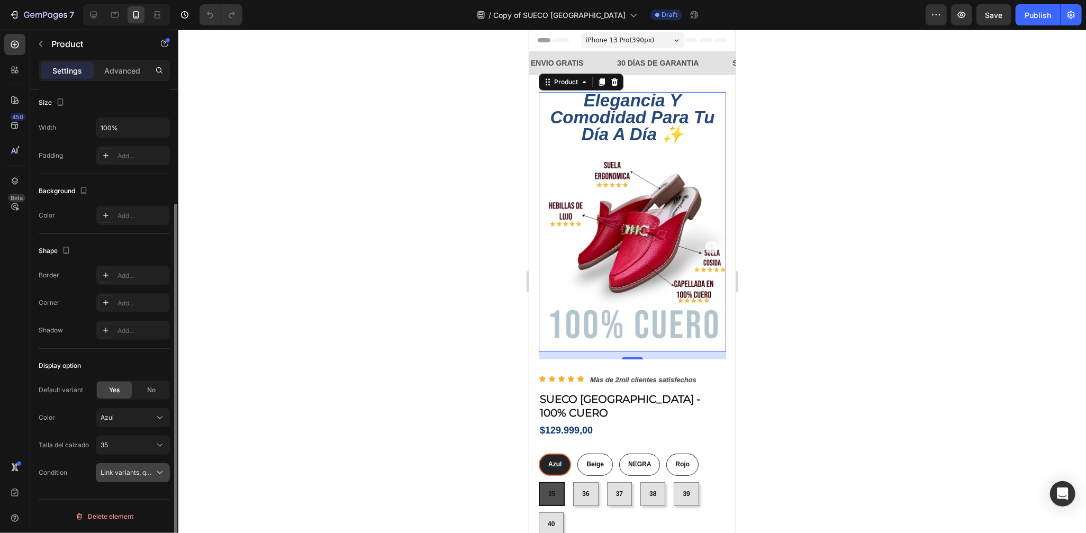
click at [154, 471] on span "Link variants, quantity <br> between same products" at bounding box center [179, 473] width 156 height 8
click at [118, 361] on div "Display option" at bounding box center [104, 365] width 131 height 17
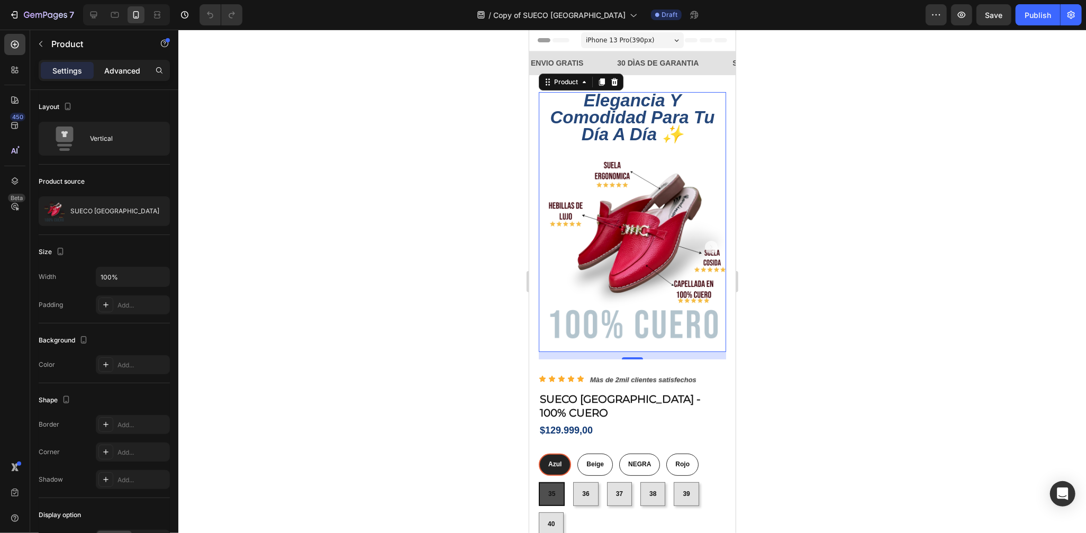
click at [143, 68] on div "Advanced" at bounding box center [122, 70] width 53 height 17
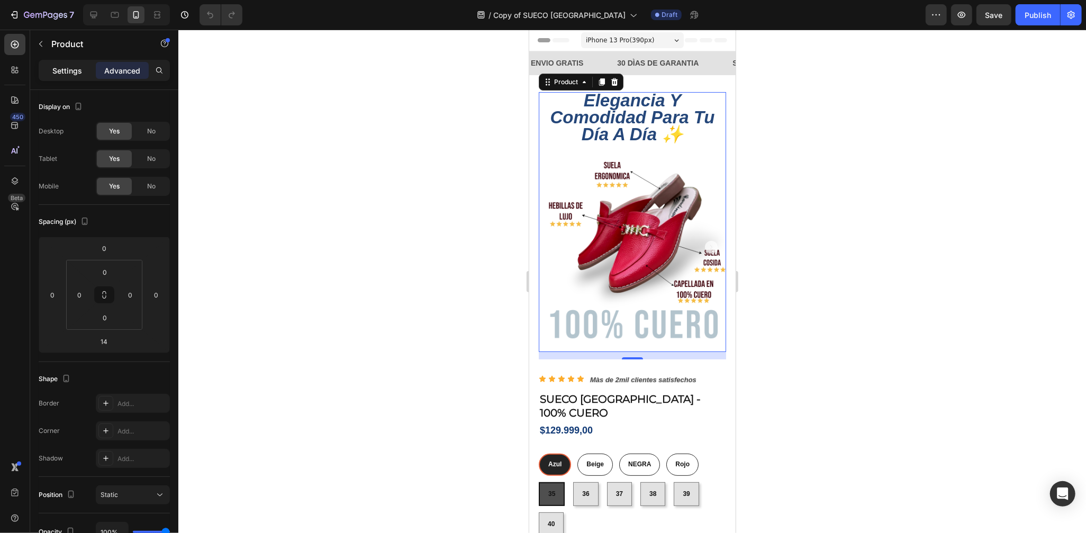
click at [57, 73] on p "Settings" at bounding box center [67, 70] width 30 height 11
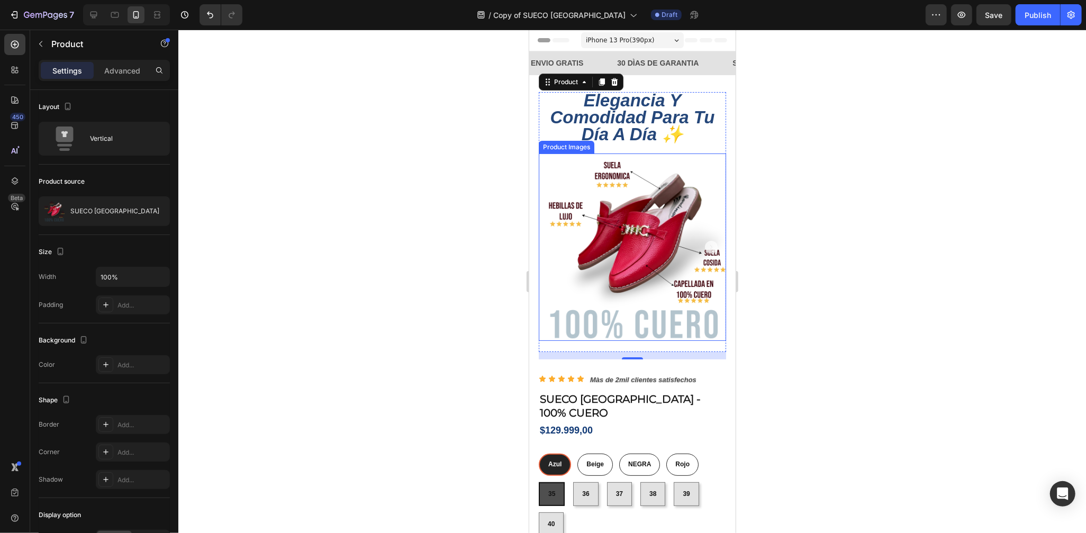
click at [572, 226] on img at bounding box center [631, 246] width 187 height 187
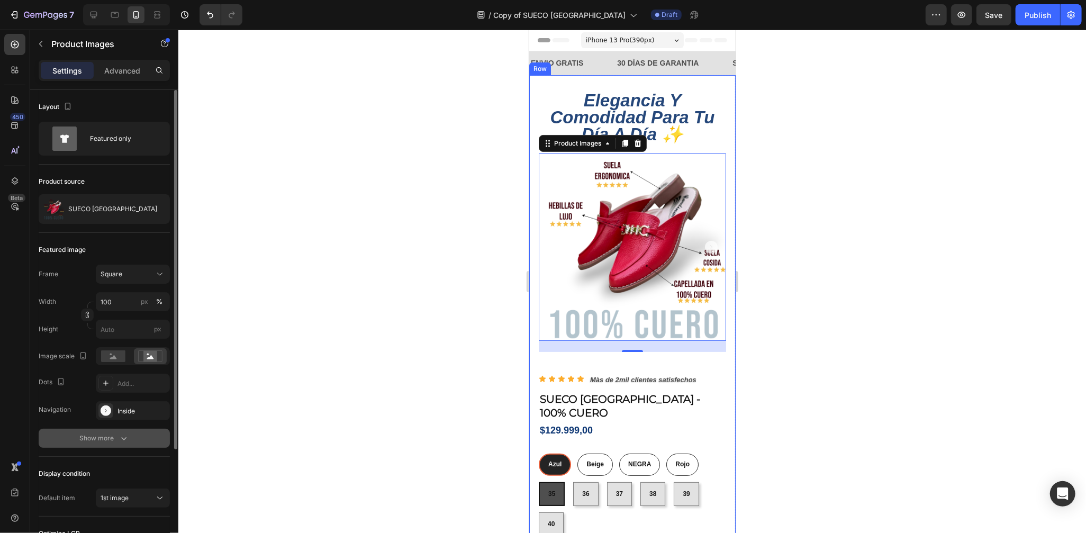
click at [123, 430] on button "Show more" at bounding box center [104, 438] width 131 height 19
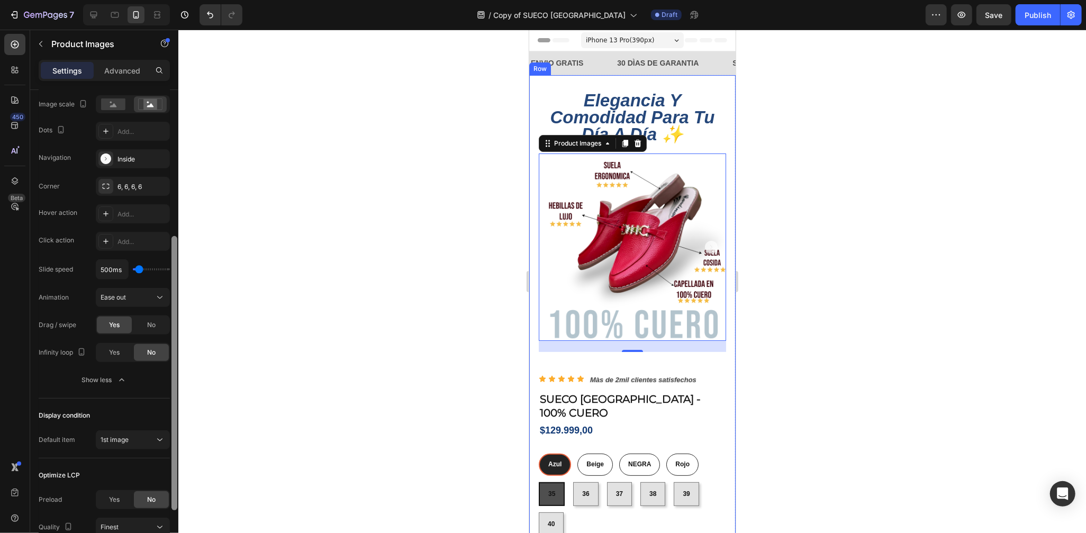
scroll to position [266, 0]
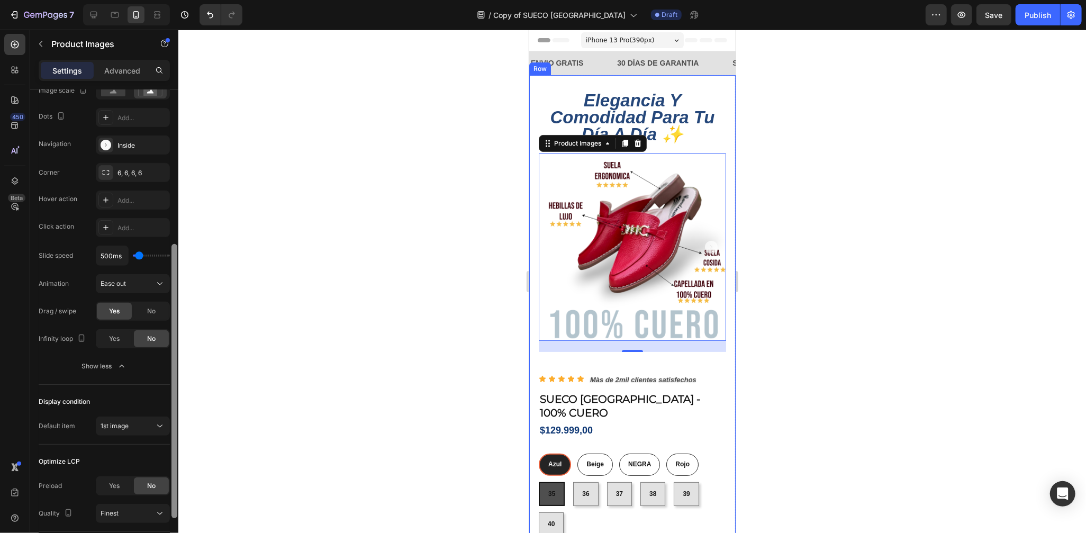
drag, startPoint x: 175, startPoint y: 337, endPoint x: 196, endPoint y: 540, distance: 203.9
click at [196, 0] on html "7 Version history / Copy of SUECO VENECIA Draft Preview Save Publish 450 Beta S…" at bounding box center [543, 0] width 1086 height 0
click at [143, 436] on div "Display condition Default item 1st image" at bounding box center [104, 415] width 131 height 60
click at [144, 431] on div "1st image" at bounding box center [133, 426] width 65 height 11
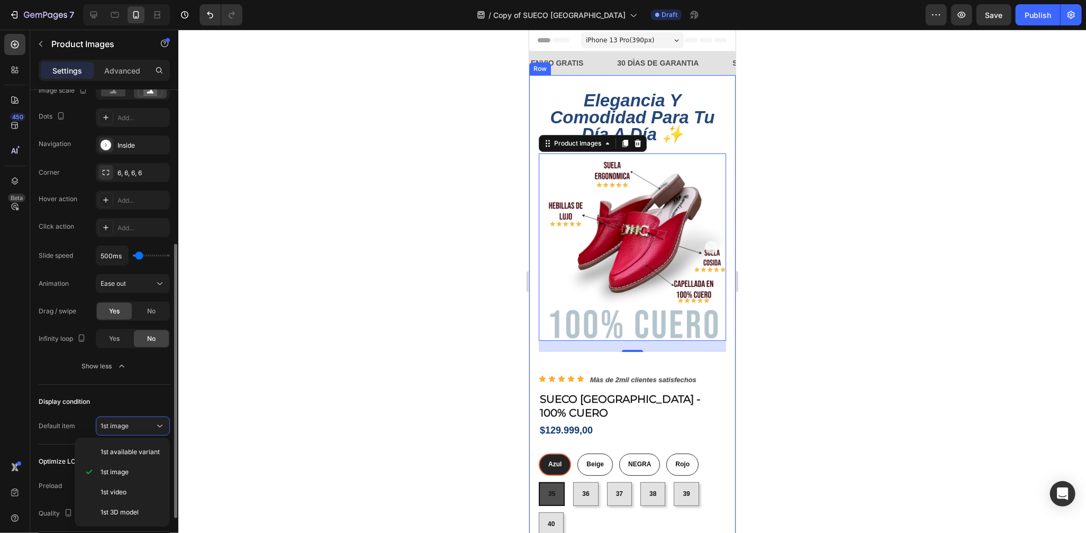
click at [151, 393] on div "Display condition" at bounding box center [104, 401] width 131 height 17
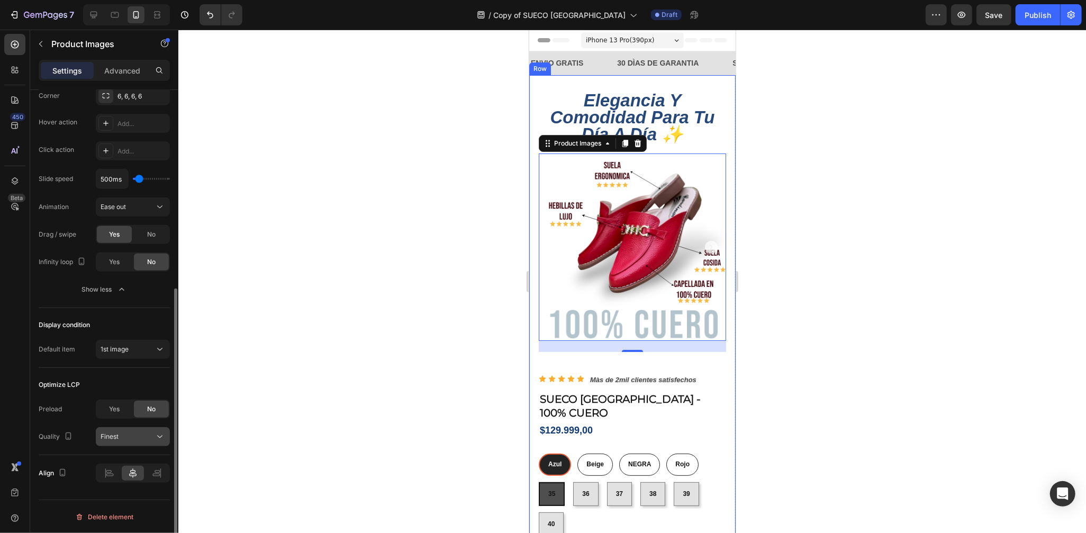
click at [144, 436] on div "Finest" at bounding box center [128, 437] width 54 height 10
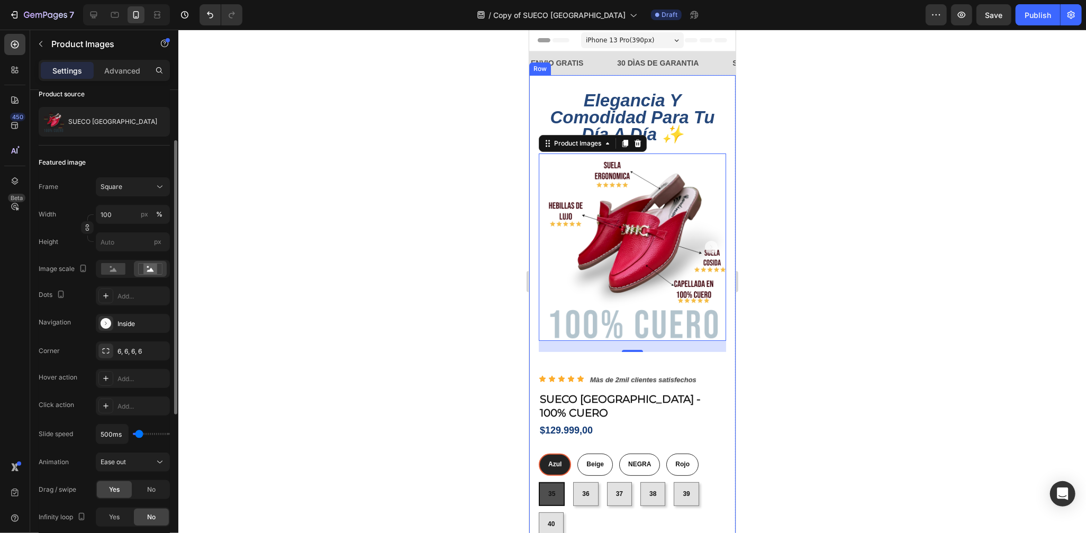
scroll to position [0, 0]
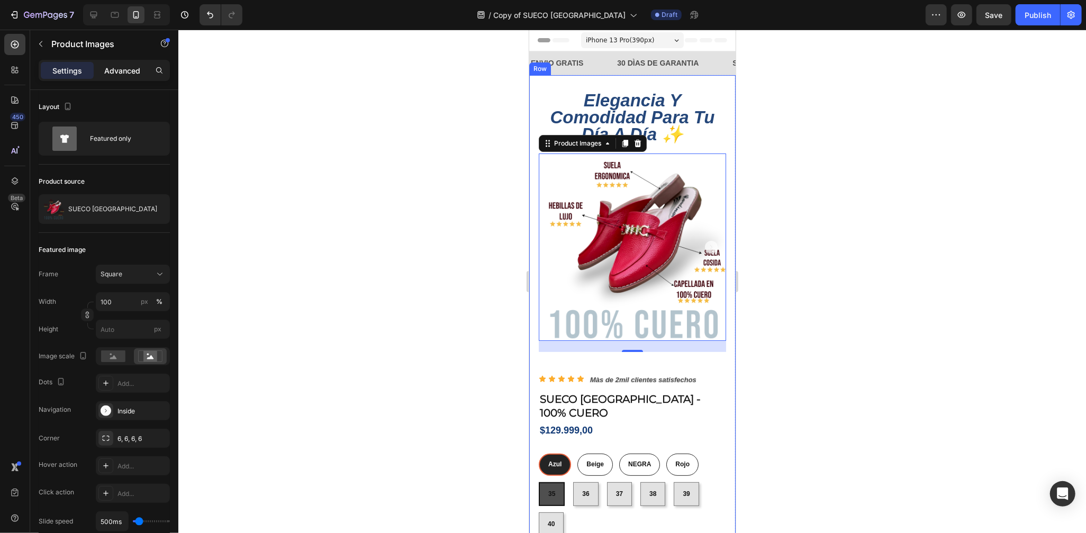
click at [127, 77] on div "Advanced" at bounding box center [122, 70] width 53 height 17
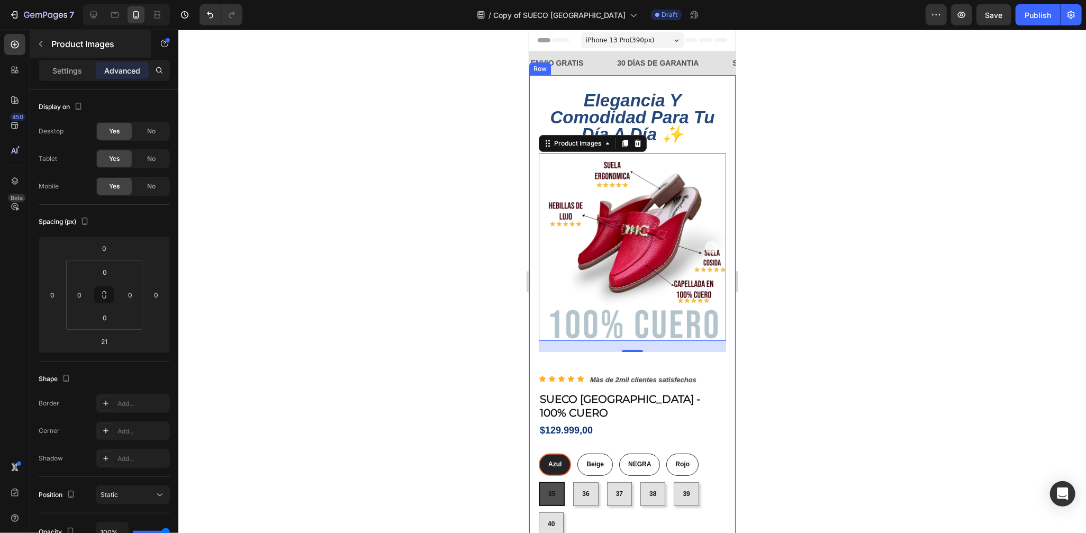
click at [70, 77] on div "Settings" at bounding box center [67, 70] width 53 height 17
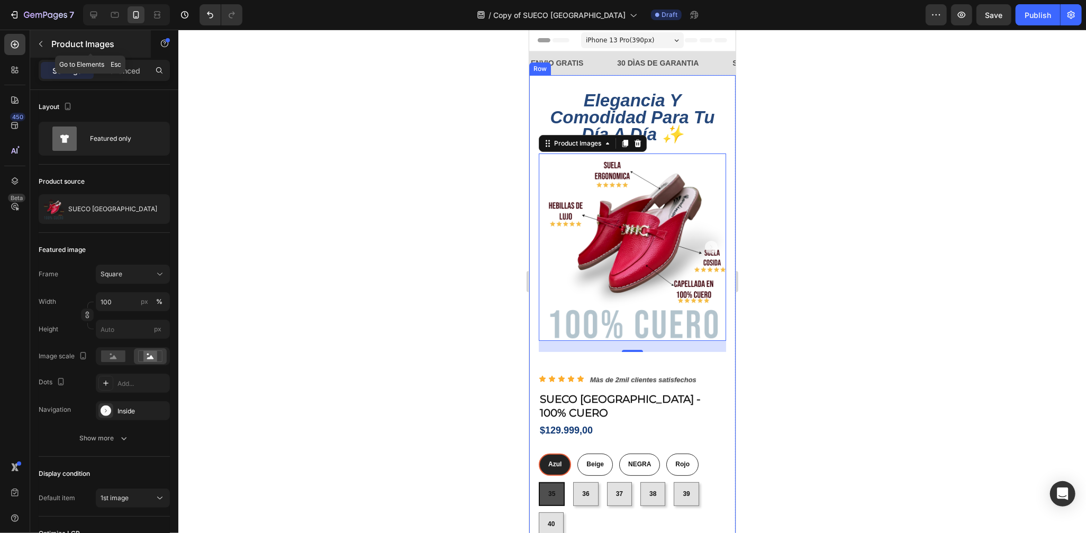
click at [49, 43] on button "button" at bounding box center [40, 43] width 17 height 17
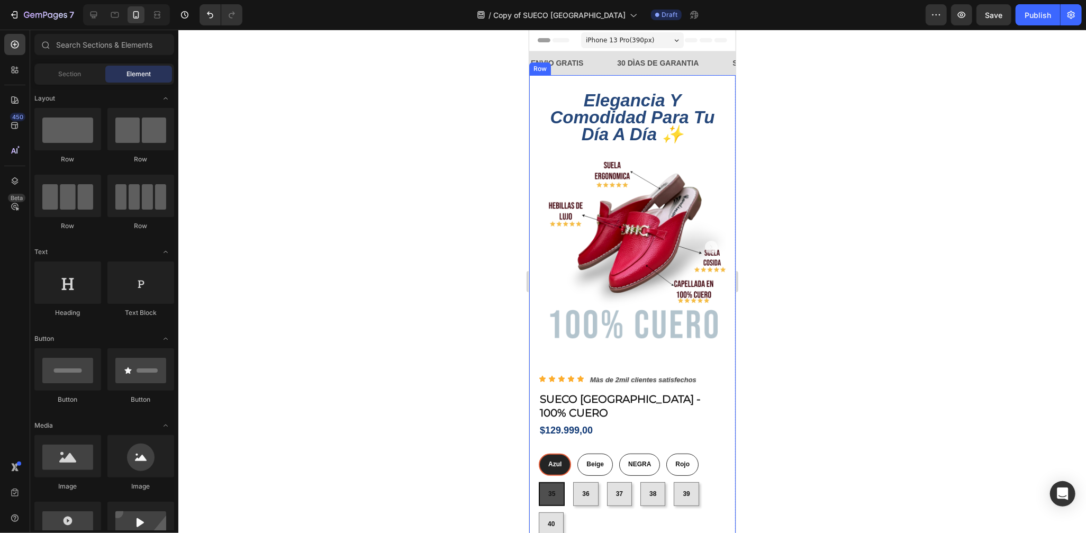
click at [395, 178] on div at bounding box center [632, 281] width 908 height 503
click at [308, 174] on div at bounding box center [632, 281] width 908 height 503
click at [316, 171] on div at bounding box center [632, 281] width 908 height 503
click at [789, 234] on div at bounding box center [632, 281] width 908 height 503
click at [783, 237] on div at bounding box center [632, 281] width 908 height 503
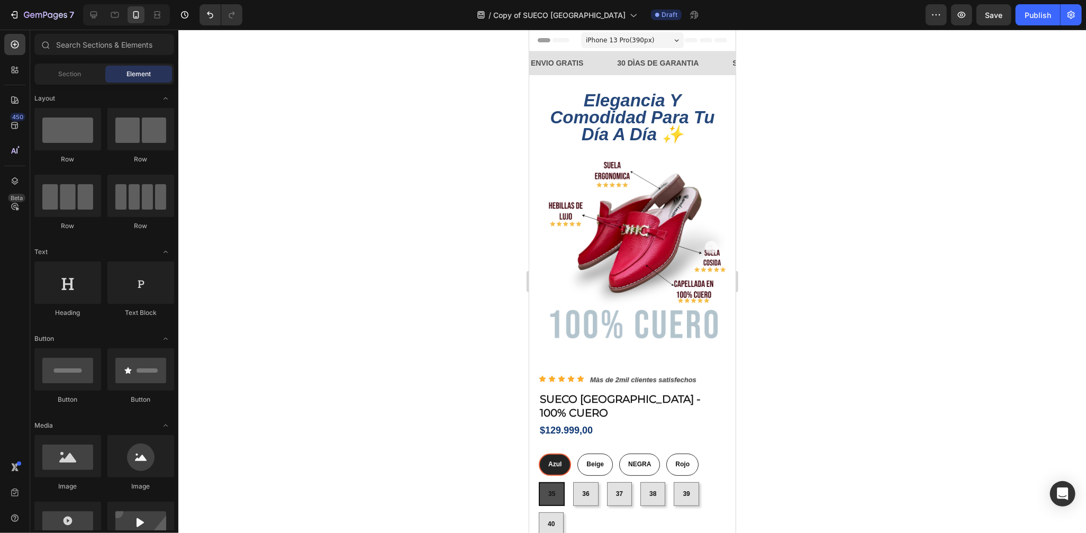
click at [489, 234] on div at bounding box center [632, 281] width 908 height 503
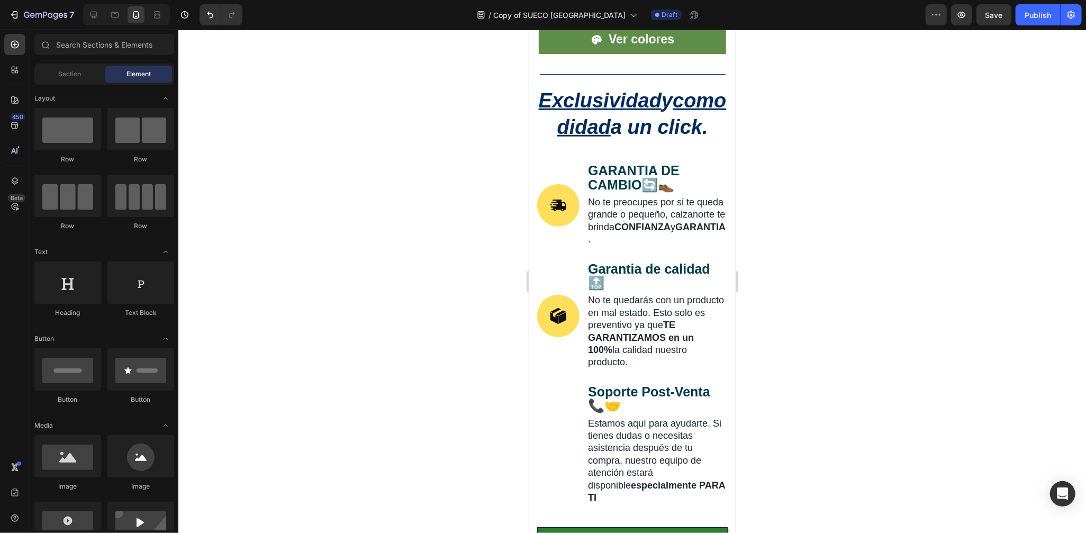
scroll to position [700, 0]
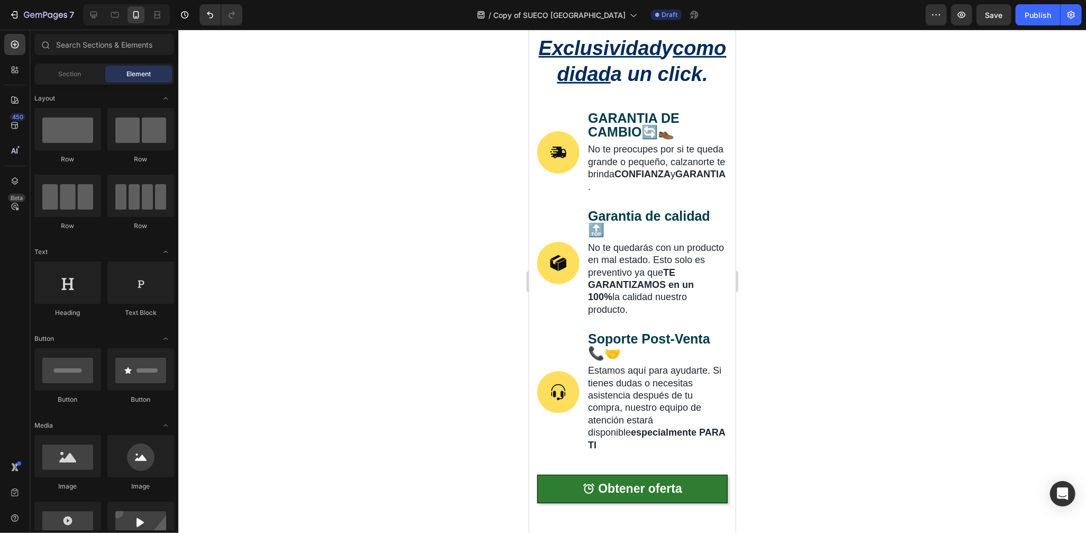
drag, startPoint x: 734, startPoint y: 203, endPoint x: 1266, endPoint y: 268, distance: 535.5
click at [684, 193] on p "No te preocupes por si te queda grande o pequeño, calzanorte te brinda CONFIANZ…" at bounding box center [657, 168] width 139 height 50
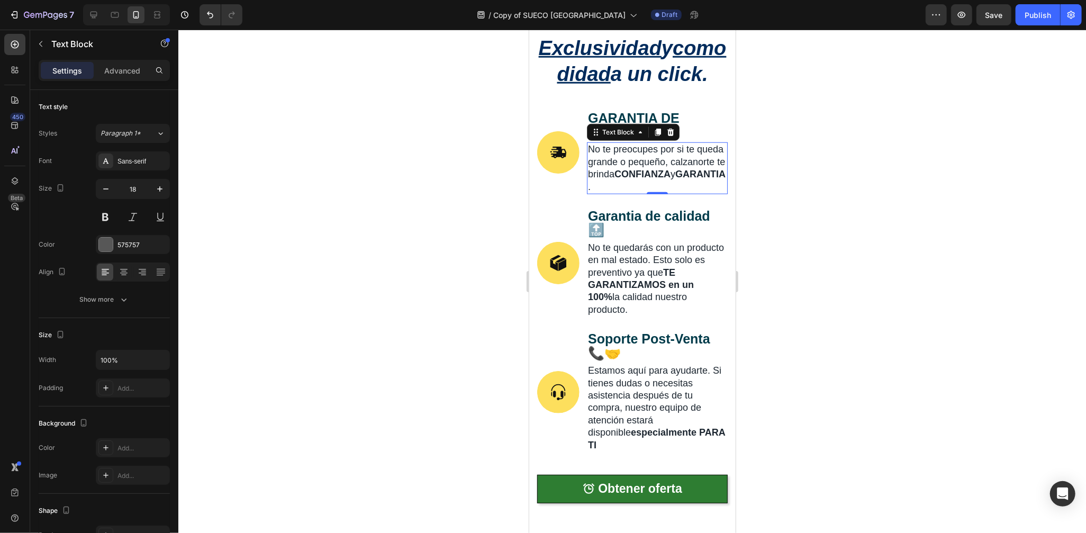
click at [638, 179] on strong "CONFIANZA" at bounding box center [642, 173] width 56 height 11
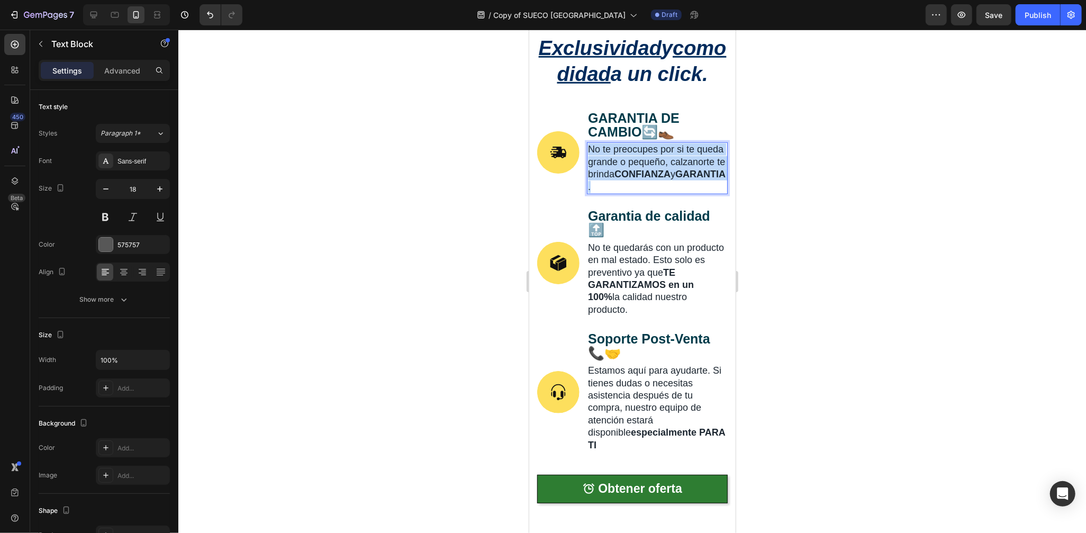
click at [638, 179] on strong "CONFIANZA" at bounding box center [642, 173] width 56 height 11
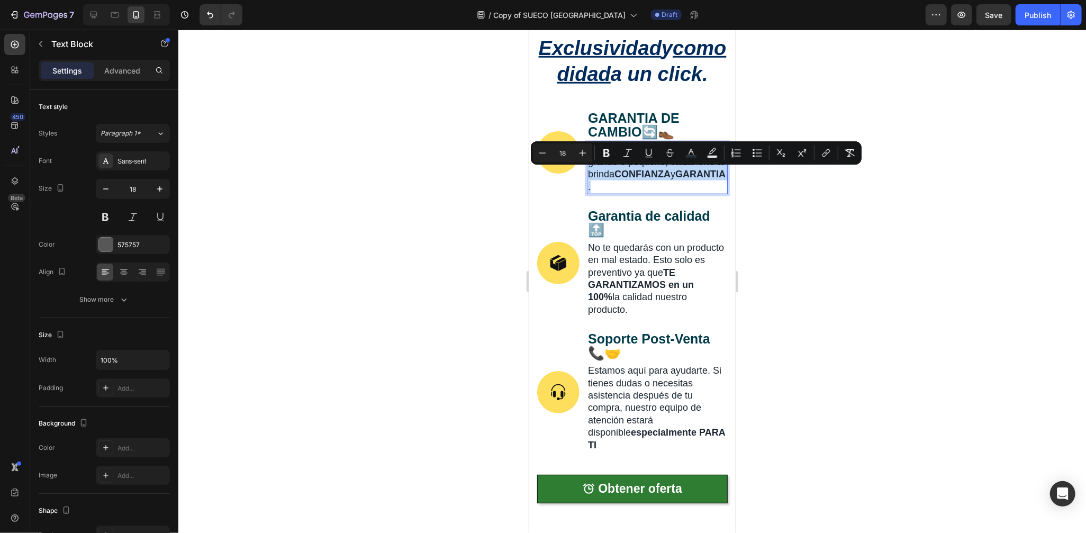
click at [675, 179] on strong "GARANTIA" at bounding box center [700, 173] width 50 height 11
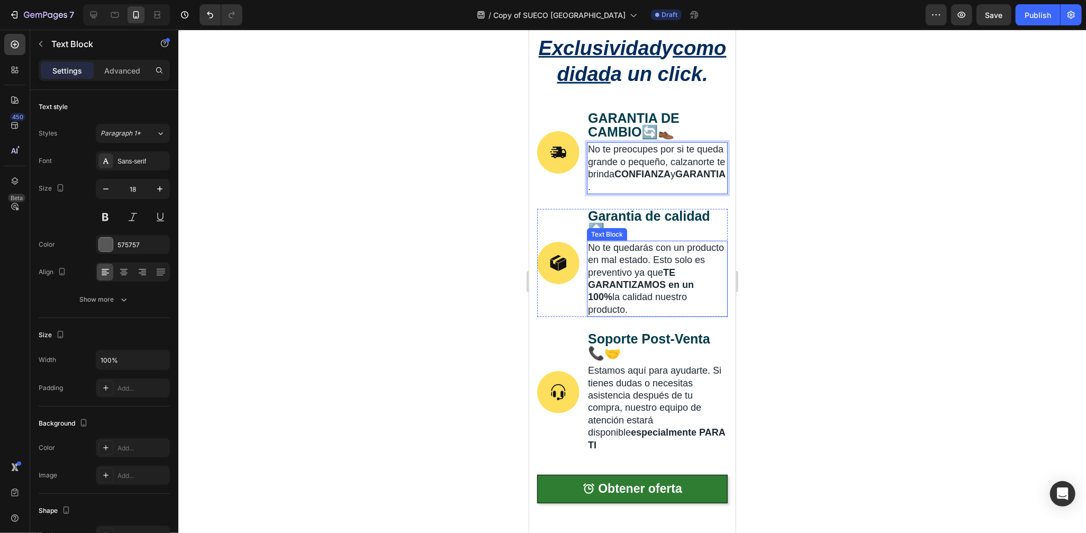
click at [687, 288] on span "No te quedarás con un producto en mal estado. Esto solo es preventivo ya que TE…" at bounding box center [656, 278] width 136 height 73
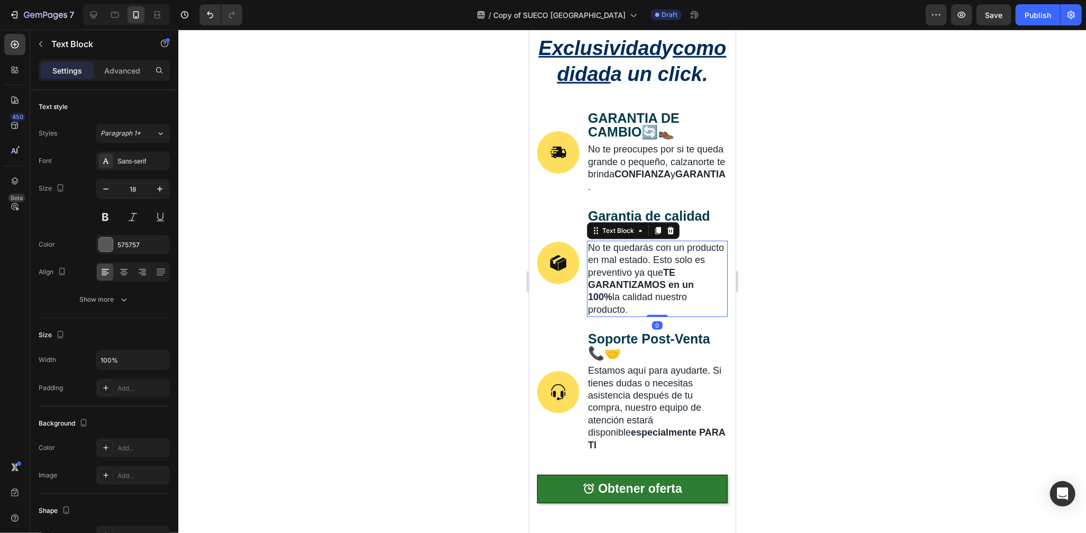
click at [687, 288] on span "No te quedarás con un producto en mal estado. Esto solo es preventivo ya que TE…" at bounding box center [656, 278] width 136 height 73
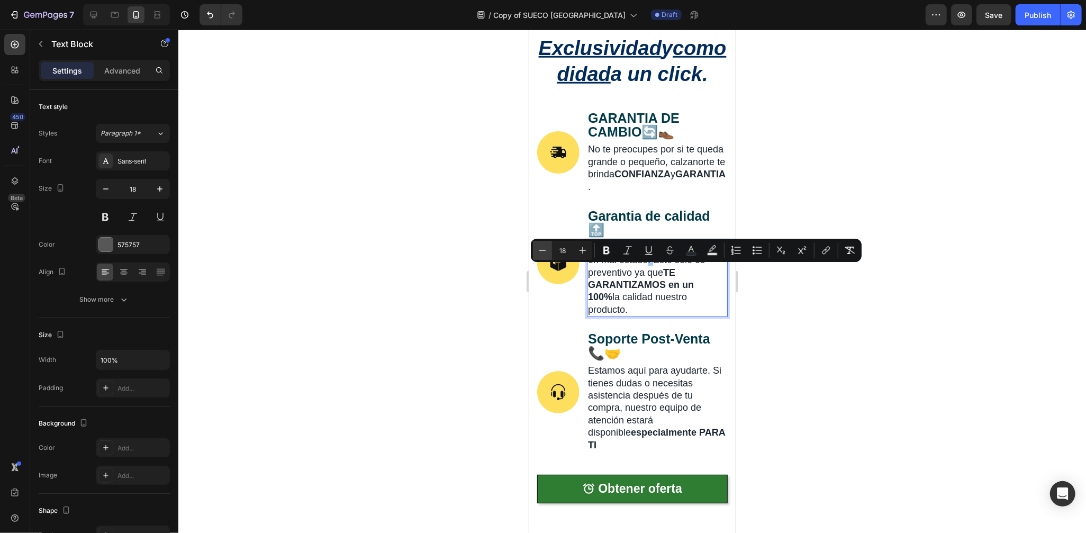
click at [548, 254] on button "Minus" at bounding box center [542, 250] width 19 height 19
type input "17"
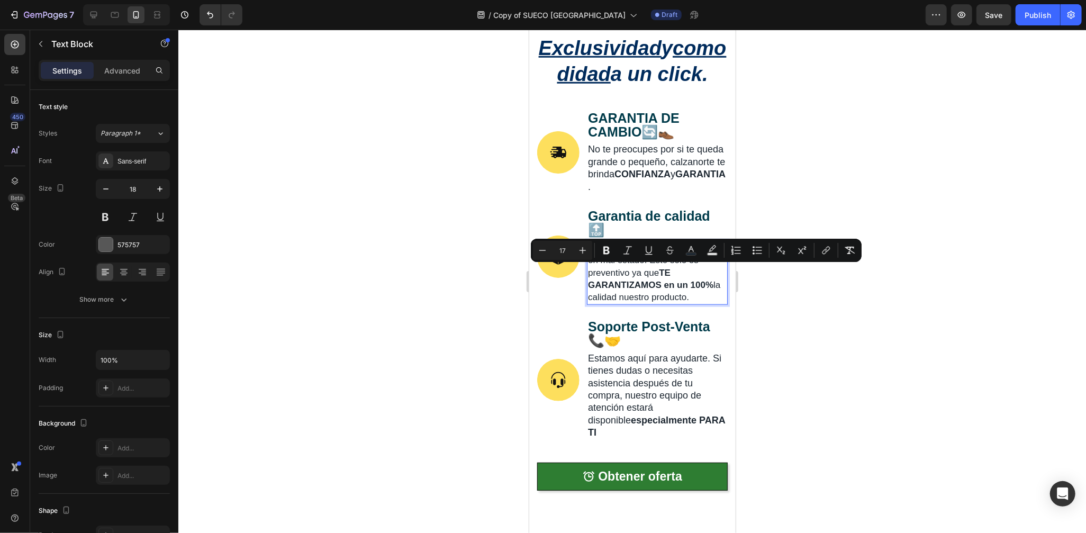
click at [763, 327] on div at bounding box center [632, 281] width 908 height 503
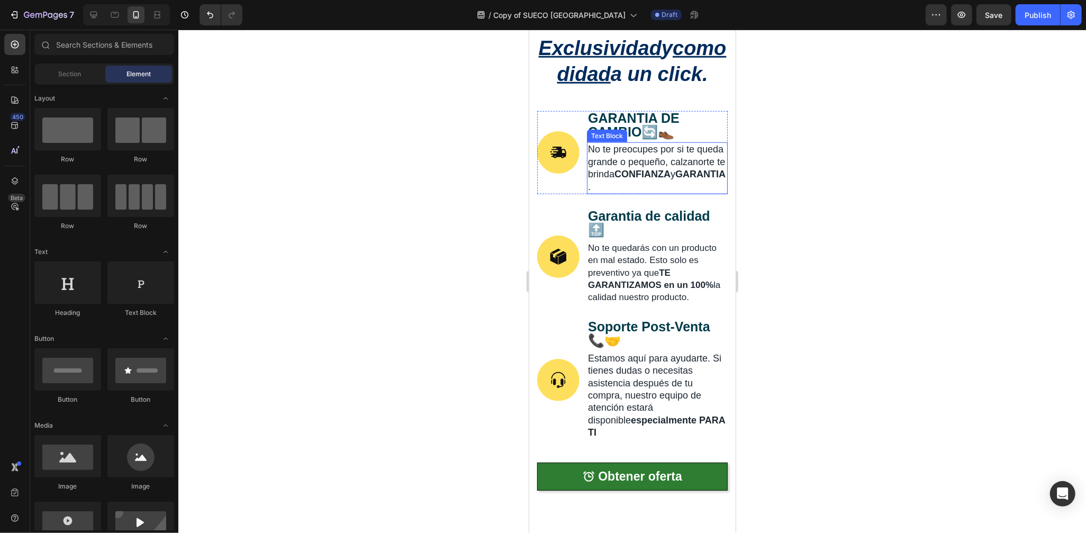
click at [661, 191] on span "No te preocupes por si te queda grande o pequeño, calzanorte te brinda CONFIANZ…" at bounding box center [657, 167] width 138 height 48
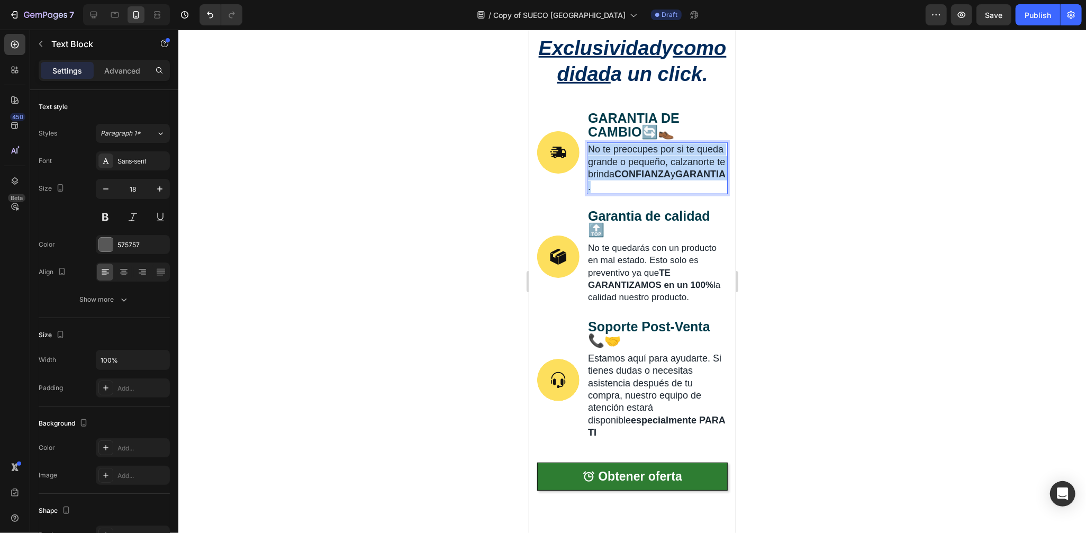
click at [661, 191] on span "No te preocupes por si te queda grande o pequeño, calzanorte te brinda CONFIANZ…" at bounding box center [657, 167] width 138 height 48
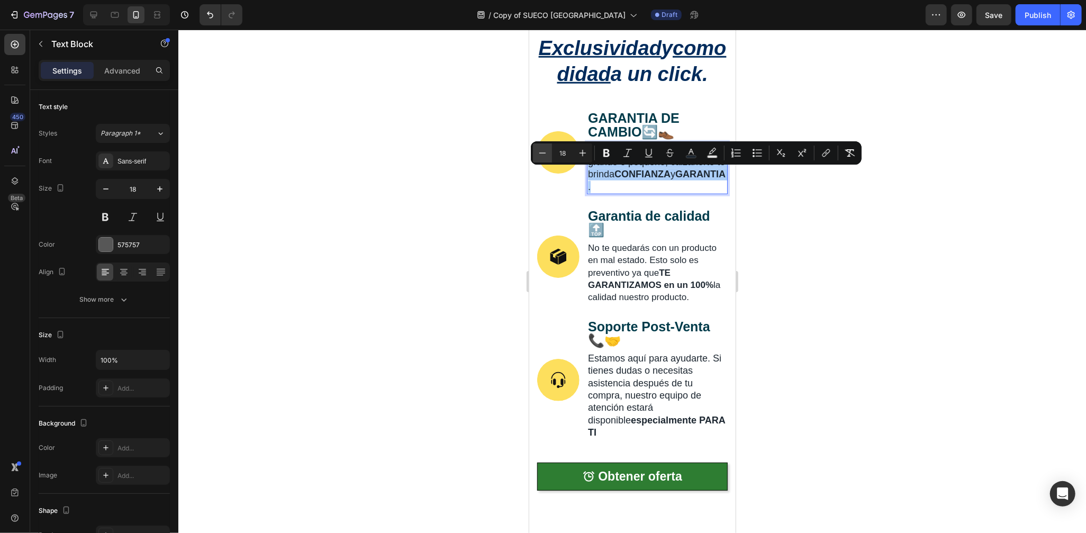
click at [551, 153] on button "Minus" at bounding box center [542, 152] width 19 height 19
type input "17"
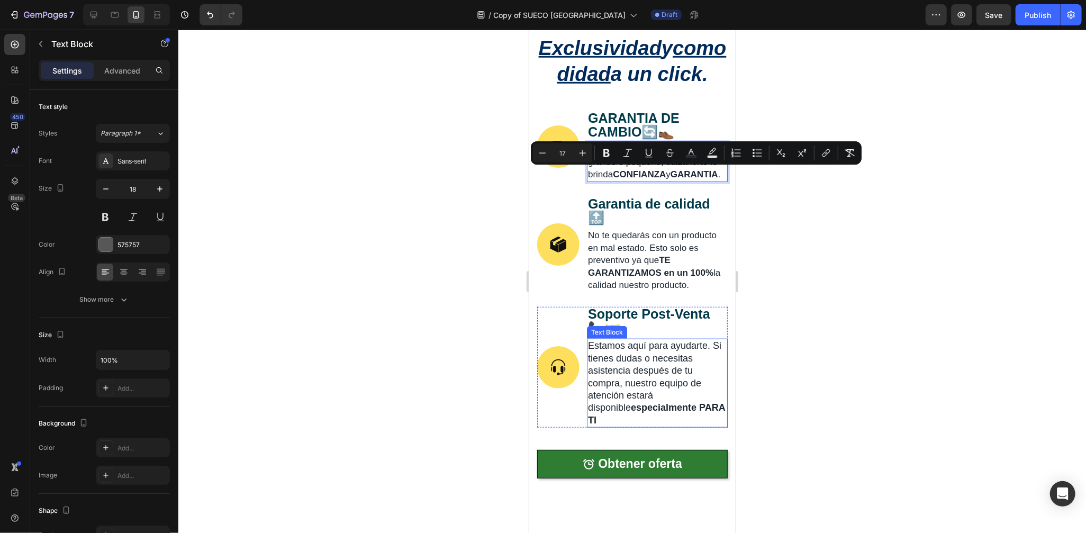
click at [660, 396] on span "Estamos aquí para ayudarte. Si tienes dudas o necesitas asistencia después de t…" at bounding box center [656, 382] width 137 height 85
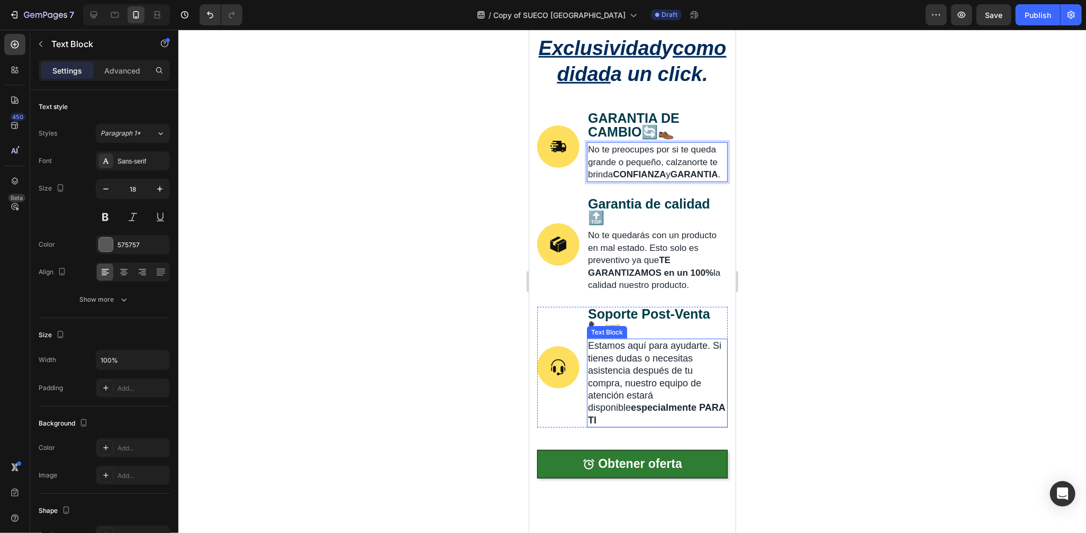
click at [660, 396] on span "Estamos aquí para ayudarte. Si tienes dudas o necesitas asistencia después de t…" at bounding box center [656, 382] width 137 height 85
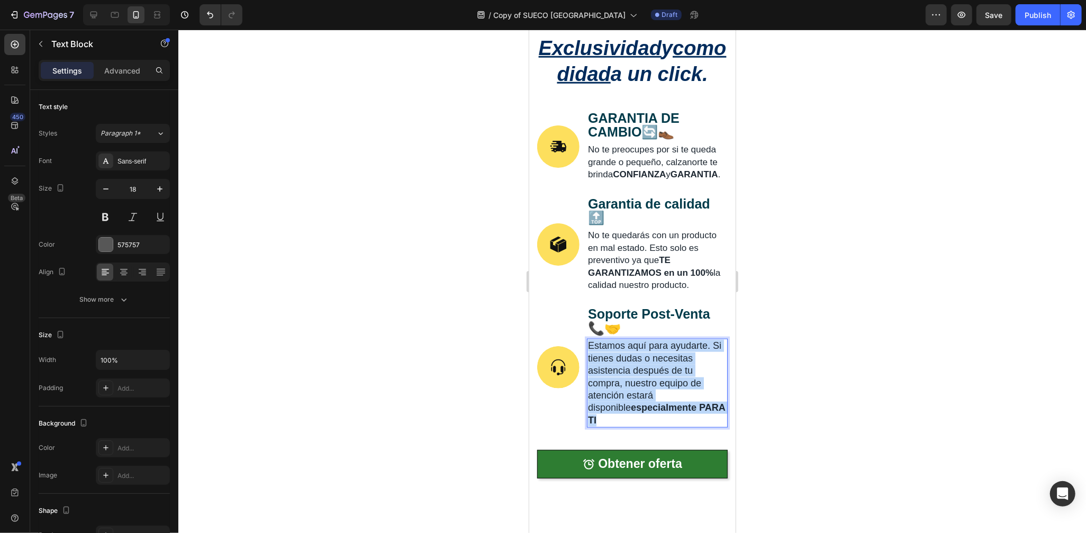
click at [660, 396] on span "Estamos aquí para ayudarte. Si tienes dudas o necesitas asistencia después de t…" at bounding box center [656, 382] width 137 height 85
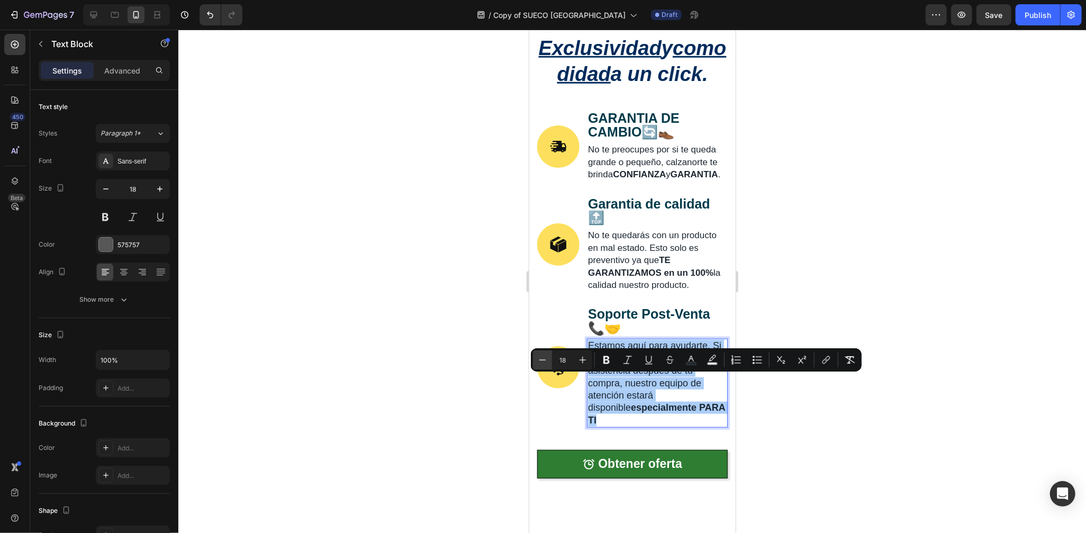
click at [543, 356] on icon "Editor contextual toolbar" at bounding box center [542, 360] width 11 height 11
type input "17"
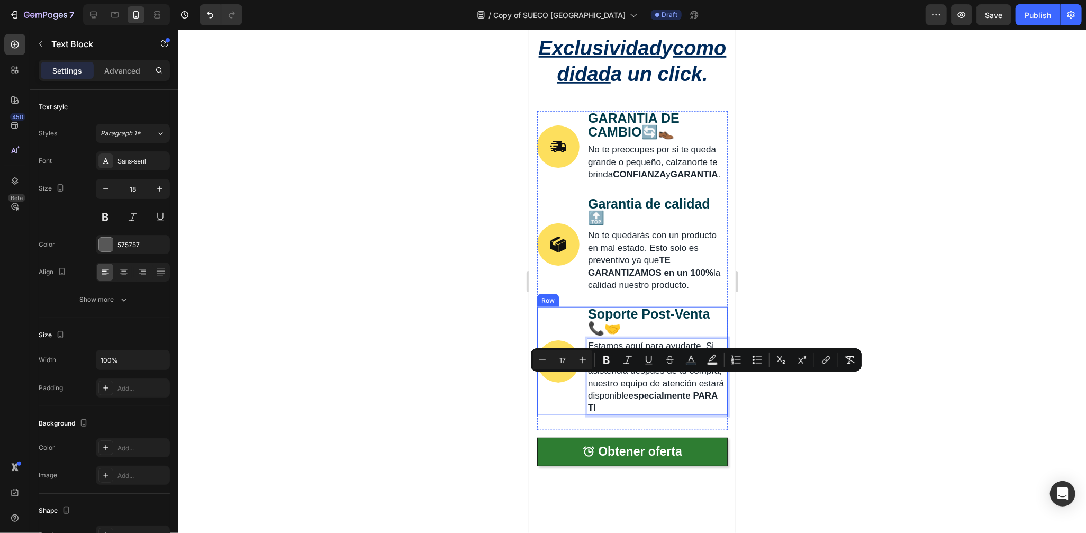
click at [803, 400] on div at bounding box center [632, 281] width 908 height 503
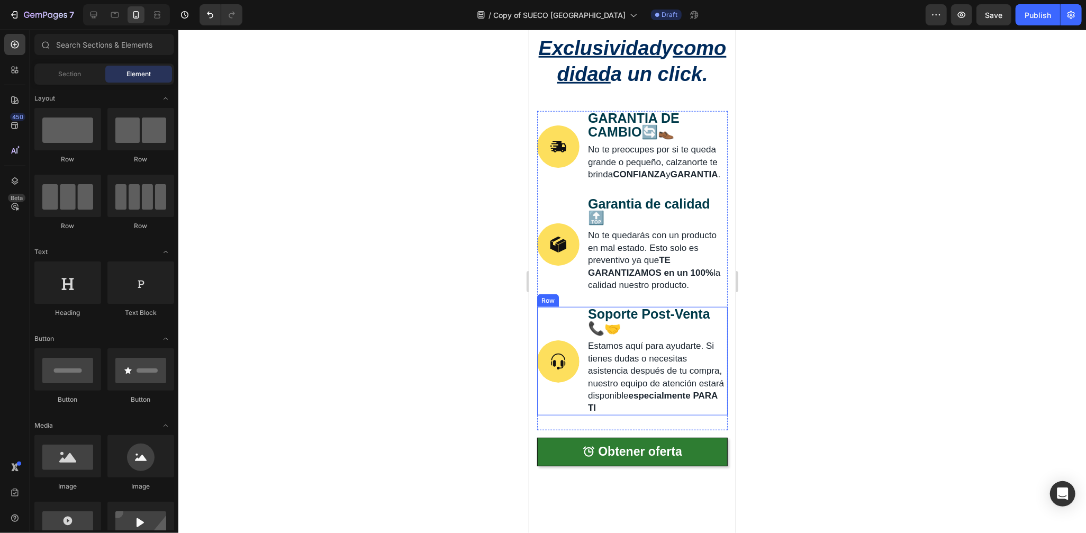
click at [803, 400] on div at bounding box center [632, 281] width 908 height 503
click at [775, 218] on div at bounding box center [632, 281] width 908 height 503
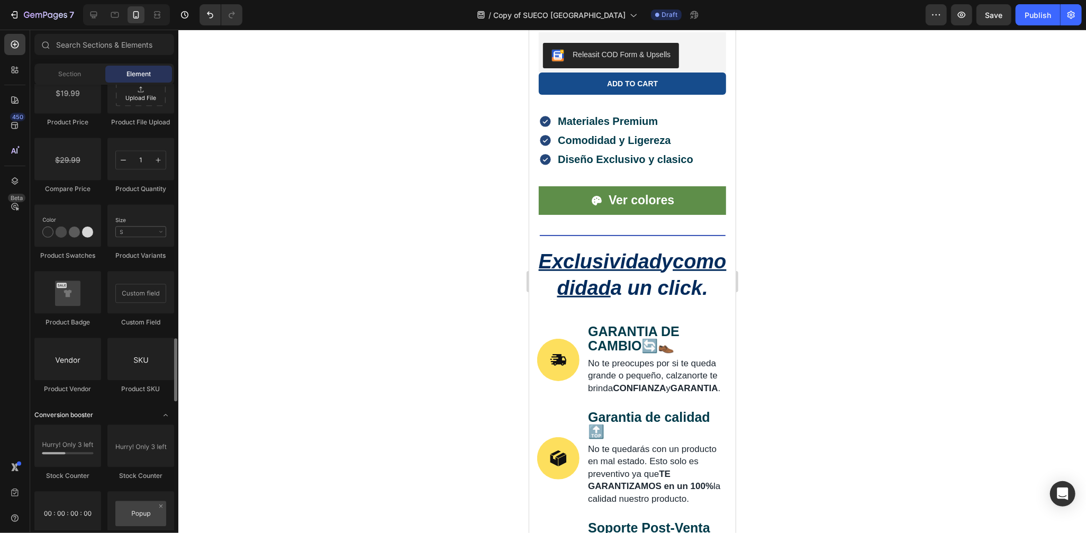
scroll to position [2040, 0]
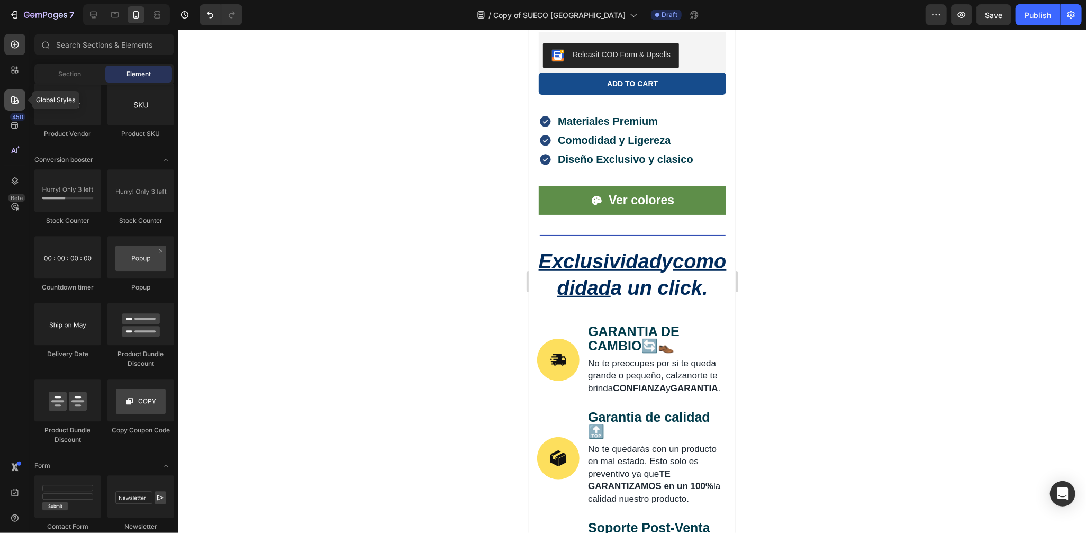
click at [11, 91] on div at bounding box center [14, 99] width 21 height 21
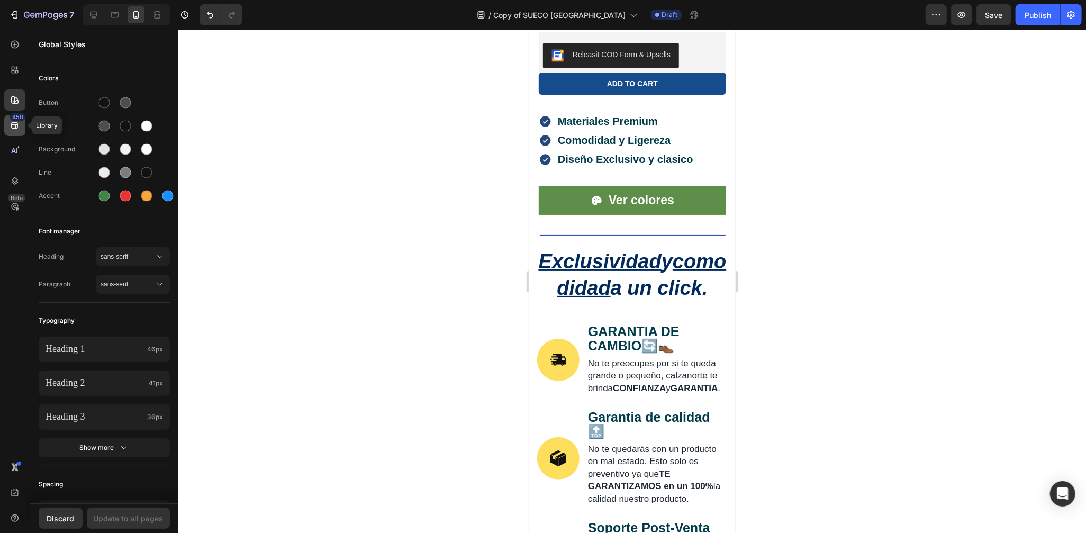
click at [21, 125] on div "450" at bounding box center [14, 125] width 21 height 21
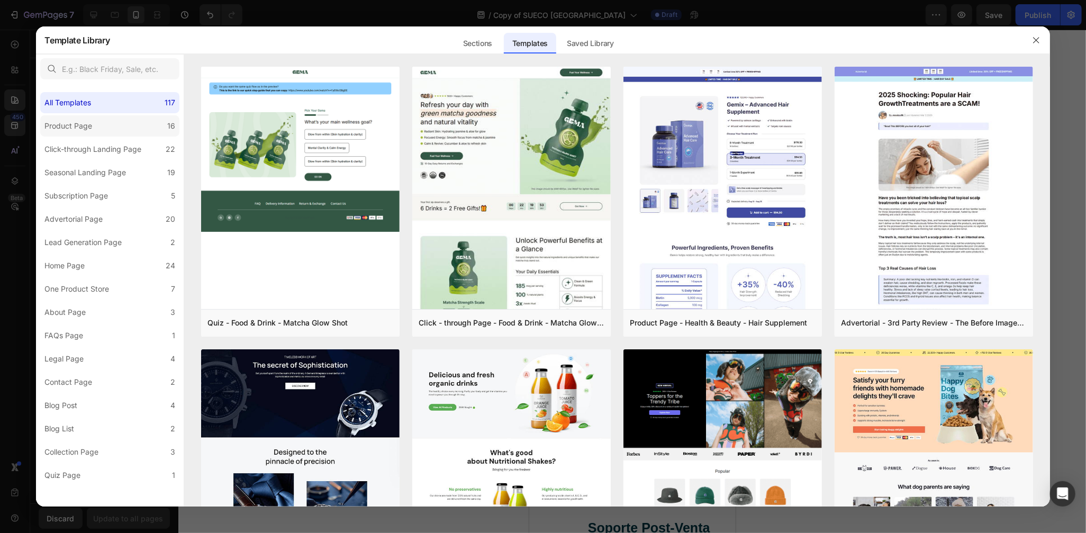
click at [104, 131] on label "Product Page 16" at bounding box center [109, 125] width 139 height 21
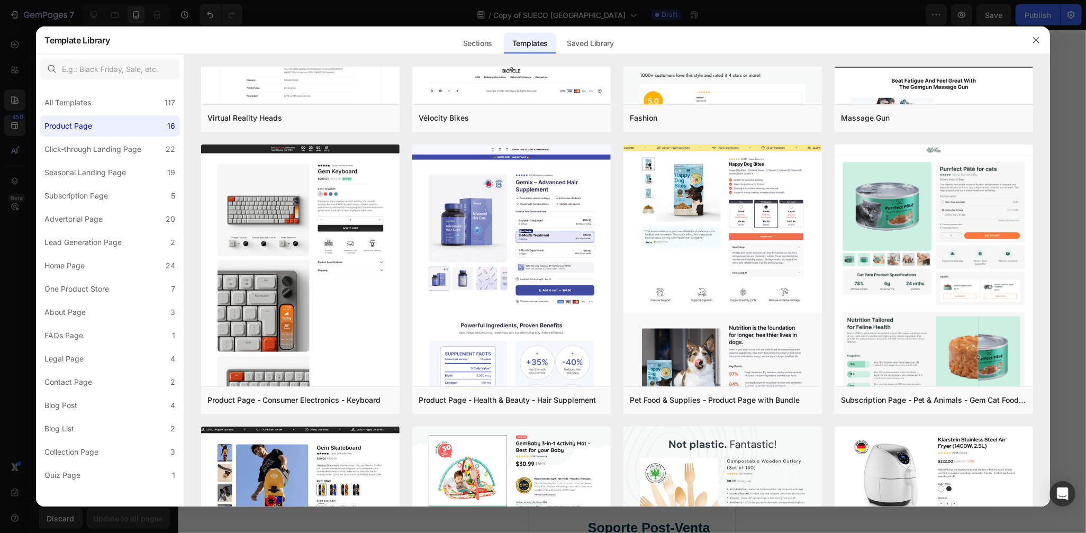
scroll to position [0, 0]
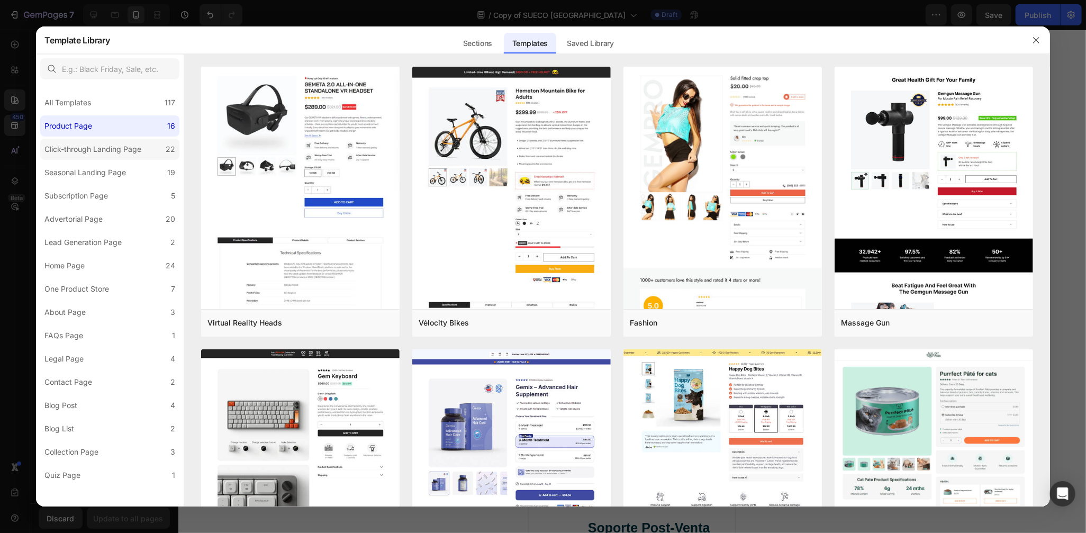
click at [135, 156] on label "Click-through Landing Page 22" at bounding box center [109, 149] width 139 height 21
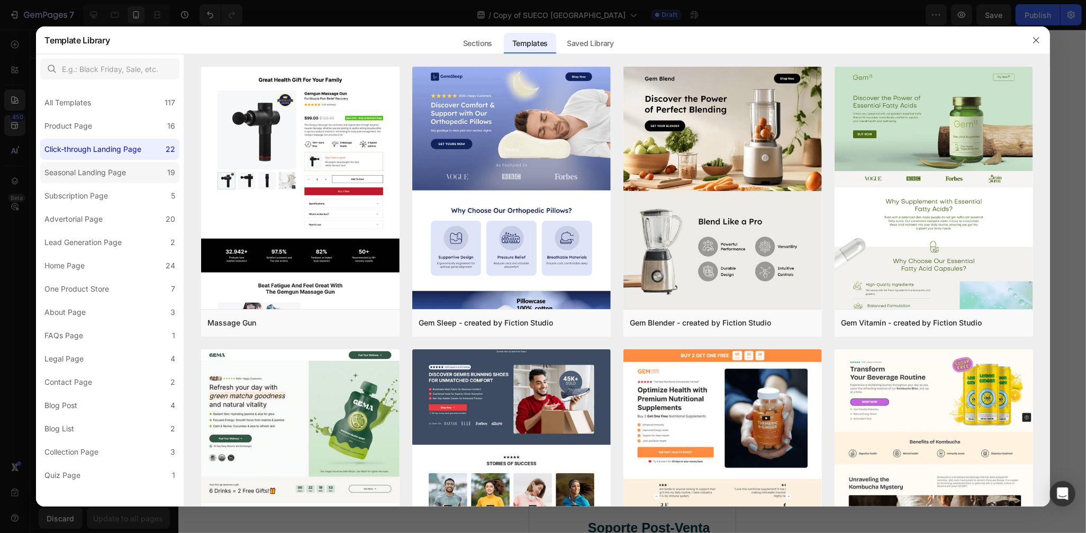
click at [125, 179] on div "Seasonal Landing Page" at bounding box center [85, 172] width 82 height 13
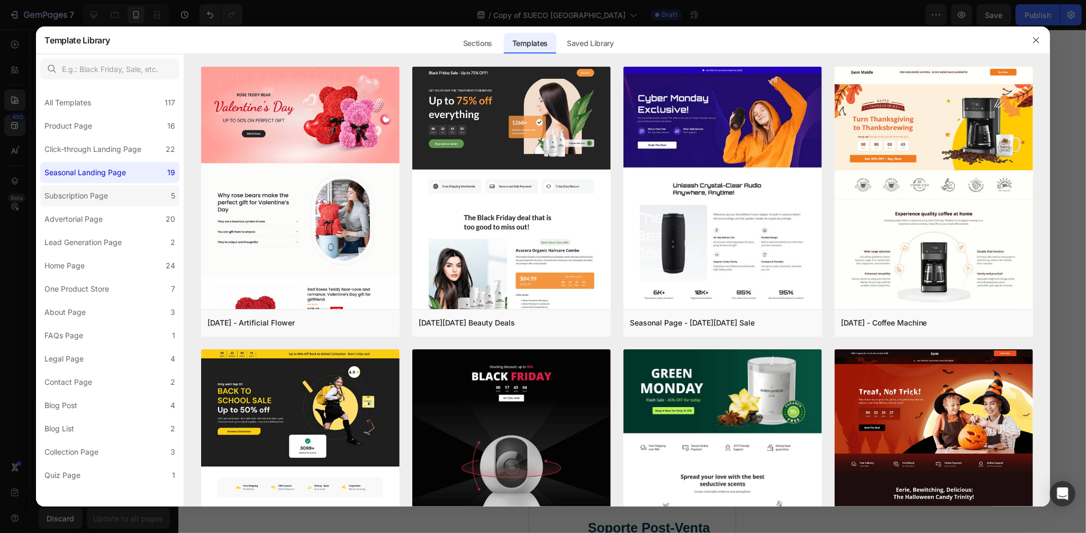
click at [122, 195] on label "Subscription Page 5" at bounding box center [109, 195] width 139 height 21
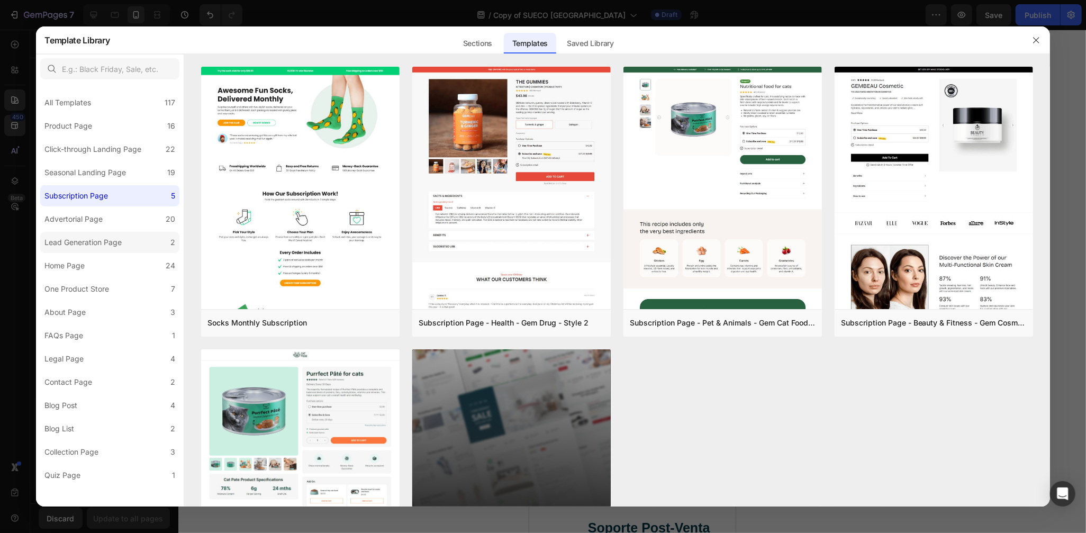
click at [68, 233] on label "Lead Generation Page 2" at bounding box center [109, 242] width 139 height 21
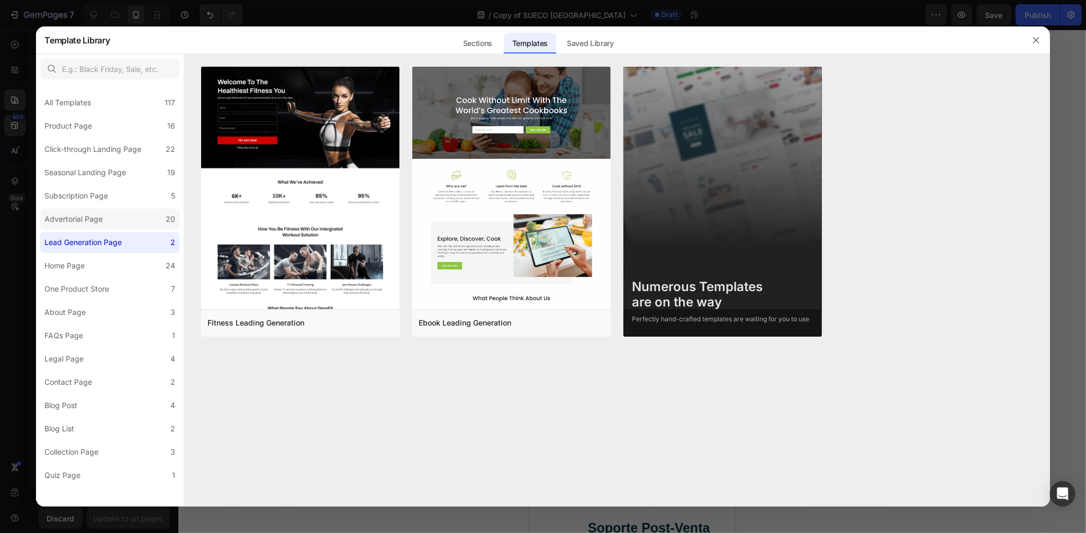
click at [98, 214] on div "Advertorial Page" at bounding box center [73, 219] width 58 height 13
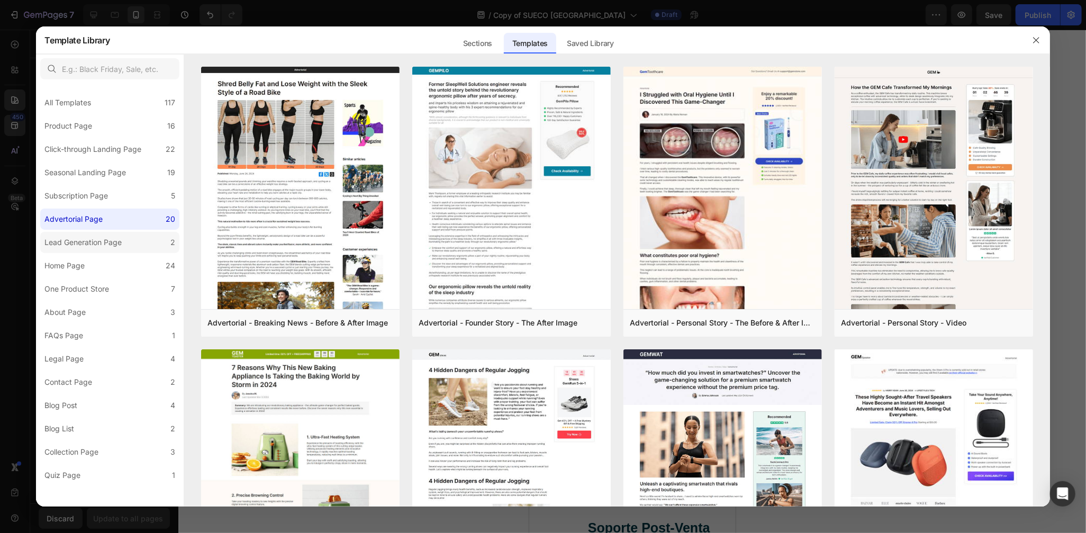
click at [120, 237] on div "Lead Generation Page" at bounding box center [82, 242] width 77 height 13
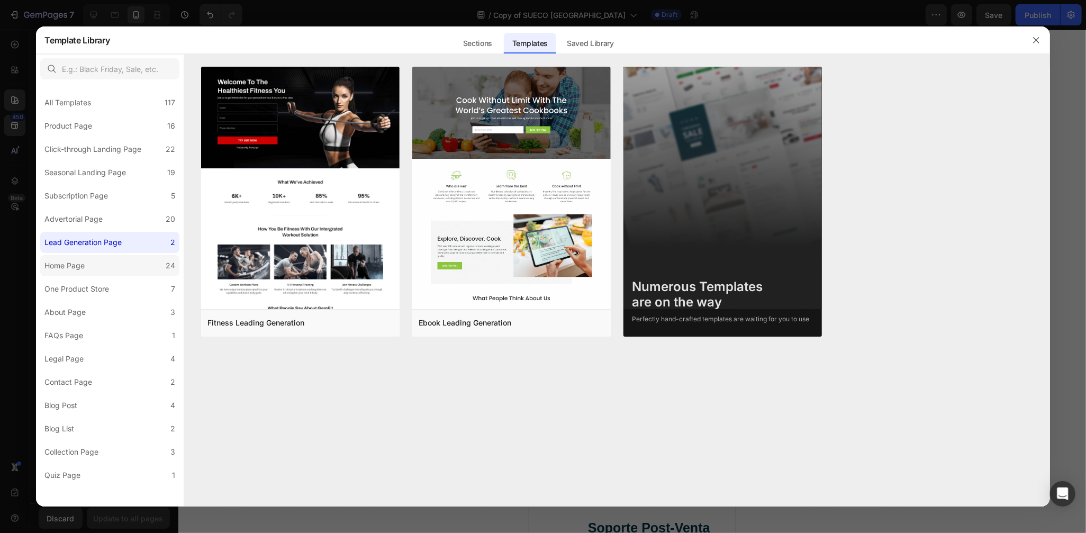
click at [140, 263] on label "Home Page 24" at bounding box center [109, 265] width 139 height 21
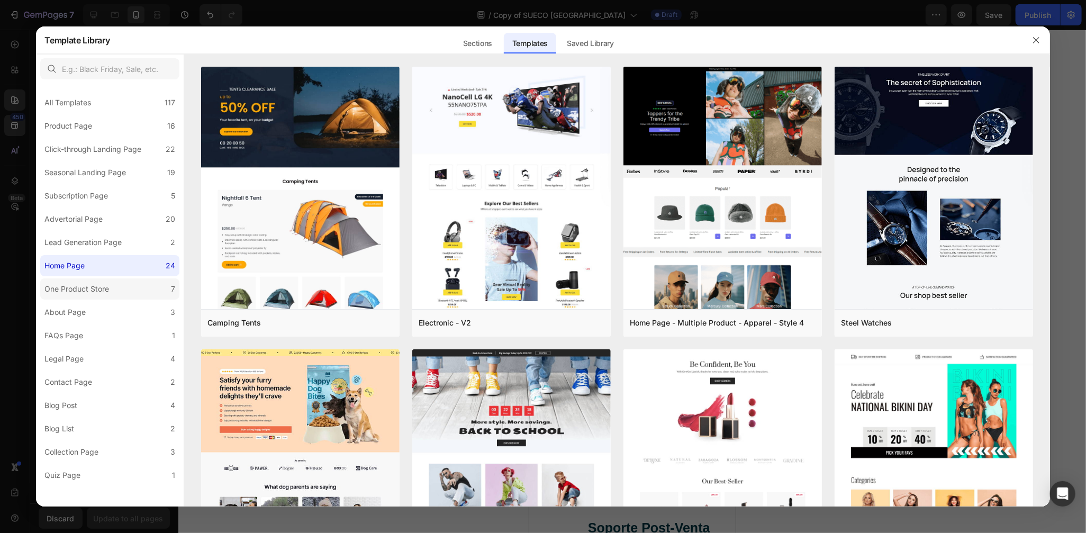
click at [76, 284] on div "One Product Store" at bounding box center [76, 289] width 65 height 13
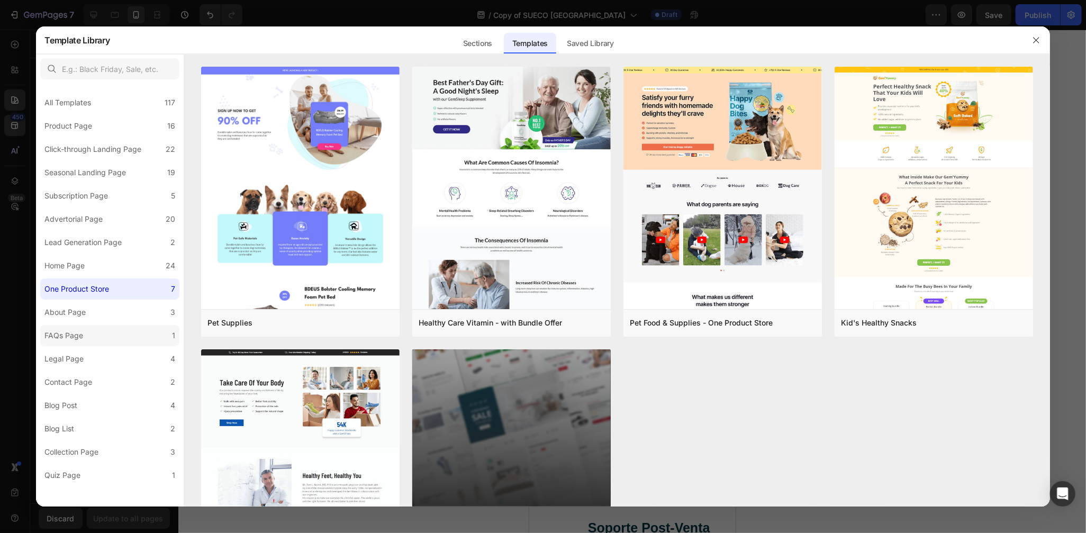
click at [82, 325] on label "FAQs Page 1" at bounding box center [109, 335] width 139 height 21
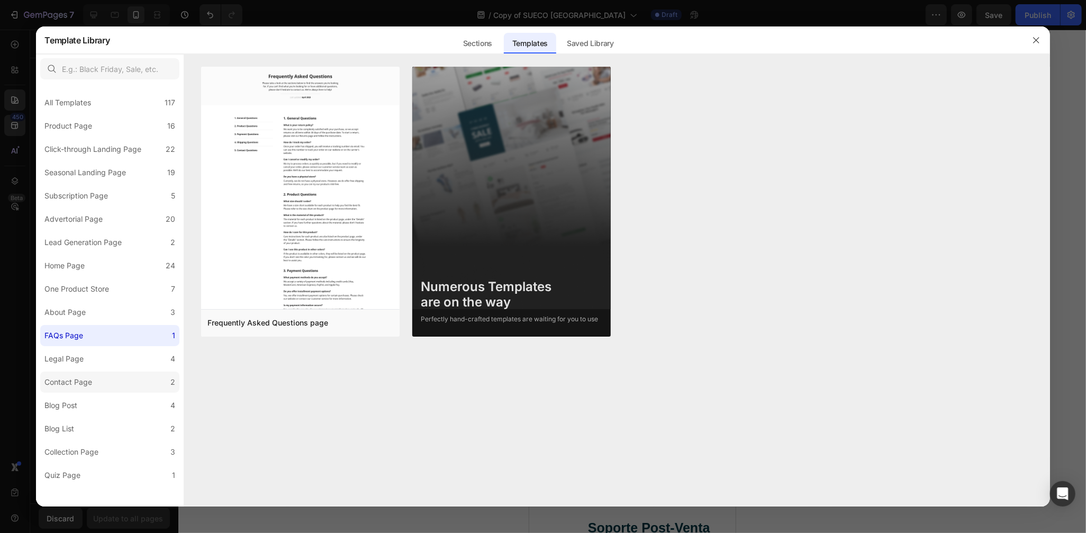
click at [116, 380] on label "Contact Page 2" at bounding box center [109, 382] width 139 height 21
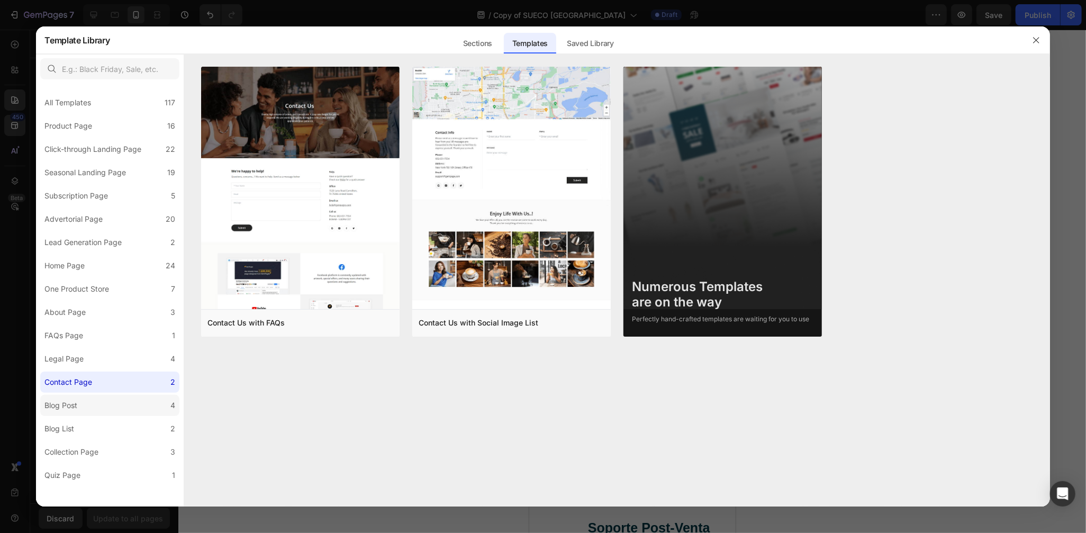
click at [102, 404] on label "Blog Post 4" at bounding box center [109, 405] width 139 height 21
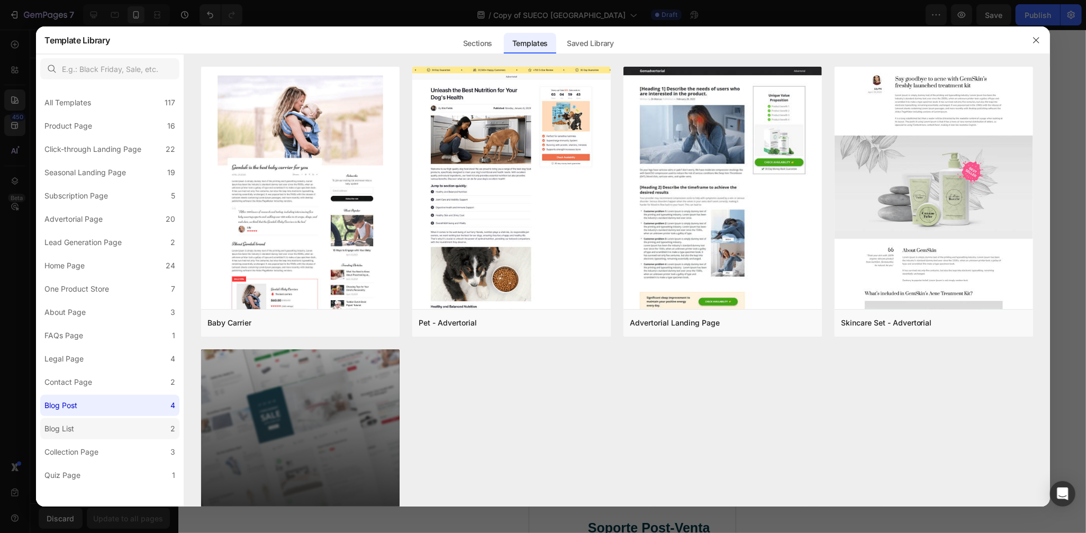
click at [97, 433] on label "Blog List 2" at bounding box center [109, 428] width 139 height 21
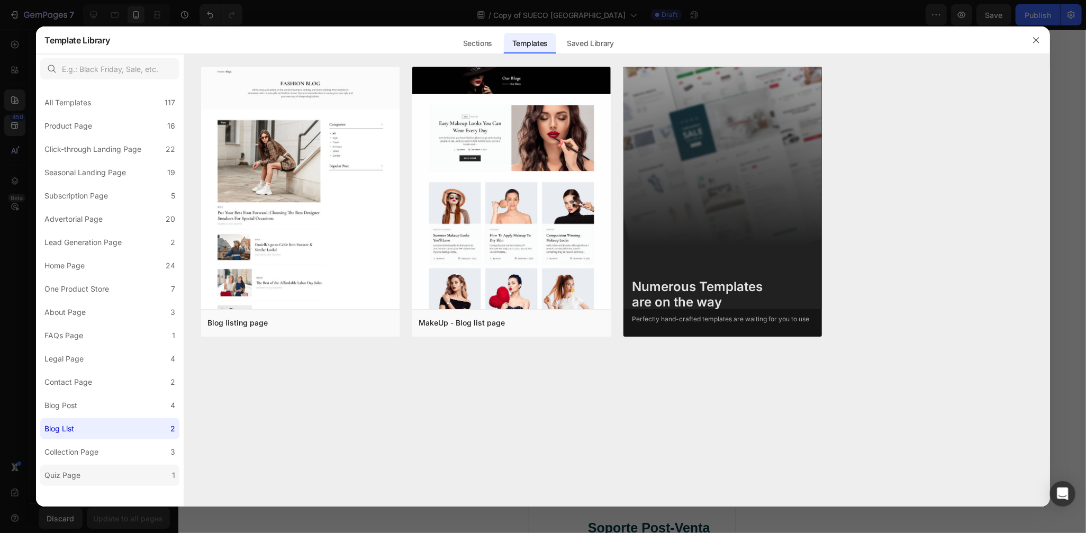
click at [98, 467] on label "Quiz Page 1" at bounding box center [109, 475] width 139 height 21
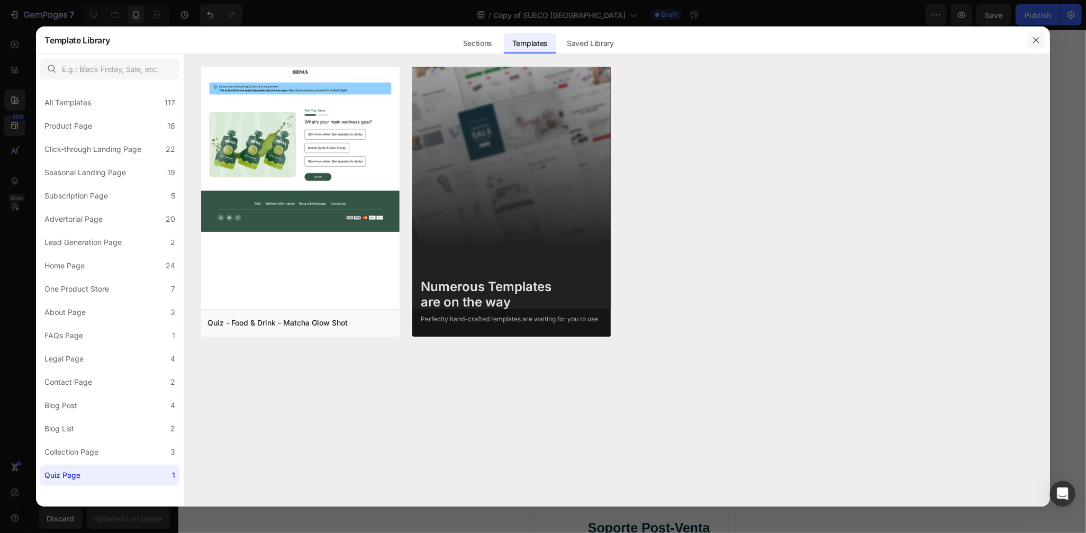
click at [1042, 35] on button "button" at bounding box center [1036, 40] width 17 height 17
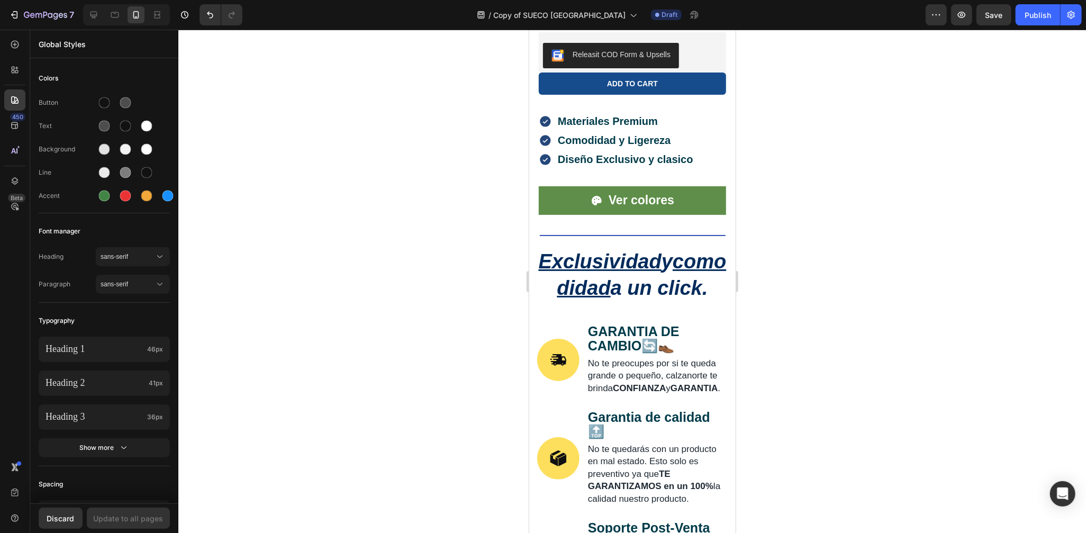
click at [296, 183] on div at bounding box center [632, 281] width 908 height 503
click at [14, 130] on icon at bounding box center [15, 125] width 11 height 11
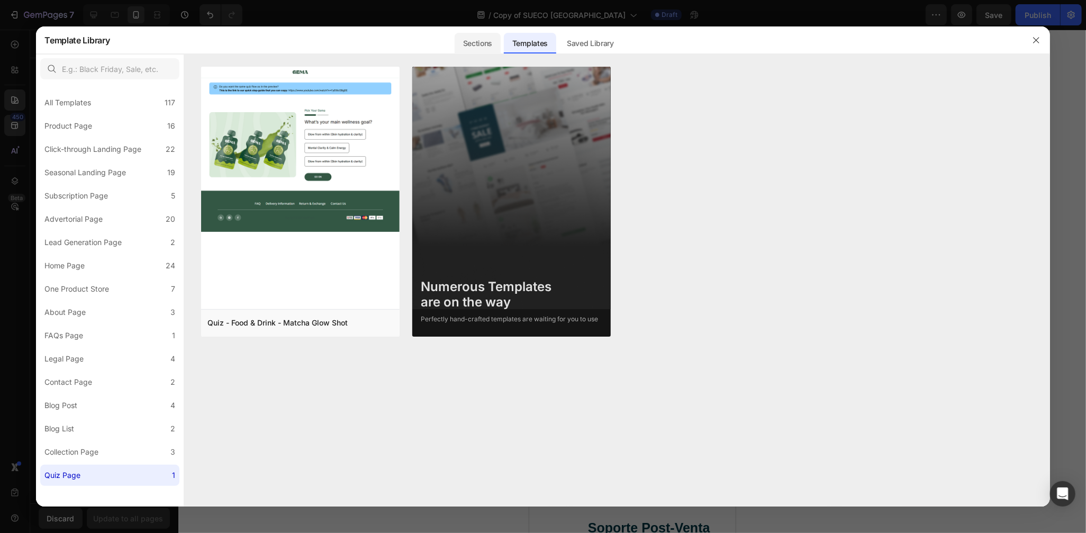
click at [473, 37] on div "Sections" at bounding box center [478, 43] width 46 height 21
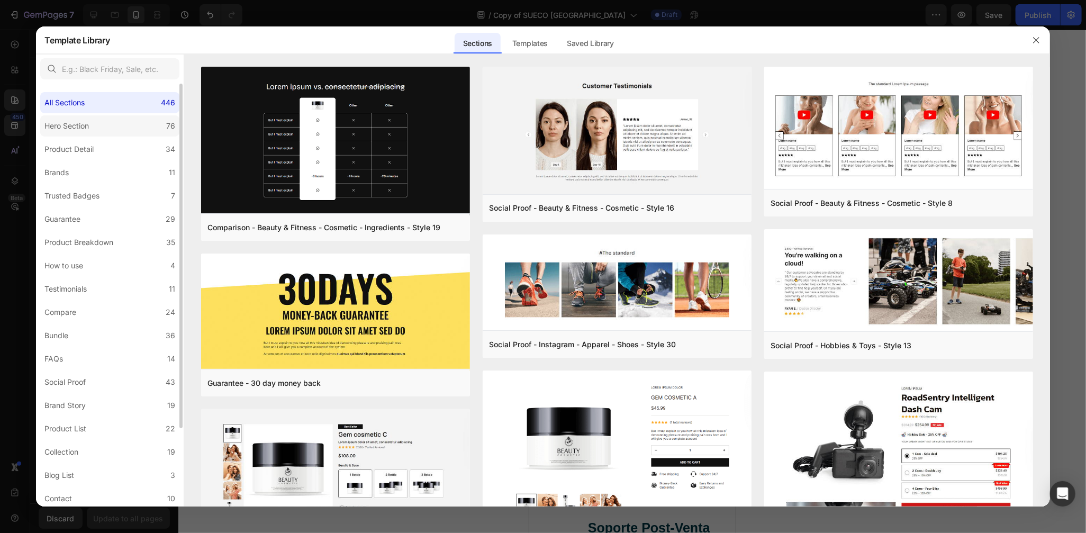
click at [87, 132] on label "Hero Section 76" at bounding box center [109, 125] width 139 height 21
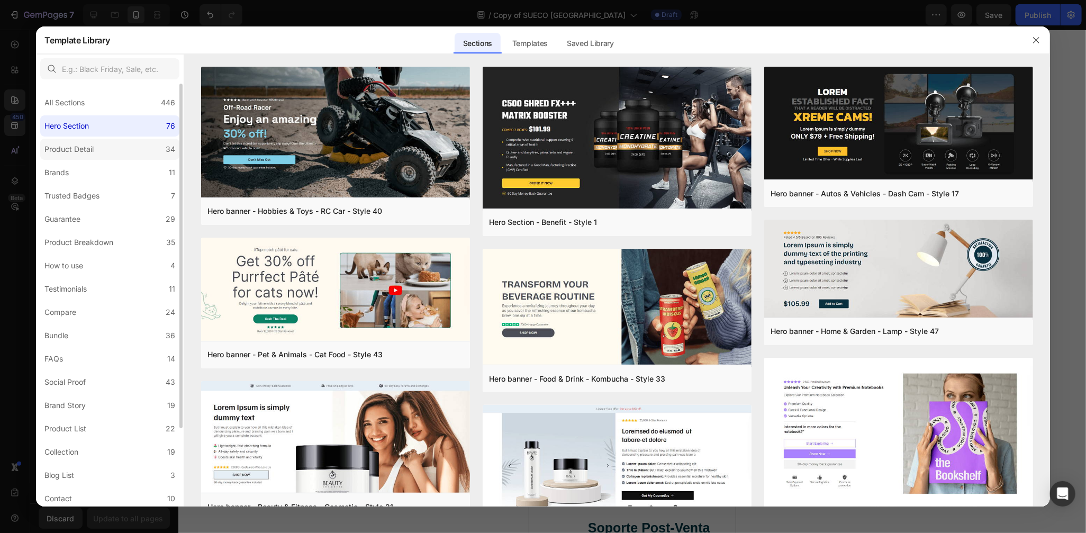
click at [88, 145] on div "Product Detail" at bounding box center [68, 149] width 49 height 13
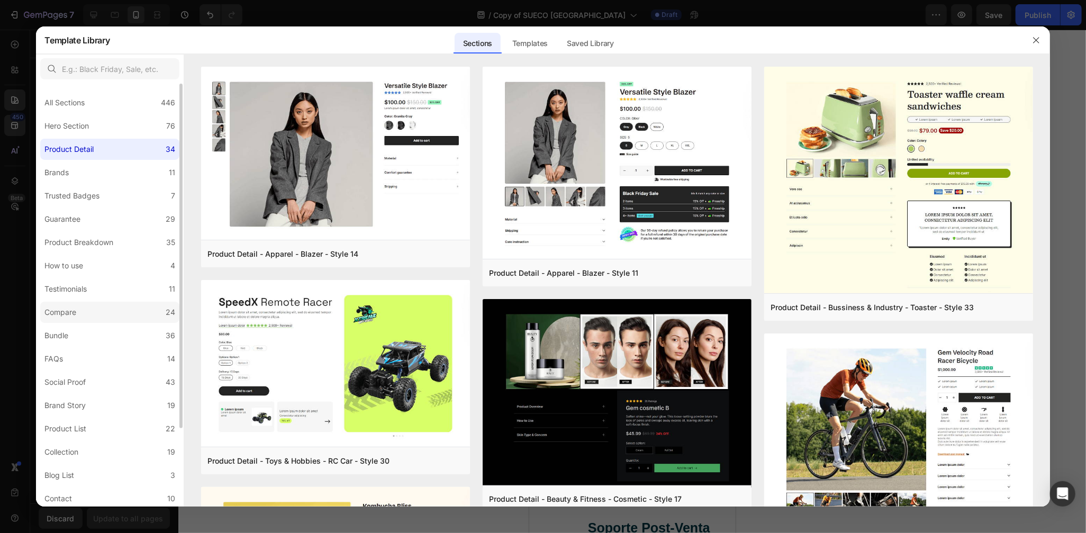
scroll to position [95, 0]
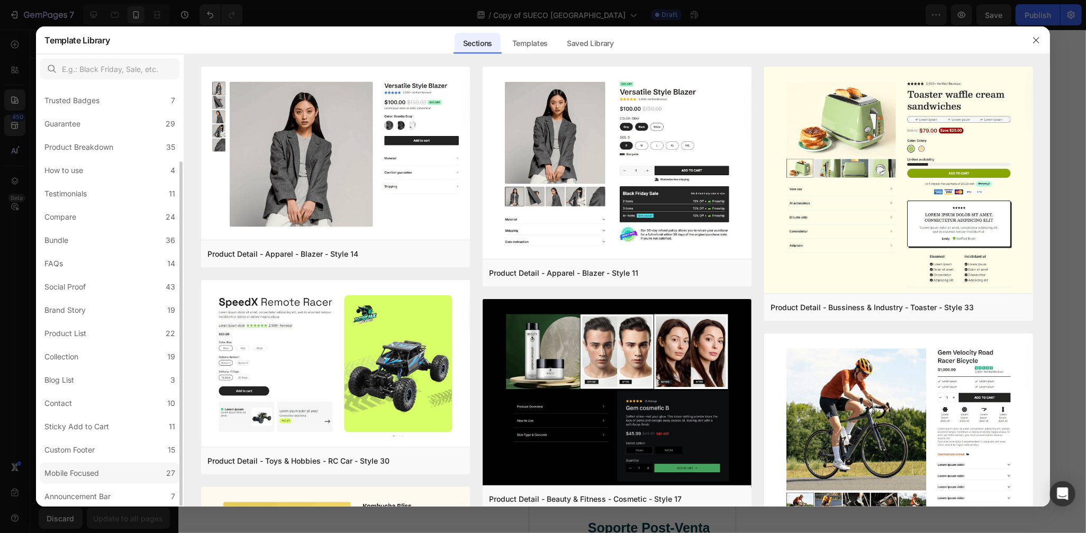
click at [93, 472] on div "Mobile Focused" at bounding box center [71, 473] width 55 height 13
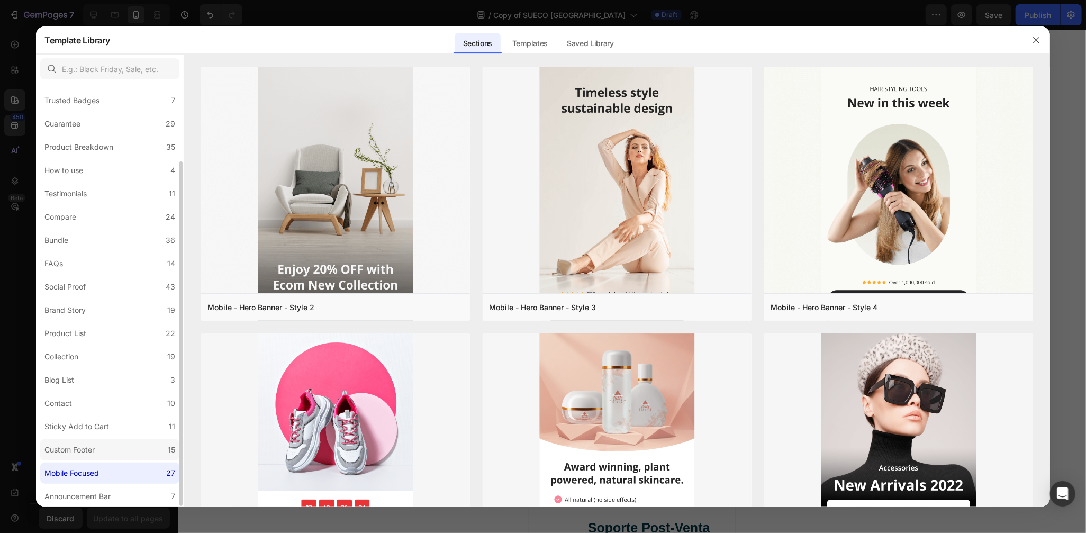
click at [97, 458] on label "Custom Footer 15" at bounding box center [109, 449] width 139 height 21
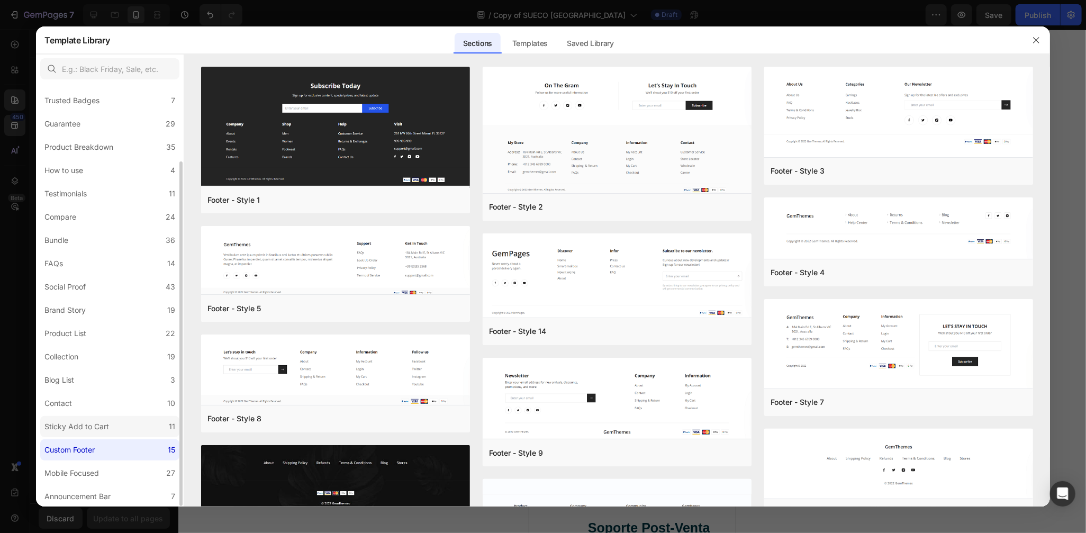
click at [112, 430] on div "Sticky Add to Cart" at bounding box center [78, 426] width 69 height 13
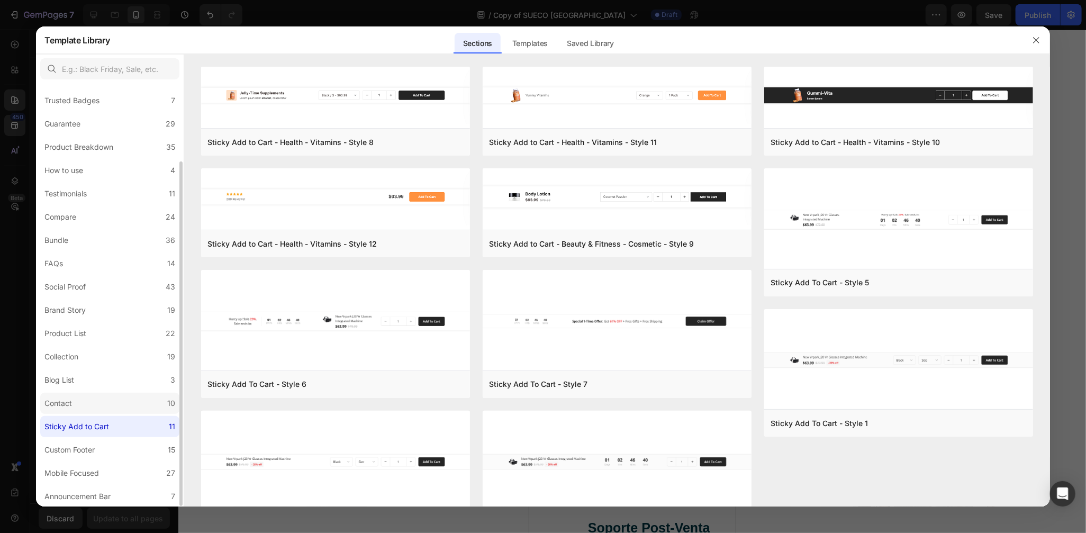
click at [122, 400] on label "Contact 10" at bounding box center [109, 403] width 139 height 21
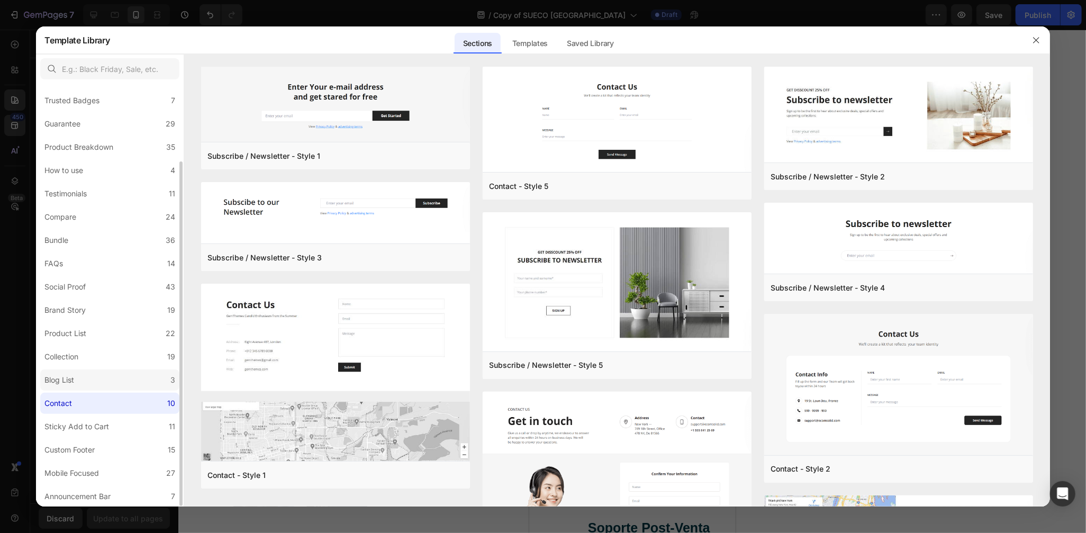
click at [133, 375] on label "Blog List 3" at bounding box center [109, 380] width 139 height 21
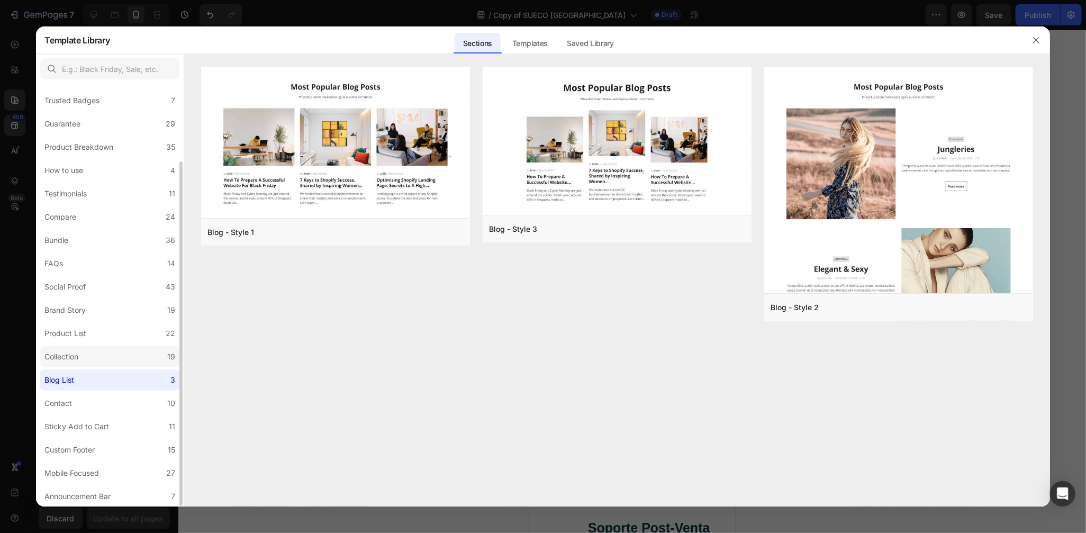
click at [137, 361] on label "Collection 19" at bounding box center [109, 356] width 139 height 21
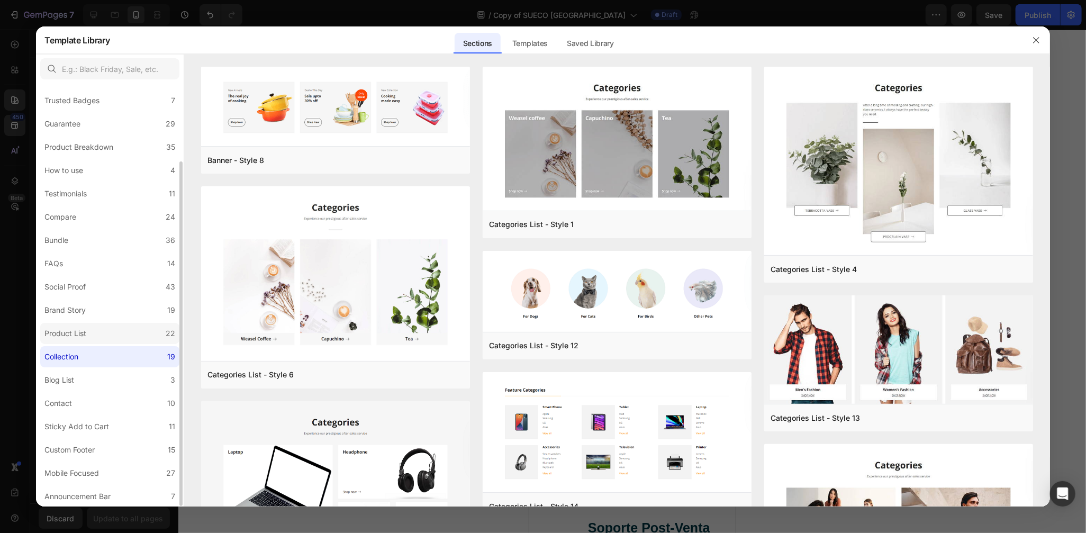
click at [161, 332] on label "Product List 22" at bounding box center [109, 333] width 139 height 21
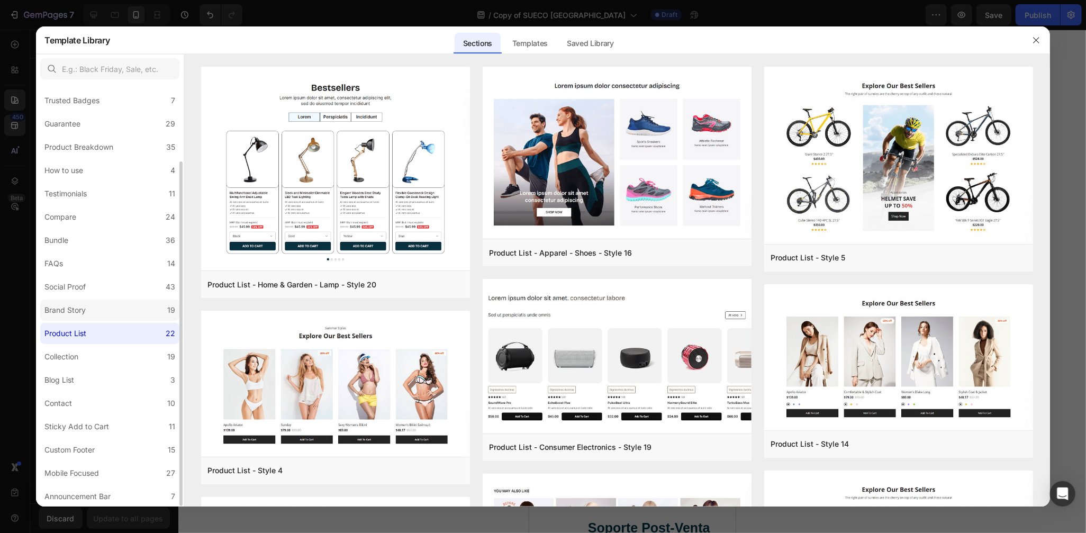
click at [160, 300] on label "Brand Story 19" at bounding box center [109, 310] width 139 height 21
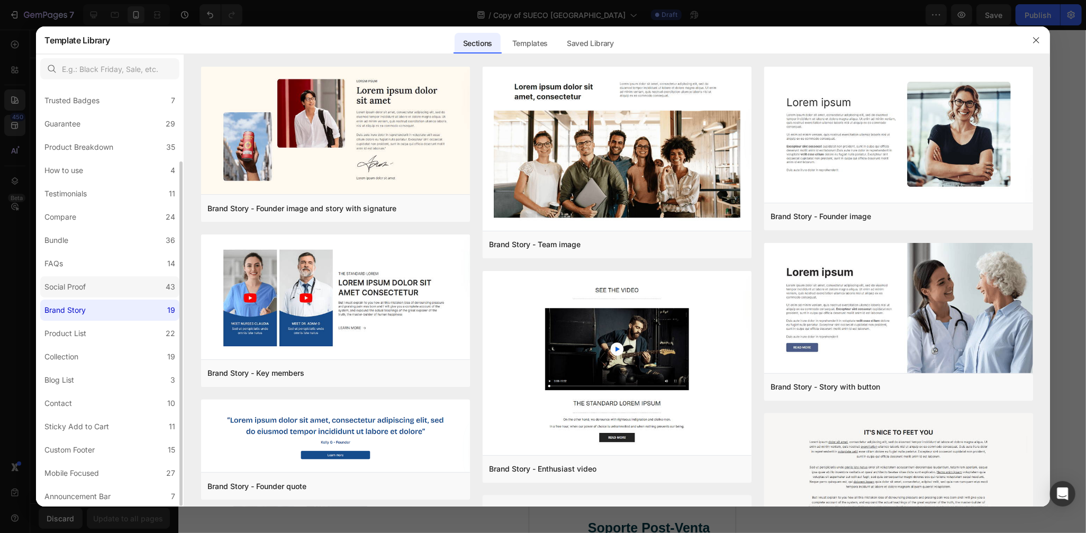
click at [158, 289] on label "Social Proof 43" at bounding box center [109, 286] width 139 height 21
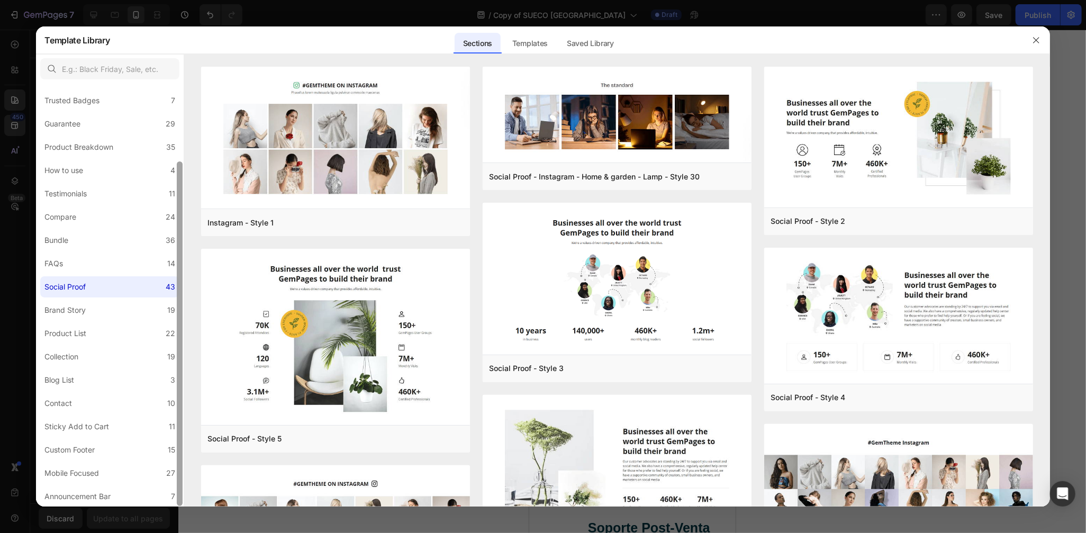
drag, startPoint x: 176, startPoint y: 286, endPoint x: 180, endPoint y: 256, distance: 30.5
click at [180, 256] on div at bounding box center [180, 295] width 8 height 423
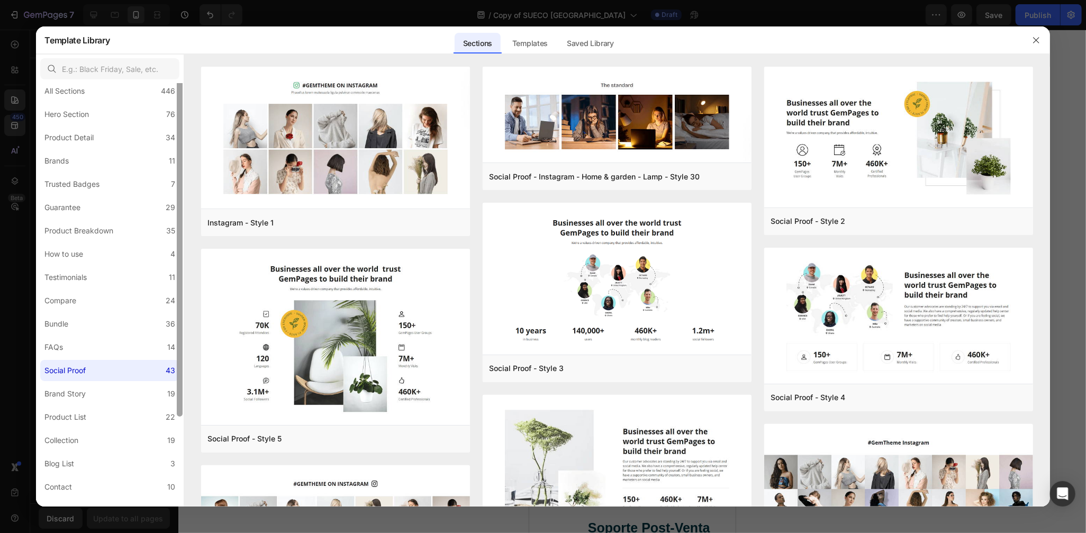
scroll to position [0, 0]
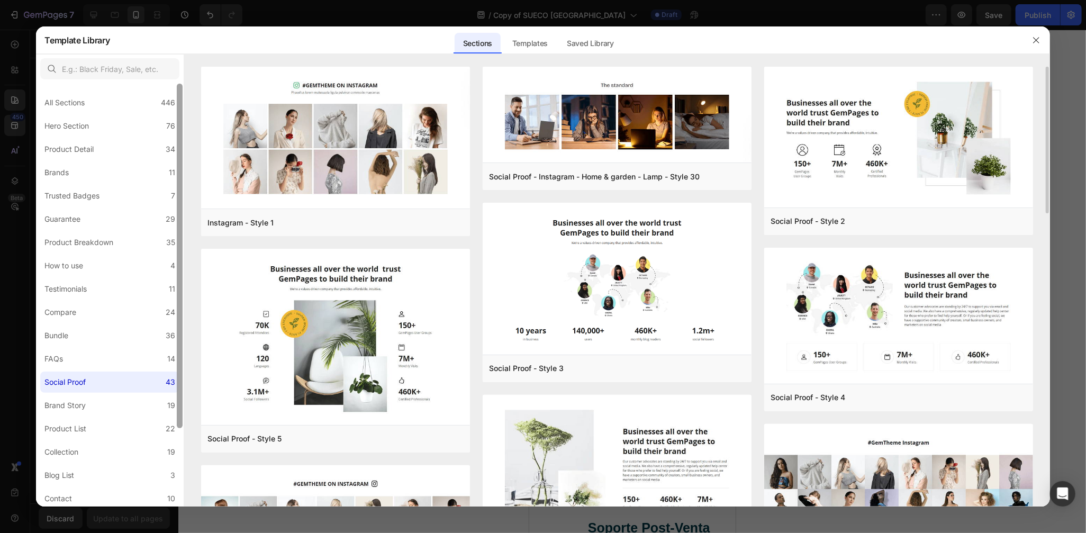
drag, startPoint x: 180, startPoint y: 298, endPoint x: 185, endPoint y: 174, distance: 123.4
click at [185, 174] on div "All Sections 446 Hero Section 76 Product Detail 34 Brands 11 Trusted Badges 7 G…" at bounding box center [543, 280] width 1014 height 452
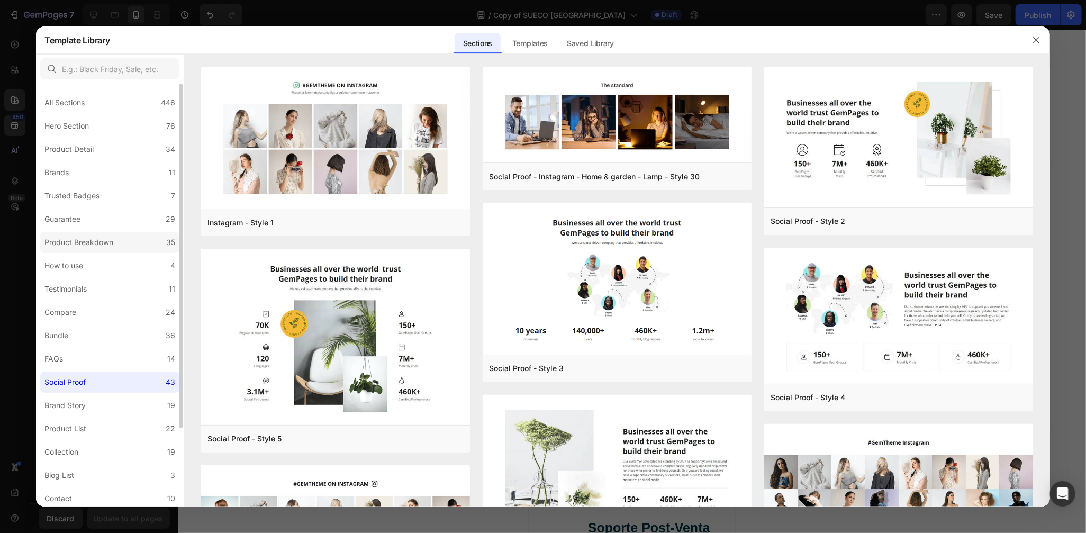
click at [122, 242] on label "Product Breakdown 35" at bounding box center [109, 242] width 139 height 21
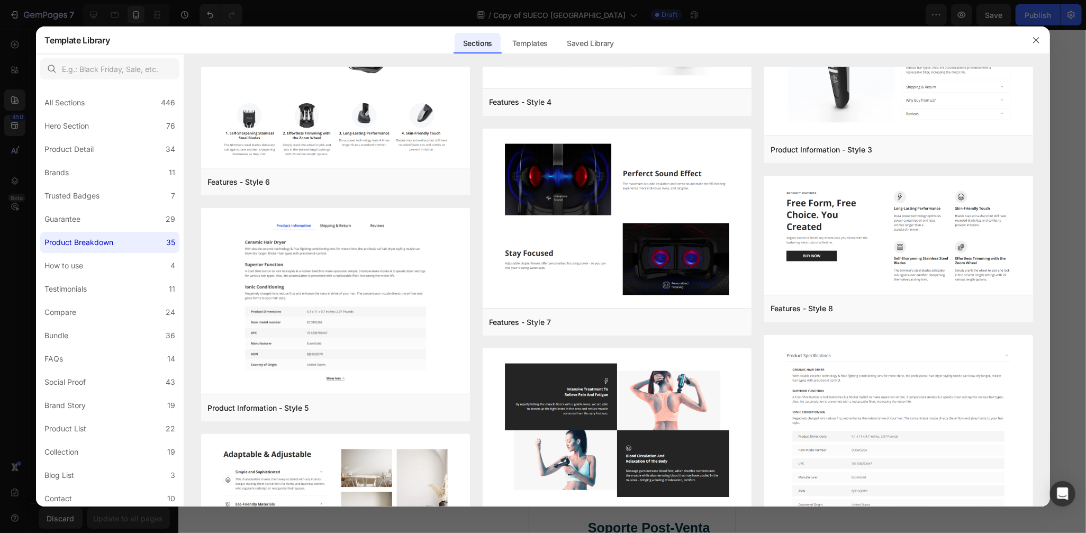
scroll to position [1365, 0]
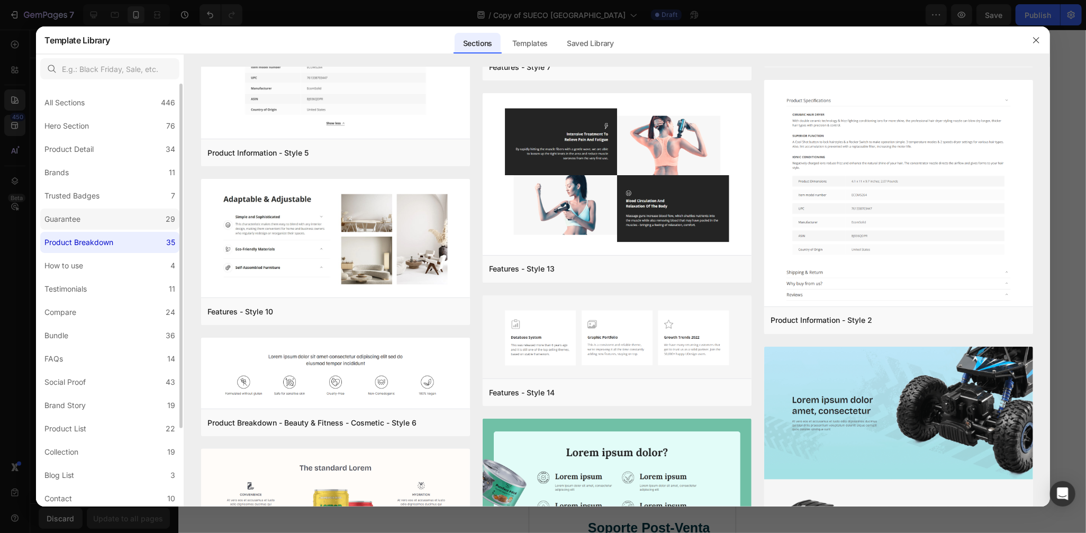
click at [118, 209] on label "Guarantee 29" at bounding box center [109, 219] width 139 height 21
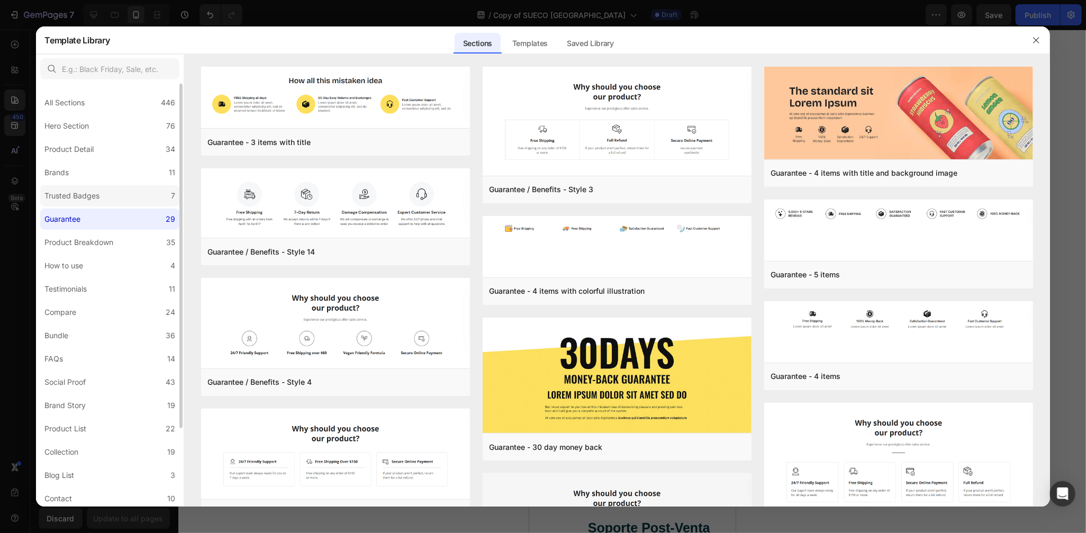
click at [134, 195] on label "Trusted Badges 7" at bounding box center [109, 195] width 139 height 21
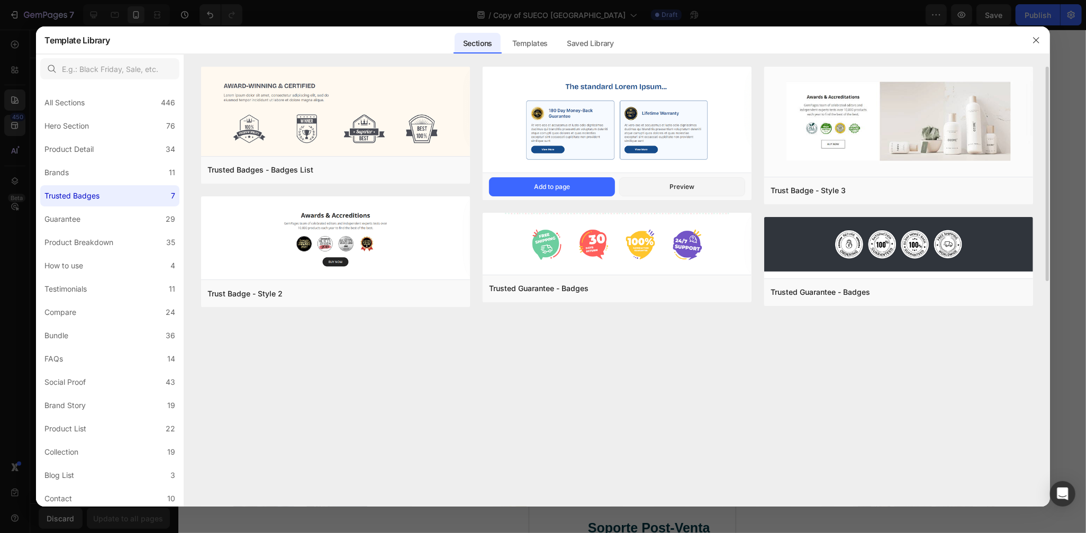
click at [635, 129] on img at bounding box center [617, 121] width 269 height 108
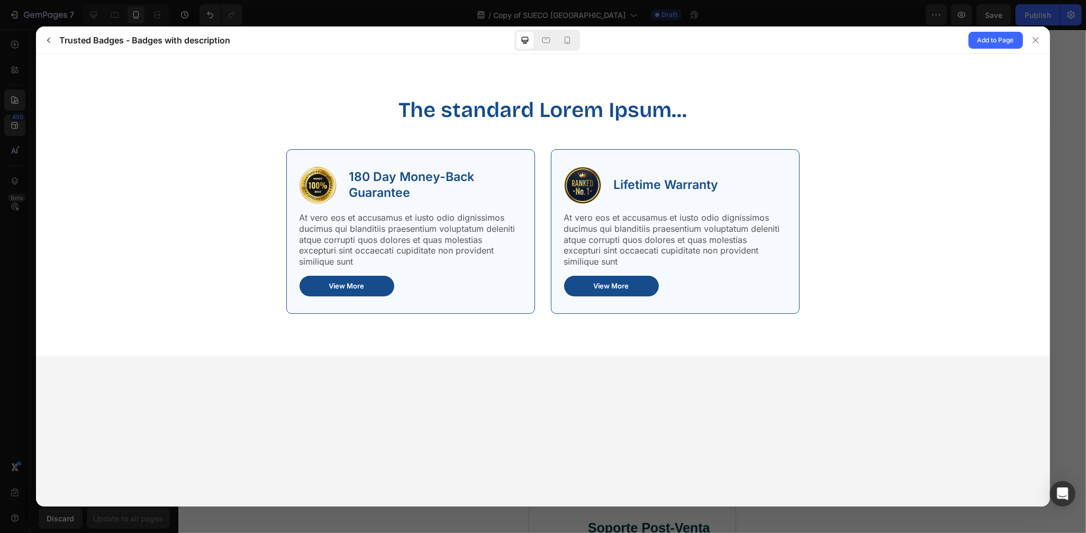
click at [373, 195] on p "180 Day Money-Back Guarantee" at bounding box center [411, 184] width 125 height 31
click at [323, 185] on img at bounding box center [318, 185] width 37 height 37
click at [53, 39] on button "button" at bounding box center [48, 40] width 17 height 17
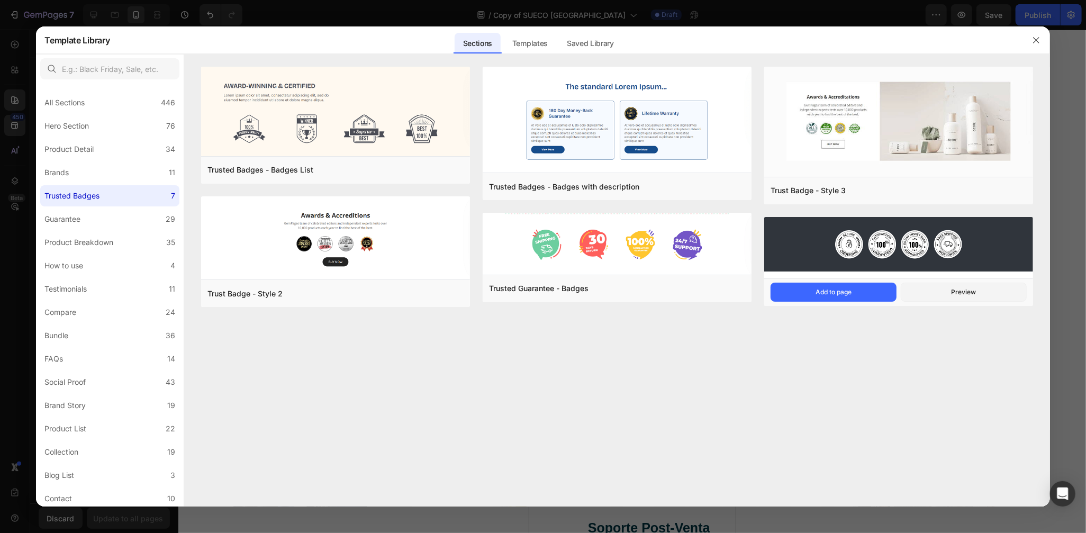
click at [903, 236] on img at bounding box center [898, 244] width 269 height 55
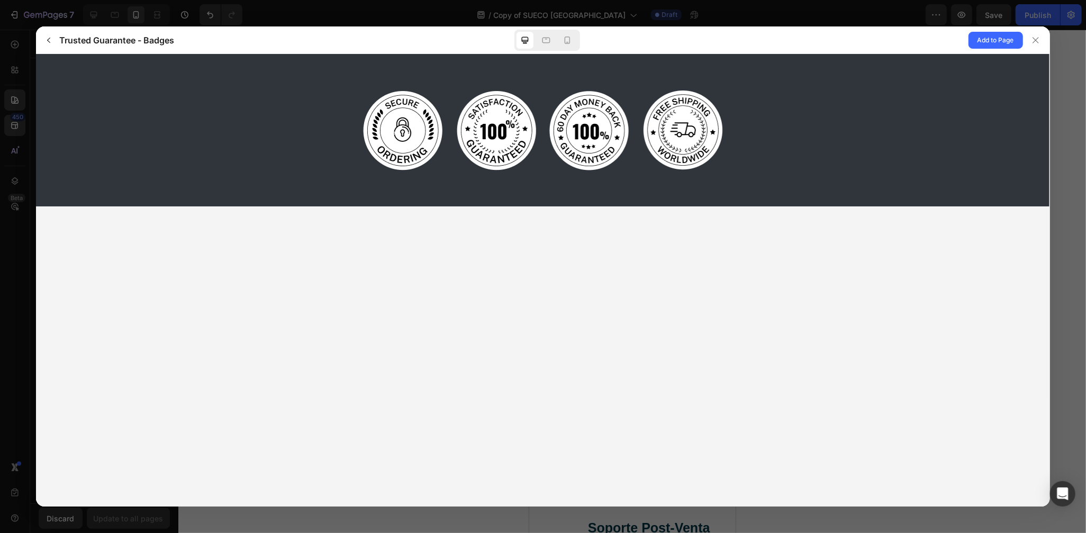
click at [38, 41] on div "Trusted Guarantee - Badges Add to Page" at bounding box center [543, 40] width 1014 height 28
click at [46, 40] on icon "button" at bounding box center [48, 40] width 8 height 8
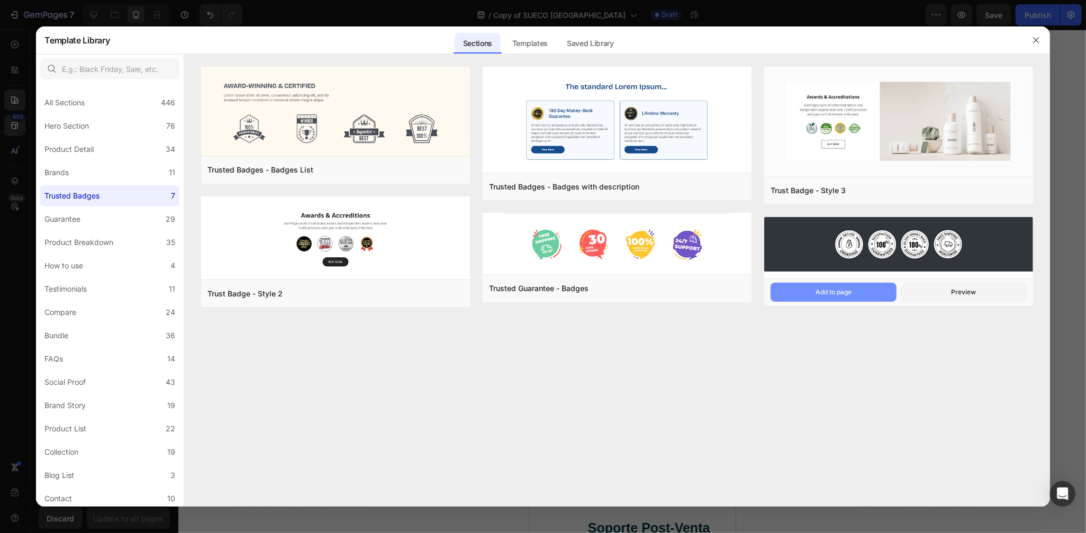
click at [816, 295] on div "Add to page" at bounding box center [834, 292] width 36 height 10
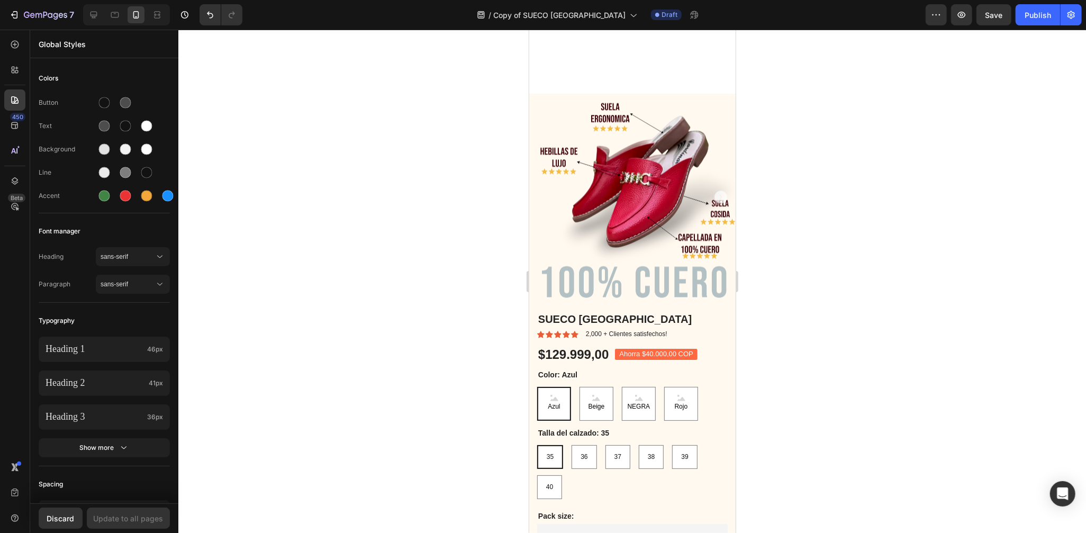
scroll to position [2323, 0]
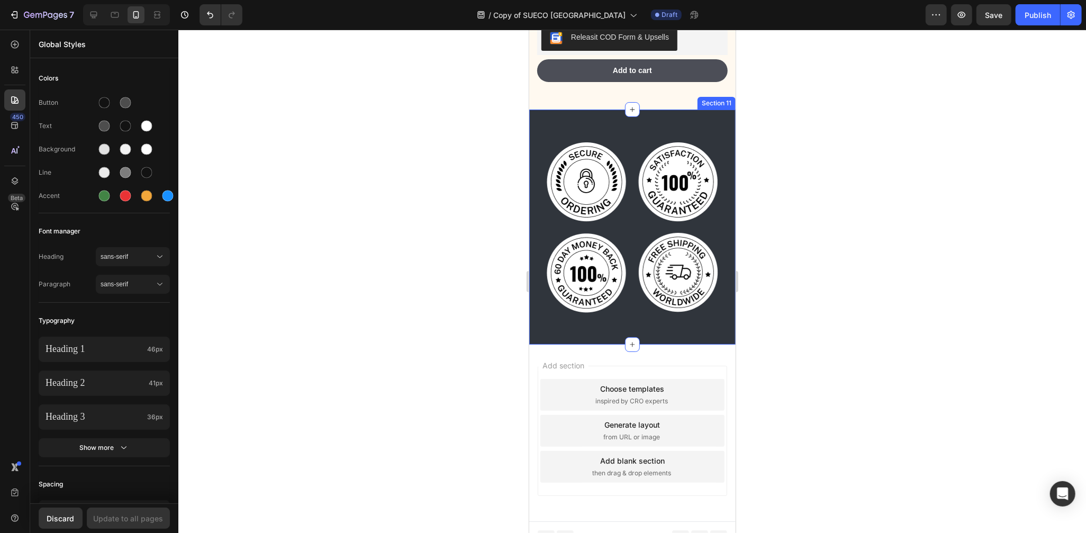
click at [637, 109] on div "Image Image Image Image Row Section 11" at bounding box center [632, 226] width 206 height 235
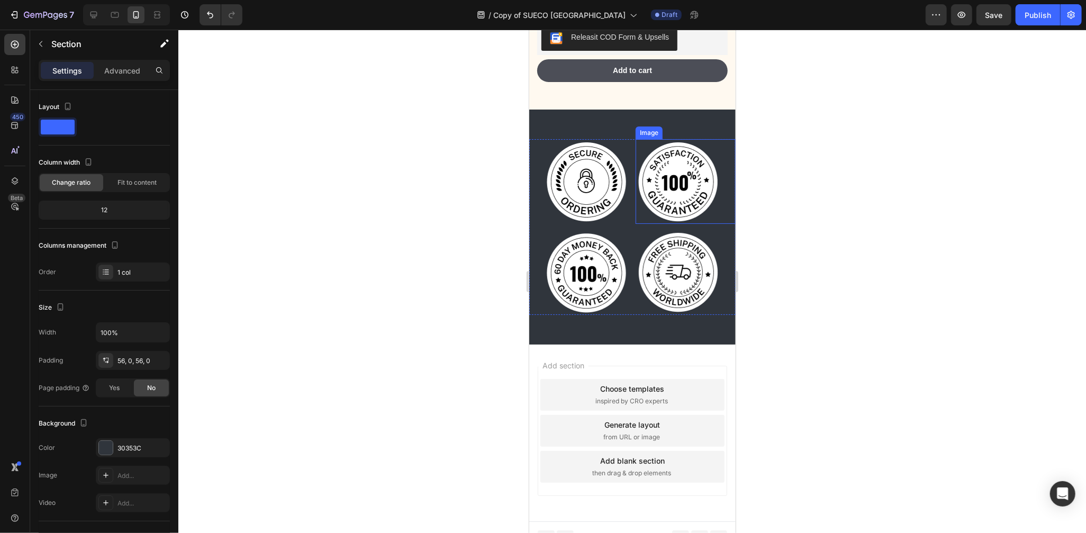
click at [668, 144] on img at bounding box center [677, 181] width 85 height 85
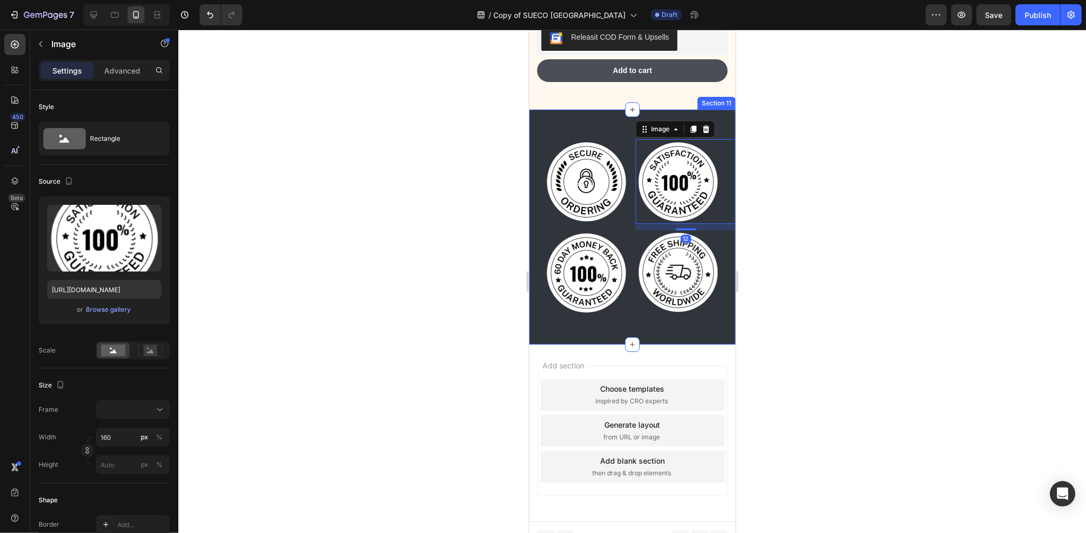
click at [604, 114] on div "Image Image 12 Image Image Row Section 11" at bounding box center [632, 226] width 206 height 235
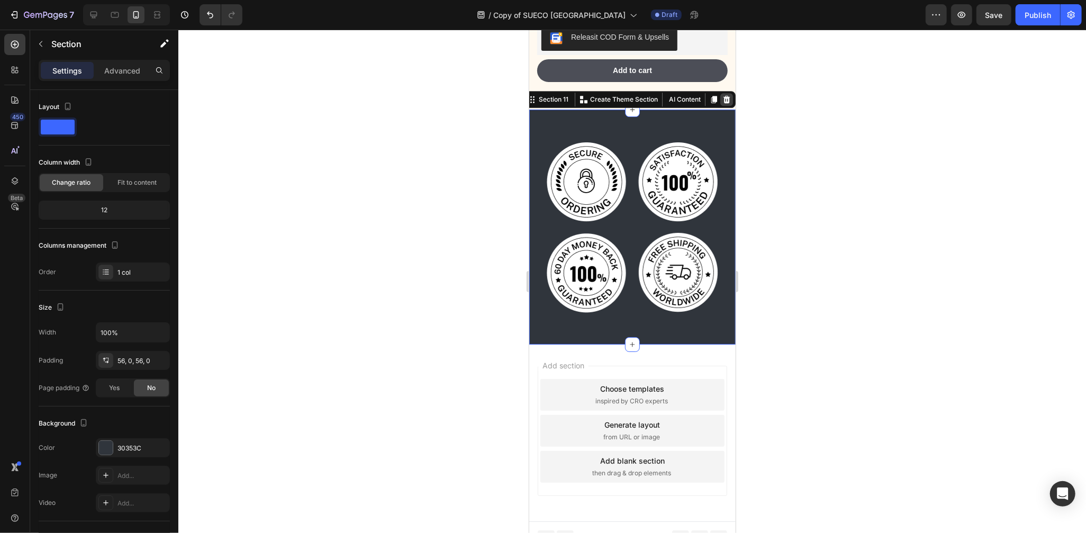
click at [722, 95] on icon at bounding box center [726, 99] width 8 height 8
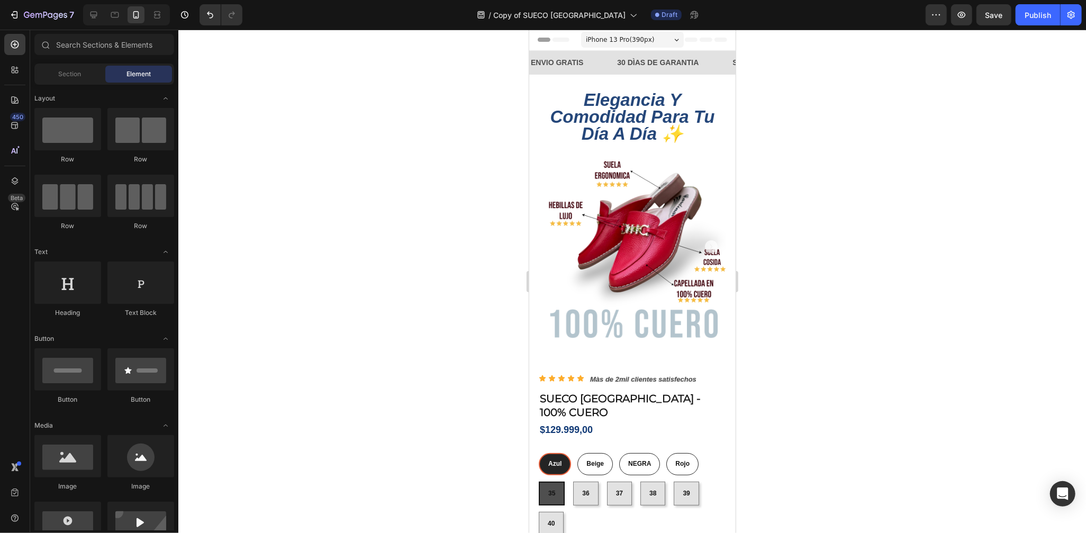
scroll to position [0, 0]
click at [654, 120] on span "elegancia y comodidad para tu día a día ✨" at bounding box center [631, 116] width 165 height 53
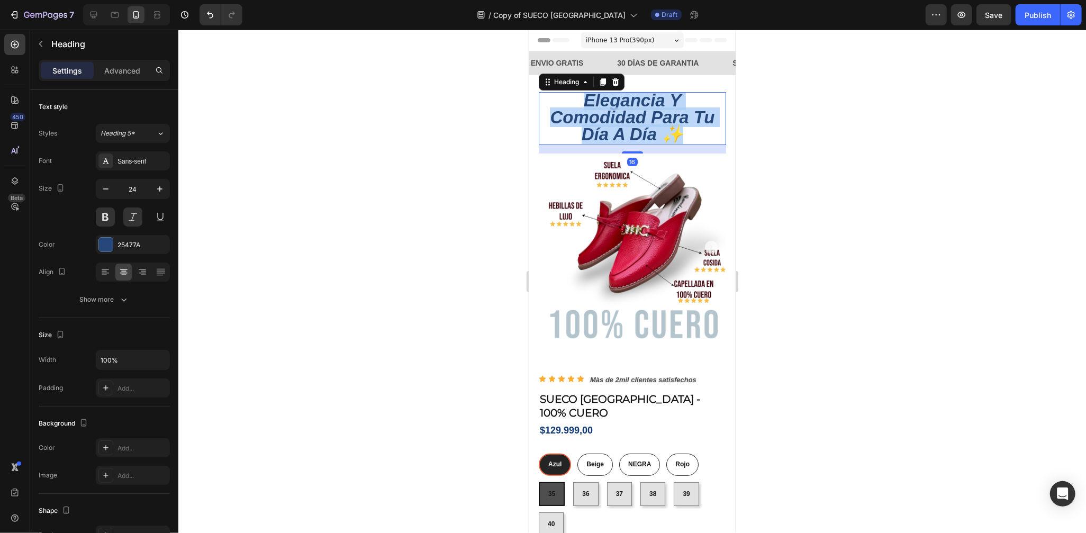
click at [654, 120] on span "elegancia y comodidad para tu día a día ✨" at bounding box center [631, 116] width 165 height 53
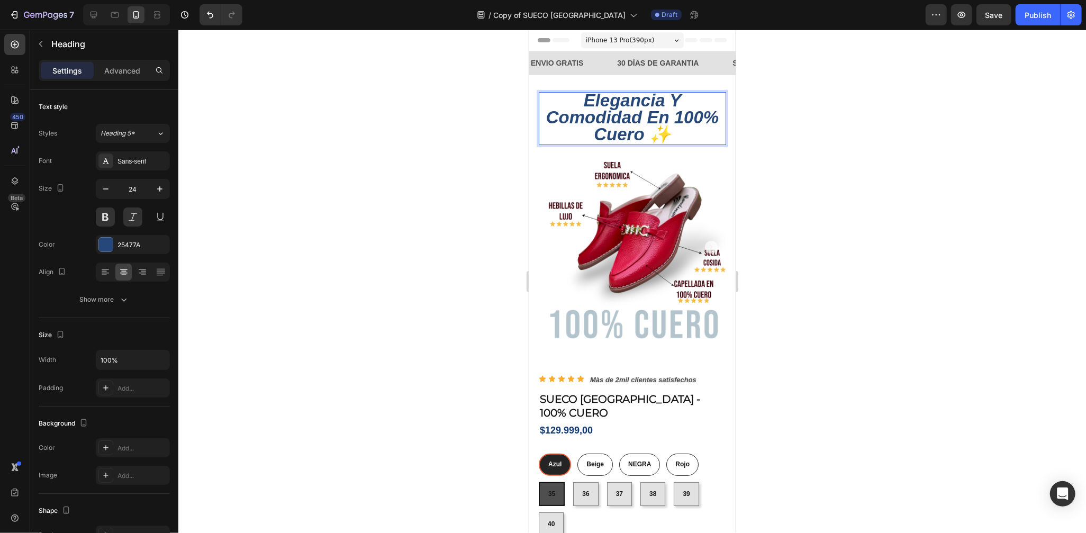
click at [787, 146] on div at bounding box center [632, 281] width 908 height 503
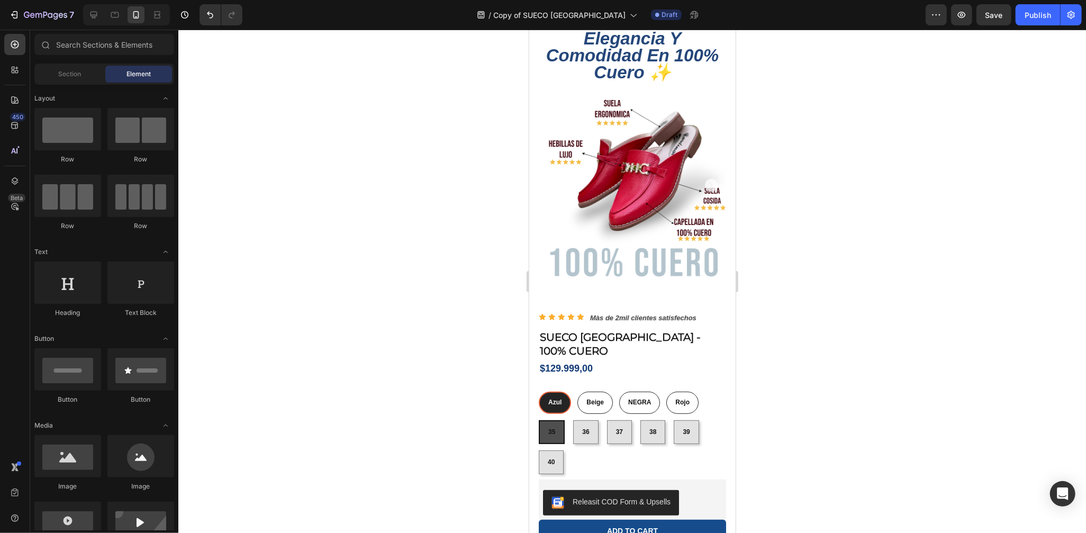
scroll to position [84, 0]
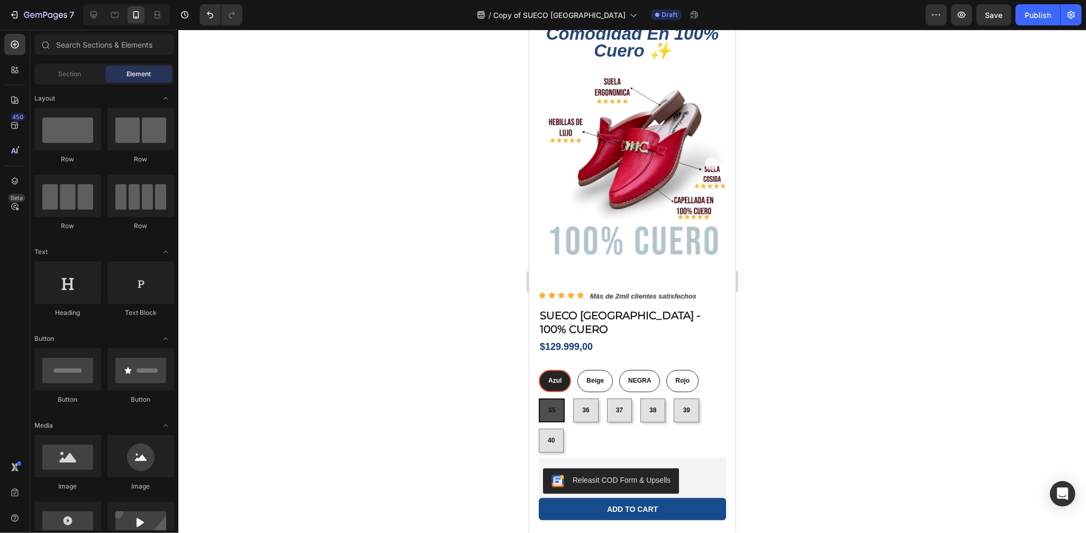
drag, startPoint x: 731, startPoint y: 128, endPoint x: 1264, endPoint y: 188, distance: 536.5
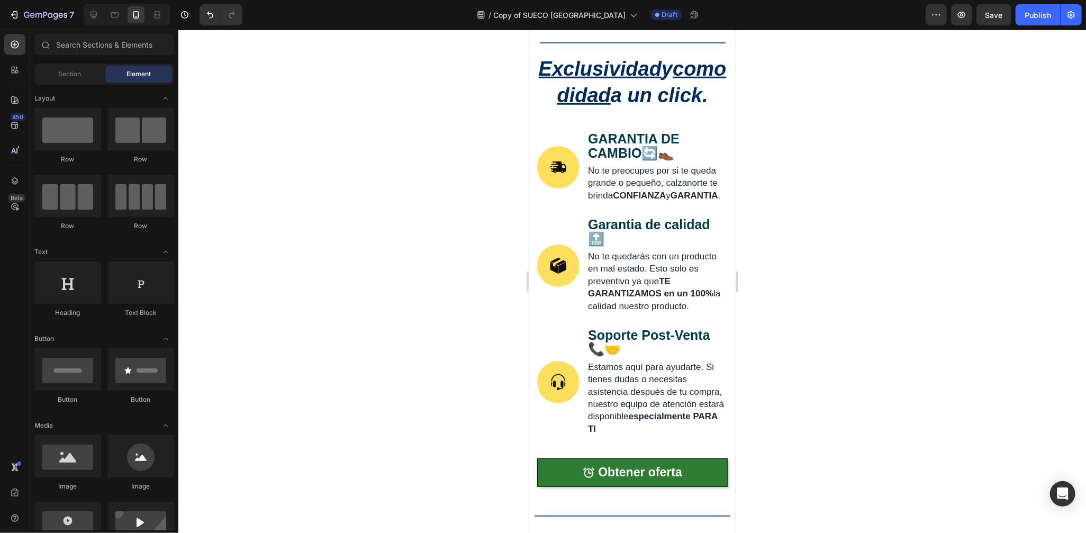
scroll to position [696, 0]
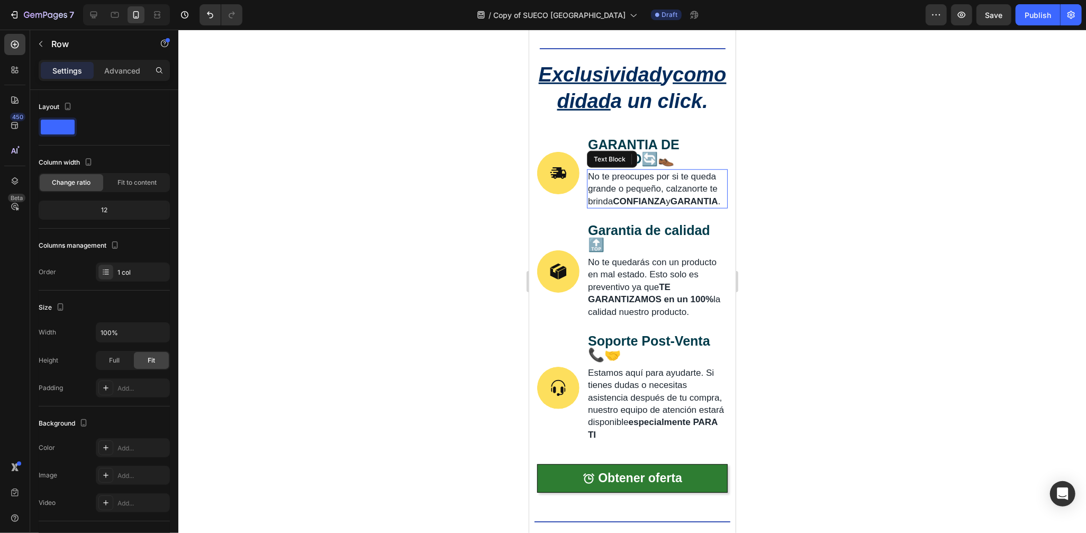
click at [612, 175] on span "No te preocupes por si te queda grande o pequeño, calzanorte te brinda CONFIANZ…" at bounding box center [654, 188] width 132 height 35
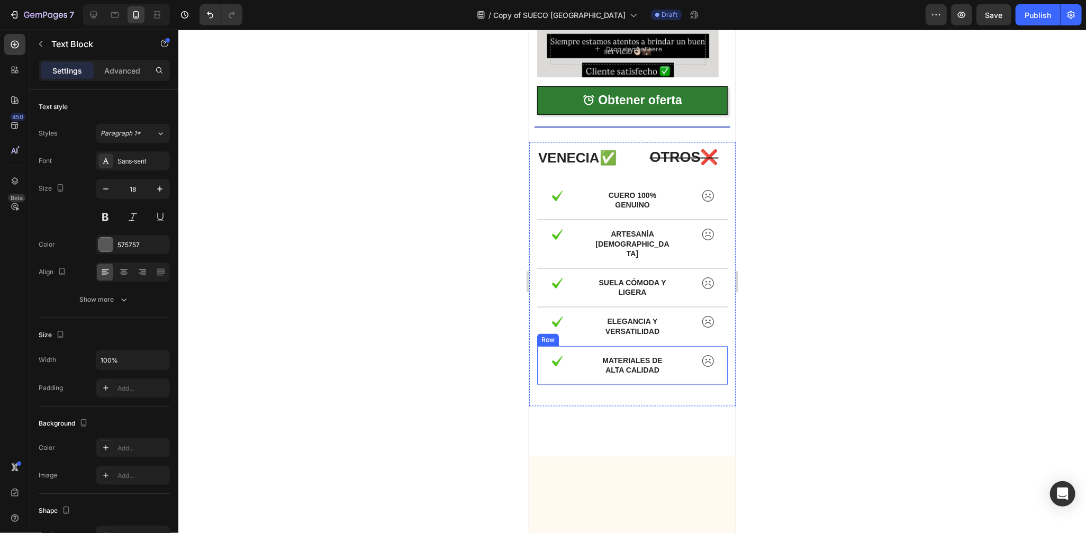
scroll to position [1205, 0]
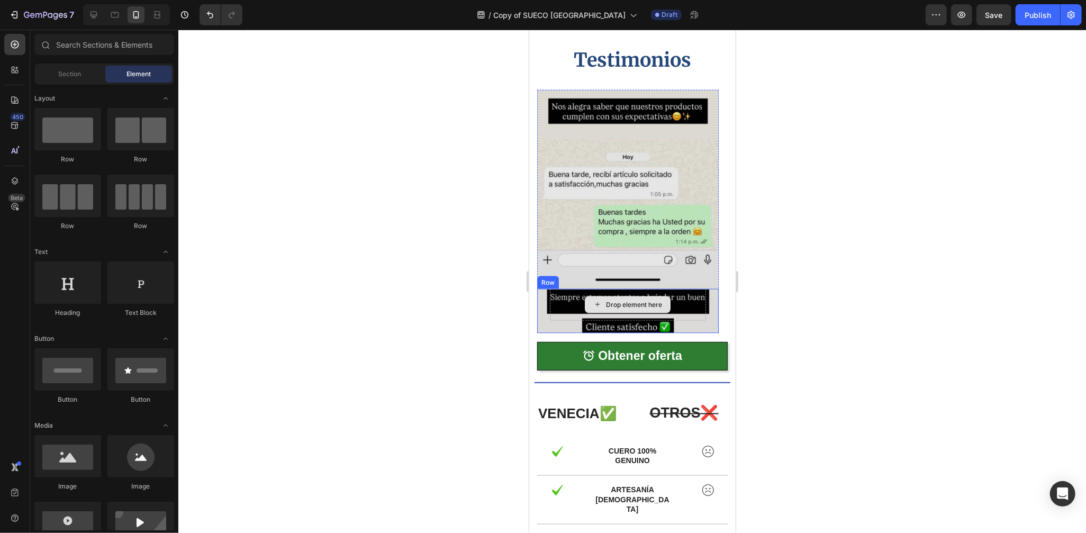
click at [629, 298] on div "Drop element here" at bounding box center [627, 304] width 86 height 17
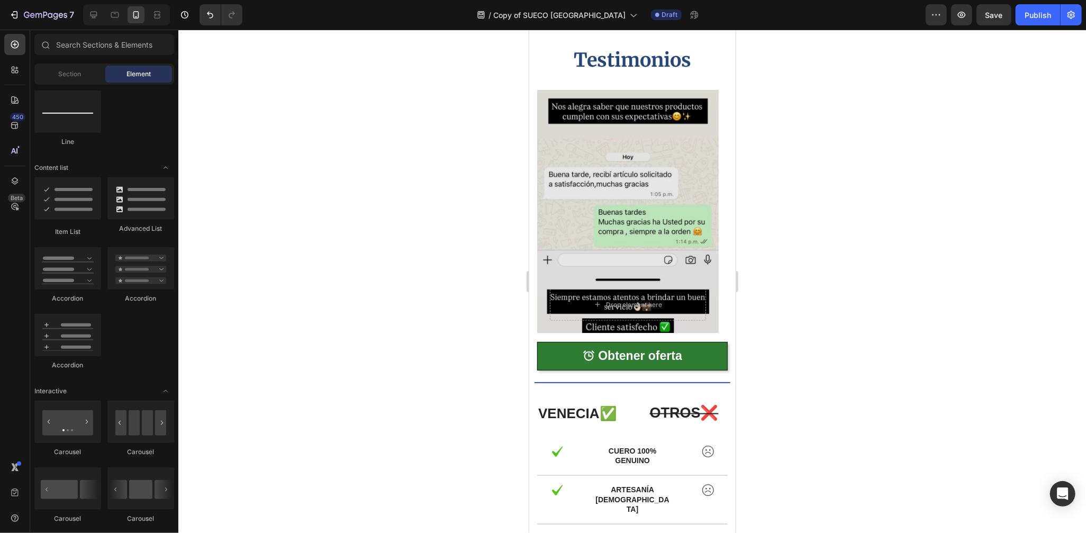
scroll to position [510, 0]
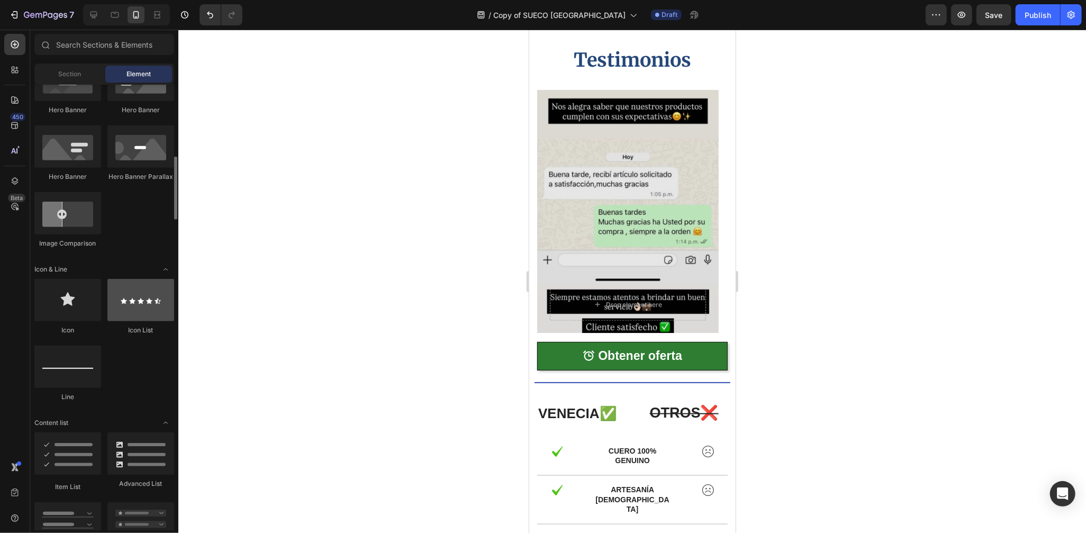
click at [130, 304] on div at bounding box center [140, 300] width 67 height 42
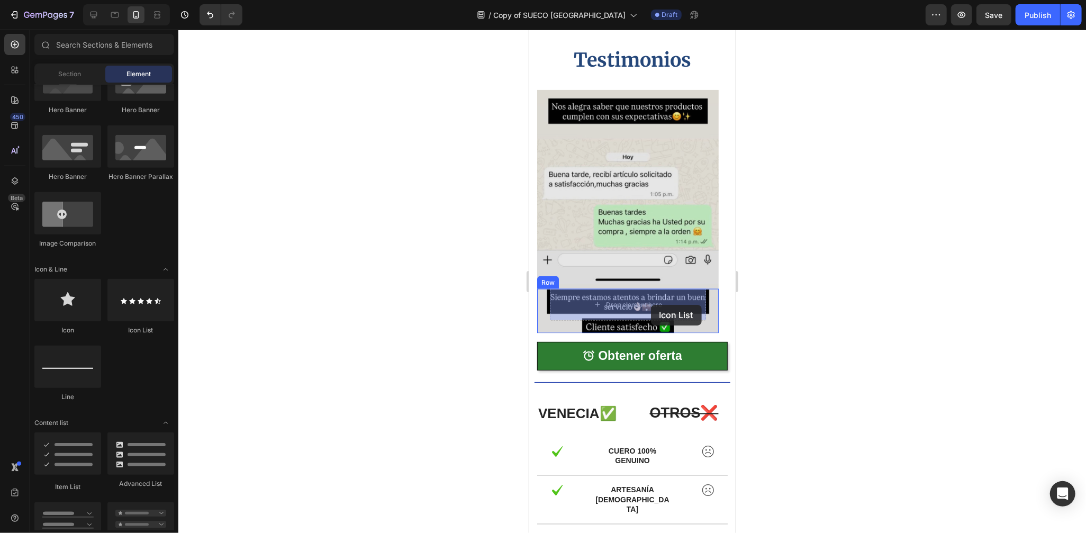
drag, startPoint x: 659, startPoint y: 333, endPoint x: 651, endPoint y: 304, distance: 29.7
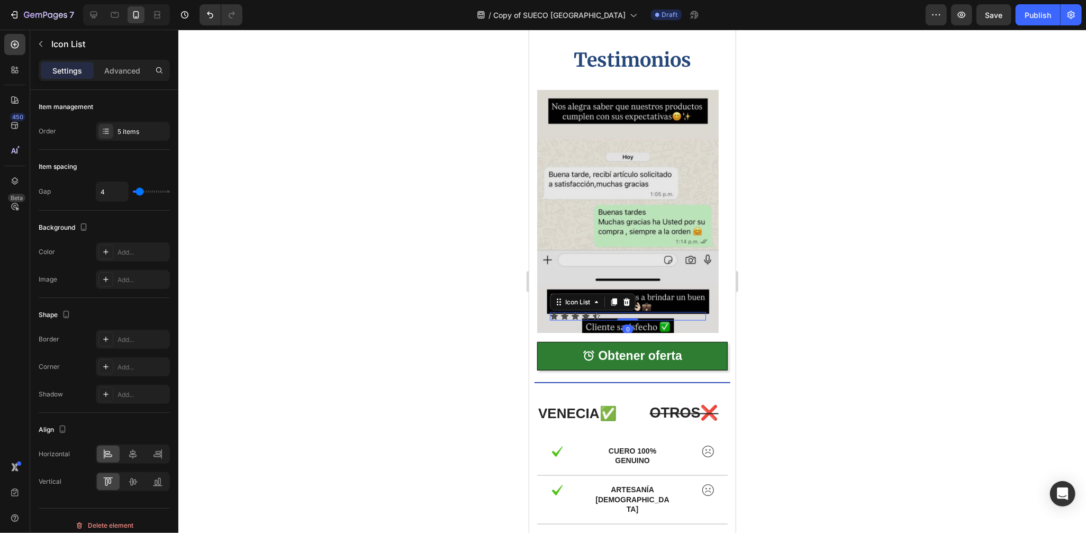
click at [788, 300] on div at bounding box center [632, 281] width 908 height 503
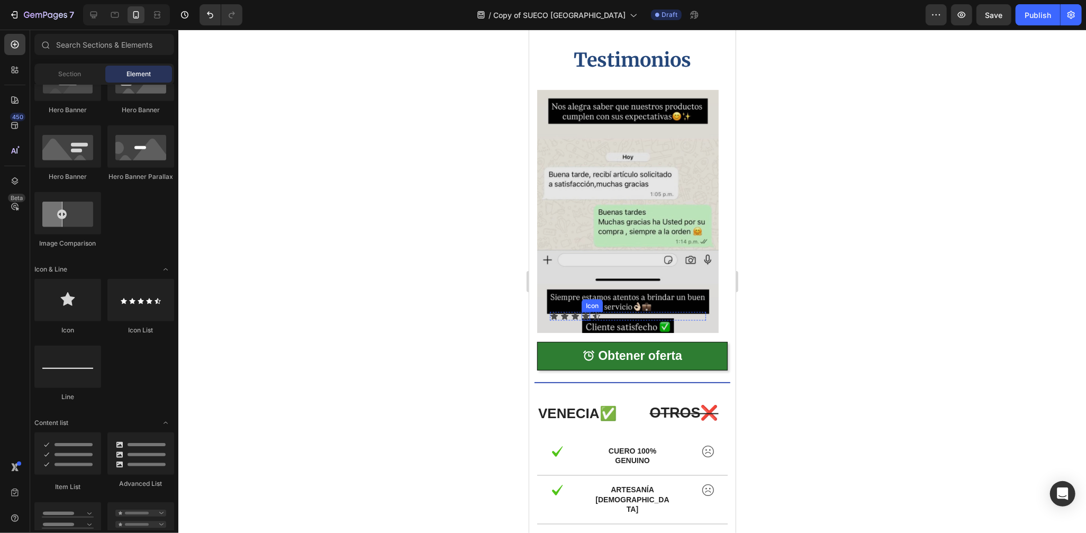
click at [585, 317] on icon at bounding box center [585, 315] width 7 height 7
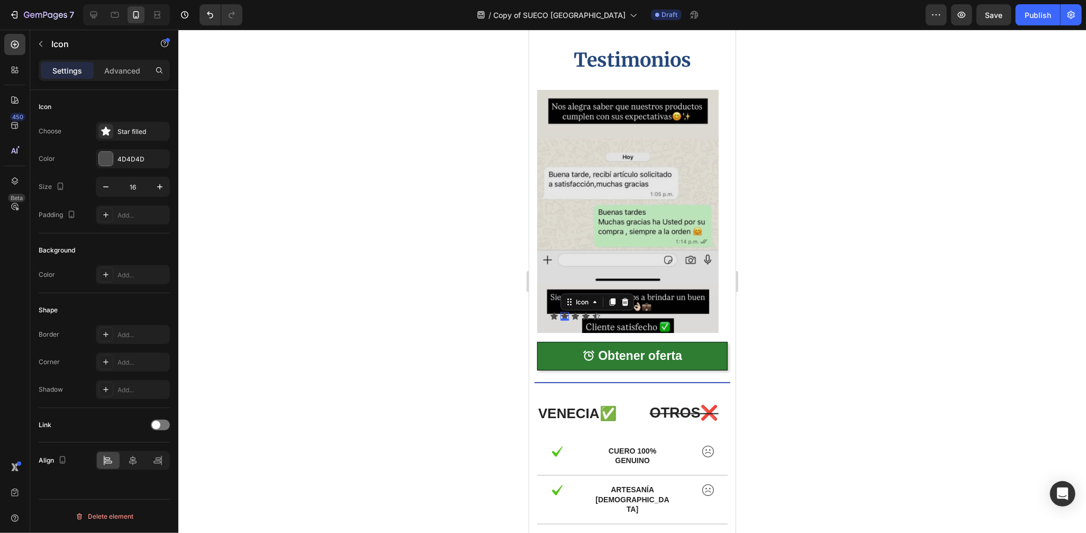
click at [564, 313] on icon at bounding box center [564, 315] width 7 height 7
click at [608, 313] on div "Icon Icon Icon Icon Icon" at bounding box center [627, 316] width 156 height 8
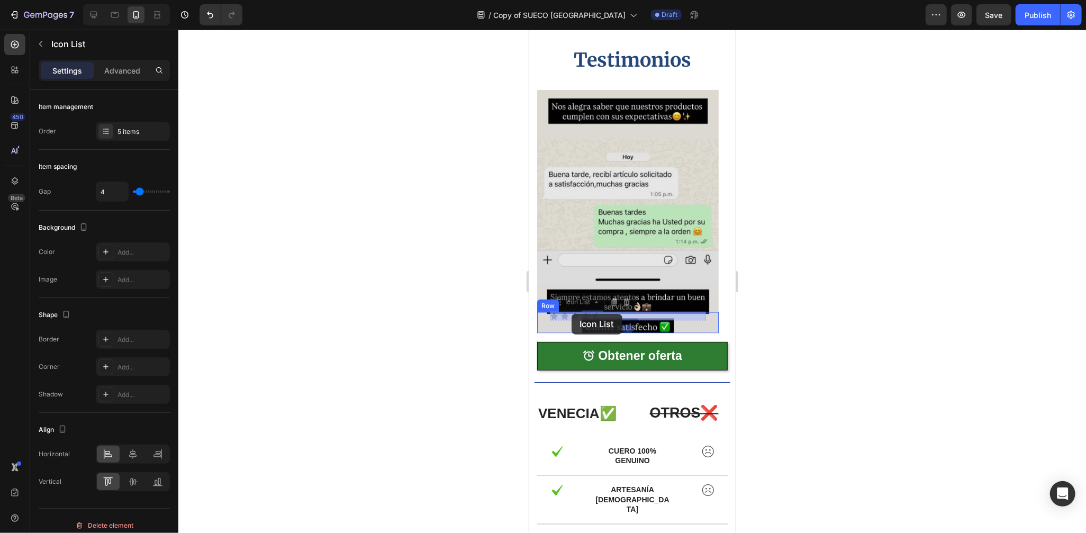
drag, startPoint x: 608, startPoint y: 313, endPoint x: 571, endPoint y: 313, distance: 36.5
click at [589, 314] on icon at bounding box center [585, 316] width 8 height 8
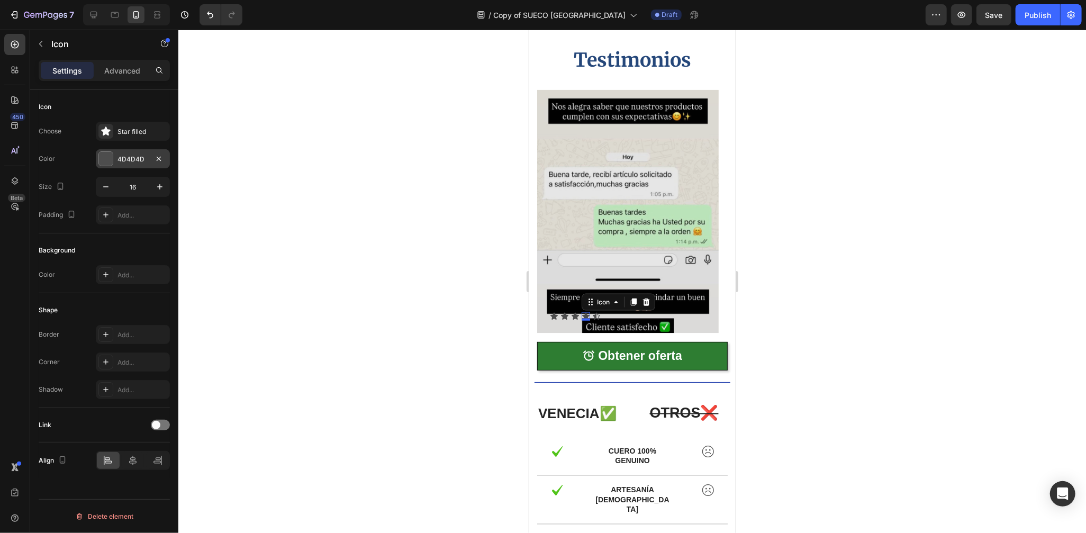
click at [112, 164] on div at bounding box center [106, 159] width 14 height 14
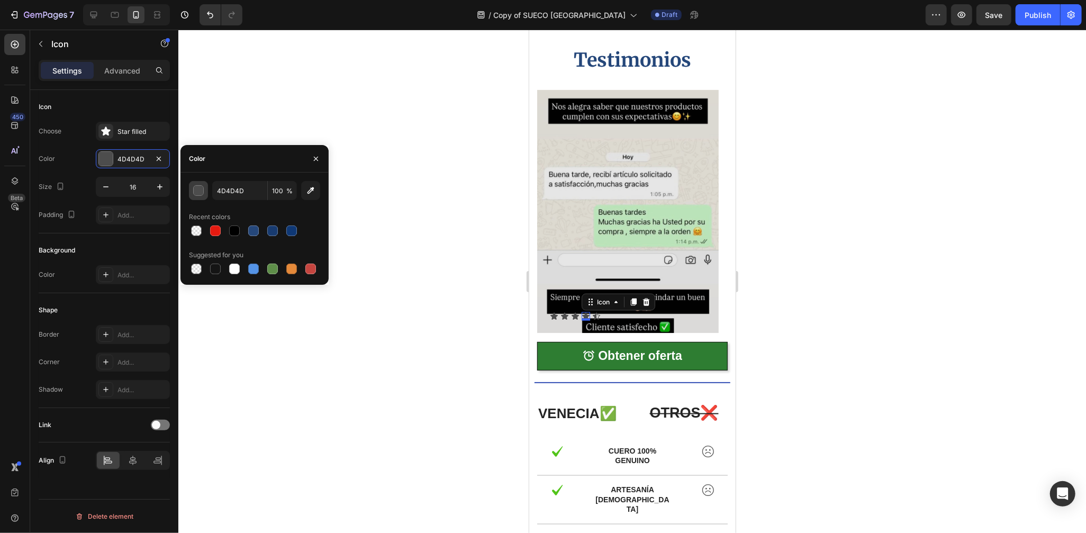
click at [196, 191] on div "button" at bounding box center [199, 191] width 11 height 11
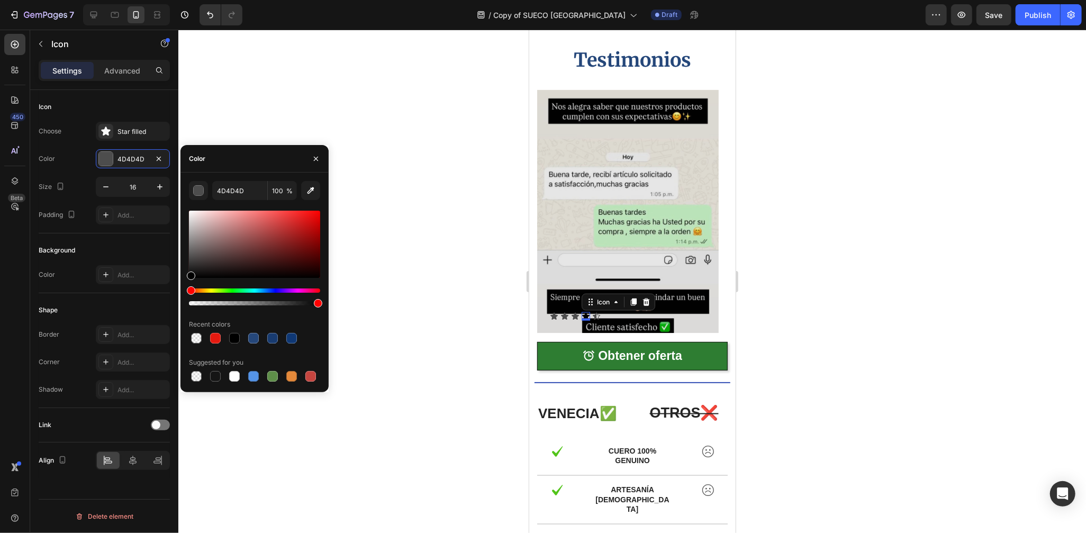
click at [207, 289] on div "Hue" at bounding box center [254, 291] width 131 height 4
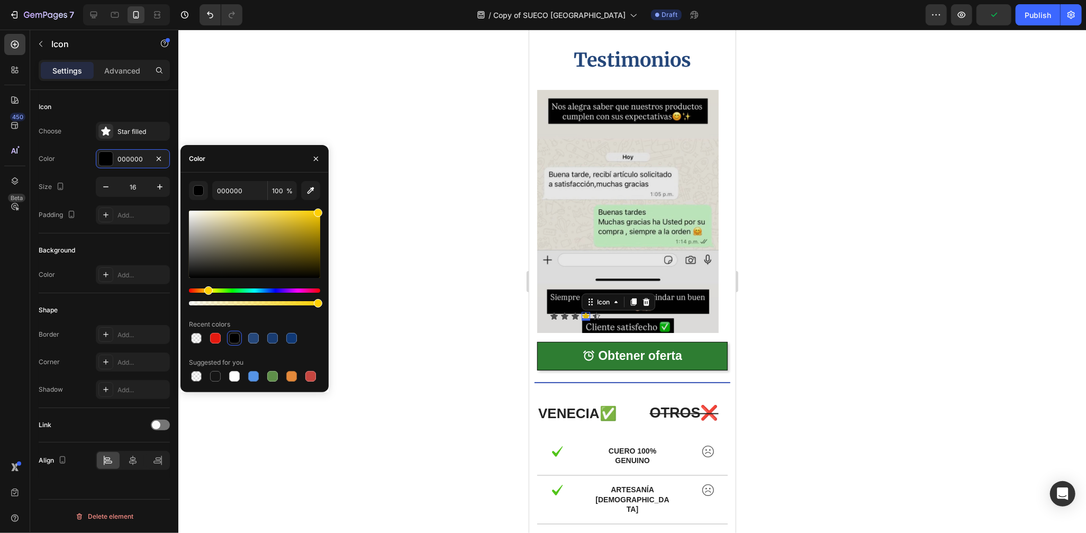
drag, startPoint x: 277, startPoint y: 250, endPoint x: 319, endPoint y: 210, distance: 58.4
click at [319, 211] on div at bounding box center [254, 244] width 131 height 67
type input "FFD002"
click at [573, 316] on div "Icon" at bounding box center [575, 316] width 8 height 8
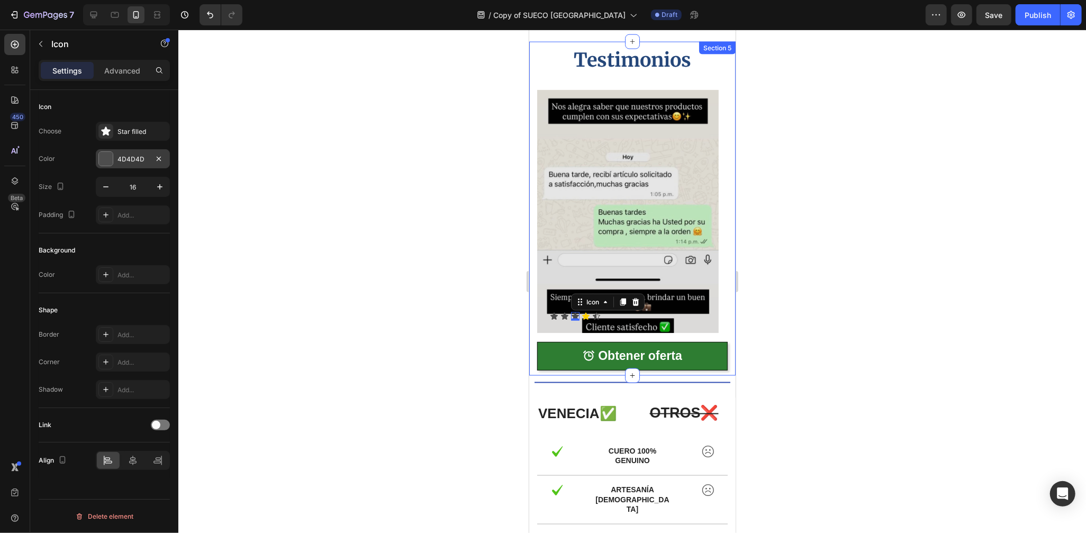
click at [110, 161] on div at bounding box center [106, 159] width 14 height 14
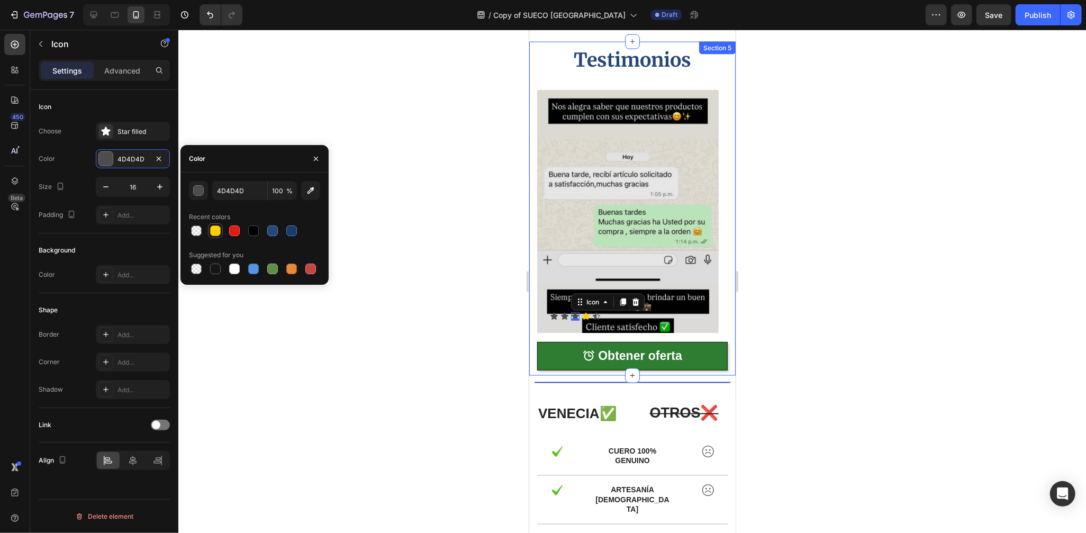
click at [219, 233] on div at bounding box center [215, 231] width 11 height 11
type input "FFD002"
click at [562, 313] on icon at bounding box center [564, 315] width 7 height 7
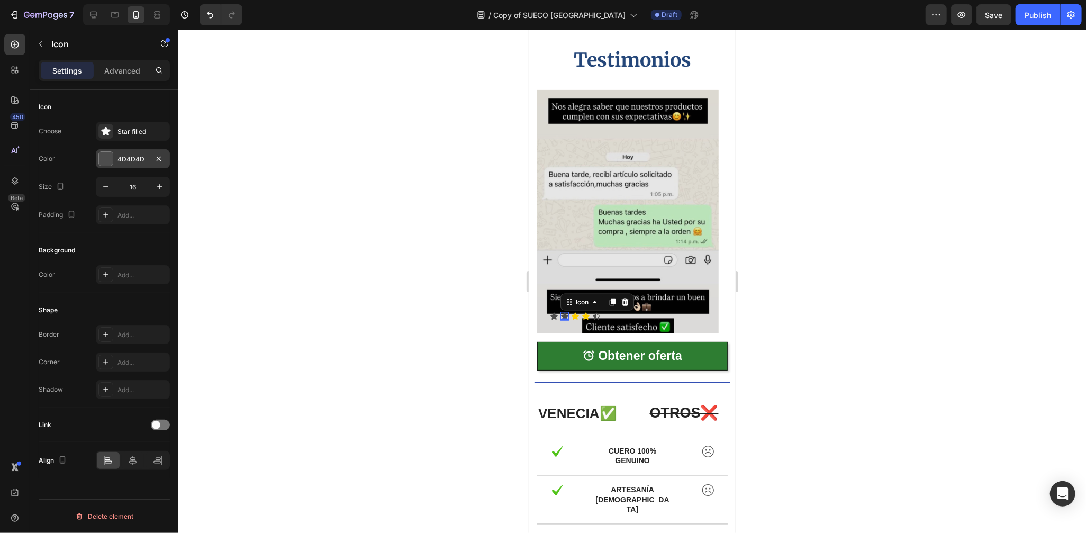
click at [111, 158] on div at bounding box center [106, 159] width 14 height 14
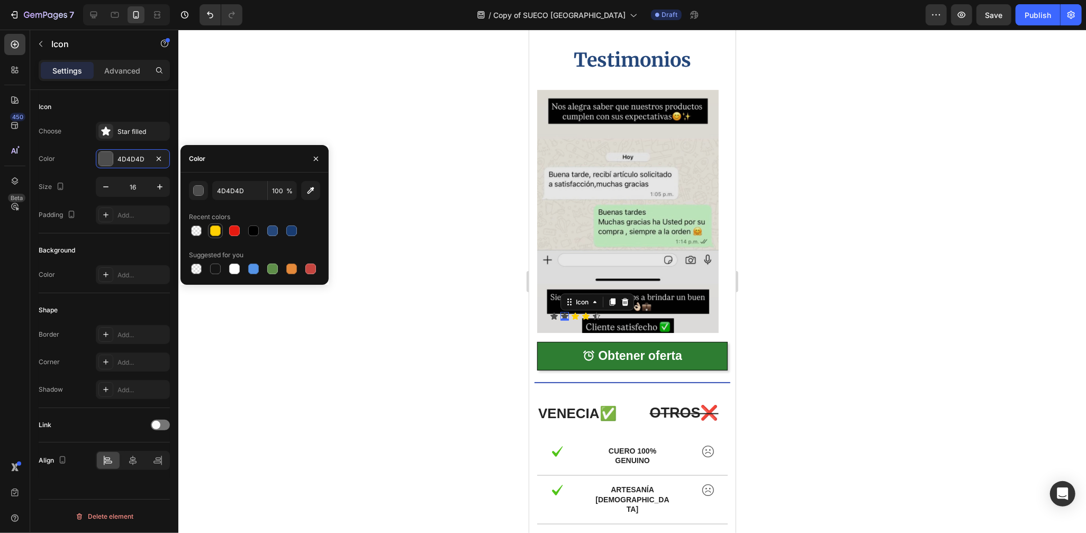
click at [215, 228] on div at bounding box center [215, 231] width 11 height 11
type input "FFD002"
drag, startPoint x: 552, startPoint y: 313, endPoint x: 993, endPoint y: 333, distance: 441.4
click at [552, 313] on icon at bounding box center [553, 316] width 8 height 8
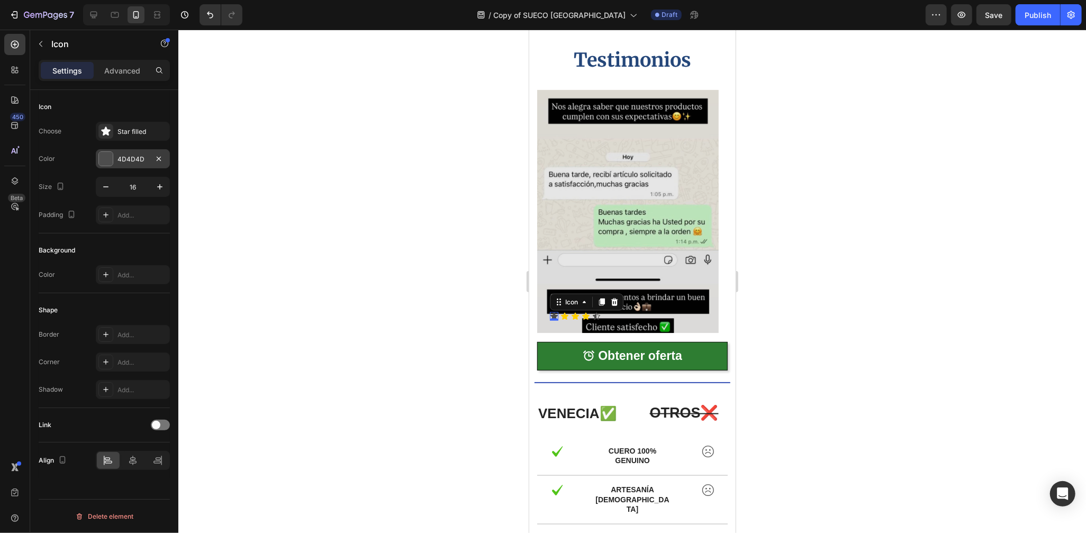
click at [129, 165] on div "4D4D4D" at bounding box center [133, 158] width 74 height 19
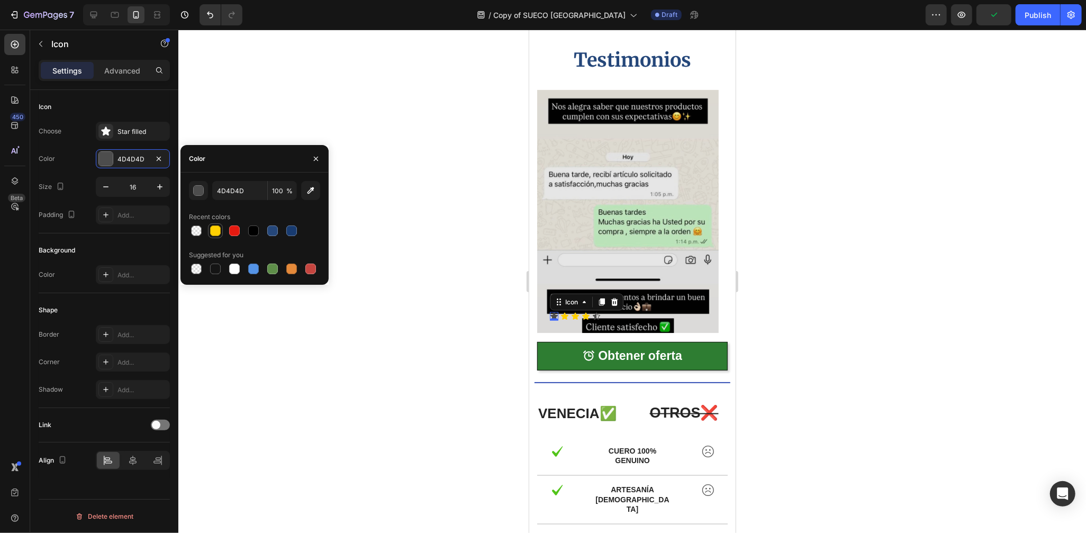
click at [220, 229] on div at bounding box center [215, 231] width 11 height 11
type input "FFD002"
click at [593, 314] on icon at bounding box center [595, 315] width 7 height 7
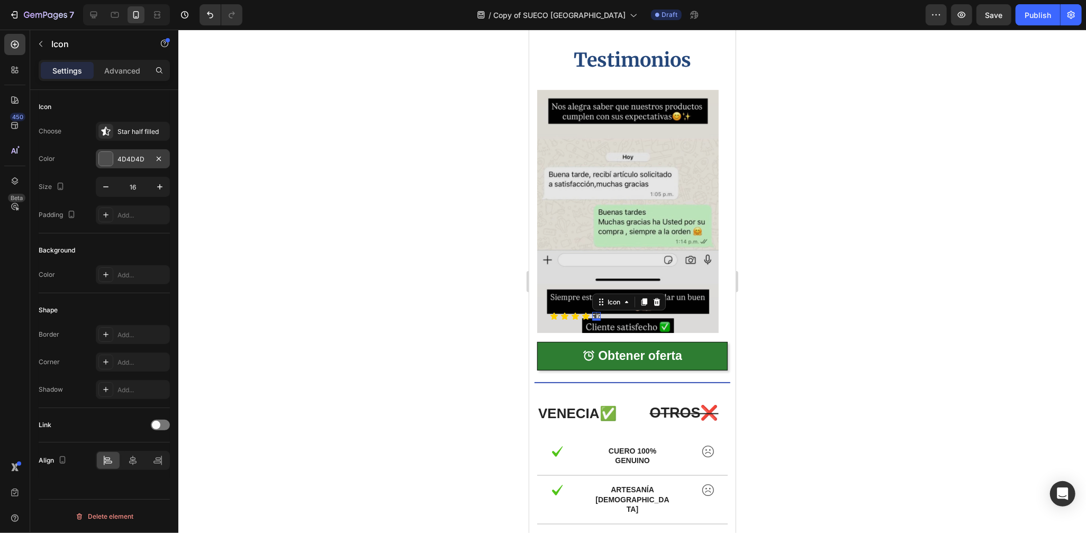
click at [104, 160] on div at bounding box center [106, 159] width 14 height 14
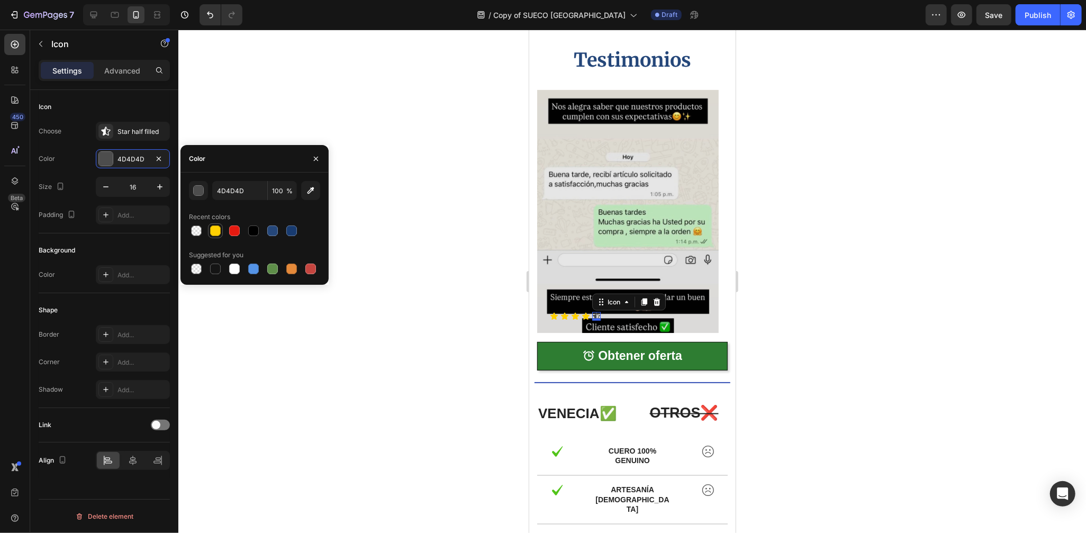
click at [218, 230] on div at bounding box center [215, 231] width 11 height 11
type input "FFD002"
click at [877, 300] on div at bounding box center [632, 281] width 908 height 503
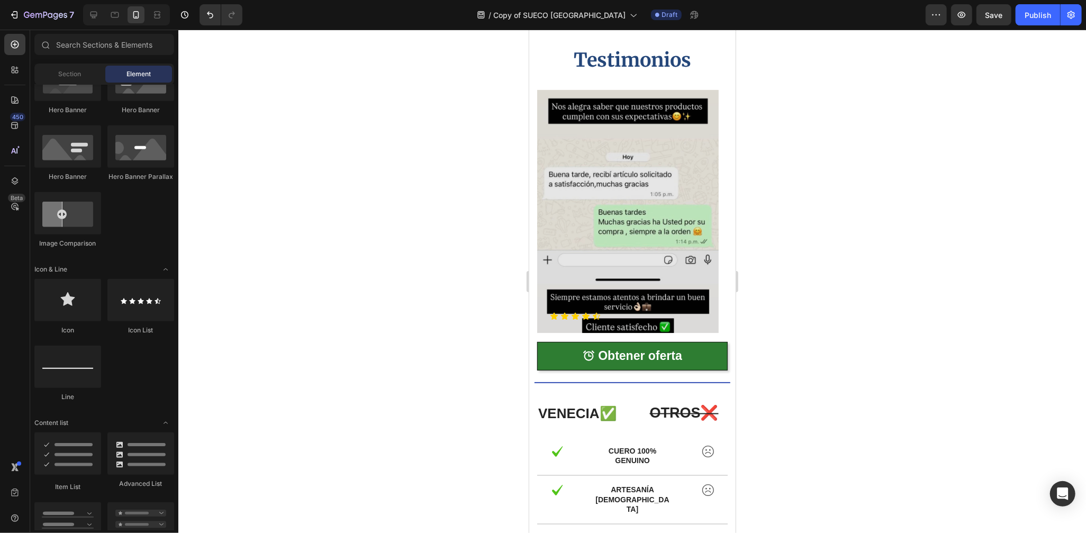
click at [877, 300] on div at bounding box center [632, 281] width 908 height 503
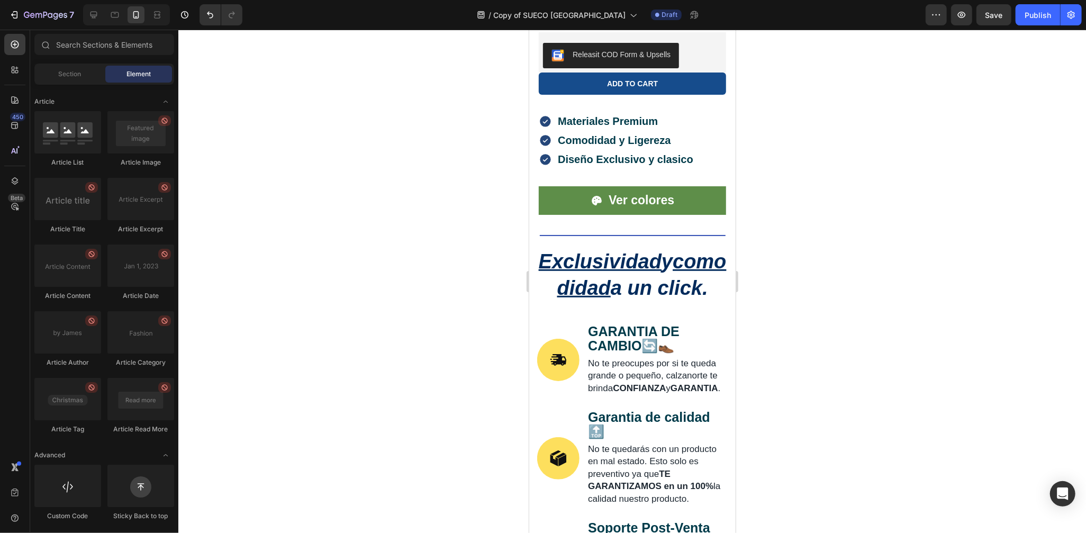
scroll to position [764, 0]
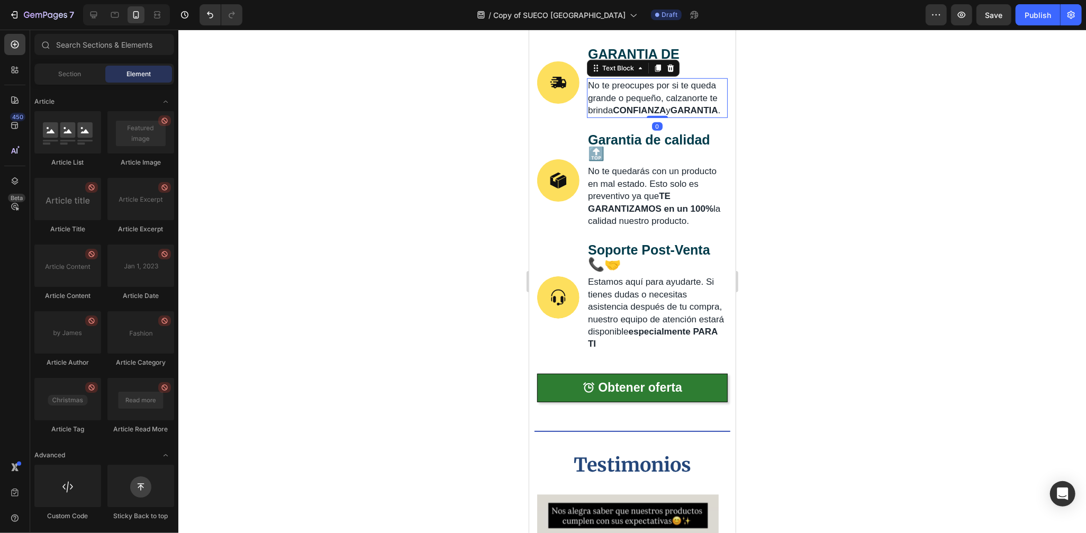
click at [618, 112] on span "No te preocupes por si te queda grande o pequeño, calzanorte te brinda CONFIANZ…" at bounding box center [654, 97] width 132 height 35
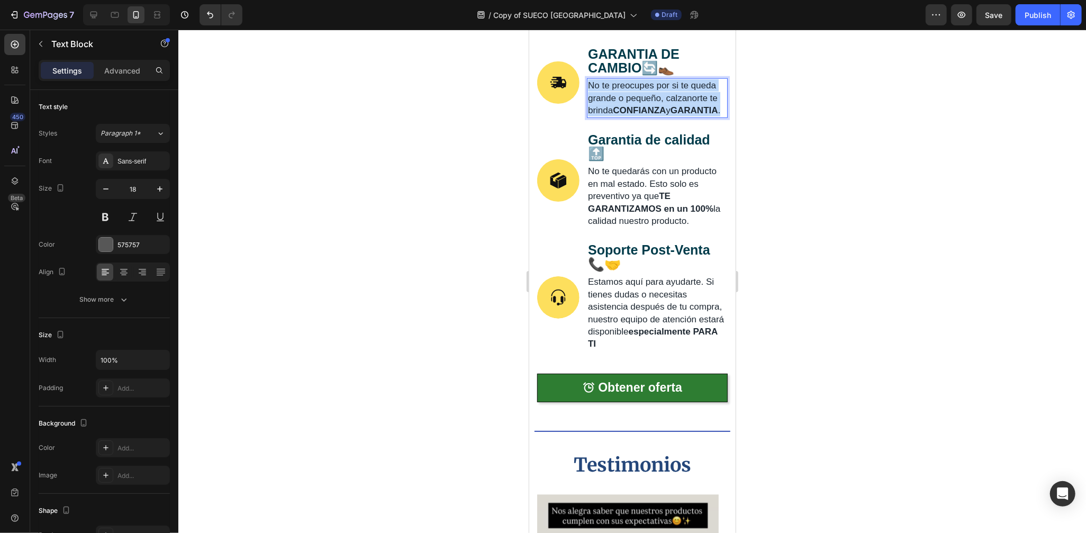
click at [618, 112] on span "No te preocupes por si te queda grande o pequeño, calzanorte te brinda CONFIANZ…" at bounding box center [654, 97] width 132 height 35
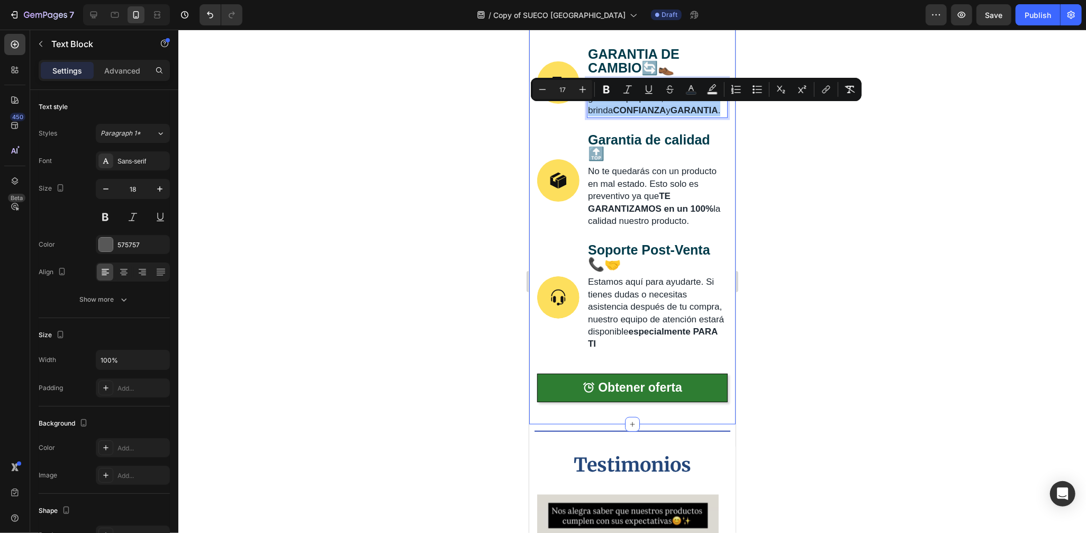
click at [770, 164] on div at bounding box center [632, 281] width 908 height 503
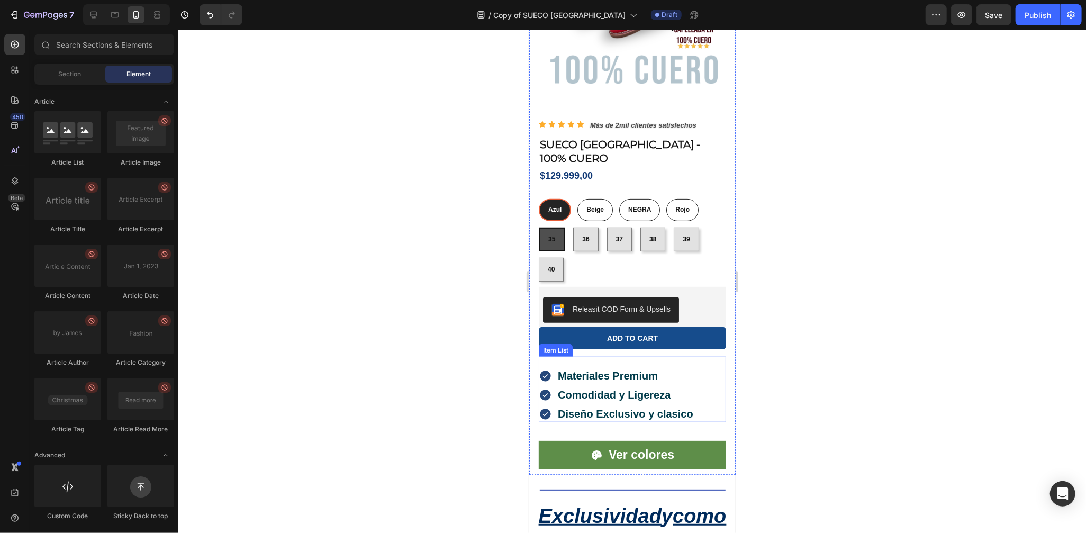
scroll to position [0, 0]
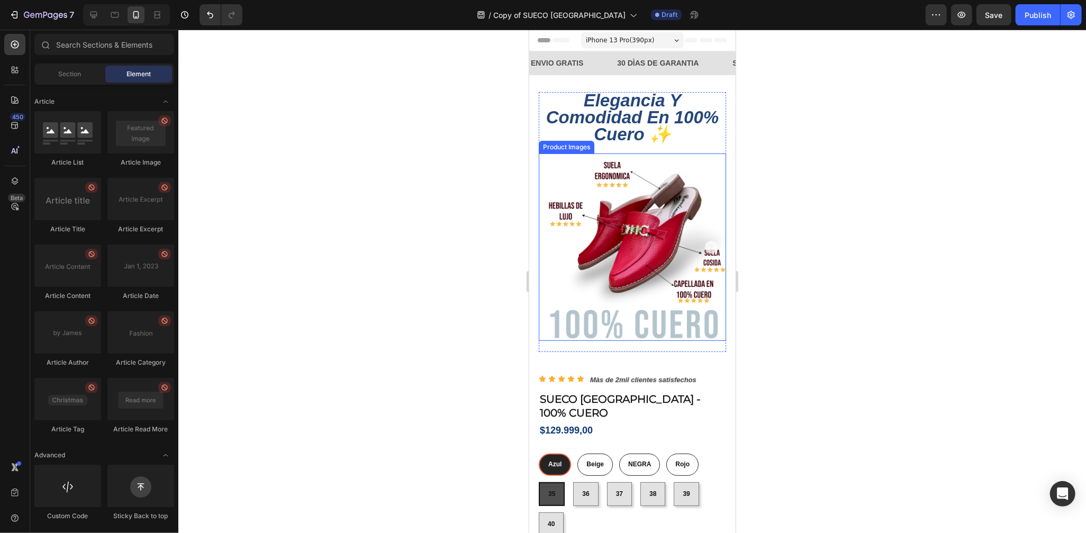
click at [706, 245] on icon "Carousel Next Arrow" at bounding box center [711, 246] width 13 height 13
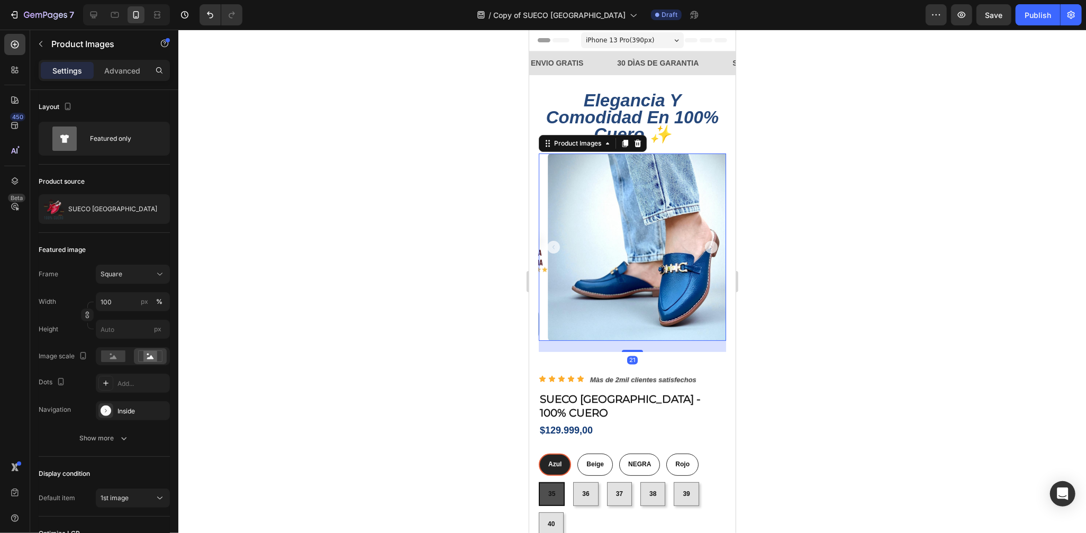
click at [706, 245] on icon "Carousel Next Arrow" at bounding box center [711, 246] width 13 height 13
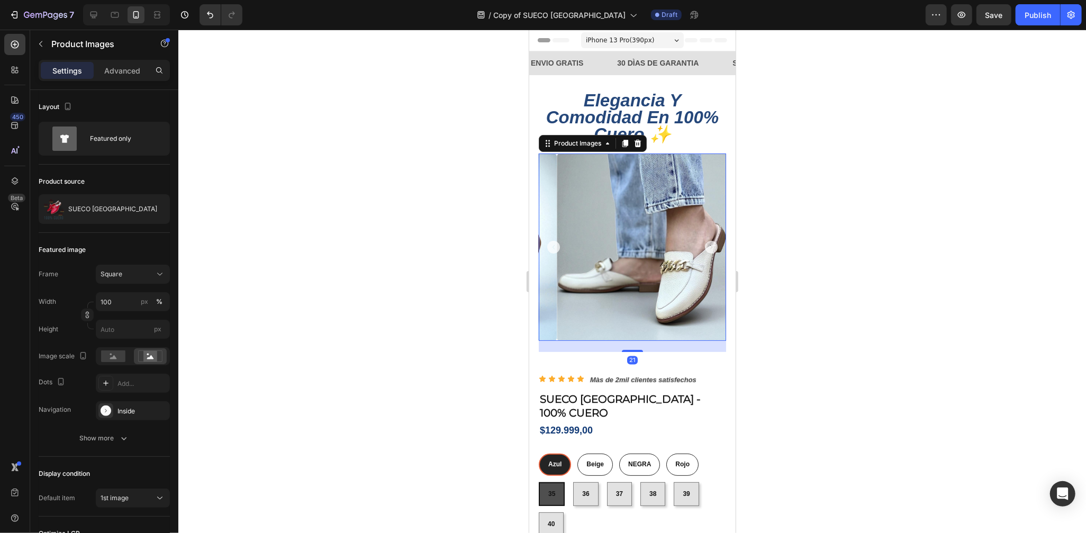
click at [556, 242] on icon "Carousel Back Arrow" at bounding box center [553, 246] width 13 height 13
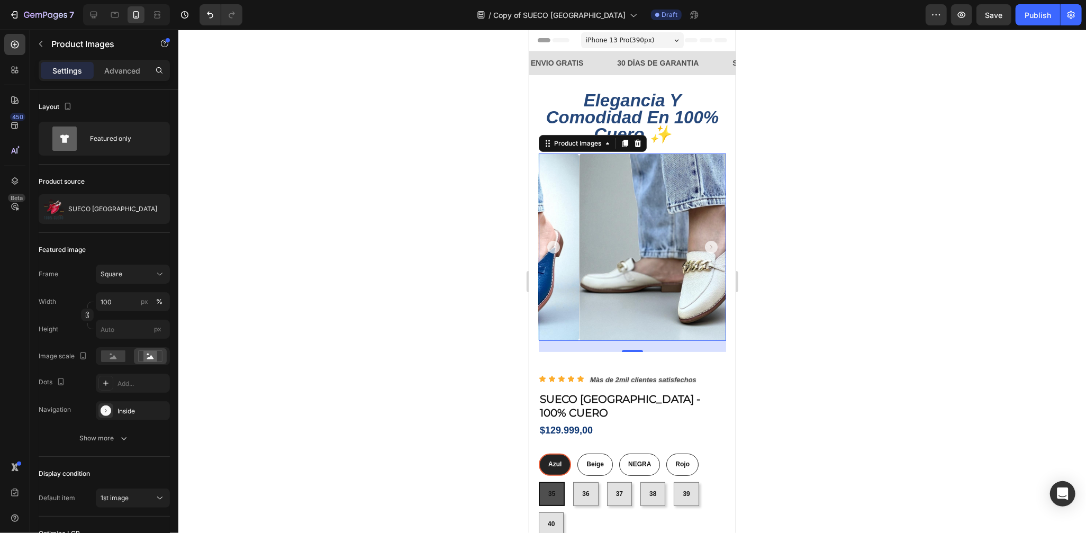
click at [556, 242] on icon "Carousel Back Arrow" at bounding box center [553, 246] width 13 height 13
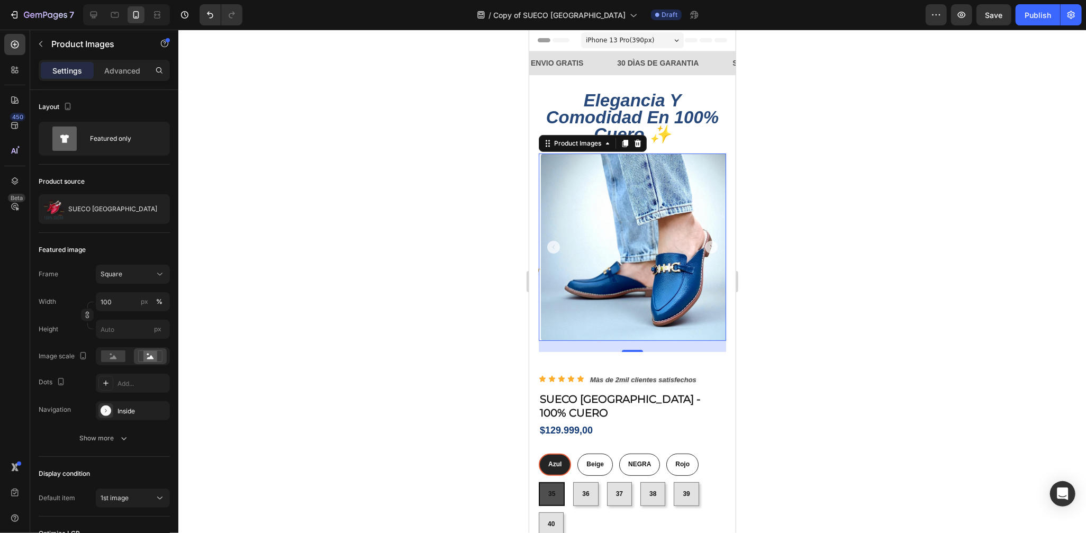
click at [556, 242] on div at bounding box center [631, 246] width 187 height 187
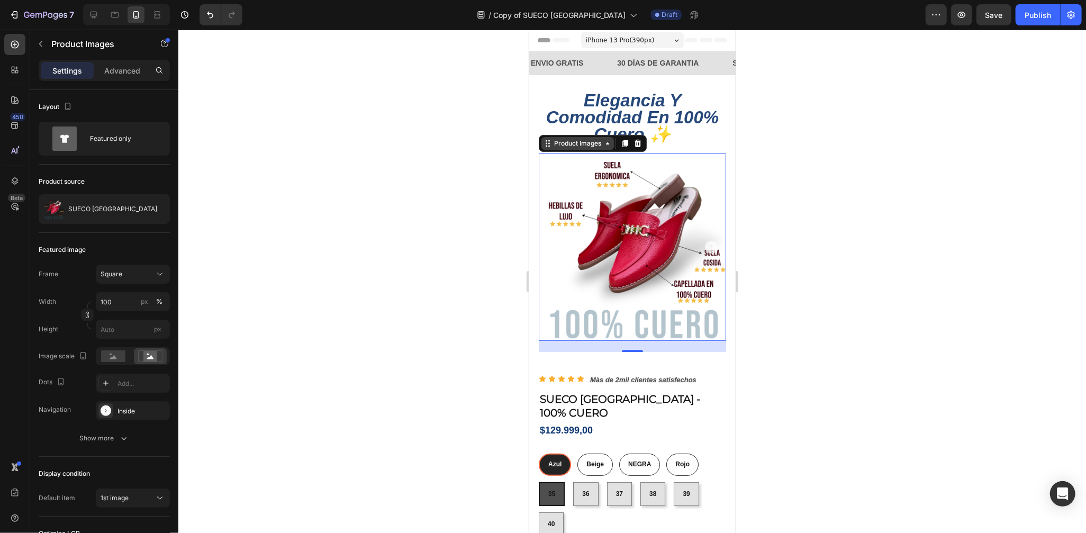
click at [607, 146] on icon at bounding box center [607, 143] width 8 height 8
click at [764, 141] on div at bounding box center [632, 281] width 908 height 503
